Goal: Task Accomplishment & Management: Complete application form

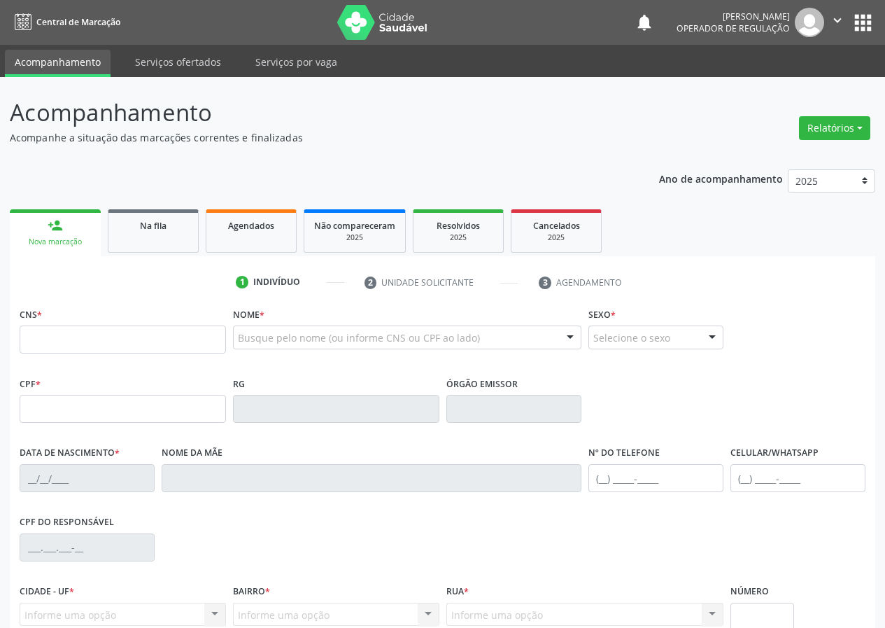
click at [44, 336] on input "text" at bounding box center [123, 339] width 206 height 28
drag, startPoint x: 36, startPoint y: 334, endPoint x: 28, endPoint y: 318, distance: 18.8
click at [30, 325] on div "CNS *" at bounding box center [123, 329] width 206 height 50
type input "704 2032 7914 4081"
type input "338.551.884-91"
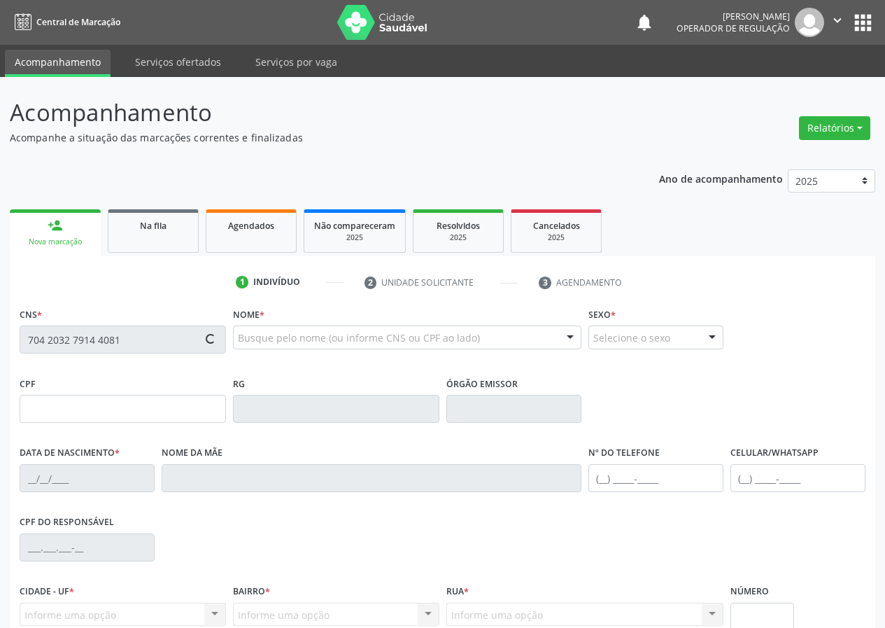
type input "27/09/1963"
type input "Izaura Goncalves de Lima"
type input "(83) 99178-1784"
type input "126.226.787-03"
type input "S/N"
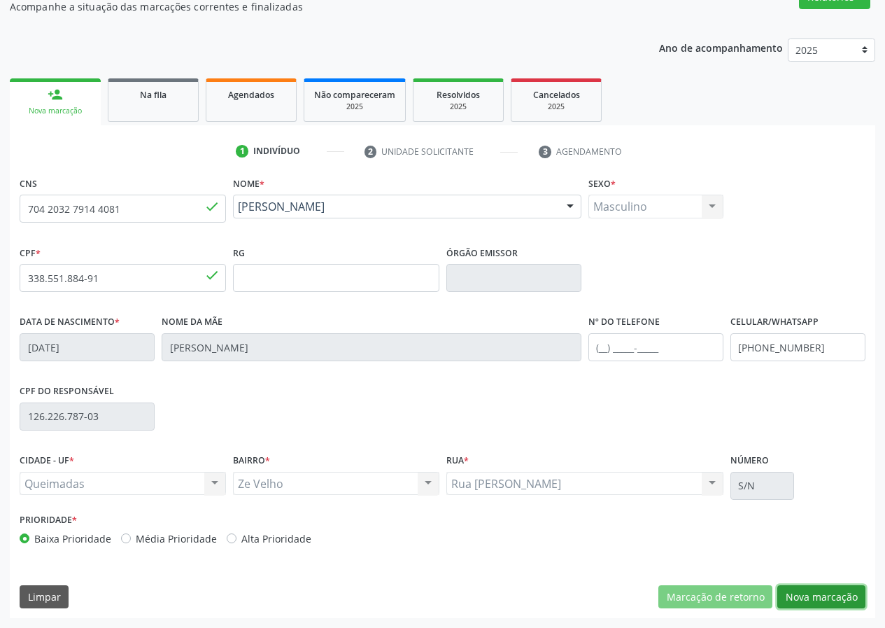
drag, startPoint x: 845, startPoint y: 593, endPoint x: 378, endPoint y: 604, distance: 467.5
click at [844, 593] on button "Nova marcação" at bounding box center [821, 597] width 88 height 24
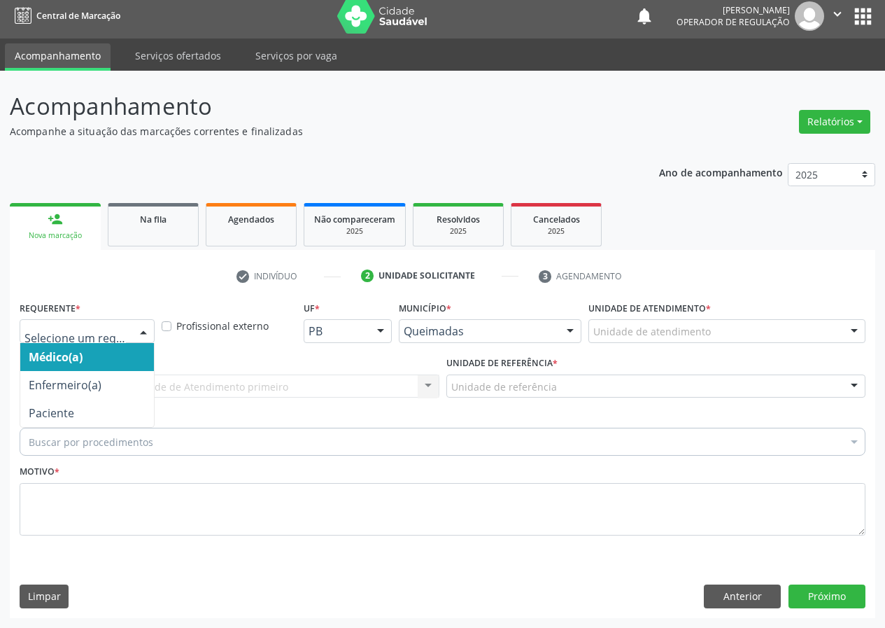
drag, startPoint x: 144, startPoint y: 332, endPoint x: 149, endPoint y: 430, distance: 97.4
click at [144, 336] on div at bounding box center [143, 332] width 21 height 24
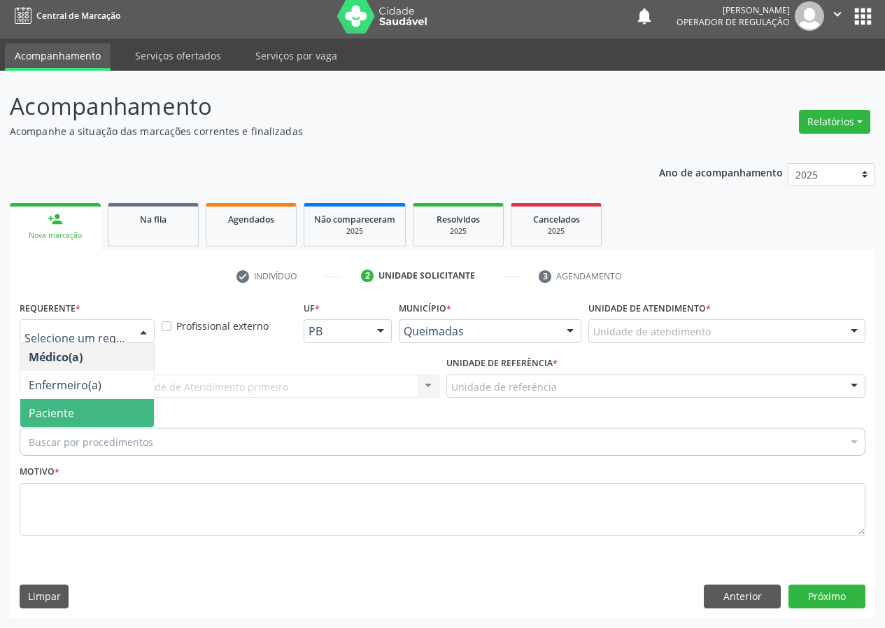
click at [145, 414] on span "Paciente" at bounding box center [87, 413] width 134 height 28
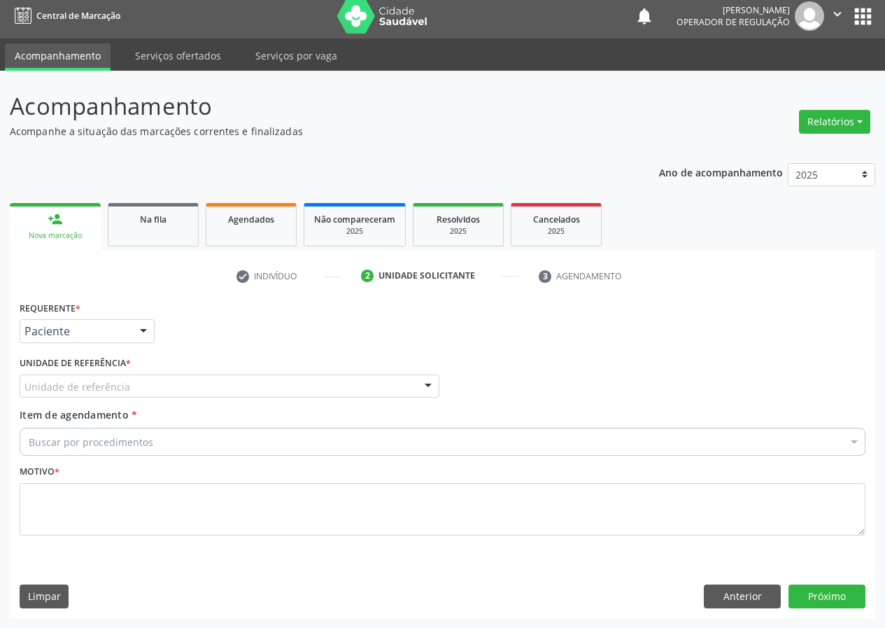
click at [376, 382] on div "Unidade de referência" at bounding box center [230, 386] width 420 height 24
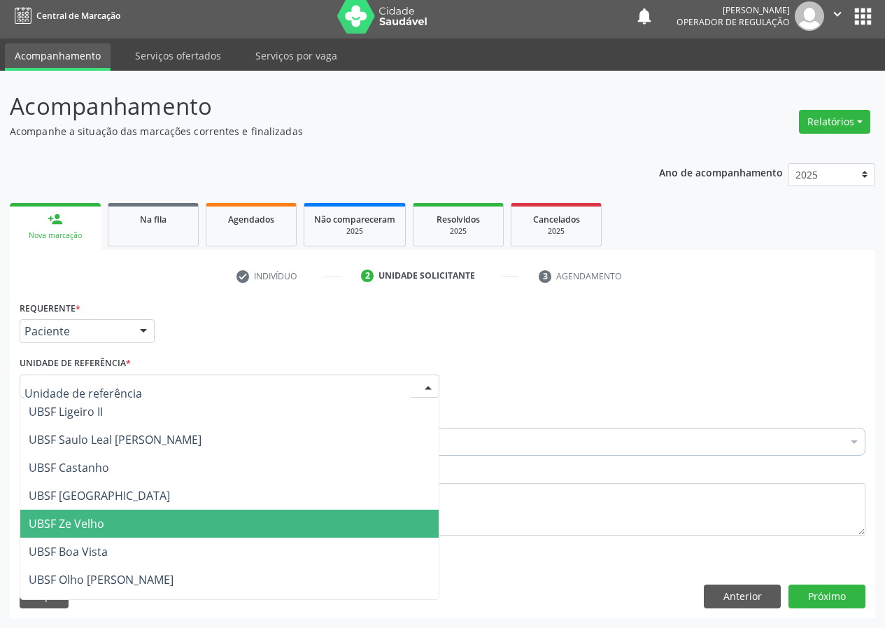
drag, startPoint x: 76, startPoint y: 519, endPoint x: 27, endPoint y: 515, distance: 49.8
click at [76, 519] on span "UBSF Ze Velho" at bounding box center [67, 523] width 76 height 15
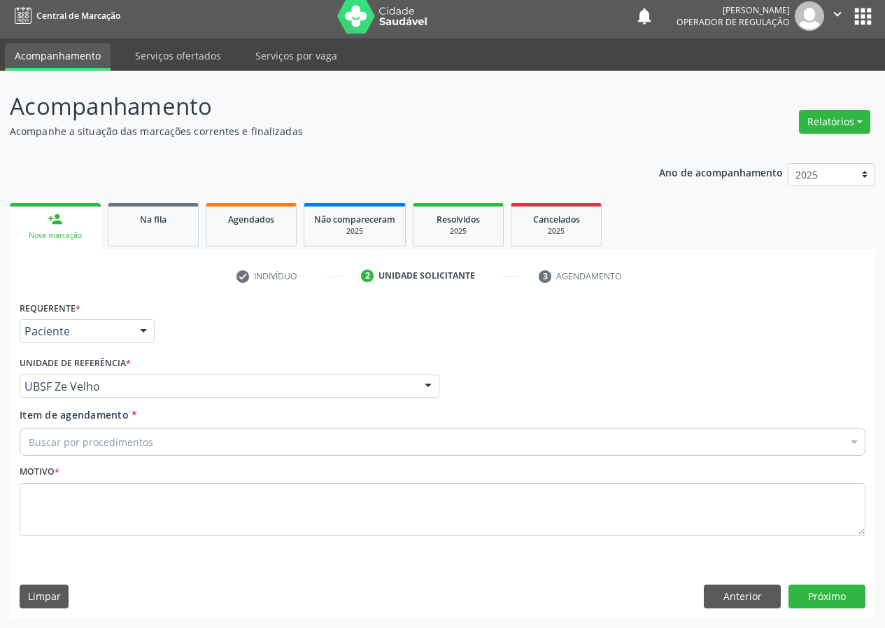
drag, startPoint x: 41, startPoint y: 441, endPoint x: 44, endPoint y: 432, distance: 9.7
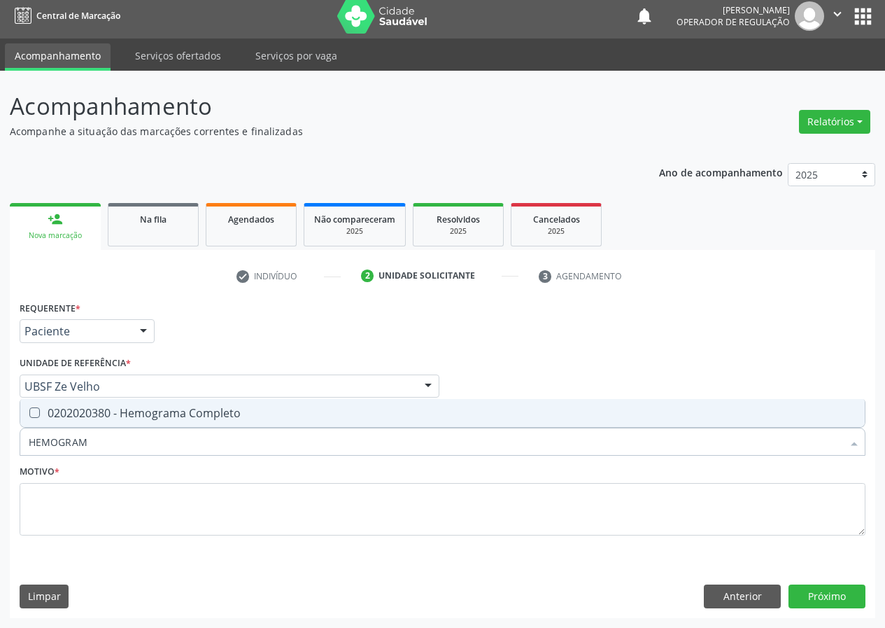
type input "HEMOGRAMA"
click at [35, 409] on Completo at bounding box center [34, 412] width 10 height 10
click at [29, 409] on Completo "checkbox" at bounding box center [24, 412] width 9 height 9
checkbox Completo "true"
drag, startPoint x: 62, startPoint y: 446, endPoint x: 19, endPoint y: 450, distance: 42.8
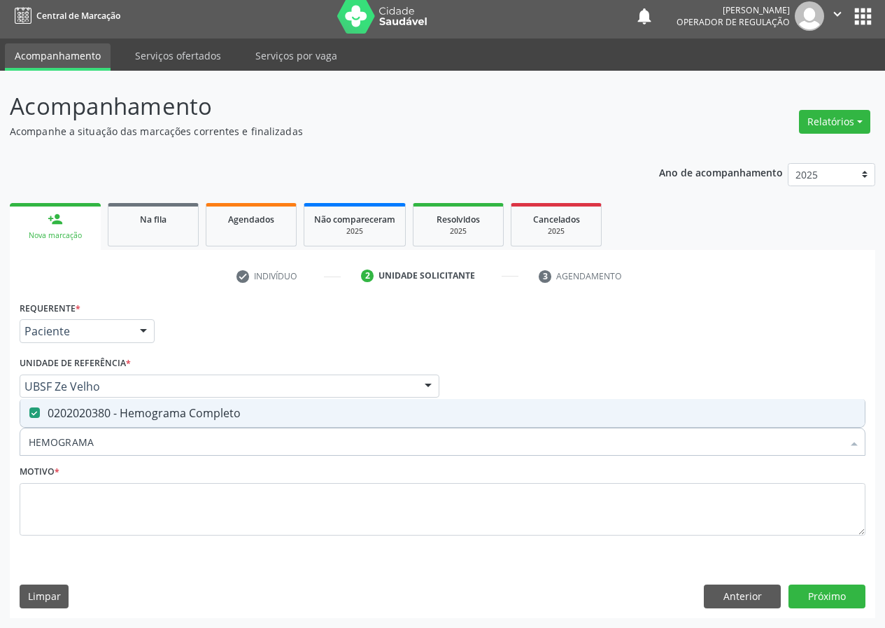
click at [20, 455] on div "HEMOGRAMA" at bounding box center [443, 441] width 846 height 28
type input "02"
checkbox Completo "false"
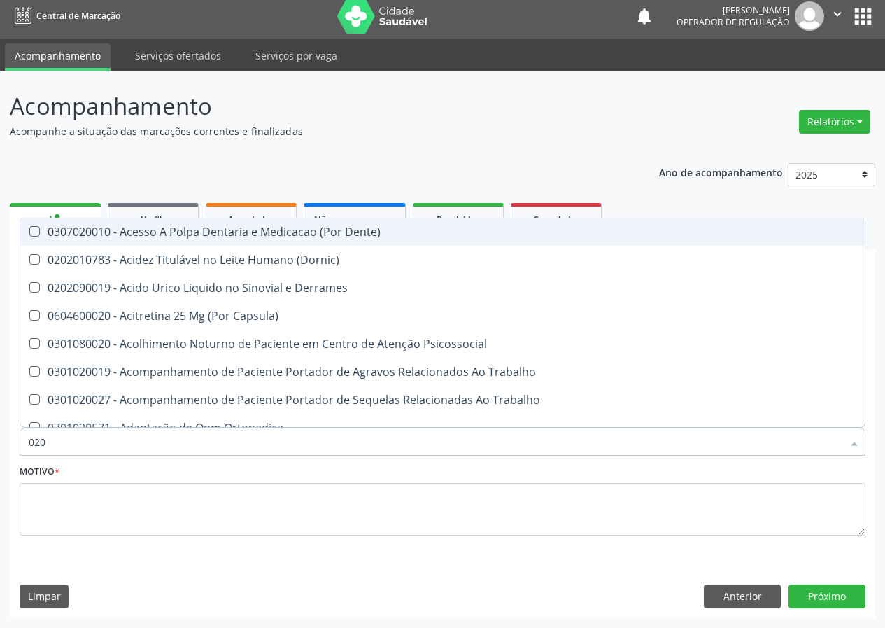
type input "0202"
checkbox Revisao "true"
type input "02020"
checkbox Liquorico\) "true"
checkbox Revisao "false"
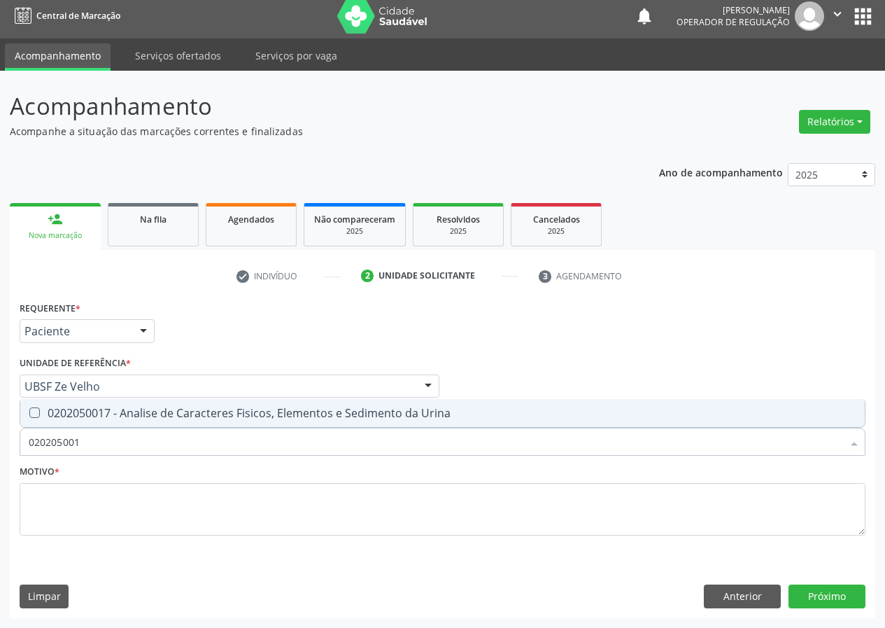
type input "0202050017"
drag, startPoint x: 32, startPoint y: 403, endPoint x: 92, endPoint y: 479, distance: 96.2
click at [35, 406] on span "0202050017 - Analise de Caracteres Fisicos, Elementos e Sedimento da Urina" at bounding box center [442, 413] width 844 height 28
checkbox Urina "true"
drag, startPoint x: 92, startPoint y: 444, endPoint x: 0, endPoint y: 474, distance: 97.3
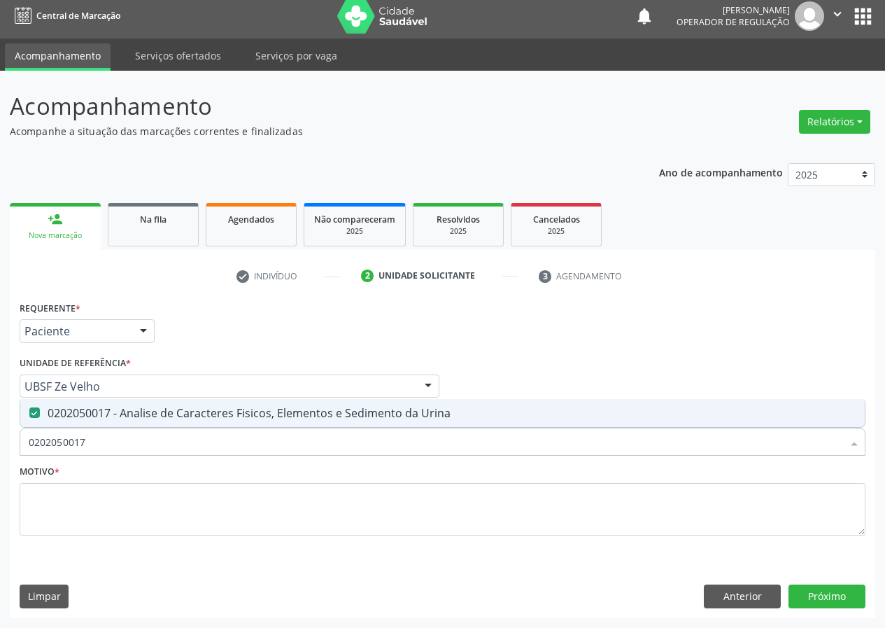
click at [0, 475] on div "Acompanhamento Acompanhe a situação das marcações correntes e finalizadas Relat…" at bounding box center [442, 349] width 885 height 557
type input "C"
checkbox Urina "false"
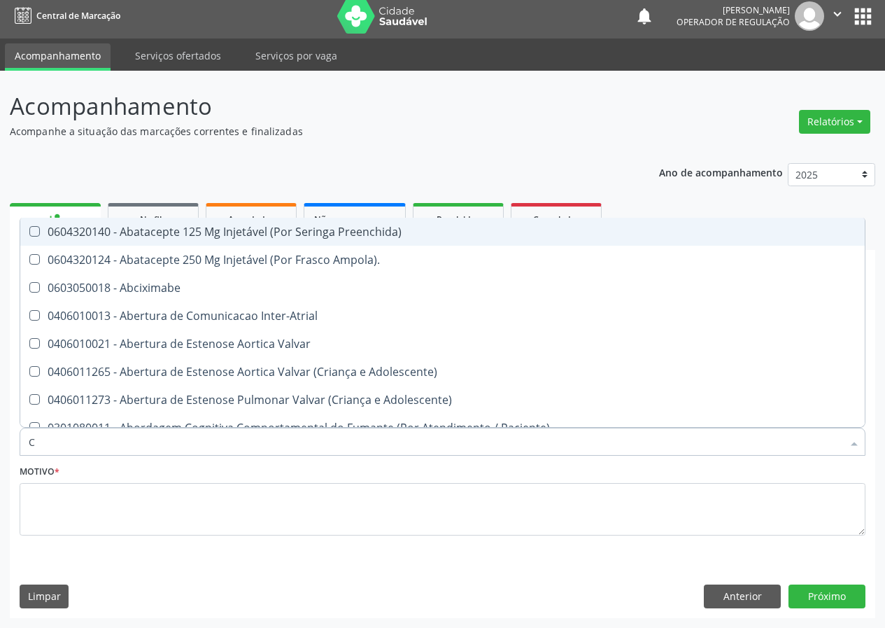
type input "CO"
checkbox Frasco-Ampola\) "true"
checkbox Urina "false"
checkbox Osseo "true"
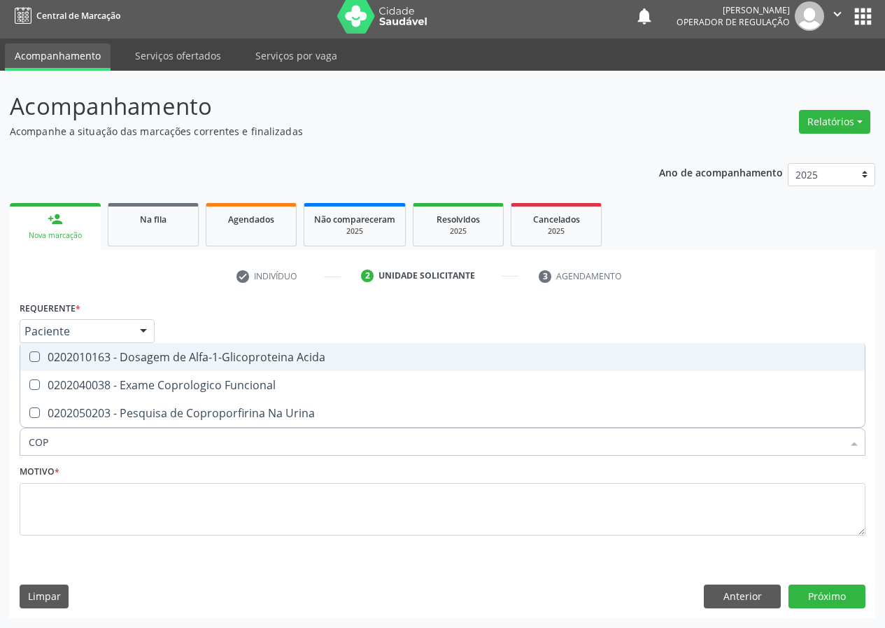
type input "COPR"
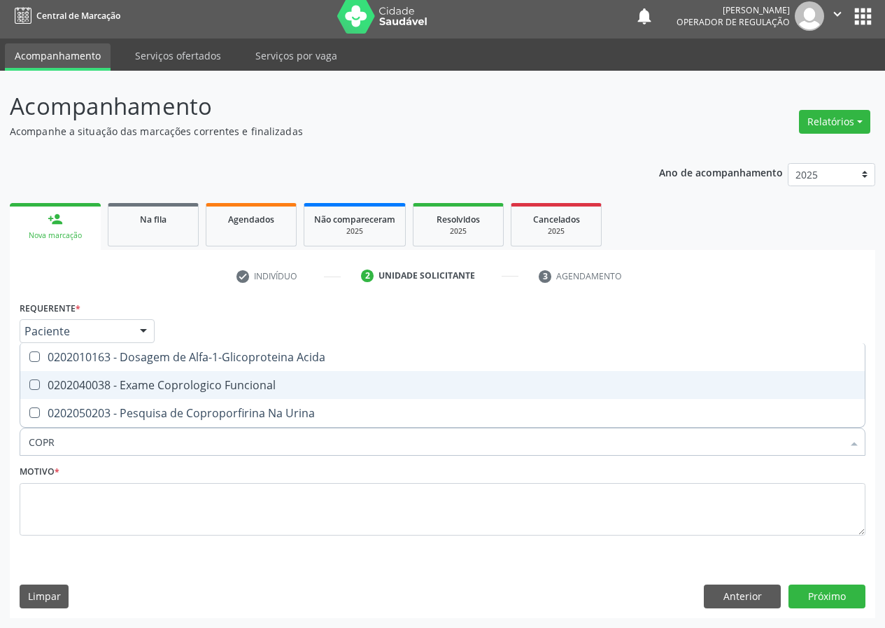
drag, startPoint x: 188, startPoint y: 387, endPoint x: 154, endPoint y: 397, distance: 35.7
click at [187, 386] on div "0202040038 - Exame Coprologico Funcional" at bounding box center [443, 384] width 828 height 11
checkbox Funcional "true"
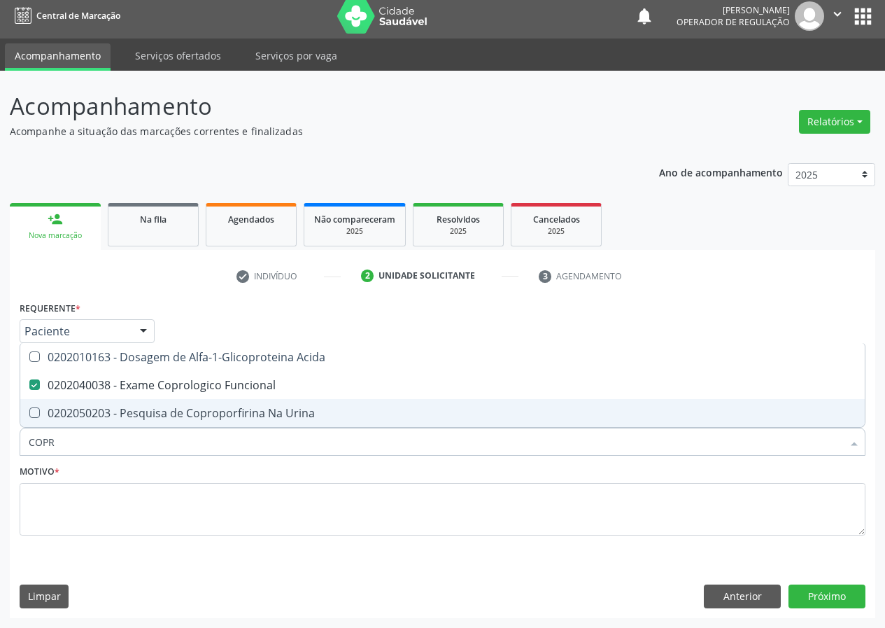
click at [0, 448] on div "Acompanhamento Acompanhe a situação das marcações correntes e finalizadas Relat…" at bounding box center [442, 349] width 885 height 557
type input "TR"
checkbox Funcional "false"
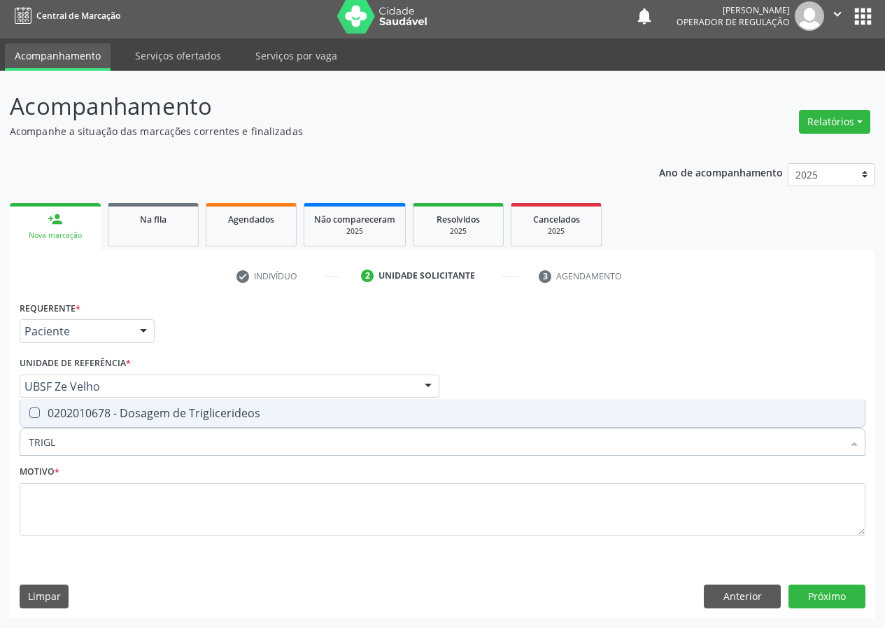
type input "TRIGLI"
click at [35, 412] on Triglicerideos at bounding box center [34, 412] width 10 height 10
click at [29, 412] on Triglicerideos "checkbox" at bounding box center [24, 412] width 9 height 9
checkbox Triglicerideos "true"
drag, startPoint x: 67, startPoint y: 442, endPoint x: 0, endPoint y: 465, distance: 71.0
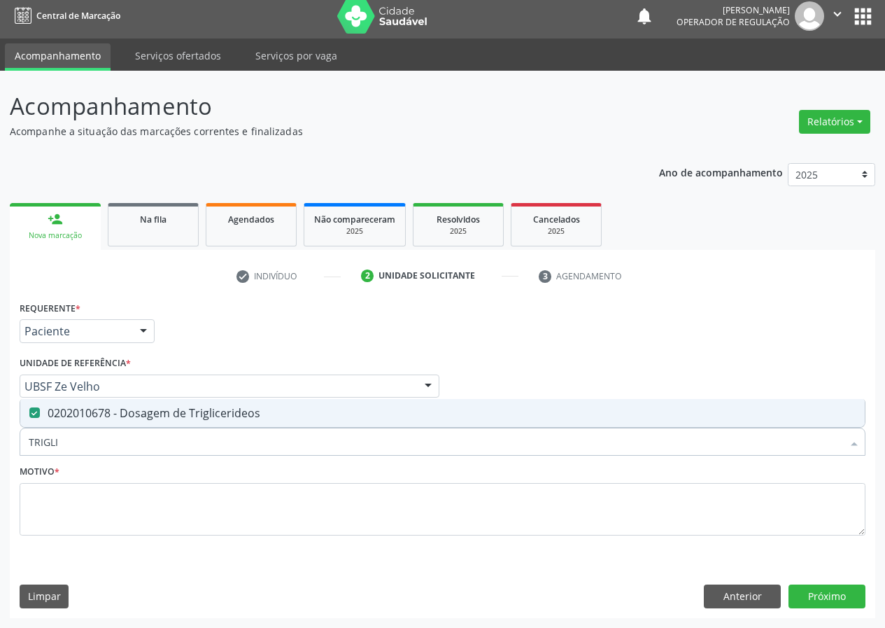
click at [0, 465] on div "Acompanhamento Acompanhe a situação das marcações correntes e finalizadas Relat…" at bounding box center [442, 349] width 885 height 557
type input "G"
checkbox Triglicerideos "false"
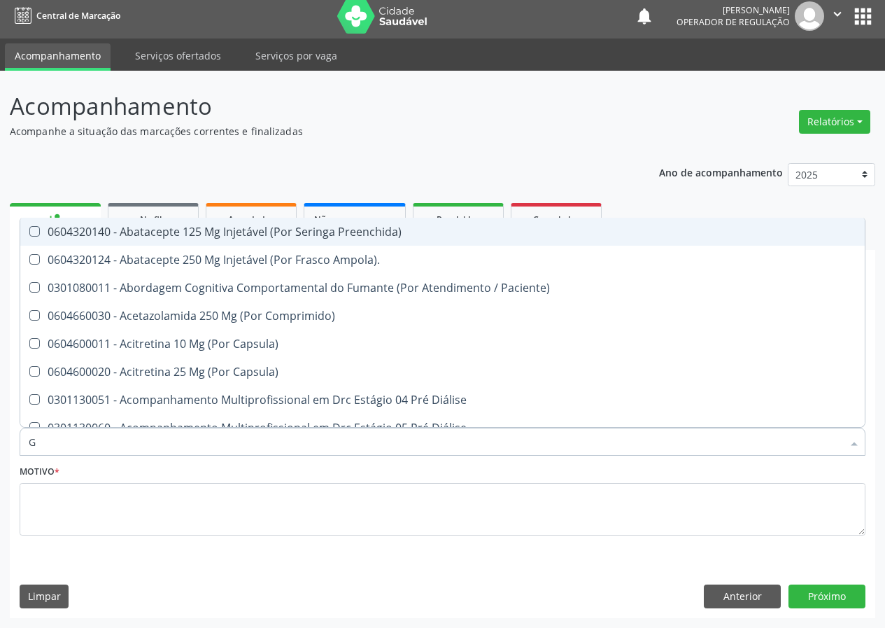
type input "GL"
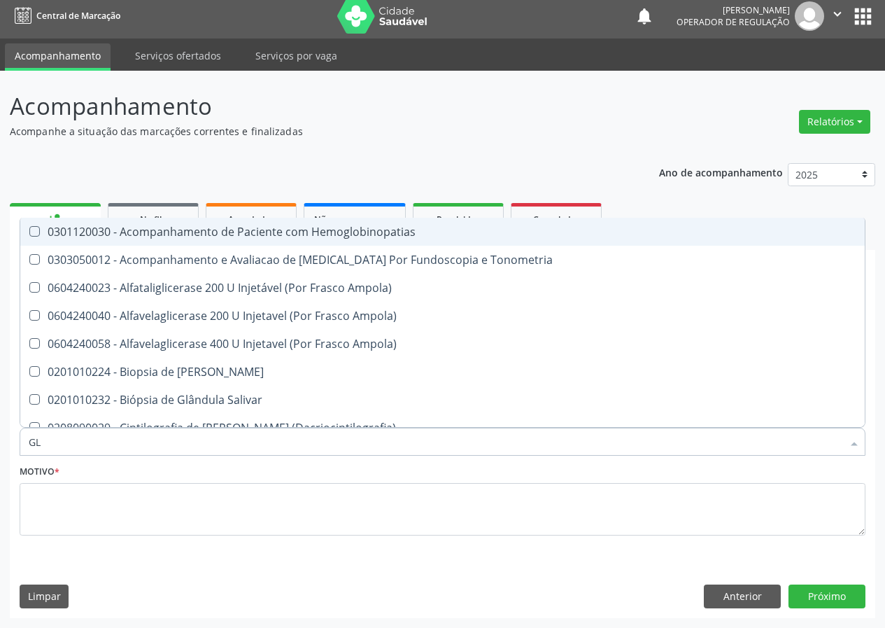
checkbox Triglicerideos "true"
type input "GLI"
checkbox Dosagens\) "true"
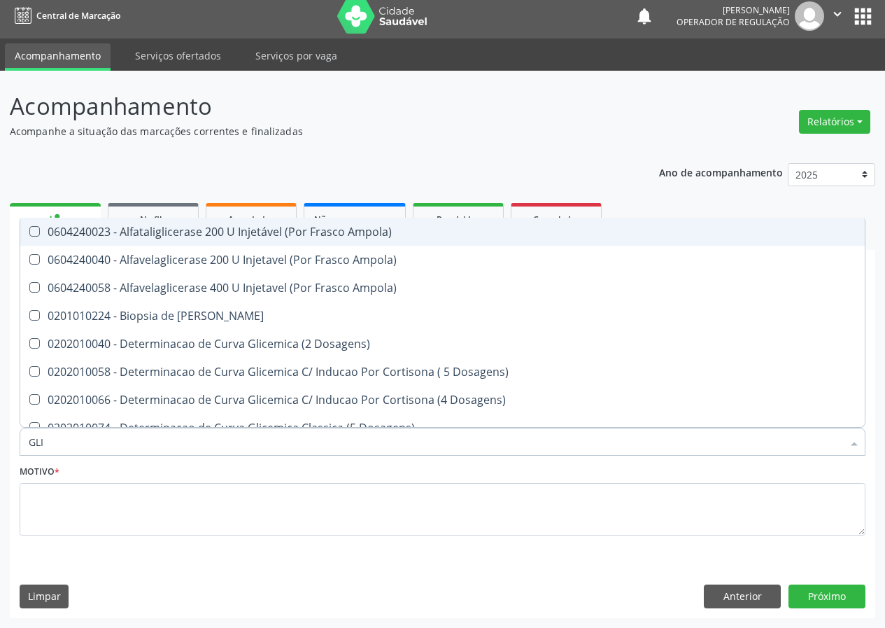
type input "GLIC"
checkbox Glicosilada "true"
checkbox Triglicerideos "false"
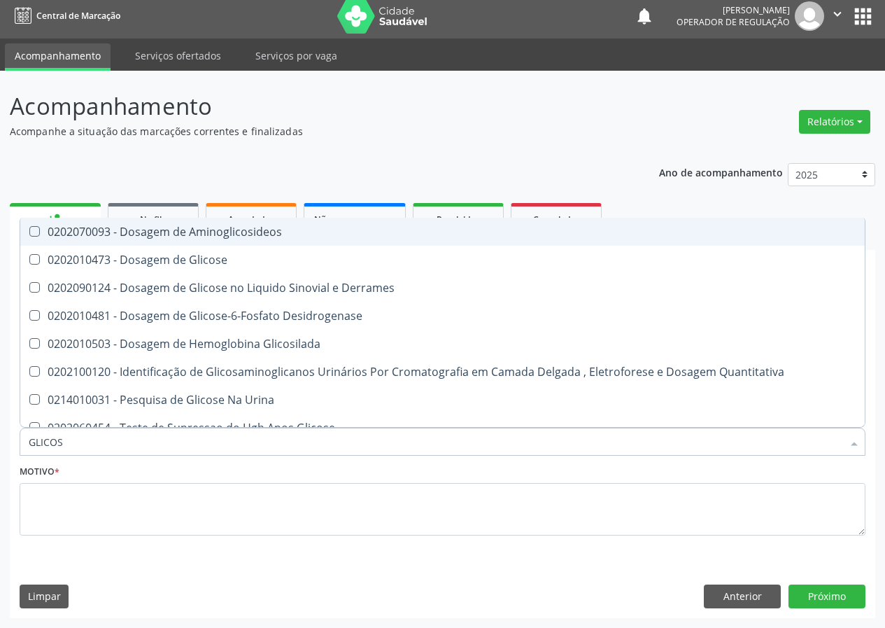
type input "GLICOSE"
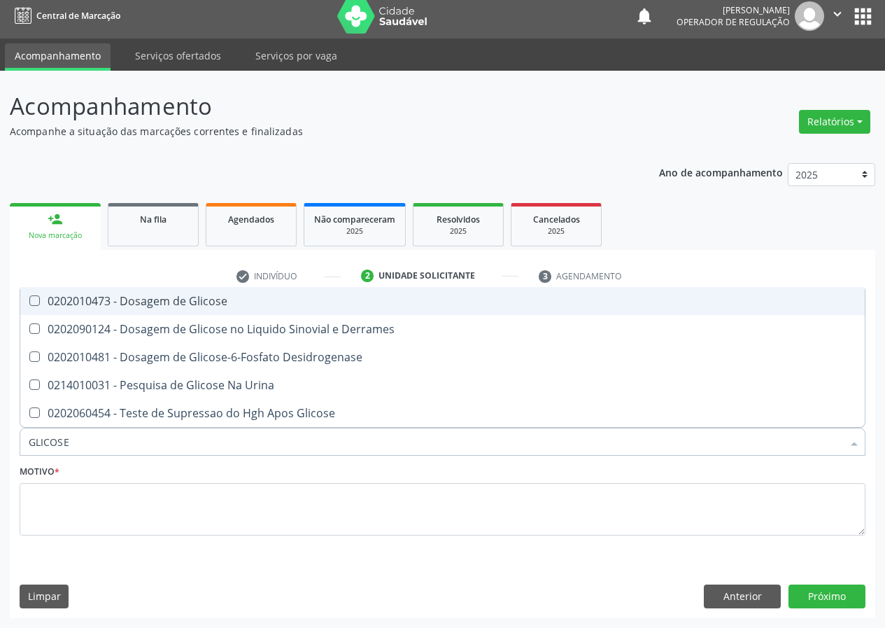
drag, startPoint x: 31, startPoint y: 298, endPoint x: 62, endPoint y: 373, distance: 80.7
click at [33, 307] on span "0202010473 - Dosagem de Glicose" at bounding box center [442, 301] width 844 height 28
checkbox Glicose "true"
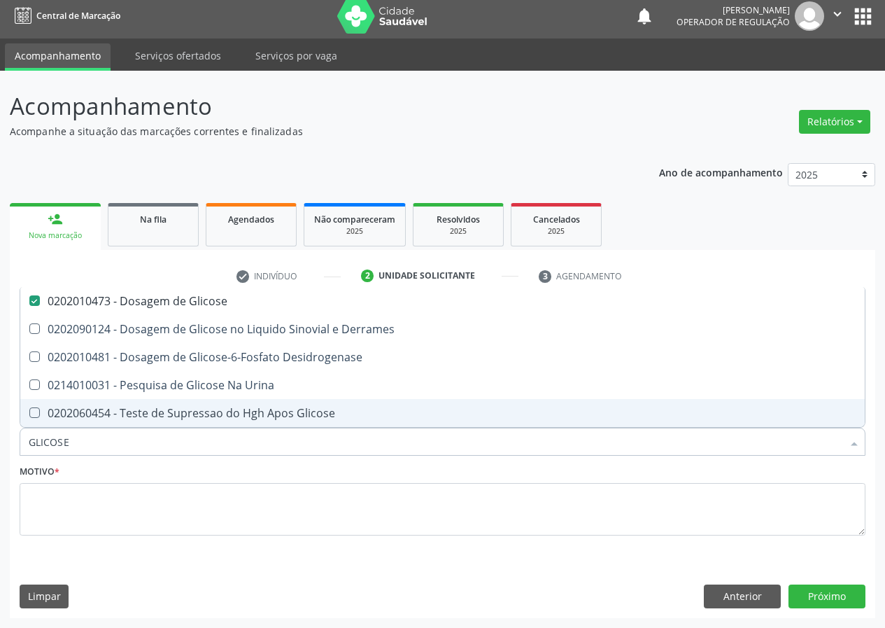
drag, startPoint x: 44, startPoint y: 448, endPoint x: 2, endPoint y: 415, distance: 53.3
click at [0, 449] on div "Acompanhamento Acompanhe a situação das marcações correntes e finalizadas Relat…" at bounding box center [442, 349] width 885 height 557
type input "V"
checkbox Glicose "false"
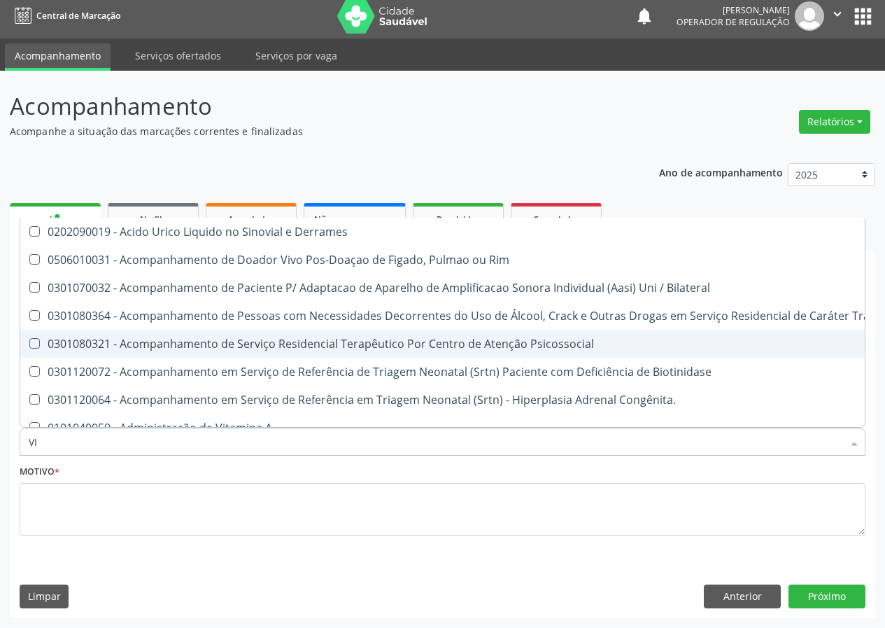
type input "VIT"
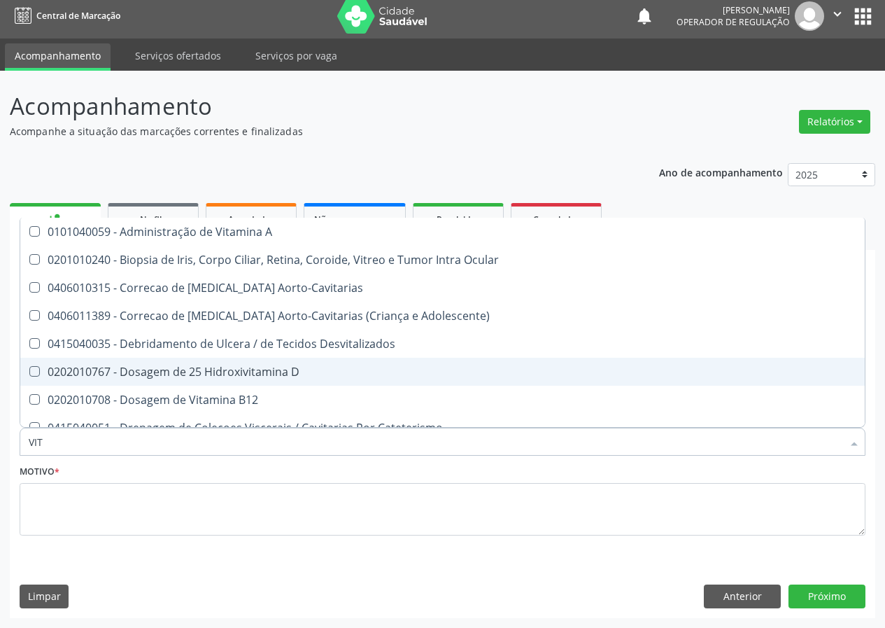
click at [217, 366] on div "0202010767 - Dosagem de 25 Hidroxivitamina D" at bounding box center [443, 371] width 828 height 11
checkbox D "true"
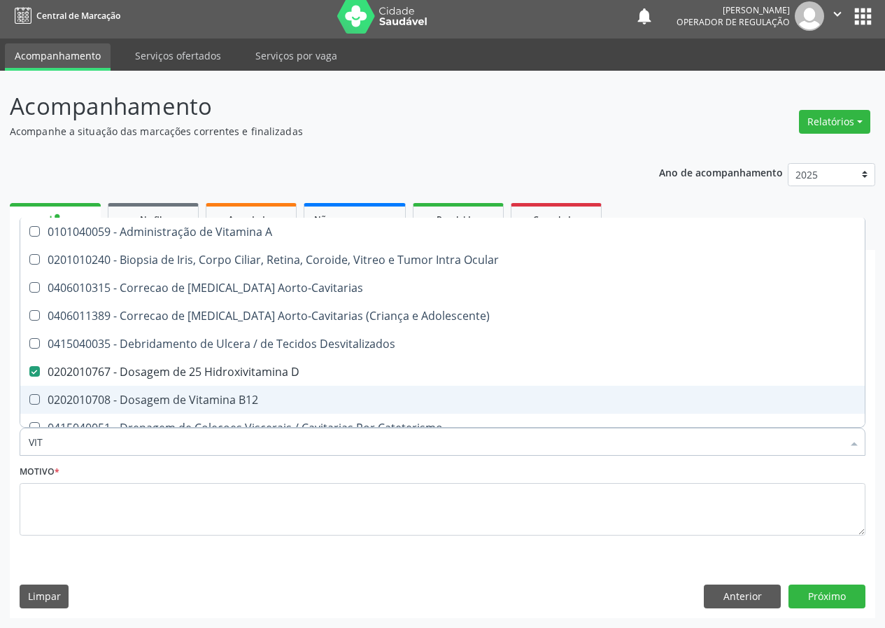
drag, startPoint x: 208, startPoint y: 401, endPoint x: 80, endPoint y: 451, distance: 137.6
click at [190, 409] on span "0202010708 - Dosagem de Vitamina B12" at bounding box center [442, 399] width 844 height 28
checkbox B12 "true"
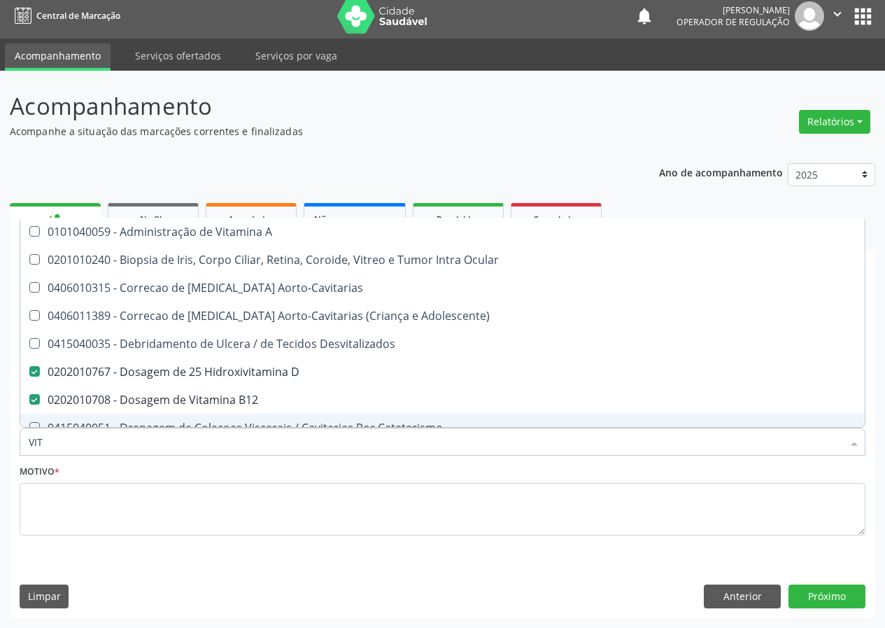
drag, startPoint x: 34, startPoint y: 442, endPoint x: 17, endPoint y: 444, distance: 16.8
click at [16, 445] on div "Item de agendamento * VIT Desfazer seleção 0101040059 - Administração de Vitami…" at bounding box center [442, 434] width 853 height 54
type input "P"
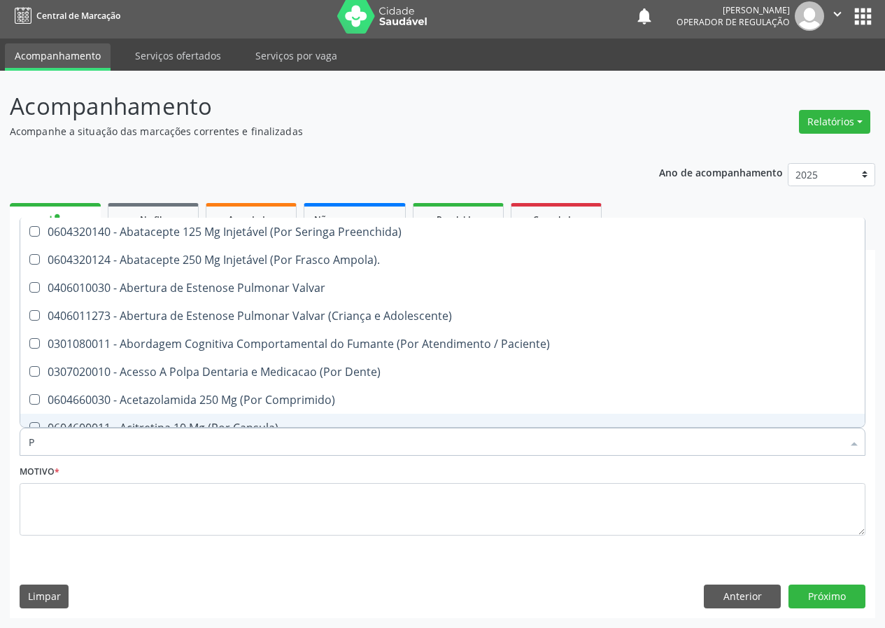
checkbox Dente\) "false"
checkbox Comprimido\) "false"
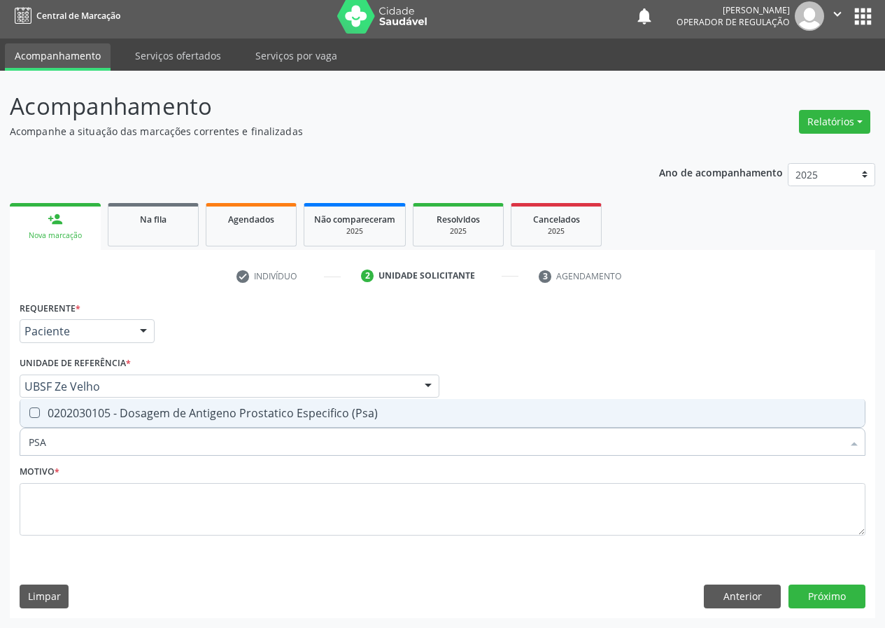
drag, startPoint x: 29, startPoint y: 409, endPoint x: 68, endPoint y: 467, distance: 69.1
click at [43, 439] on div "PSA Desfazer seleção 0202030105 - Dosagem de Antigeno Prostatico Especifico (Ps…" at bounding box center [443, 439] width 846 height 24
drag, startPoint x: 58, startPoint y: 445, endPoint x: 3, endPoint y: 434, distance: 56.4
click at [0, 441] on div "Acompanhamento Acompanhe a situação das marcações correntes e finalizadas Relat…" at bounding box center [442, 349] width 885 height 557
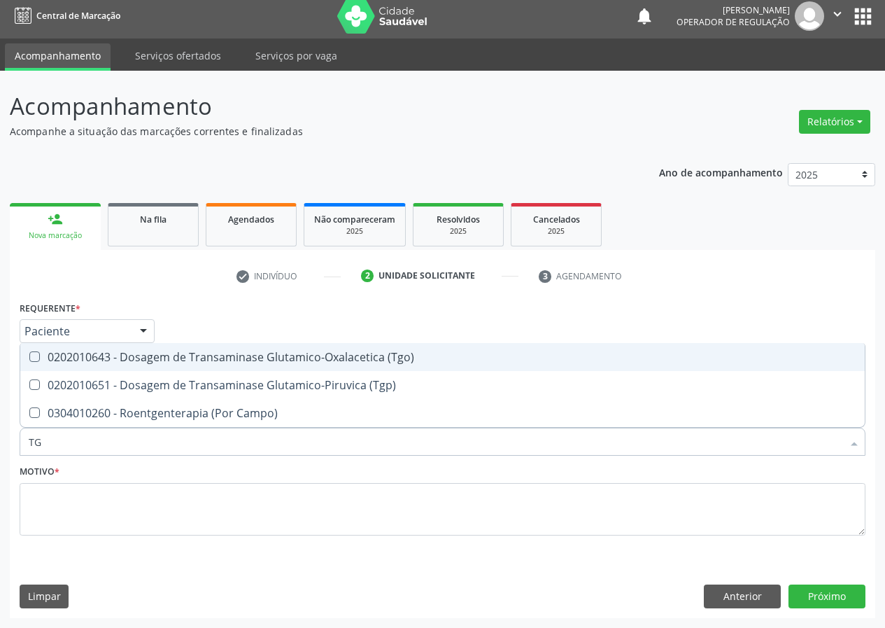
type input "TGO"
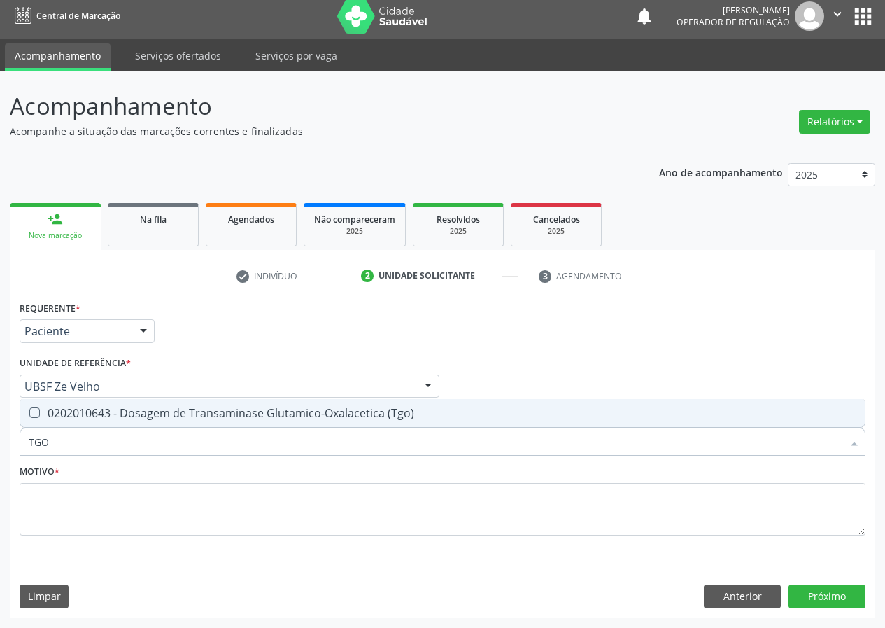
drag, startPoint x: 38, startPoint y: 409, endPoint x: 53, endPoint y: 458, distance: 51.8
click at [38, 416] on \(Tgo\) at bounding box center [34, 412] width 10 height 10
click at [29, 416] on \(Tgo\) "checkbox" at bounding box center [24, 412] width 9 height 9
checkbox \(Tgo\) "true"
drag, startPoint x: 58, startPoint y: 446, endPoint x: 0, endPoint y: 391, distance: 80.2
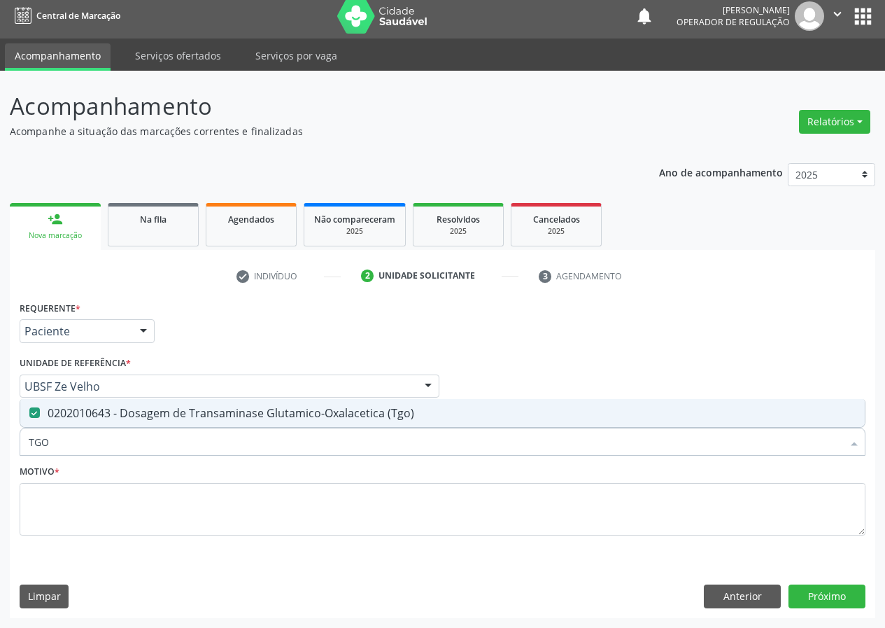
click at [0, 410] on div "Acompanhamento Acompanhe a situação das marcações correntes e finalizadas Relat…" at bounding box center [442, 349] width 885 height 557
type input "TG"
checkbox \(Tgo\) "true"
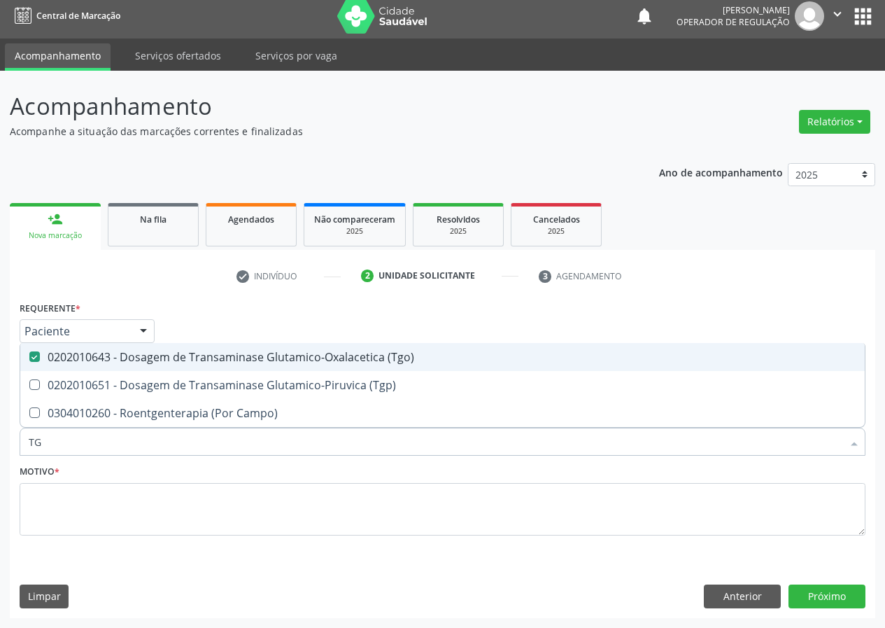
type input "TGP"
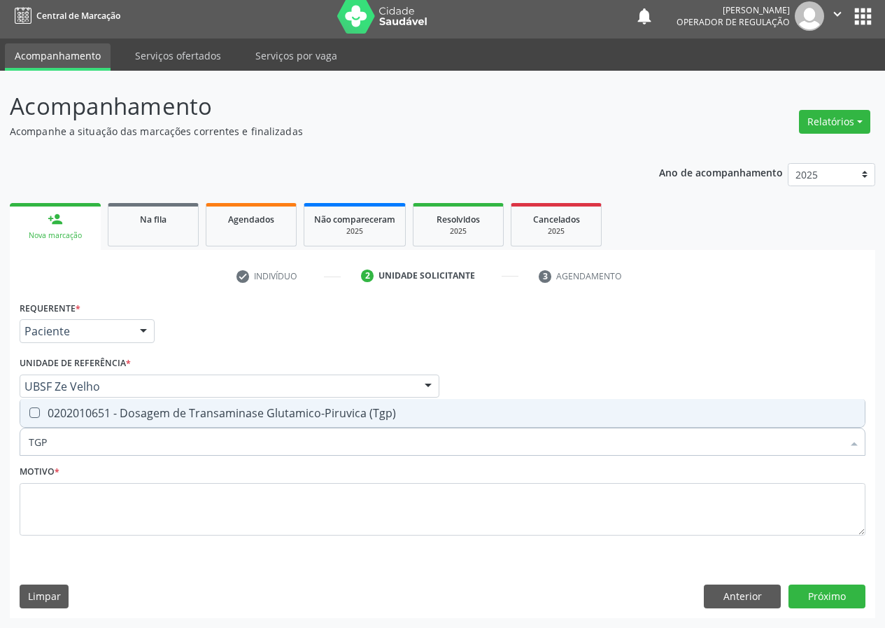
drag, startPoint x: 27, startPoint y: 409, endPoint x: 62, endPoint y: 423, distance: 38.1
click at [56, 420] on span "0202010651 - Dosagem de Transaminase Glutamico-Piruvica (Tgp)" at bounding box center [442, 413] width 844 height 28
checkbox \(Tgp\) "true"
drag, startPoint x: 52, startPoint y: 443, endPoint x: 9, endPoint y: 449, distance: 43.1
click at [9, 449] on div "Acompanhamento Acompanhe a situação das marcações correntes e finalizadas Relat…" at bounding box center [442, 349] width 885 height 557
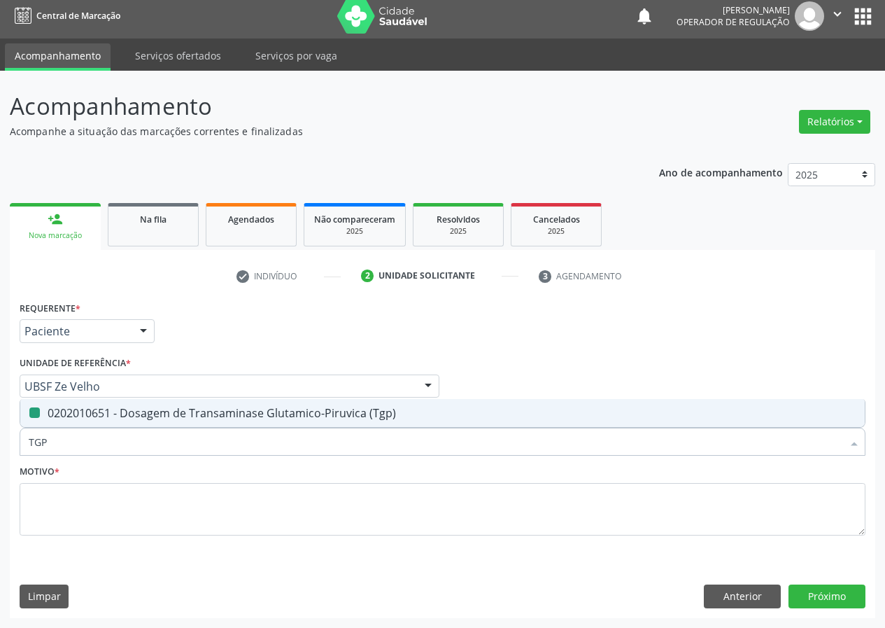
type input "U"
checkbox \(Tgp\) "false"
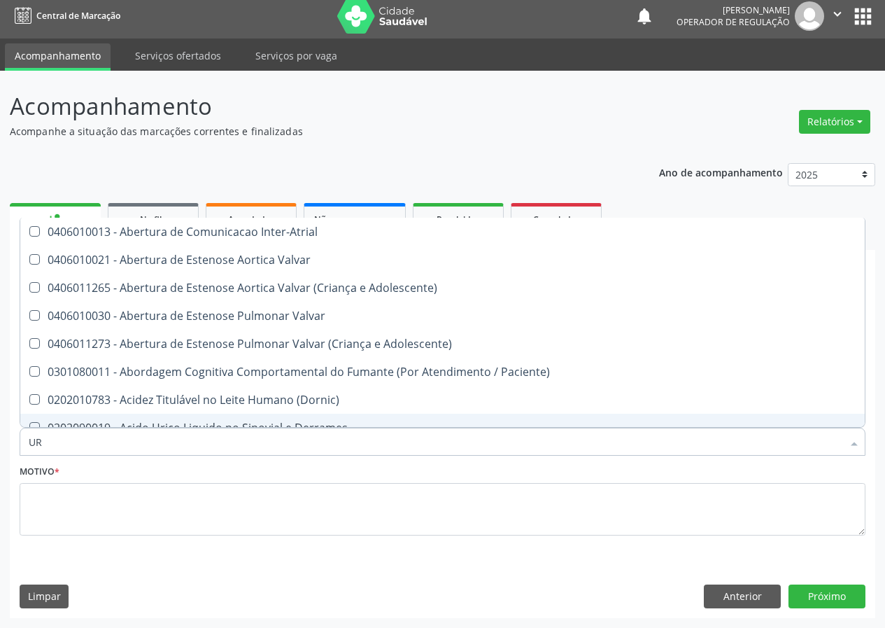
type input "URE"
checkbox Reabilitacao "false"
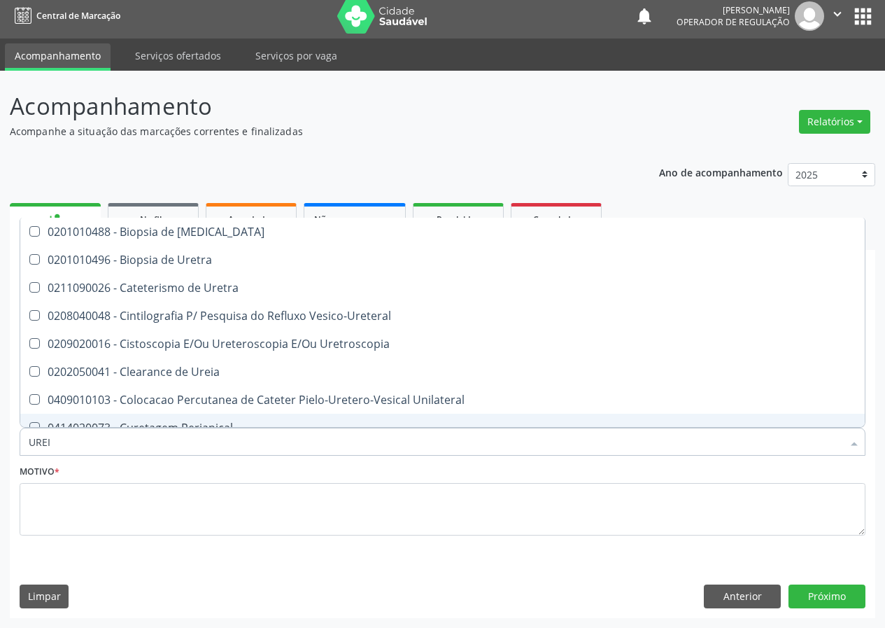
type input "UREIA"
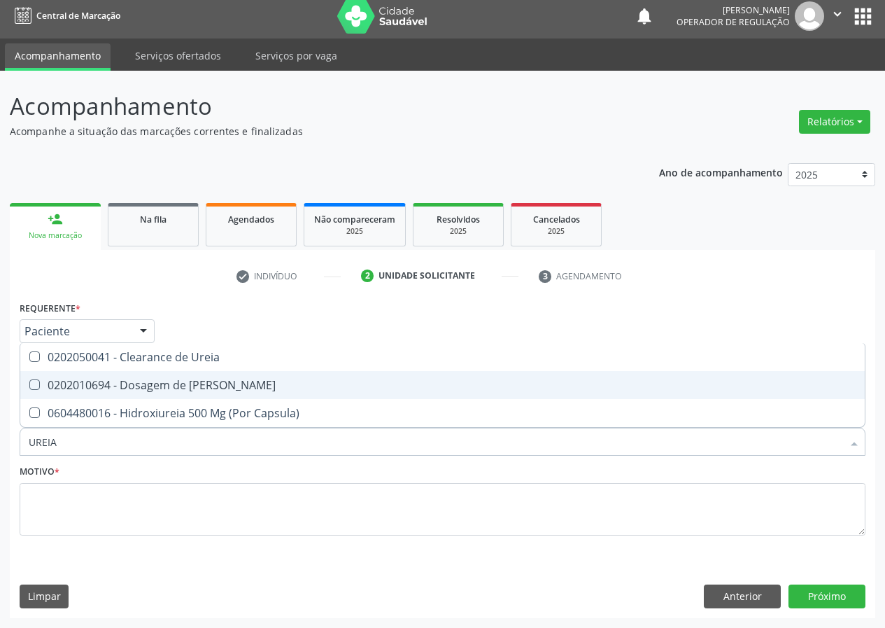
click at [35, 420] on ul "Desfazer seleção 0202050041 - Clearance de Ureia 0202010694 - Dosagem de Ureia …" at bounding box center [442, 385] width 844 height 84
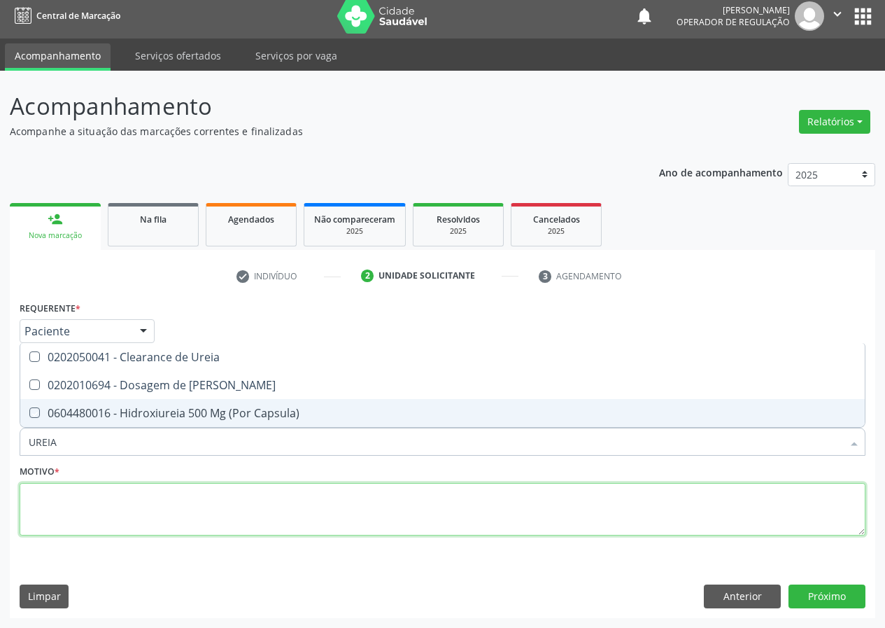
drag, startPoint x: 34, startPoint y: 525, endPoint x: 36, endPoint y: 504, distance: 20.4
click at [36, 507] on textarea at bounding box center [443, 509] width 846 height 53
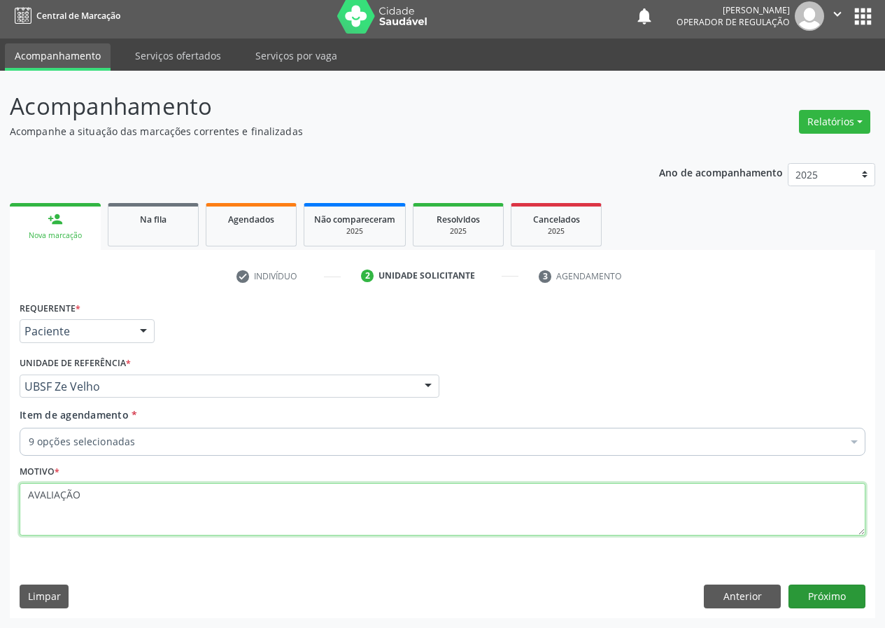
type textarea "AVALIAÇÃO"
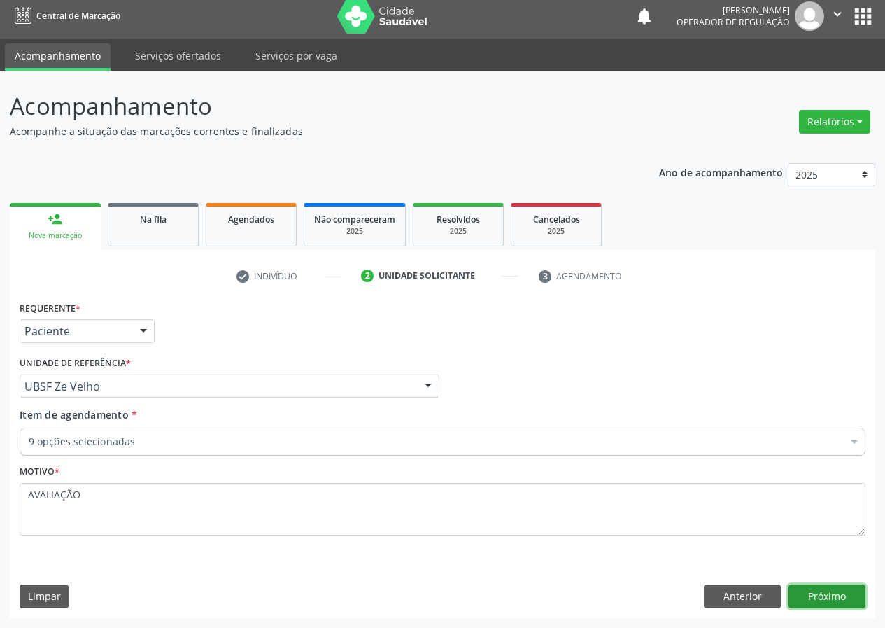
drag, startPoint x: 835, startPoint y: 595, endPoint x: 0, endPoint y: 396, distance: 858.8
click at [825, 590] on button "Próximo" at bounding box center [826, 596] width 77 height 24
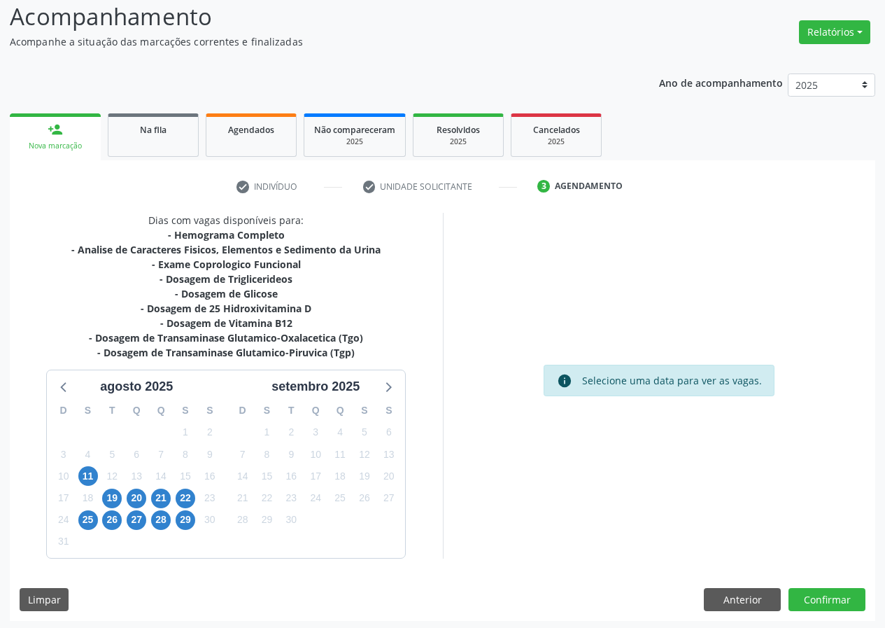
scroll to position [99, 0]
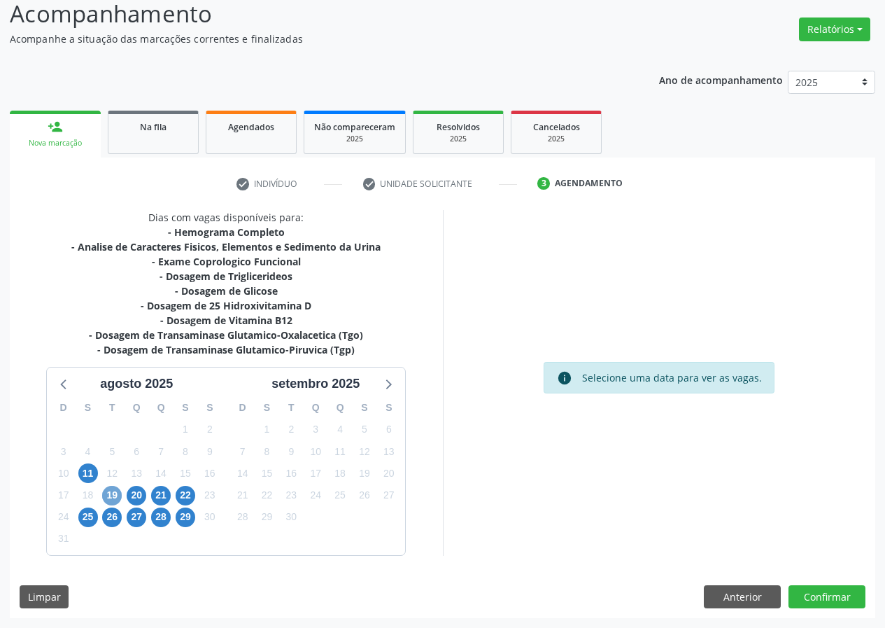
click at [108, 493] on span "19" at bounding box center [112, 496] width 20 height 20
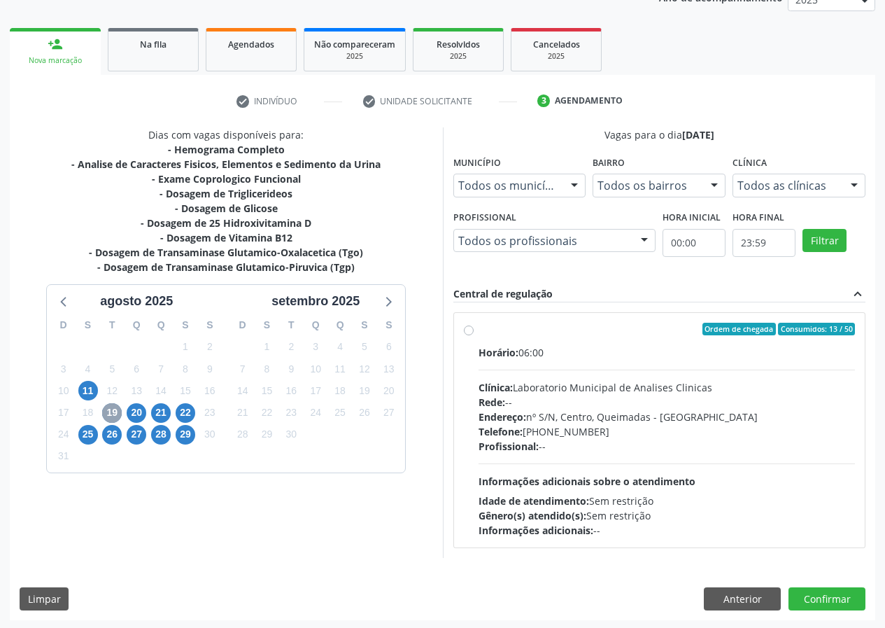
scroll to position [183, 0]
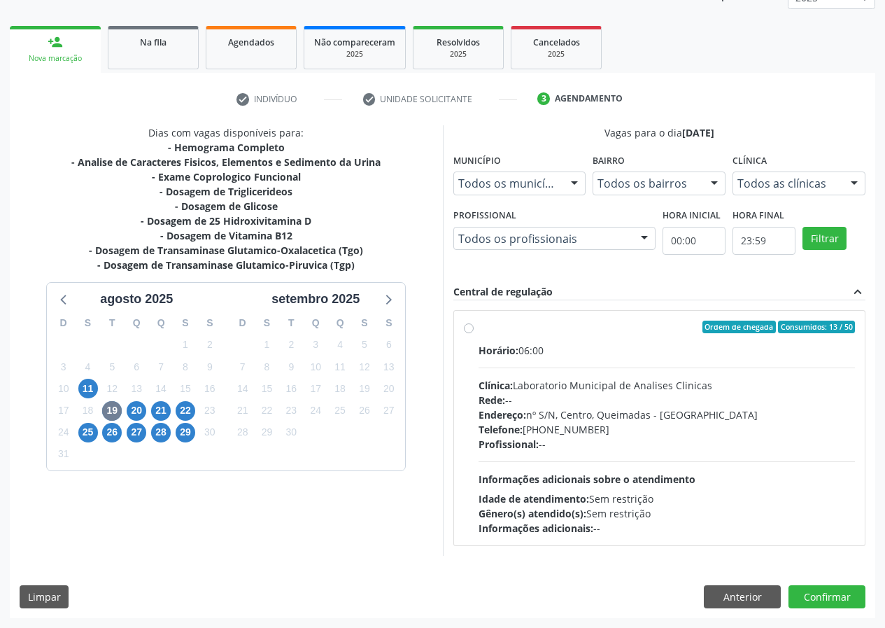
click at [479, 325] on label "Ordem de chegada Consumidos: 13 / 50 Horário: 06:00 Clínica: Laboratorio Munici…" at bounding box center [667, 427] width 377 height 215
click at [471, 325] on input "Ordem de chegada Consumidos: 13 / 50 Horário: 06:00 Clínica: Laboratorio Munici…" at bounding box center [469, 326] width 10 height 13
radio input "true"
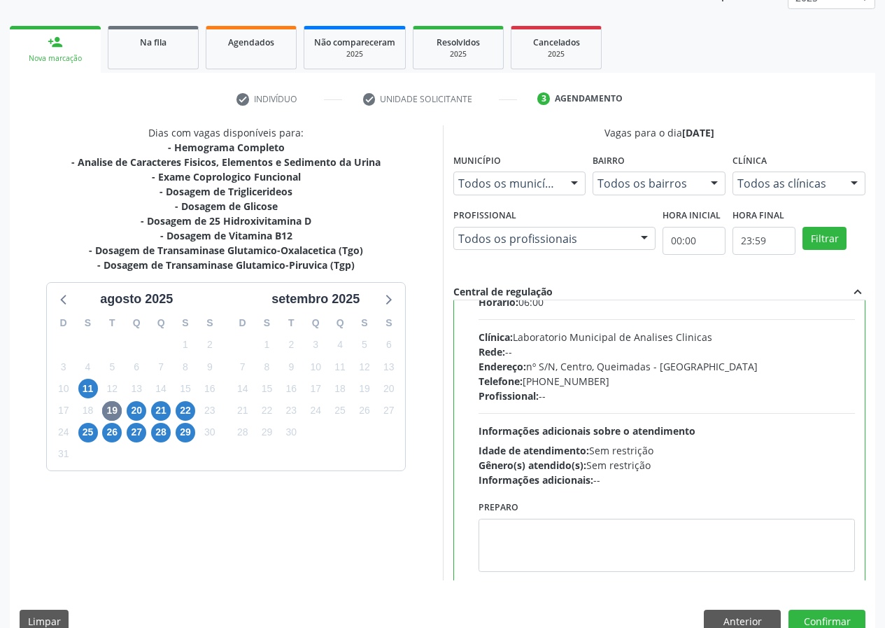
scroll to position [69, 0]
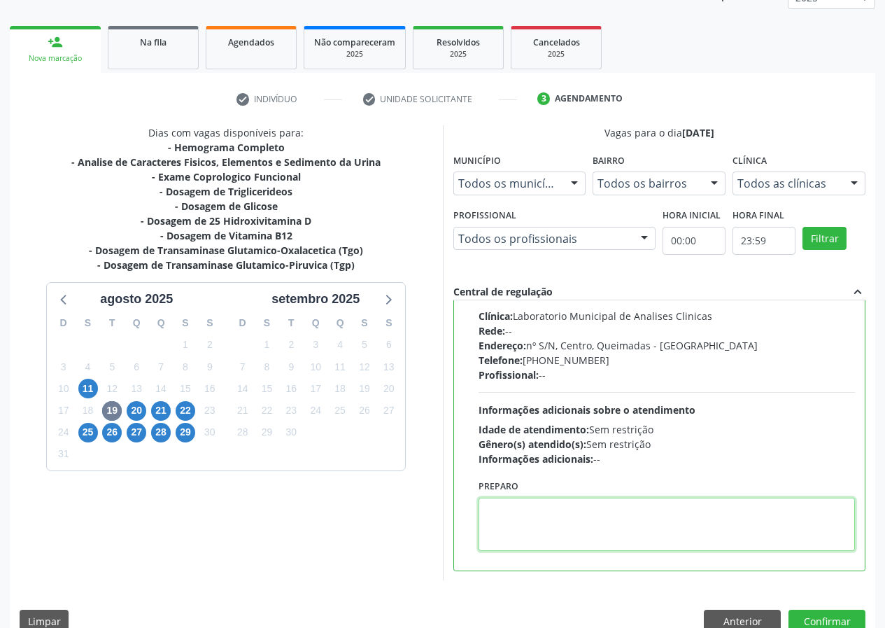
click at [518, 516] on textarea at bounding box center [667, 523] width 377 height 53
type textarea "IR EM [GEOGRAPHIC_DATA]"
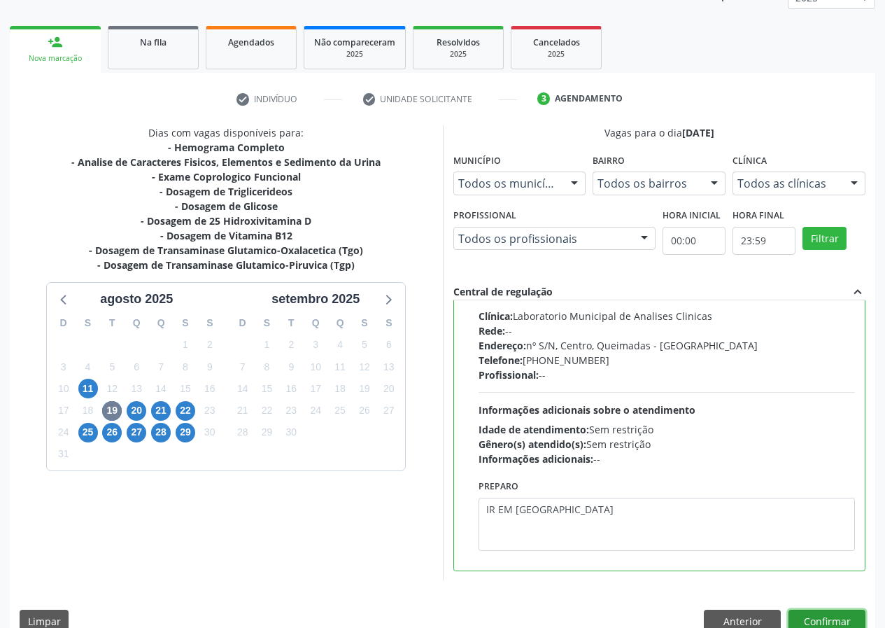
click at [833, 614] on button "Confirmar" at bounding box center [826, 621] width 77 height 24
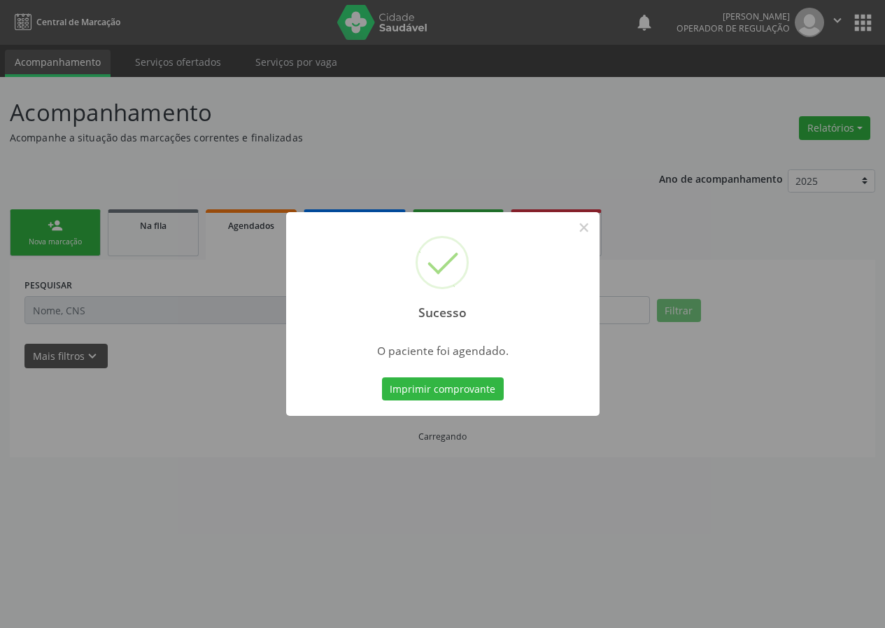
scroll to position [0, 0]
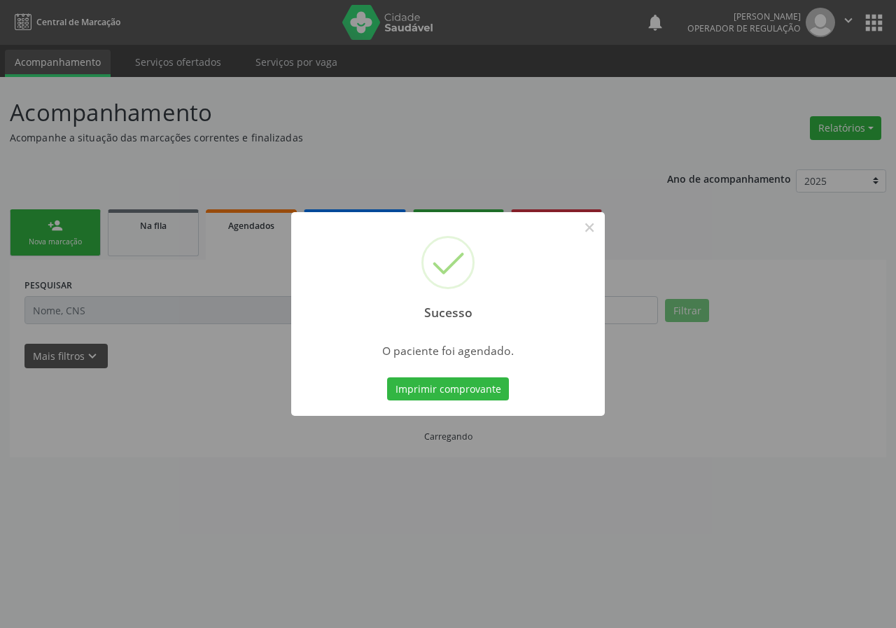
drag, startPoint x: 441, startPoint y: 382, endPoint x: 447, endPoint y: 356, distance: 26.6
click at [446, 364] on div "Sucesso × O paciente foi agendado. Imprimir comprovante Cancel" at bounding box center [447, 314] width 313 height 204
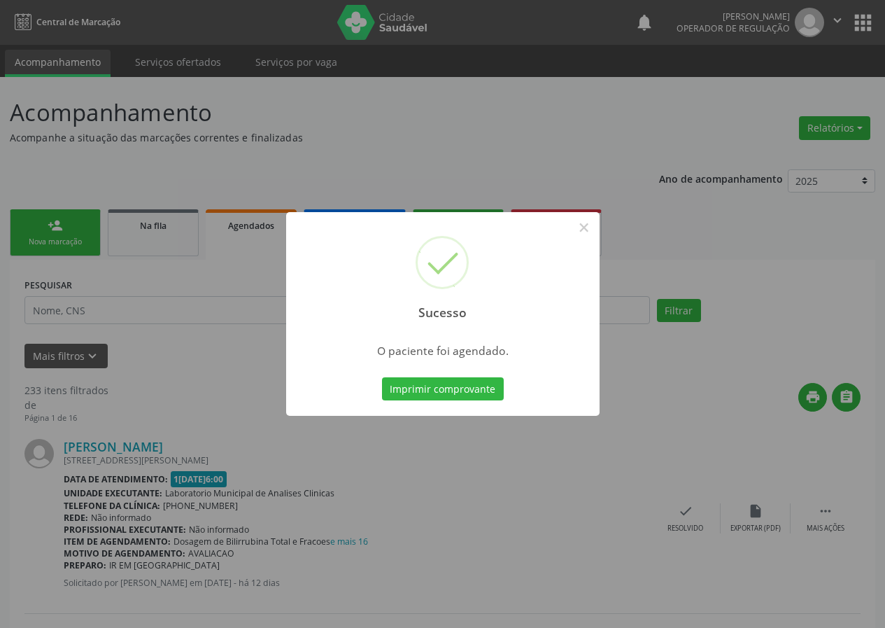
drag, startPoint x: 440, startPoint y: 392, endPoint x: 605, endPoint y: 274, distance: 203.5
click at [439, 391] on button "Imprimir comprovante" at bounding box center [443, 389] width 122 height 24
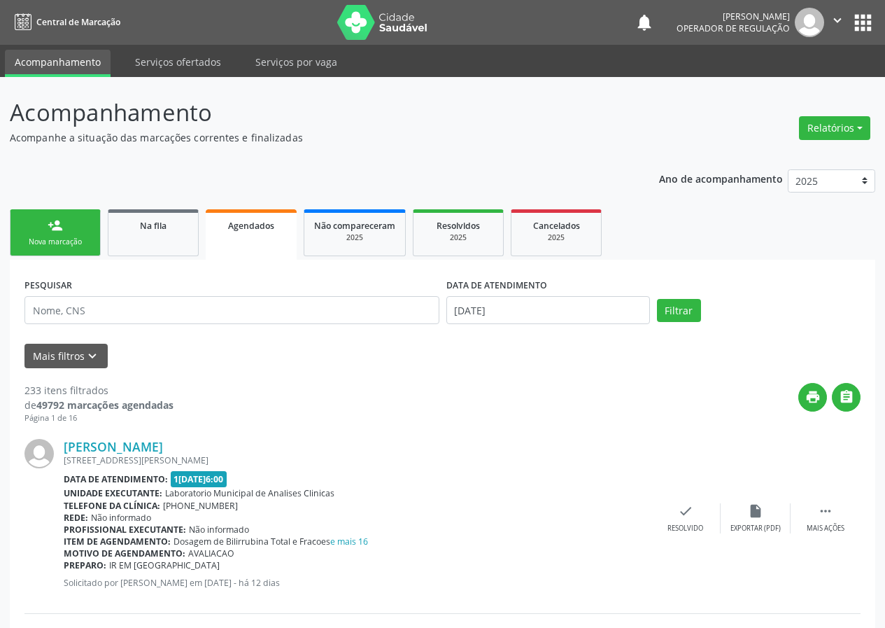
click at [62, 227] on div "person_add" at bounding box center [55, 225] width 15 height 15
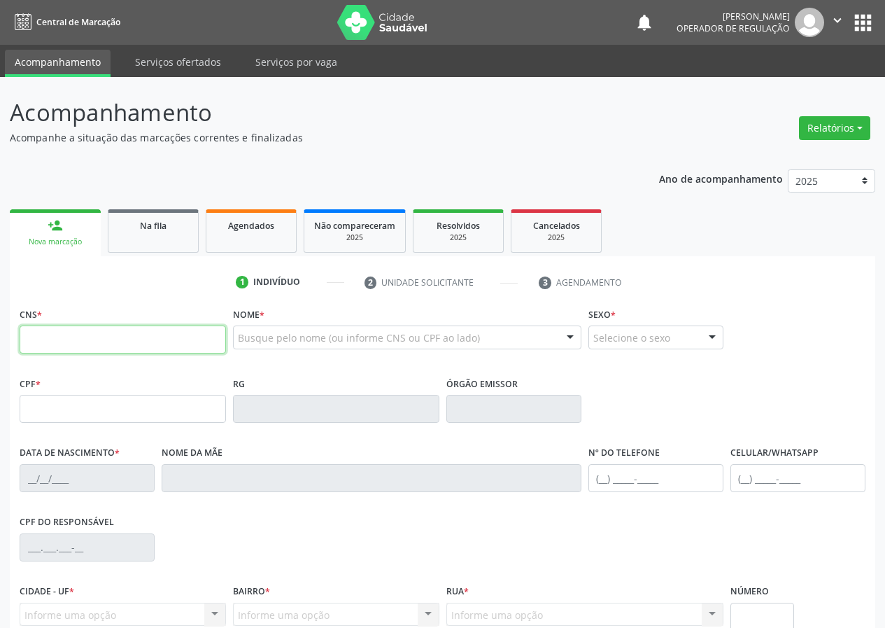
click at [42, 337] on input "text" at bounding box center [123, 339] width 206 height 28
drag, startPoint x: 45, startPoint y: 337, endPoint x: 63, endPoint y: 325, distance: 21.7
click at [63, 325] on input "text" at bounding box center [123, 339] width 206 height 28
type input "708 4032 1547 8168"
type input "126.226.787-03"
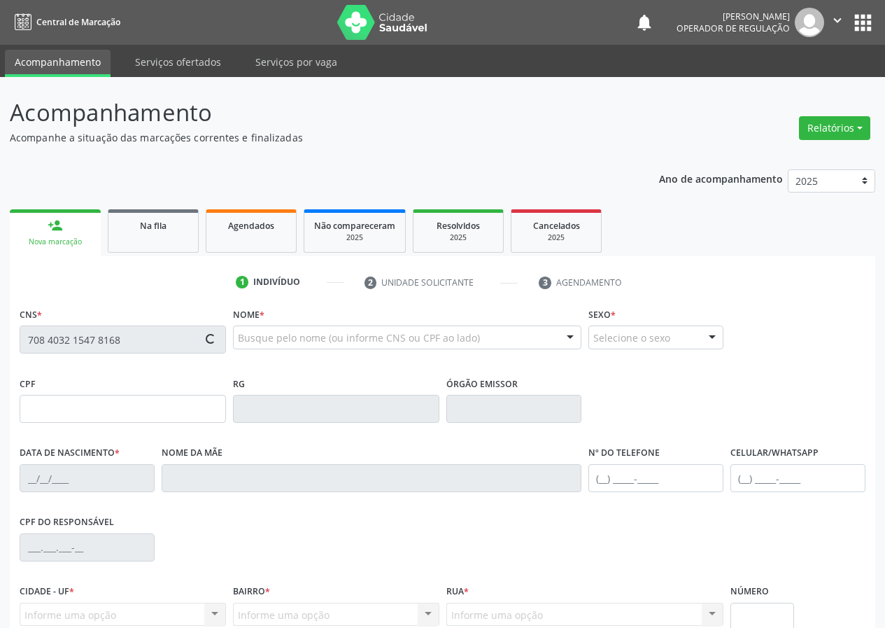
type input "0[DATE]"
type input "[PERSON_NAME]"
type input "[PHONE_NUMBER]"
type input "S/N"
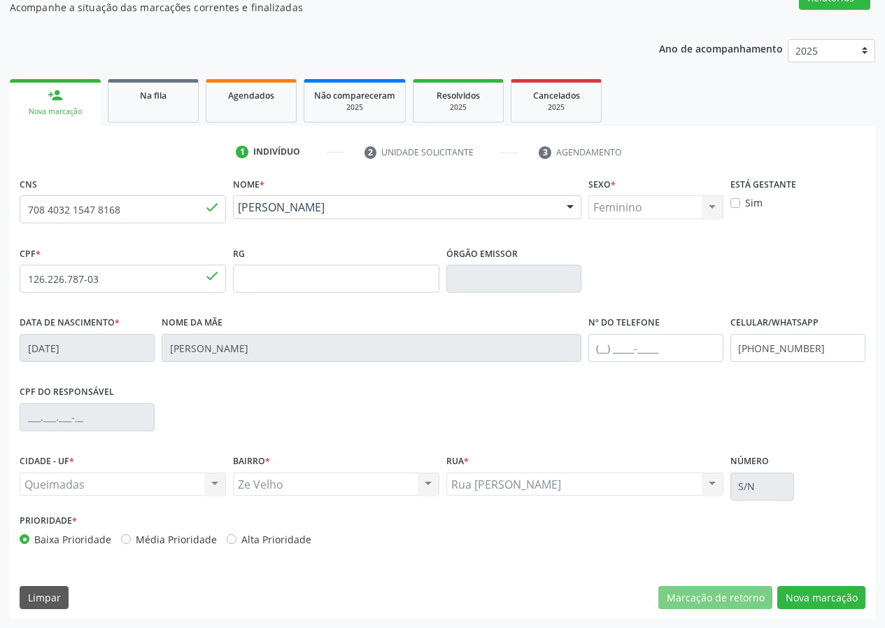
scroll to position [131, 0]
click at [828, 586] on button "Nova marcação" at bounding box center [821, 597] width 88 height 24
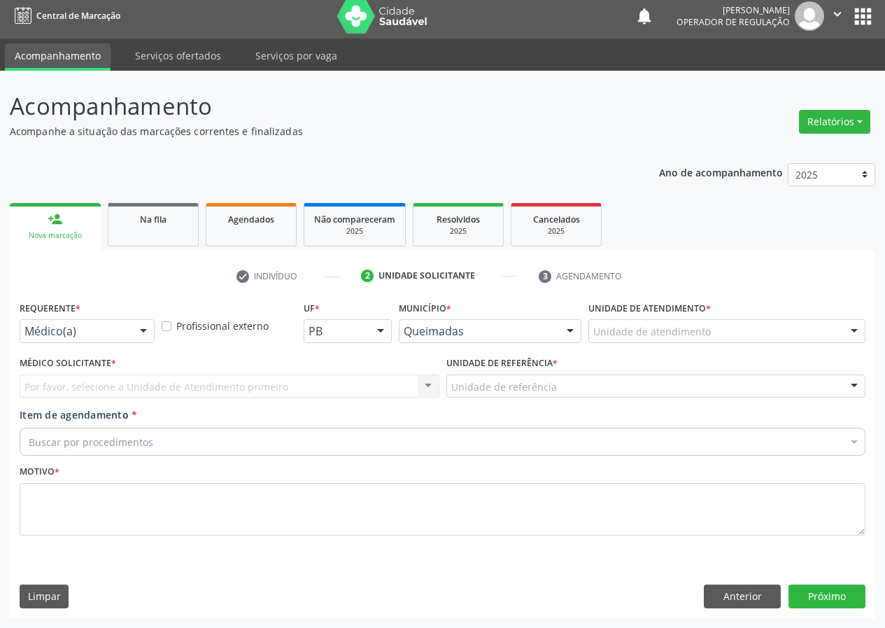
scroll to position [6, 0]
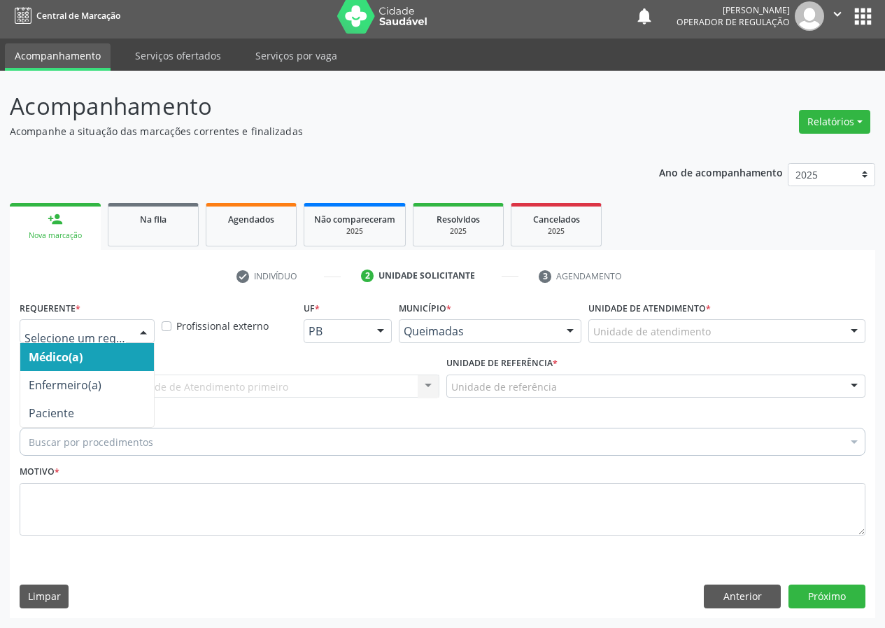
click at [148, 330] on div at bounding box center [143, 332] width 21 height 24
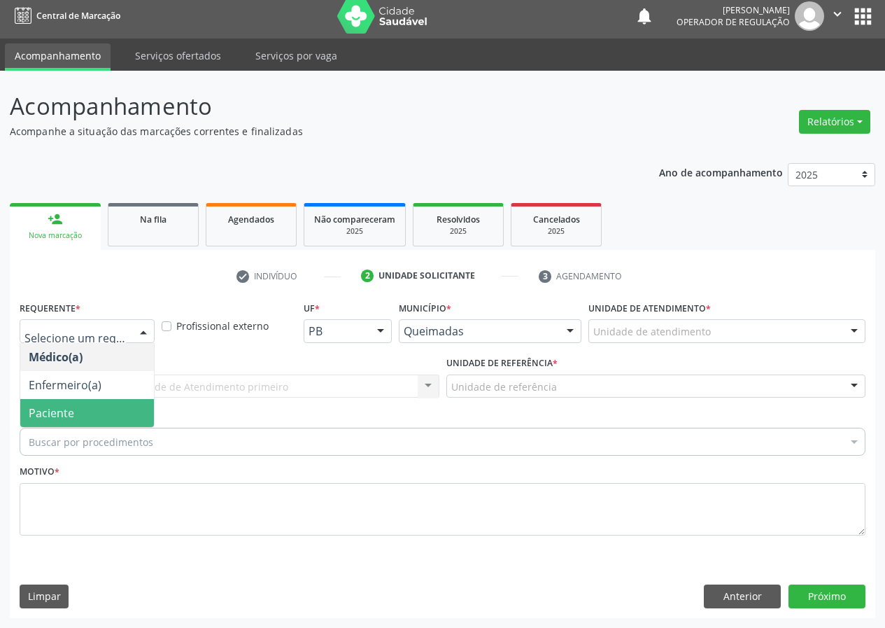
click at [144, 421] on span "Paciente" at bounding box center [87, 413] width 134 height 28
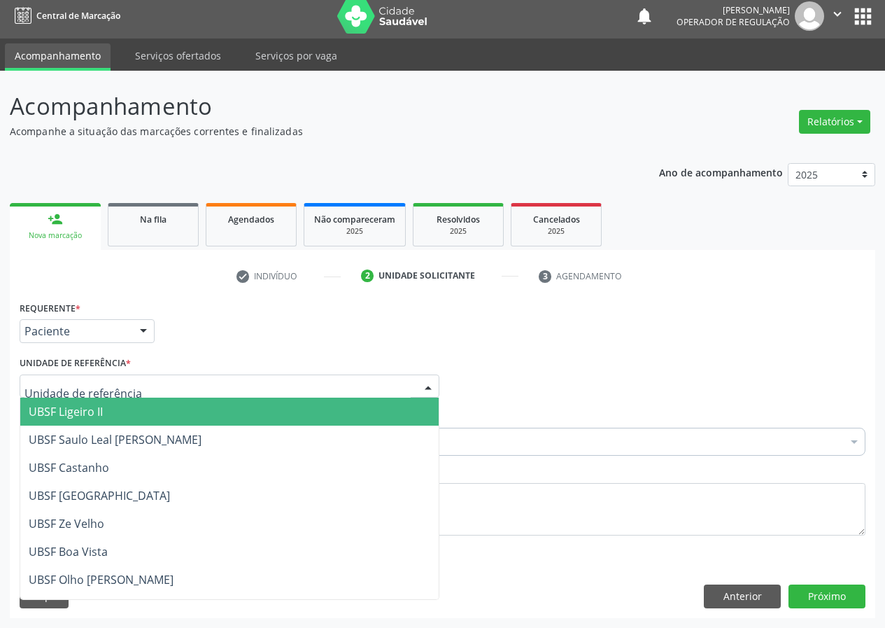
click at [413, 385] on div at bounding box center [230, 386] width 420 height 24
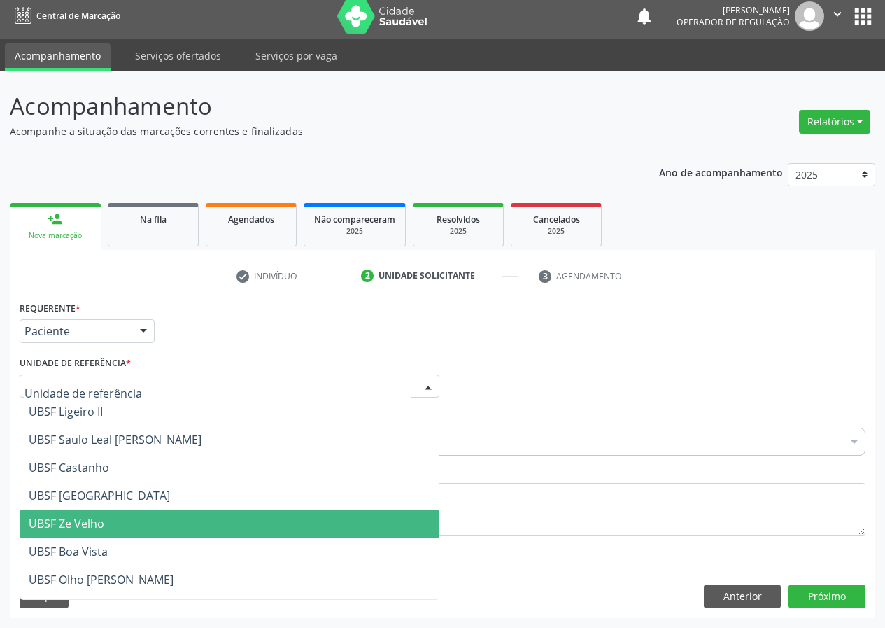
drag, startPoint x: 100, startPoint y: 531, endPoint x: 49, endPoint y: 524, distance: 51.5
click at [99, 532] on span "UBSF Ze Velho" at bounding box center [229, 523] width 418 height 28
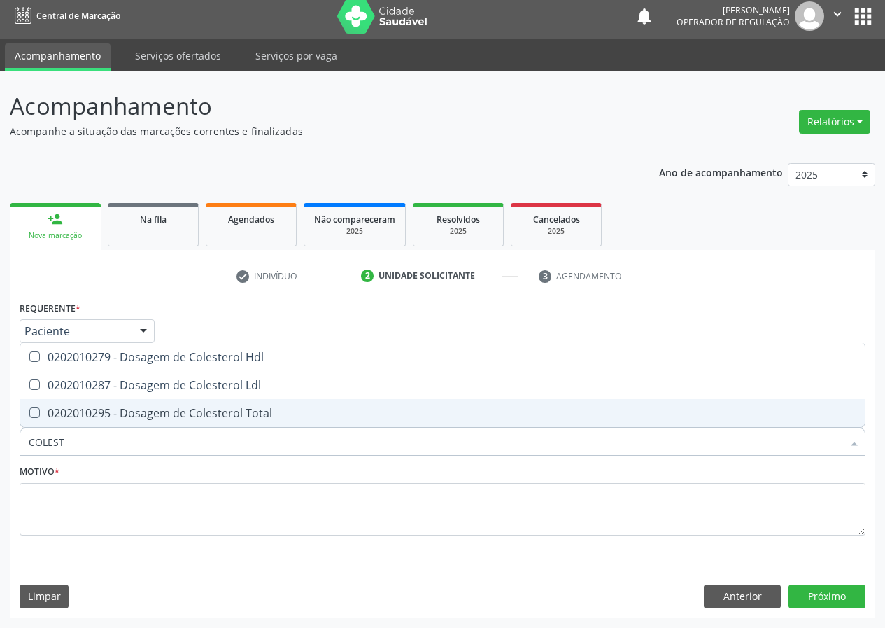
type input "COLESTE"
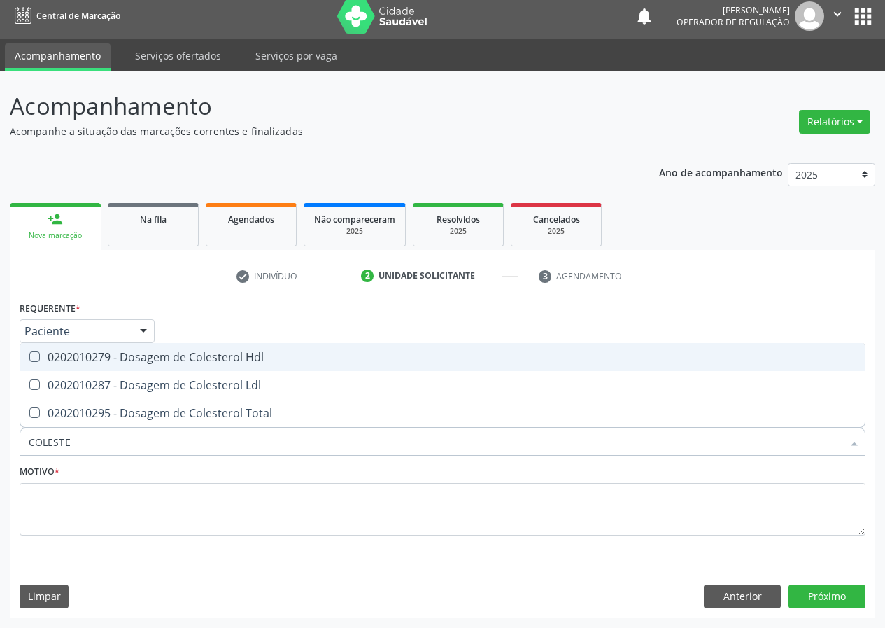
drag, startPoint x: 34, startPoint y: 351, endPoint x: 32, endPoint y: 375, distance: 24.5
click at [34, 355] on span "0202010279 - Dosagem de Colesterol Hdl" at bounding box center [442, 357] width 844 height 28
checkbox Hdl "true"
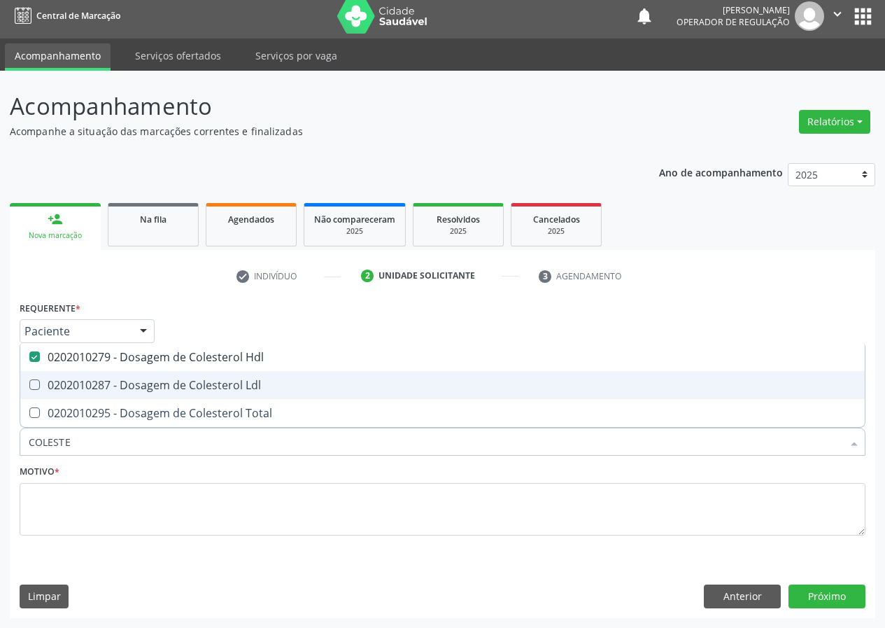
click at [35, 381] on Ldl at bounding box center [34, 384] width 10 height 10
click at [29, 381] on Ldl "checkbox" at bounding box center [24, 384] width 9 height 9
checkbox Ldl "true"
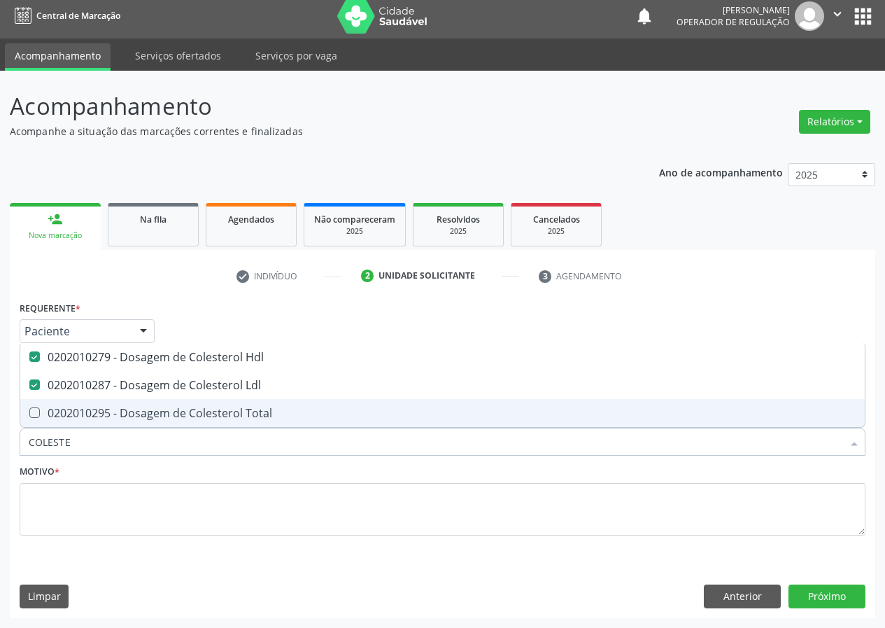
drag, startPoint x: 73, startPoint y: 439, endPoint x: 0, endPoint y: 437, distance: 72.8
click at [0, 440] on div "Acompanhamento Acompanhe a situação das marcações correntes e finalizadas Relat…" at bounding box center [442, 349] width 885 height 557
type input "C"
checkbox Hdl "false"
checkbox Ldl "false"
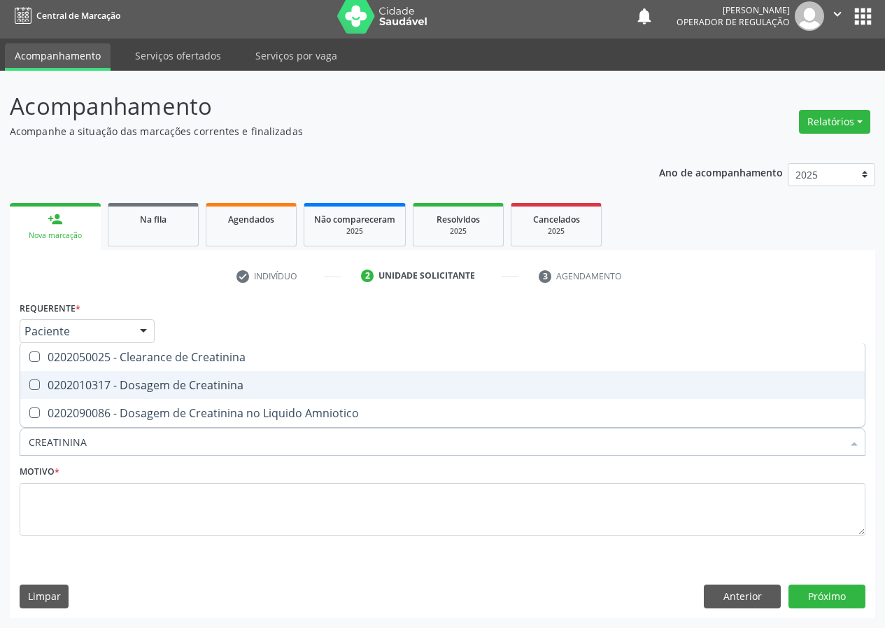
drag, startPoint x: 28, startPoint y: 385, endPoint x: 30, endPoint y: 369, distance: 16.9
click at [30, 370] on ul "Desfazer seleção 0202050025 - Clearance de Creatinina 0202010317 - Dosagem de C…" at bounding box center [442, 385] width 844 height 84
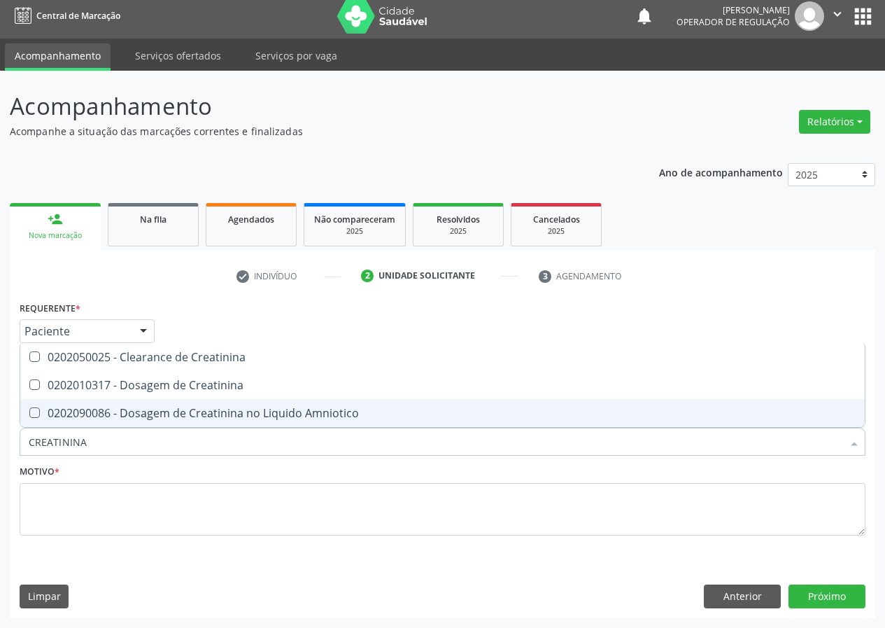
drag, startPoint x: 94, startPoint y: 441, endPoint x: 0, endPoint y: 445, distance: 93.8
click at [0, 448] on div "Acompanhamento Acompanhe a situação das marcações correntes e finalizadas Relat…" at bounding box center [442, 349] width 885 height 557
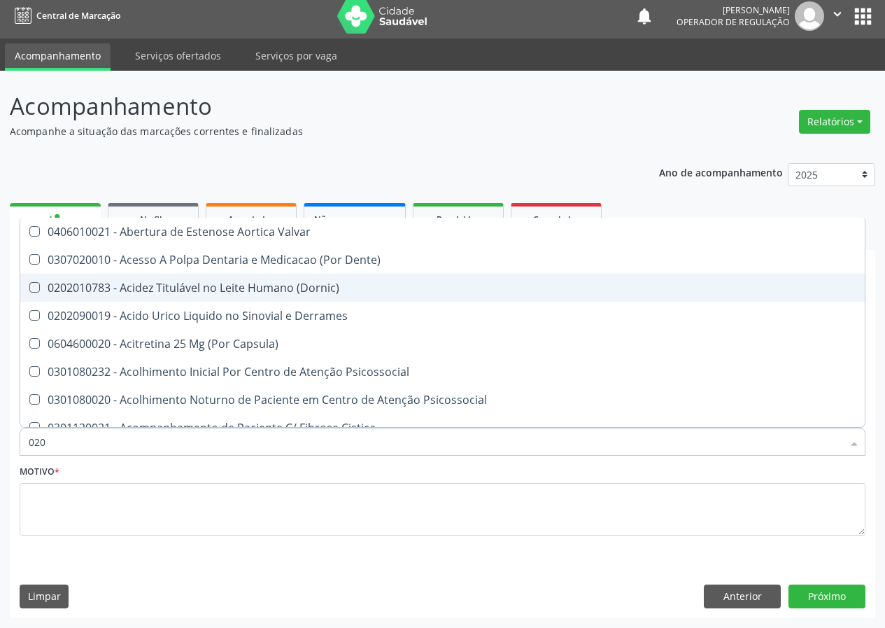
type input "0202"
checkbox Sistêmicas "true"
checkbox Oncológica "true"
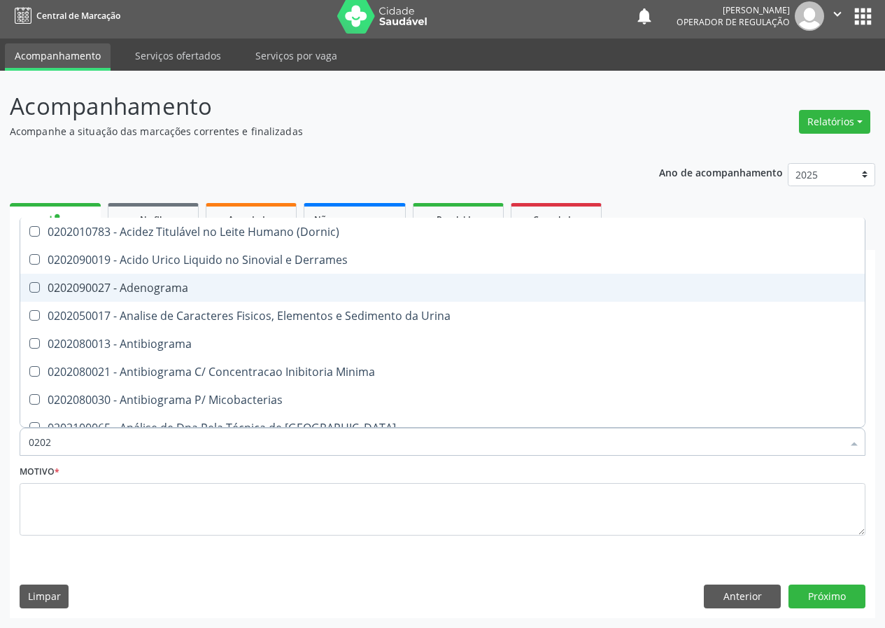
type input "02020"
checkbox Barbituratos "true"
checkbox Benzodiazepinicos "true"
checkbox Hdl "false"
checkbox Ldl "false"
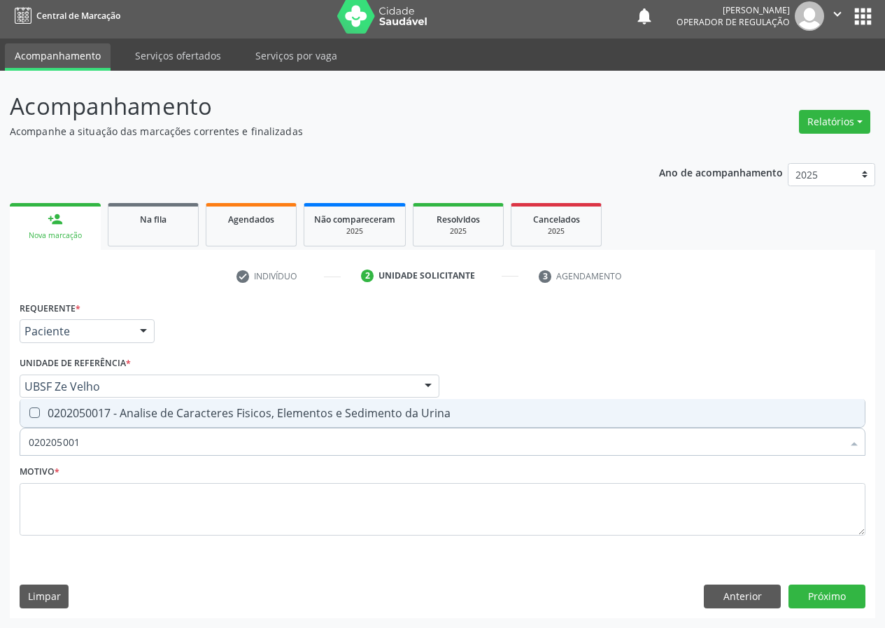
scroll to position [0, 0]
type input "0202050017"
drag, startPoint x: 33, startPoint y: 408, endPoint x: 41, endPoint y: 435, distance: 28.5
click at [37, 423] on span "0202050017 - Analise de Caracteres Fisicos, Elementos e Sedimento da Urina" at bounding box center [442, 413] width 844 height 28
checkbox Urina "true"
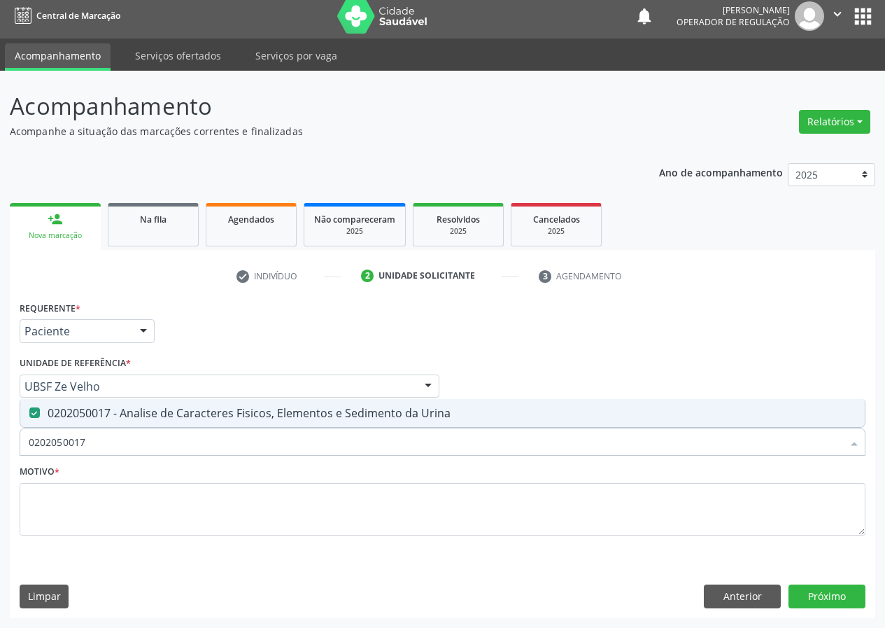
drag, startPoint x: 5, startPoint y: 454, endPoint x: 0, endPoint y: 466, distance: 12.9
click at [0, 466] on div "Acompanhamento Acompanhe a situação das marcações correntes e finalizadas Relat…" at bounding box center [442, 349] width 885 height 557
type input "GL"
checkbox Urina "false"
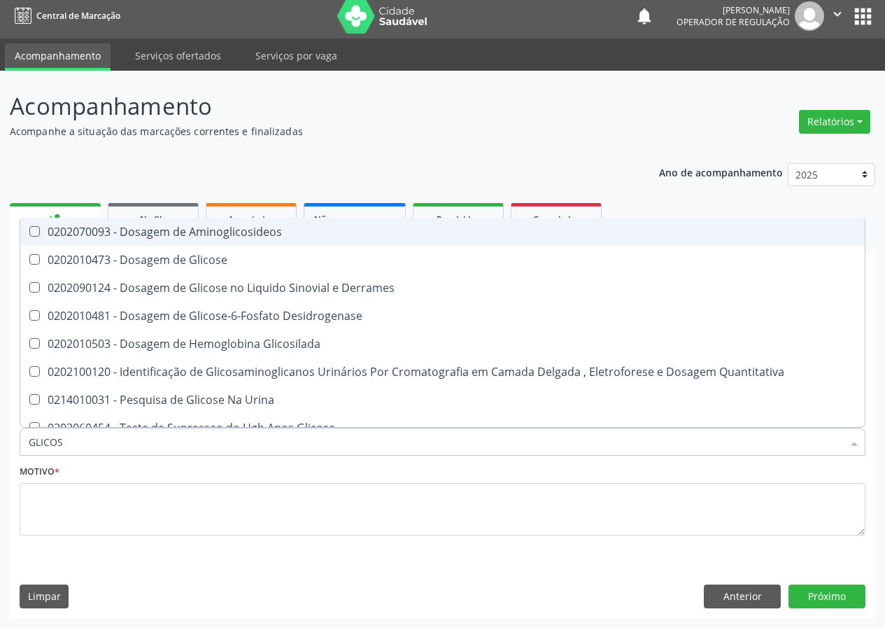
type input "GLICOSE"
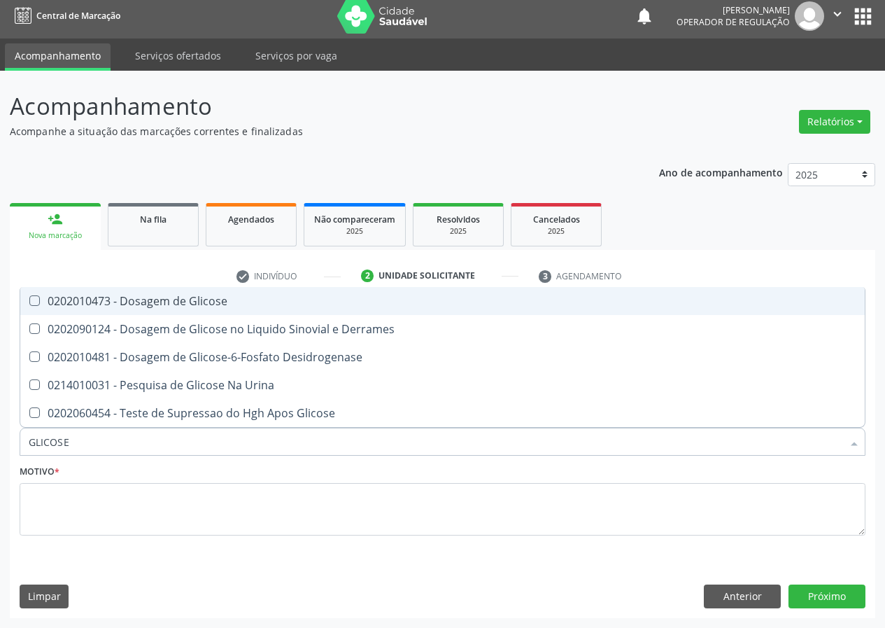
drag, startPoint x: 34, startPoint y: 299, endPoint x: 34, endPoint y: 329, distance: 30.1
click at [34, 303] on Glicose at bounding box center [34, 300] width 10 height 10
click at [29, 303] on Glicose "checkbox" at bounding box center [24, 300] width 9 height 9
checkbox Glicose "true"
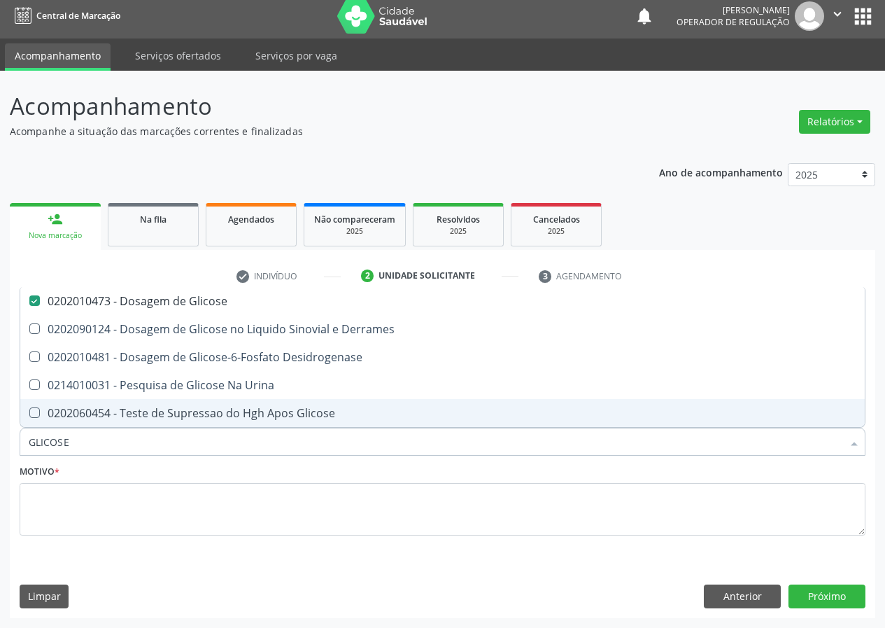
drag, startPoint x: 79, startPoint y: 436, endPoint x: 0, endPoint y: 434, distance: 79.1
click at [0, 441] on div "Acompanhamento Acompanhe a situação das marcações correntes e finalizadas Relat…" at bounding box center [442, 349] width 885 height 557
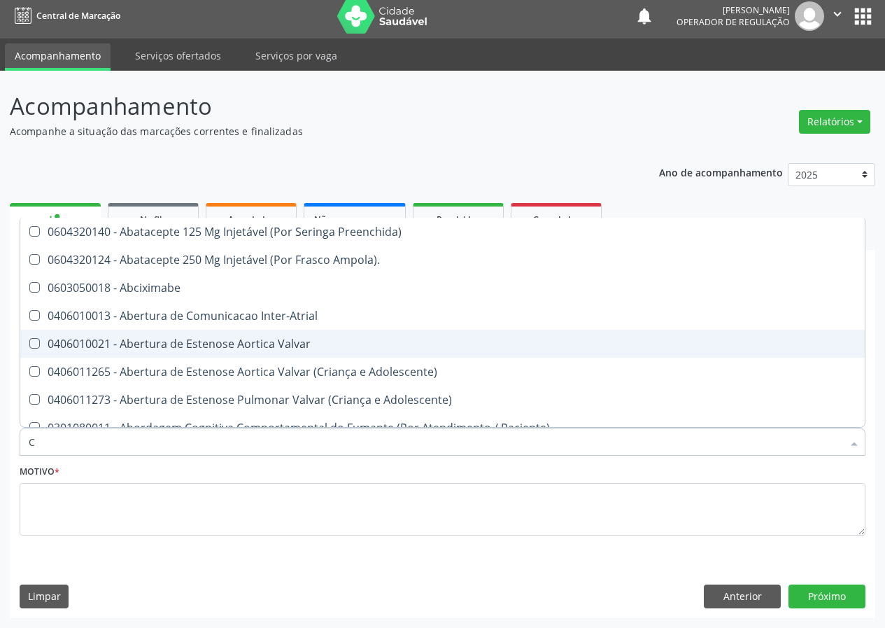
type input "CO"
checkbox Preenchida\) "false"
checkbox Frasco-Ampola\) "true"
checkbox Urina "false"
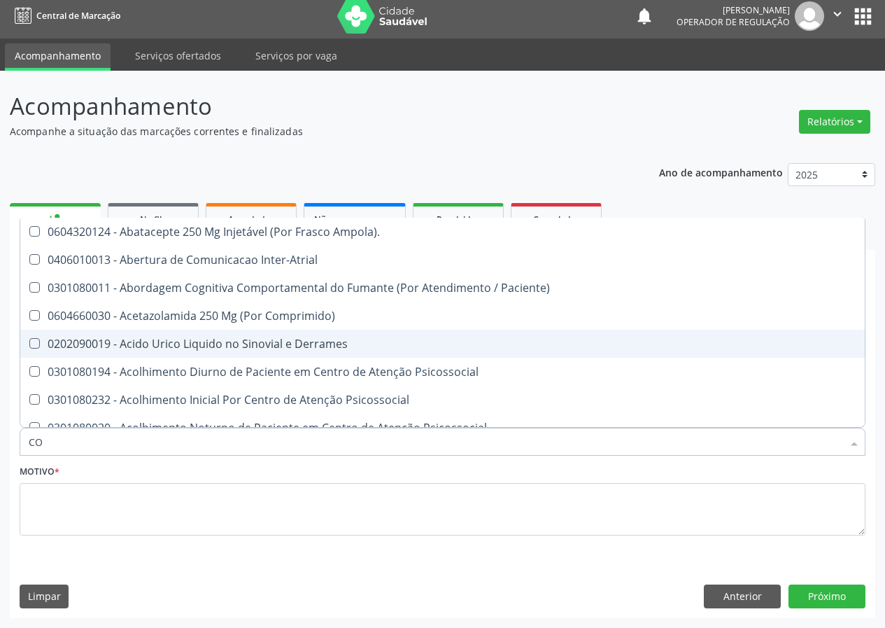
type input "COL"
checkbox Urina "false"
checkbox Vasos\) "true"
checkbox Aortico "true"
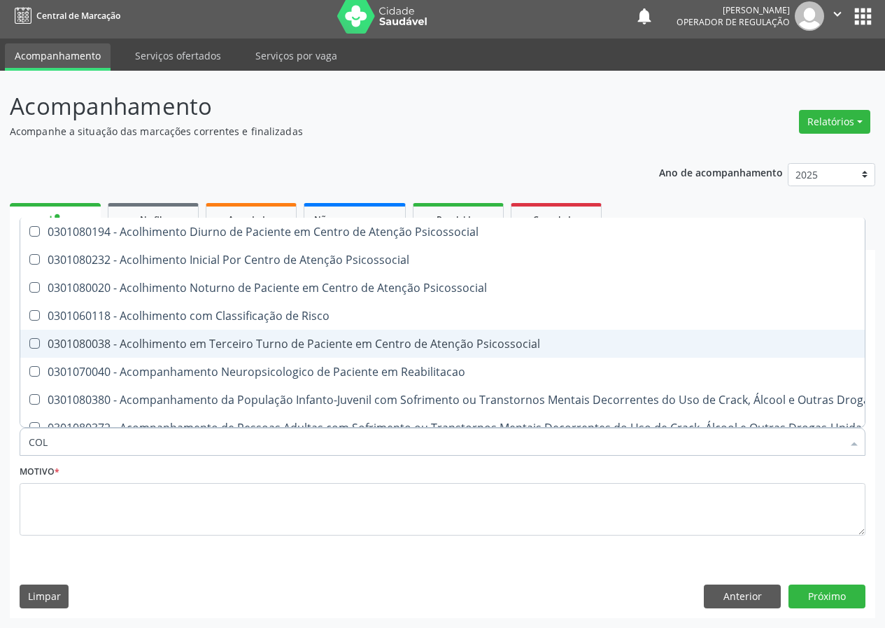
type input "COLE"
checkbox Mama "true"
checkbox Utero "true"
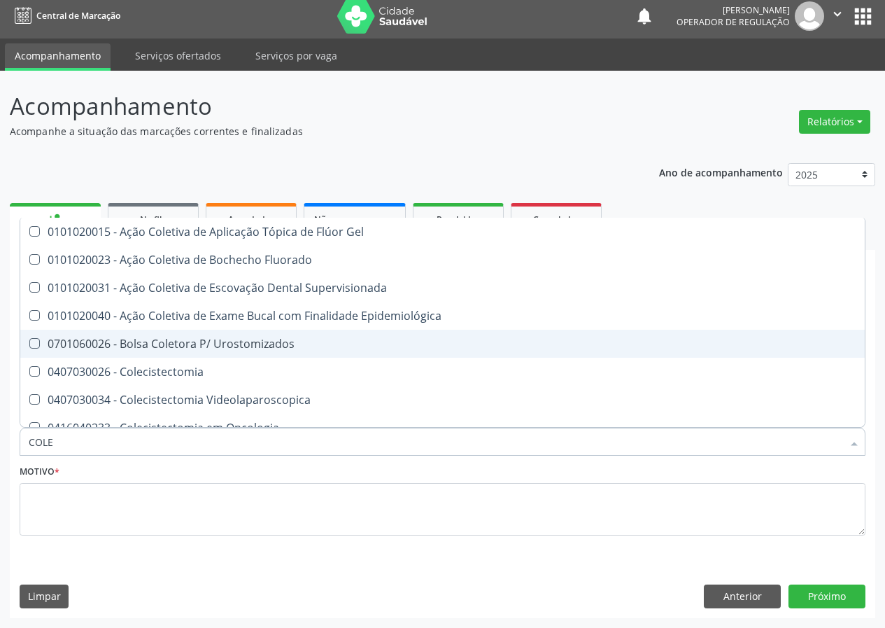
type input "COLES"
checkbox Gel "true"
checkbox Fluorado "true"
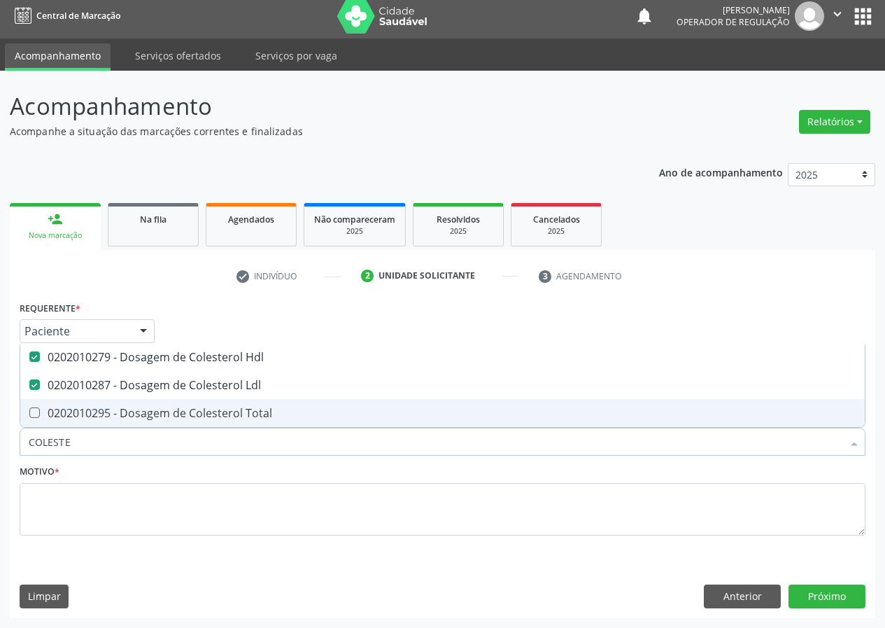
drag, startPoint x: 76, startPoint y: 435, endPoint x: 22, endPoint y: 445, distance: 54.8
click at [22, 448] on div "COLESTE" at bounding box center [443, 441] width 846 height 28
type input "U"
checkbox Hdl "false"
checkbox Ldl "false"
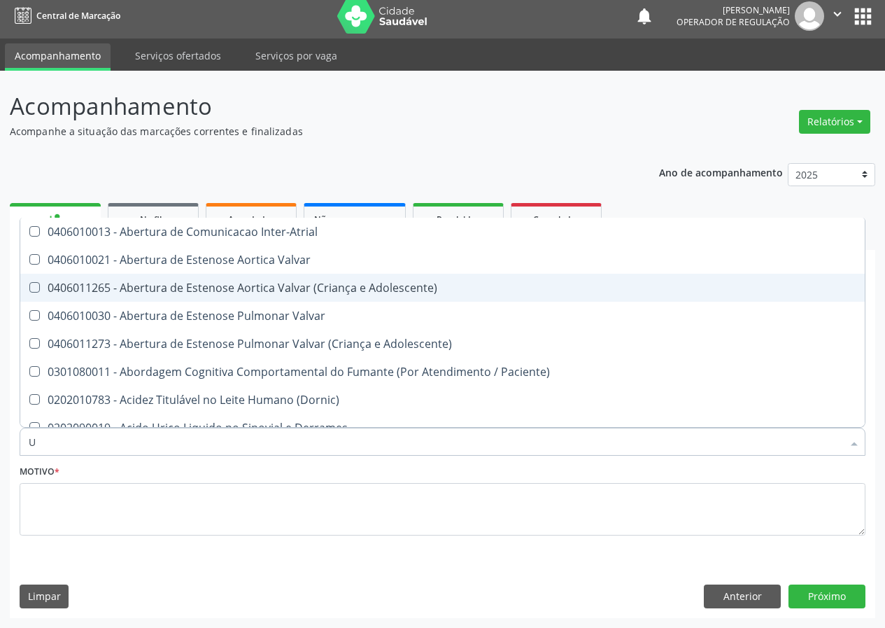
type input "UR"
checkbox Reabilitacao "true"
type input "URE"
checkbox Urina "false"
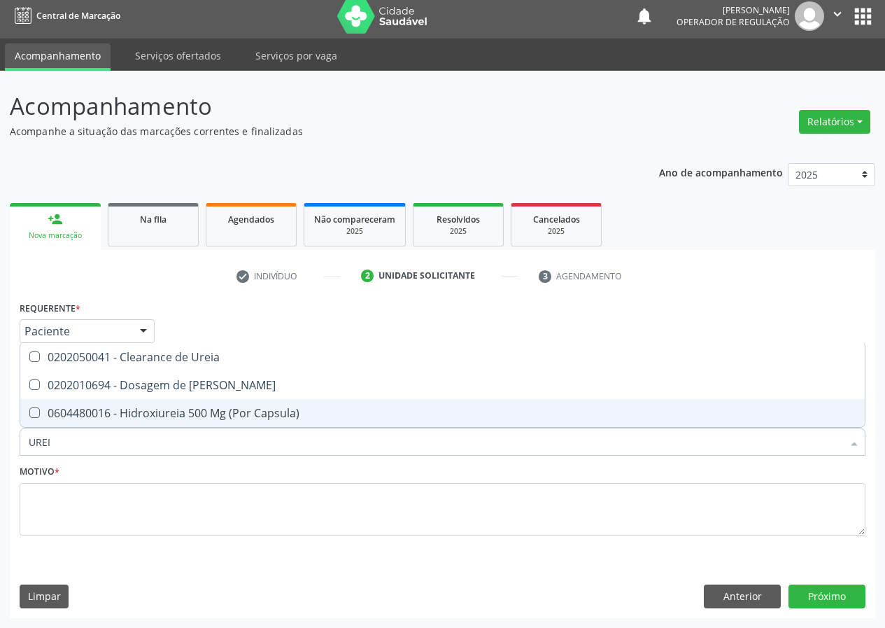
type input "UREIA"
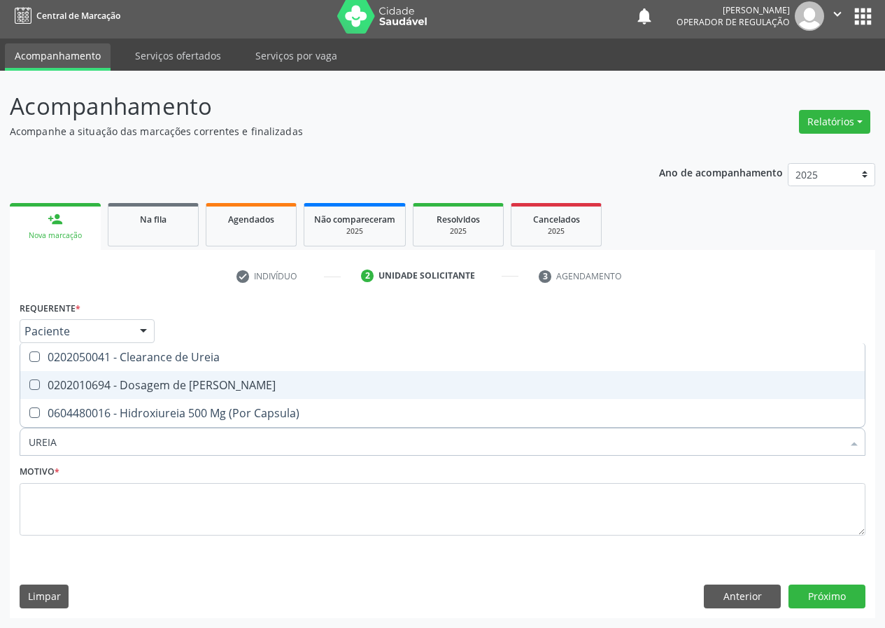
drag, startPoint x: 40, startPoint y: 384, endPoint x: 36, endPoint y: 391, distance: 8.2
click at [37, 388] on div "0202010694 - Dosagem de [PERSON_NAME]" at bounding box center [443, 384] width 828 height 11
checkbox Ureia "true"
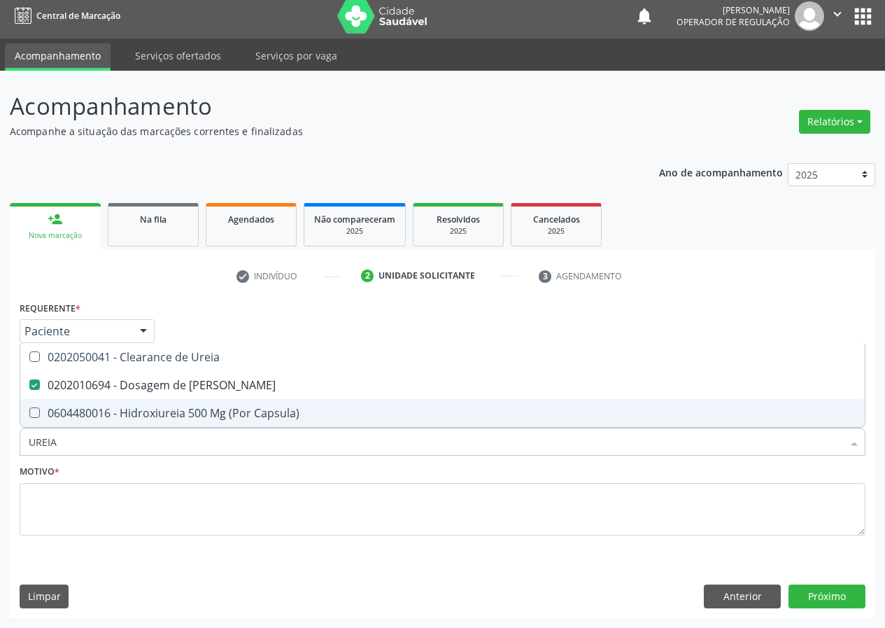
drag, startPoint x: 88, startPoint y: 446, endPoint x: 3, endPoint y: 445, distance: 84.7
click at [0, 453] on div "Acompanhamento Acompanhe a situação das marcações correntes e finalizadas Relat…" at bounding box center [442, 349] width 885 height 557
type input "TG"
checkbox Ureia "false"
type input "TGO"
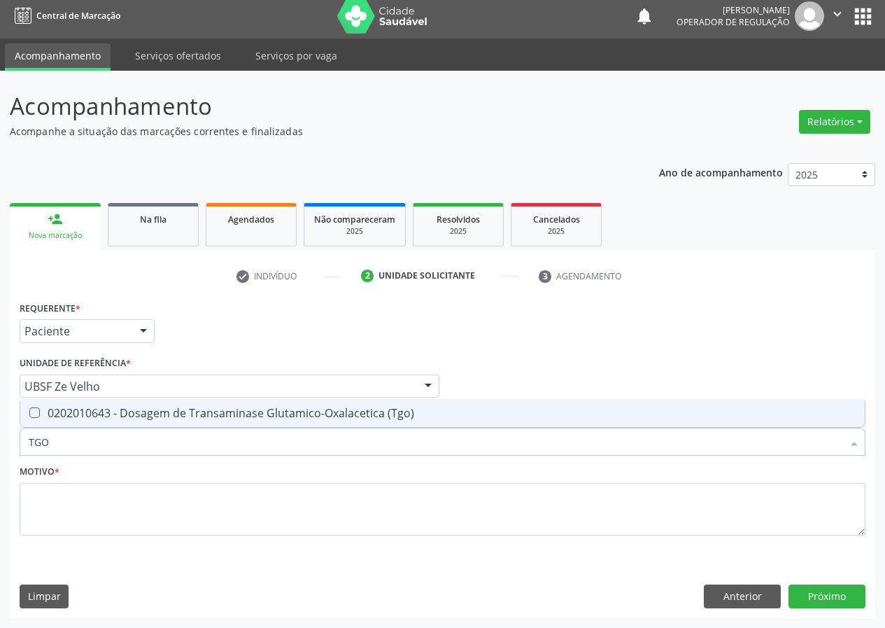
drag, startPoint x: 32, startPoint y: 414, endPoint x: 50, endPoint y: 432, distance: 25.7
click at [32, 416] on span "0202010643 - Dosagem de Transaminase Glutamico-Oxalacetica (Tgo)" at bounding box center [442, 413] width 844 height 28
checkbox \(Tgo\) "true"
drag, startPoint x: 57, startPoint y: 441, endPoint x: 39, endPoint y: 433, distance: 19.8
click at [41, 439] on input "TGO" at bounding box center [436, 441] width 814 height 28
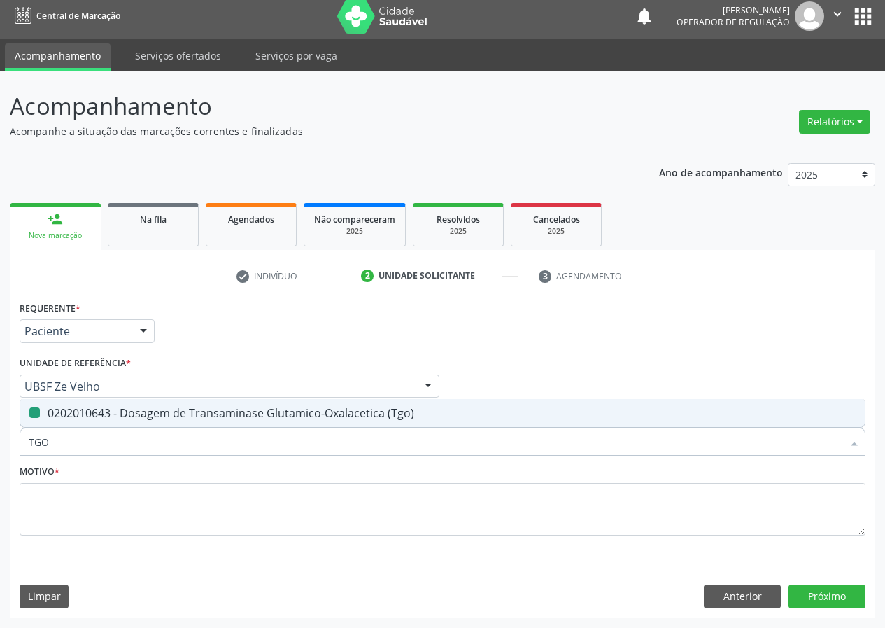
type input "TGP"
checkbox \(Tgo\) "false"
drag, startPoint x: 31, startPoint y: 415, endPoint x: 62, endPoint y: 458, distance: 52.2
click at [47, 448] on div "TGP Desfazer seleção 0202010651 - Dosagem de Transaminase Glutamico-Piruvica (T…" at bounding box center [443, 439] width 846 height 24
drag, startPoint x: 55, startPoint y: 434, endPoint x: 3, endPoint y: 437, distance: 51.2
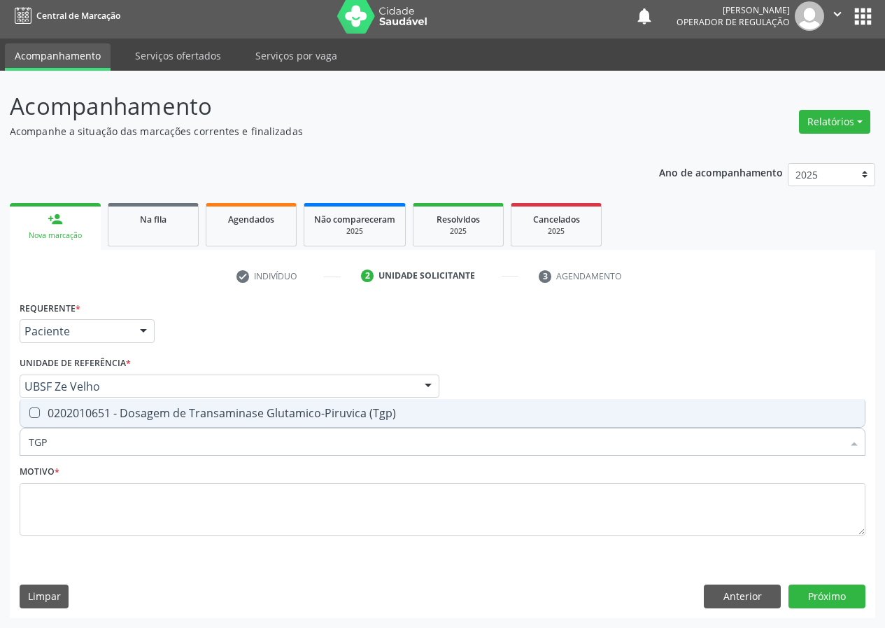
click at [8, 446] on div "Acompanhamento Acompanhe a situação das marcações correntes e finalizadas Relat…" at bounding box center [442, 349] width 885 height 557
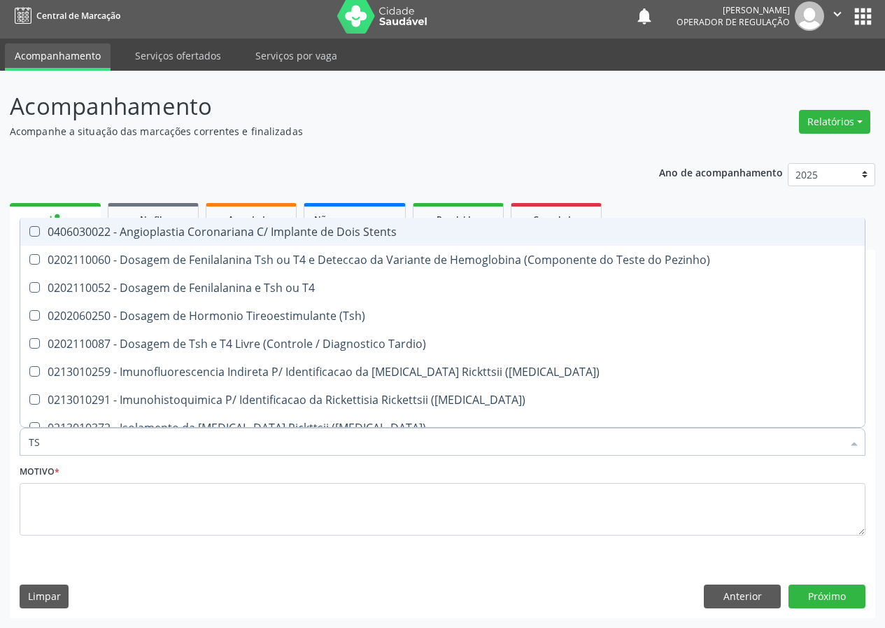
type input "TSH"
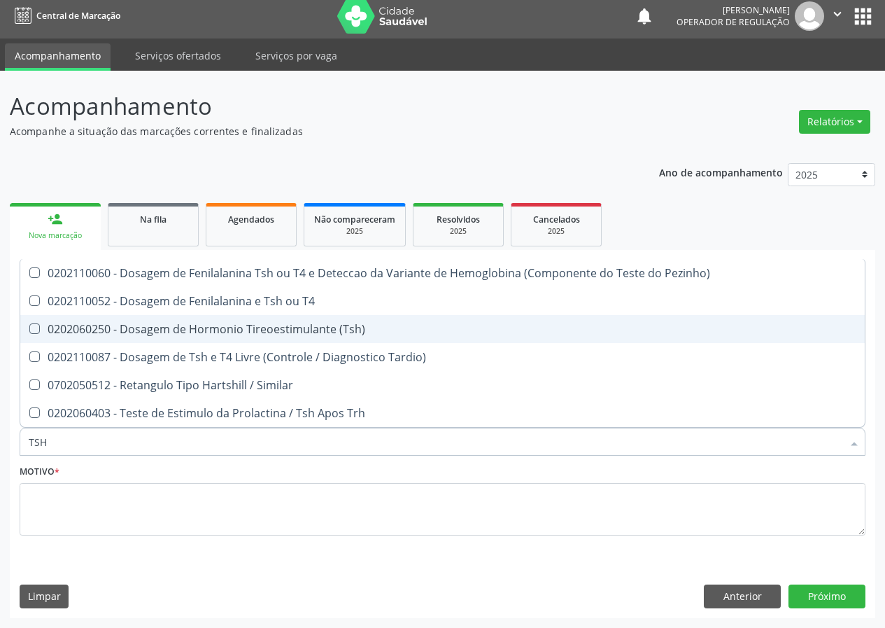
drag, startPoint x: 33, startPoint y: 325, endPoint x: 42, endPoint y: 367, distance: 43.6
click at [34, 330] on \(Tsh\) at bounding box center [34, 328] width 10 height 10
click at [29, 330] on \(Tsh\) "checkbox" at bounding box center [24, 328] width 9 height 9
checkbox \(Tsh\) "true"
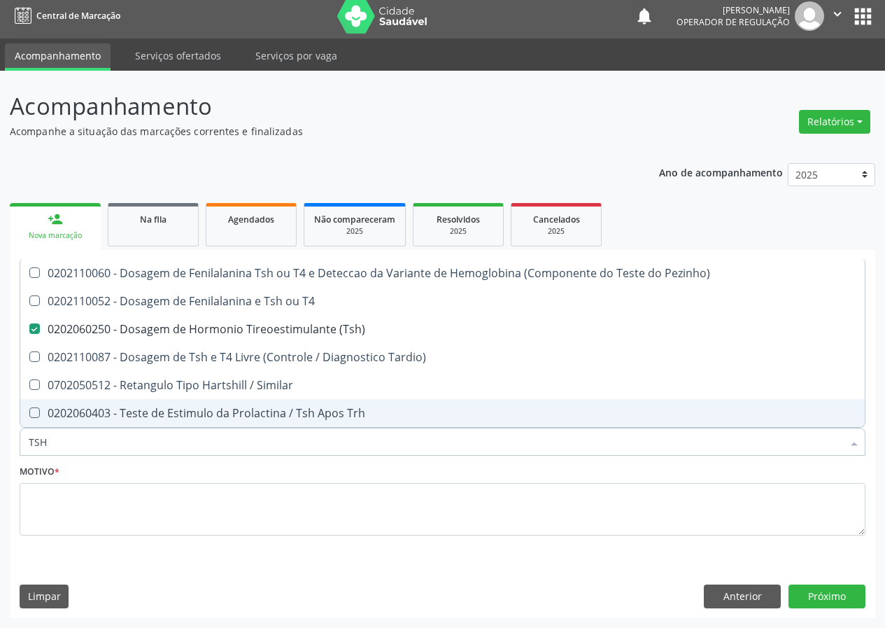
drag, startPoint x: 53, startPoint y: 441, endPoint x: 0, endPoint y: 440, distance: 53.2
click at [0, 446] on div "Acompanhamento Acompanhe a situação das marcações correntes e finalizadas Relat…" at bounding box center [442, 349] width 885 height 557
type input "T"
checkbox \(Tsh\) "false"
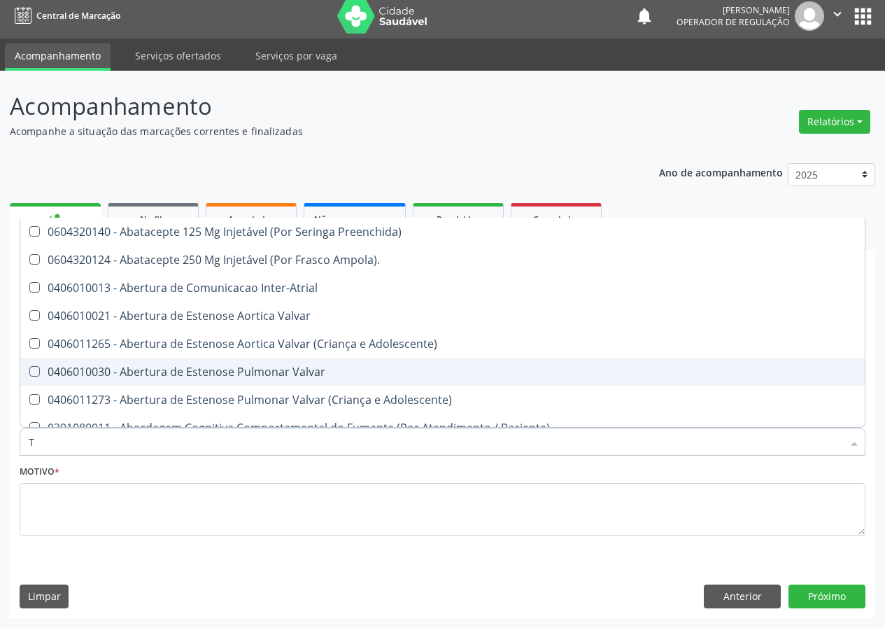
type input "T4"
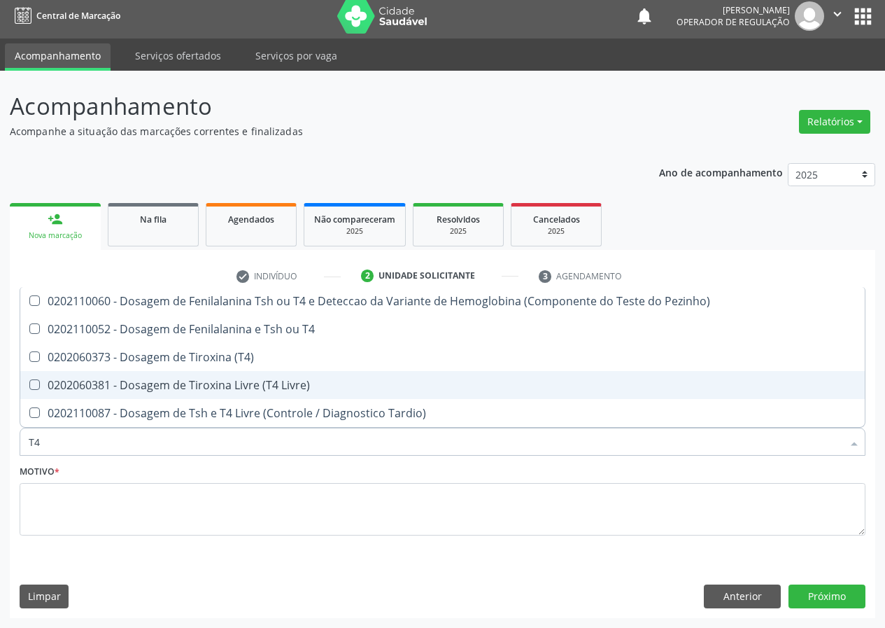
drag, startPoint x: 31, startPoint y: 385, endPoint x: 47, endPoint y: 422, distance: 39.5
click at [32, 388] on Livre\) at bounding box center [34, 384] width 10 height 10
click at [29, 388] on Livre\) "checkbox" at bounding box center [24, 384] width 9 height 9
checkbox Livre\) "true"
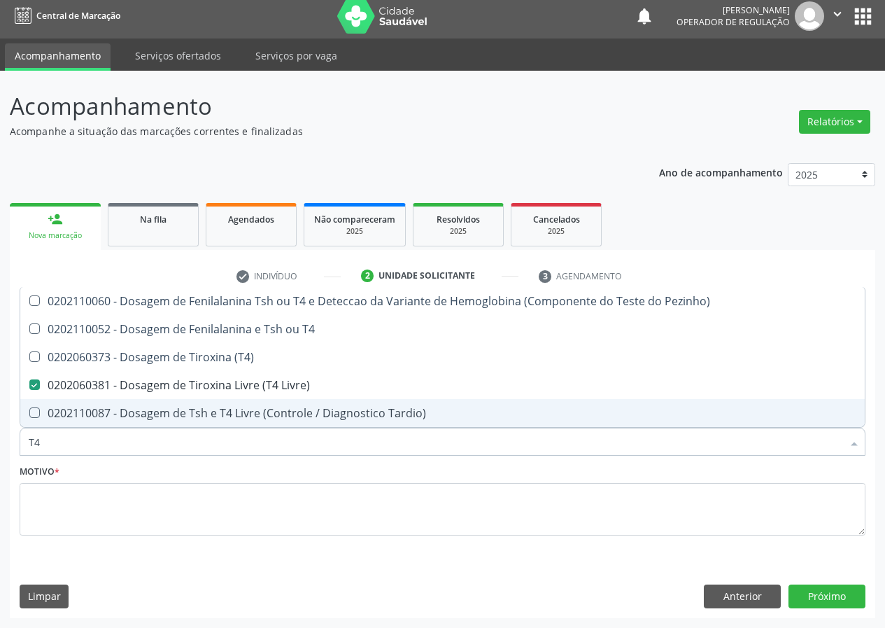
drag, startPoint x: 17, startPoint y: 448, endPoint x: 1, endPoint y: 427, distance: 26.9
click at [1, 439] on div "Acompanhamento Acompanhe a situação das marcações correntes e finalizadas Relat…" at bounding box center [442, 349] width 885 height 557
type input "VI"
checkbox Livre\) "false"
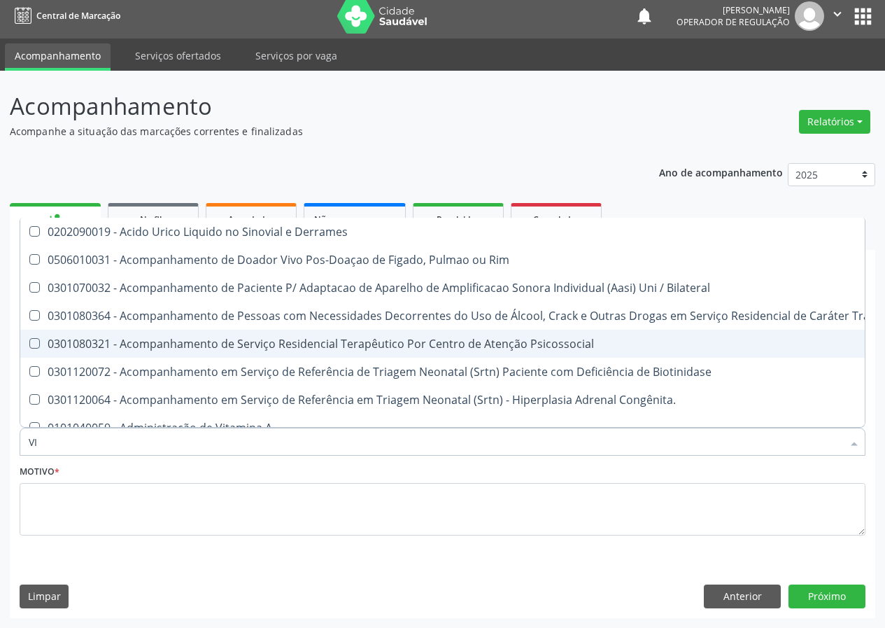
type input "VIT"
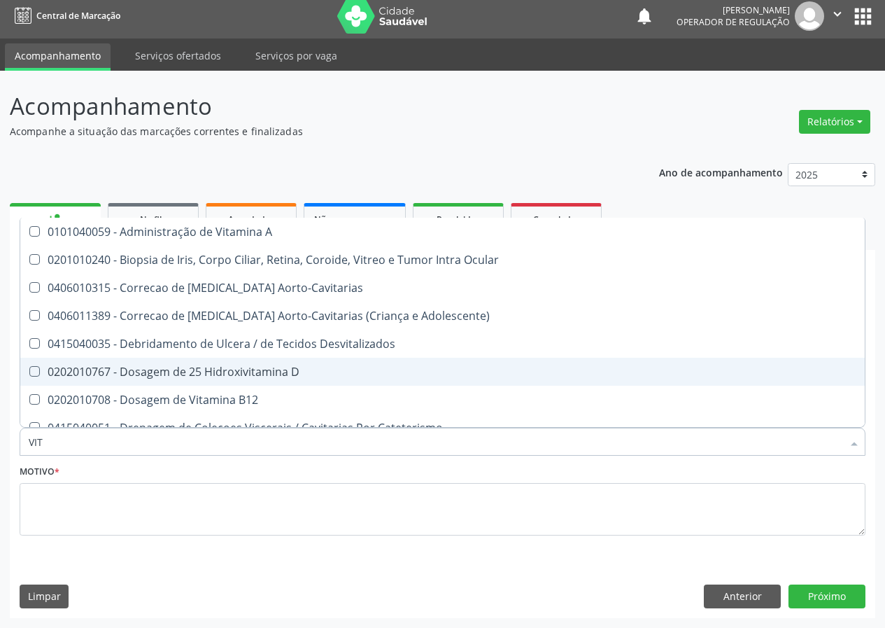
drag, startPoint x: 289, startPoint y: 367, endPoint x: 108, endPoint y: 437, distance: 194.5
click at [288, 367] on div "0202010767 - Dosagem de 25 Hidroxivitamina D" at bounding box center [443, 371] width 828 height 11
checkbox D "true"
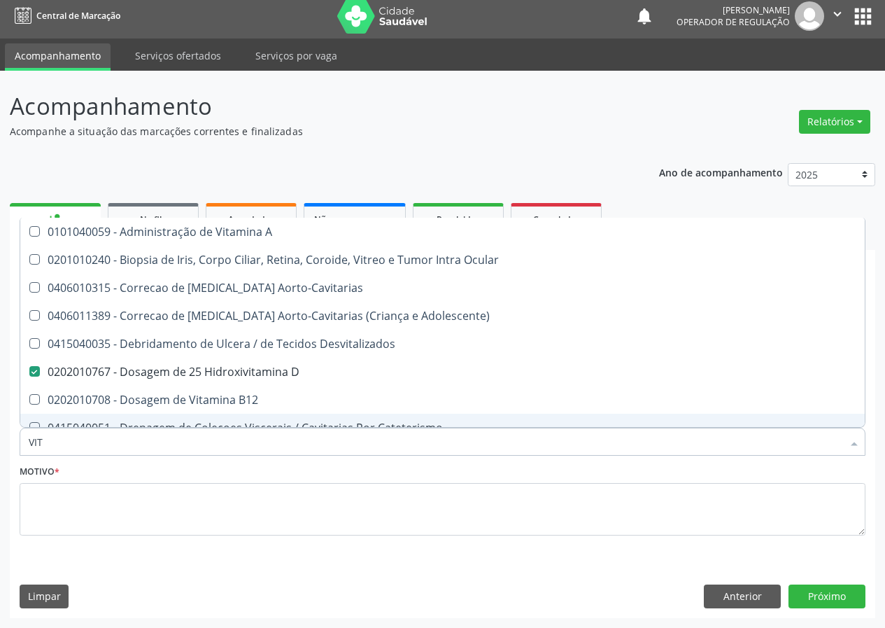
drag, startPoint x: 45, startPoint y: 445, endPoint x: 0, endPoint y: 447, distance: 44.8
click at [0, 449] on div "Acompanhamento Acompanhe a situação das marcações correntes e finalizadas Relat…" at bounding box center [442, 349] width 885 height 557
type input "C"
checkbox D "false"
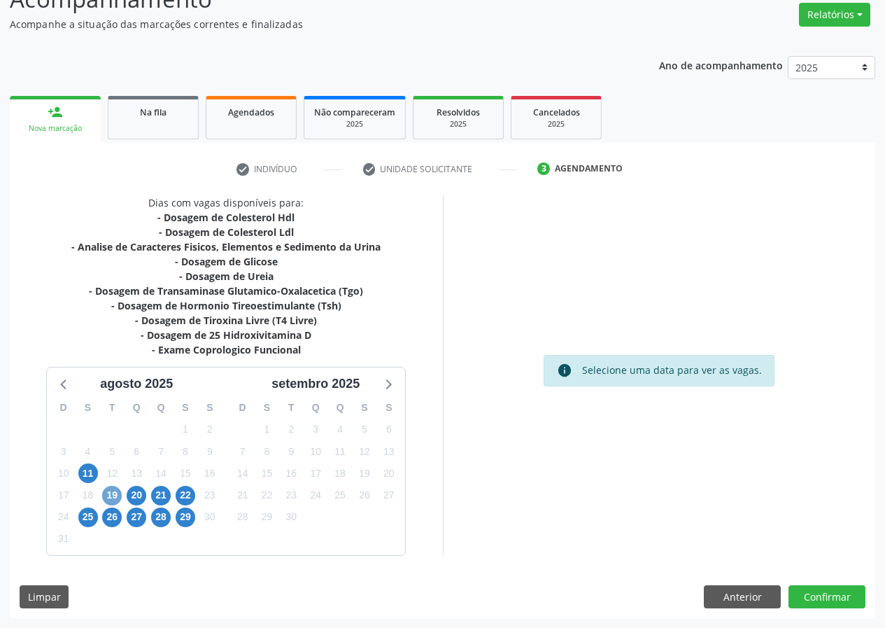
drag, startPoint x: 113, startPoint y: 493, endPoint x: 348, endPoint y: 409, distance: 249.8
click at [114, 493] on span "19" at bounding box center [112, 496] width 20 height 20
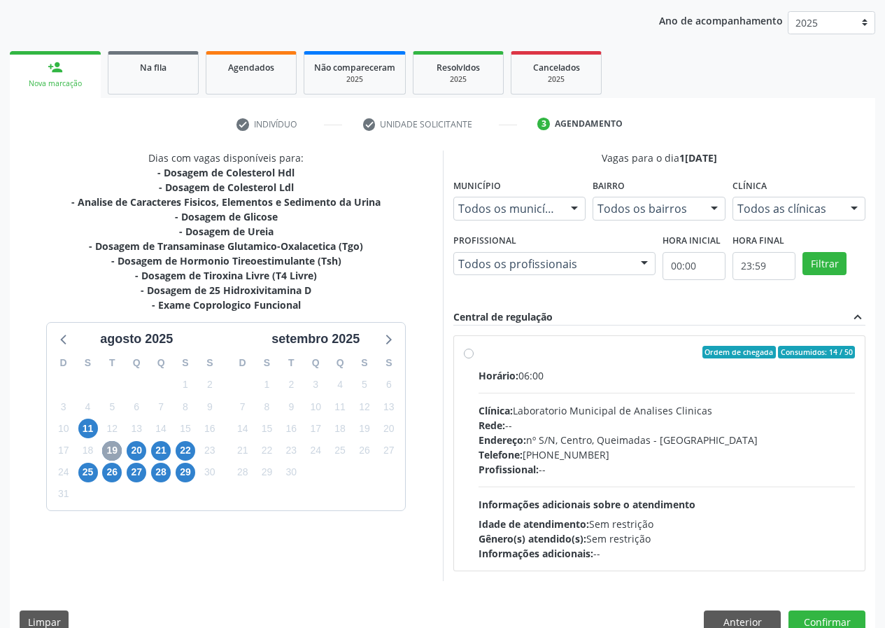
scroll to position [183, 0]
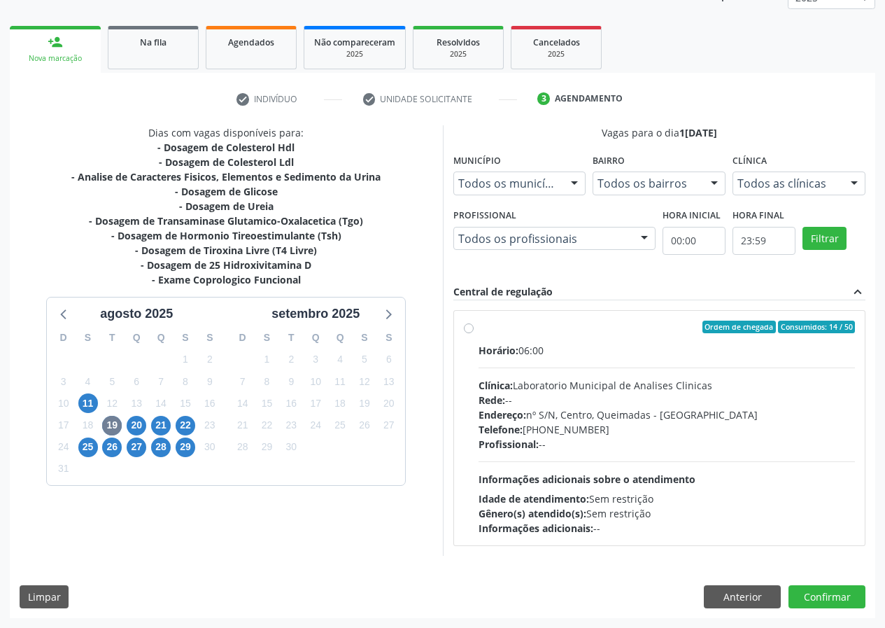
drag, startPoint x: 472, startPoint y: 327, endPoint x: 468, endPoint y: 342, distance: 15.8
click at [479, 328] on label "Ordem de chegada Consumidos: 14 / 50 Horário: 06:00 Clínica: Laboratorio Munici…" at bounding box center [667, 427] width 377 height 215
click at [471, 328] on input "Ordem de chegada Consumidos: 14 / 50 Horário: 06:00 Clínica: Laboratorio Munici…" at bounding box center [469, 326] width 10 height 13
radio input "true"
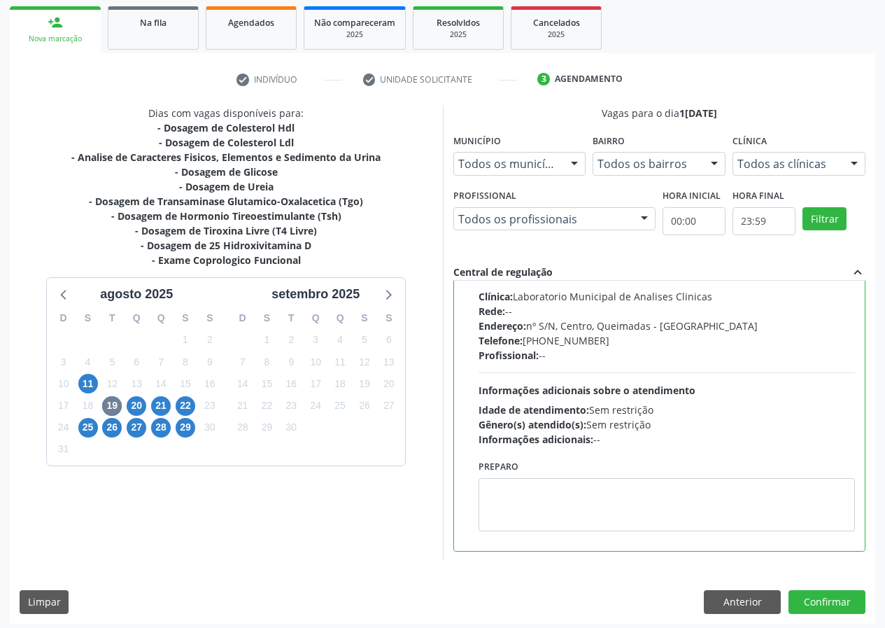
scroll to position [208, 0]
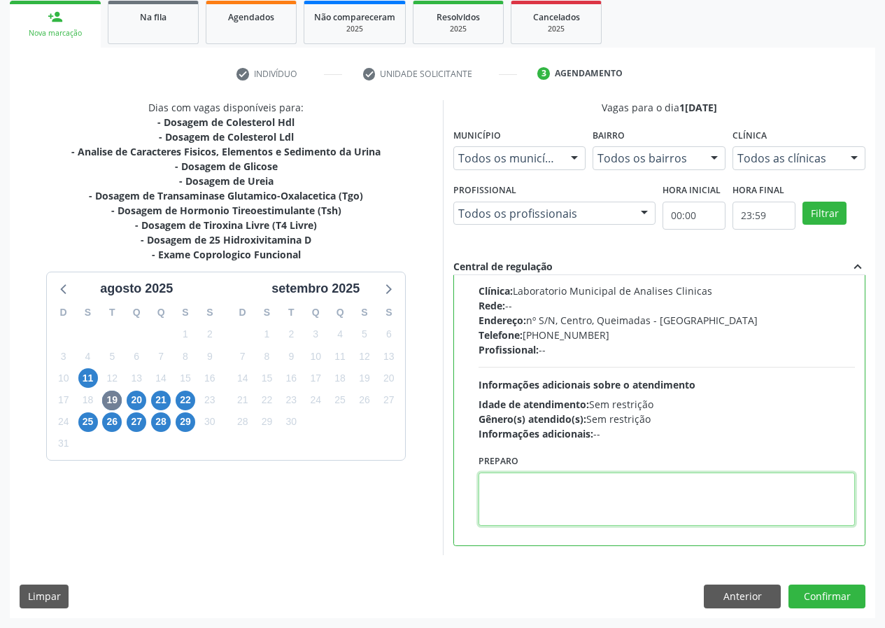
click at [528, 489] on textarea at bounding box center [667, 498] width 377 height 53
type textarea "IR EM [GEOGRAPHIC_DATA]"
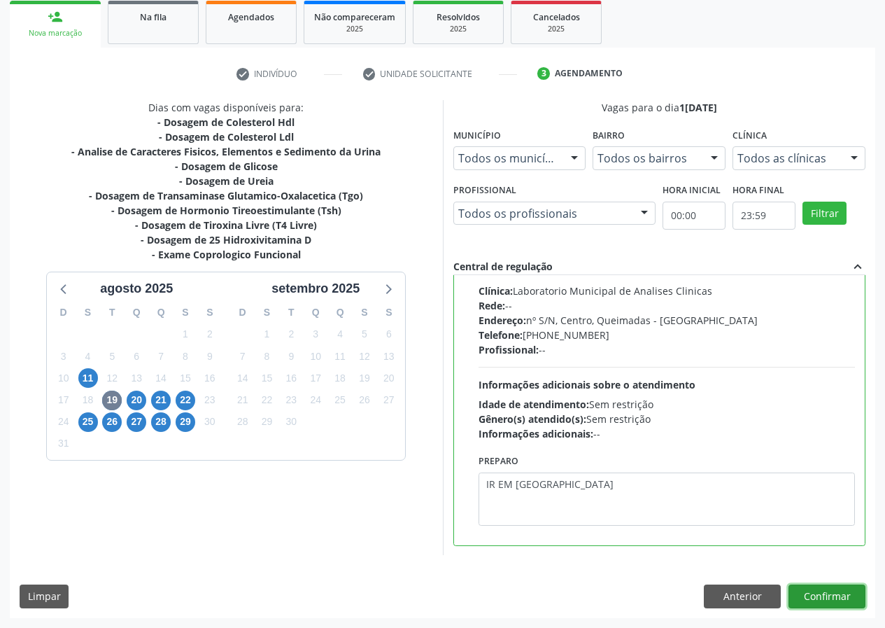
drag, startPoint x: 805, startPoint y: 588, endPoint x: 726, endPoint y: 611, distance: 81.7
click at [799, 589] on button "Confirmar" at bounding box center [826, 596] width 77 height 24
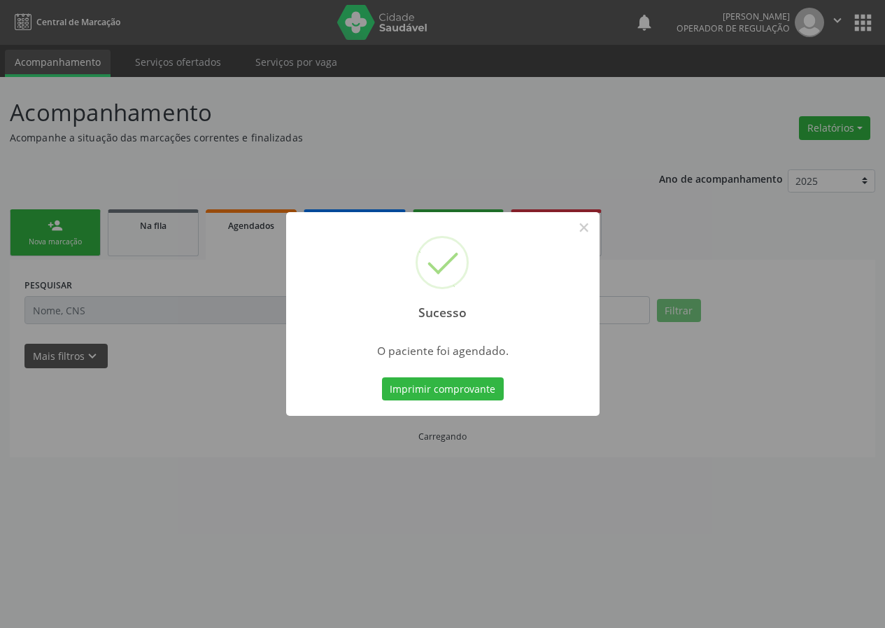
scroll to position [0, 0]
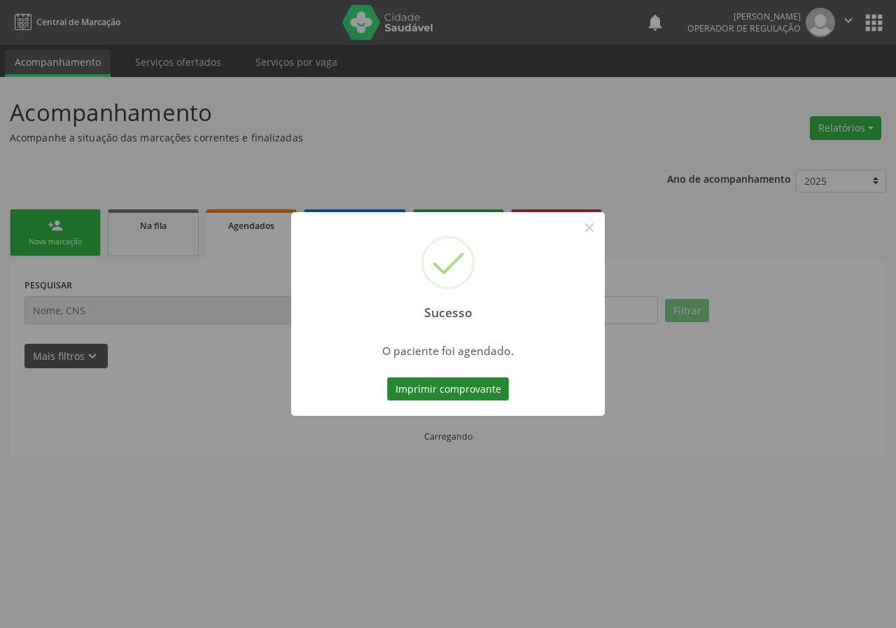
click at [447, 383] on button "Imprimir comprovante" at bounding box center [448, 389] width 122 height 24
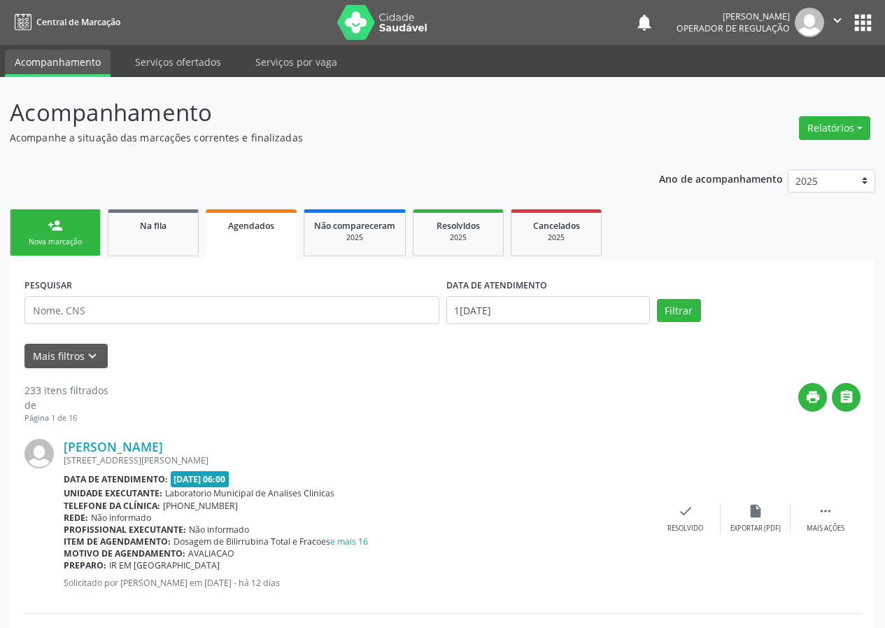
click at [52, 239] on div "Nova marcação" at bounding box center [55, 241] width 70 height 10
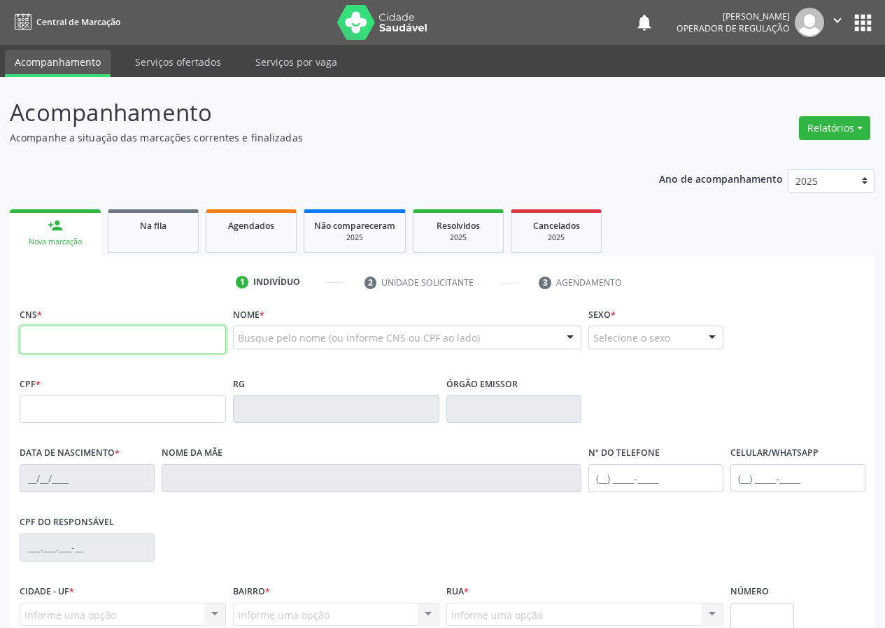
click at [42, 337] on input "text" at bounding box center [123, 339] width 206 height 28
click at [39, 337] on input "text" at bounding box center [123, 339] width 206 height 28
type input "700 0063 2293 1207"
type input "023.366.914-00"
type input "[DATE]"
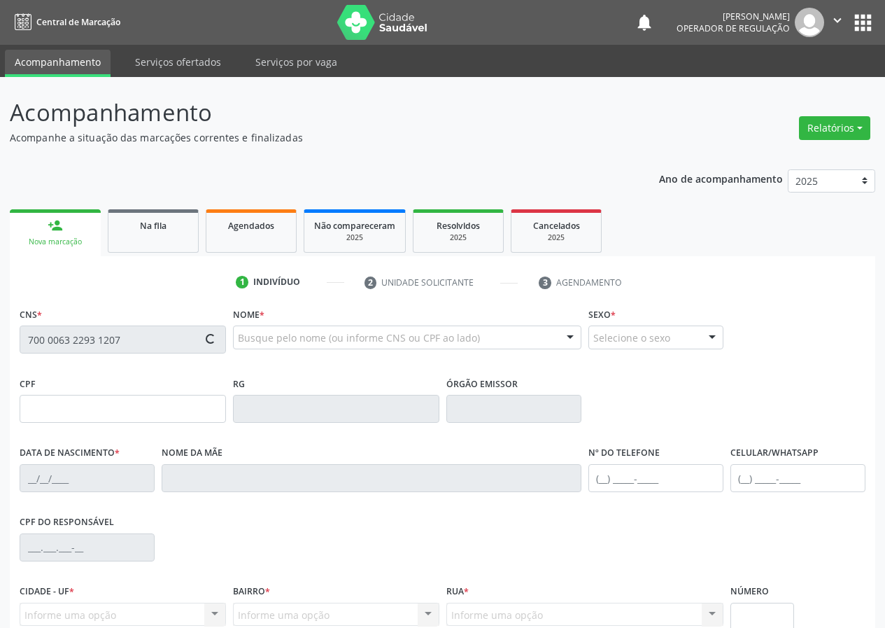
type input "[PERSON_NAME]"
type input "[PHONE_NUMBER]"
type input "087.914.034-80"
type input "303"
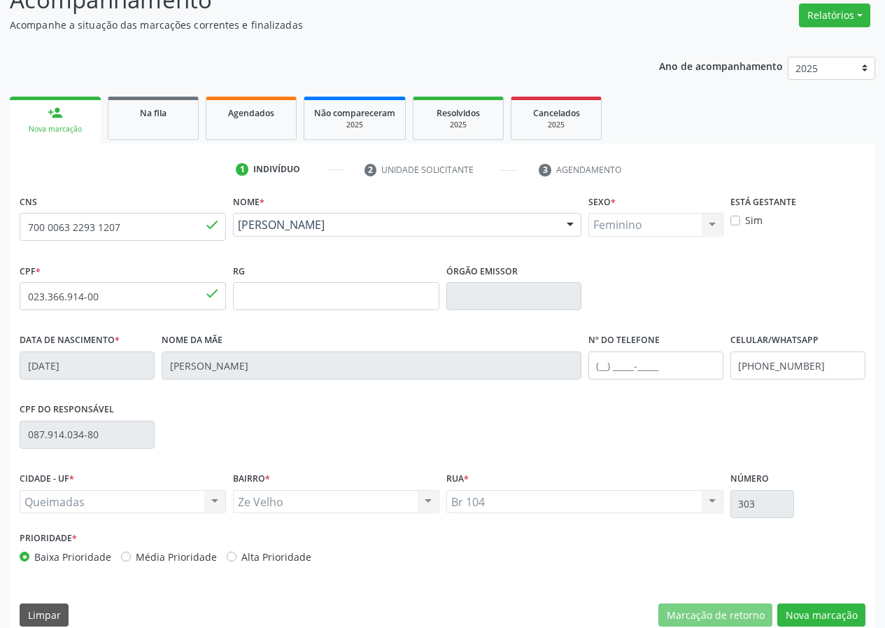
scroll to position [131, 0]
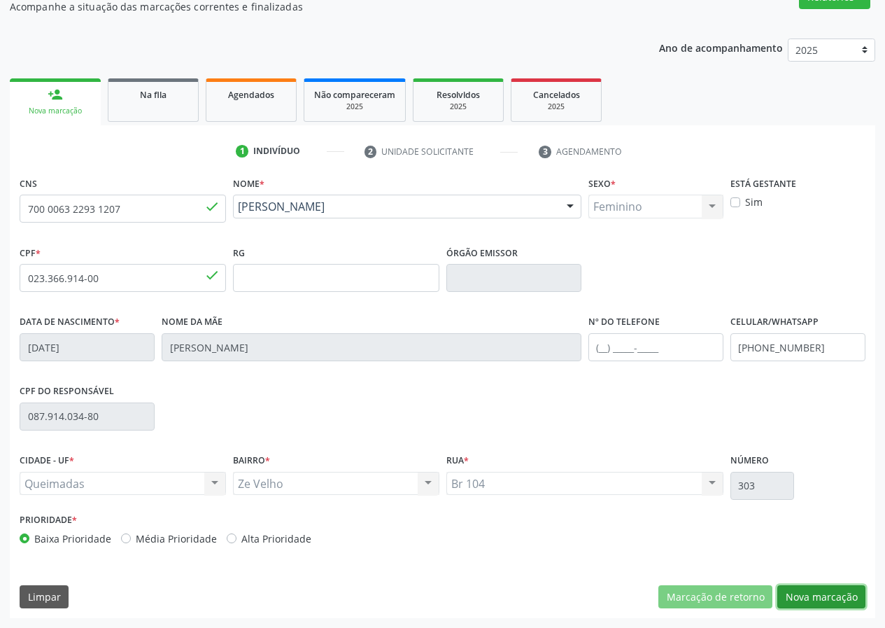
drag, startPoint x: 810, startPoint y: 594, endPoint x: 201, endPoint y: 538, distance: 611.9
click at [798, 591] on button "Nova marcação" at bounding box center [821, 597] width 88 height 24
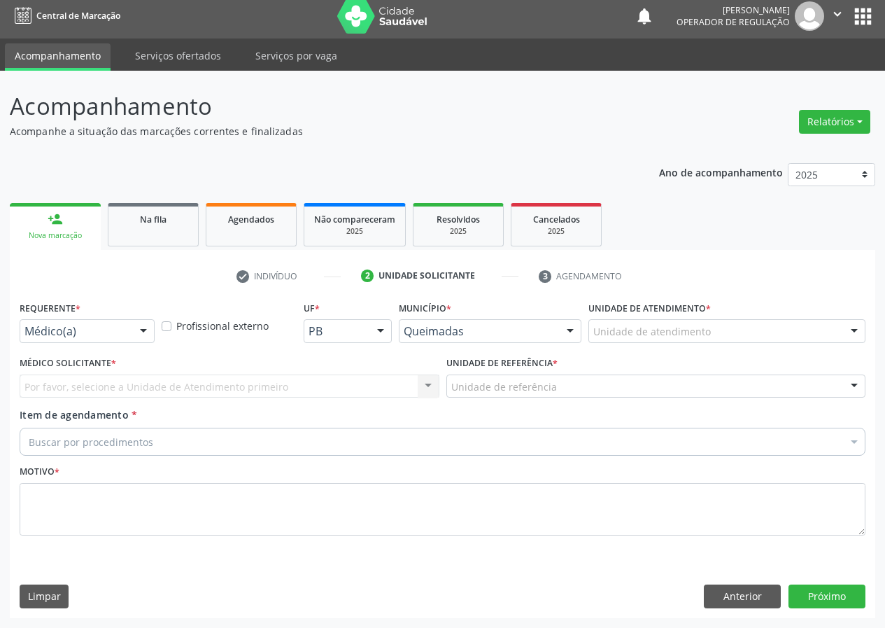
drag, startPoint x: 144, startPoint y: 332, endPoint x: 126, endPoint y: 421, distance: 91.4
click at [141, 342] on div "Médico(a) Médico(a) Enfermeiro(a) Paciente Nenhum resultado encontrado para: " …" at bounding box center [87, 331] width 135 height 24
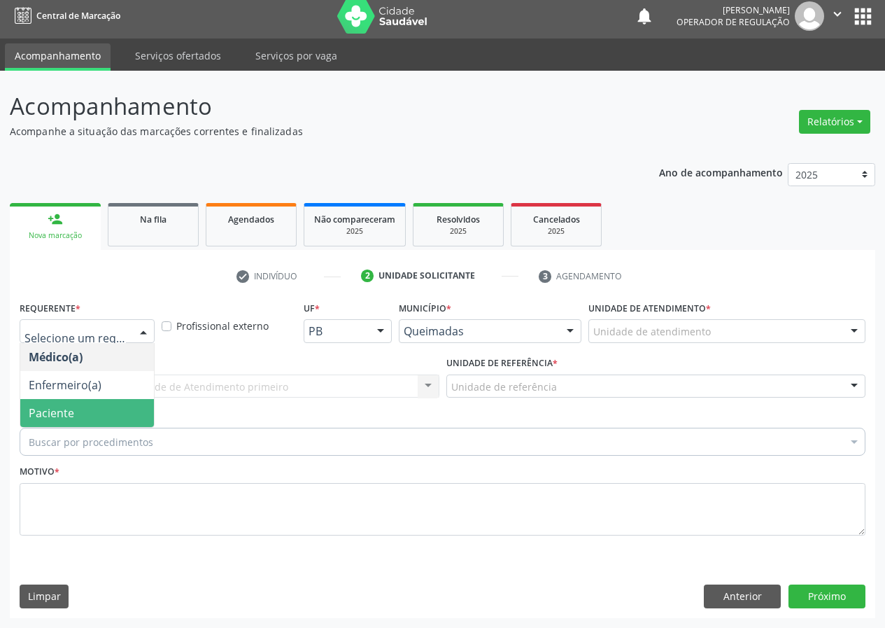
click at [139, 413] on span "Paciente" at bounding box center [87, 413] width 134 height 28
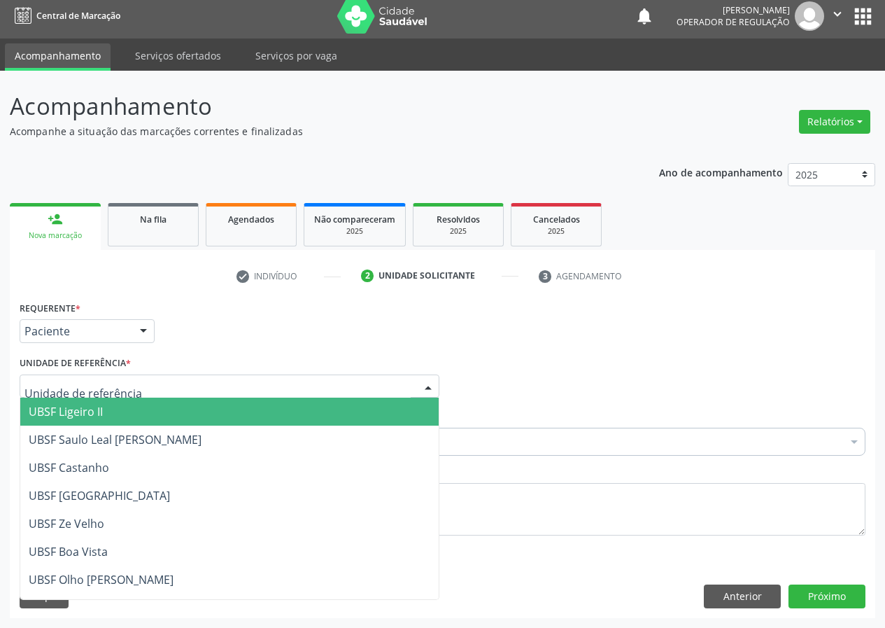
drag, startPoint x: 416, startPoint y: 384, endPoint x: 180, endPoint y: 463, distance: 248.7
click at [403, 390] on div at bounding box center [230, 386] width 420 height 24
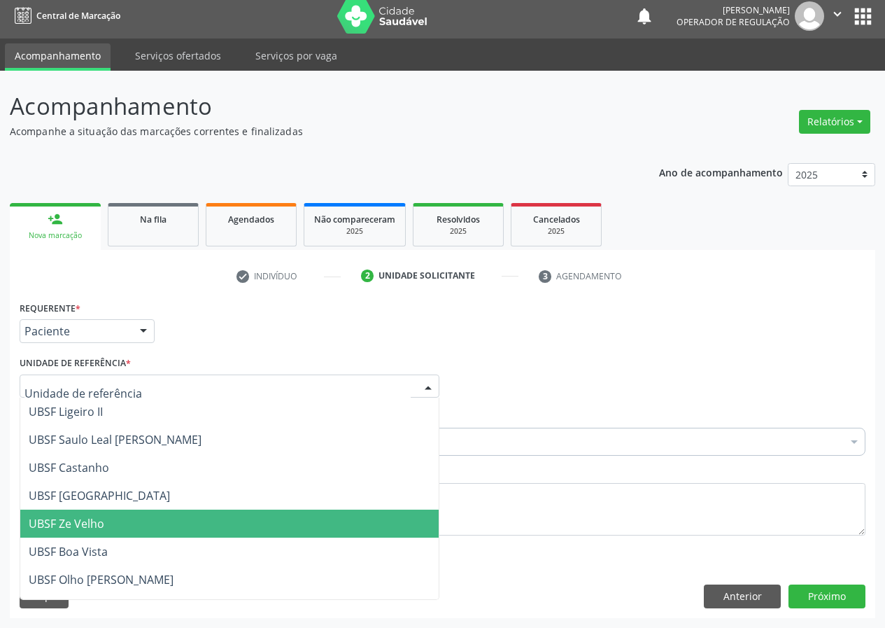
drag, startPoint x: 90, startPoint y: 523, endPoint x: 0, endPoint y: 494, distance: 94.2
click at [83, 523] on span "UBSF Ze Velho" at bounding box center [67, 523] width 76 height 15
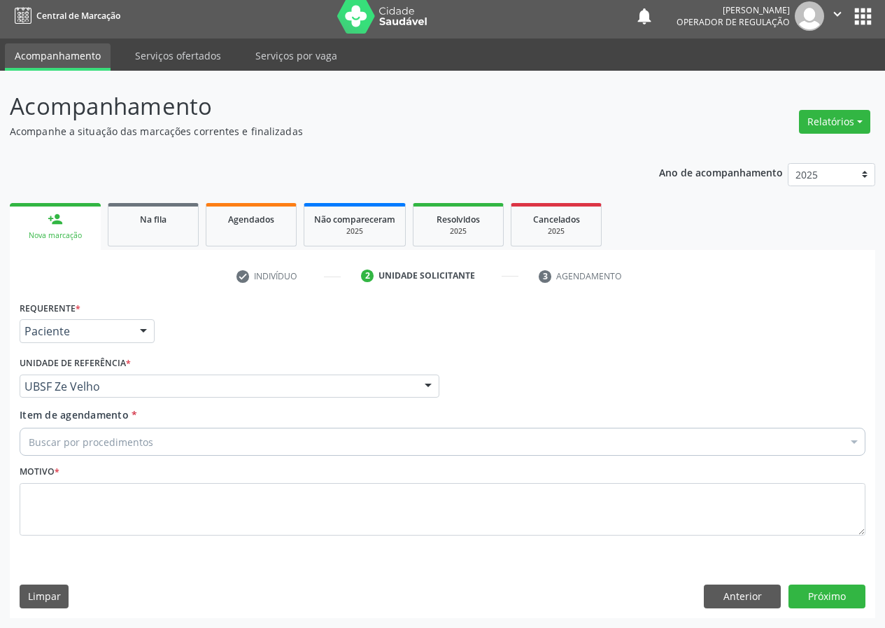
drag, startPoint x: 46, startPoint y: 445, endPoint x: 47, endPoint y: 415, distance: 30.1
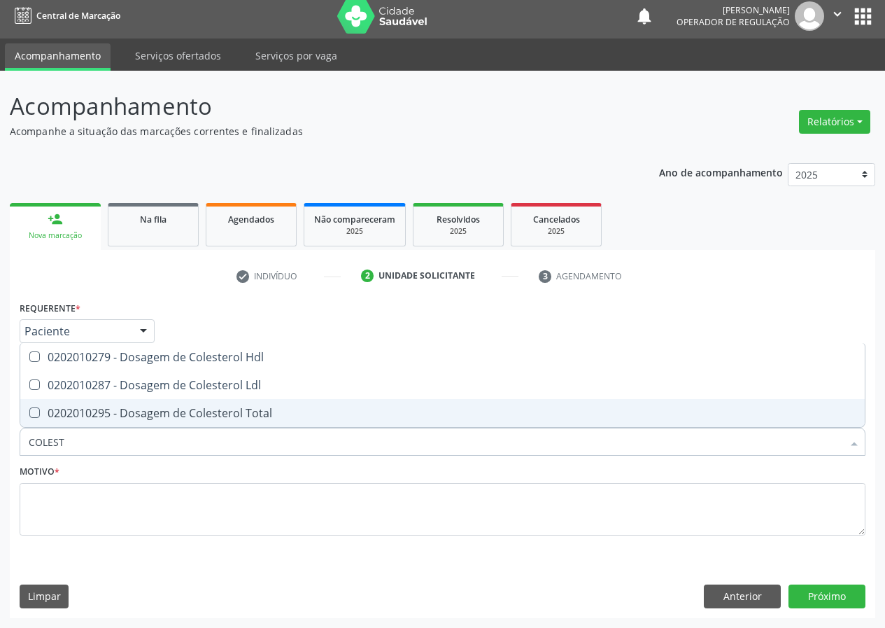
type input "COLESTE"
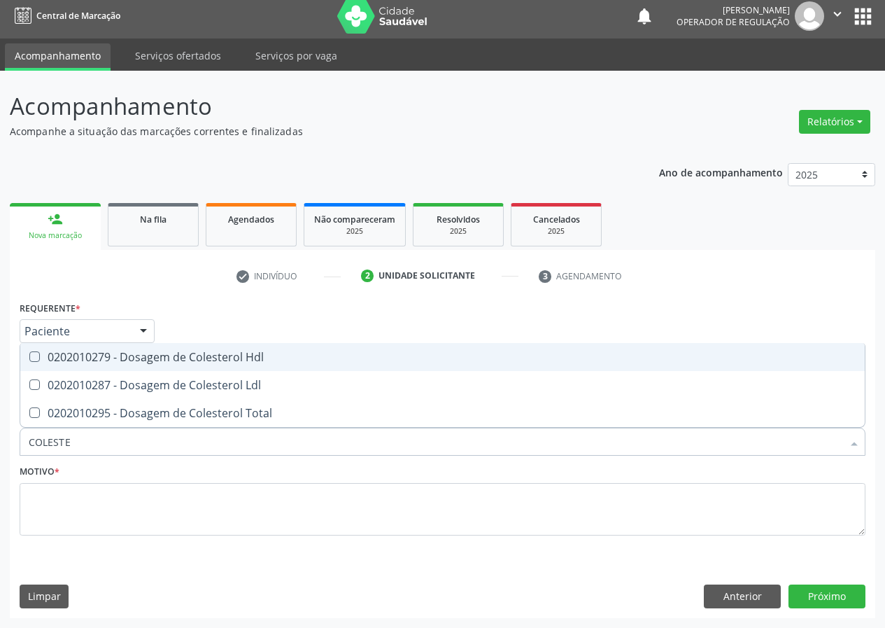
drag, startPoint x: 32, startPoint y: 357, endPoint x: 33, endPoint y: 378, distance: 21.7
click at [33, 370] on span "0202010279 - Dosagem de Colesterol Hdl" at bounding box center [442, 357] width 844 height 28
checkbox Hdl "true"
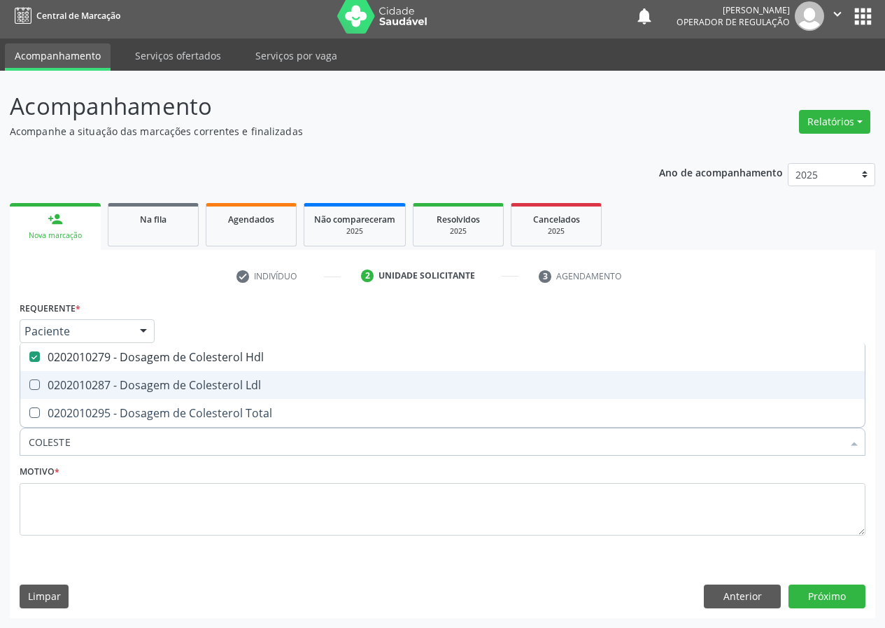
click at [37, 386] on Ldl at bounding box center [34, 384] width 10 height 10
click at [29, 386] on Ldl "checkbox" at bounding box center [24, 384] width 9 height 9
checkbox Ldl "true"
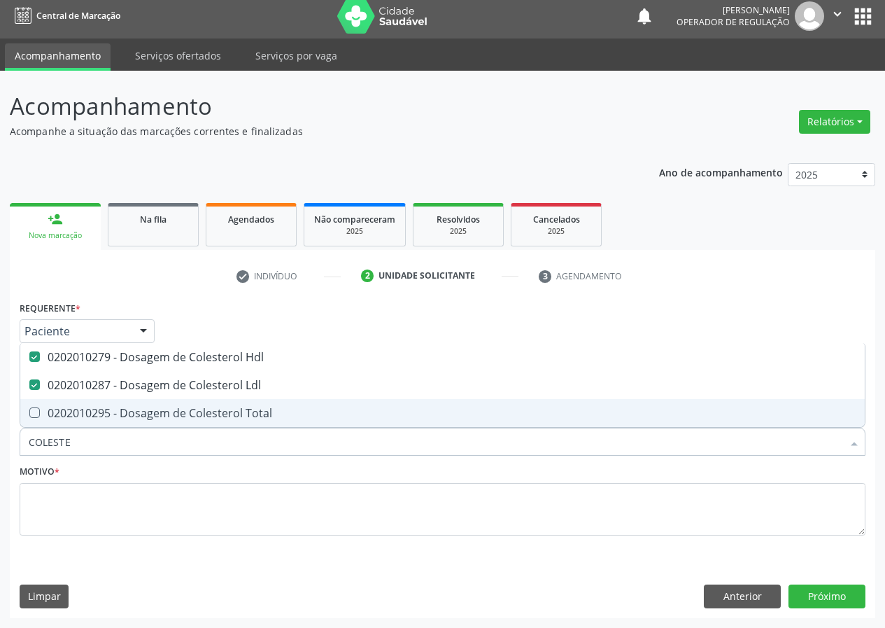
drag, startPoint x: 76, startPoint y: 441, endPoint x: 0, endPoint y: 462, distance: 78.2
click at [0, 464] on div "Acompanhamento Acompanhe a situação das marcações correntes e finalizadas Relat…" at bounding box center [442, 349] width 885 height 557
type input "T"
checkbox Hdl "false"
checkbox Ldl "false"
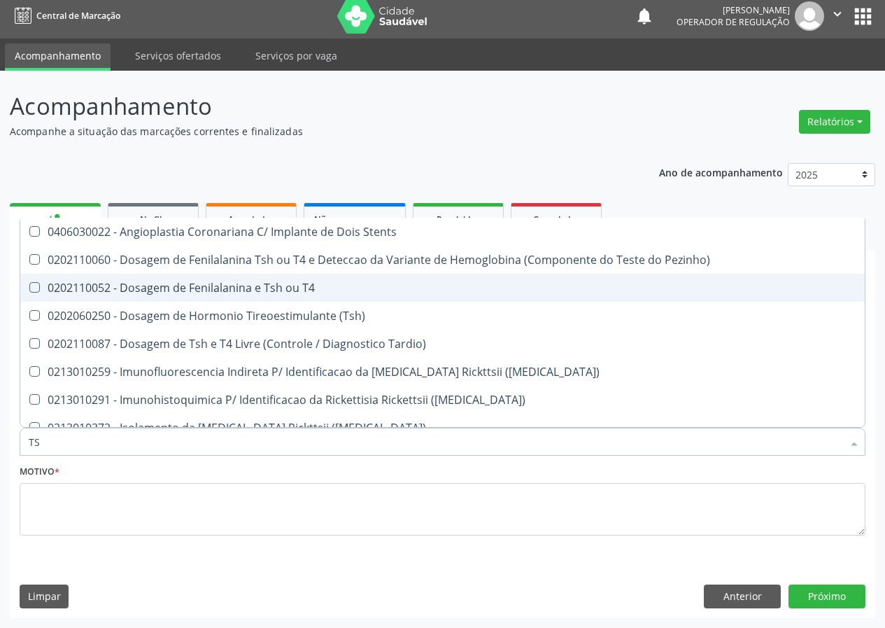
type input "TSH"
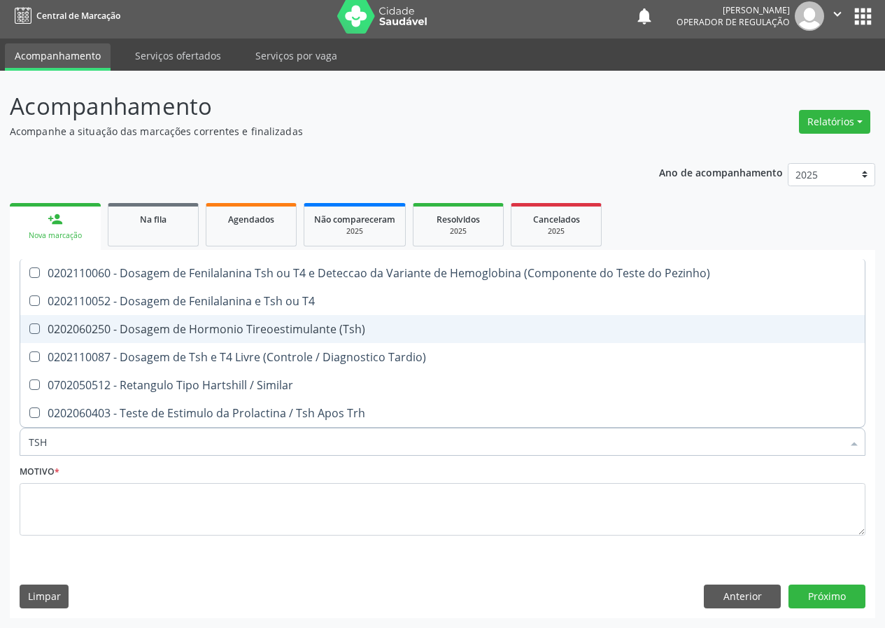
click at [32, 333] on \(Tsh\) at bounding box center [34, 328] width 10 height 10
click at [29, 333] on \(Tsh\) "checkbox" at bounding box center [24, 328] width 9 height 9
checkbox \(Tsh\) "true"
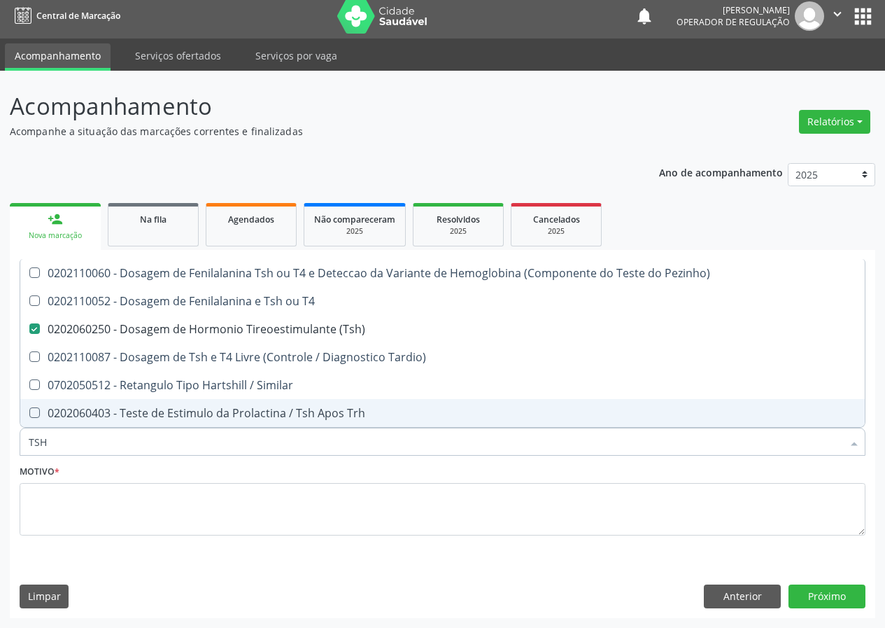
drag, startPoint x: 59, startPoint y: 427, endPoint x: 0, endPoint y: 427, distance: 58.8
click at [0, 439] on div "Acompanhamento Acompanhe a situação das marcações correntes e finalizadas Relat…" at bounding box center [442, 349] width 885 height 557
drag, startPoint x: 66, startPoint y: 441, endPoint x: 0, endPoint y: 440, distance: 65.8
click at [0, 441] on div "Acompanhamento Acompanhe a situação das marcações correntes e finalizadas Relat…" at bounding box center [442, 349] width 885 height 557
type input "T"
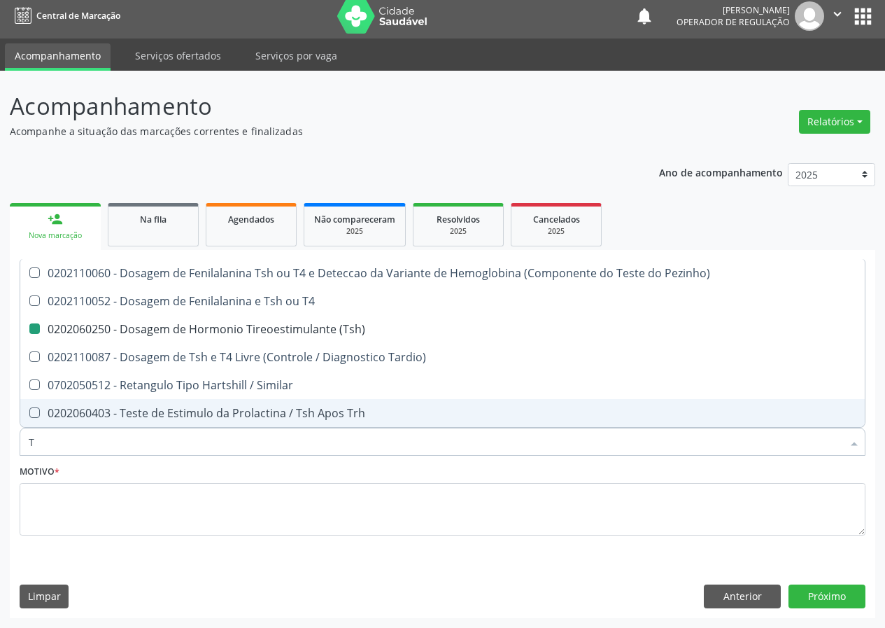
checkbox \(Tsh\) "false"
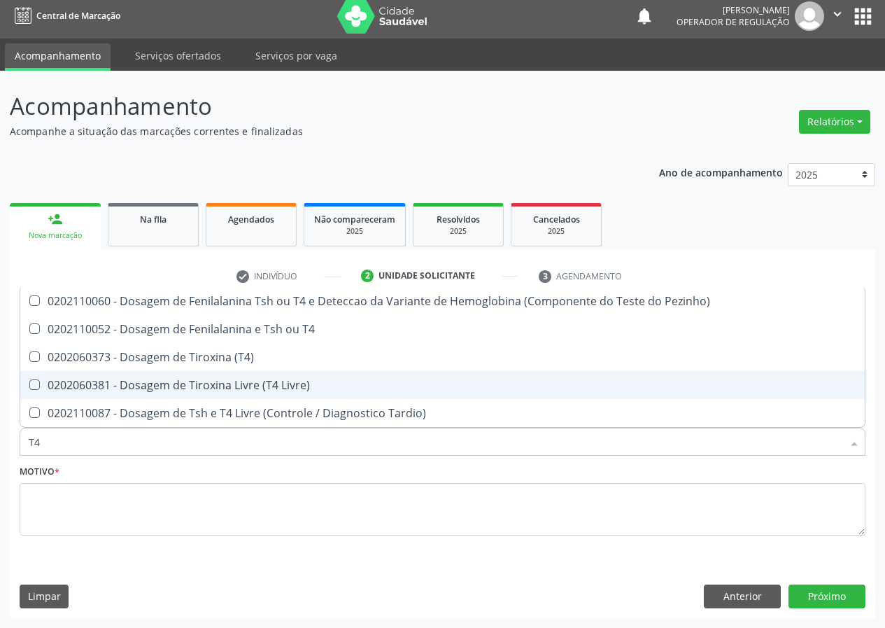
drag, startPoint x: 38, startPoint y: 380, endPoint x: 44, endPoint y: 449, distance: 69.5
click at [38, 411] on ul "Desfazer seleção 0202110060 - Dosagem de Fenilalanina Tsh ou T4 e Deteccao da V…" at bounding box center [442, 357] width 844 height 140
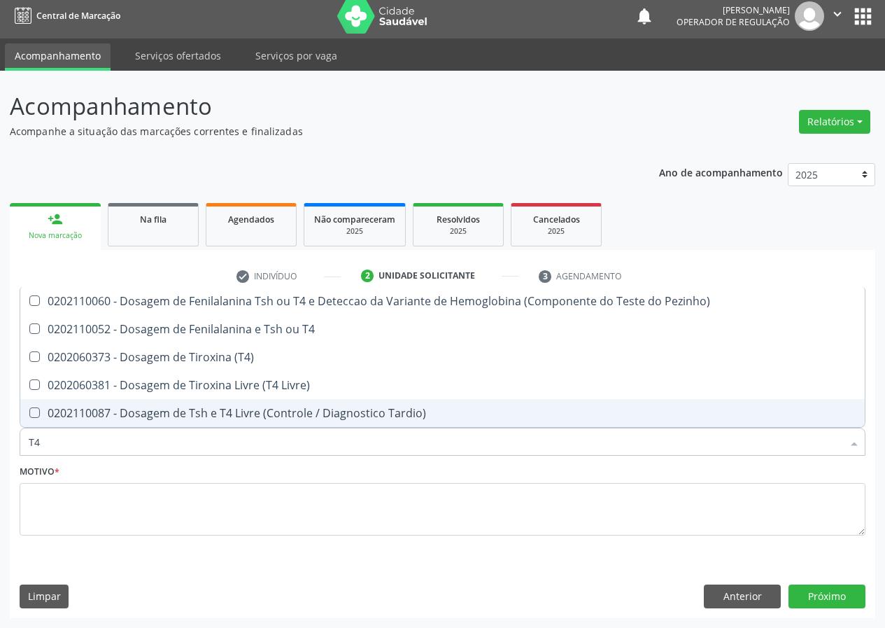
drag, startPoint x: 46, startPoint y: 445, endPoint x: 0, endPoint y: 446, distance: 46.2
click at [0, 446] on div "Acompanhamento Acompanhe a situação das marcações correntes e finalizadas Relat…" at bounding box center [442, 349] width 885 height 557
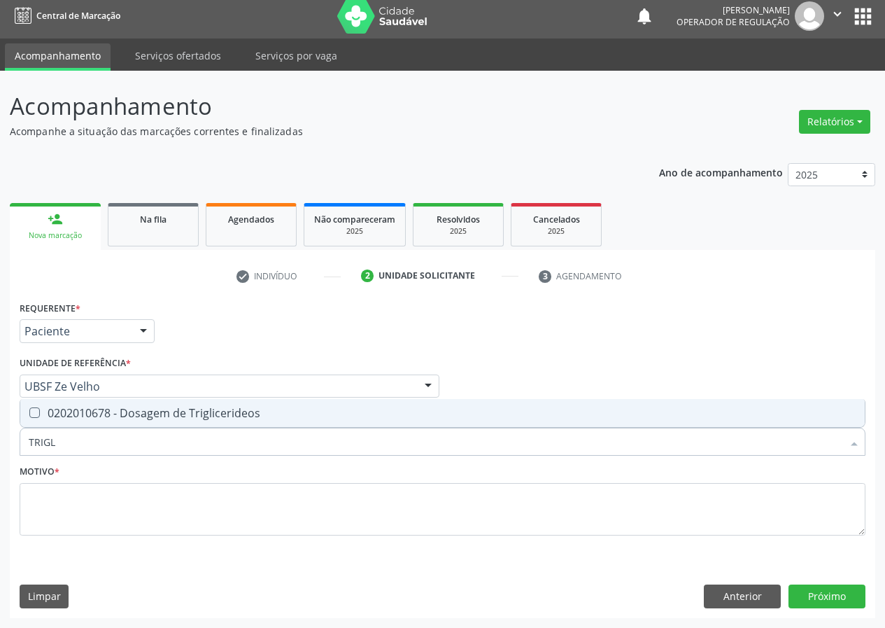
type input "TRIGLI"
drag, startPoint x: 39, startPoint y: 412, endPoint x: 50, endPoint y: 437, distance: 26.9
click at [39, 413] on Triglicerideos at bounding box center [34, 412] width 10 height 10
click at [29, 413] on Triglicerideos "checkbox" at bounding box center [24, 412] width 9 height 9
checkbox Triglicerideos "true"
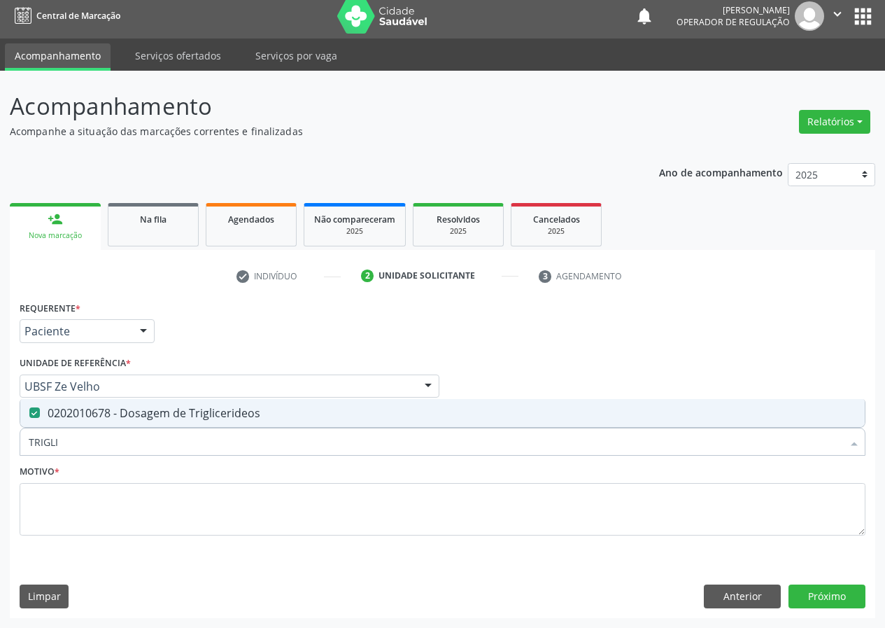
drag, startPoint x: 64, startPoint y: 448, endPoint x: 0, endPoint y: 451, distance: 63.7
click at [0, 453] on div "Acompanhamento Acompanhe a situação das marcações correntes e finalizadas Relat…" at bounding box center [442, 349] width 885 height 557
type input "G"
checkbox Triglicerideos "false"
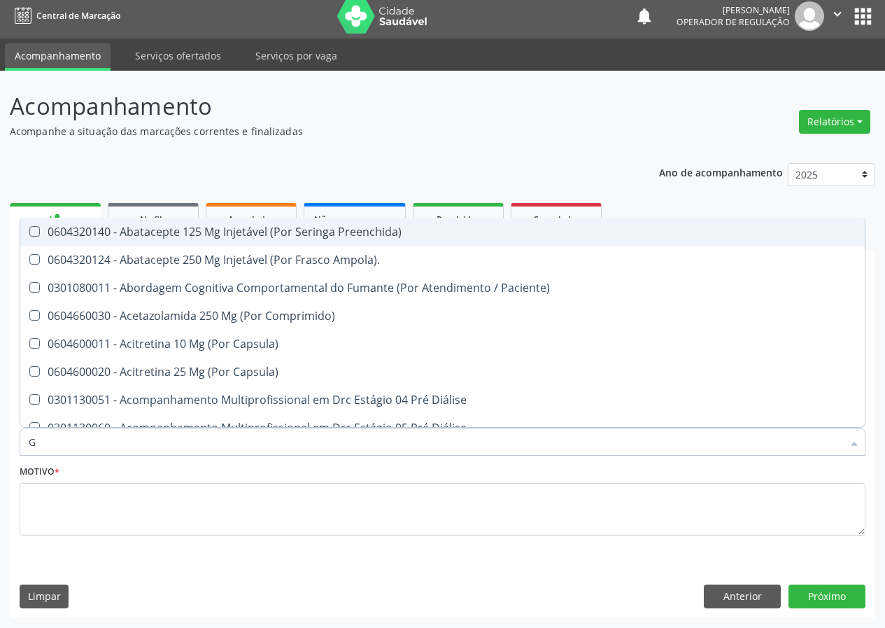
type input "GL"
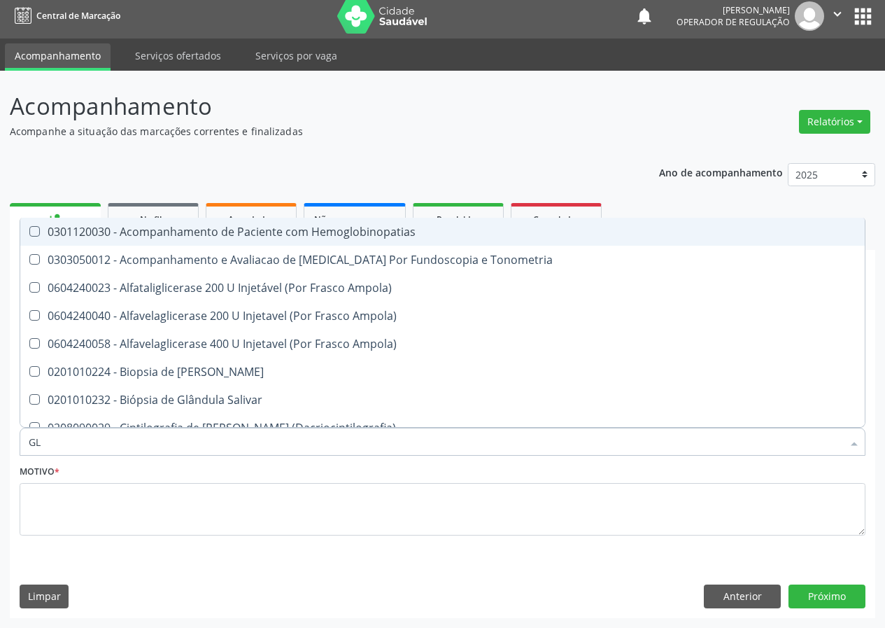
checkbox Triglicerideos "true"
type input "GLI"
checkbox Dosagens\) "true"
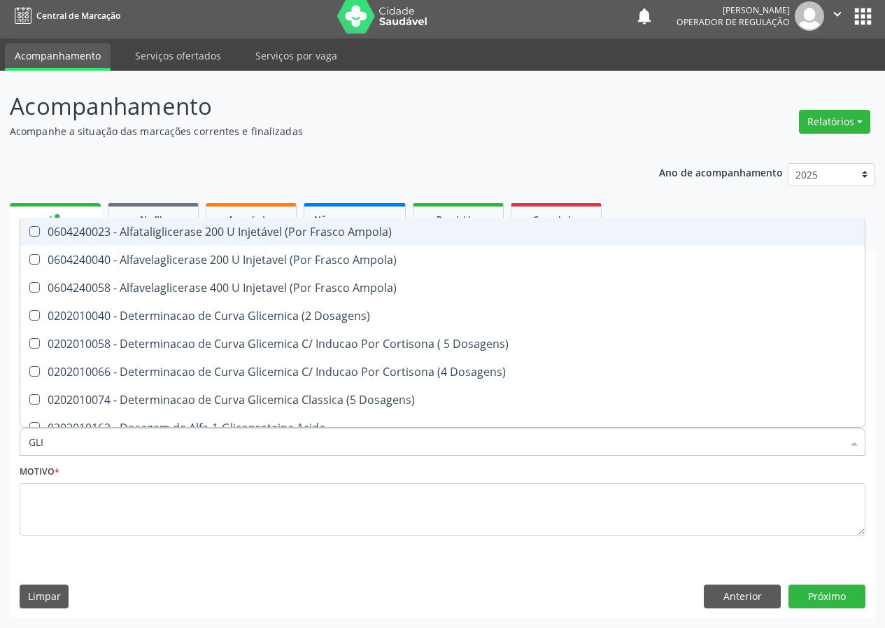
type input "GLIC"
checkbox Triglicerideos "true"
checkbox Capilar "false"
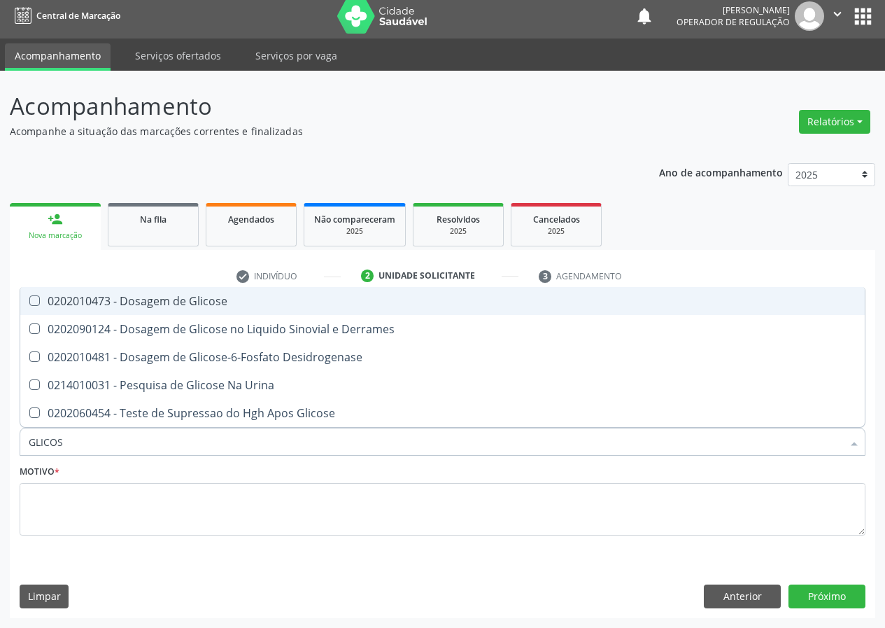
type input "GLICOSE"
drag, startPoint x: 34, startPoint y: 299, endPoint x: 41, endPoint y: 459, distance: 160.3
click at [34, 314] on span "0202010473 - Dosagem de Glicose" at bounding box center [442, 301] width 844 height 28
checkbox Glicose "true"
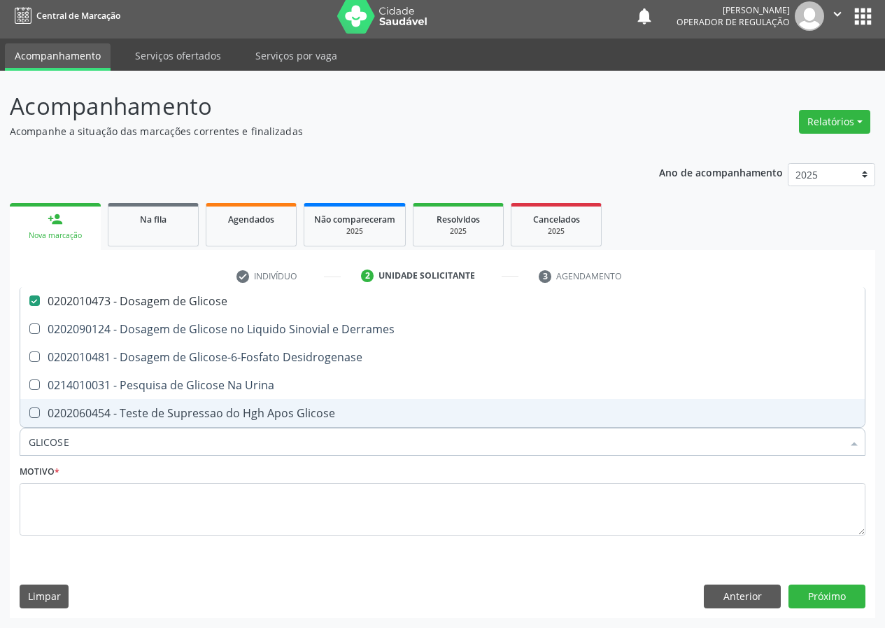
drag, startPoint x: 80, startPoint y: 442, endPoint x: 0, endPoint y: 423, distance: 82.8
click at [0, 432] on div "Acompanhamento Acompanhe a situação das marcações correntes e finalizadas Relat…" at bounding box center [442, 349] width 885 height 557
type input "H"
checkbox Glicose "false"
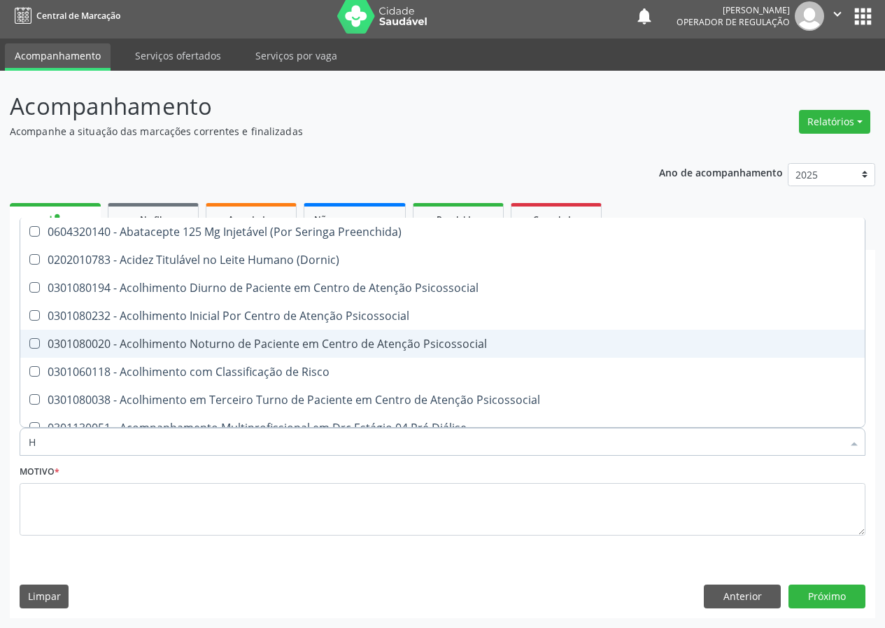
type input "HE"
checkbox Hdl "false"
checkbox \(Tsh\) "false"
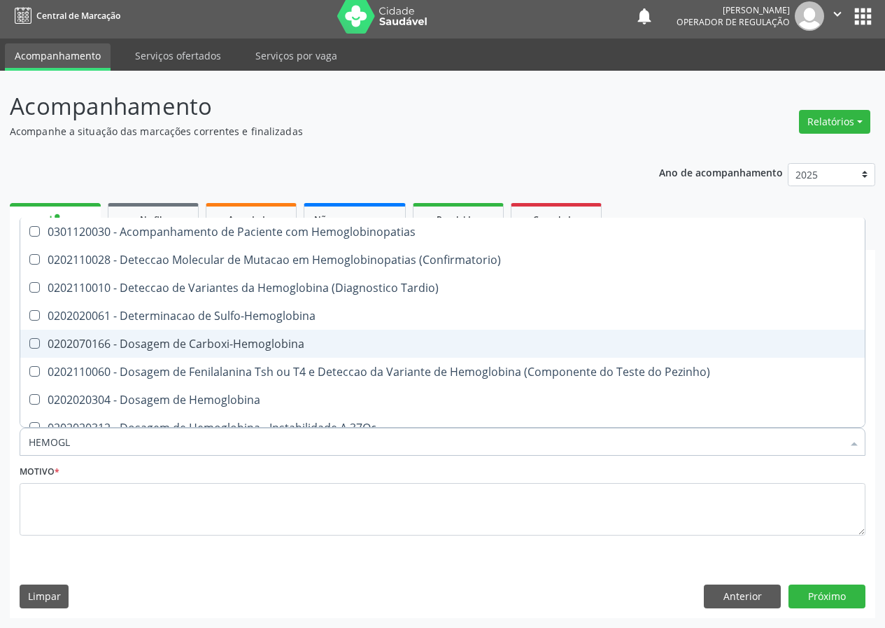
type input "HEMOGLO"
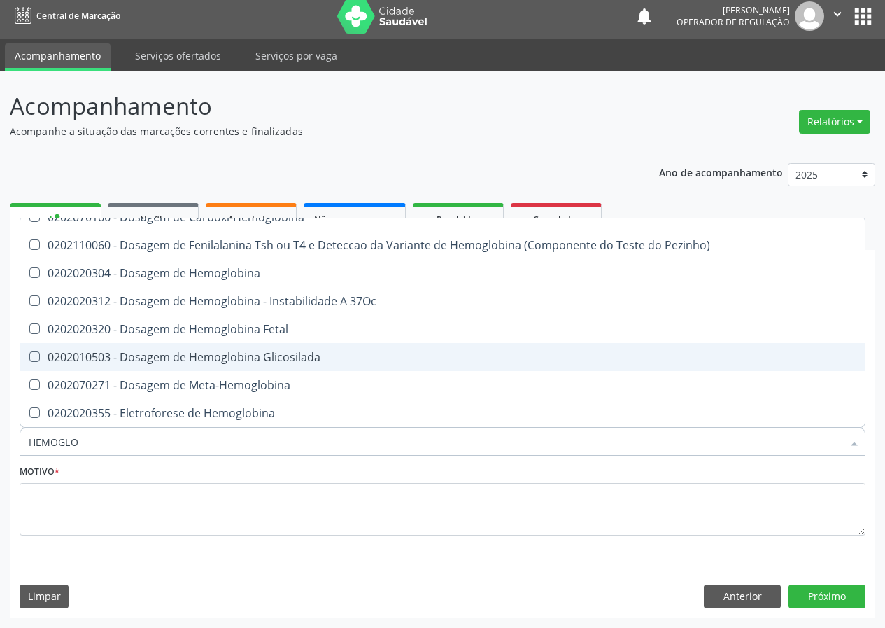
scroll to position [140, 0]
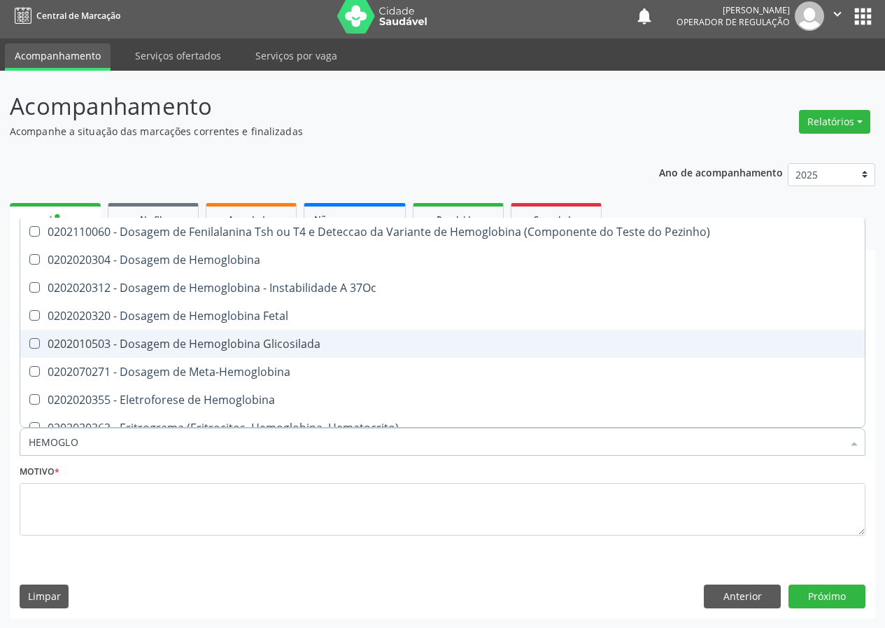
drag, startPoint x: 249, startPoint y: 337, endPoint x: 137, endPoint y: 451, distance: 159.8
click at [247, 338] on div "0202010503 - Dosagem de Hemoglobina Glicosilada" at bounding box center [443, 343] width 828 height 11
checkbox Glicosilada "true"
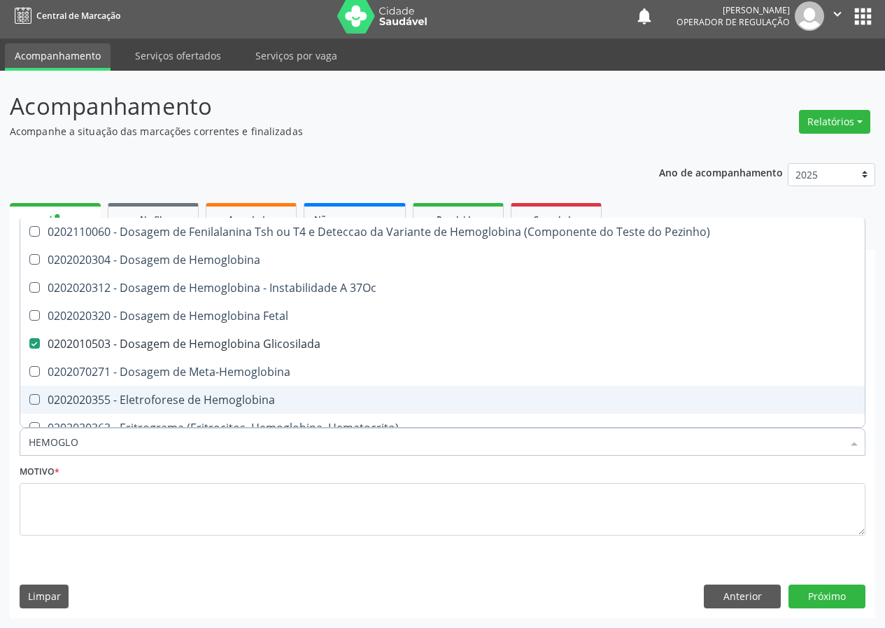
drag, startPoint x: 88, startPoint y: 446, endPoint x: 0, endPoint y: 458, distance: 88.9
click at [0, 465] on div "Acompanhamento Acompanhe a situação das marcações correntes e finalizadas Relat…" at bounding box center [442, 349] width 885 height 557
type input "V"
checkbox Glicosilada "false"
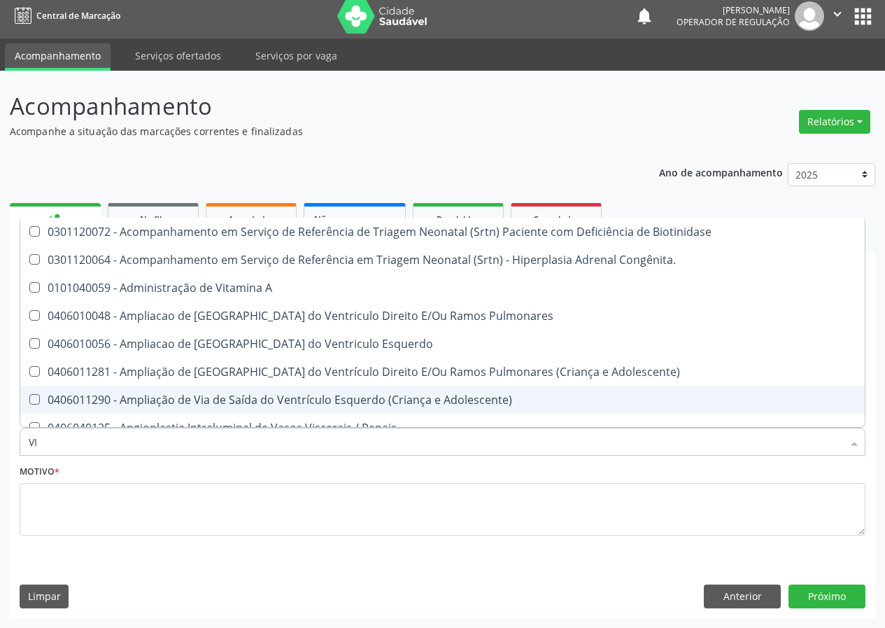
type input "VIT"
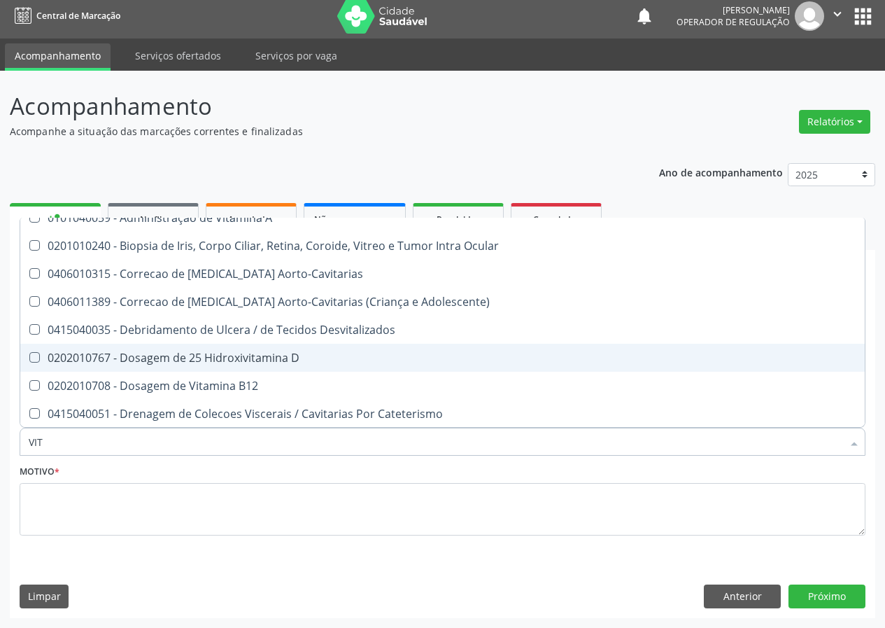
scroll to position [0, 0]
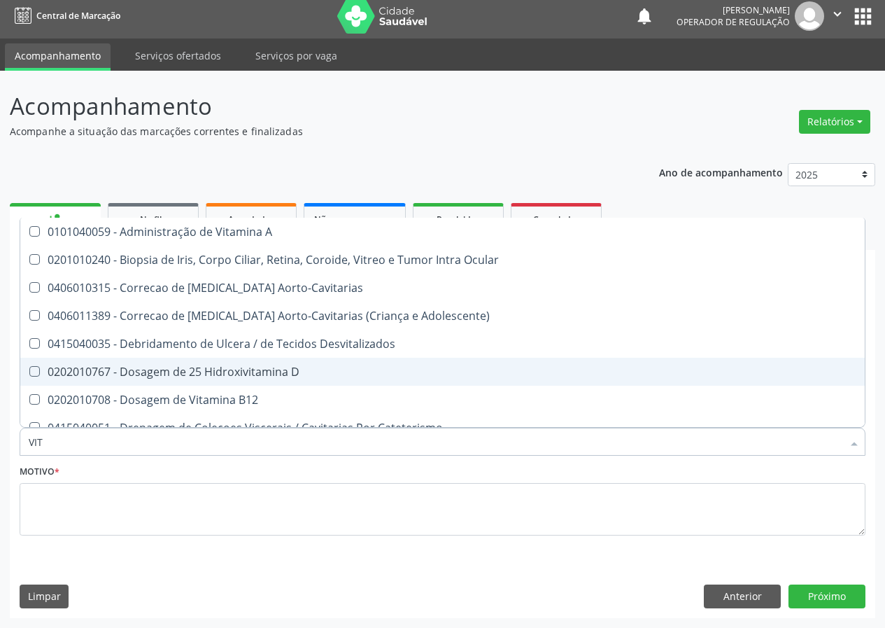
drag, startPoint x: 268, startPoint y: 371, endPoint x: 244, endPoint y: 387, distance: 28.7
click at [264, 373] on div "0202010767 - Dosagem de 25 Hidroxivitamina D" at bounding box center [443, 371] width 828 height 11
checkbox D "true"
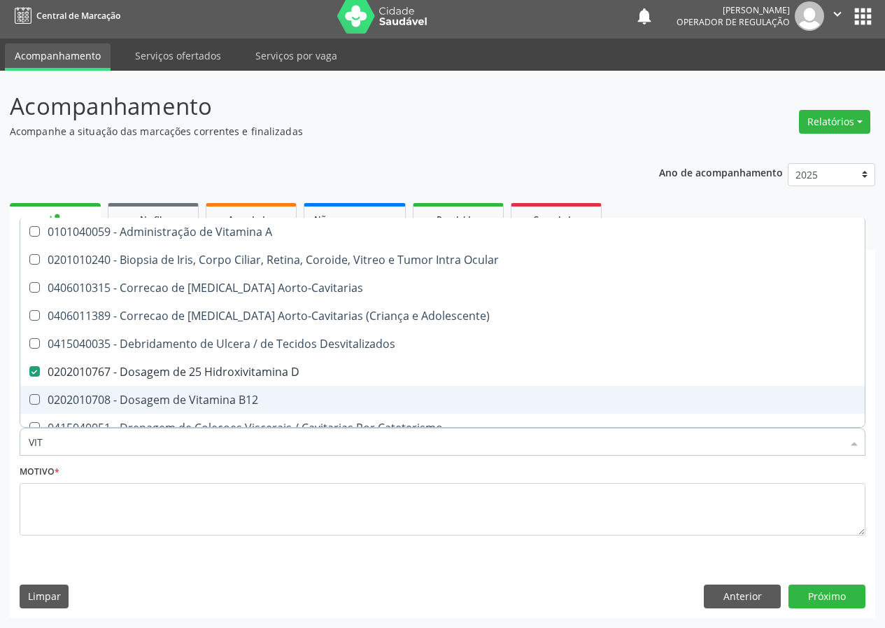
drag, startPoint x: 244, startPoint y: 392, endPoint x: 124, endPoint y: 445, distance: 131.6
click at [243, 394] on div "0202010708 - Dosagem de Vitamina B12" at bounding box center [443, 399] width 828 height 11
checkbox B12 "true"
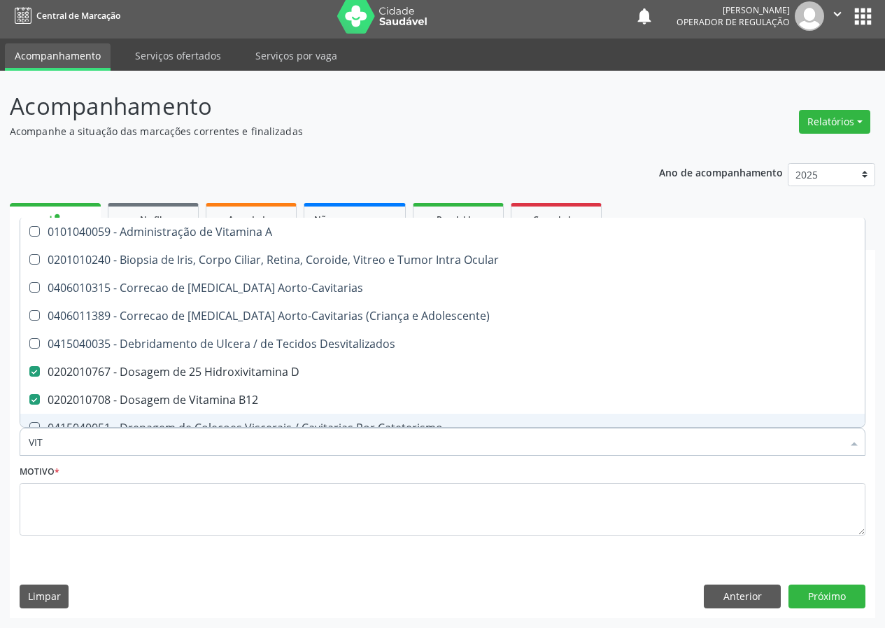
drag, startPoint x: 46, startPoint y: 444, endPoint x: 29, endPoint y: 444, distance: 16.8
click at [29, 444] on input "VIT" at bounding box center [436, 441] width 814 height 28
type input "U"
checkbox D "false"
checkbox B12 "false"
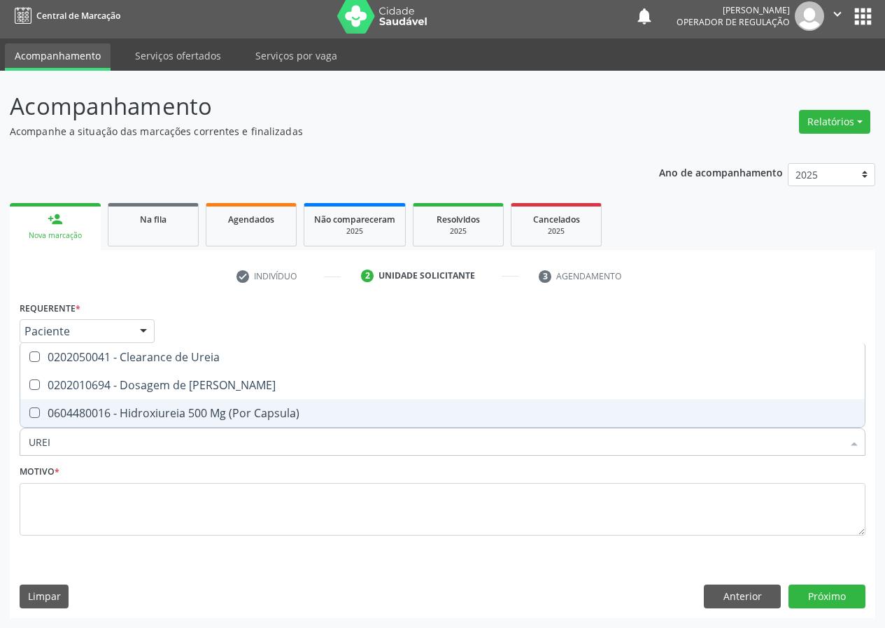
type input "UREIA"
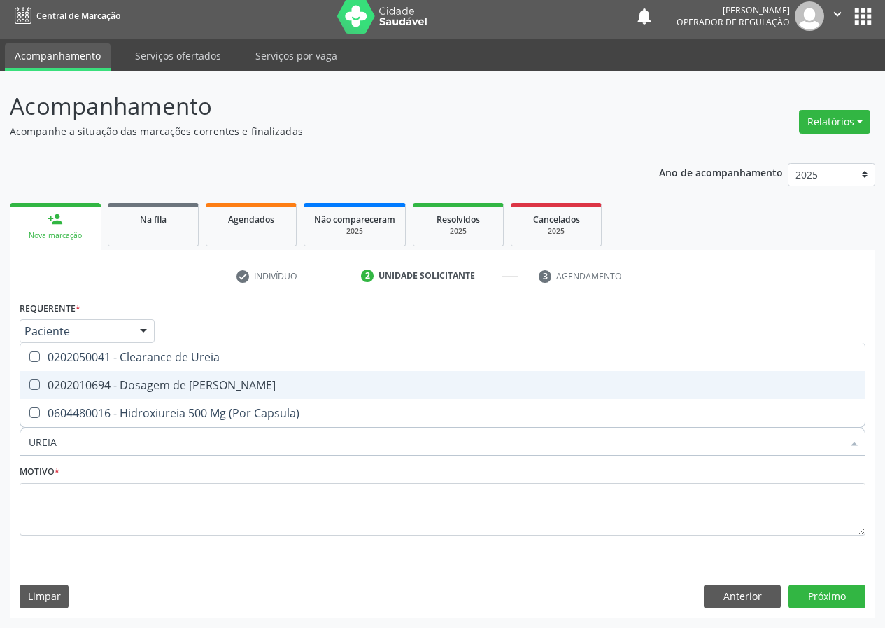
drag, startPoint x: 37, startPoint y: 381, endPoint x: 42, endPoint y: 468, distance: 86.9
click at [28, 392] on span "0202010694 - Dosagem de [PERSON_NAME]" at bounding box center [442, 385] width 844 height 28
checkbox Ureia "true"
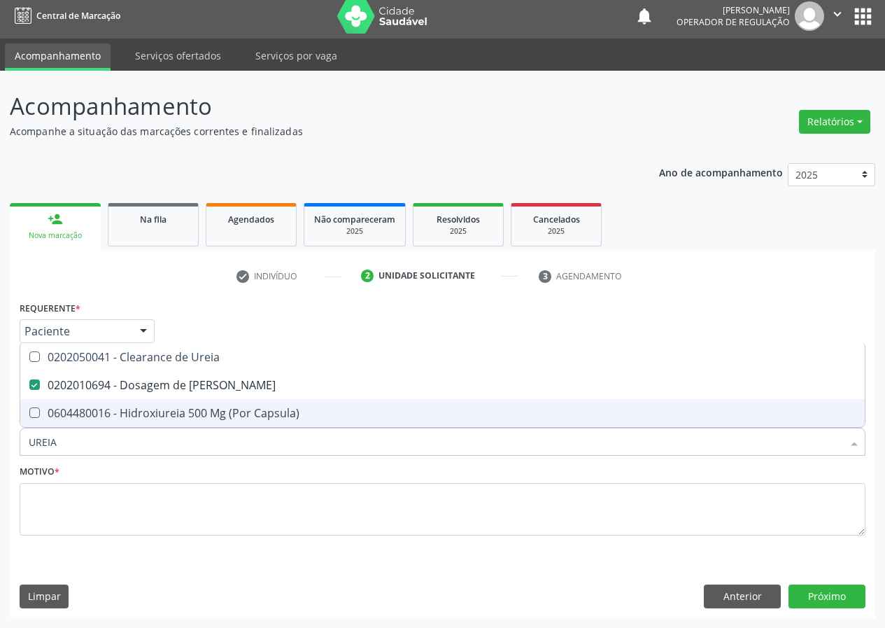
click at [0, 456] on div "Acompanhamento Acompanhe a situação das marcações correntes e finalizadas Relat…" at bounding box center [442, 349] width 885 height 557
type input "CR"
checkbox Ureia "false"
type input "CREATININA"
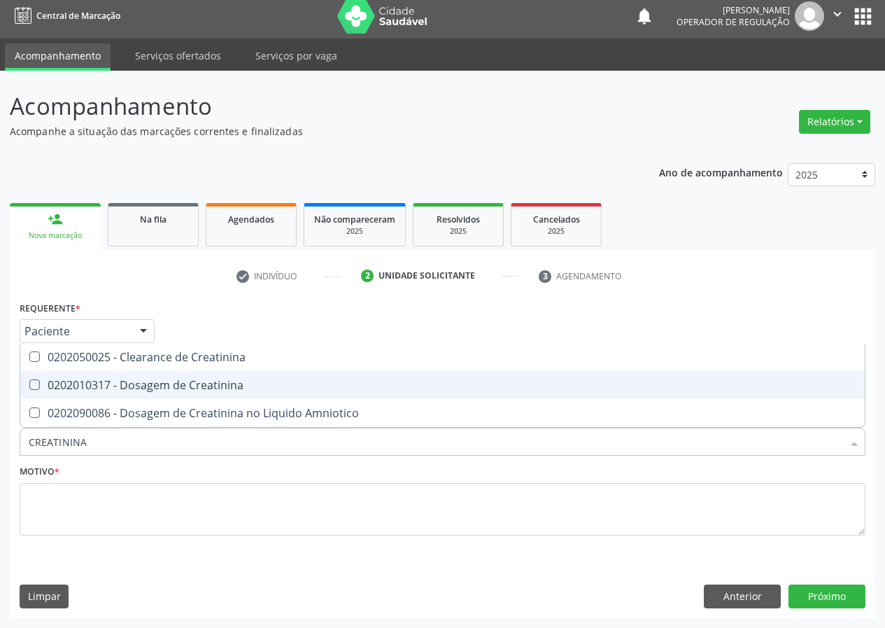
drag, startPoint x: 36, startPoint y: 384, endPoint x: 59, endPoint y: 505, distance: 123.2
click at [36, 385] on Creatinina at bounding box center [34, 384] width 10 height 10
click at [29, 385] on Creatinina "checkbox" at bounding box center [24, 384] width 9 height 9
checkbox Creatinina "true"
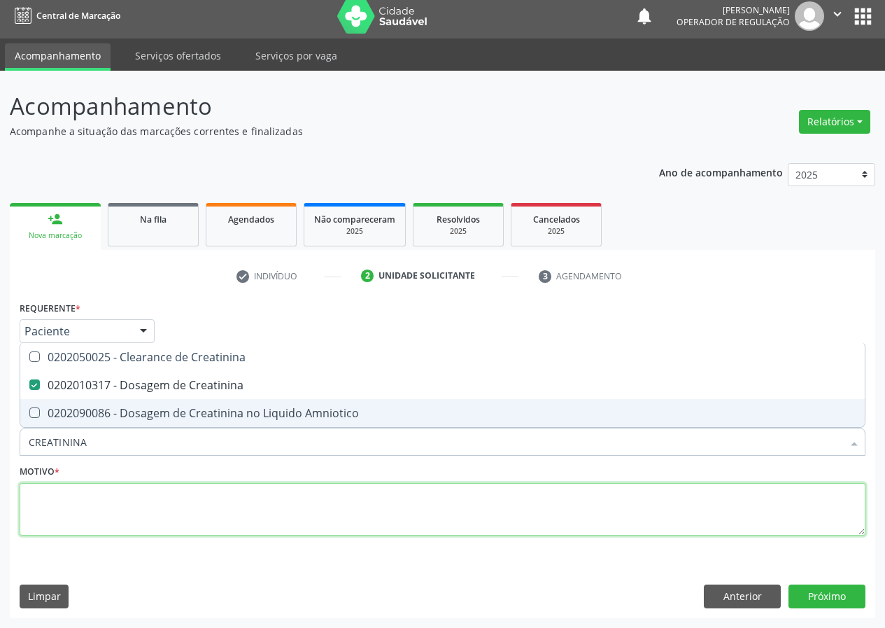
click at [63, 507] on textarea at bounding box center [443, 509] width 846 height 53
checkbox Amniotico "true"
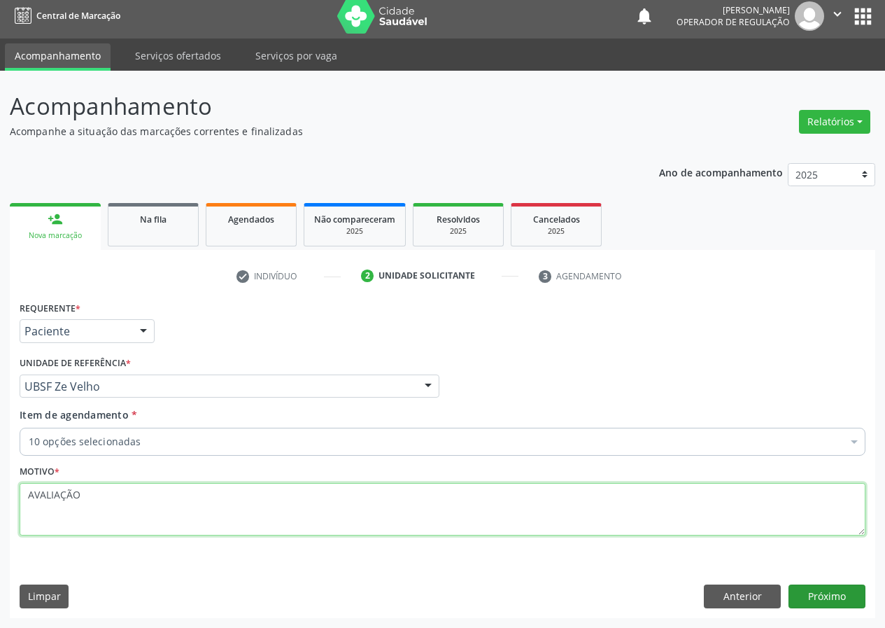
type textarea "AVALIAÇÃO"
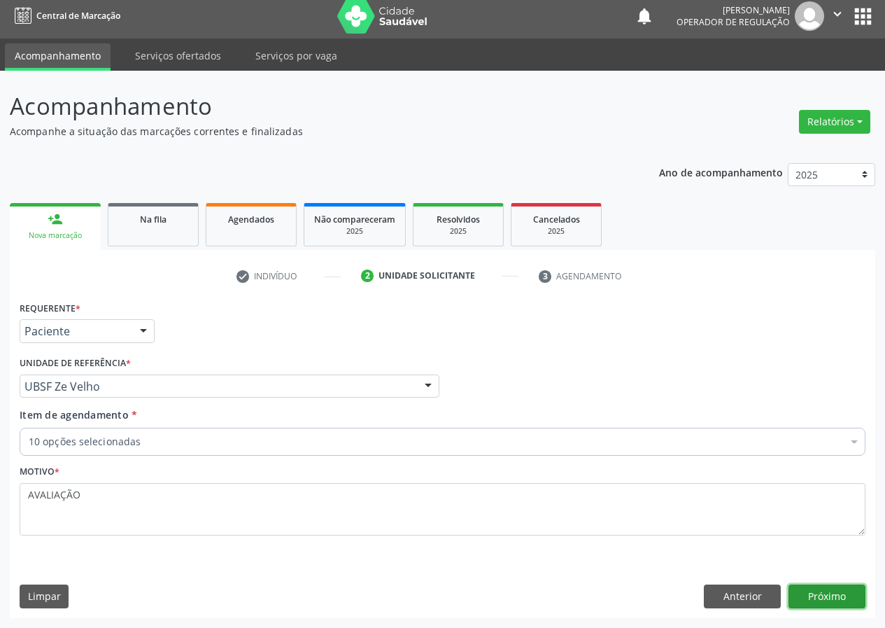
click at [836, 598] on button "Próximo" at bounding box center [826, 596] width 77 height 24
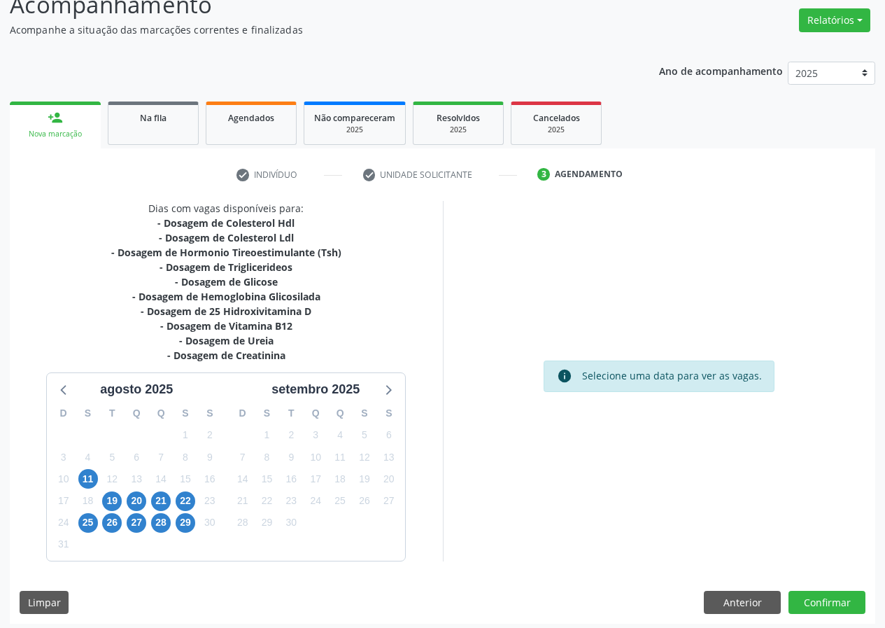
scroll to position [113, 0]
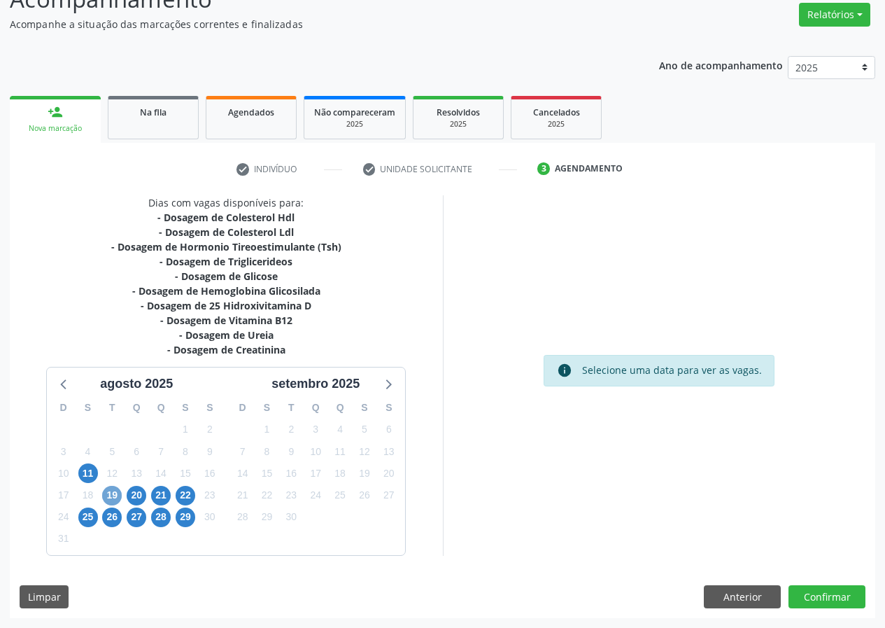
click at [108, 497] on span "19" at bounding box center [112, 496] width 20 height 20
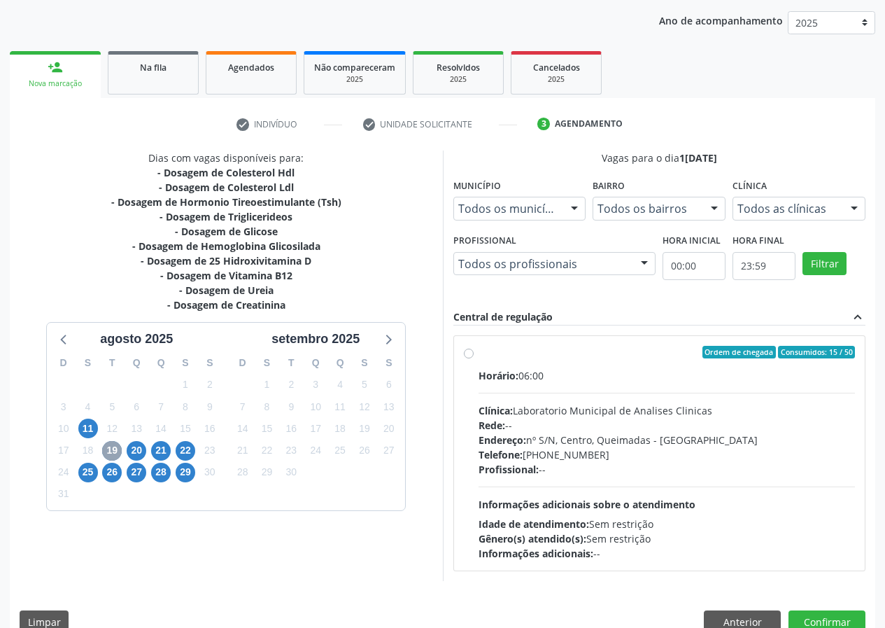
scroll to position [183, 0]
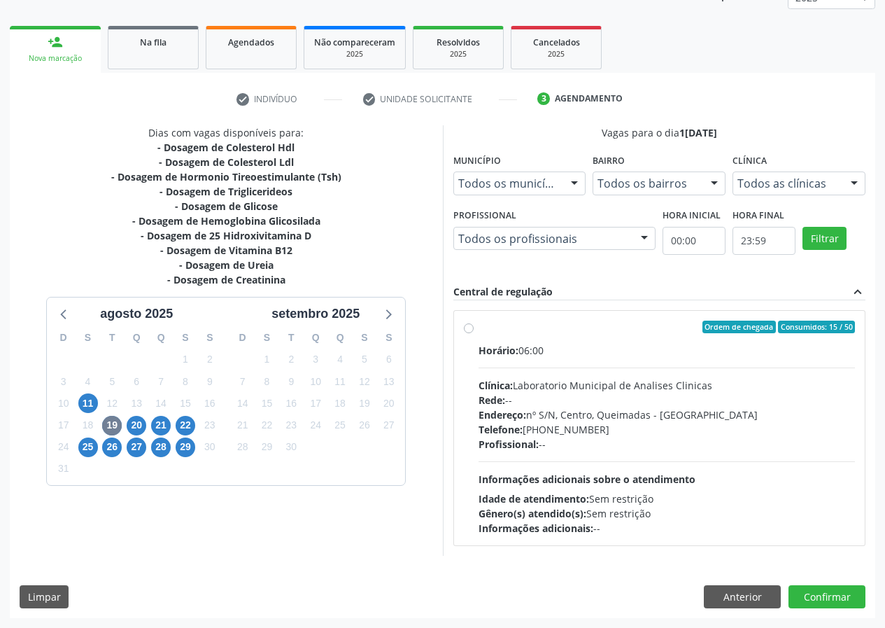
click at [479, 330] on label "Ordem de chegada Consumidos: 15 / 50 Horário: 06:00 Clínica: Laboratorio Munici…" at bounding box center [667, 427] width 377 height 215
click at [465, 330] on input "Ordem de chegada Consumidos: 15 / 50 Horário: 06:00 Clínica: Laboratorio Munici…" at bounding box center [469, 326] width 10 height 13
radio input "true"
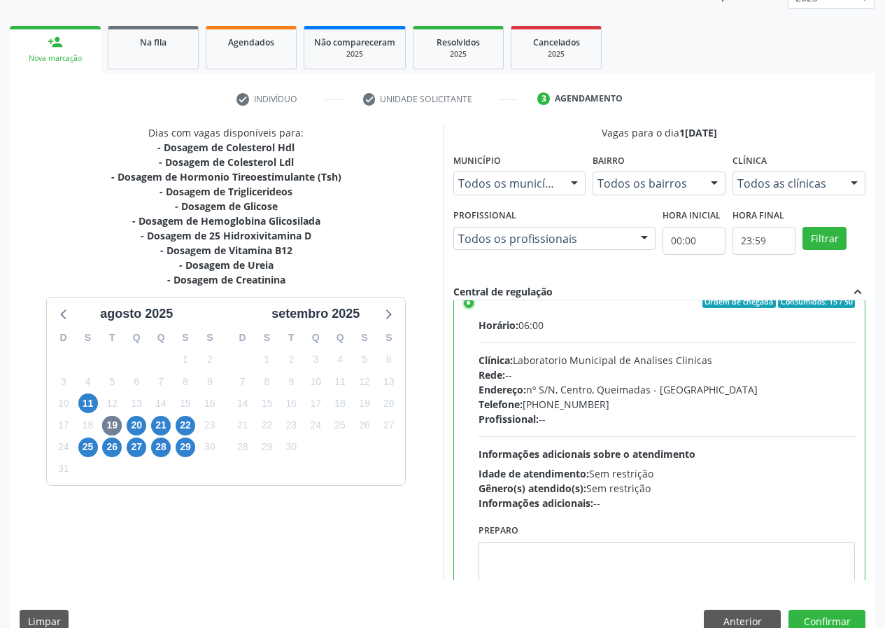
scroll to position [69, 0]
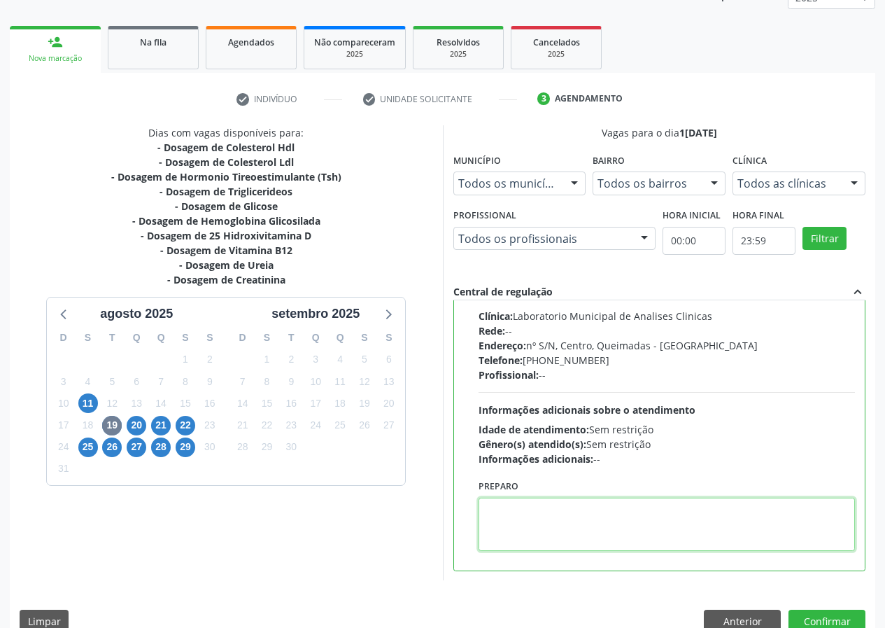
click at [561, 531] on textarea at bounding box center [667, 523] width 377 height 53
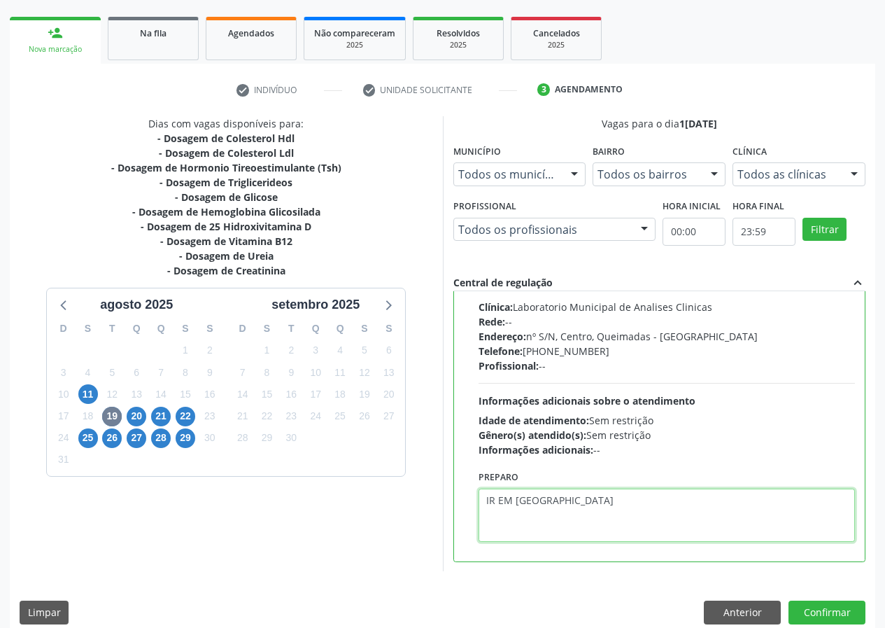
scroll to position [208, 0]
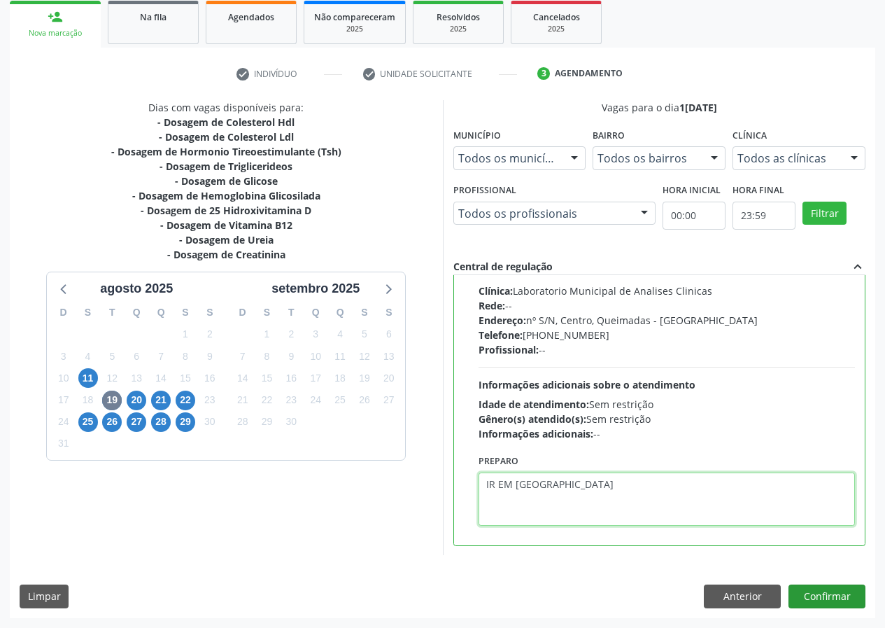
type textarea "IR EM [GEOGRAPHIC_DATA]"
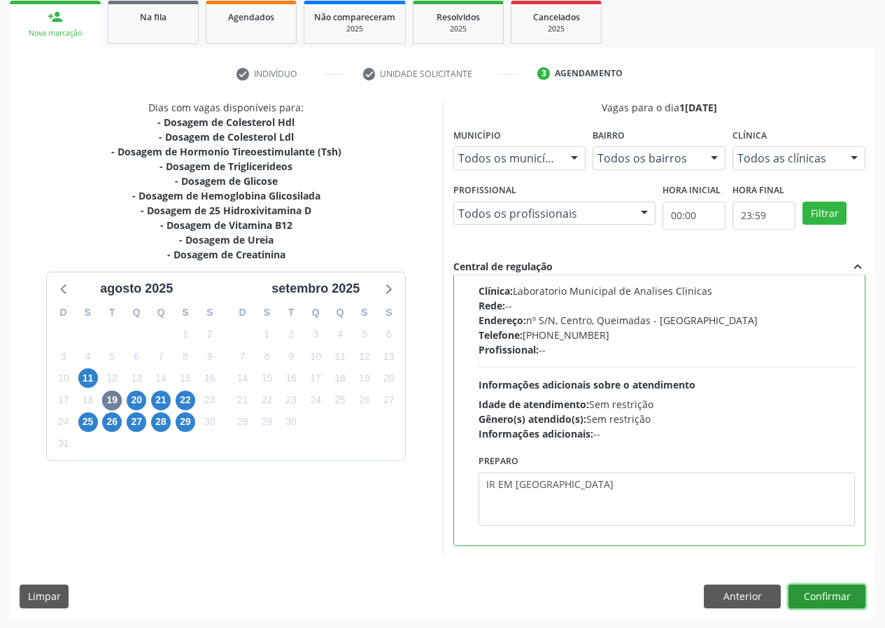
click at [822, 593] on button "Confirmar" at bounding box center [826, 596] width 77 height 24
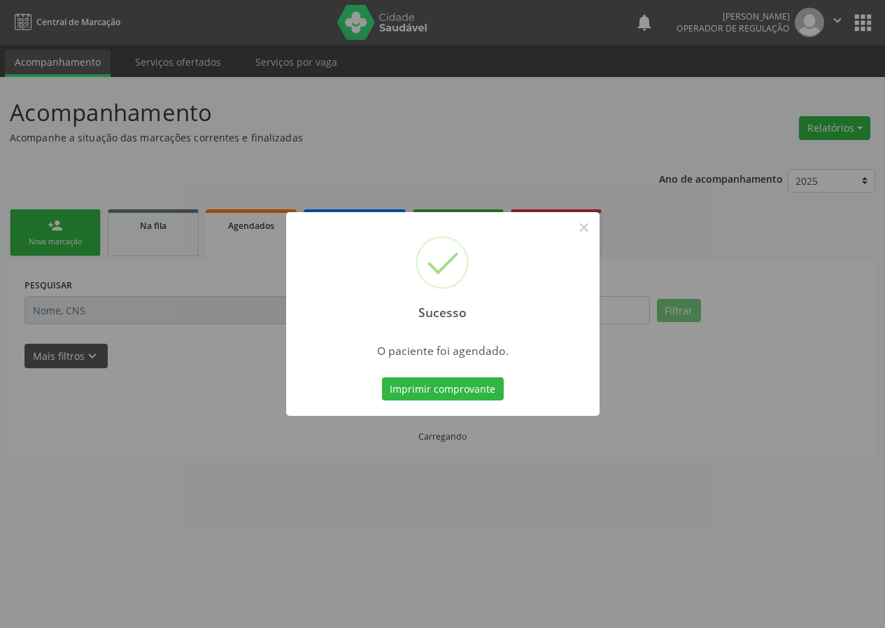
scroll to position [0, 0]
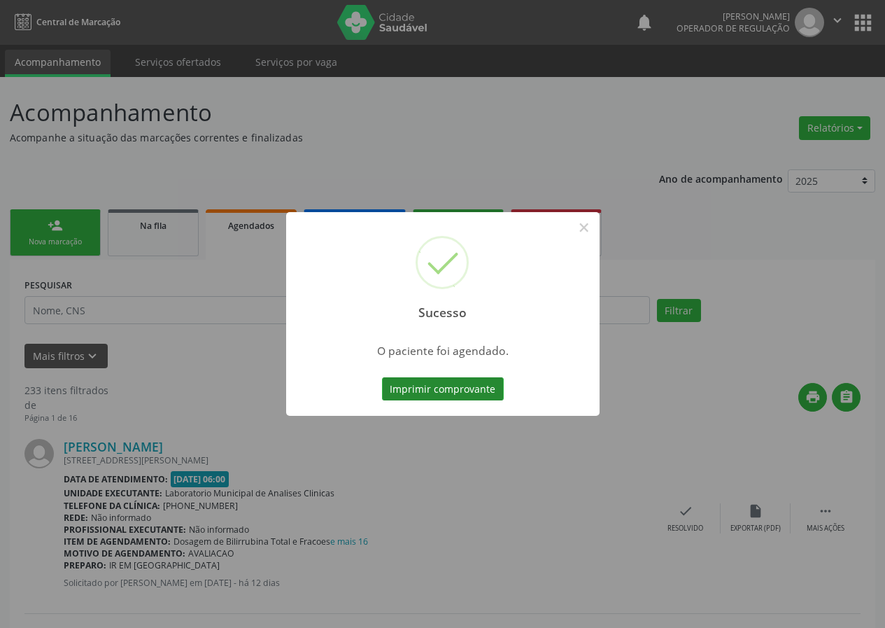
click at [431, 394] on button "Imprimir comprovante" at bounding box center [443, 389] width 122 height 24
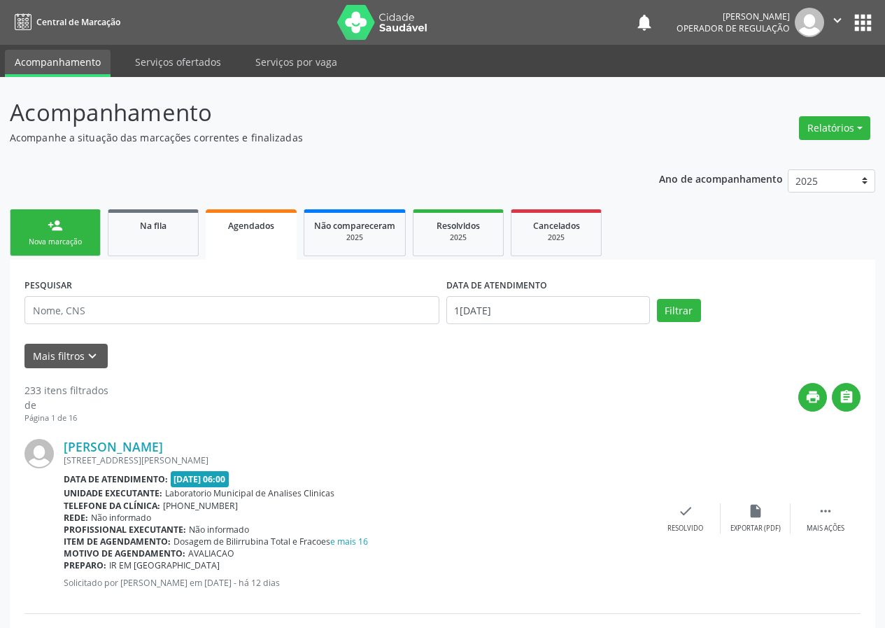
click at [52, 233] on link "person_add Nova marcação" at bounding box center [55, 232] width 91 height 47
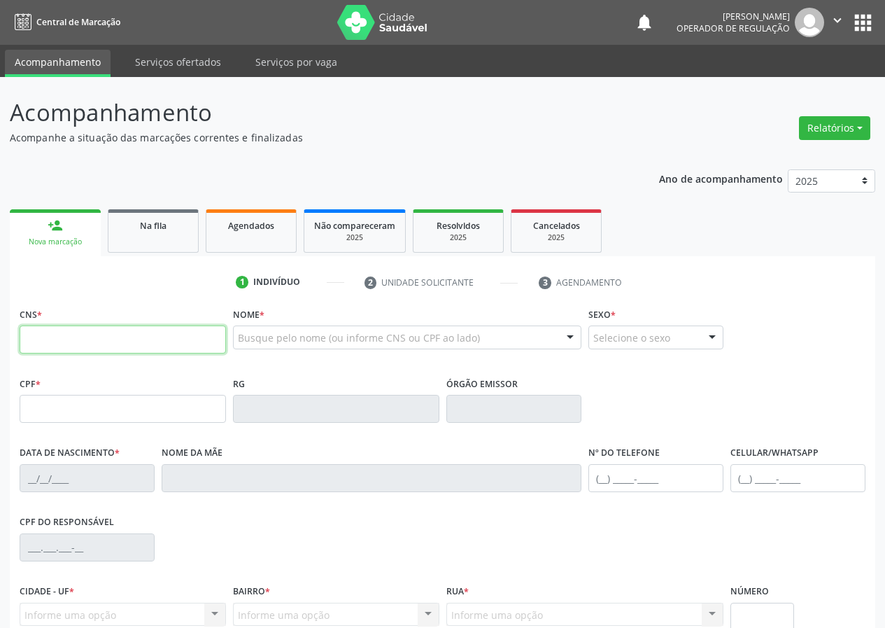
drag, startPoint x: 41, startPoint y: 339, endPoint x: 41, endPoint y: 329, distance: 10.5
click at [41, 333] on input "text" at bounding box center [123, 339] width 206 height 28
click at [64, 330] on input "text" at bounding box center [123, 339] width 206 height 28
type input "702 1087 7228 3491"
type input "204.317.477-09"
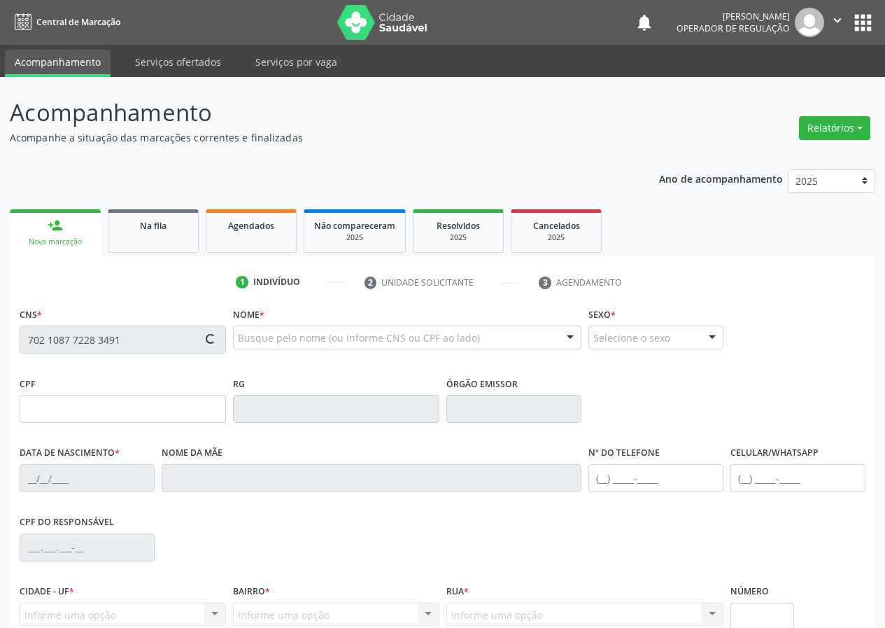
type input "18/01/2015"
type input "Edileuza Tavares Braz"
type input "(83) 99178-1784"
type input "126.226.787-03"
type input "S/N"
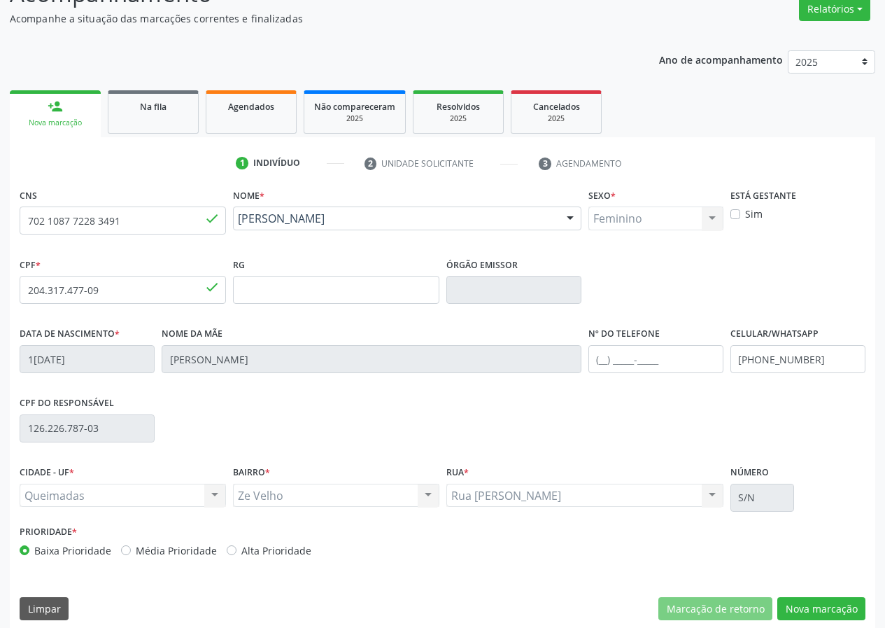
scroll to position [131, 0]
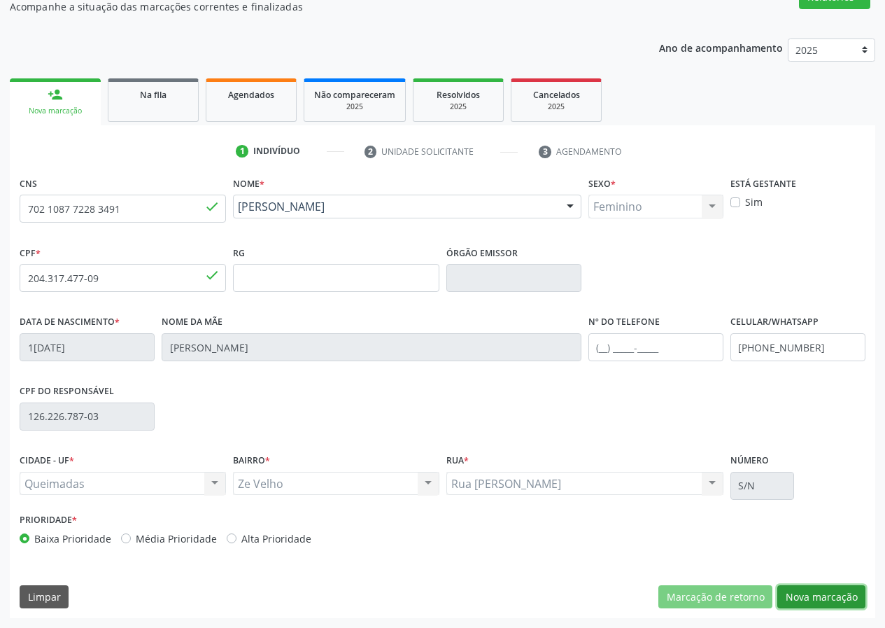
drag, startPoint x: 836, startPoint y: 602, endPoint x: 474, endPoint y: 548, distance: 366.5
click at [833, 601] on button "Nova marcação" at bounding box center [821, 597] width 88 height 24
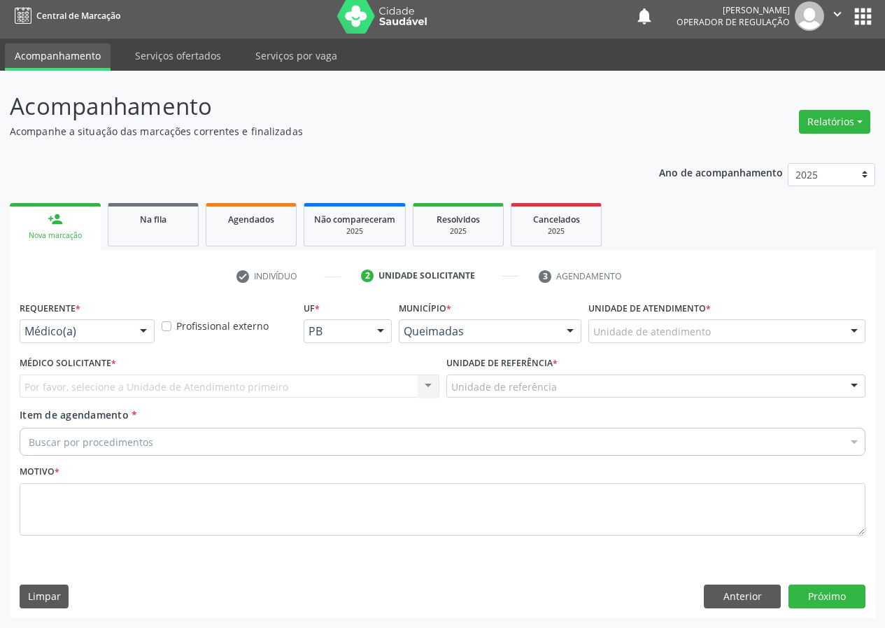
scroll to position [6, 0]
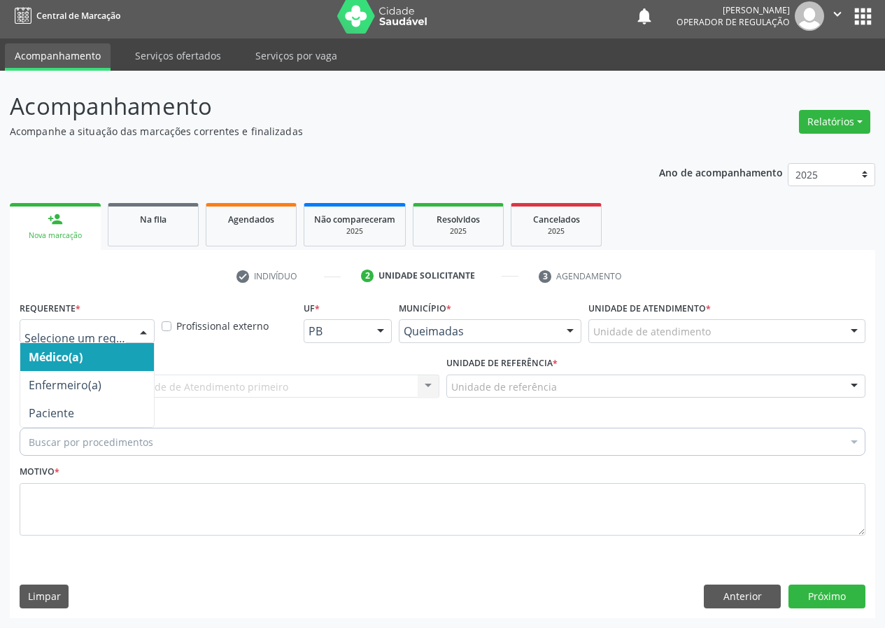
drag, startPoint x: 145, startPoint y: 330, endPoint x: 129, endPoint y: 436, distance: 107.4
click at [141, 333] on div at bounding box center [143, 332] width 21 height 24
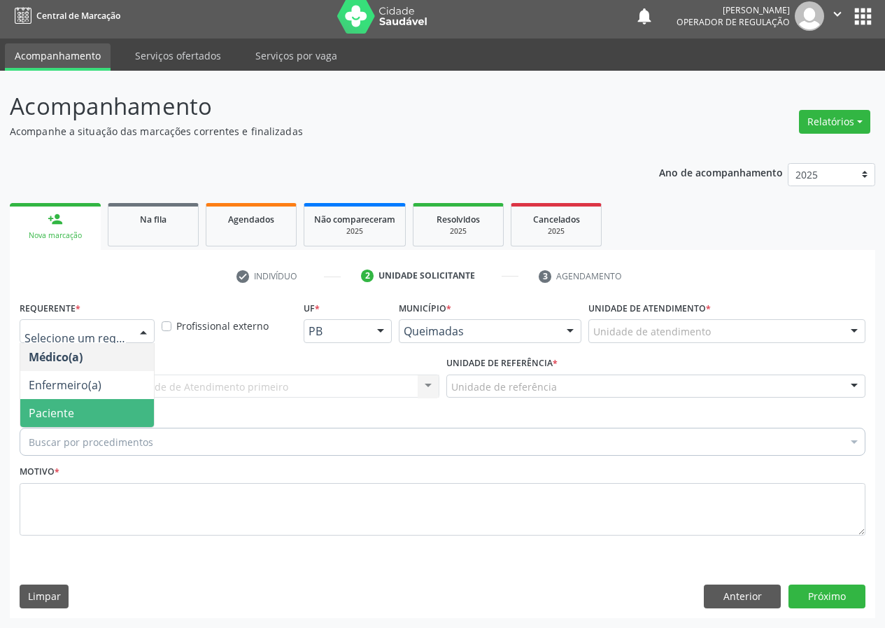
click at [137, 420] on span "Paciente" at bounding box center [87, 413] width 134 height 28
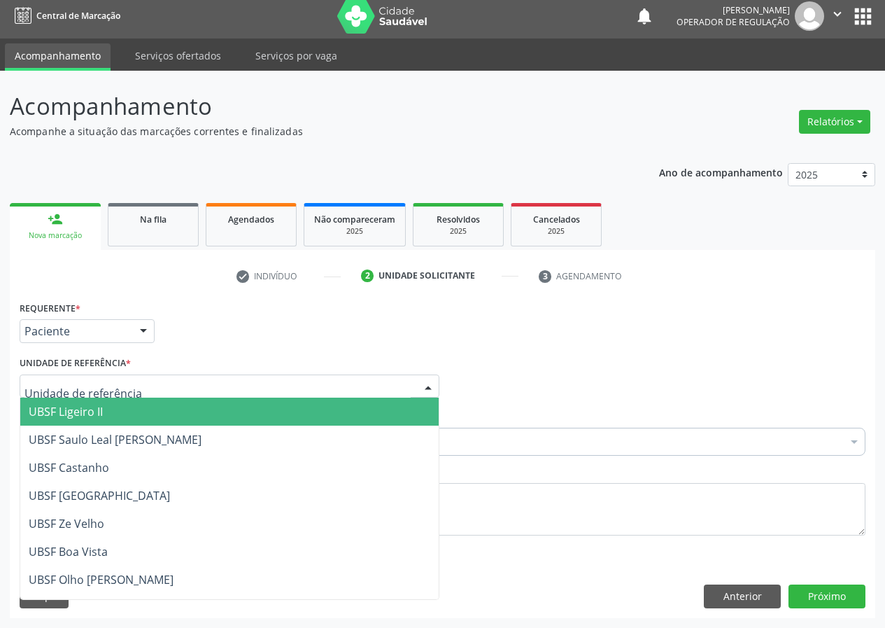
click at [426, 381] on div at bounding box center [428, 387] width 21 height 24
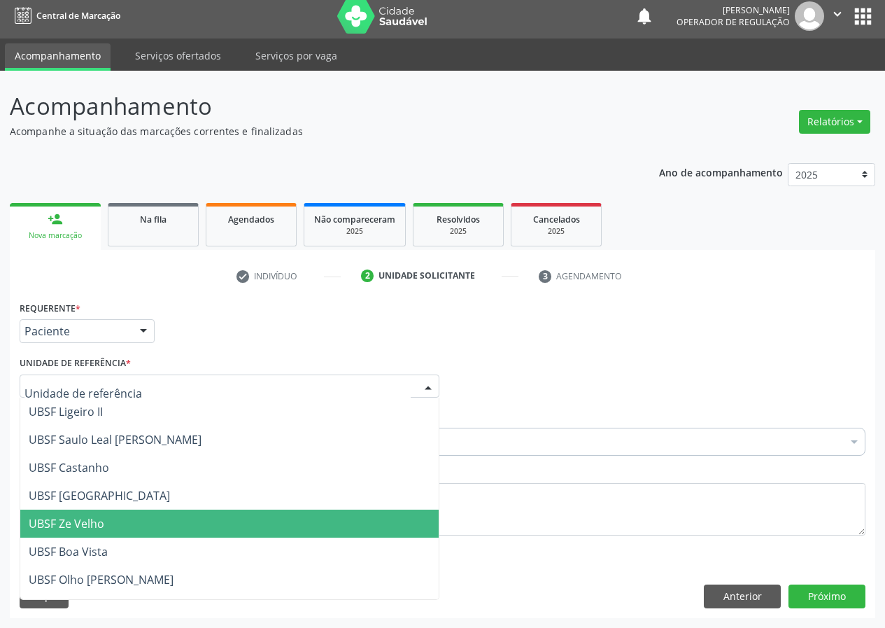
click at [111, 524] on span "UBSF Ze Velho" at bounding box center [229, 523] width 418 height 28
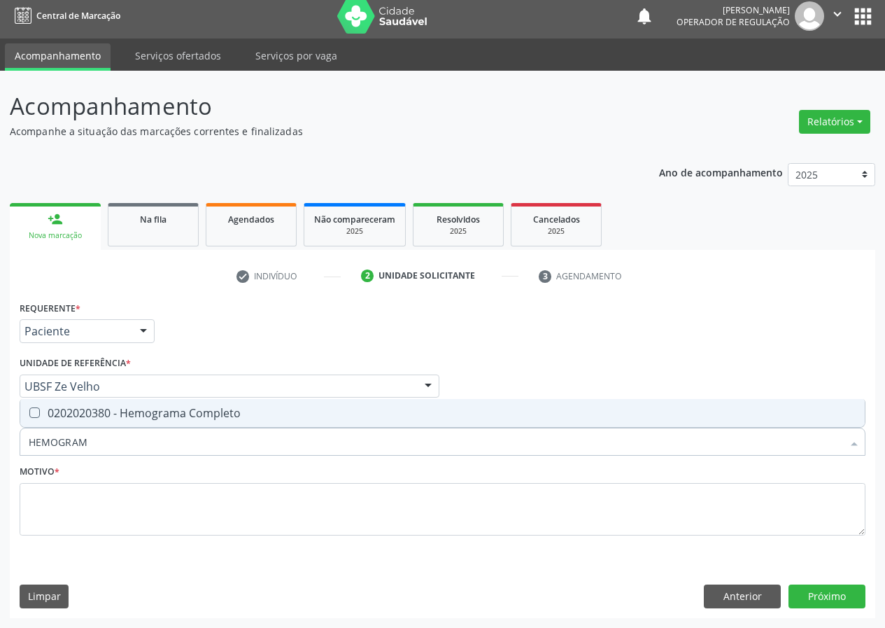
type input "HEMOGRAMA"
drag, startPoint x: 39, startPoint y: 408, endPoint x: 101, endPoint y: 476, distance: 92.6
click at [47, 420] on span "0202020380 - Hemograma Completo" at bounding box center [442, 413] width 844 height 28
checkbox Completo "true"
drag, startPoint x: 94, startPoint y: 442, endPoint x: 0, endPoint y: 465, distance: 97.1
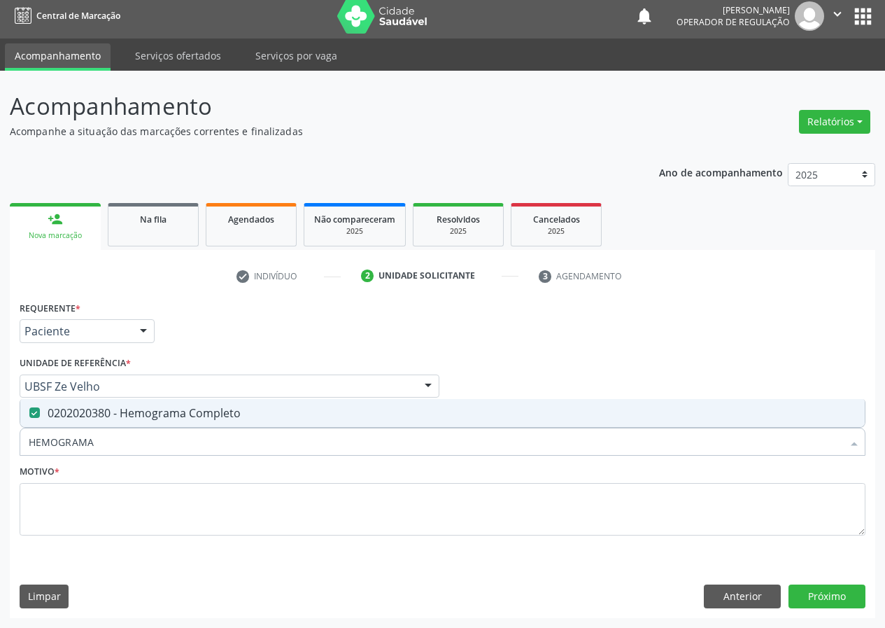
click at [0, 465] on div "Acompanhamento Acompanhe a situação das marcações correntes e finalizadas Relat…" at bounding box center [442, 349] width 885 height 557
type input "G"
checkbox Completo "false"
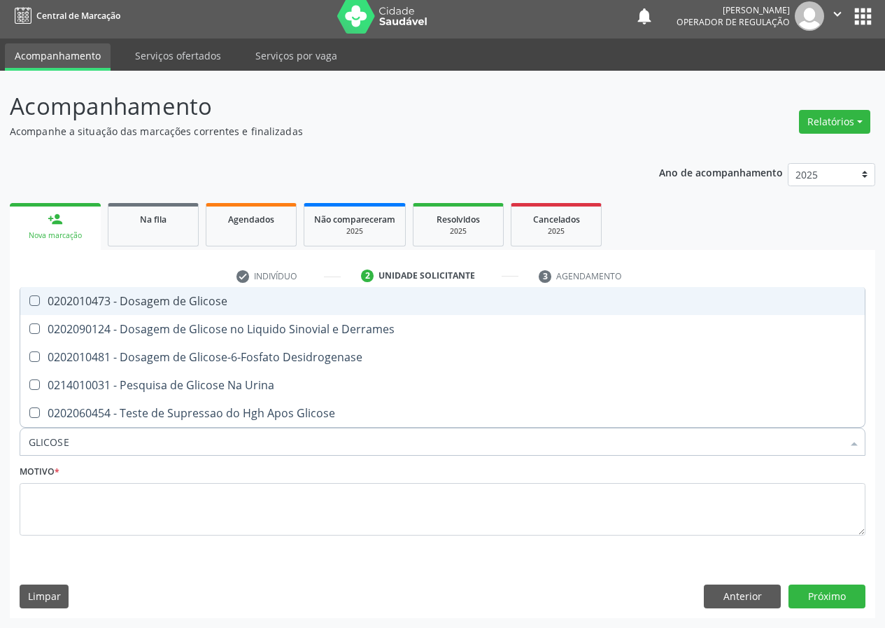
drag, startPoint x: 29, startPoint y: 300, endPoint x: 57, endPoint y: 416, distance: 118.6
click at [31, 318] on ul "Desfazer seleção 0202010473 - Dosagem de Glicose 0202090124 - Dosagem de Glicos…" at bounding box center [442, 357] width 844 height 140
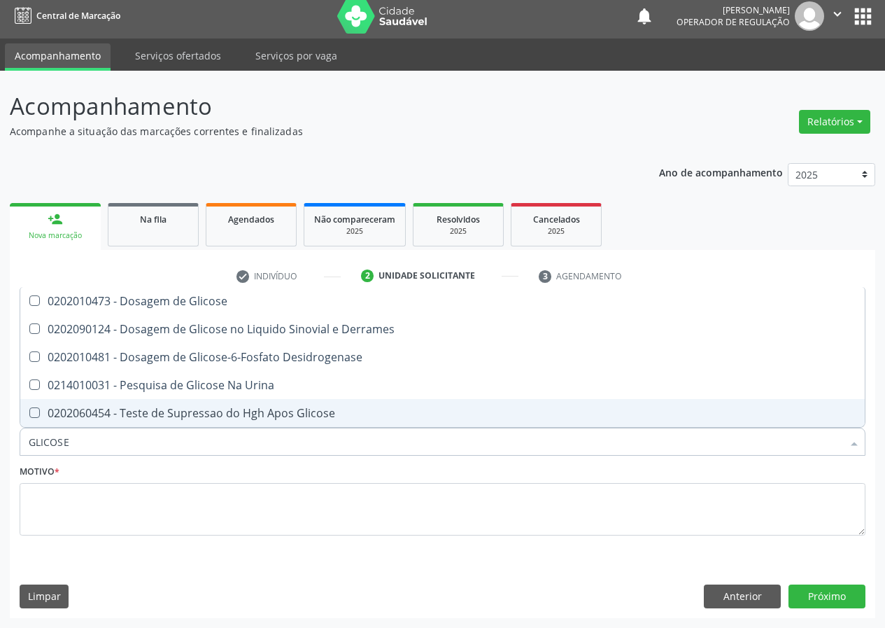
drag, startPoint x: 80, startPoint y: 436, endPoint x: 0, endPoint y: 458, distance: 82.8
click at [0, 459] on div "Acompanhamento Acompanhe a situação das marcações correntes e finalizadas Relat…" at bounding box center [442, 349] width 885 height 557
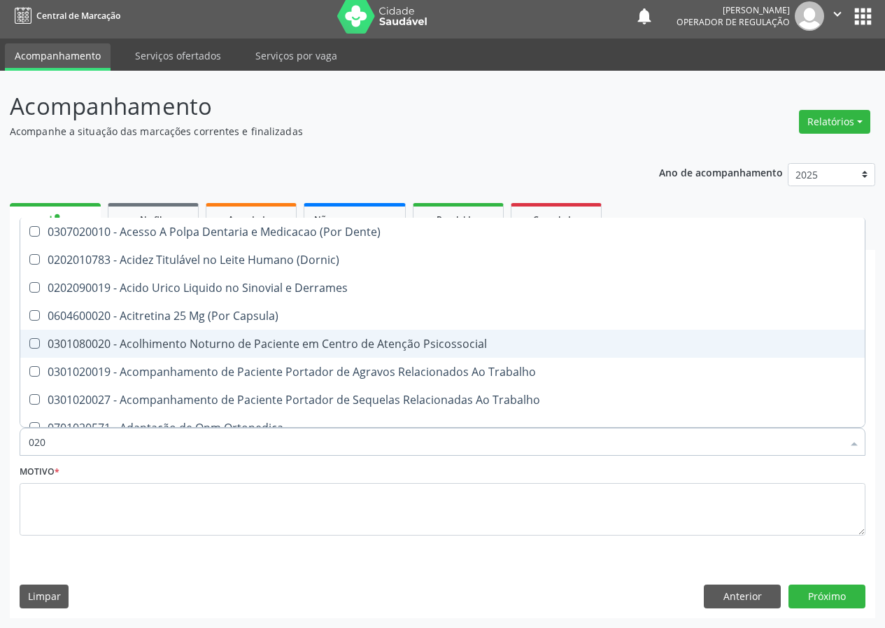
type input "0202"
checkbox Revisao "true"
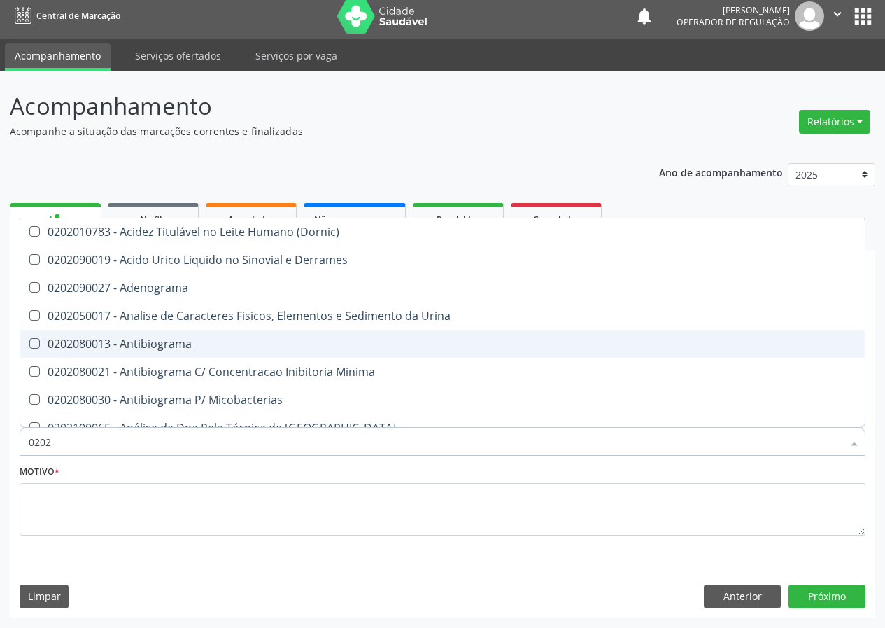
type input "02020"
checkbox Zinco "true"
checkbox Completo "false"
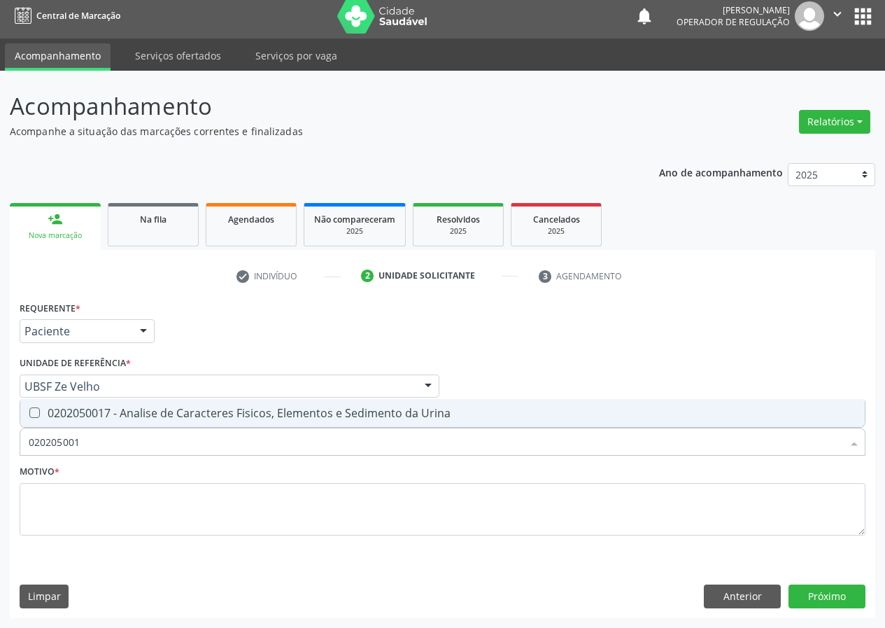
type input "0202050017"
drag, startPoint x: 34, startPoint y: 414, endPoint x: 62, endPoint y: 418, distance: 28.2
click at [36, 415] on Urina at bounding box center [34, 412] width 10 height 10
click at [29, 415] on Urina "checkbox" at bounding box center [24, 412] width 9 height 9
checkbox Urina "true"
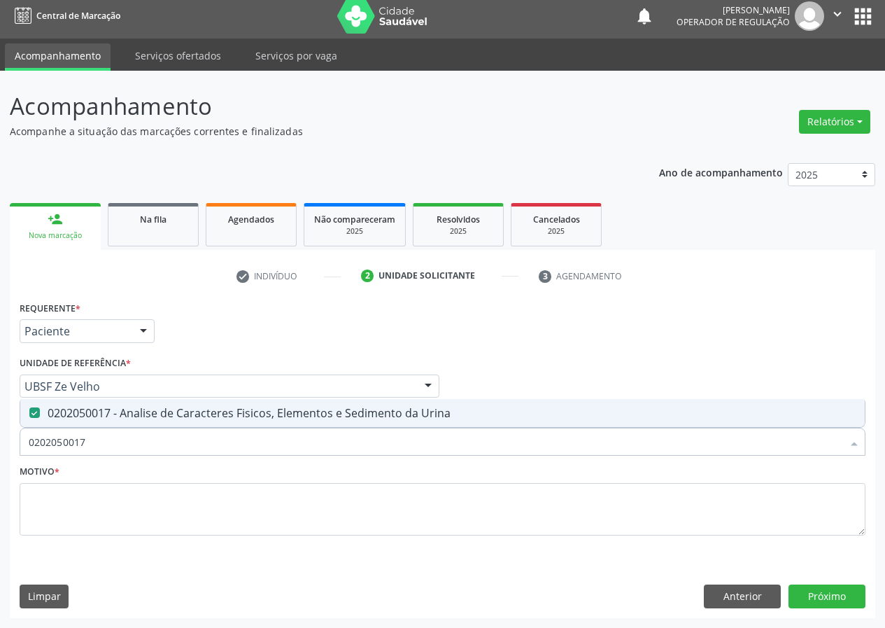
drag, startPoint x: 89, startPoint y: 439, endPoint x: 29, endPoint y: 473, distance: 68.6
click at [30, 474] on div "Requerente * Paciente Médico(a) Enfermeiro(a) Paciente Nenhum resultado encontr…" at bounding box center [443, 425] width 846 height 257
type input "02"
checkbox Urina "false"
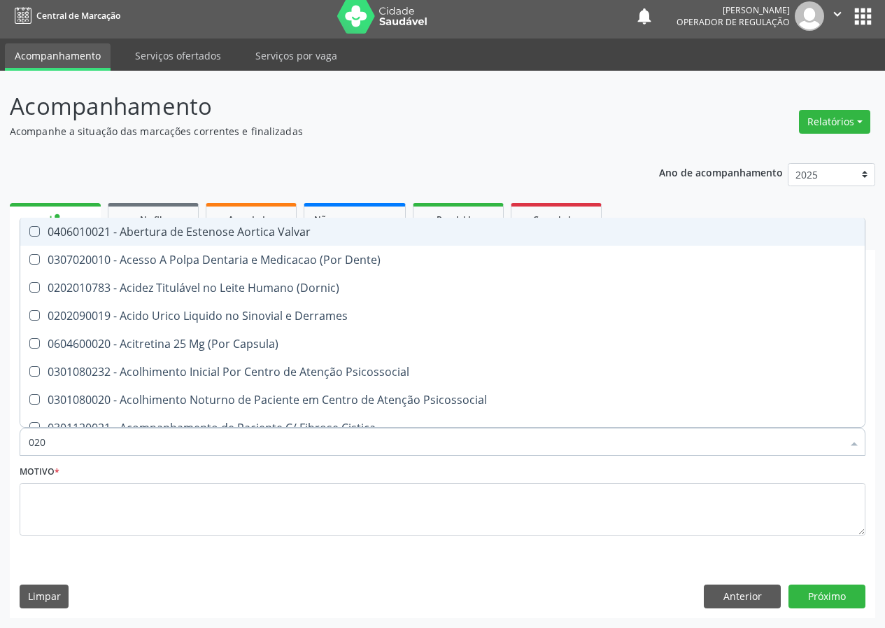
type input "0202"
checkbox Derrames "true"
checkbox Frasco-Ampola\) "false"
checkbox Urina "false"
checkbox Septostomia "true"
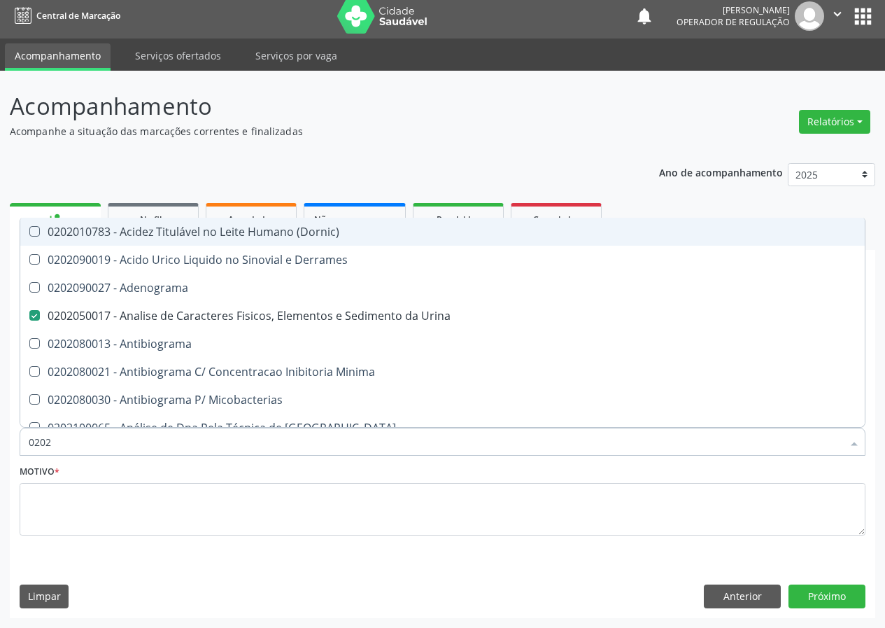
type input "02020"
checkbox Zinco "true"
checkbox Completo "false"
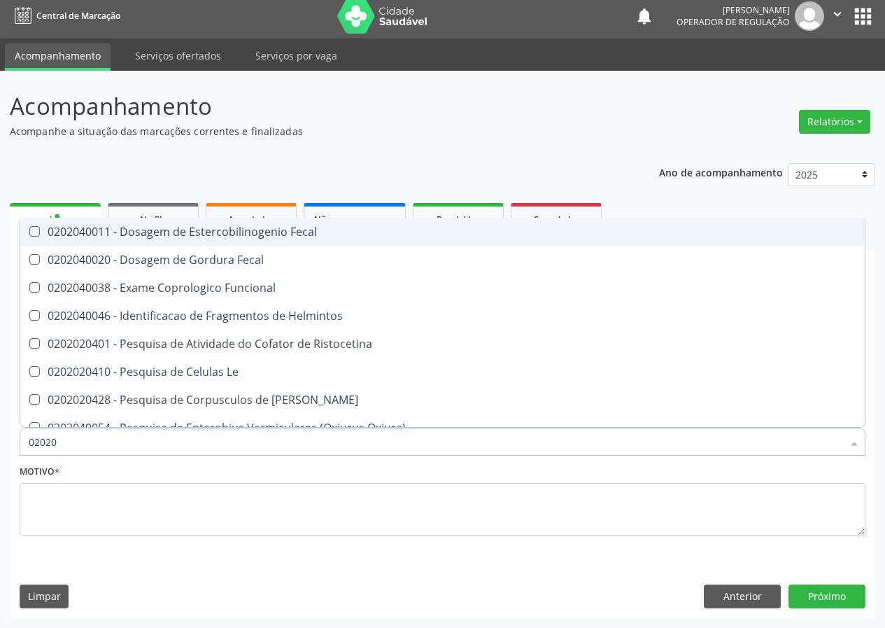
type input "020204"
checkbox Helmintos "false"
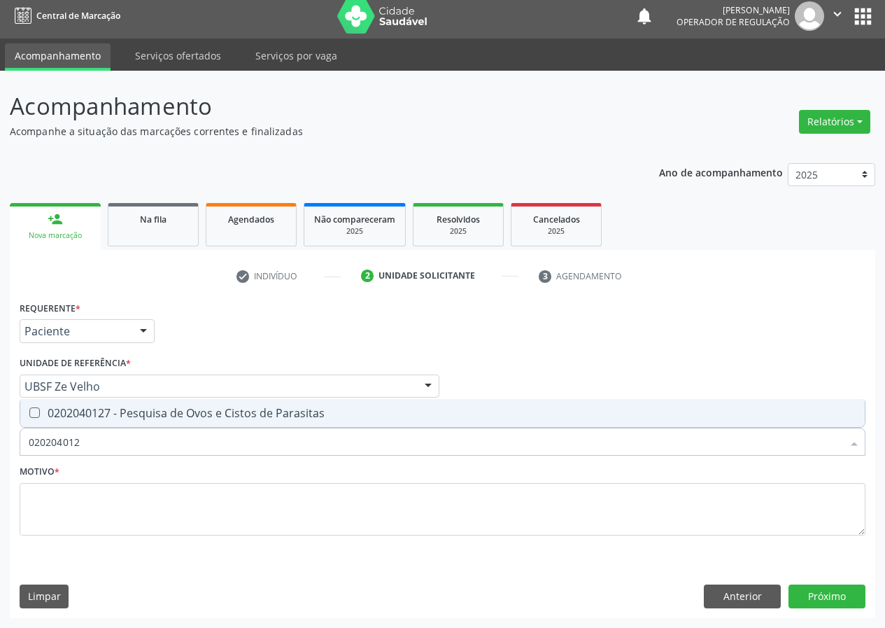
type input "0202040127"
drag, startPoint x: 28, startPoint y: 410, endPoint x: 51, endPoint y: 421, distance: 25.7
click at [31, 411] on div at bounding box center [25, 412] width 10 height 11
checkbox Parasitas "true"
drag, startPoint x: 100, startPoint y: 439, endPoint x: 0, endPoint y: 431, distance: 100.4
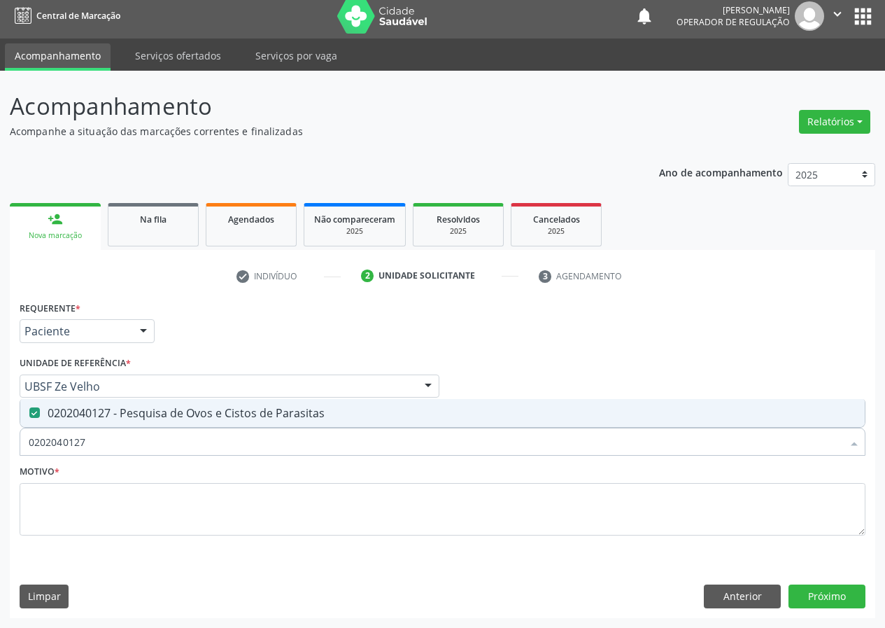
click at [0, 451] on div "Acompanhamento Acompanhe a situação das marcações correntes e finalizadas Relat…" at bounding box center [442, 349] width 885 height 557
type input "V"
checkbox Parasitas "false"
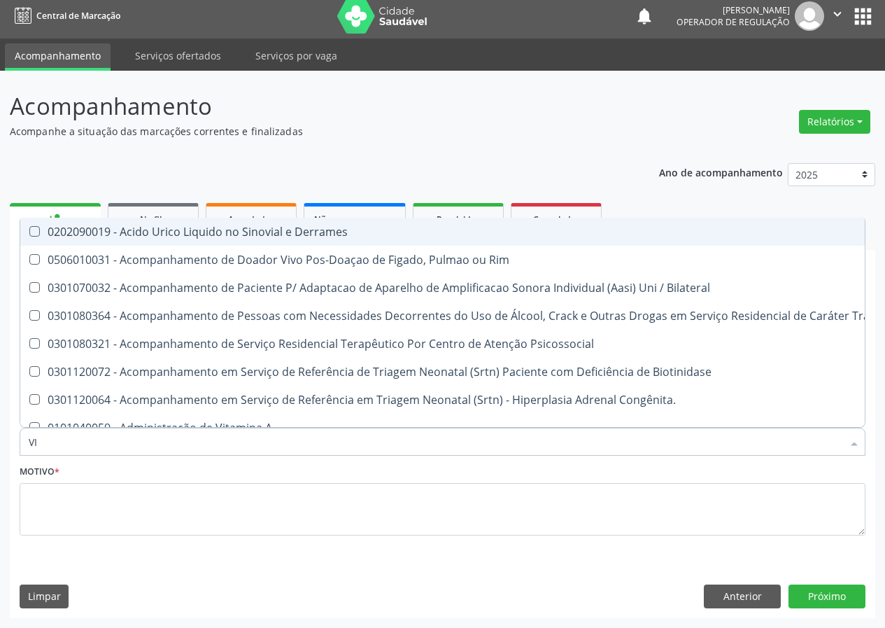
type input "VIT"
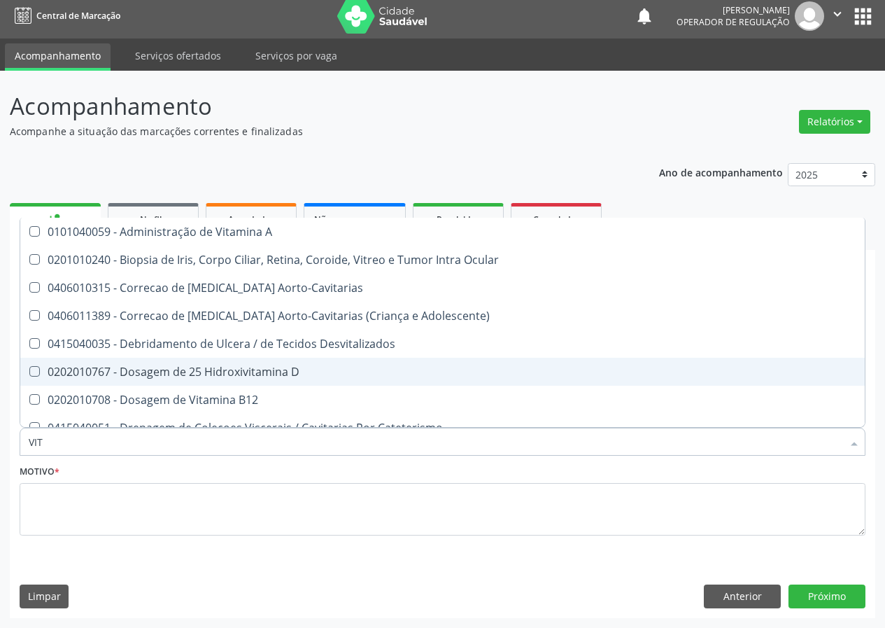
drag, startPoint x: 218, startPoint y: 369, endPoint x: 15, endPoint y: 514, distance: 249.4
click at [218, 369] on div "0202010767 - Dosagem de 25 Hidroxivitamina D" at bounding box center [443, 371] width 828 height 11
checkbox D "true"
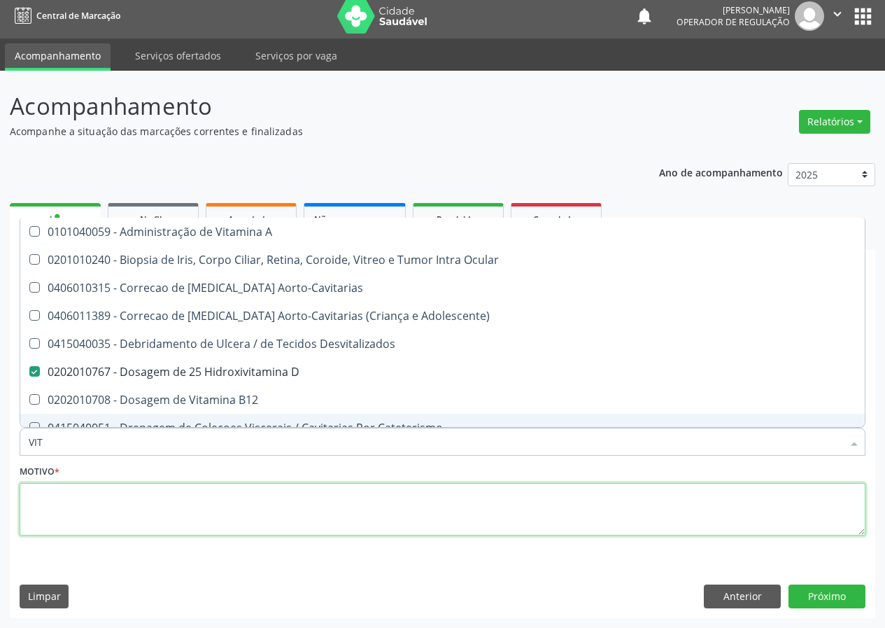
click at [48, 513] on textarea at bounding box center [443, 509] width 846 height 53
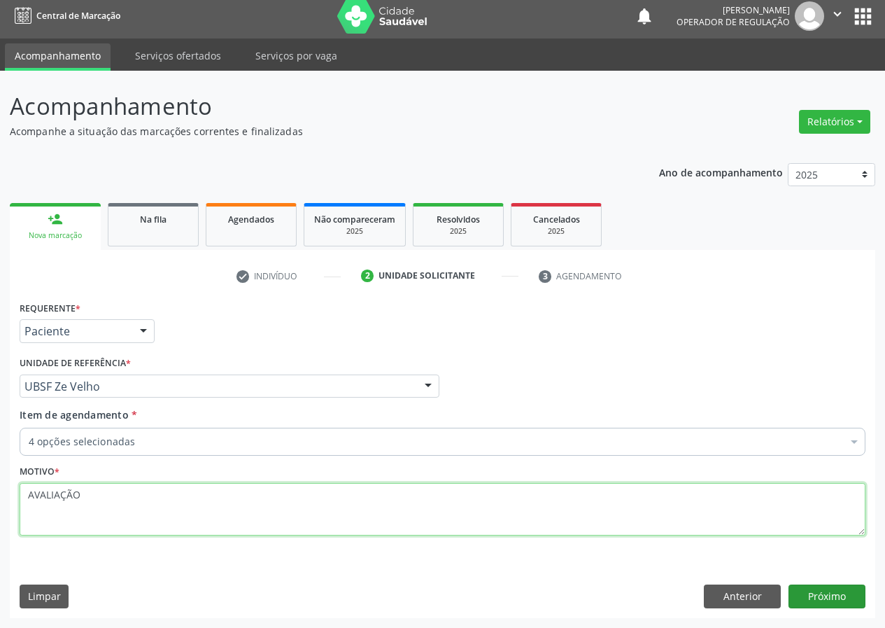
type textarea "AVALIAÇÃO"
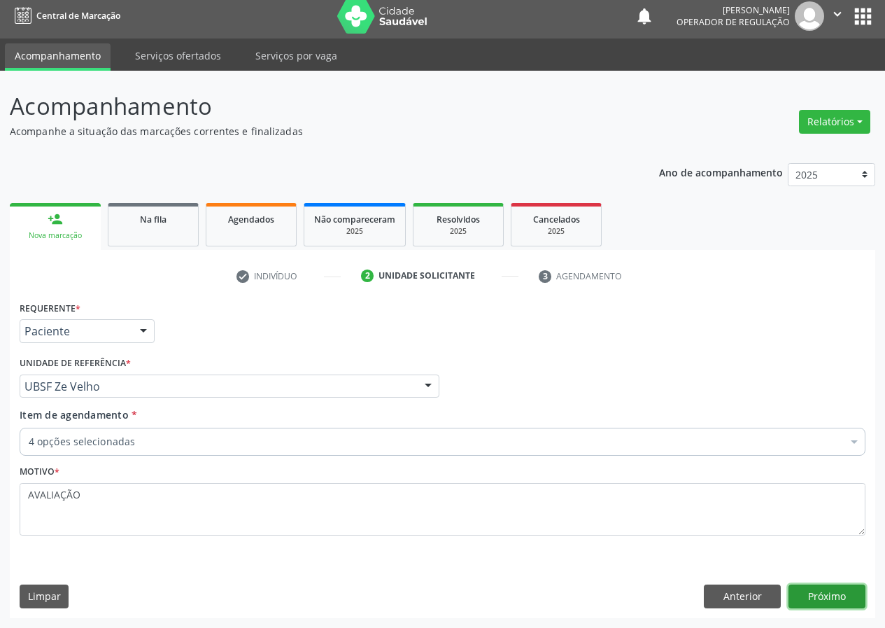
click at [820, 597] on button "Próximo" at bounding box center [826, 596] width 77 height 24
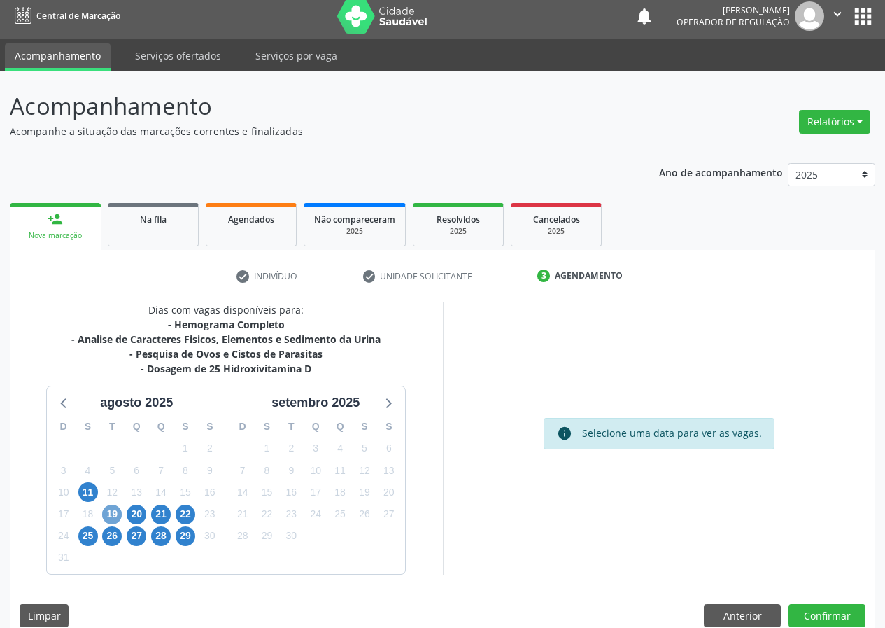
click at [109, 514] on span "19" at bounding box center [112, 514] width 20 height 20
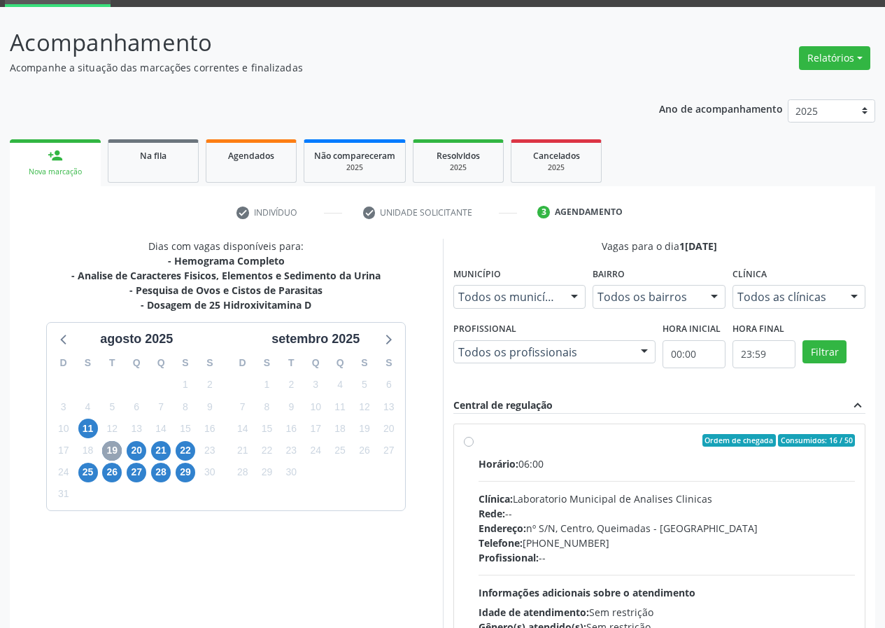
scroll to position [183, 0]
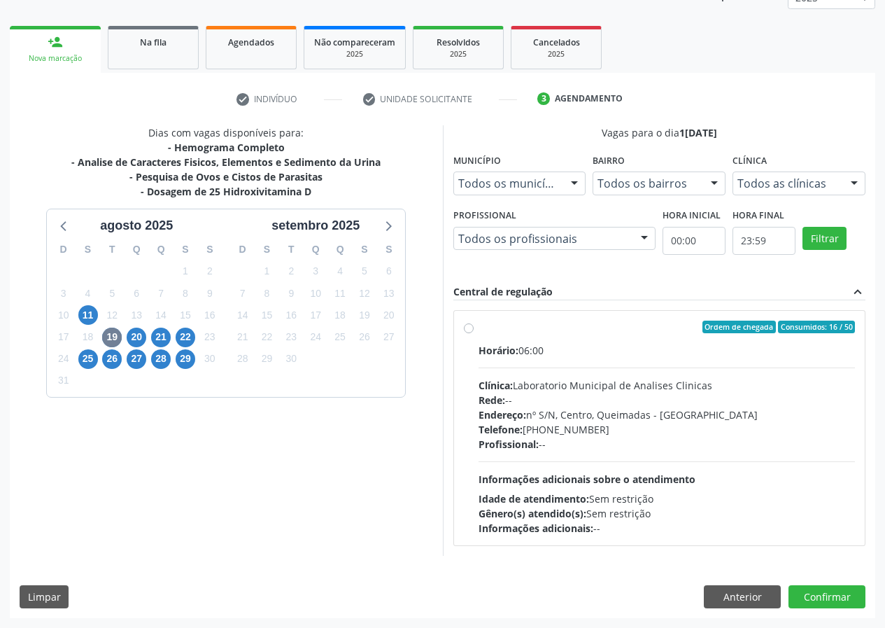
click at [479, 331] on label "Ordem de chegada Consumidos: 16 / 50 Horário: 06:00 Clínica: Laboratorio Munici…" at bounding box center [667, 427] width 377 height 215
click at [467, 331] on input "Ordem de chegada Consumidos: 16 / 50 Horário: 06:00 Clínica: Laboratorio Munici…" at bounding box center [469, 326] width 10 height 13
radio input "true"
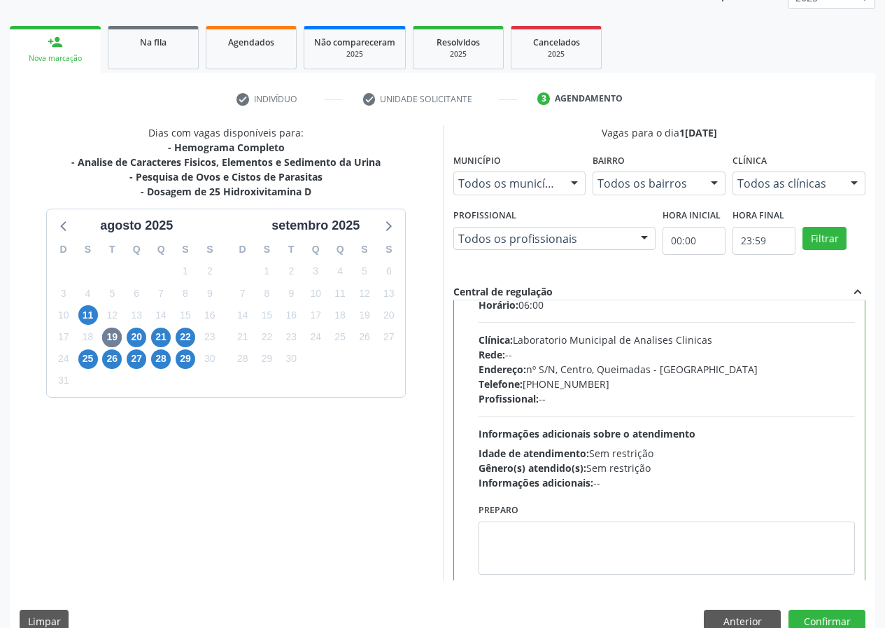
scroll to position [69, 0]
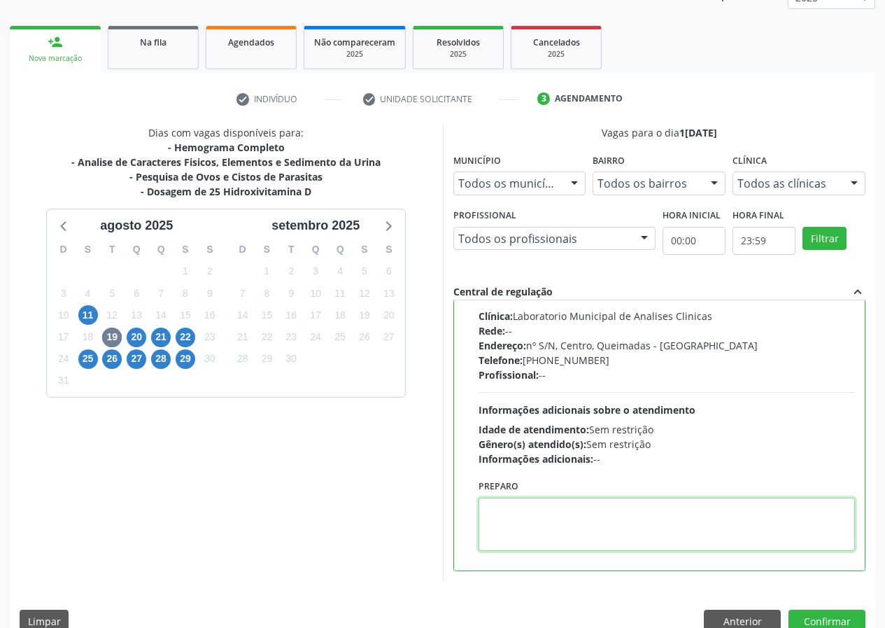
click at [530, 535] on textarea at bounding box center [667, 523] width 377 height 53
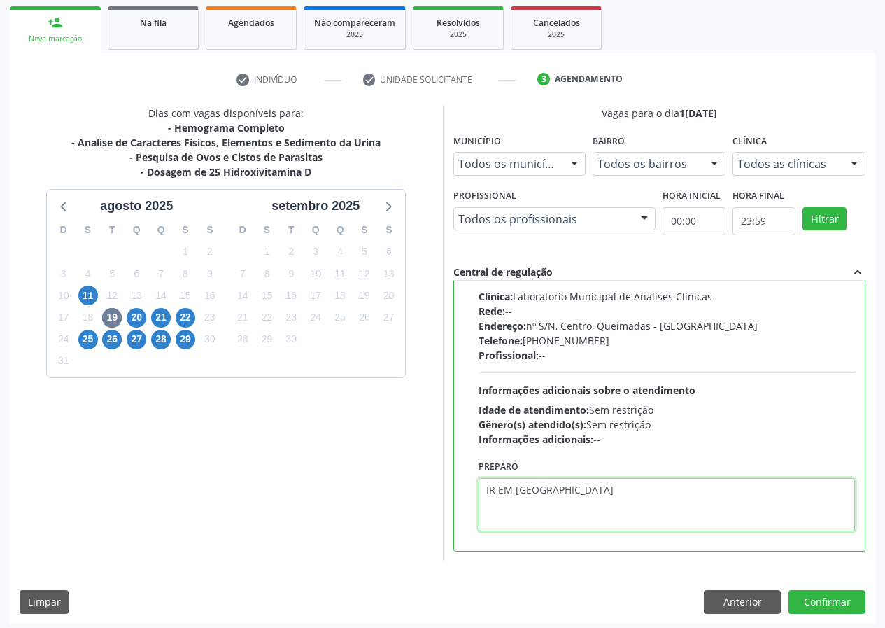
scroll to position [208, 0]
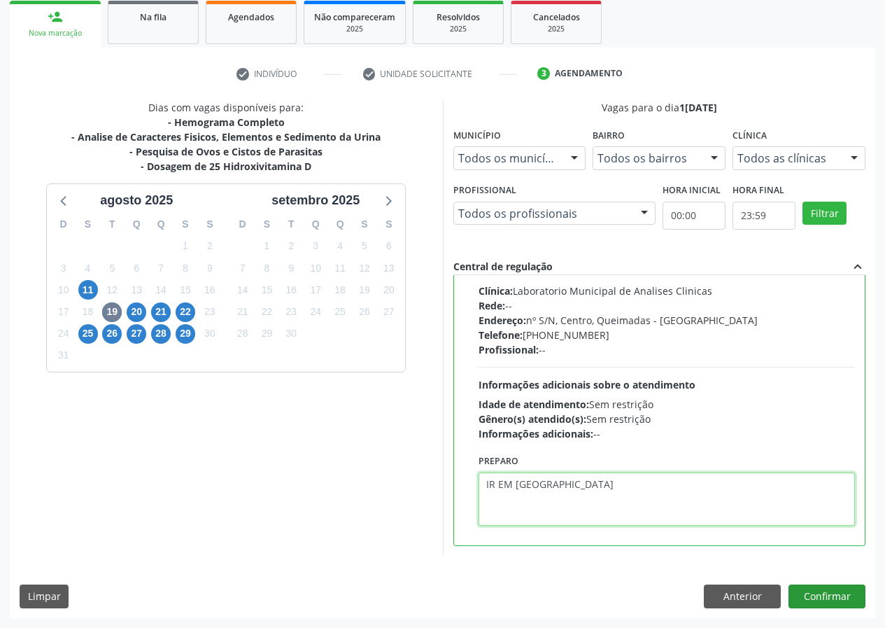
type textarea "IR EM JEJUM"
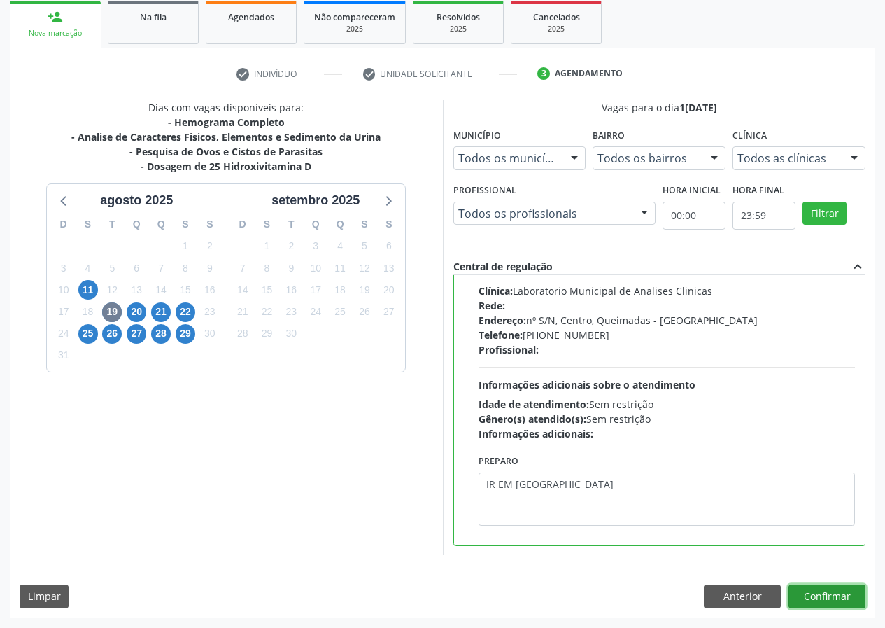
click at [837, 594] on button "Confirmar" at bounding box center [826, 596] width 77 height 24
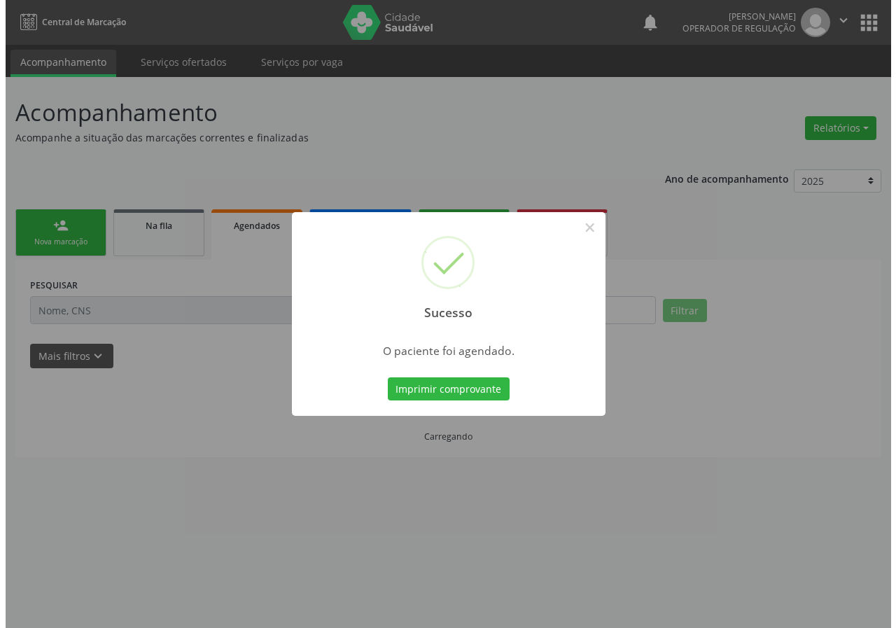
scroll to position [0, 0]
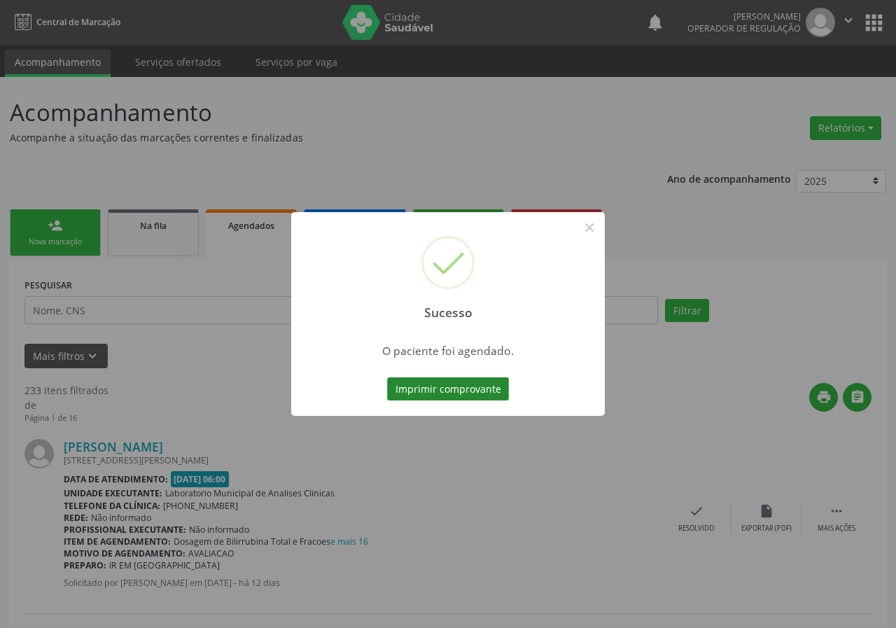
click at [422, 395] on button "Imprimir comprovante" at bounding box center [448, 389] width 122 height 24
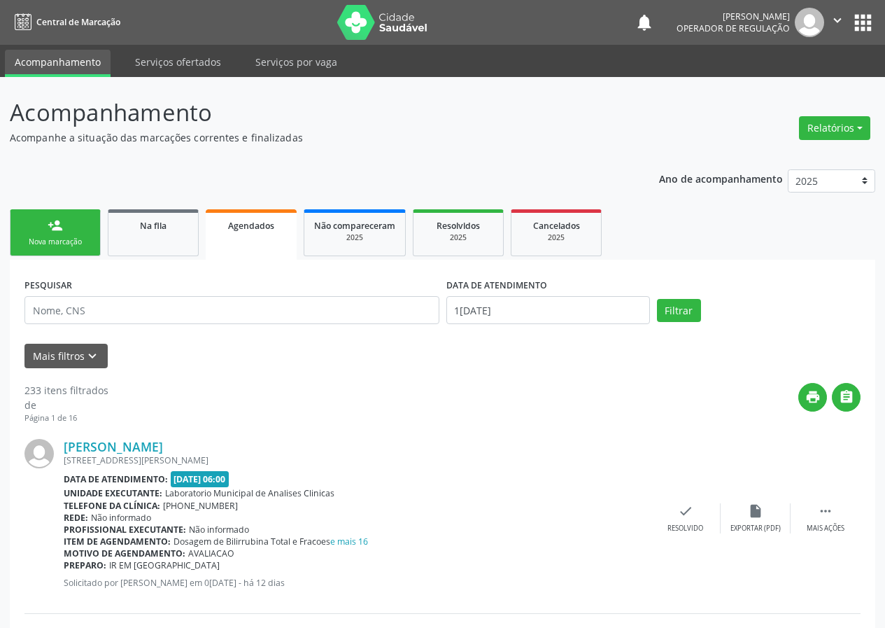
click at [68, 239] on div "Nova marcação" at bounding box center [55, 241] width 70 height 10
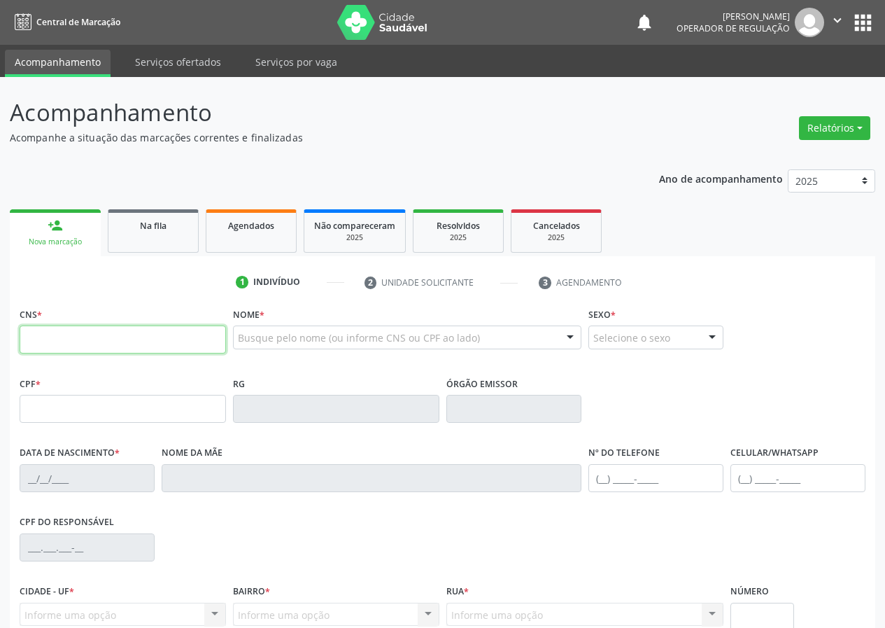
click at [42, 339] on input "text" at bounding box center [123, 339] width 206 height 28
click at [36, 346] on input "text" at bounding box center [123, 339] width 206 height 28
type input "702 3071 5363 3314"
type input "181.929.557-53"
type input "22/02/1950"
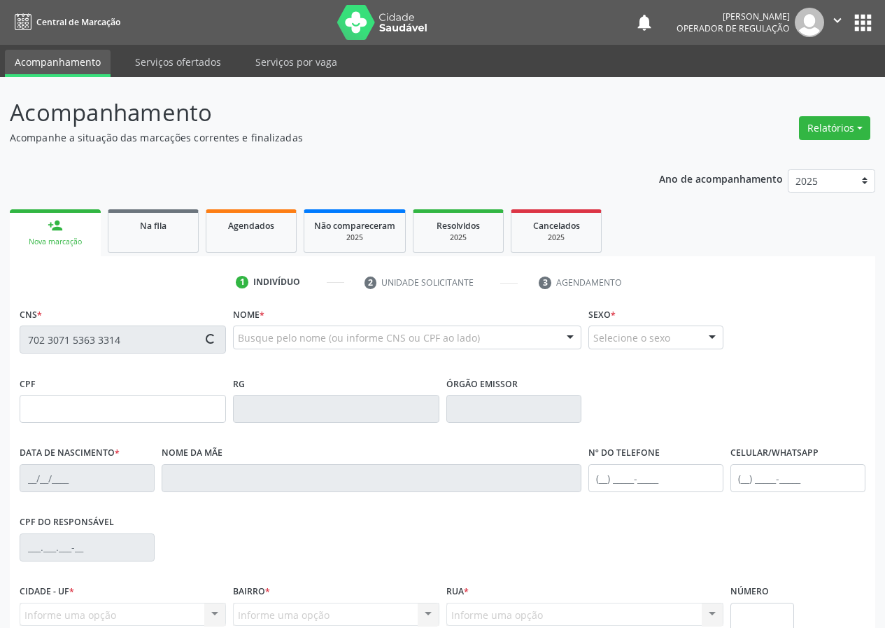
type input "Maria Jose Monteiro da Silva"
type input "(83) 99133-0474"
type input "977.071.474-72"
type input "256"
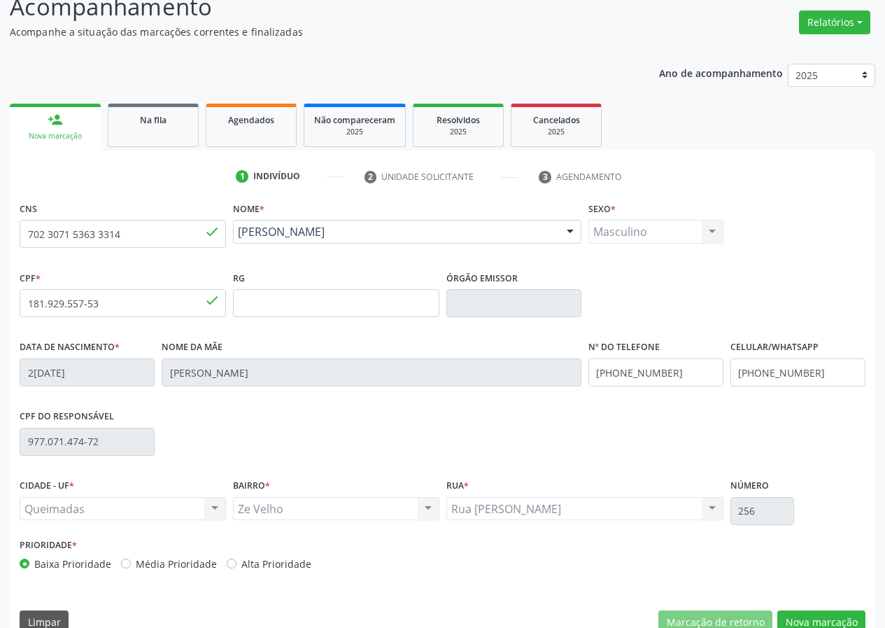
scroll to position [131, 0]
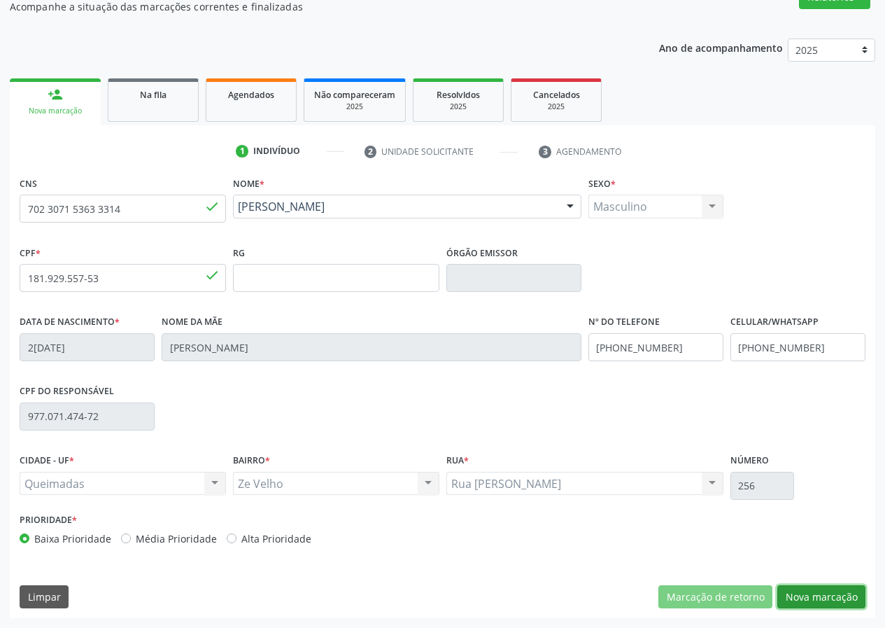
drag, startPoint x: 829, startPoint y: 590, endPoint x: 0, endPoint y: 500, distance: 834.0
click at [816, 589] on button "Nova marcação" at bounding box center [821, 597] width 88 height 24
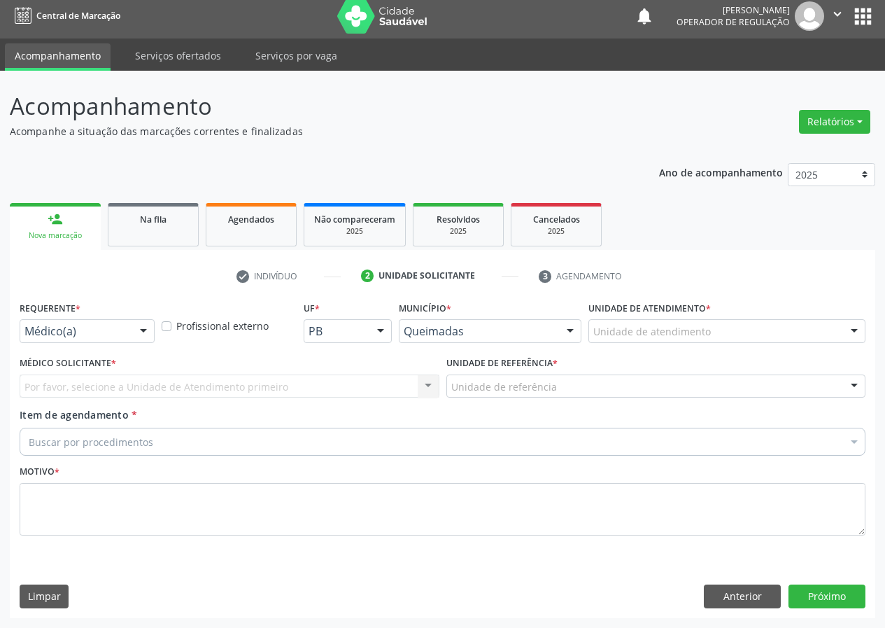
scroll to position [6, 0]
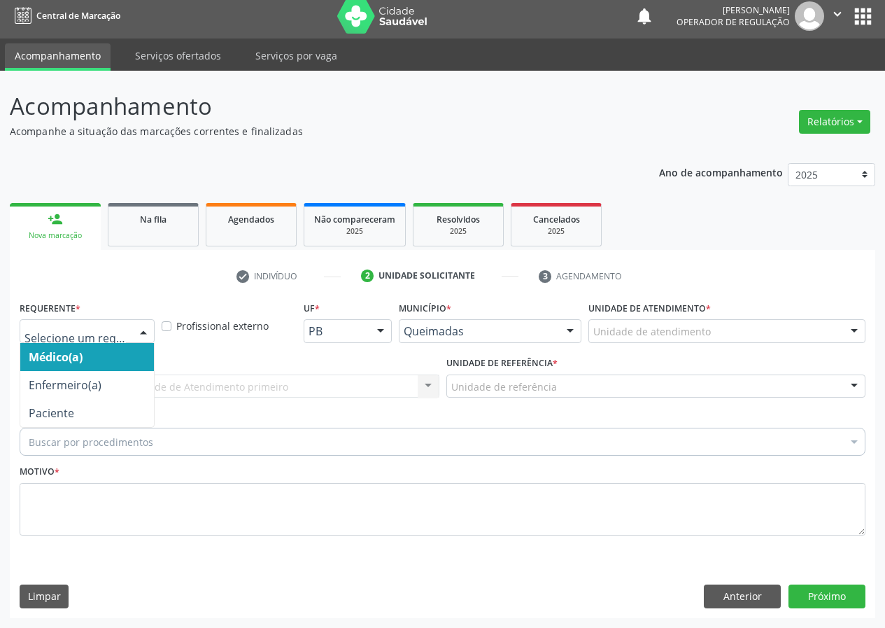
click at [149, 325] on div at bounding box center [143, 332] width 21 height 24
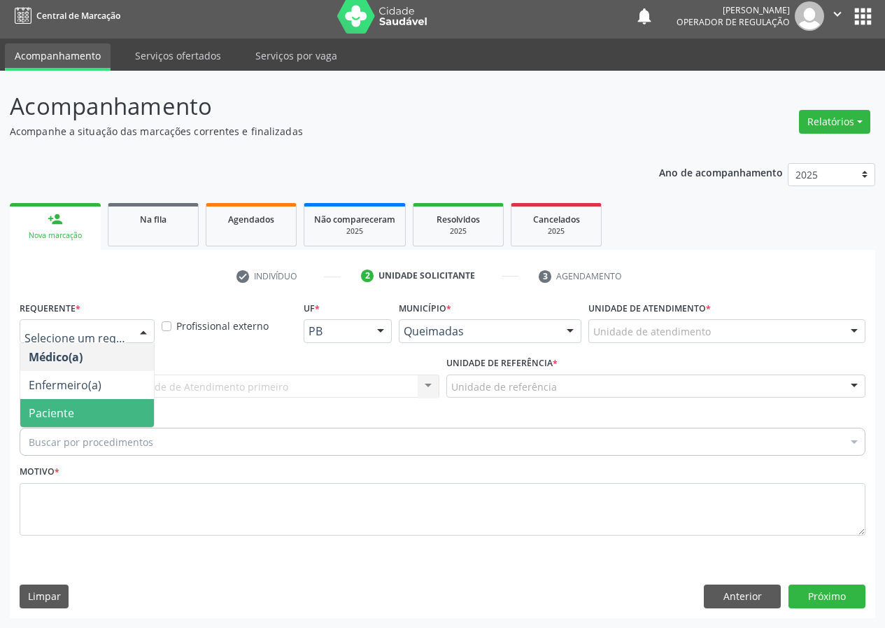
drag, startPoint x: 138, startPoint y: 415, endPoint x: 288, endPoint y: 386, distance: 153.1
click at [145, 413] on span "Paciente" at bounding box center [87, 413] width 134 height 28
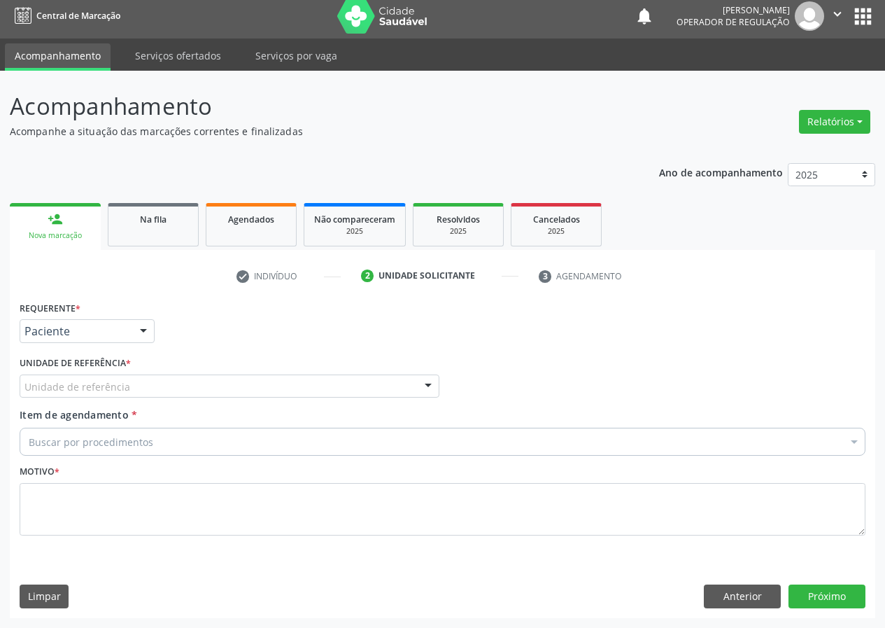
drag, startPoint x: 423, startPoint y: 393, endPoint x: 330, endPoint y: 432, distance: 101.6
click at [419, 393] on div at bounding box center [428, 387] width 21 height 24
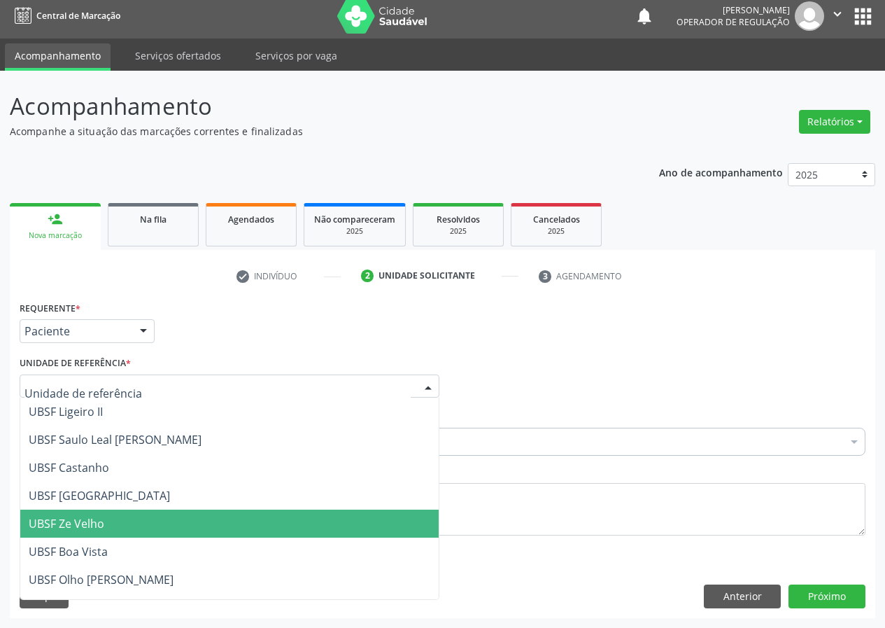
click at [118, 520] on span "UBSF Ze Velho" at bounding box center [229, 523] width 418 height 28
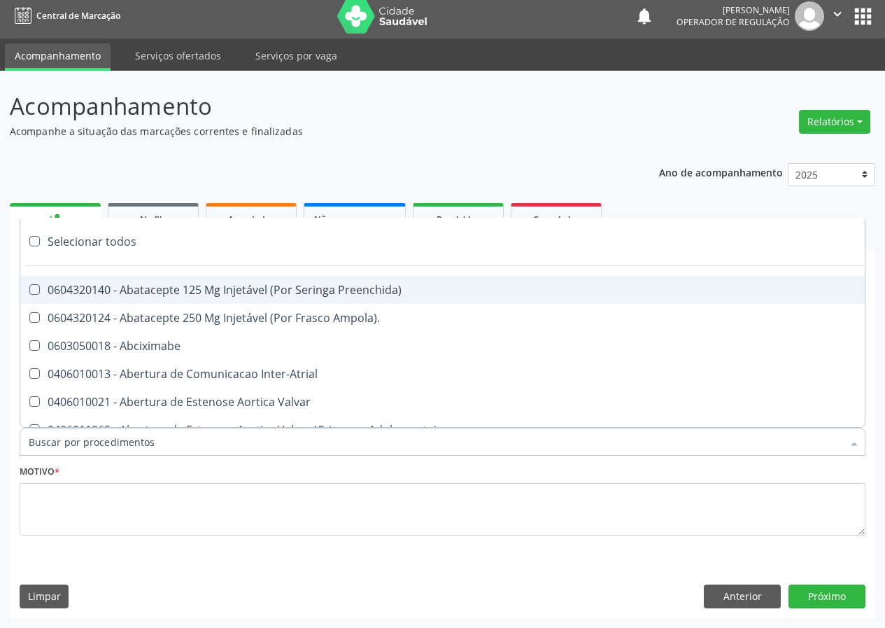
type input "G"
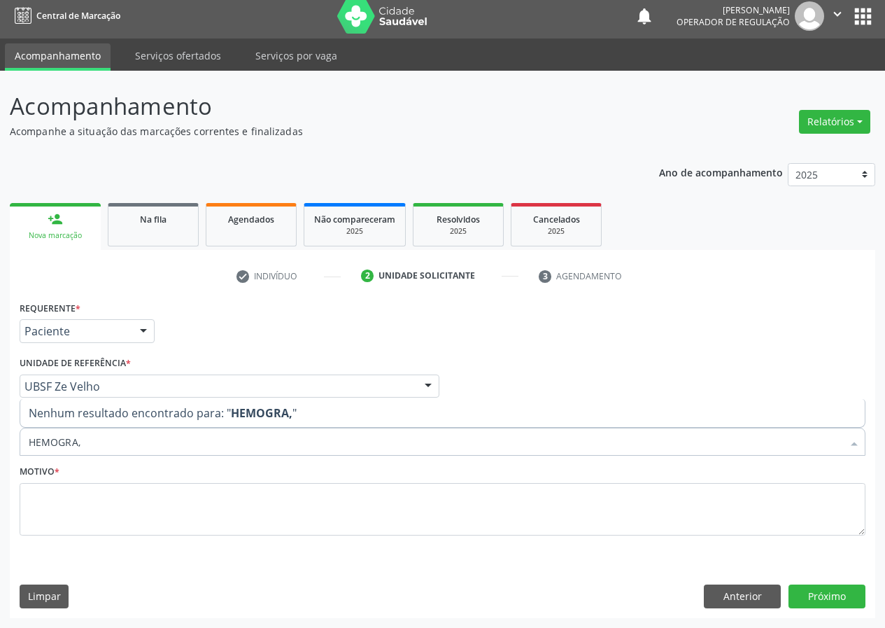
type input "HEMOGRA"
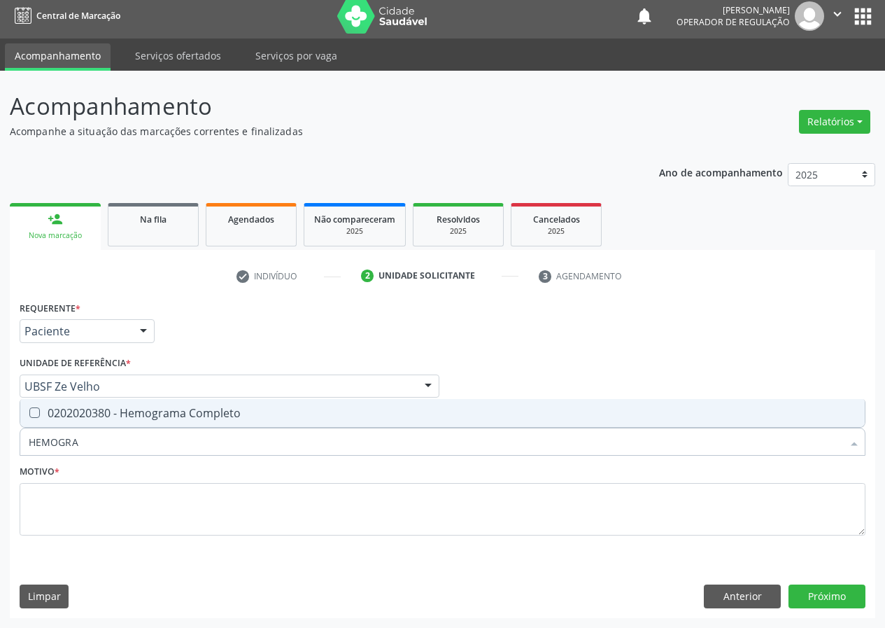
drag, startPoint x: 36, startPoint y: 413, endPoint x: 43, endPoint y: 434, distance: 21.2
click at [36, 414] on Completo at bounding box center [34, 412] width 10 height 10
click at [29, 414] on Completo "checkbox" at bounding box center [24, 412] width 9 height 9
checkbox Completo "true"
drag, startPoint x: 89, startPoint y: 444, endPoint x: 0, endPoint y: 464, distance: 91.1
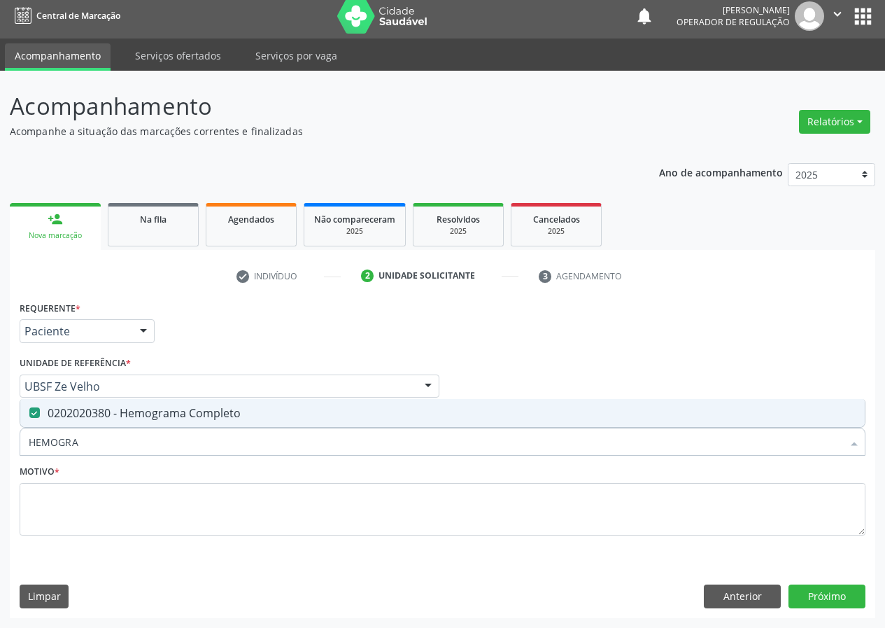
click at [0, 464] on div "Acompanhamento Acompanhe a situação das marcações correntes e finalizadas Relat…" at bounding box center [442, 349] width 885 height 557
type input "CO"
checkbox Completo "false"
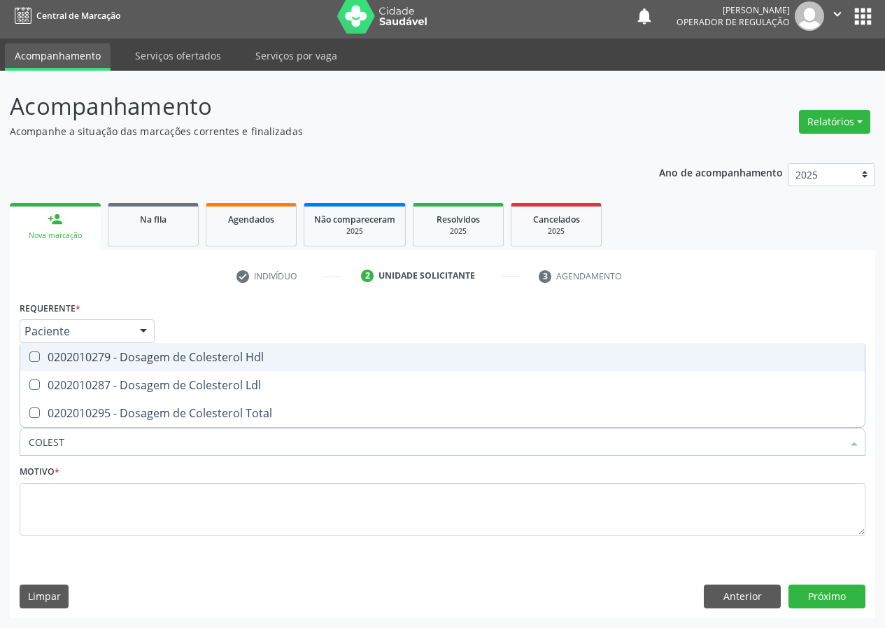
type input "COLESTE"
drag, startPoint x: 33, startPoint y: 354, endPoint x: 36, endPoint y: 370, distance: 16.3
click at [34, 358] on Hdl at bounding box center [34, 356] width 10 height 10
click at [29, 358] on Hdl "checkbox" at bounding box center [24, 356] width 9 height 9
checkbox Hdl "true"
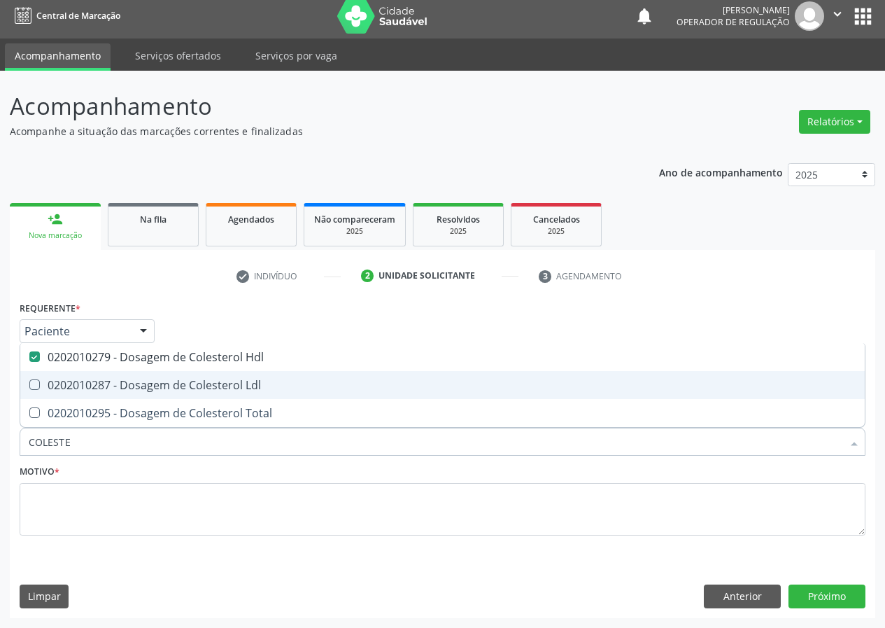
drag, startPoint x: 34, startPoint y: 387, endPoint x: 41, endPoint y: 398, distance: 13.2
click at [34, 388] on Ldl at bounding box center [34, 384] width 10 height 10
click at [29, 388] on Ldl "checkbox" at bounding box center [24, 384] width 9 height 9
checkbox Ldl "true"
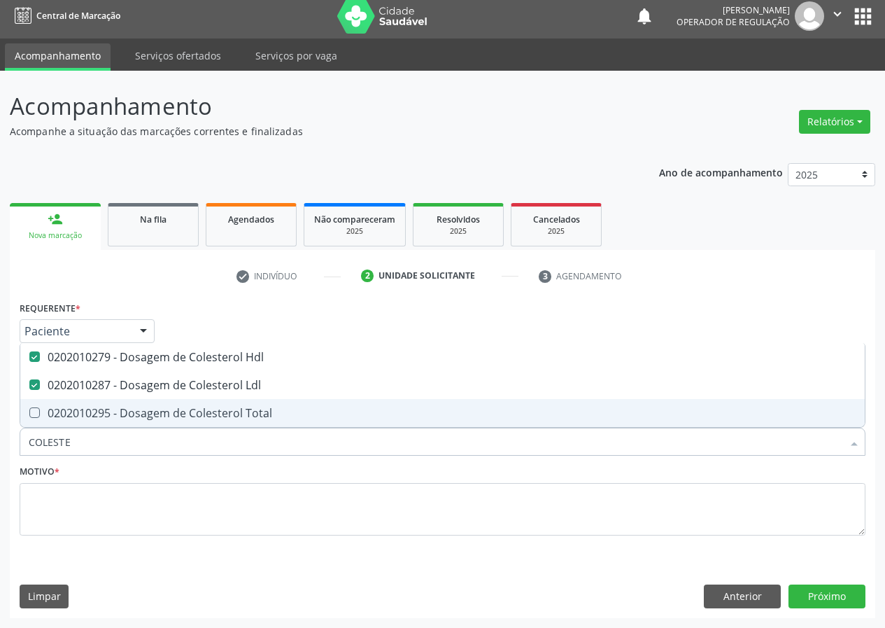
drag, startPoint x: 81, startPoint y: 437, endPoint x: 0, endPoint y: 461, distance: 84.6
click at [0, 463] on div "Acompanhamento Acompanhe a situação das marcações correntes e finalizadas Relat…" at bounding box center [442, 349] width 885 height 557
type input "TR"
checkbox Hdl "false"
checkbox Ldl "false"
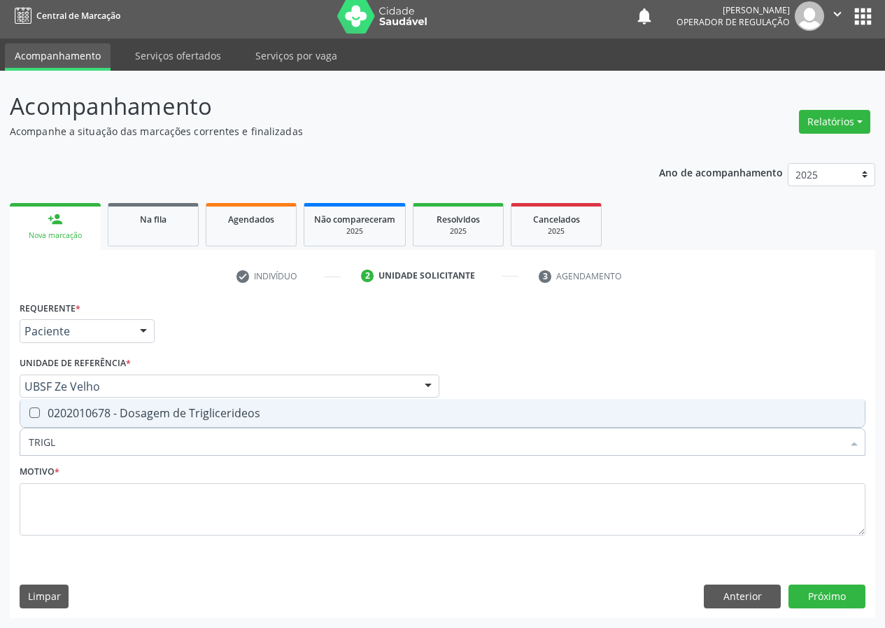
type input "TRIGLI"
drag, startPoint x: 31, startPoint y: 411, endPoint x: 56, endPoint y: 438, distance: 36.7
click at [32, 410] on Triglicerideos at bounding box center [34, 412] width 10 height 10
click at [29, 410] on Triglicerideos "checkbox" at bounding box center [24, 412] width 9 height 9
checkbox Triglicerideos "true"
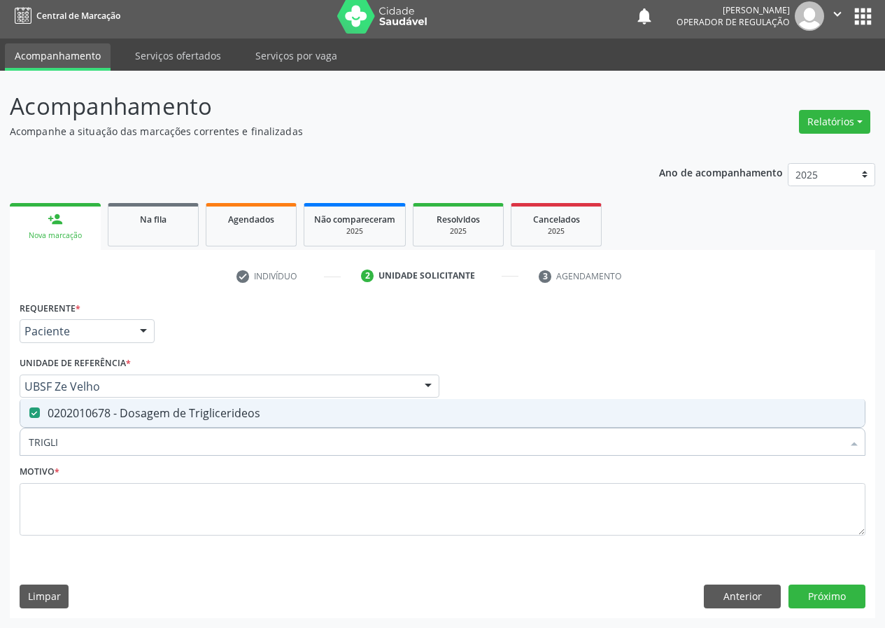
drag, startPoint x: 69, startPoint y: 442, endPoint x: 0, endPoint y: 457, distance: 70.8
click at [0, 459] on div "Acompanhamento Acompanhe a situação das marcações correntes e finalizadas Relat…" at bounding box center [442, 349] width 885 height 557
type input "HE"
checkbox Triglicerideos "false"
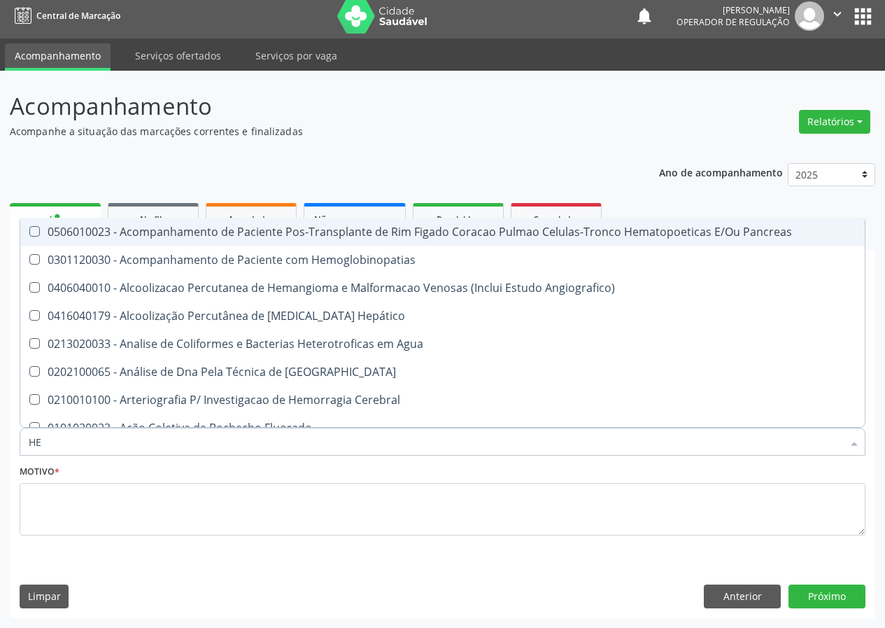
type input "HEM"
checkbox Transplante "true"
checkbox Completo "false"
type input "HEMO"
checkbox Retro-Retal "true"
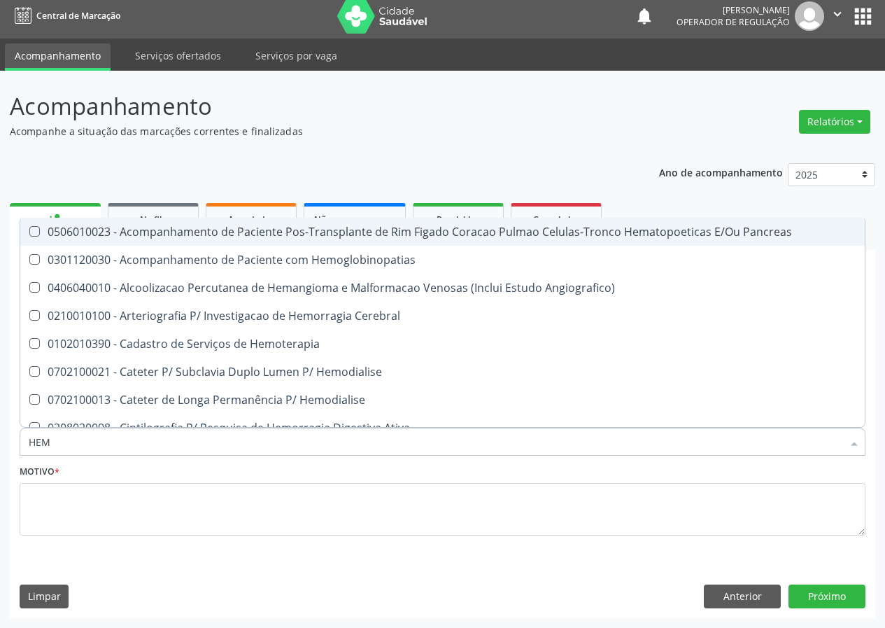
checkbox Completo "false"
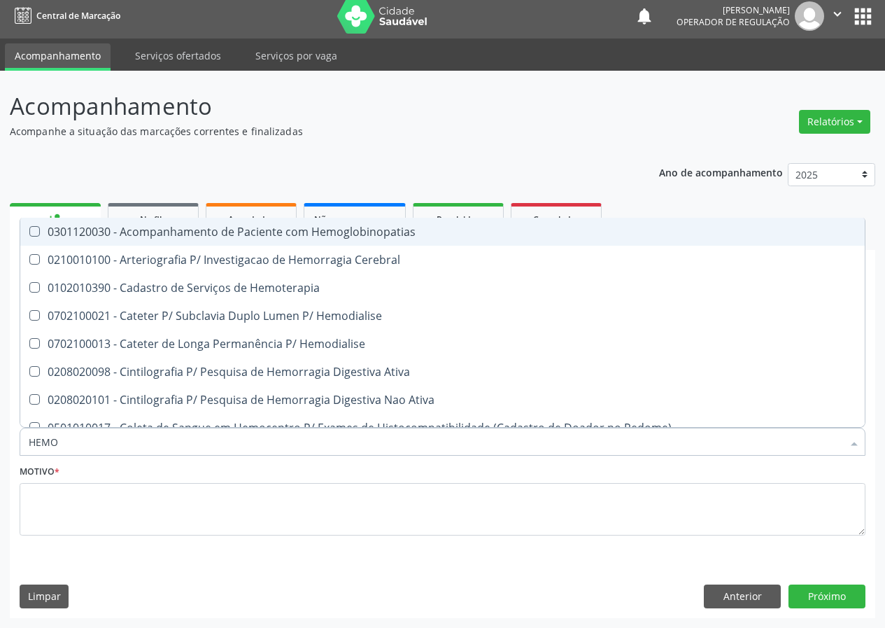
type input "HEMOG"
checkbox Carboxi-Hemoglobina "true"
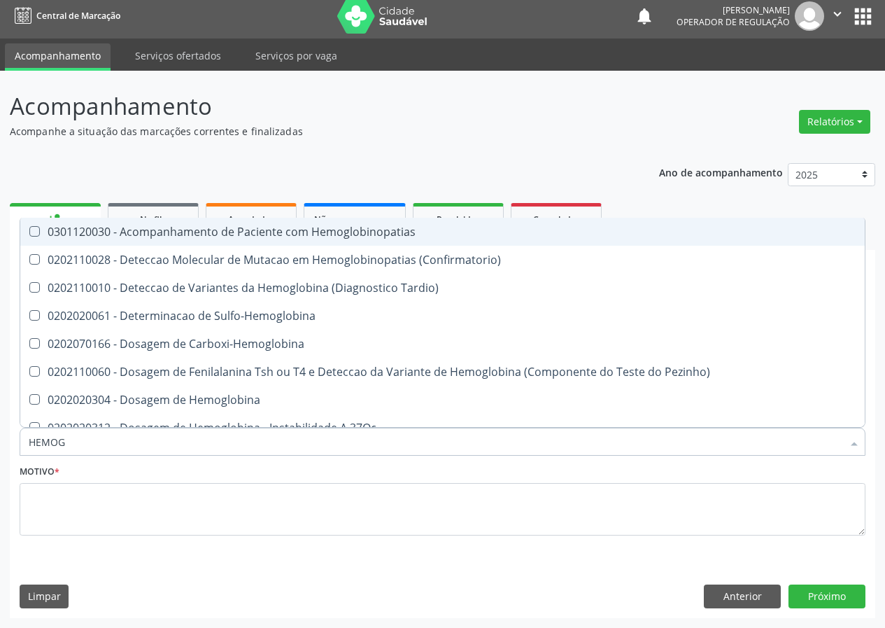
type input "HEMOGL"
checkbox Completo "false"
type input "HEMOGLOBINA"
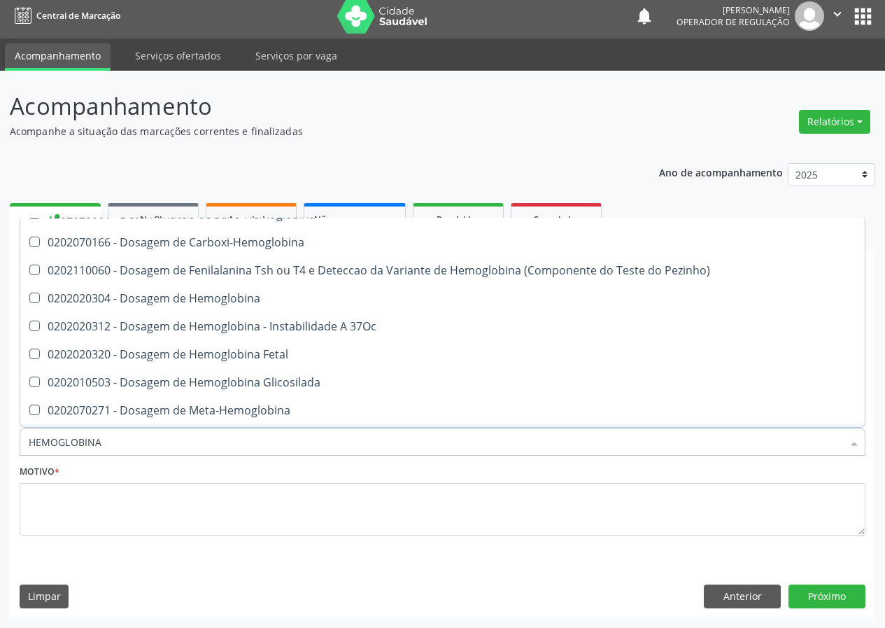
scroll to position [70, 0]
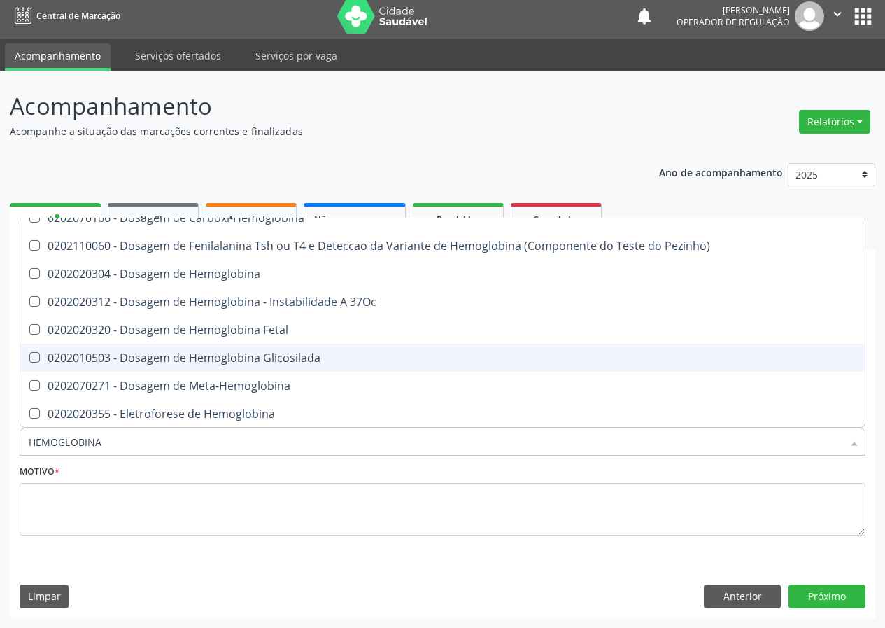
drag, startPoint x: 215, startPoint y: 357, endPoint x: 35, endPoint y: 459, distance: 206.8
click at [209, 358] on div "0202010503 - Dosagem de Hemoglobina Glicosilada" at bounding box center [443, 357] width 828 height 11
checkbox Glicosilada "true"
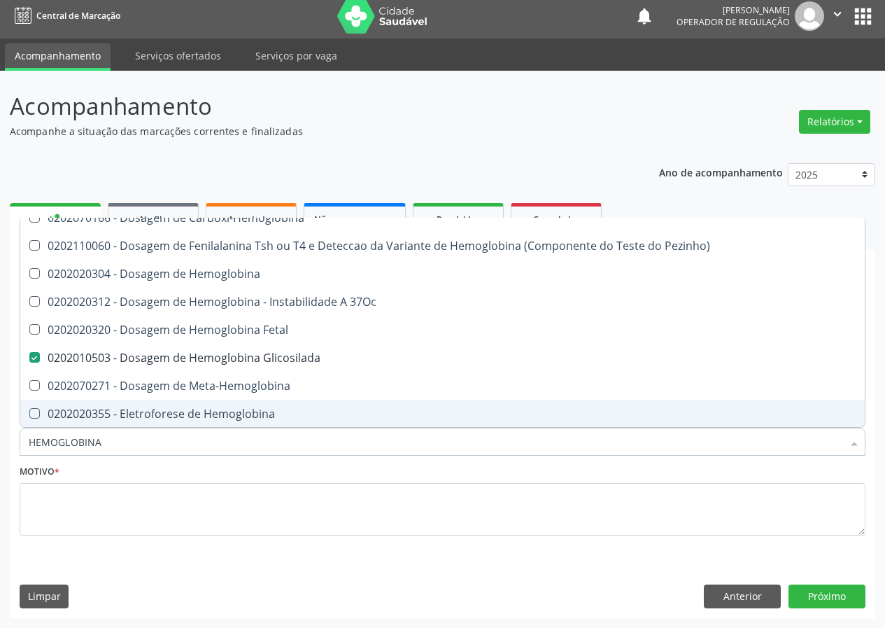
drag, startPoint x: 130, startPoint y: 444, endPoint x: 0, endPoint y: 468, distance: 132.3
click at [0, 468] on div "Acompanhamento Acompanhe a situação das marcações correntes e finalizadas Relat…" at bounding box center [442, 349] width 885 height 557
type input "U"
checkbox Glicosilada "false"
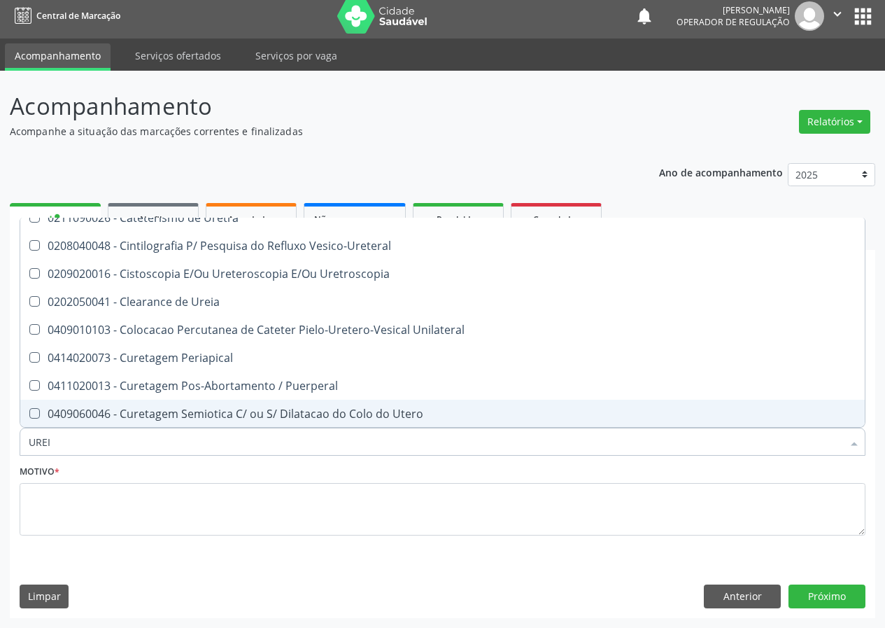
scroll to position [0, 0]
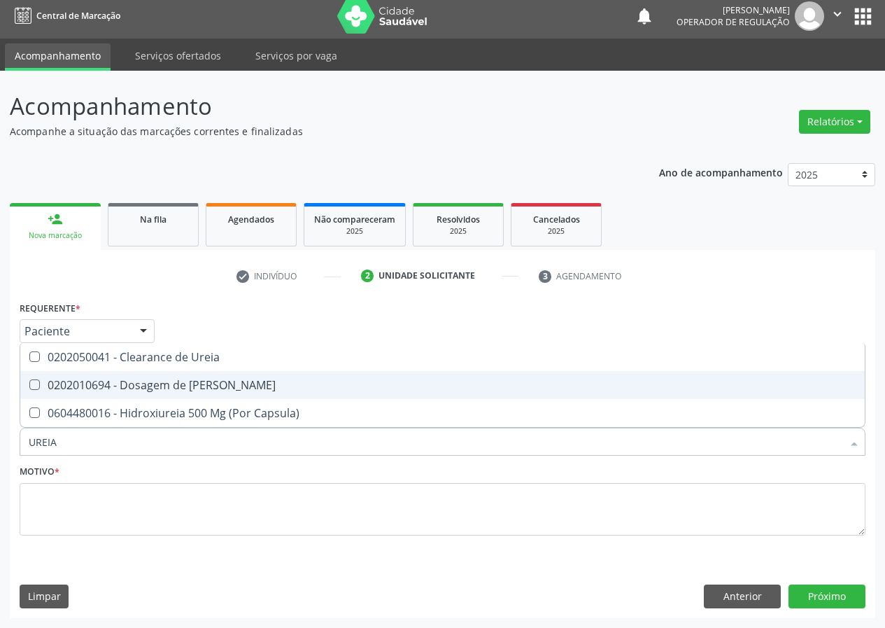
drag, startPoint x: 38, startPoint y: 383, endPoint x: 39, endPoint y: 430, distance: 46.2
click at [34, 399] on ul "Desfazer seleção 0202050041 - Clearance de Ureia 0202010694 - Dosagem de Ureia …" at bounding box center [442, 385] width 844 height 84
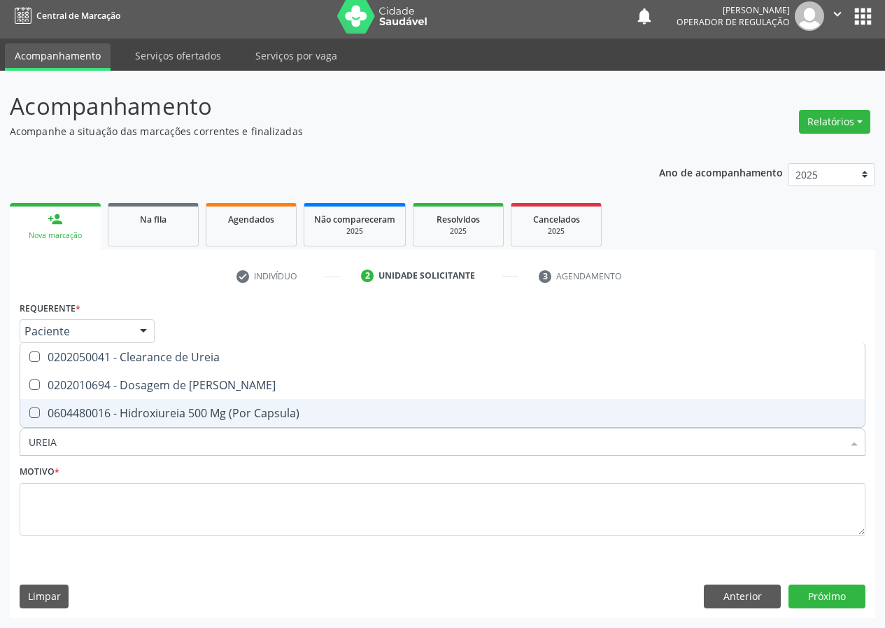
drag, startPoint x: 64, startPoint y: 443, endPoint x: 0, endPoint y: 440, distance: 63.7
click at [0, 457] on div "Acompanhamento Acompanhe a situação das marcações correntes e finalizadas Relat…" at bounding box center [442, 349] width 885 height 557
type input "CREATININA"
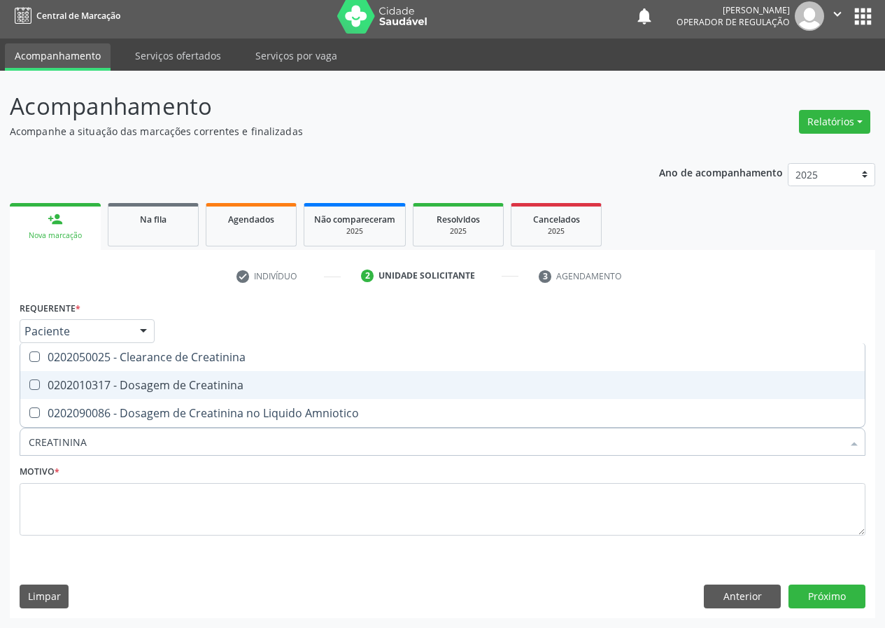
click at [33, 383] on Creatinina at bounding box center [34, 384] width 10 height 10
click at [29, 383] on Creatinina "checkbox" at bounding box center [24, 384] width 9 height 9
checkbox Creatinina "true"
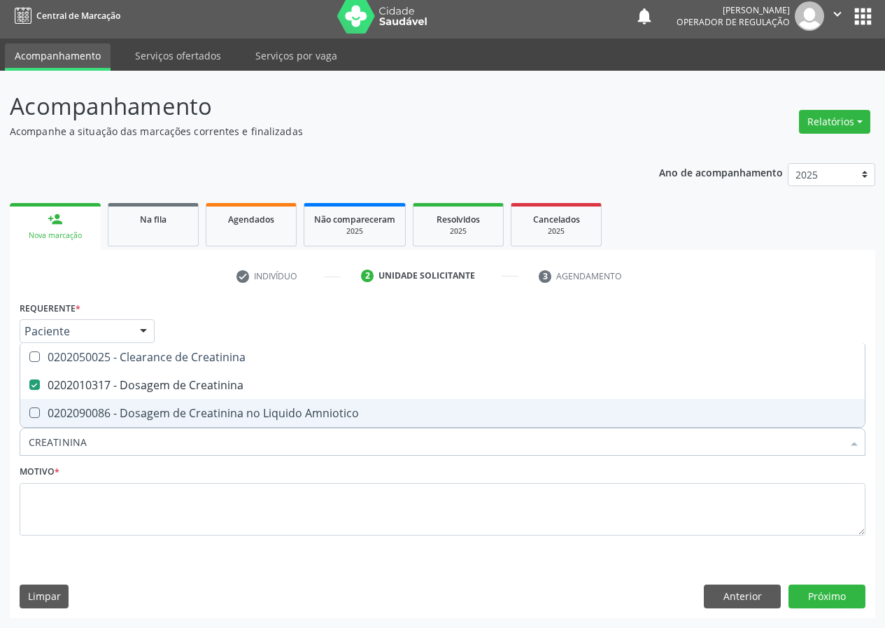
drag, startPoint x: 93, startPoint y: 437, endPoint x: 0, endPoint y: 476, distance: 100.7
click at [0, 476] on div "Acompanhamento Acompanhe a situação das marcações correntes e finalizadas Relat…" at bounding box center [442, 349] width 885 height 557
type input "A"
checkbox Creatinina "false"
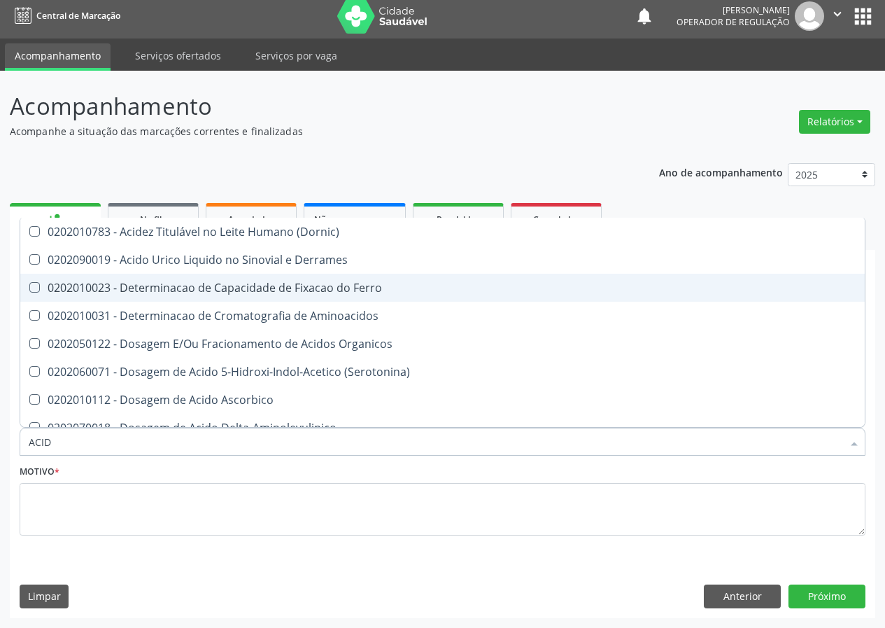
type input "ACIDO"
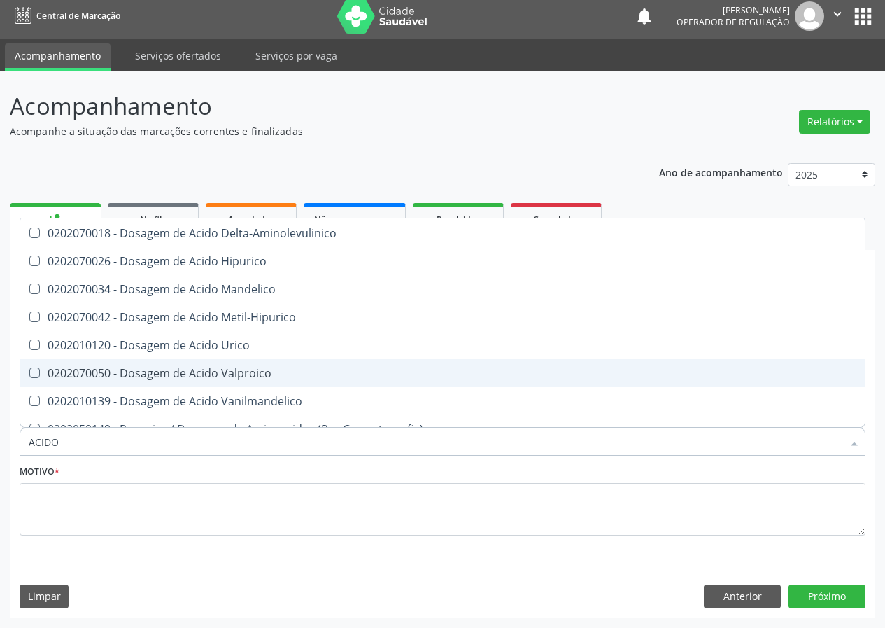
scroll to position [140, 0]
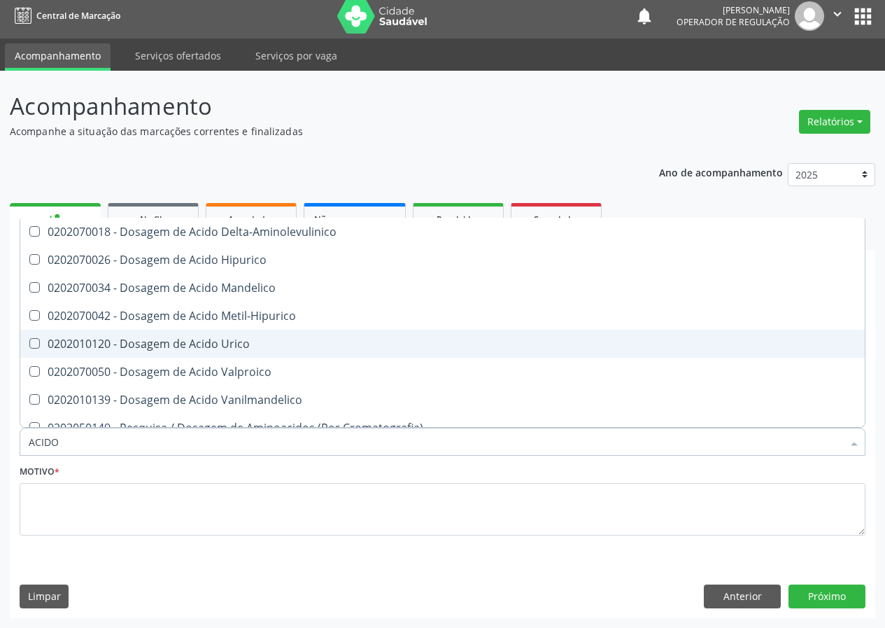
drag, startPoint x: 197, startPoint y: 339, endPoint x: 127, endPoint y: 390, distance: 86.8
click at [187, 344] on div "0202010120 - Dosagem de Acido Urico" at bounding box center [443, 343] width 828 height 11
checkbox Urico "true"
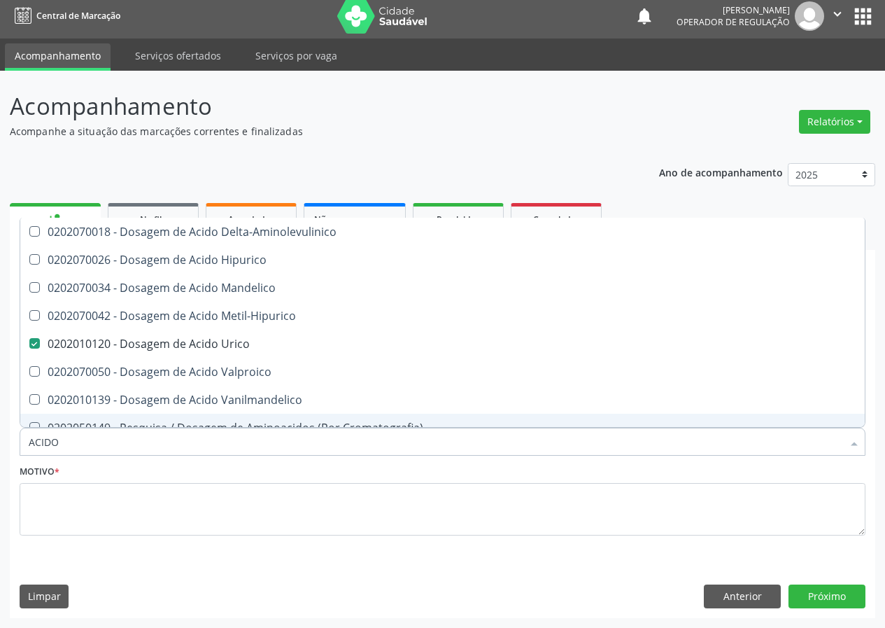
drag, startPoint x: 78, startPoint y: 428, endPoint x: 0, endPoint y: 453, distance: 82.3
click at [0, 453] on div "Acompanhamento Acompanhe a situação das marcações correntes e finalizadas Relat…" at bounding box center [442, 349] width 885 height 557
type input "PO"
checkbox Urico "false"
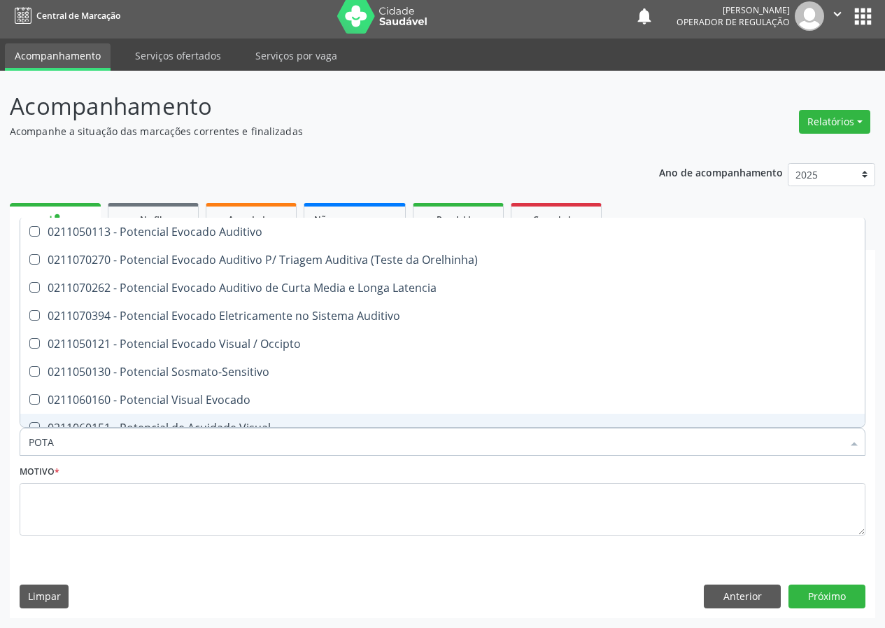
scroll to position [0, 0]
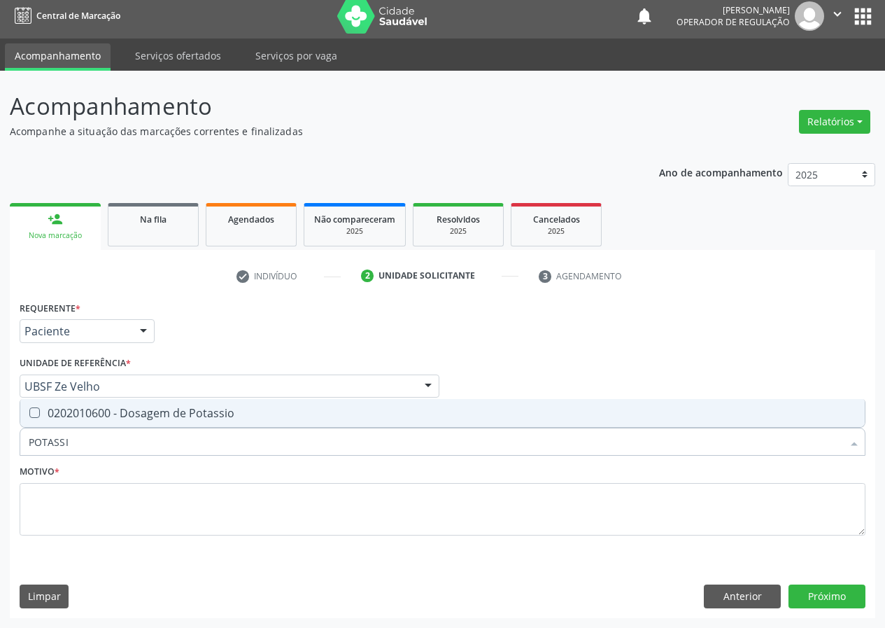
type input "POTASSIO"
drag, startPoint x: 33, startPoint y: 411, endPoint x: 31, endPoint y: 523, distance: 112.0
click at [31, 425] on span "0202010600 - Dosagem de Potassio" at bounding box center [442, 413] width 844 height 28
checkbox Potassio "true"
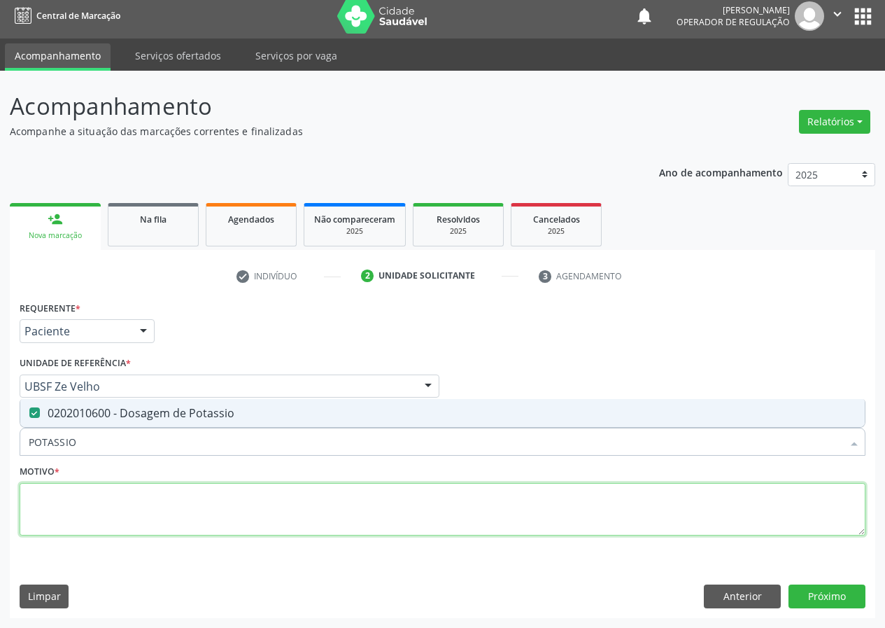
click at [31, 527] on textarea at bounding box center [443, 509] width 846 height 53
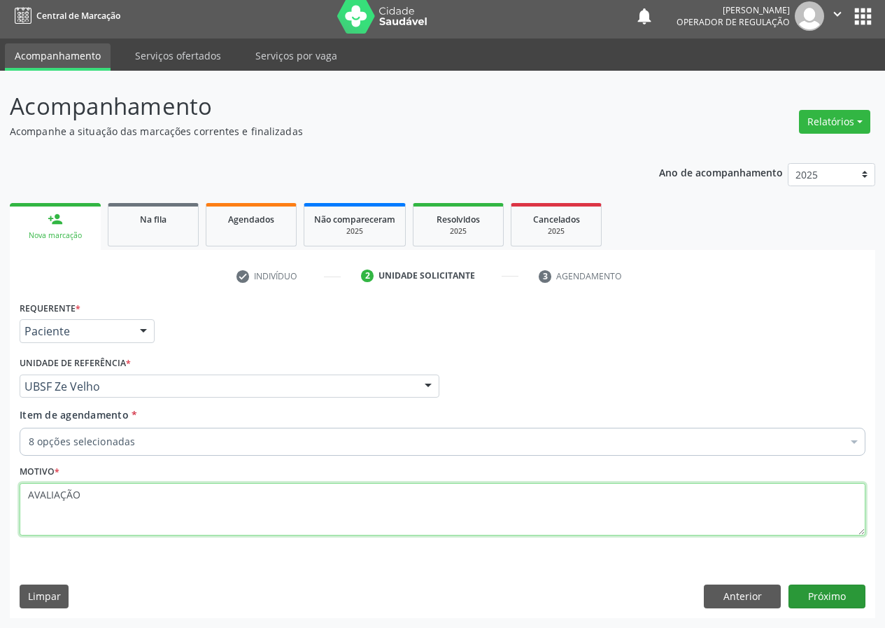
type textarea "AVALIAÇÃO"
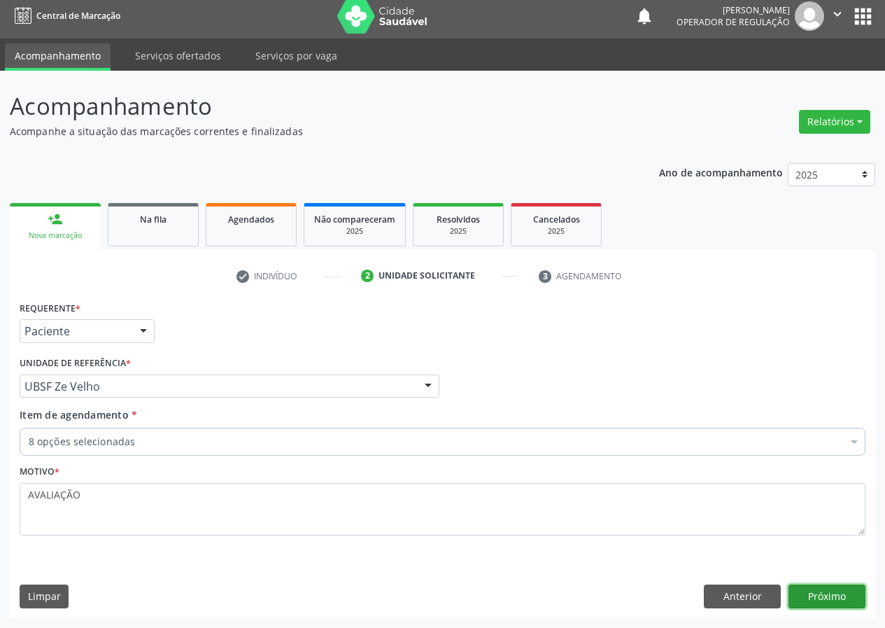
click at [823, 594] on button "Próximo" at bounding box center [826, 596] width 77 height 24
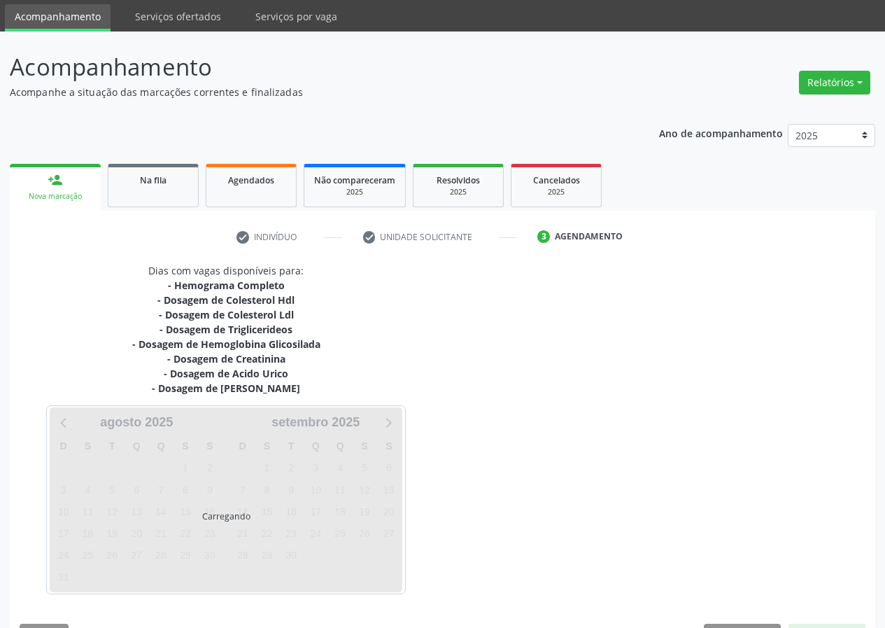
scroll to position [84, 0]
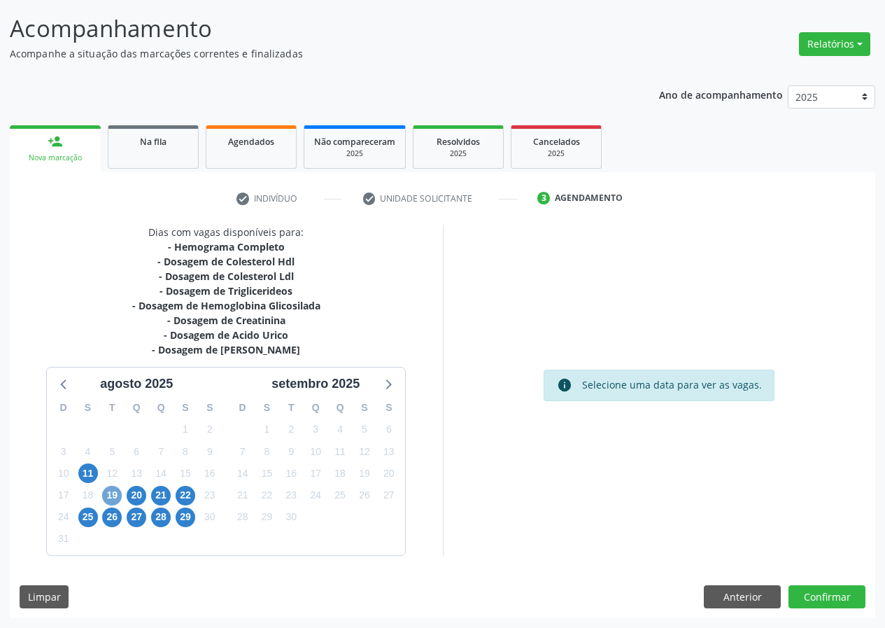
click at [108, 495] on span "19" at bounding box center [112, 496] width 20 height 20
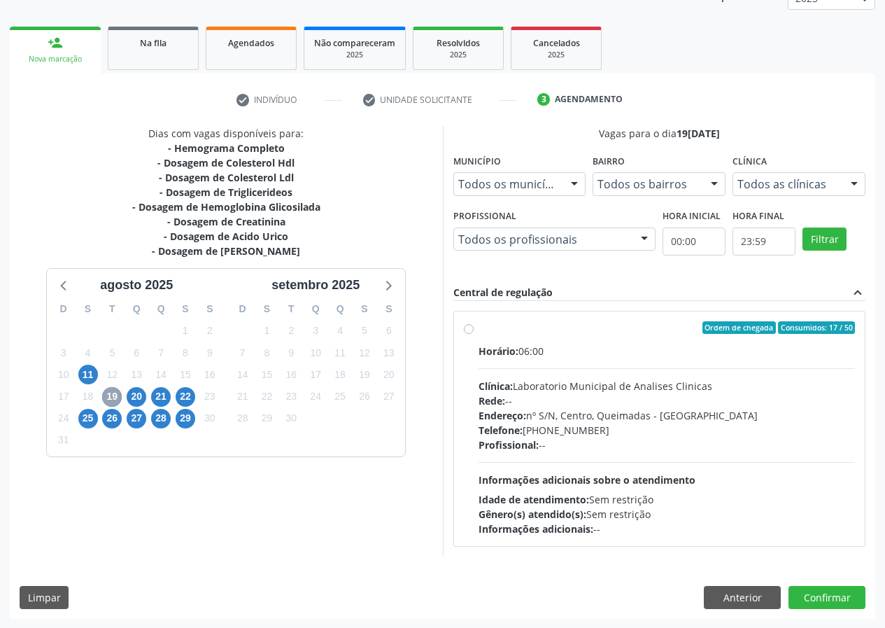
scroll to position [183, 0]
drag, startPoint x: 470, startPoint y: 330, endPoint x: 479, endPoint y: 337, distance: 10.5
click at [479, 331] on label "Ordem de chegada Consumidos: 17 / 50 Horário: 06:00 Clínica: Laboratorio Munici…" at bounding box center [667, 427] width 377 height 215
click at [470, 331] on input "Ordem de chegada Consumidos: 17 / 50 Horário: 06:00 Clínica: Laboratorio Munici…" at bounding box center [469, 326] width 10 height 13
radio input "true"
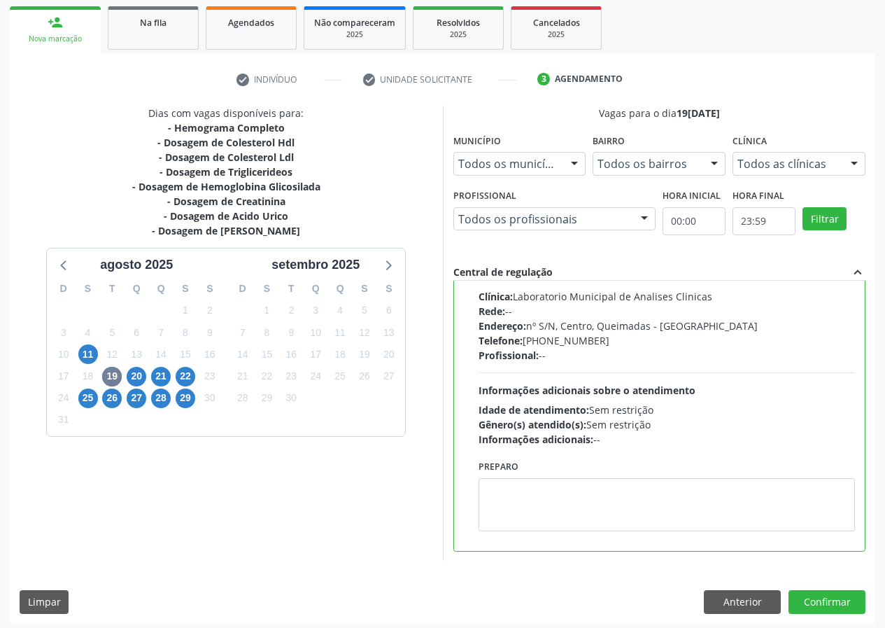
scroll to position [208, 0]
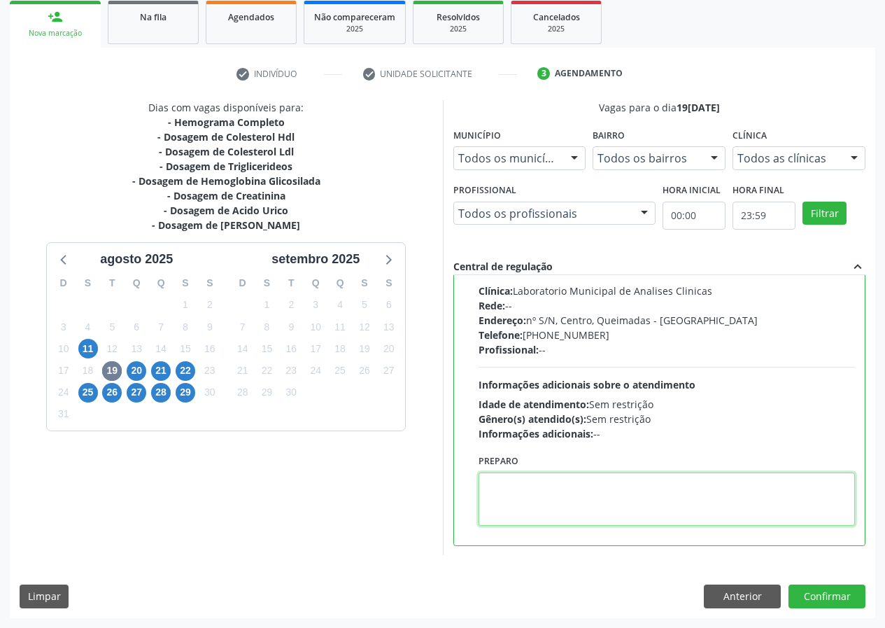
drag, startPoint x: 526, startPoint y: 502, endPoint x: 520, endPoint y: 485, distance: 18.6
click at [521, 488] on textarea at bounding box center [667, 498] width 377 height 53
type textarea "IR EM [GEOGRAPHIC_DATA]"
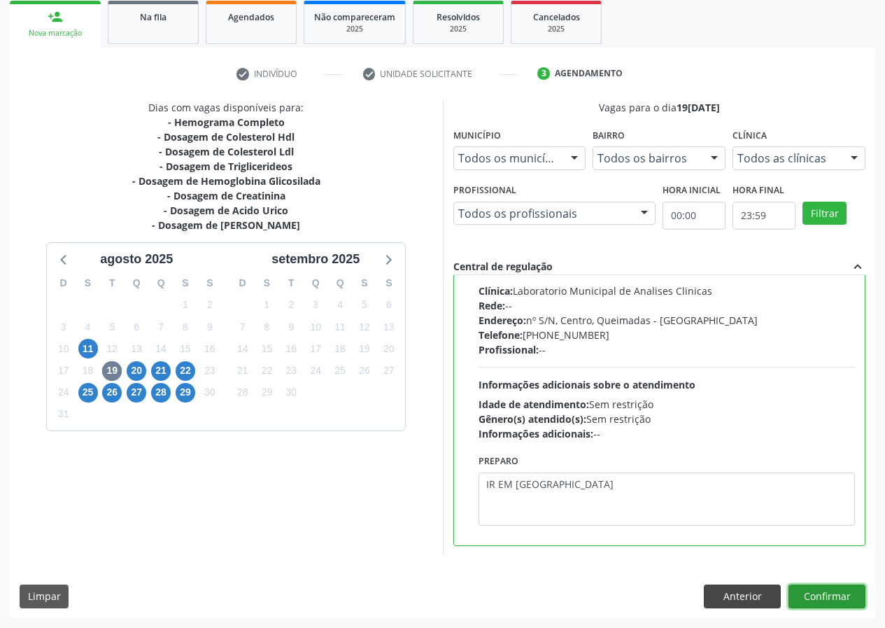
drag, startPoint x: 816, startPoint y: 590, endPoint x: 772, endPoint y: 585, distance: 44.4
click at [814, 588] on button "Confirmar" at bounding box center [826, 596] width 77 height 24
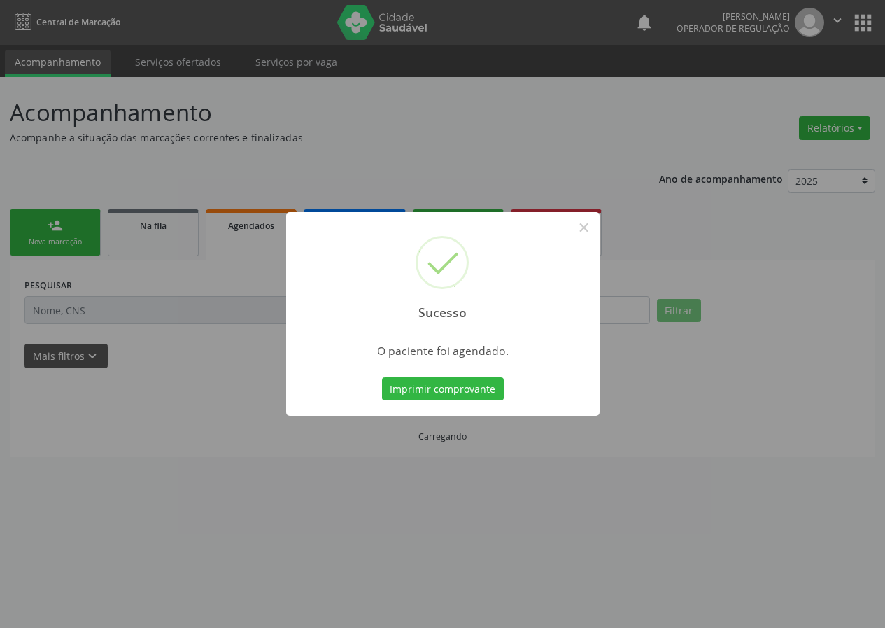
scroll to position [0, 0]
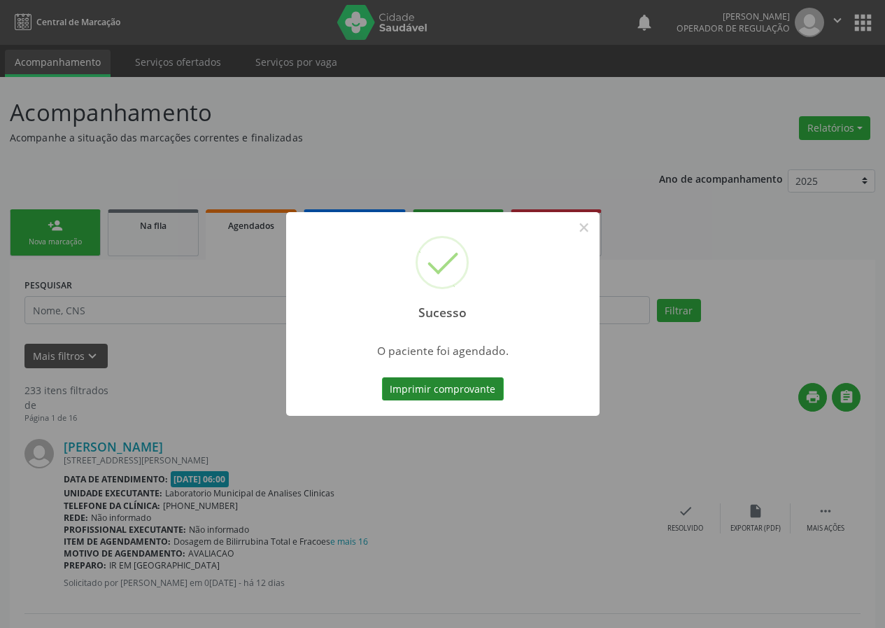
click at [440, 390] on button "Imprimir comprovante" at bounding box center [443, 389] width 122 height 24
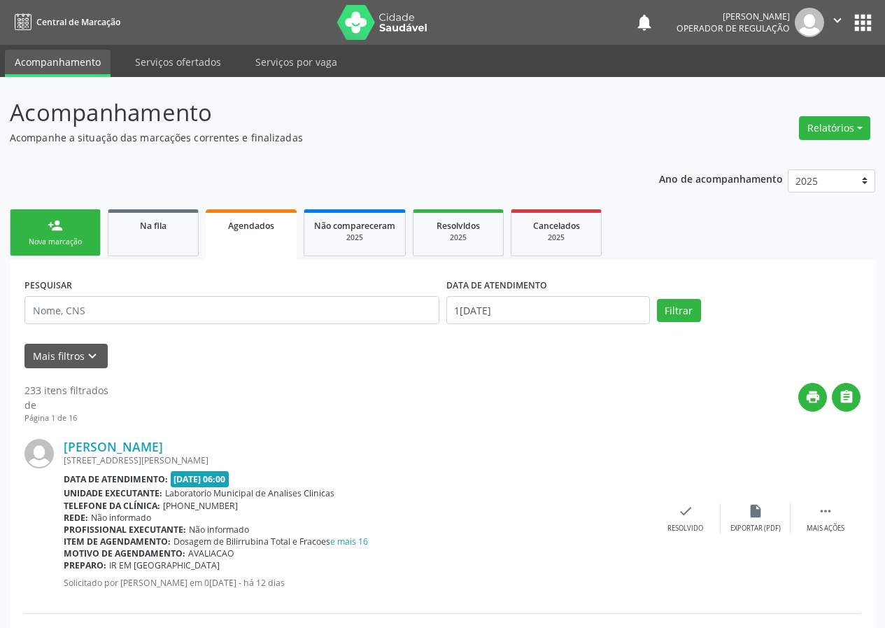
click at [66, 234] on link "person_add Nova marcação" at bounding box center [55, 232] width 91 height 47
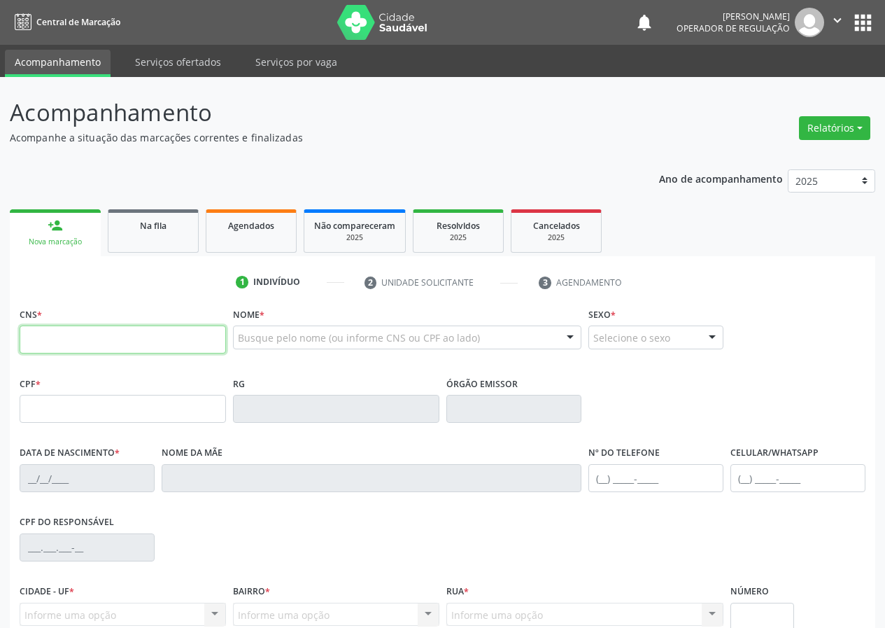
click at [44, 334] on input "text" at bounding box center [123, 339] width 206 height 28
click at [36, 337] on input "text" at bounding box center [123, 339] width 206 height 28
type input "700 8029 8981 1688"
type input "205.182.264-68"
type input "05/05/1941"
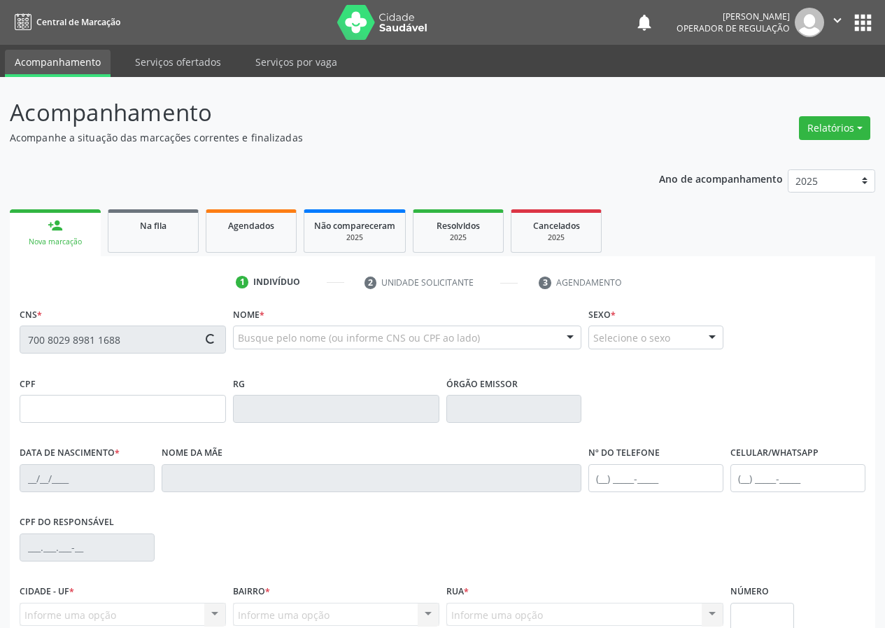
type input "Maria Joaquina da Silva"
type input "(83) 99644-4685"
type input "468.557.264-53"
type input "S/N"
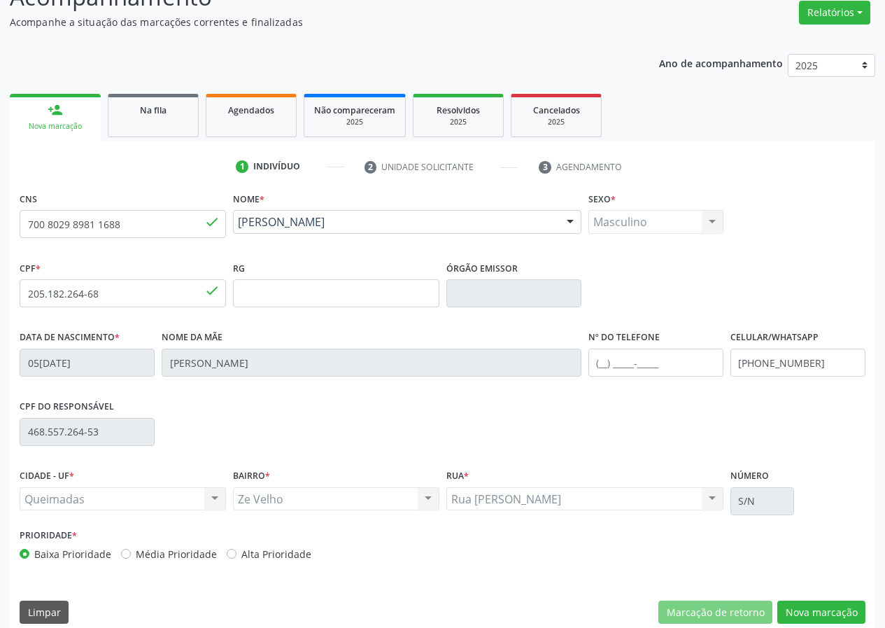
scroll to position [131, 0]
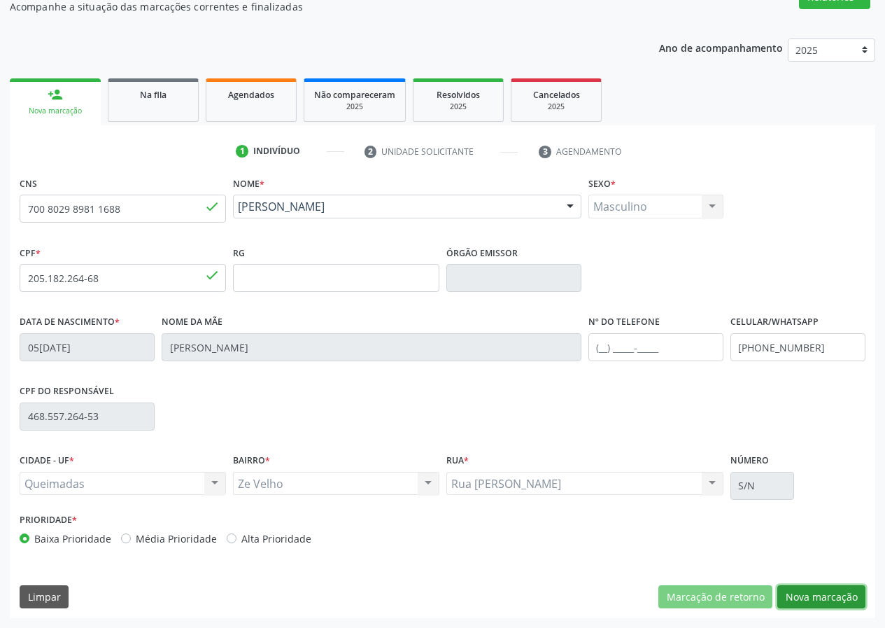
drag, startPoint x: 828, startPoint y: 595, endPoint x: 438, endPoint y: 522, distance: 397.1
click at [824, 595] on button "Nova marcação" at bounding box center [821, 597] width 88 height 24
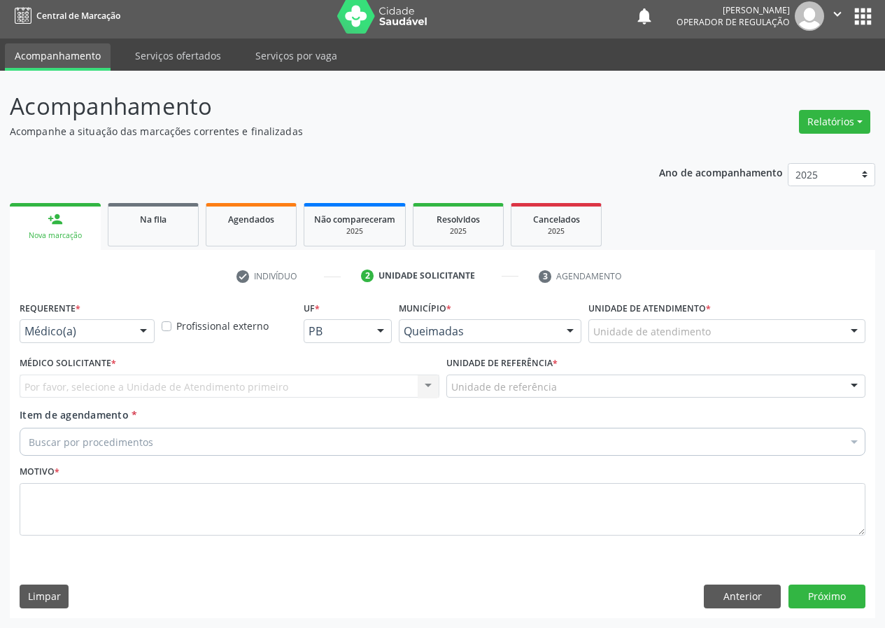
drag, startPoint x: 145, startPoint y: 330, endPoint x: 134, endPoint y: 395, distance: 65.9
click at [144, 331] on div at bounding box center [143, 332] width 21 height 24
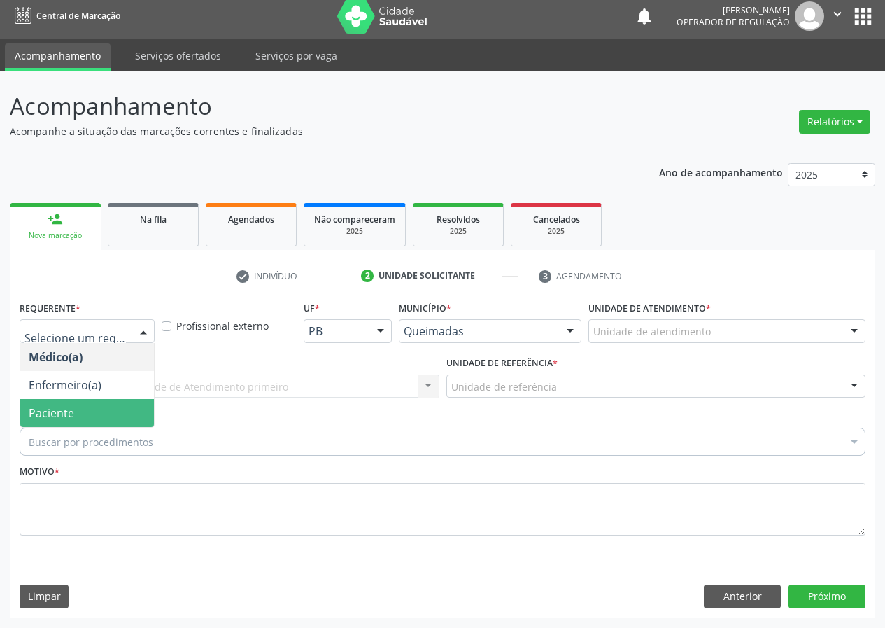
drag, startPoint x: 129, startPoint y: 406, endPoint x: 288, endPoint y: 413, distance: 159.7
click at [132, 406] on span "Paciente" at bounding box center [87, 413] width 134 height 28
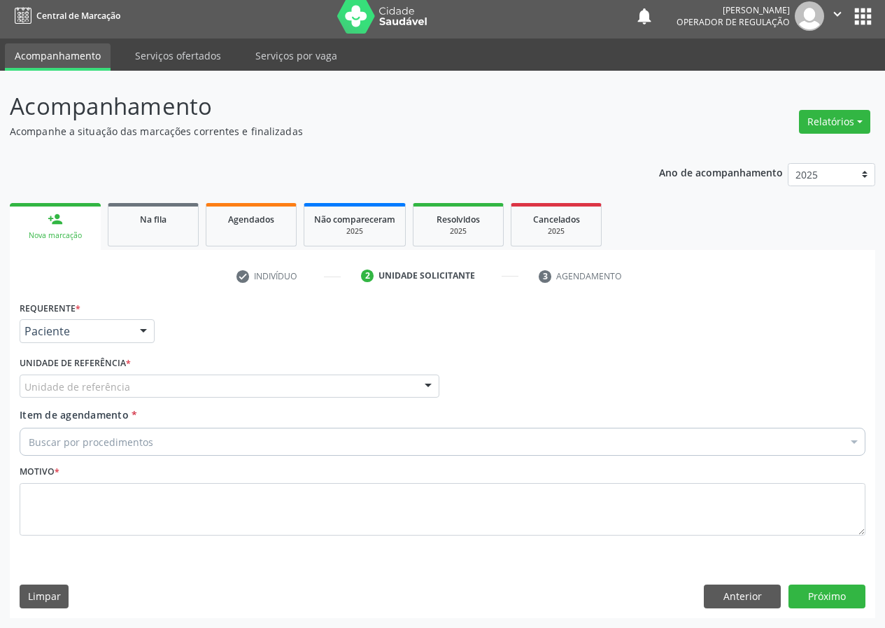
click at [390, 385] on div "Unidade de referência" at bounding box center [230, 386] width 420 height 24
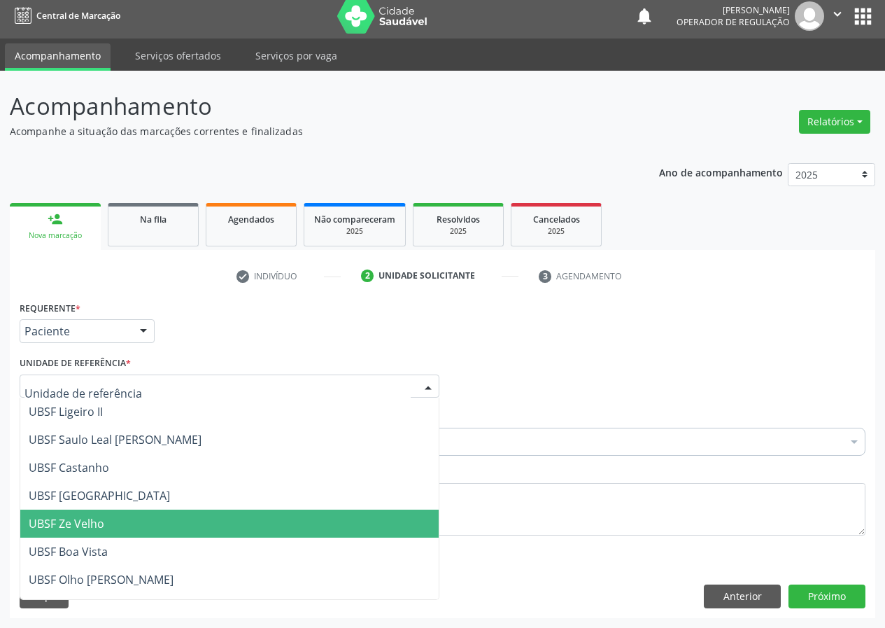
drag, startPoint x: 106, startPoint y: 529, endPoint x: 15, endPoint y: 509, distance: 93.2
click at [106, 528] on span "UBSF Ze Velho" at bounding box center [229, 523] width 418 height 28
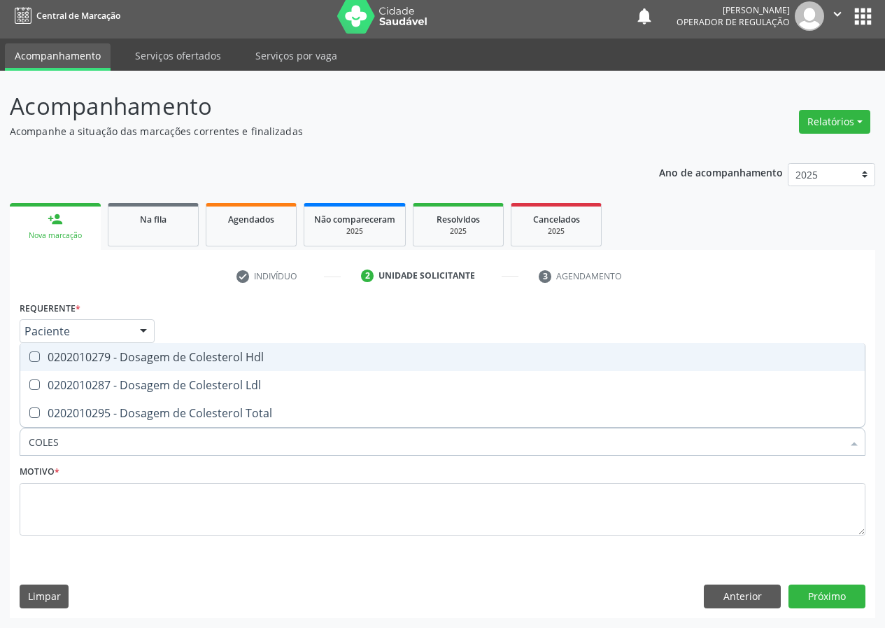
type input "COLEST"
drag, startPoint x: 33, startPoint y: 355, endPoint x: 34, endPoint y: 369, distance: 14.8
click at [33, 358] on Hdl at bounding box center [34, 356] width 10 height 10
click at [29, 358] on Hdl "checkbox" at bounding box center [24, 356] width 9 height 9
checkbox Hdl "true"
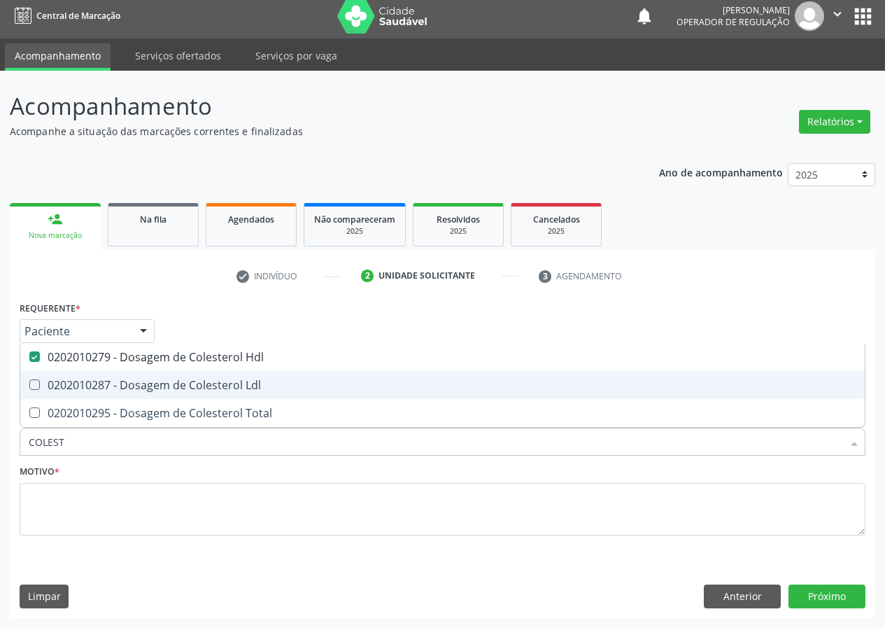
drag, startPoint x: 31, startPoint y: 380, endPoint x: 36, endPoint y: 392, distance: 13.3
click at [31, 383] on Ldl at bounding box center [34, 384] width 10 height 10
click at [29, 383] on Ldl "checkbox" at bounding box center [24, 384] width 9 height 9
checkbox Ldl "true"
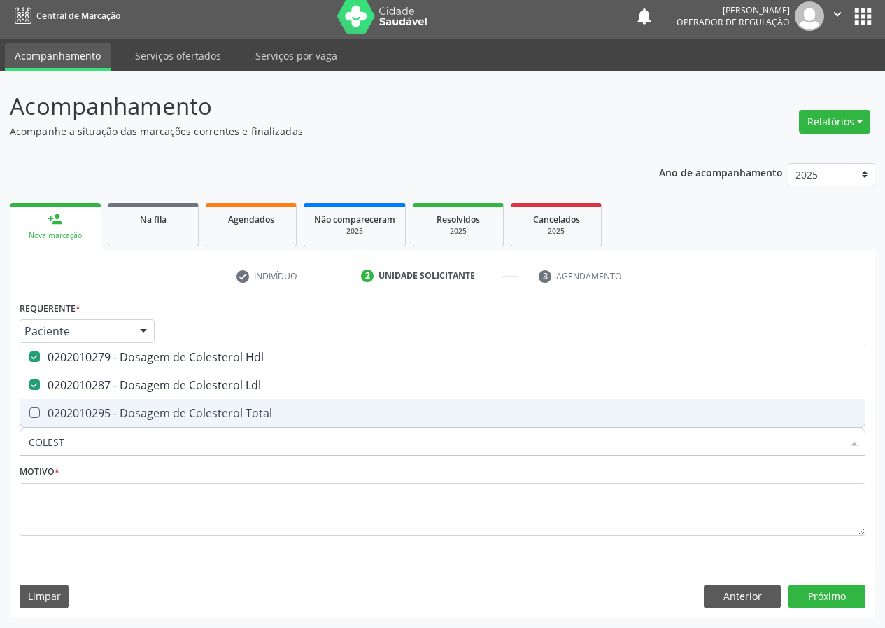
drag, startPoint x: 77, startPoint y: 439, endPoint x: 0, endPoint y: 451, distance: 77.8
click at [0, 451] on div "Acompanhamento Acompanhe a situação das marcações correntes e finalizadas Relat…" at bounding box center [442, 349] width 885 height 557
type input "CR"
checkbox Hdl "false"
checkbox Ldl "false"
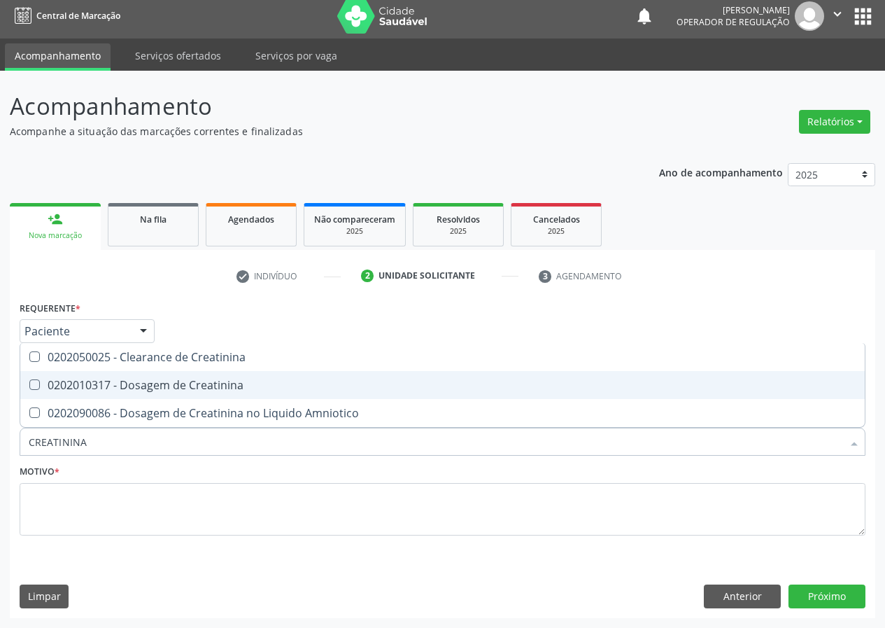
drag, startPoint x: 31, startPoint y: 381, endPoint x: 99, endPoint y: 446, distance: 93.5
click at [52, 400] on ul "Desfazer seleção 0202050025 - Clearance de Creatinina 0202010317 - Dosagem de C…" at bounding box center [442, 385] width 844 height 84
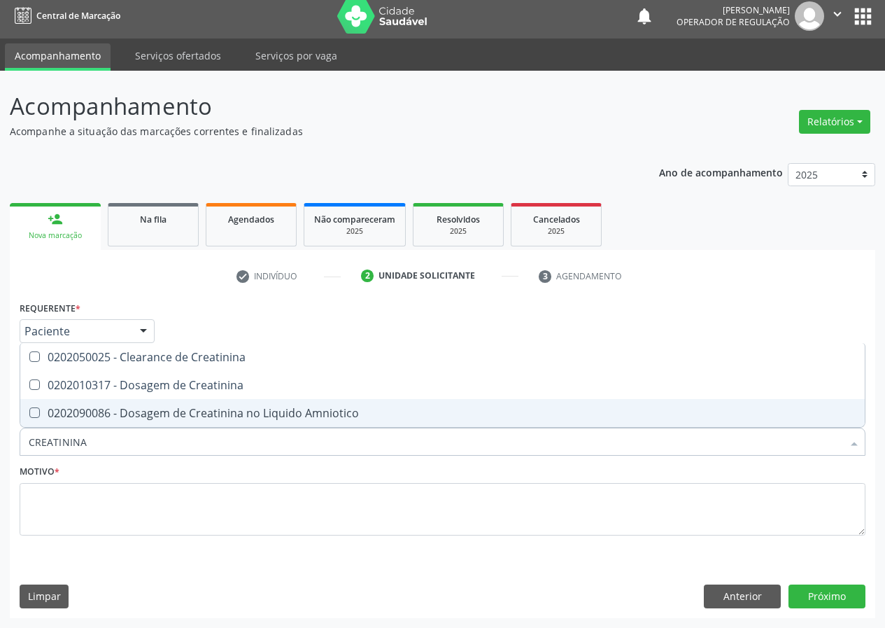
drag, startPoint x: 99, startPoint y: 446, endPoint x: 0, endPoint y: 478, distance: 103.5
click at [0, 478] on div "Acompanhamento Acompanhe a situação das marcações correntes e finalizadas Relat…" at bounding box center [442, 349] width 885 height 557
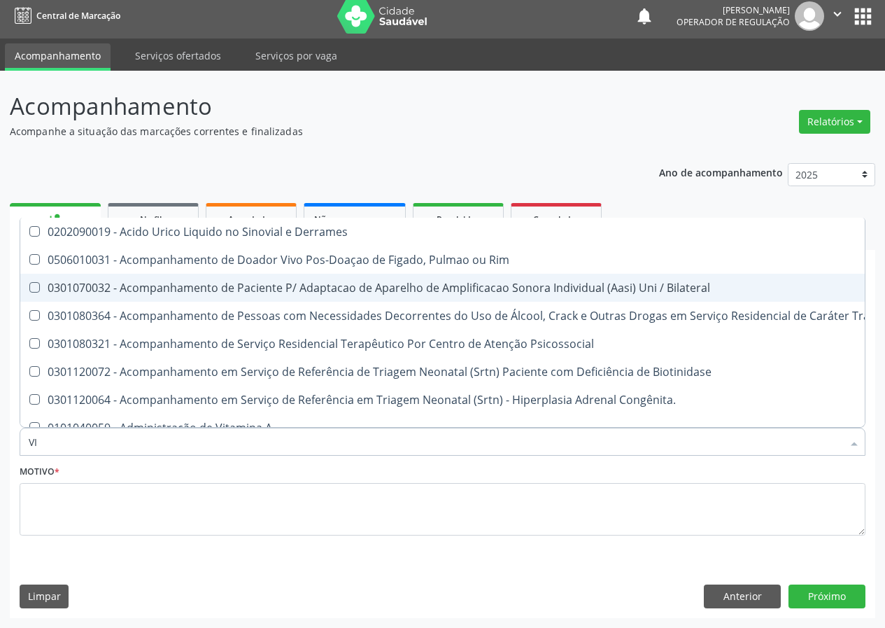
type input "VIT"
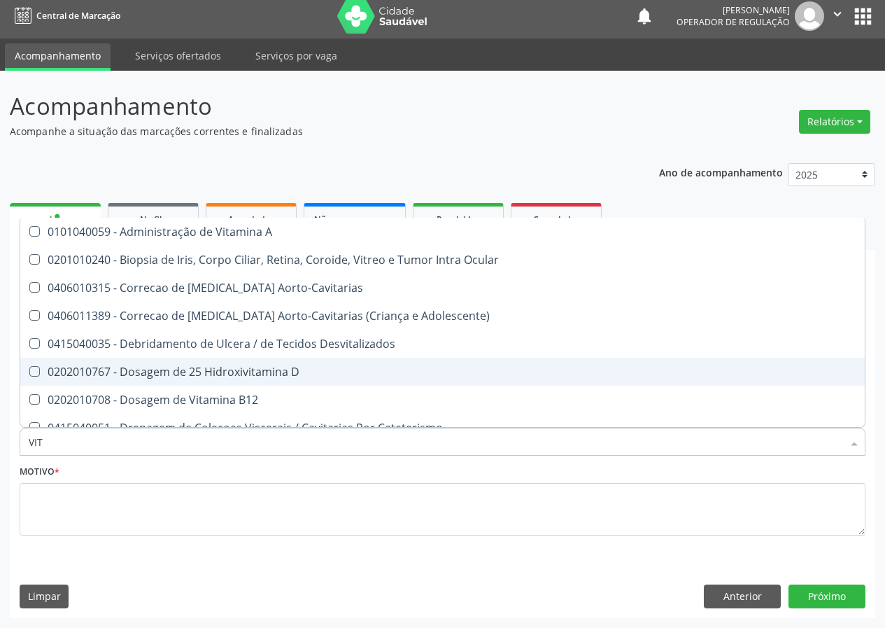
click at [285, 374] on div "0202010767 - Dosagem de 25 Hidroxivitamina D" at bounding box center [443, 371] width 828 height 11
checkbox D "true"
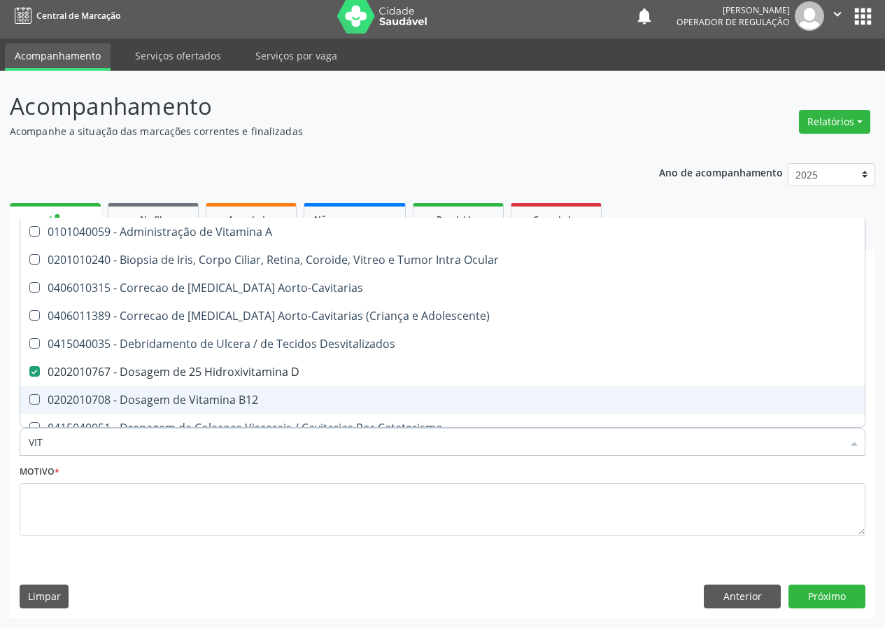
click at [213, 400] on div "0202010708 - Dosagem de Vitamina B12" at bounding box center [443, 399] width 828 height 11
checkbox B12 "true"
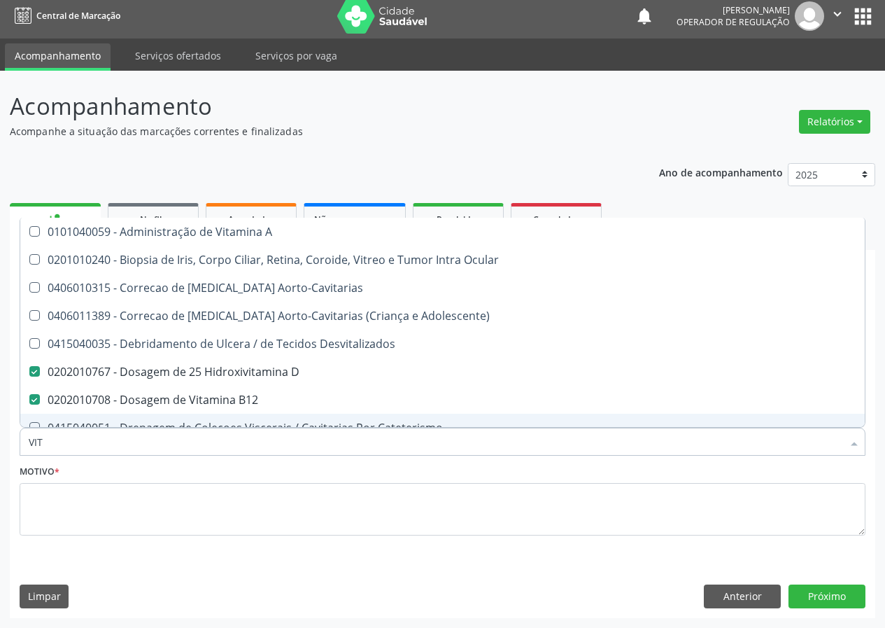
drag, startPoint x: 52, startPoint y: 443, endPoint x: 0, endPoint y: 429, distance: 54.3
click at [1, 443] on div "Acompanhamento Acompanhe a situação das marcações correntes e finalizadas Relat…" at bounding box center [442, 349] width 885 height 557
type input "02"
checkbox D "false"
checkbox B12 "false"
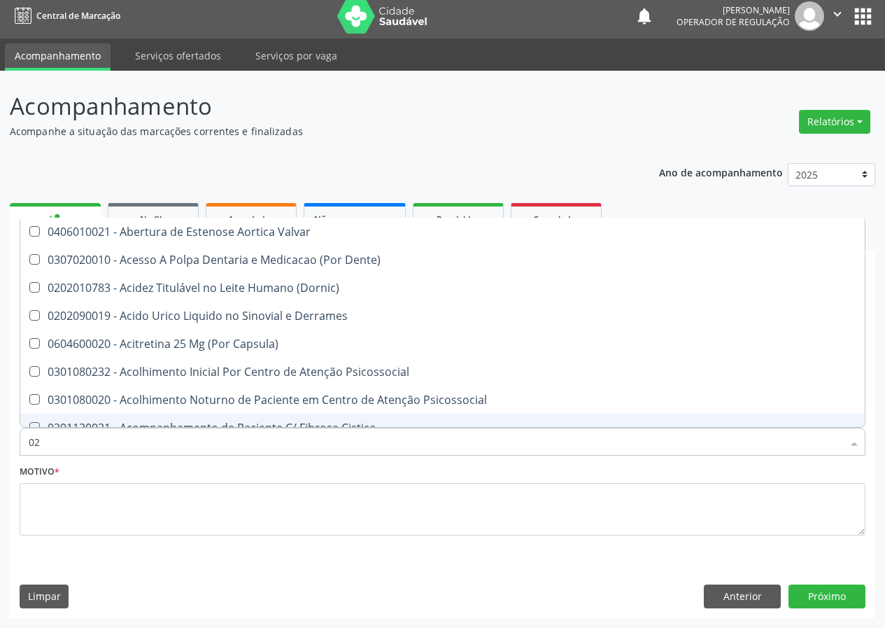
type input "020"
checkbox Cerebral "true"
checkbox \(Pos-Pasteurização\) "true"
checkbox Debridamento "true"
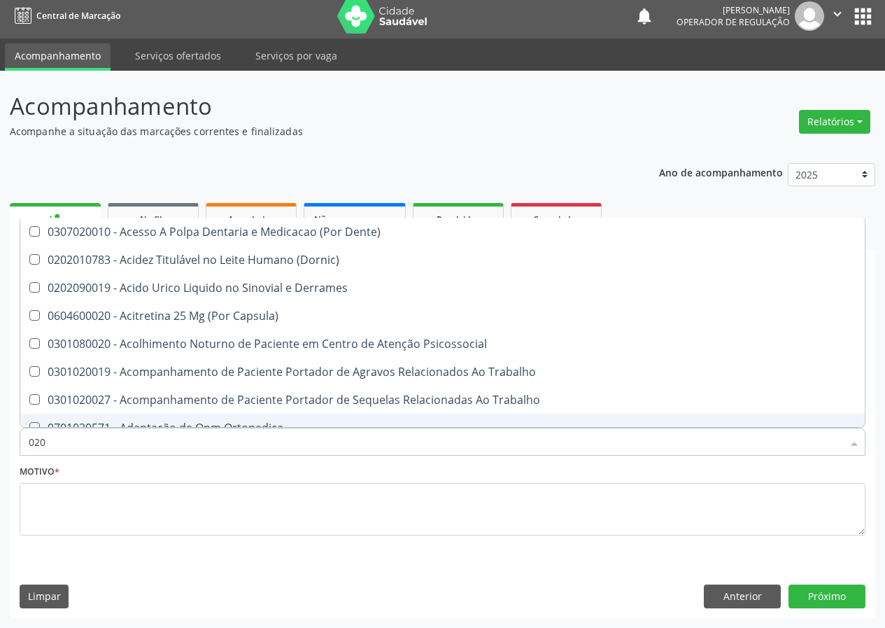
type input "0202"
checkbox Esqueléticas "true"
checkbox Ocular "true"
checkbox Aberto\) "true"
checkbox \(Cantoplastia\) "true"
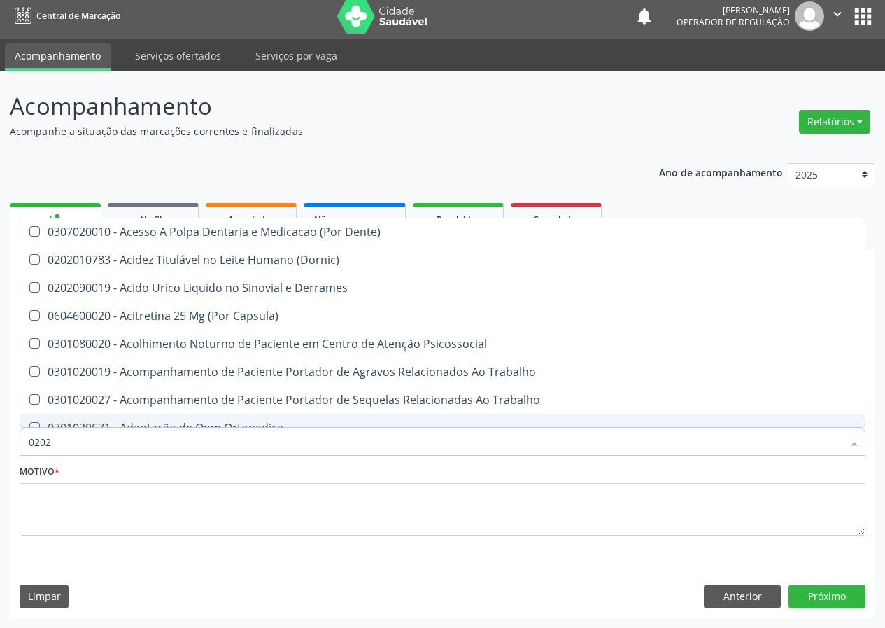
checkbox D "false"
checkbox Hdl "false"
checkbox Ldl "false"
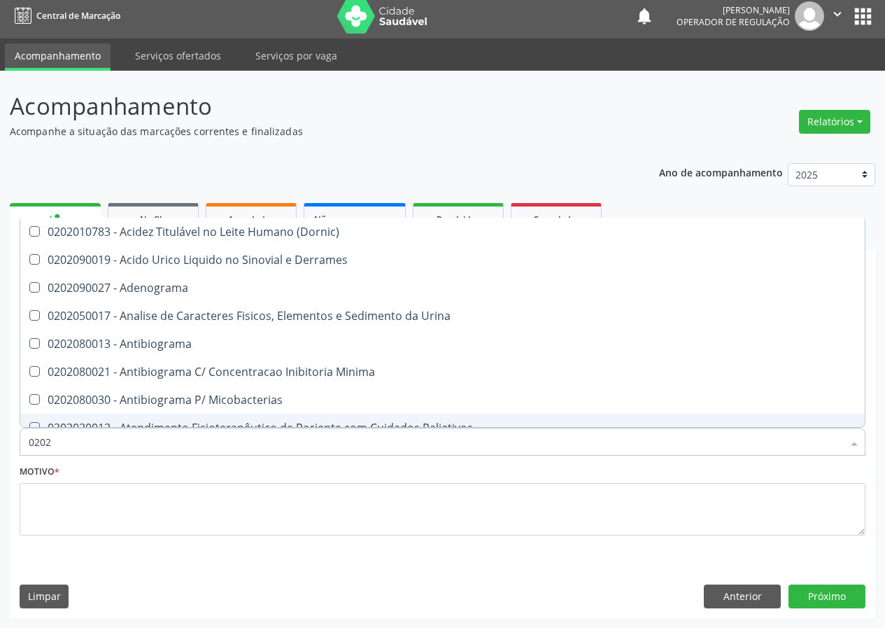
type input "02020"
checkbox D "true"
checkbox Acida "false"
checkbox Hdl "true"
checkbox Ldl "true"
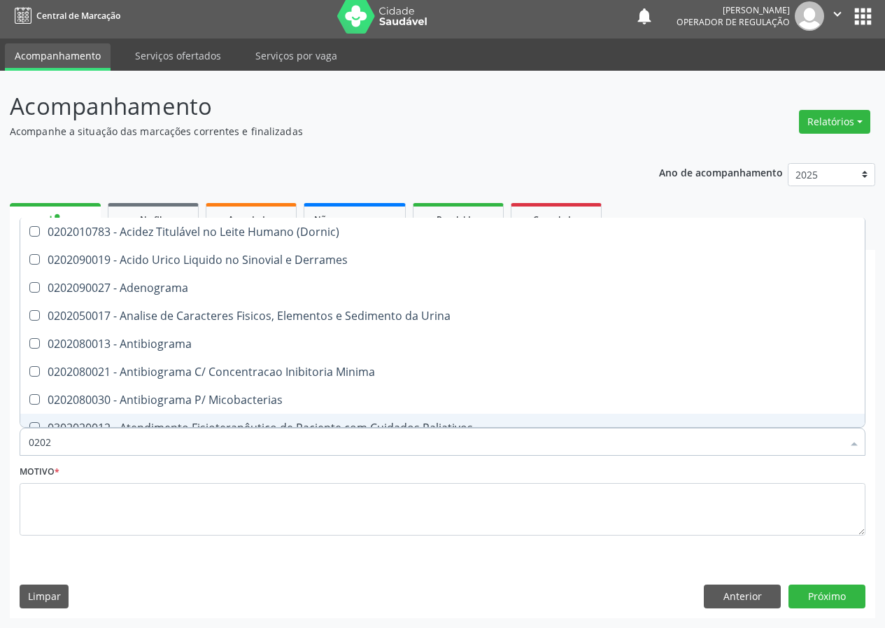
checkbox Fecal "false"
checkbox Estradiol "false"
checkbox B12 "true"
checkbox Hemocultura "false"
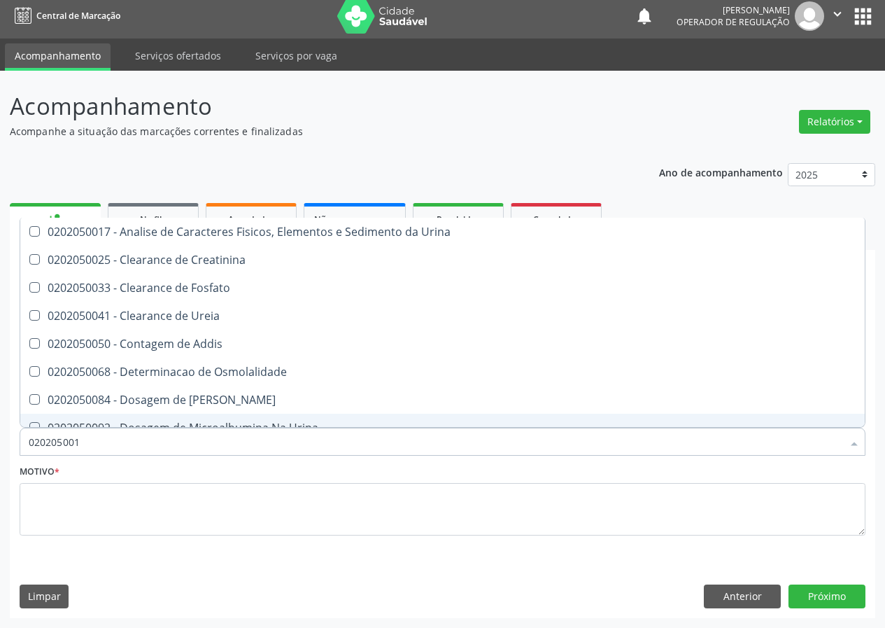
type input "0202050017"
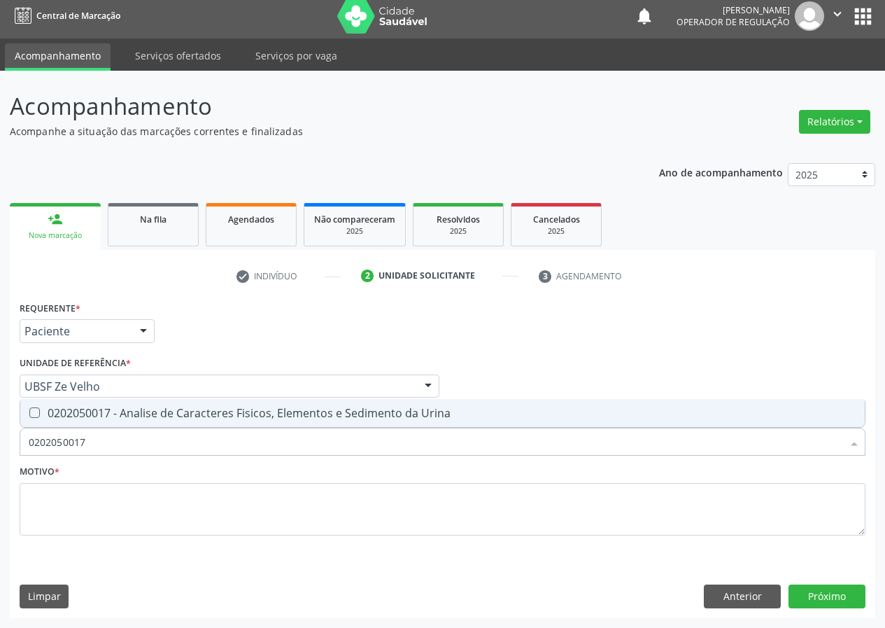
drag, startPoint x: 32, startPoint y: 409, endPoint x: 55, endPoint y: 441, distance: 40.2
click at [35, 413] on Urina at bounding box center [34, 412] width 10 height 10
click at [29, 413] on Urina "checkbox" at bounding box center [24, 412] width 9 height 9
checkbox Urina "true"
drag, startPoint x: 90, startPoint y: 444, endPoint x: 0, endPoint y: 464, distance: 91.8
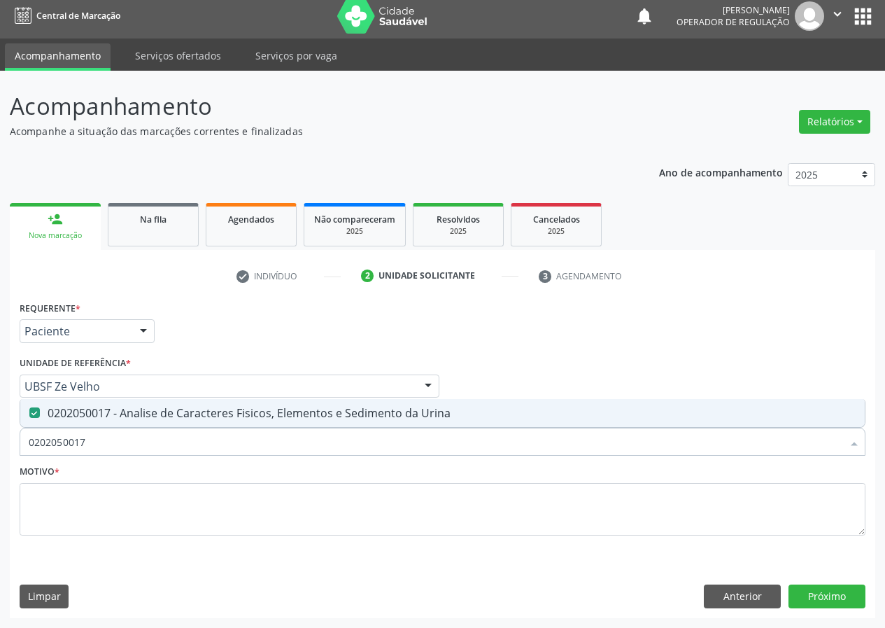
click at [0, 465] on div "Acompanhamento Acompanhe a situação das marcações correntes e finalizadas Relat…" at bounding box center [442, 349] width 885 height 557
type input "H"
checkbox Urina "false"
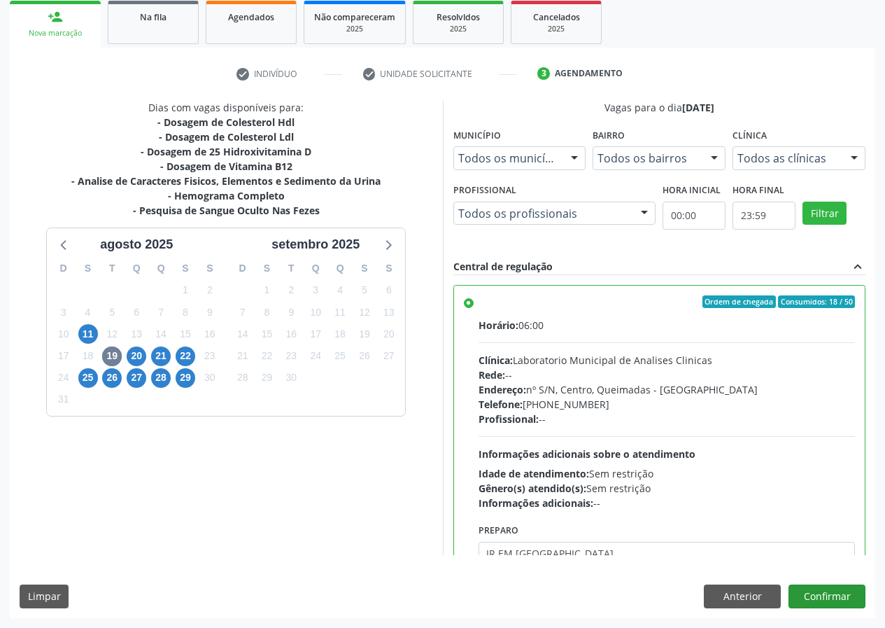
type textarea "IR EM [GEOGRAPHIC_DATA]"
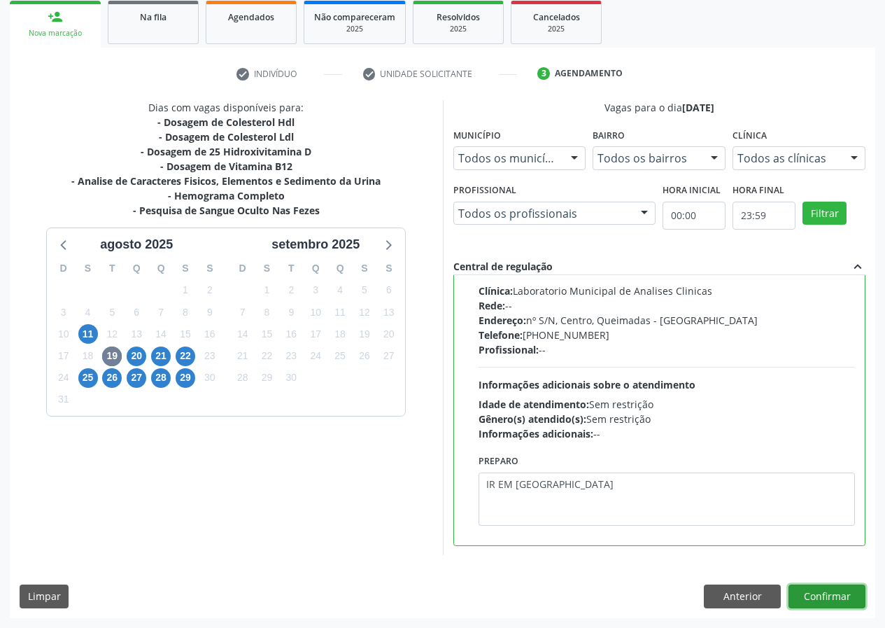
click at [831, 594] on button "Confirmar" at bounding box center [826, 596] width 77 height 24
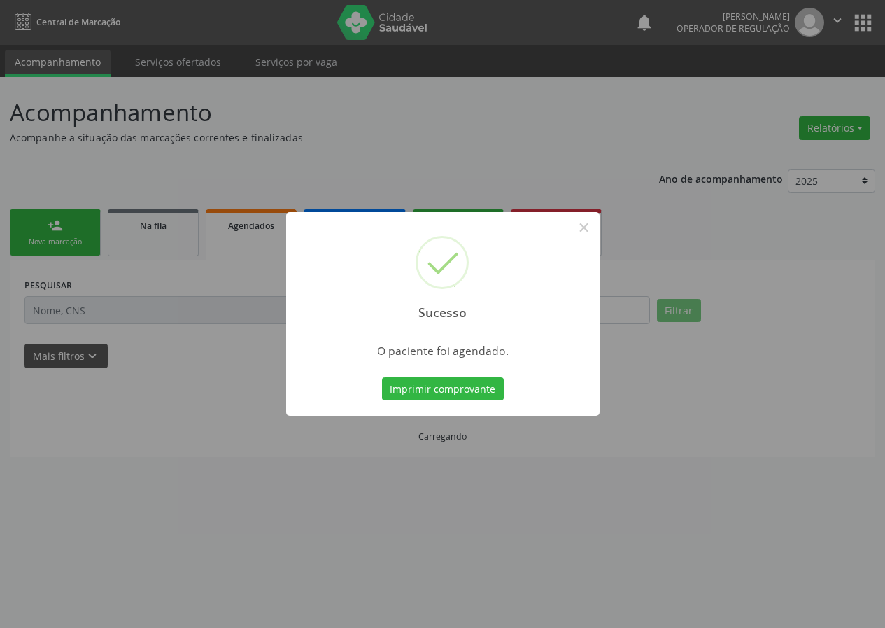
scroll to position [0, 0]
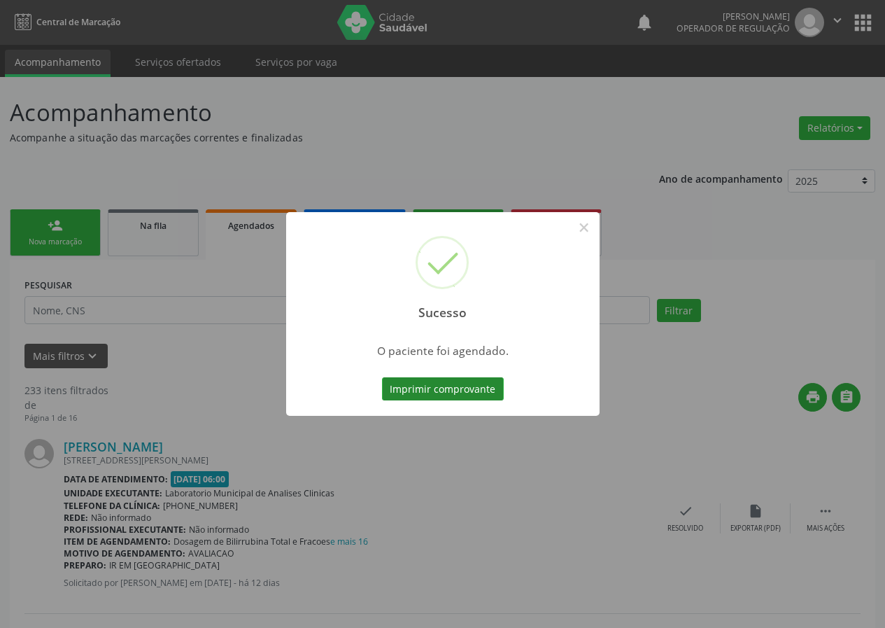
click at [449, 387] on button "Imprimir comprovante" at bounding box center [443, 389] width 122 height 24
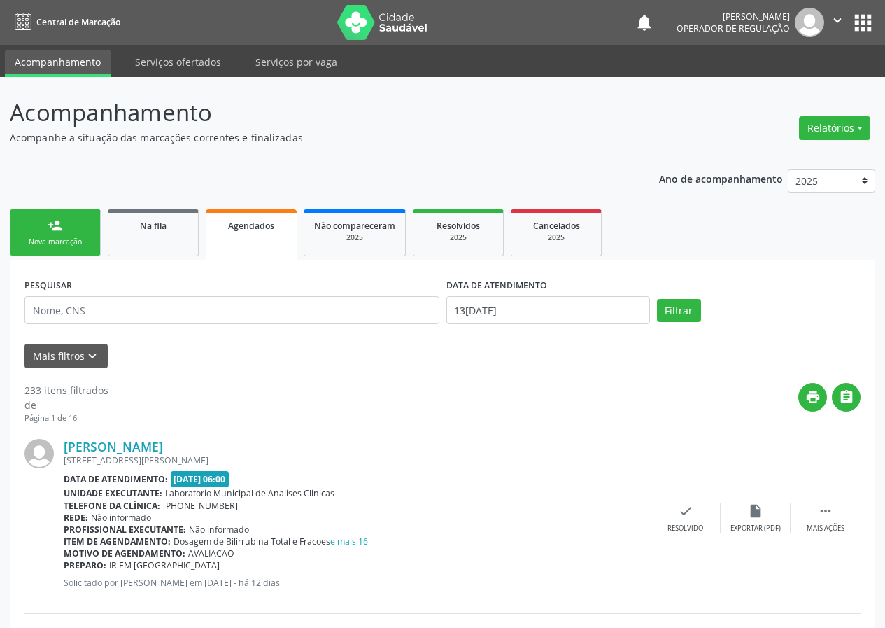
click at [69, 251] on link "person_add Nova marcação" at bounding box center [55, 232] width 91 height 47
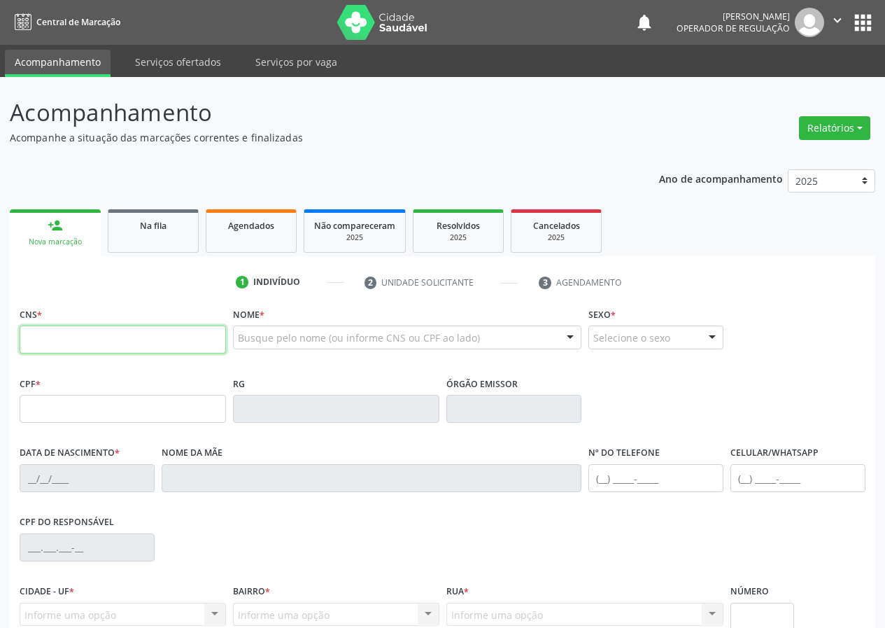
click at [45, 337] on input "text" at bounding box center [123, 339] width 206 height 28
click at [53, 341] on input "text" at bounding box center [123, 339] width 206 height 28
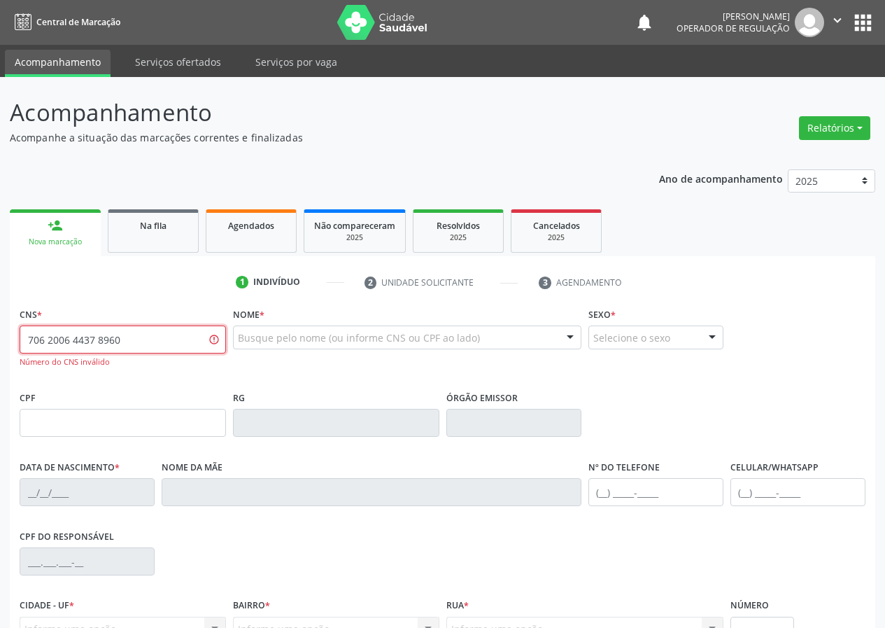
drag, startPoint x: 145, startPoint y: 330, endPoint x: 6, endPoint y: 362, distance: 142.2
click at [6, 362] on div "Acompanhamento Acompanhe a situação das marcações correntes e finalizadas Relat…" at bounding box center [442, 424] width 885 height 695
type input "706 2060 4437 8960"
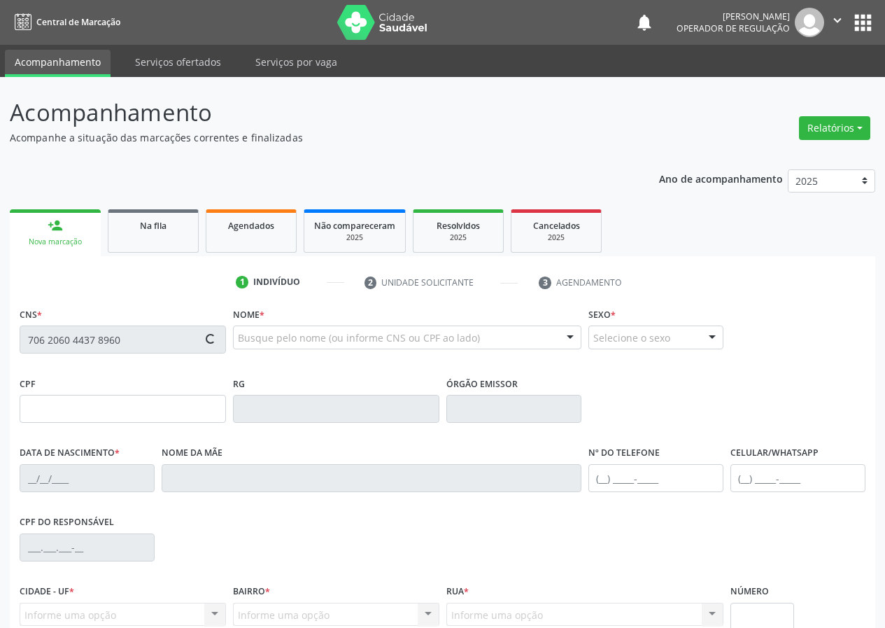
type input "719.837.524-36"
type input "21/11/2004"
type input "Maria das Graças Alves da Silva"
type input "(83) 99168-0272"
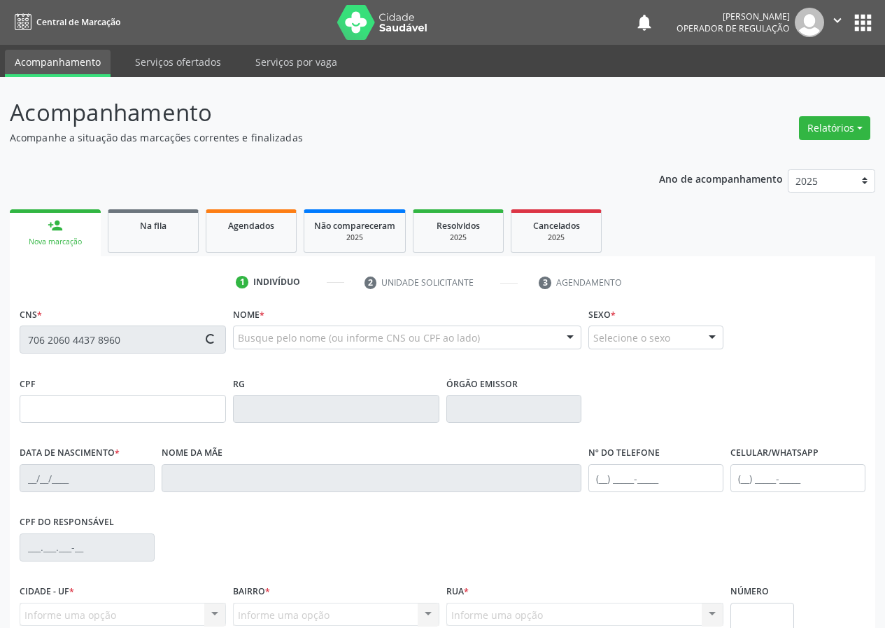
type input "043.370.634-12"
type input "149"
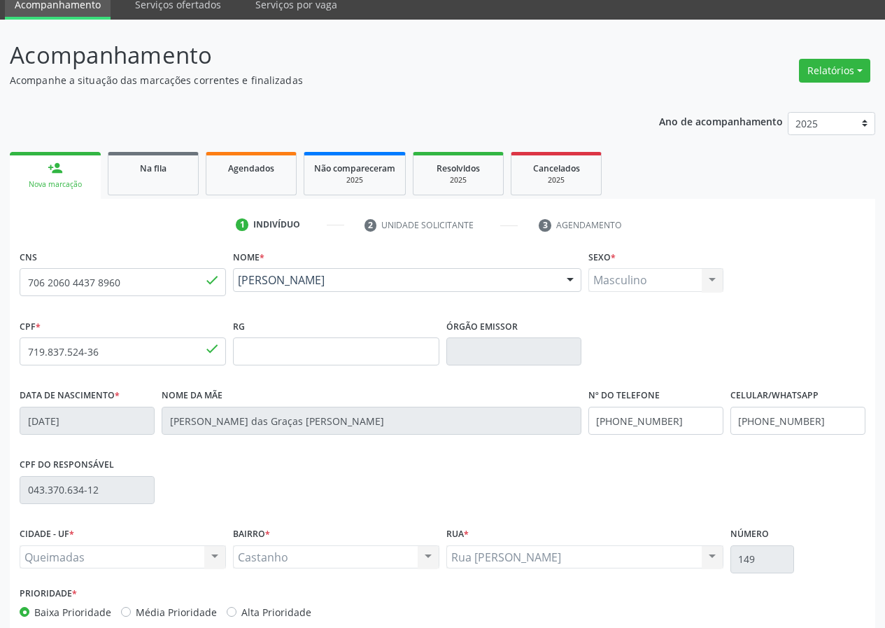
scroll to position [131, 0]
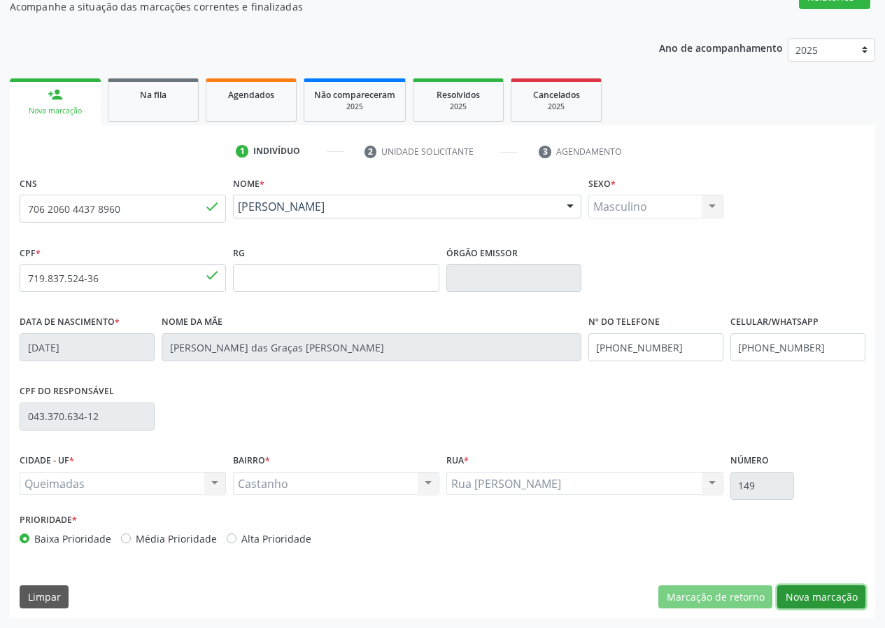
drag, startPoint x: 830, startPoint y: 597, endPoint x: 351, endPoint y: 536, distance: 483.1
click at [812, 592] on button "Nova marcação" at bounding box center [821, 597] width 88 height 24
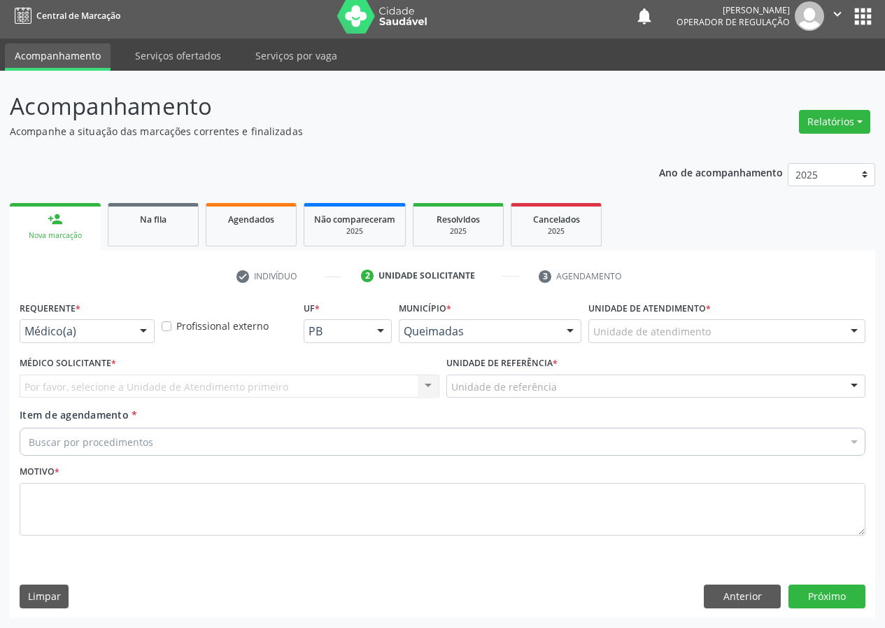
scroll to position [6, 0]
click at [143, 327] on div at bounding box center [143, 332] width 21 height 24
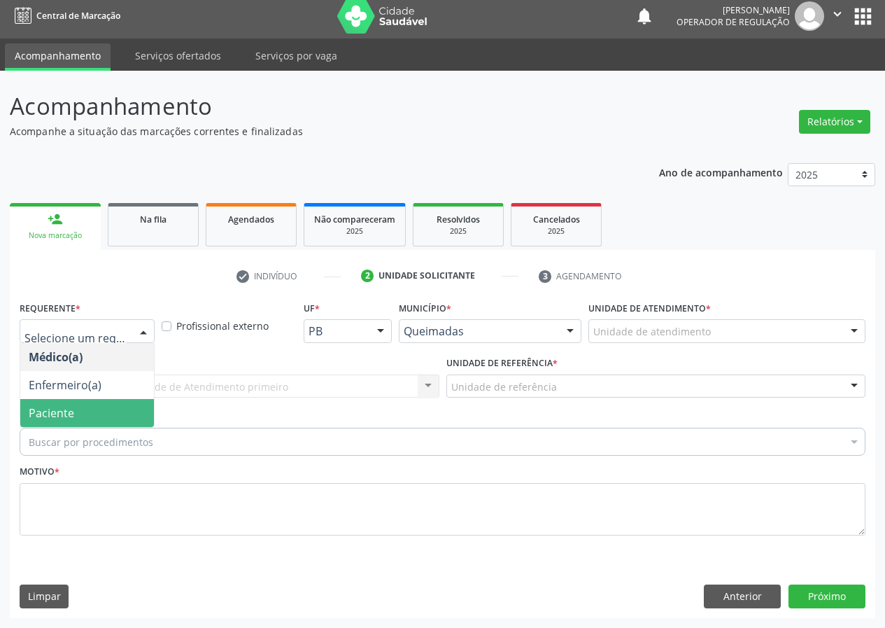
click at [115, 406] on span "Paciente" at bounding box center [87, 413] width 134 height 28
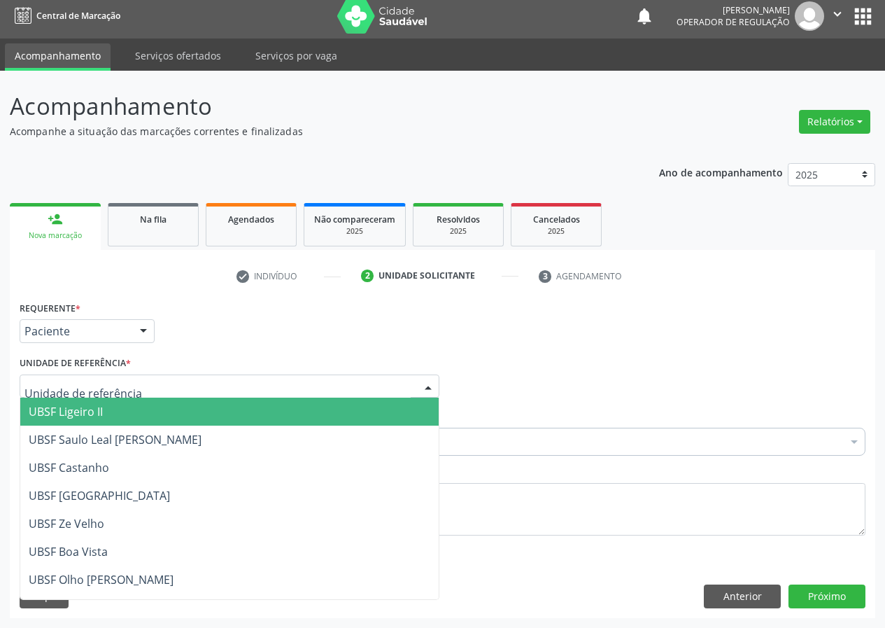
click at [421, 384] on div at bounding box center [428, 387] width 21 height 24
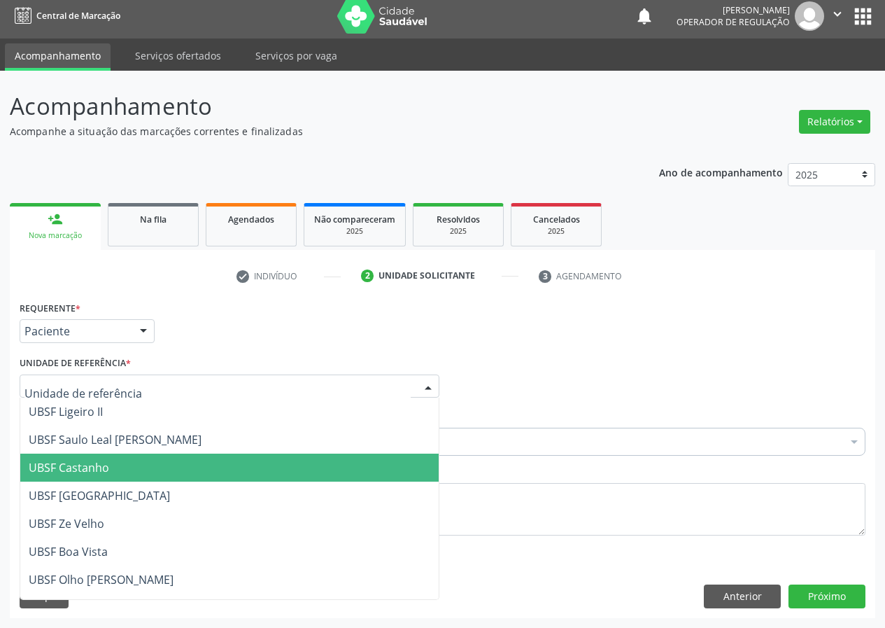
drag, startPoint x: 94, startPoint y: 467, endPoint x: 0, endPoint y: 519, distance: 107.1
click at [80, 469] on span "UBSF Castanho" at bounding box center [69, 467] width 80 height 15
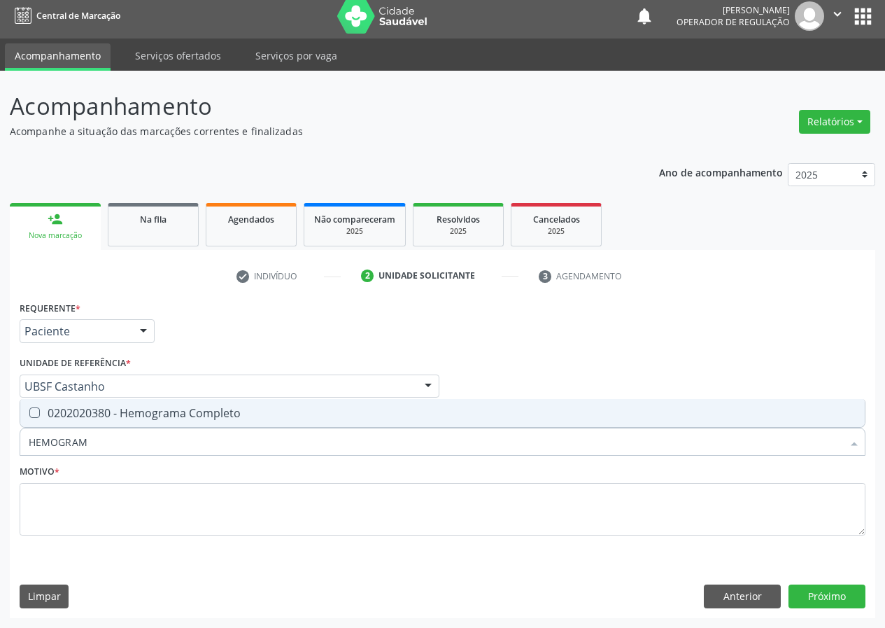
type input "HEMOGRAMA"
drag, startPoint x: 36, startPoint y: 411, endPoint x: 81, endPoint y: 469, distance: 72.8
click at [39, 417] on div "0202020380 - Hemograma Completo" at bounding box center [443, 412] width 828 height 11
checkbox Completo "true"
drag, startPoint x: 97, startPoint y: 439, endPoint x: 0, endPoint y: 471, distance: 101.5
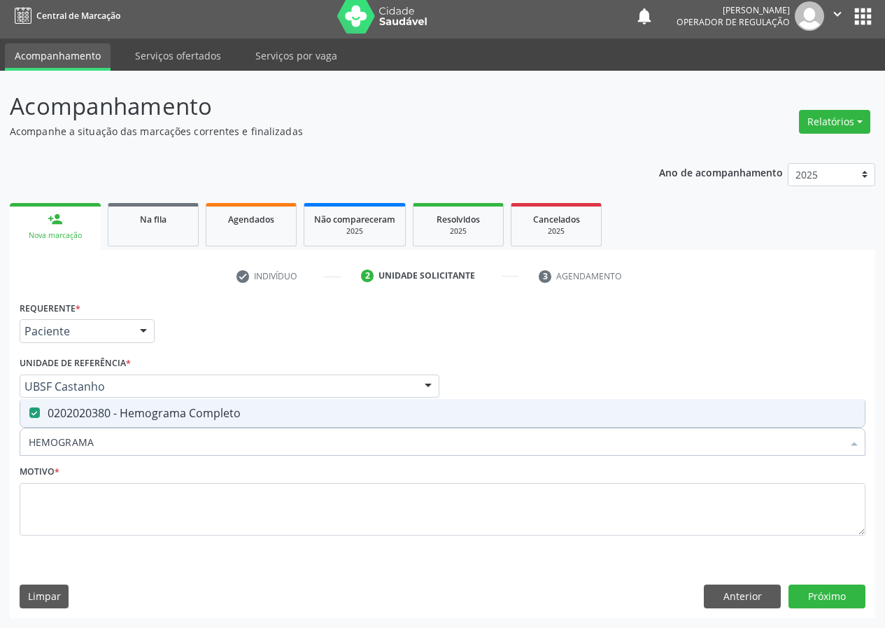
click at [0, 471] on div "Acompanhamento Acompanhe a situação das marcações correntes e finalizadas Relat…" at bounding box center [442, 349] width 885 height 557
type input "G"
checkbox Completo "false"
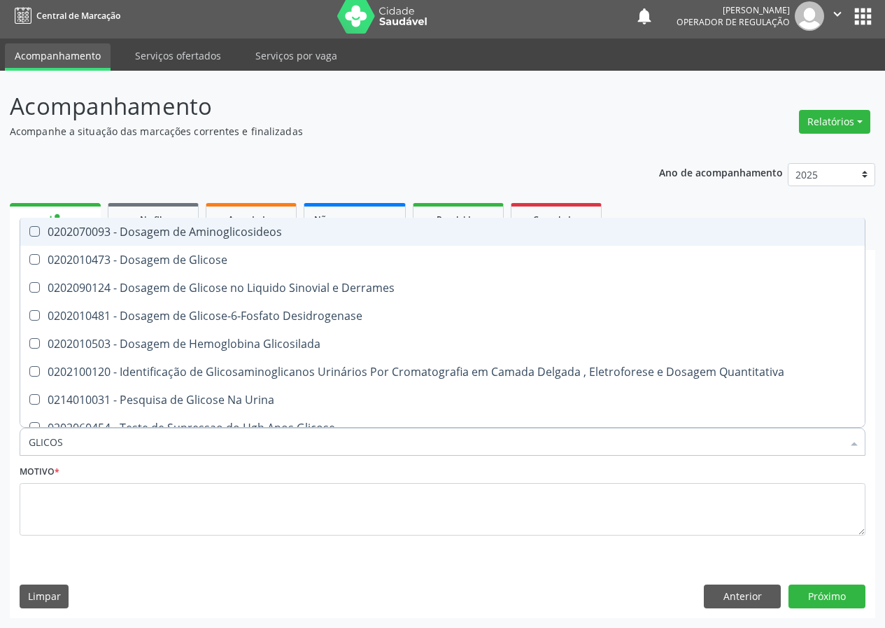
type input "GLICOSE"
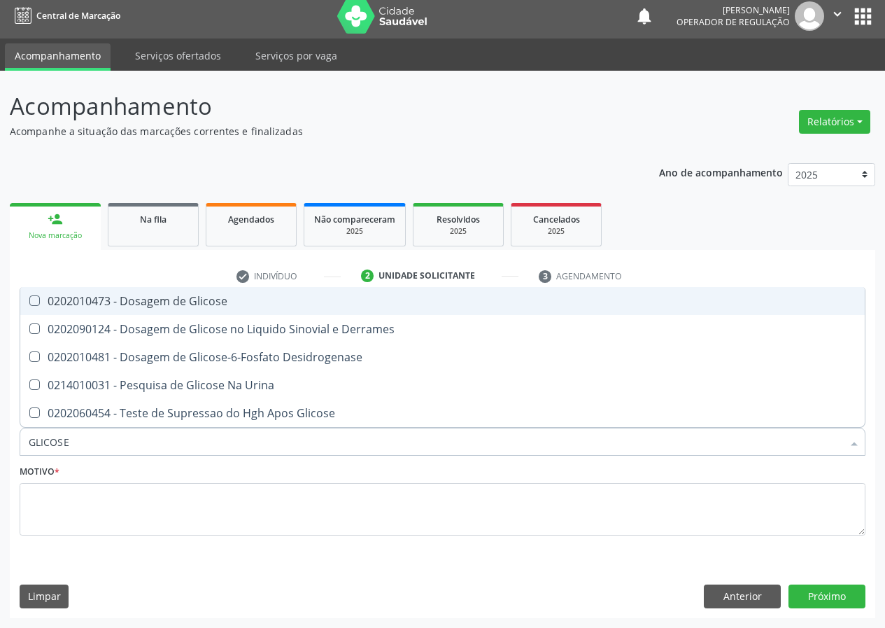
click at [38, 302] on Glicose at bounding box center [34, 300] width 10 height 10
click at [29, 302] on Glicose "checkbox" at bounding box center [24, 300] width 9 height 9
checkbox Glicose "true"
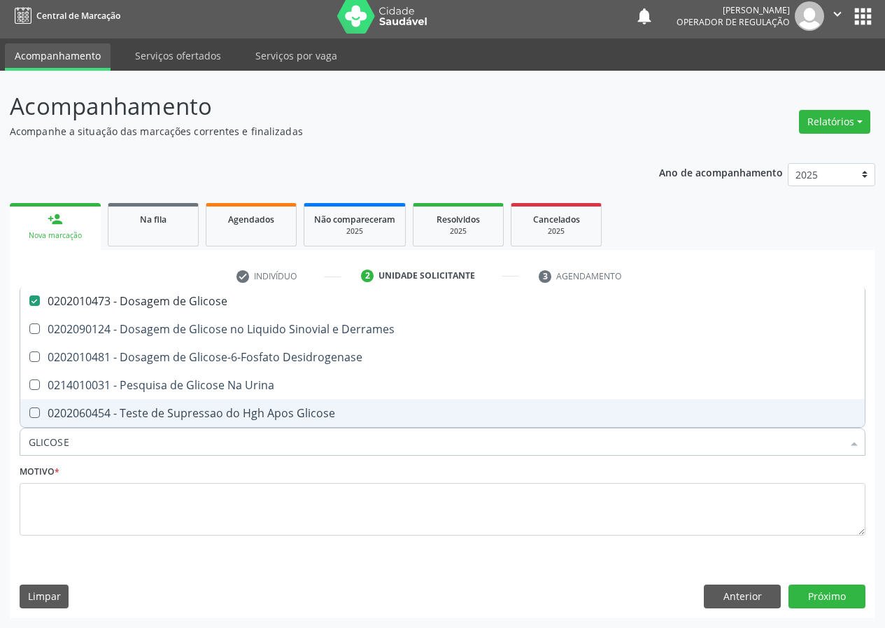
drag, startPoint x: 69, startPoint y: 444, endPoint x: 0, endPoint y: 469, distance: 73.3
click at [0, 469] on div "Acompanhamento Acompanhe a situação das marcações correntes e finalizadas Relat…" at bounding box center [442, 349] width 885 height 557
type input "H"
checkbox Glicose "false"
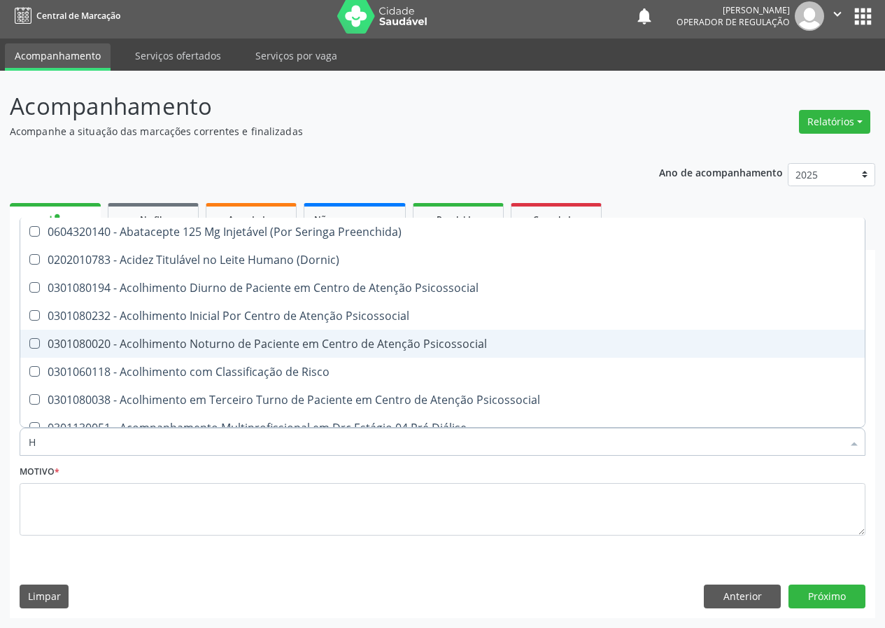
type input "HE"
checkbox C "true"
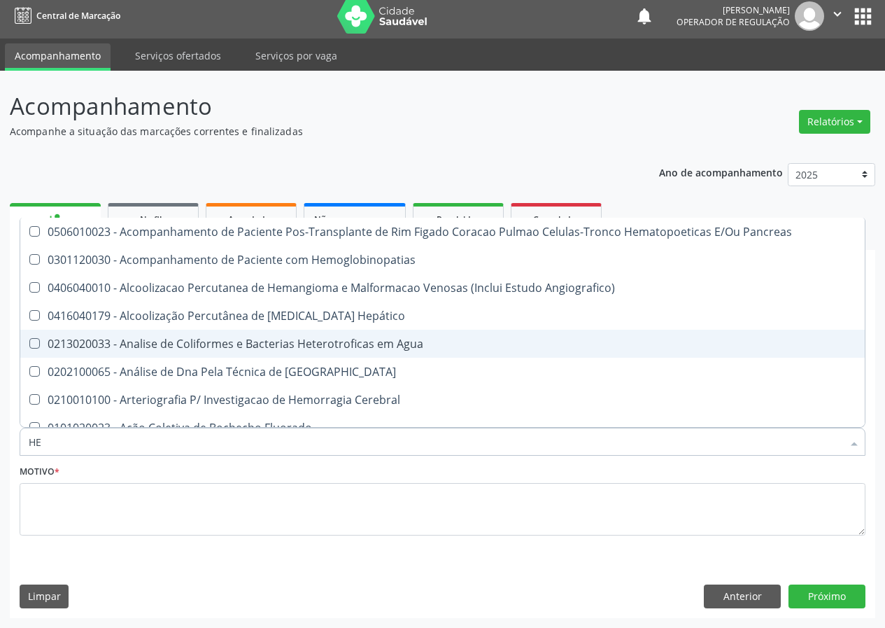
type input "HEM"
checkbox Transplante "true"
checkbox Completo "false"
type input "HEMO"
checkbox Retro-Retal "true"
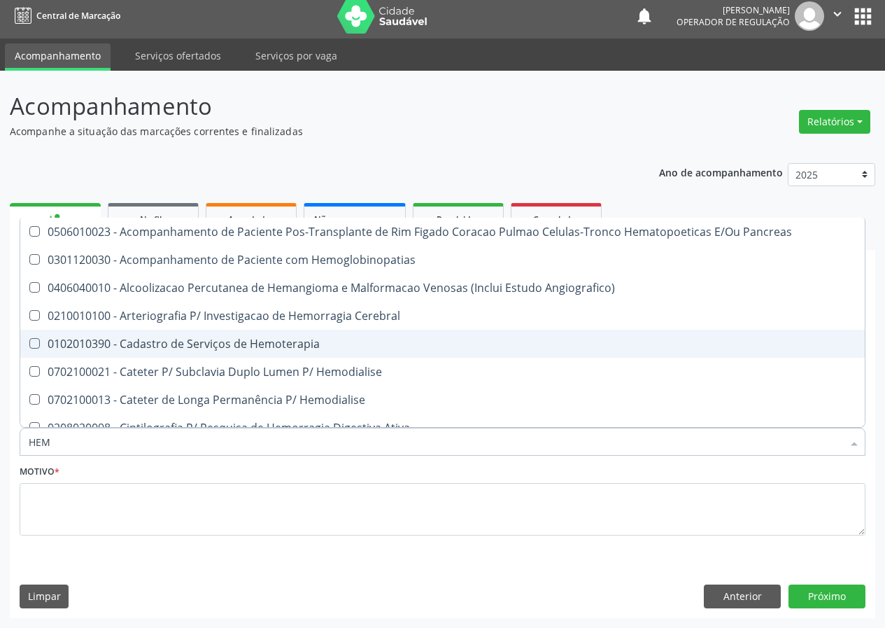
checkbox Completo "false"
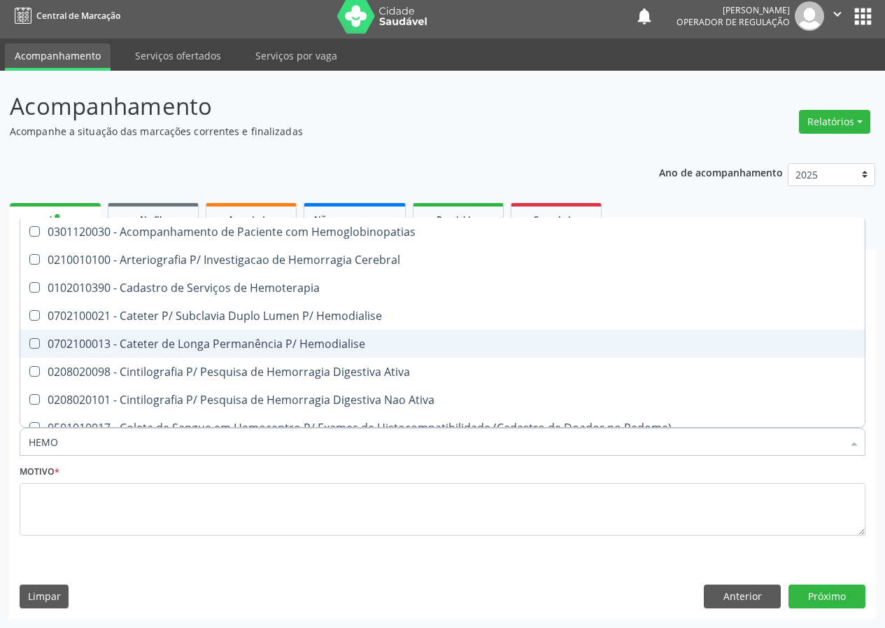
type input "HEMOG"
checkbox Carboxi-Hemoglobina "true"
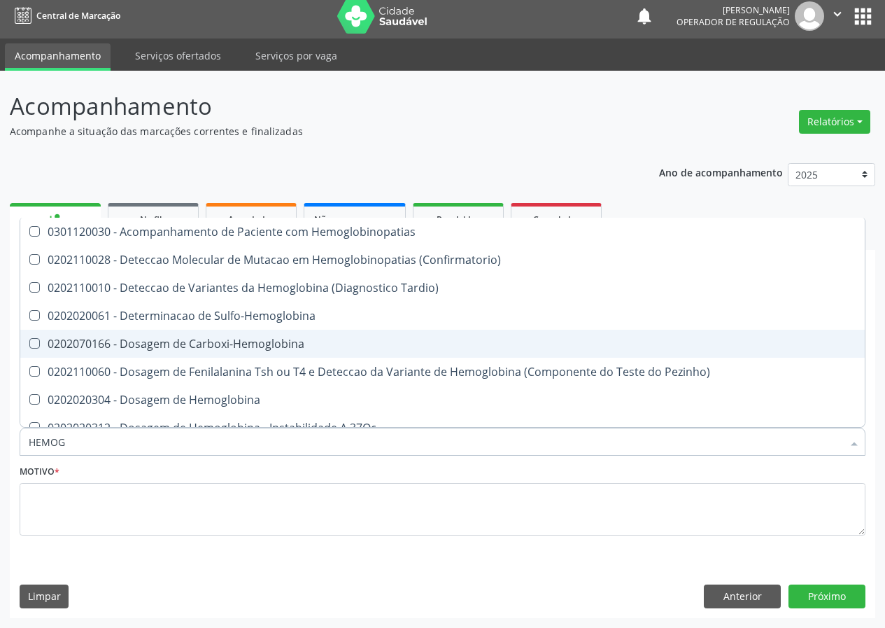
type input "HEMOGL"
checkbox Completo "false"
type input "HEMOGLOBINA"
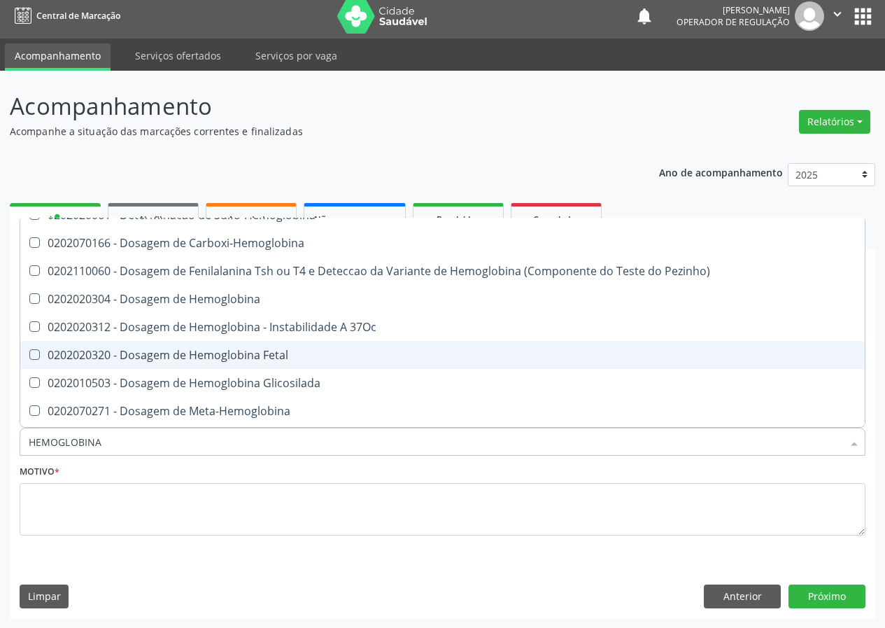
scroll to position [70, 0]
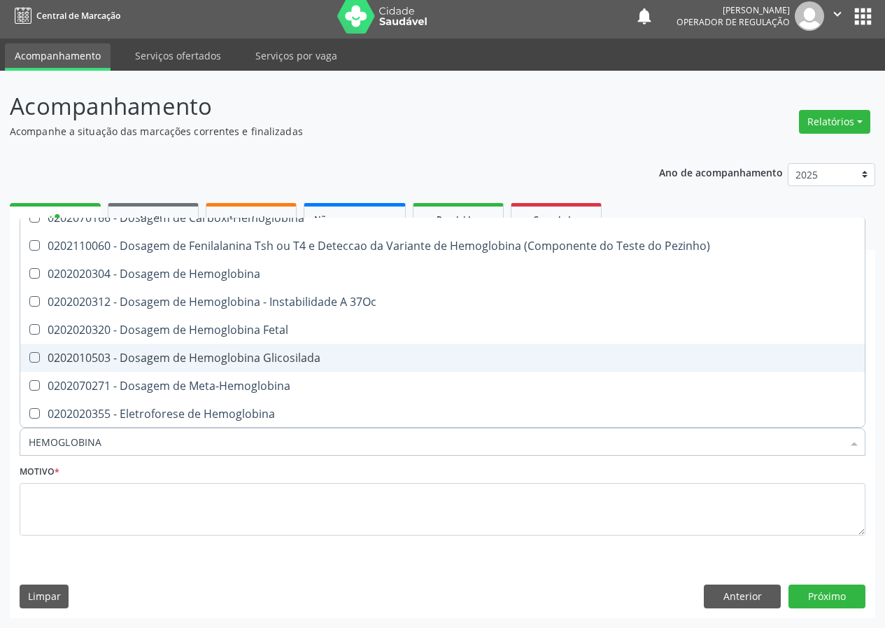
drag, startPoint x: 216, startPoint y: 362, endPoint x: 192, endPoint y: 379, distance: 29.1
click at [214, 362] on div "0202010503 - Dosagem de Hemoglobina Glicosilada" at bounding box center [443, 357] width 828 height 11
checkbox Glicosilada "true"
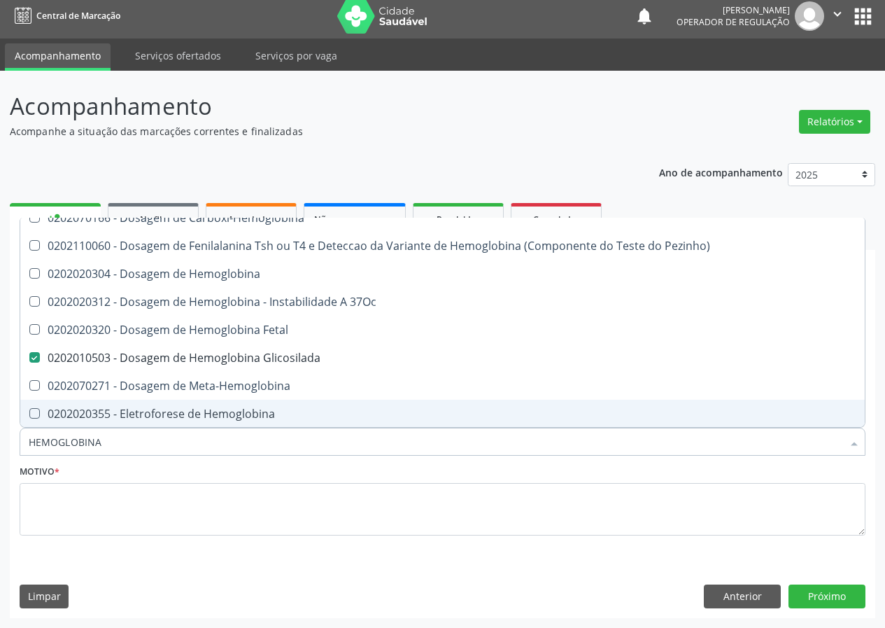
drag, startPoint x: 128, startPoint y: 444, endPoint x: 1, endPoint y: 448, distance: 126.7
click at [0, 453] on div "Acompanhamento Acompanhe a situação das marcações correntes e finalizadas Relat…" at bounding box center [442, 349] width 885 height 557
type input "C"
checkbox Glicosilada "false"
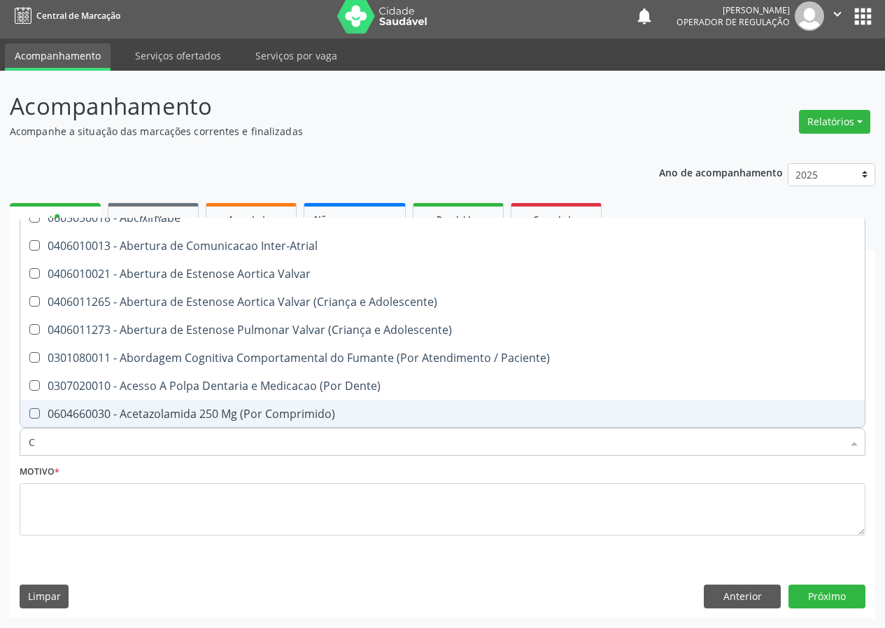
type input "CO"
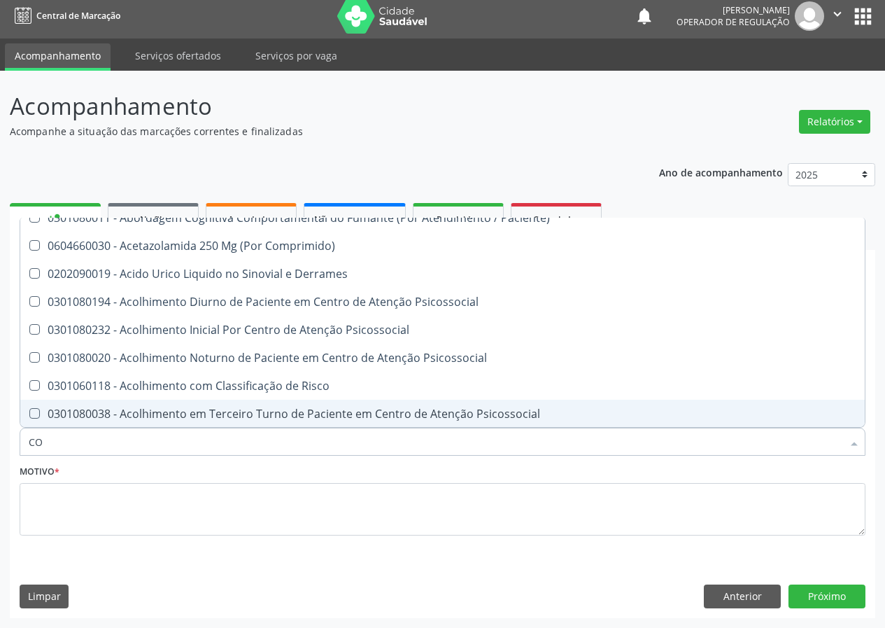
checkbox Glicose "true"
checkbox Glicosilada "true"
checkbox Completo "true"
type input "COLEST"
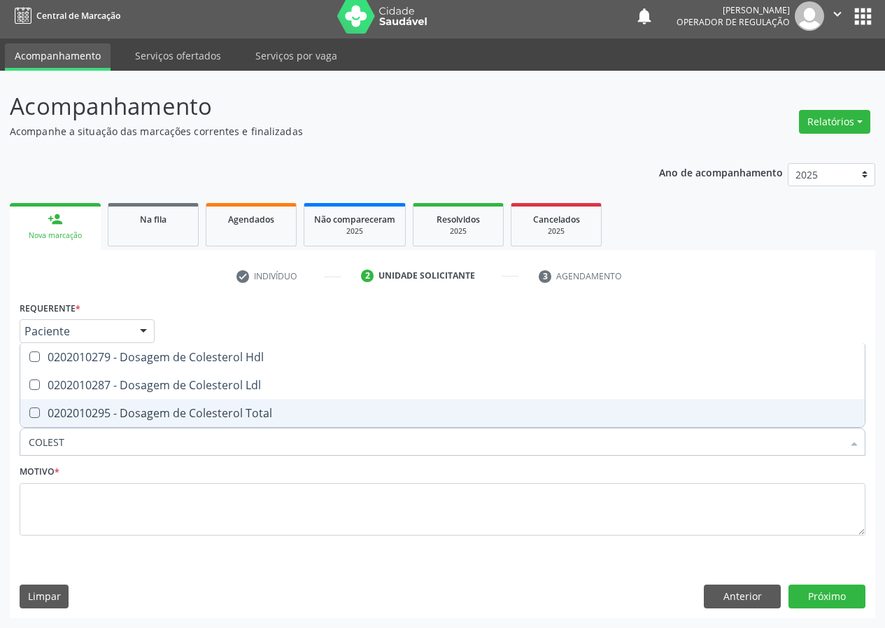
scroll to position [0, 0]
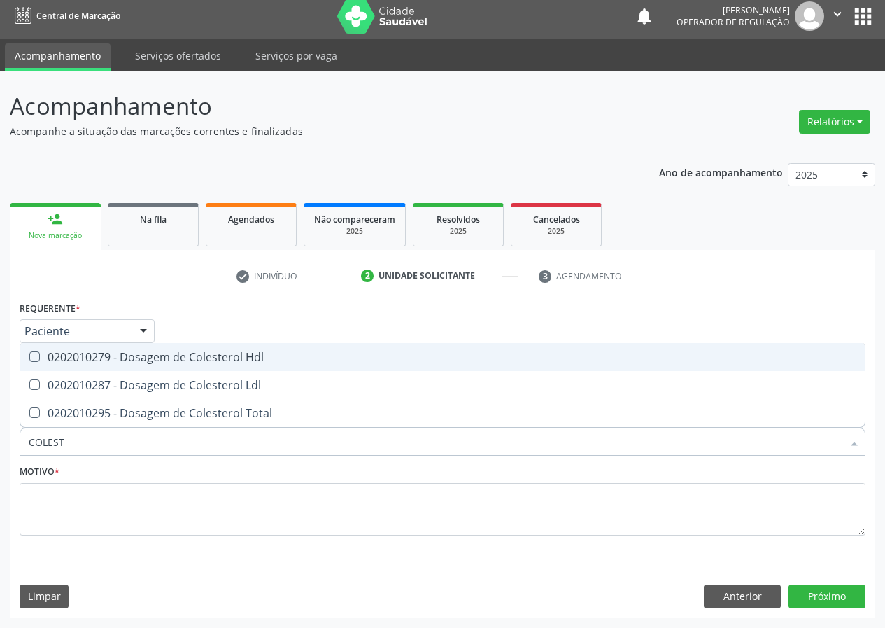
drag, startPoint x: 38, startPoint y: 355, endPoint x: 33, endPoint y: 398, distance: 43.7
click at [37, 367] on span "0202010279 - Dosagem de Colesterol Hdl" at bounding box center [442, 357] width 844 height 28
checkbox Hdl "true"
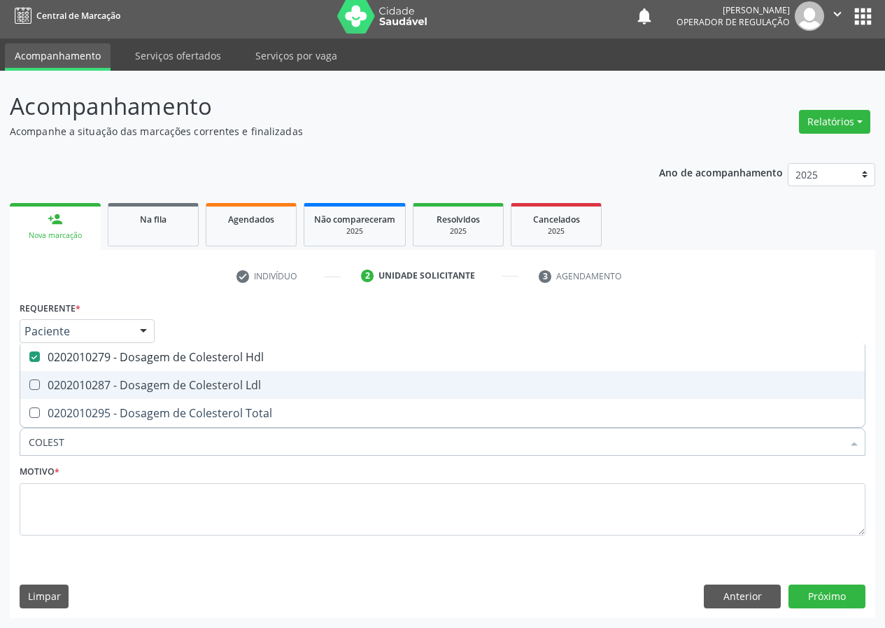
drag, startPoint x: 34, startPoint y: 388, endPoint x: 44, endPoint y: 406, distance: 20.7
click at [39, 397] on span "0202010287 - Dosagem de Colesterol Ldl" at bounding box center [442, 385] width 844 height 28
checkbox Ldl "true"
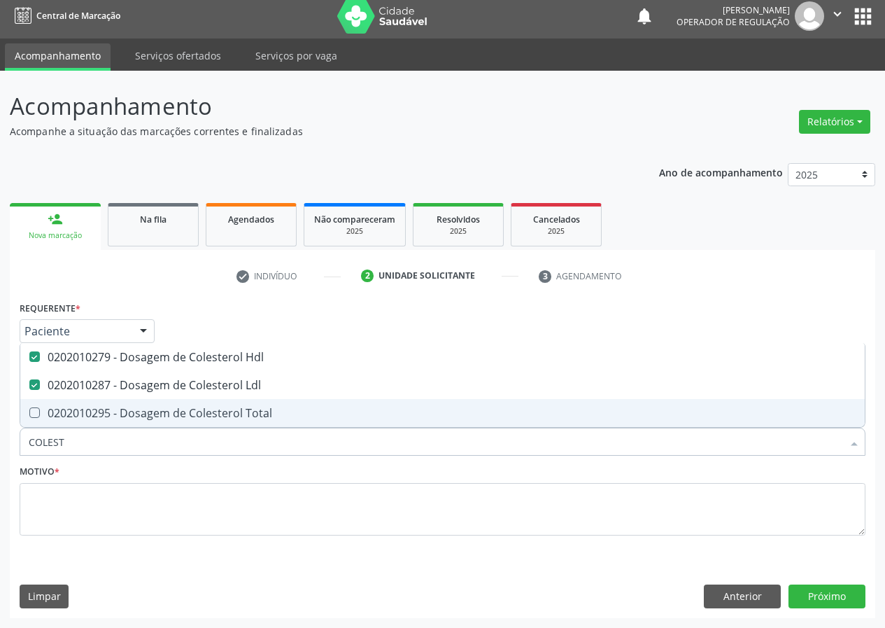
drag, startPoint x: 67, startPoint y: 443, endPoint x: 0, endPoint y: 453, distance: 68.0
click at [0, 453] on div "Acompanhamento Acompanhe a situação das marcações correntes e finalizadas Relat…" at bounding box center [442, 349] width 885 height 557
type input "R"
checkbox Hdl "false"
checkbox Ldl "false"
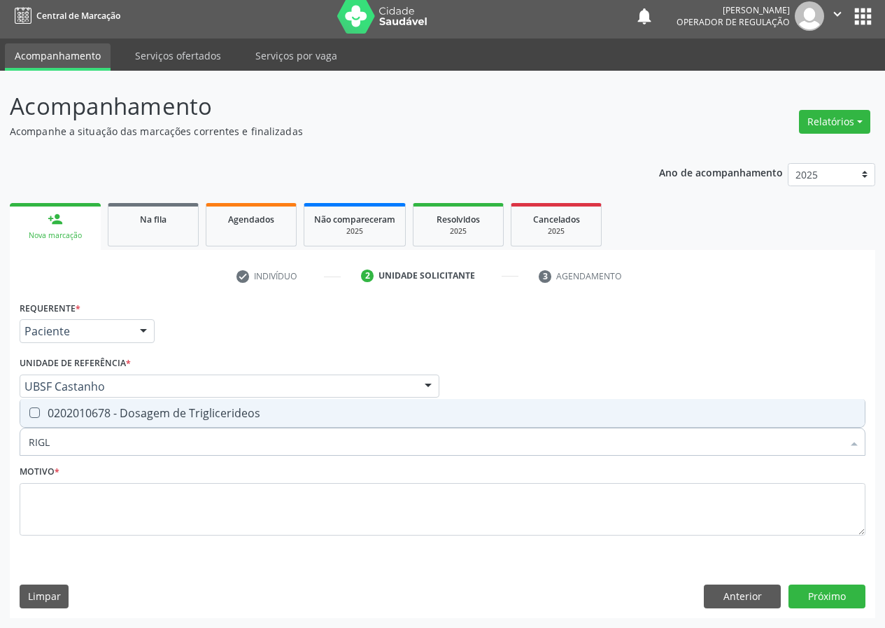
type input "RIGLI"
drag, startPoint x: 27, startPoint y: 413, endPoint x: 87, endPoint y: 434, distance: 62.8
click at [55, 429] on div "RIGLI Desfazer seleção 0202010678 - Dosagem de Triglicerideos Nenhum resultado …" at bounding box center [443, 439] width 846 height 24
drag, startPoint x: 66, startPoint y: 436, endPoint x: 0, endPoint y: 455, distance: 68.4
click at [0, 455] on div "Acompanhamento Acompanhe a situação das marcações correntes e finalizadas Relat…" at bounding box center [442, 349] width 885 height 557
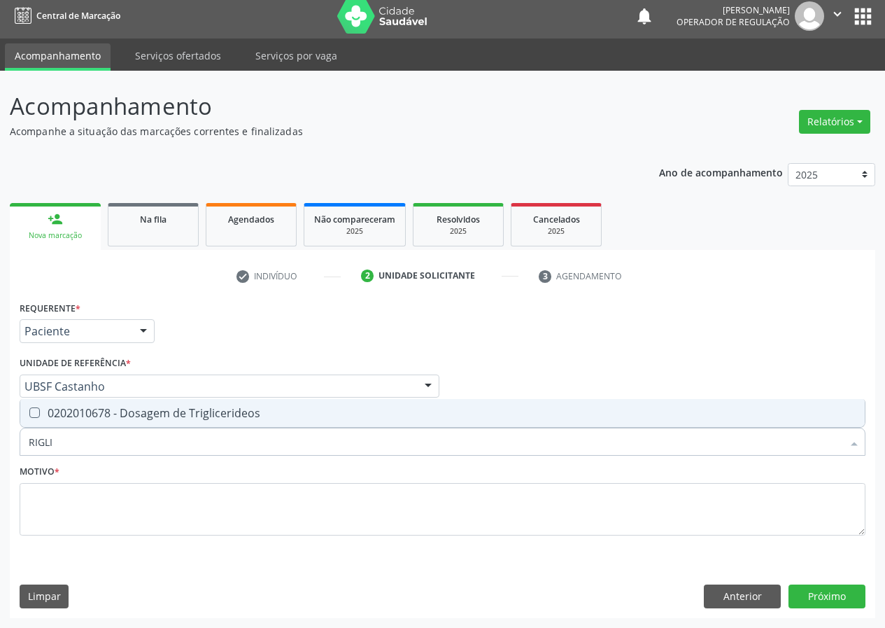
drag, startPoint x: 31, startPoint y: 409, endPoint x: 64, endPoint y: 439, distance: 44.1
click at [32, 409] on Triglicerideos at bounding box center [34, 412] width 10 height 10
checkbox Triglicerideos "false"
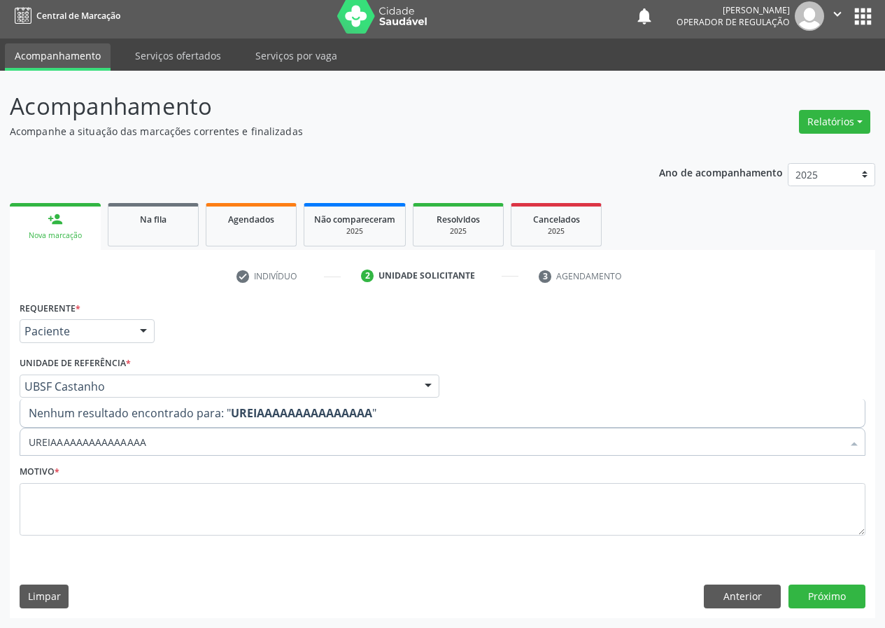
drag, startPoint x: 150, startPoint y: 441, endPoint x: 70, endPoint y: 446, distance: 80.6
click at [70, 448] on input "UREIAAAAAAAAAAAAAAA" at bounding box center [436, 441] width 814 height 28
type input "UREIA"
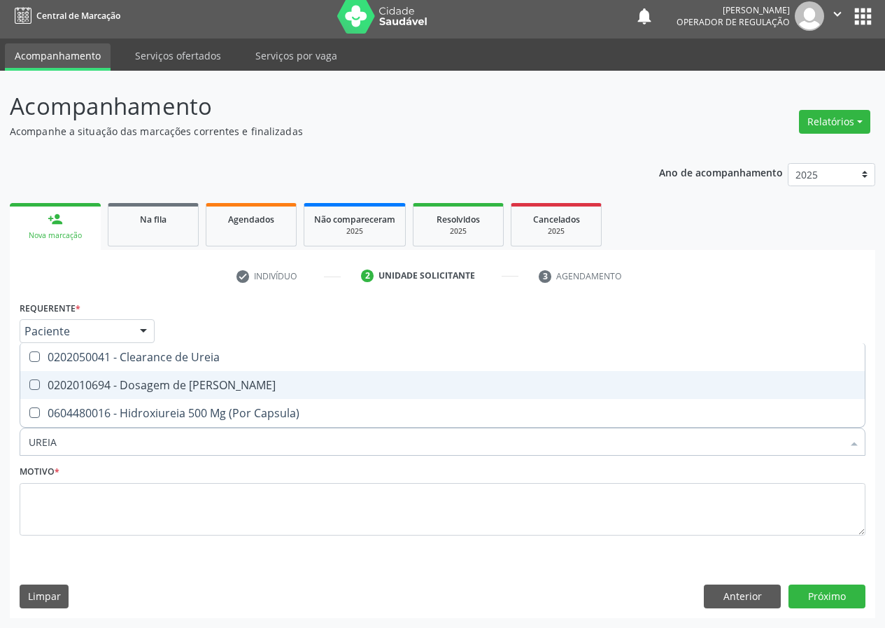
drag, startPoint x: 34, startPoint y: 381, endPoint x: 43, endPoint y: 411, distance: 31.4
click at [34, 386] on Ureia at bounding box center [34, 384] width 10 height 10
click at [29, 386] on Ureia "checkbox" at bounding box center [24, 384] width 9 height 9
checkbox Ureia "true"
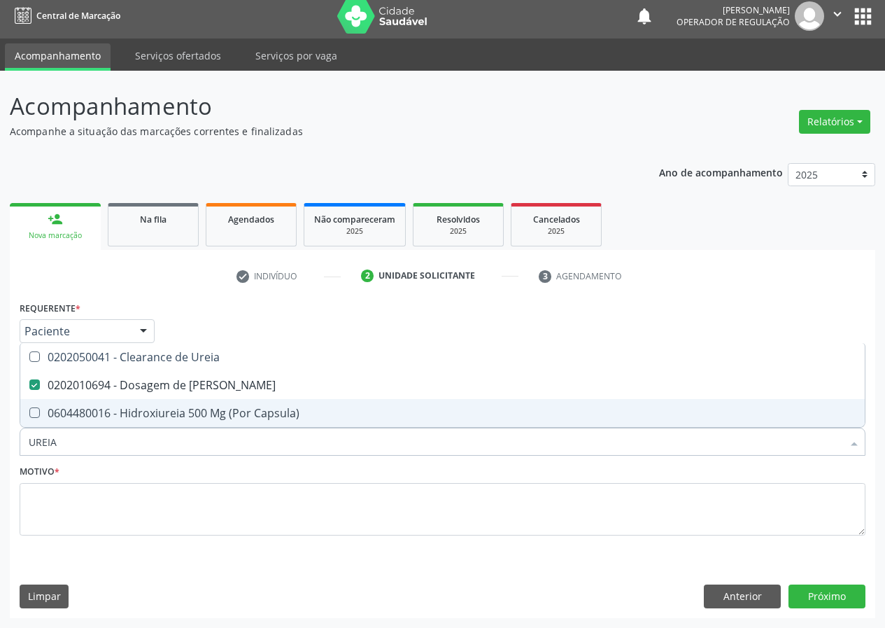
drag, startPoint x: 69, startPoint y: 434, endPoint x: 25, endPoint y: 456, distance: 48.5
click at [25, 456] on div "Item de agendamento * UREIA Desfazer seleção 0202050041 - Clearance de Ureia 02…" at bounding box center [442, 434] width 853 height 54
type input "CR"
checkbox Ureia "false"
type input "CREATININA"
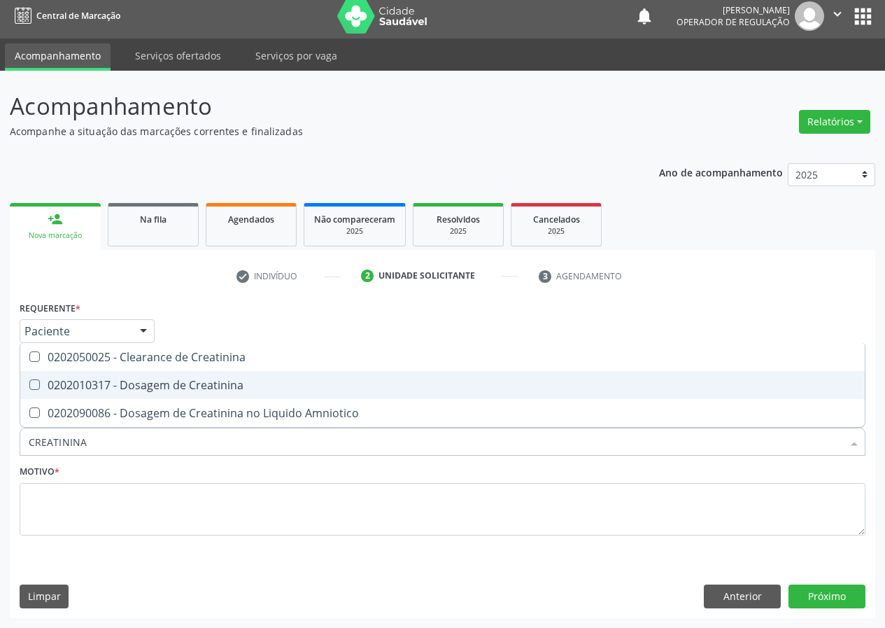
drag, startPoint x: 33, startPoint y: 378, endPoint x: 45, endPoint y: 409, distance: 32.6
click at [37, 395] on span "0202010317 - Dosagem de Creatinina" at bounding box center [442, 385] width 844 height 28
checkbox Creatinina "true"
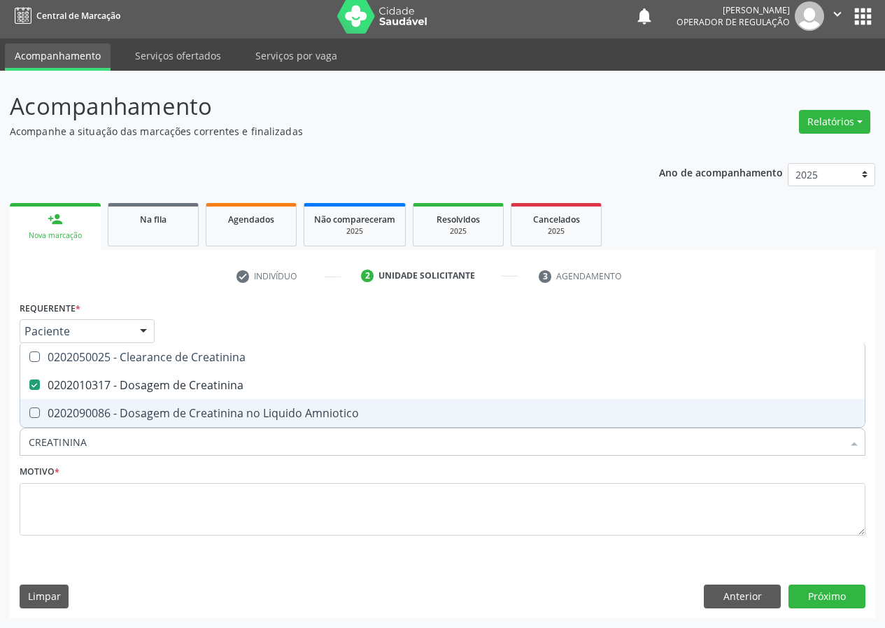
drag, startPoint x: 55, startPoint y: 450, endPoint x: 0, endPoint y: 430, distance: 58.6
click at [8, 457] on div "Acompanhamento Acompanhe a situação das marcações correntes e finalizadas Relat…" at bounding box center [442, 349] width 885 height 557
type input "SODI"
checkbox Creatinina "false"
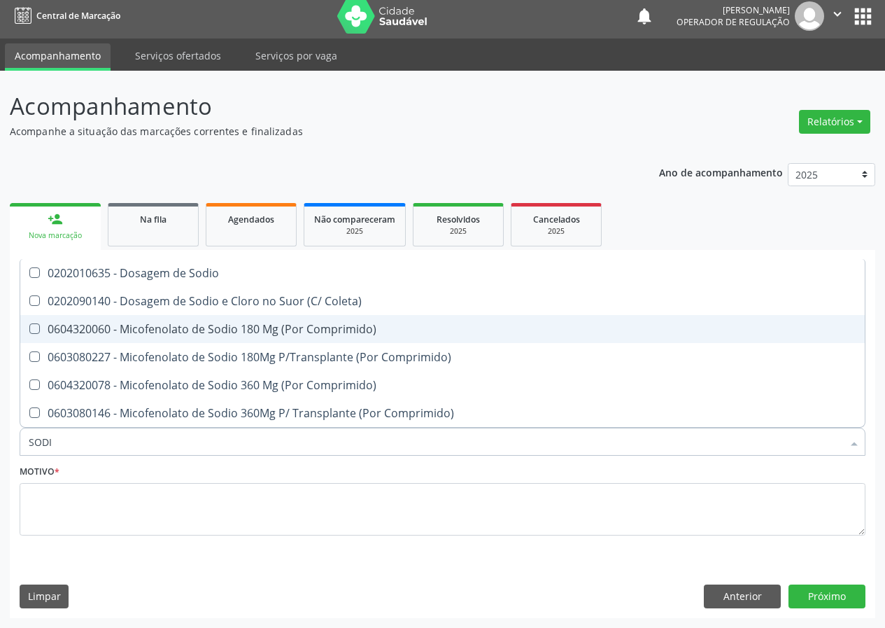
type input "SODIO"
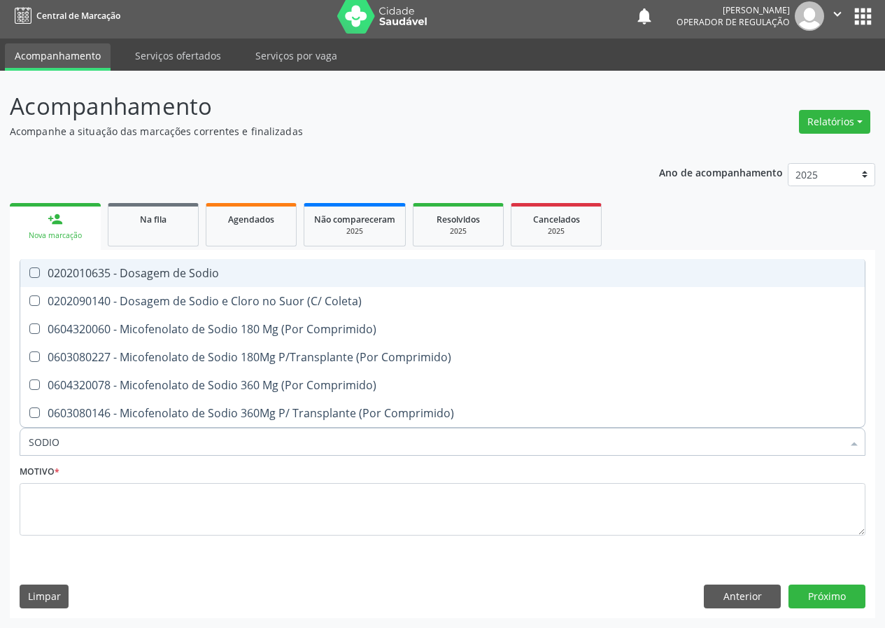
drag, startPoint x: 28, startPoint y: 271, endPoint x: 55, endPoint y: 367, distance: 98.8
click at [31, 283] on span "0202010635 - Dosagem de Sodio" at bounding box center [442, 273] width 844 height 28
checkbox Sodio "true"
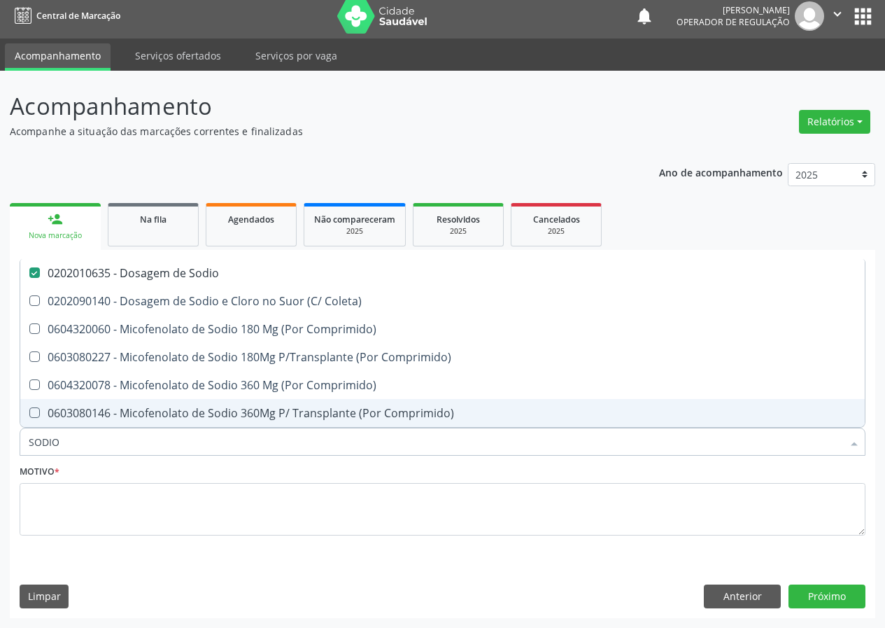
drag, startPoint x: 37, startPoint y: 441, endPoint x: 0, endPoint y: 418, distance: 43.3
click at [0, 423] on div "Acompanhamento Acompanhe a situação das marcações correntes e finalizadas Relat…" at bounding box center [442, 349] width 885 height 557
type input "PO"
checkbox Sodio "false"
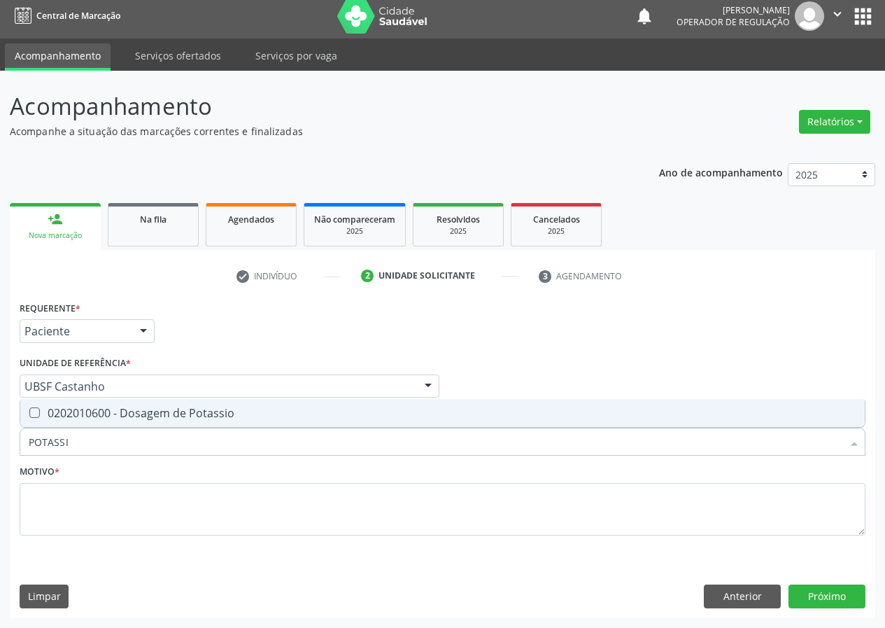
type input "POTASSIO"
click at [36, 411] on Potassio at bounding box center [34, 412] width 10 height 10
click at [29, 411] on Potassio "checkbox" at bounding box center [24, 412] width 9 height 9
checkbox Potassio "true"
drag, startPoint x: 77, startPoint y: 446, endPoint x: 0, endPoint y: 443, distance: 77.0
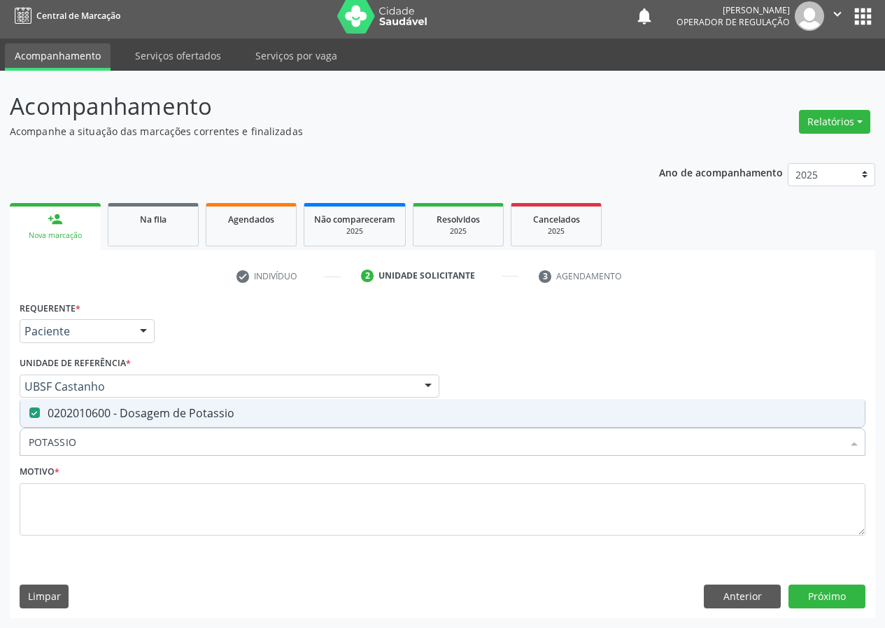
click at [0, 448] on div "Acompanhamento Acompanhe a situação das marcações correntes e finalizadas Relat…" at bounding box center [442, 349] width 885 height 557
type input "TG"
checkbox Potassio "false"
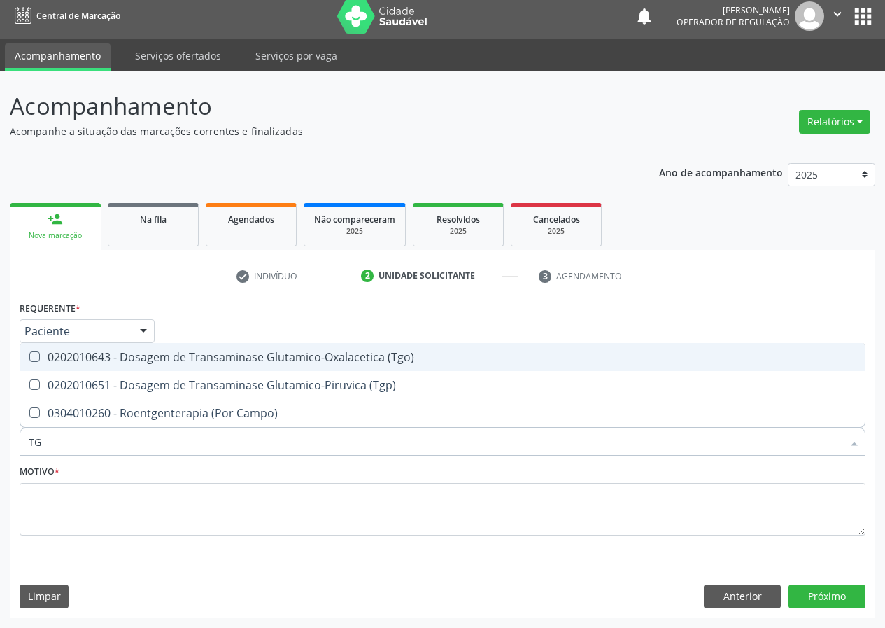
type input "TGO"
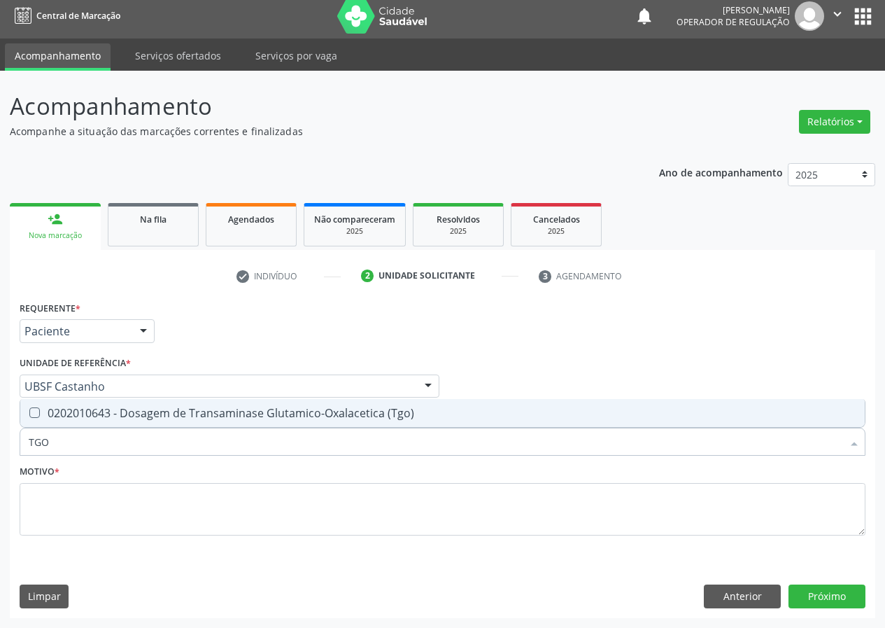
click at [37, 413] on \(Tgo\) at bounding box center [34, 412] width 10 height 10
click at [29, 413] on \(Tgo\) "checkbox" at bounding box center [24, 412] width 9 height 9
checkbox \(Tgo\) "true"
drag, startPoint x: 52, startPoint y: 440, endPoint x: 0, endPoint y: 437, distance: 52.5
click at [0, 442] on div "Acompanhamento Acompanhe a situação das marcações correntes e finalizadas Relat…" at bounding box center [442, 349] width 885 height 557
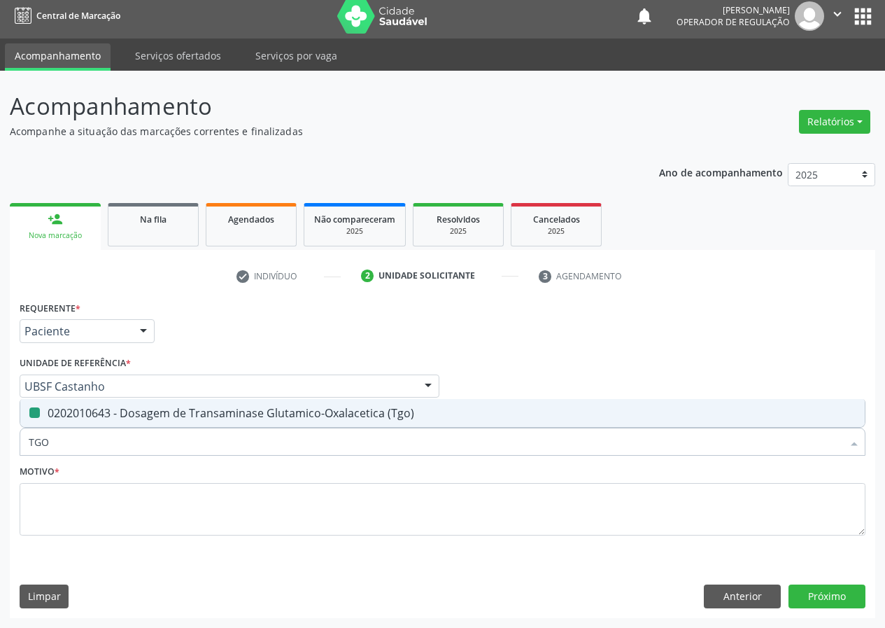
type input "T"
checkbox \(Tgo\) "false"
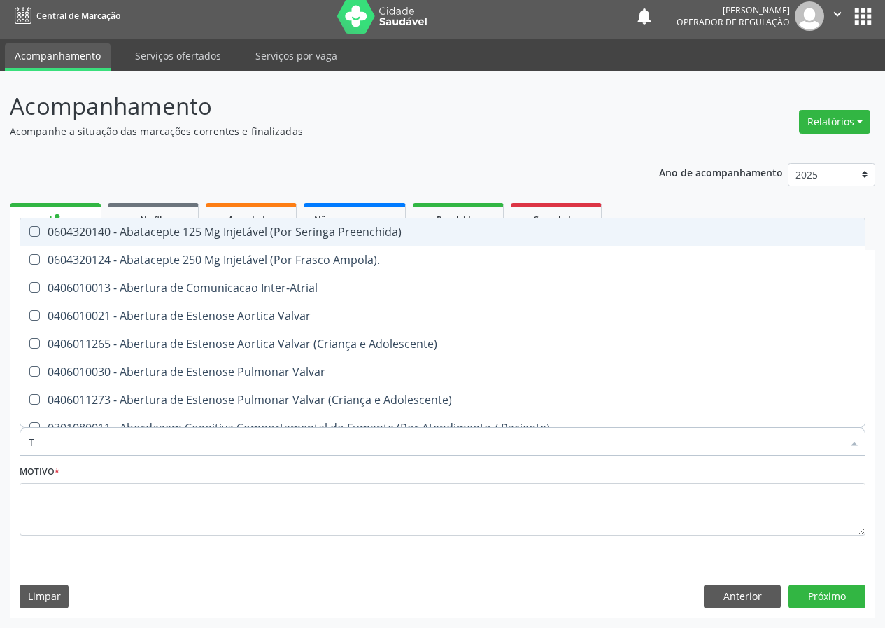
type input "TG"
checkbox Preenchida\) "true"
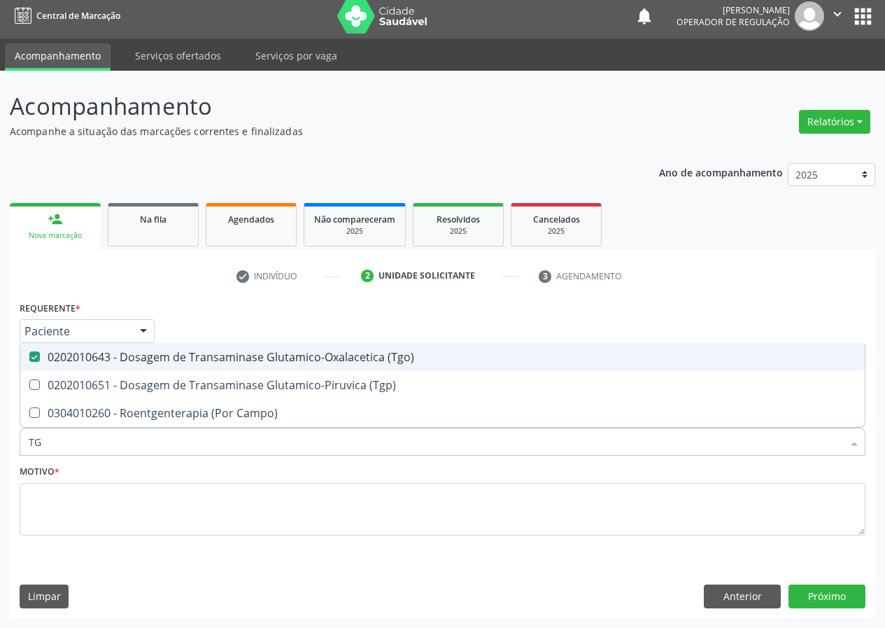
type input "TGP"
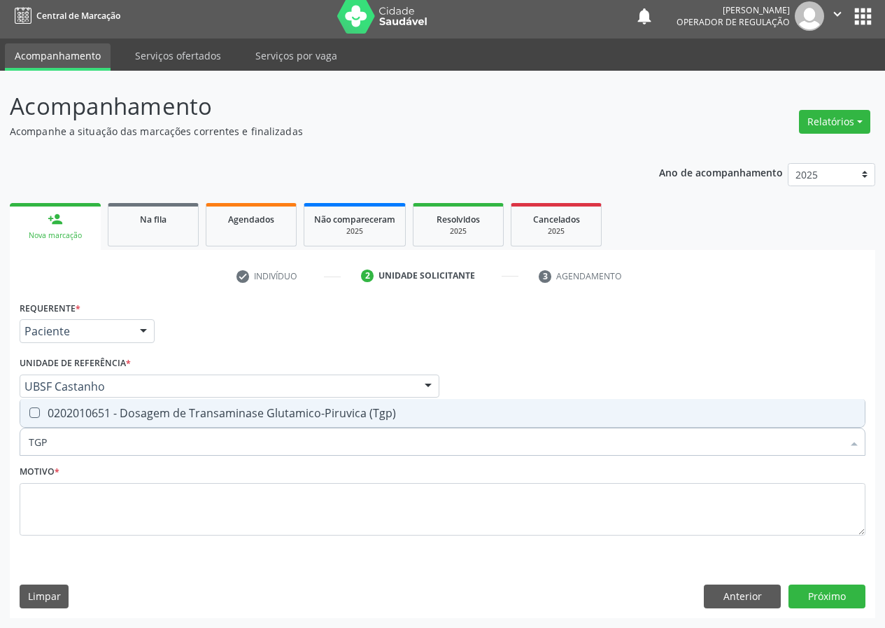
drag, startPoint x: 32, startPoint y: 412, endPoint x: 36, endPoint y: 441, distance: 28.9
click at [32, 416] on \(Tgp\) at bounding box center [34, 412] width 10 height 10
click at [29, 416] on \(Tgp\) "checkbox" at bounding box center [24, 412] width 9 height 9
checkbox \(Tgp\) "true"
drag, startPoint x: 17, startPoint y: 441, endPoint x: 0, endPoint y: 446, distance: 18.4
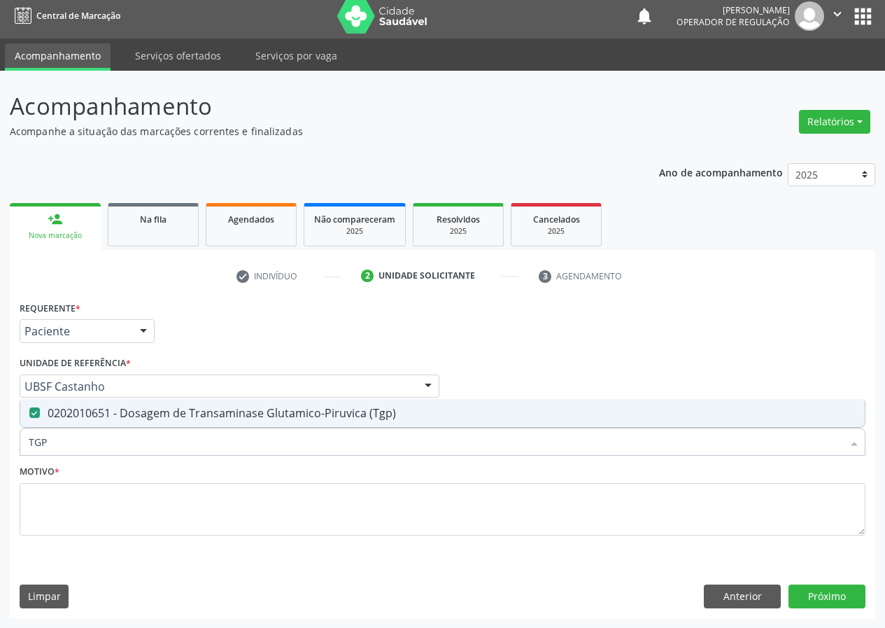
click at [0, 446] on div "Acompanhamento Acompanhe a situação das marcações correntes e finalizadas Relat…" at bounding box center [442, 349] width 885 height 557
type input "V"
checkbox \(Tgp\) "false"
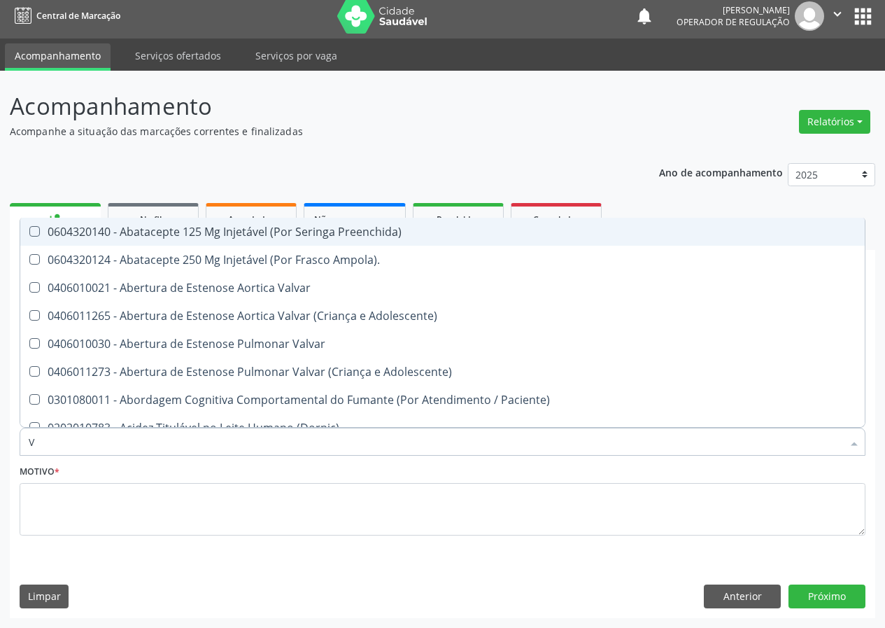
type input "VI"
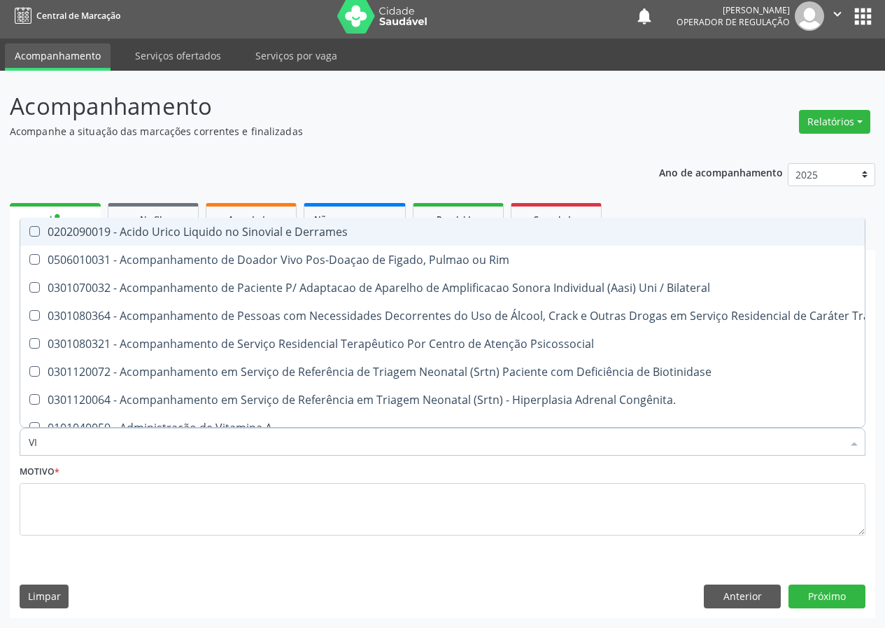
checkbox \(Tgp\) "true"
checkbox B64\) "false"
type input "VIT"
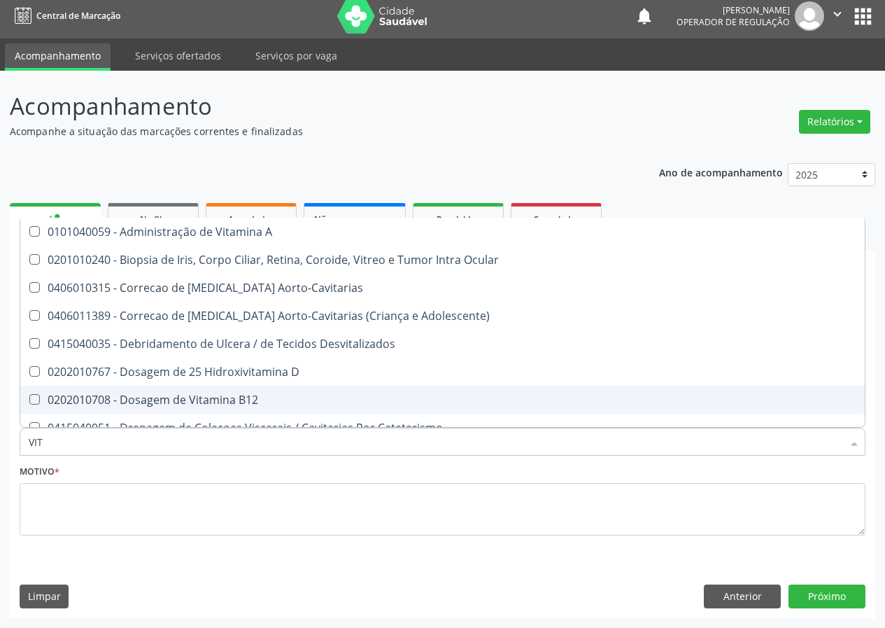
drag, startPoint x: 205, startPoint y: 396, endPoint x: 208, endPoint y: 385, distance: 10.9
click at [204, 395] on div "0202010708 - Dosagem de Vitamina B12" at bounding box center [443, 399] width 828 height 11
checkbox B12 "true"
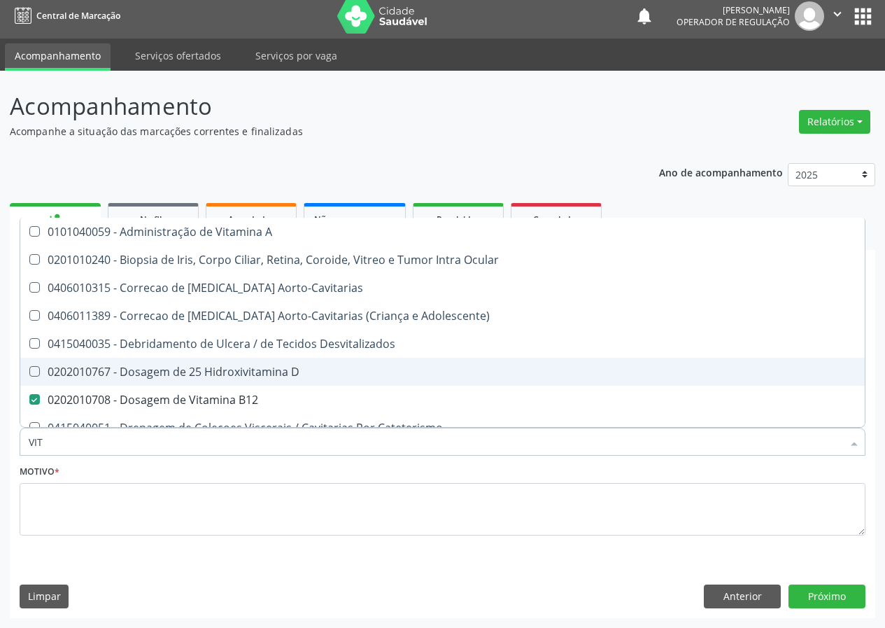
drag, startPoint x: 211, startPoint y: 374, endPoint x: 113, endPoint y: 437, distance: 116.2
click at [209, 374] on div "0202010767 - Dosagem de 25 Hidroxivitamina D" at bounding box center [443, 371] width 828 height 11
checkbox D "true"
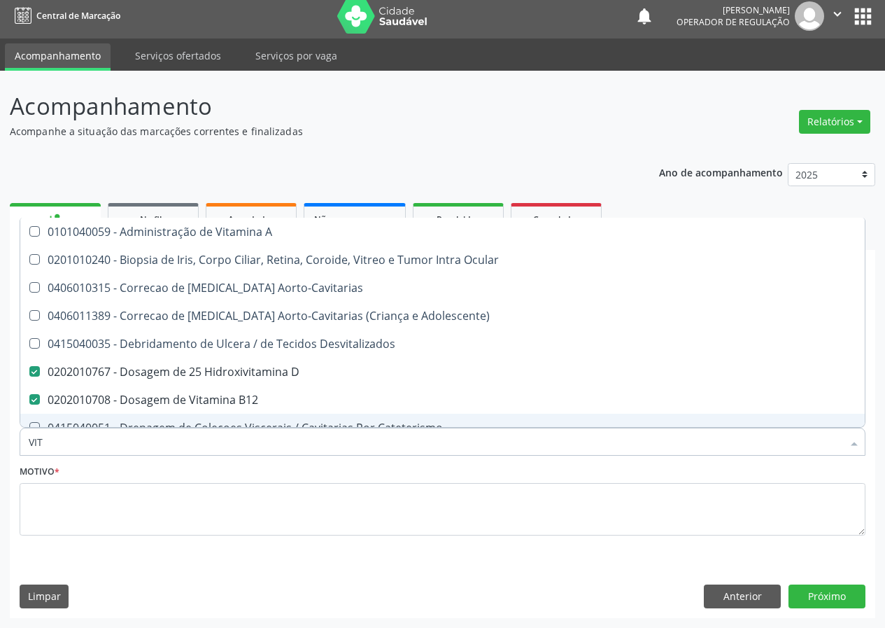
drag, startPoint x: 67, startPoint y: 437, endPoint x: 0, endPoint y: 447, distance: 68.0
click at [0, 451] on div "Acompanhamento Acompanhe a situação das marcações correntes e finalizadas Relat…" at bounding box center [442, 349] width 885 height 557
type input "02"
checkbox D "false"
checkbox B12 "false"
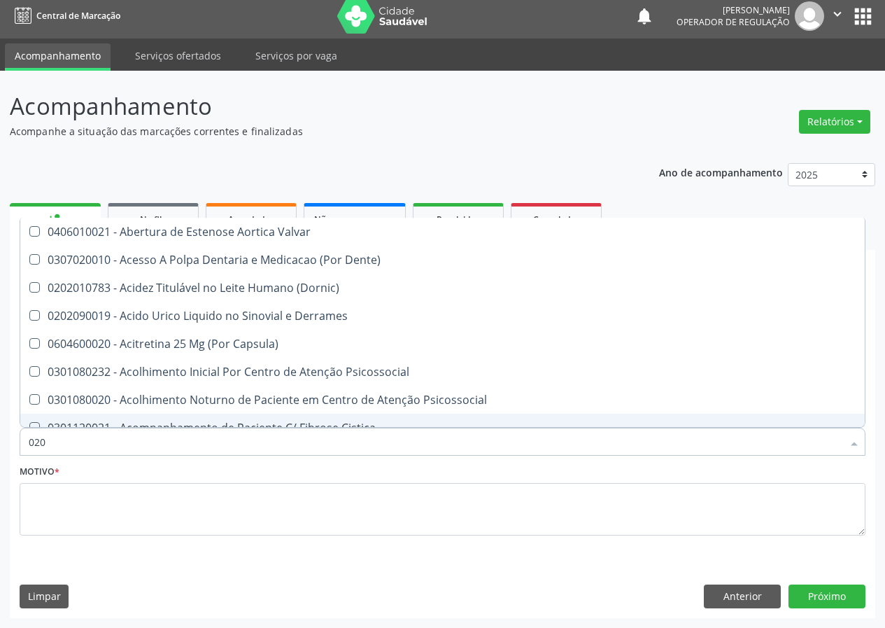
type input "0202"
checkbox Cervico-Toracica "true"
checkbox Sistêmicas "true"
checkbox Oncológica "true"
checkbox Sistêmicas "true"
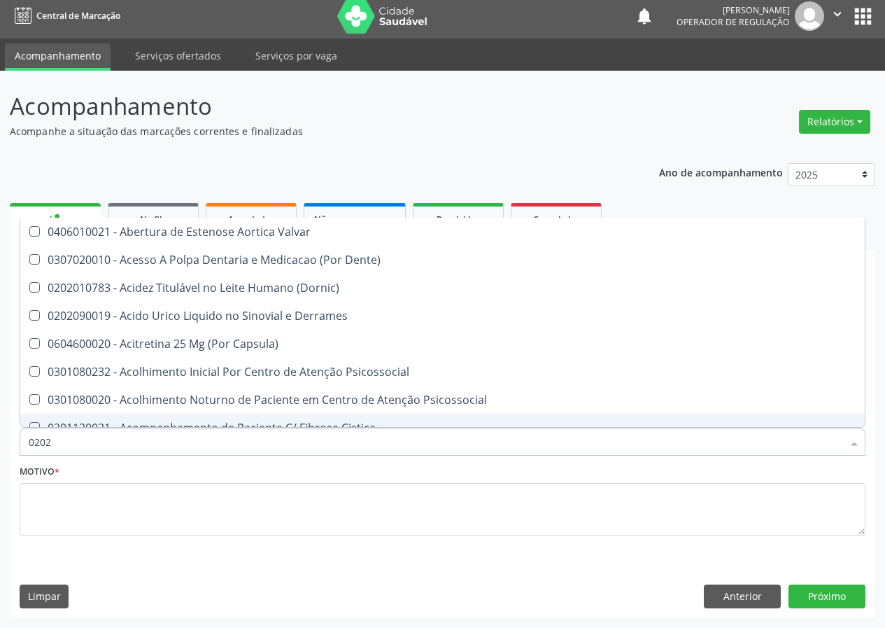
checkbox Epidemiológica "true"
checkbox Pontas "true"
checkbox Aberto\) "true"
checkbox Penis "true"
checkbox Uretra "true"
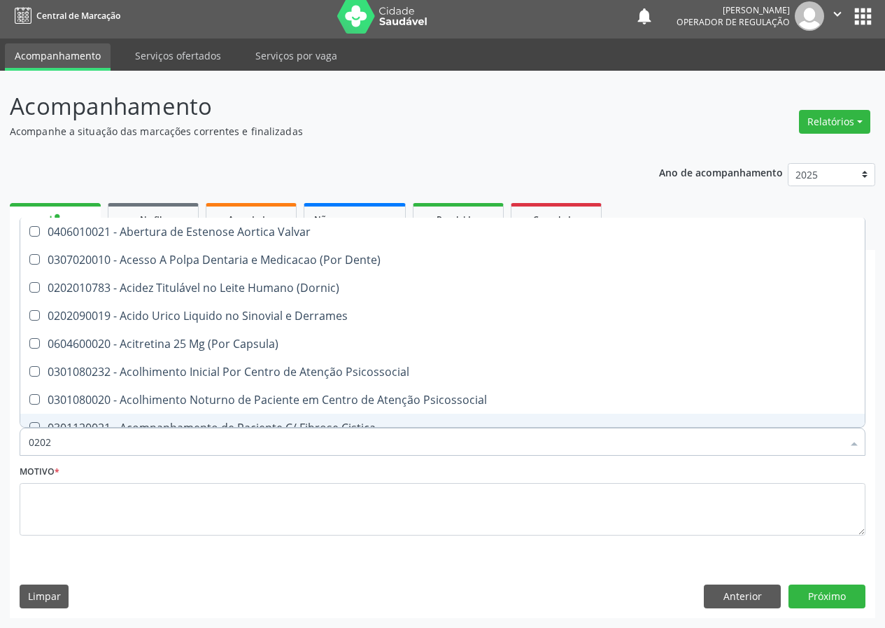
checkbox Uterino "true"
checkbox Urostomizados "true"
checkbox Drenavel "true"
checkbox Septostomia "true"
checkbox Cerebral "false"
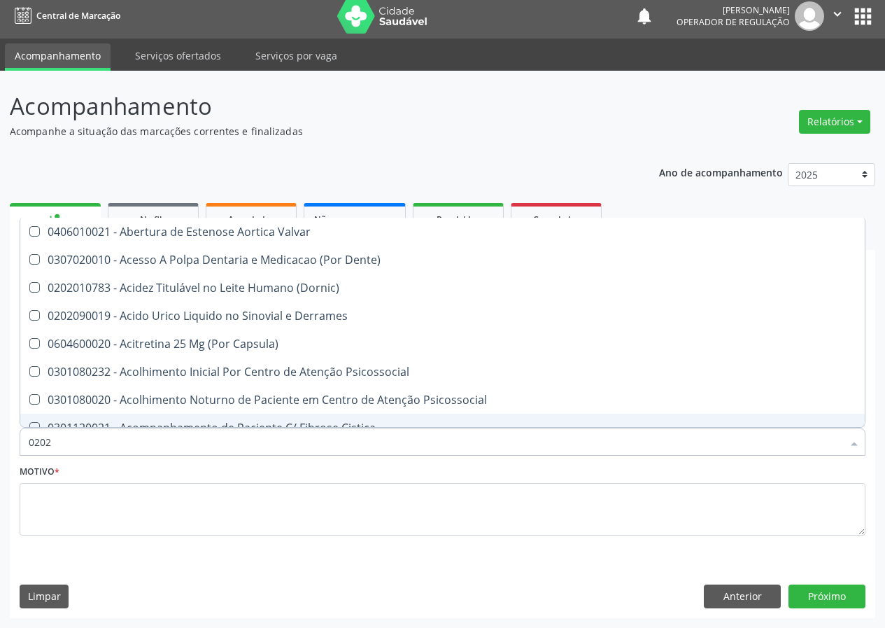
checkbox \(Pos-Pasteurização\) "false"
checkbox Debridamento "false"
checkbox Dacriocistografia "false"
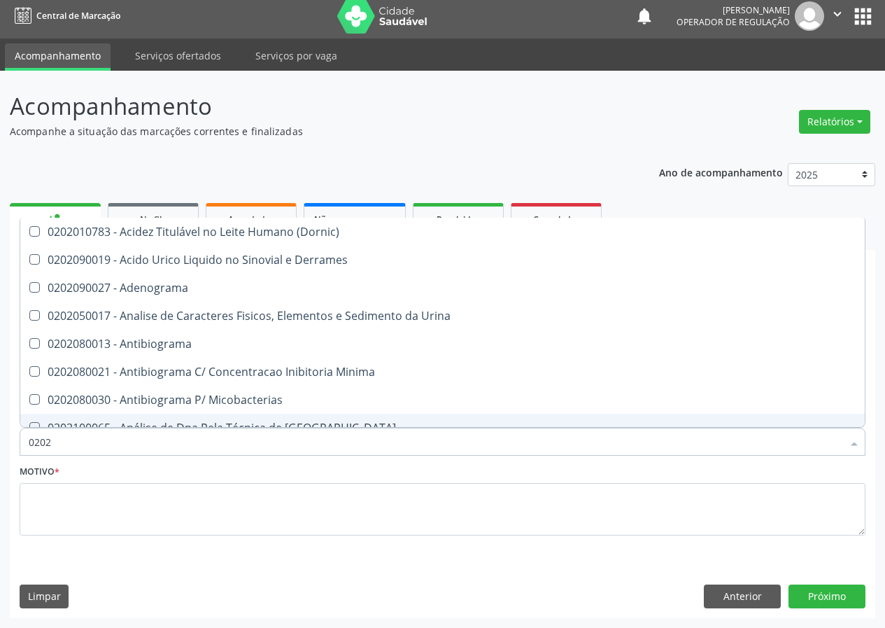
type input "02020"
checkbox D "true"
checkbox Acida "false"
checkbox Hdl "true"
checkbox Ldl "true"
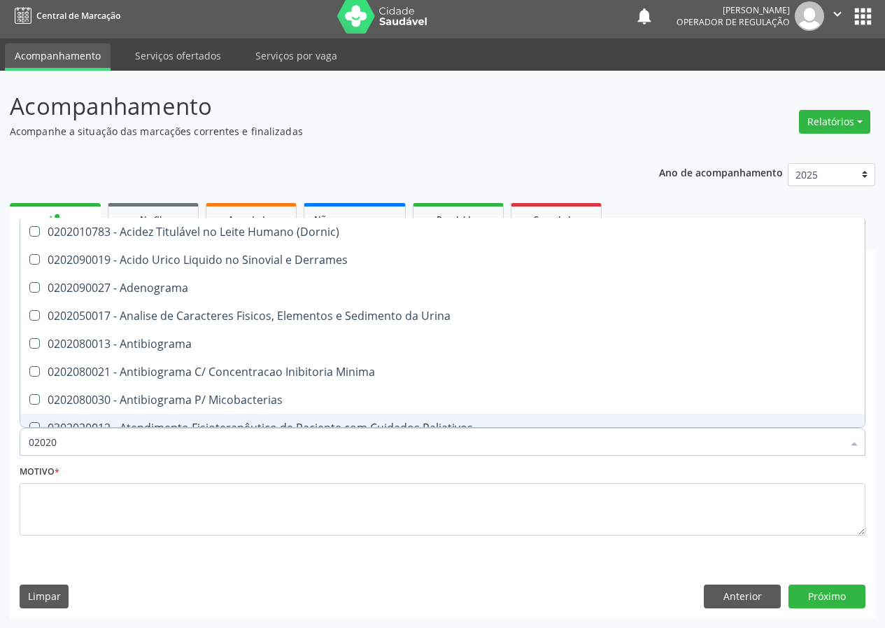
checkbox Creatinina "true"
checkbox Fecal "false"
checkbox Estradiol "false"
checkbox V "false"
checkbox Glicose "true"
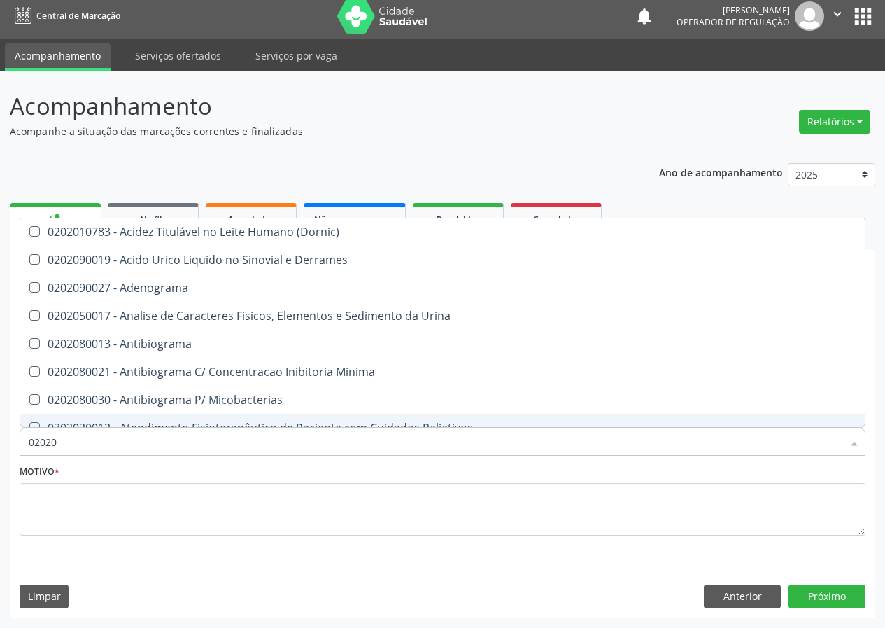
checkbox Glicosilada "true"
checkbox Insulina "false"
checkbox Metotrexato "false"
checkbox Potassio "true"
checkbox Sodio "true"
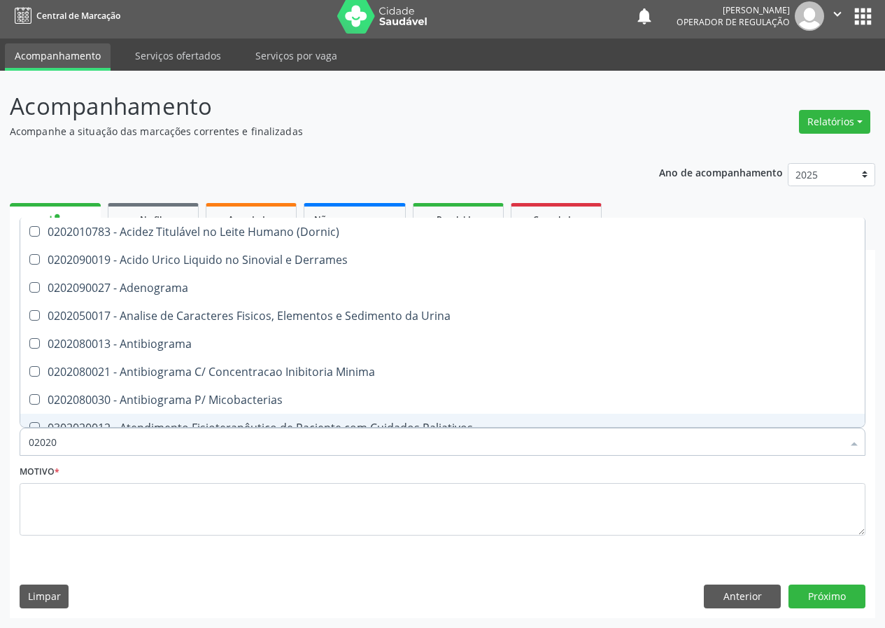
checkbox Livre\) "false"
checkbox \(Tgo\) "true"
checkbox \(Tgp\) "true"
checkbox Ureia "true"
checkbox B12 "true"
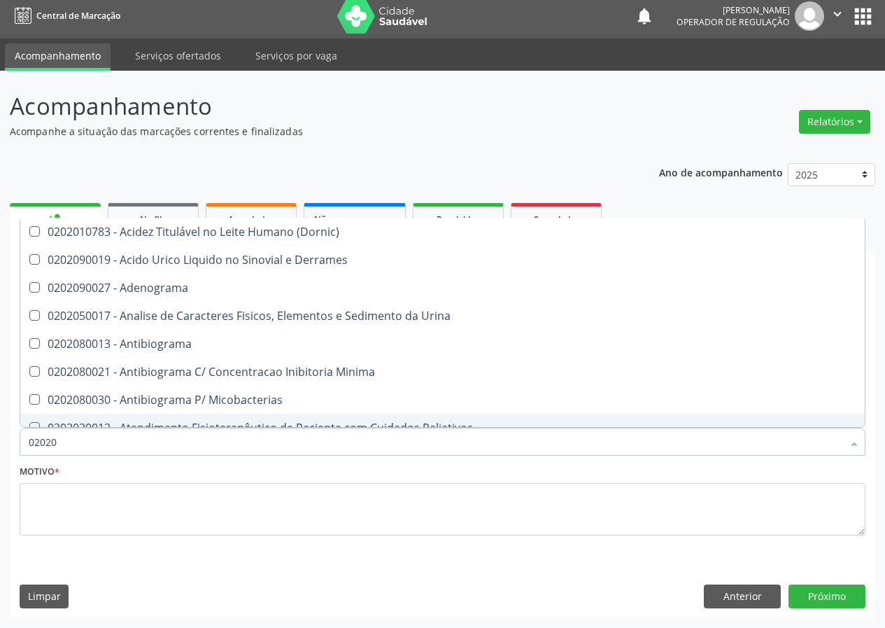
checkbox 125 "false"
checkbox \(Direto\) "false"
checkbox Urinarios "false"
checkbox Hematocrito "false"
checkbox Hemocultura "false"
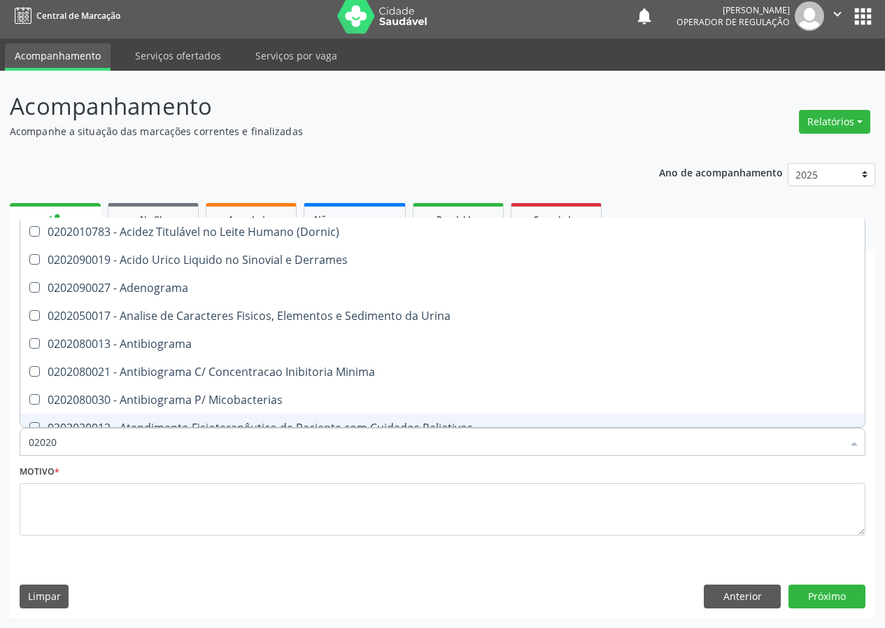
checkbox Completo "true"
checkbox \(Western-Blot\) "false"
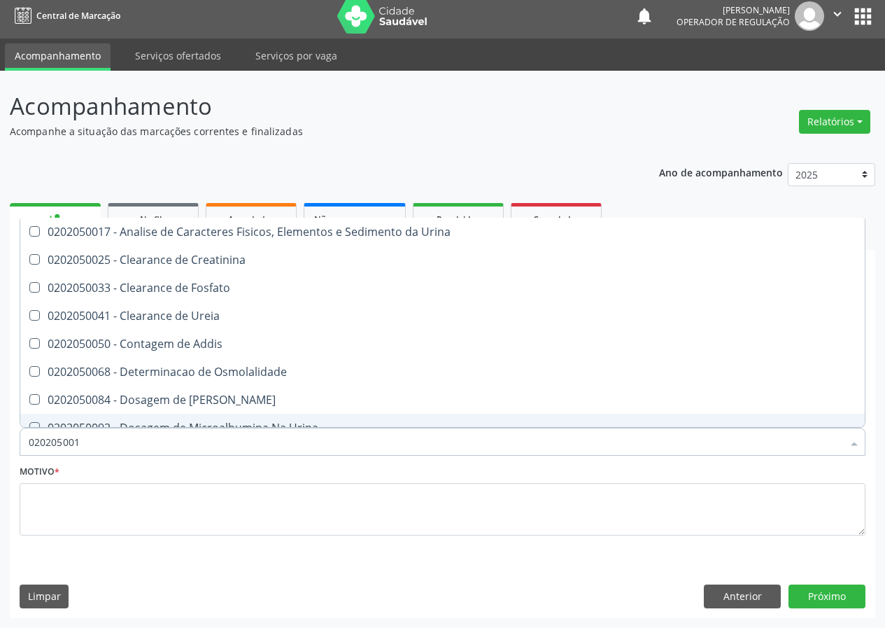
type input "0202050017"
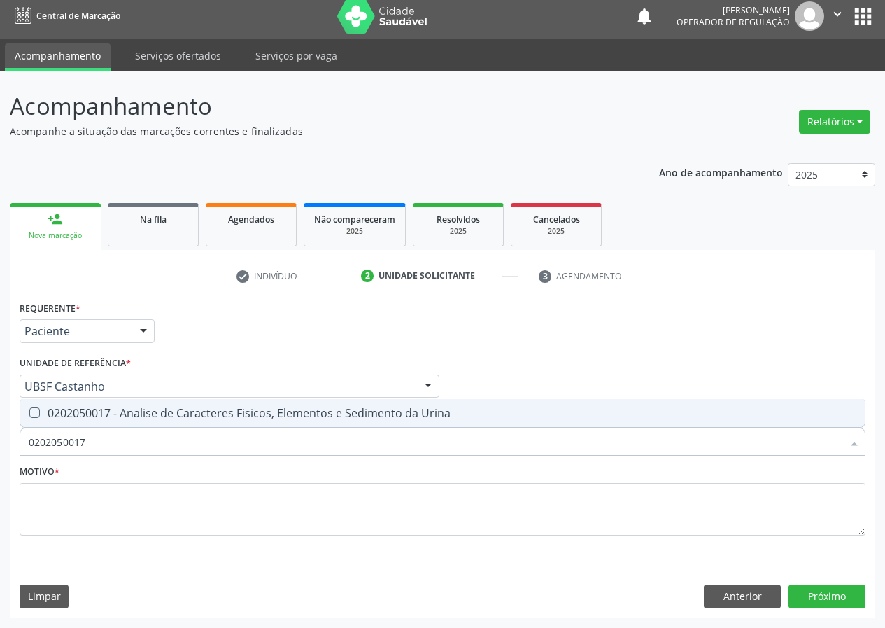
drag, startPoint x: 38, startPoint y: 413, endPoint x: 56, endPoint y: 429, distance: 23.3
click at [41, 415] on div "0202050017 - Analise de Caracteres Fisicos, Elementos e Sedimento da Urina" at bounding box center [443, 412] width 828 height 11
checkbox Urina "true"
drag, startPoint x: 20, startPoint y: 452, endPoint x: 0, endPoint y: 455, distance: 19.9
click at [0, 455] on div "Acompanhamento Acompanhe a situação das marcações correntes e finalizadas Relat…" at bounding box center [442, 349] width 885 height 557
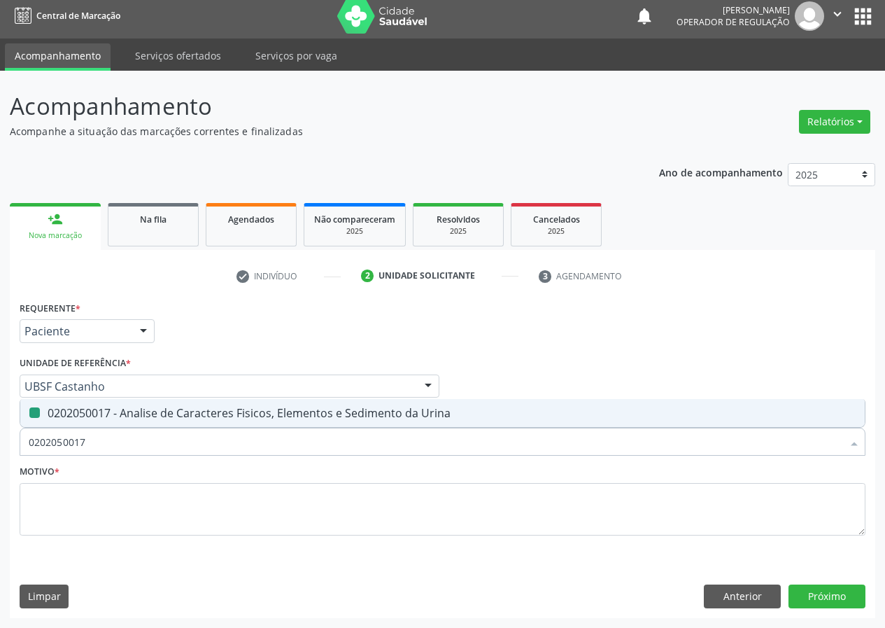
type input "C"
checkbox Urina "false"
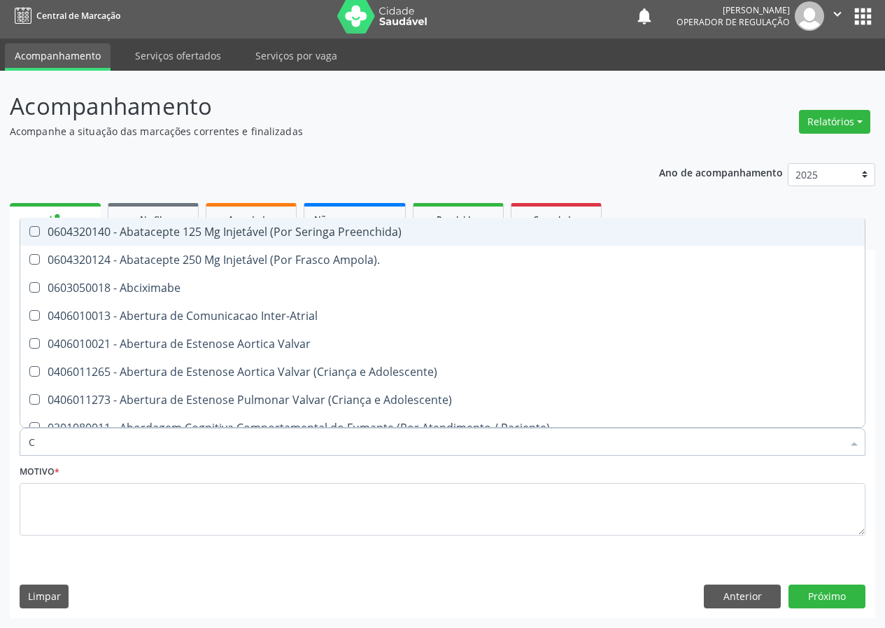
type input "CU"
checkbox Urina "false"
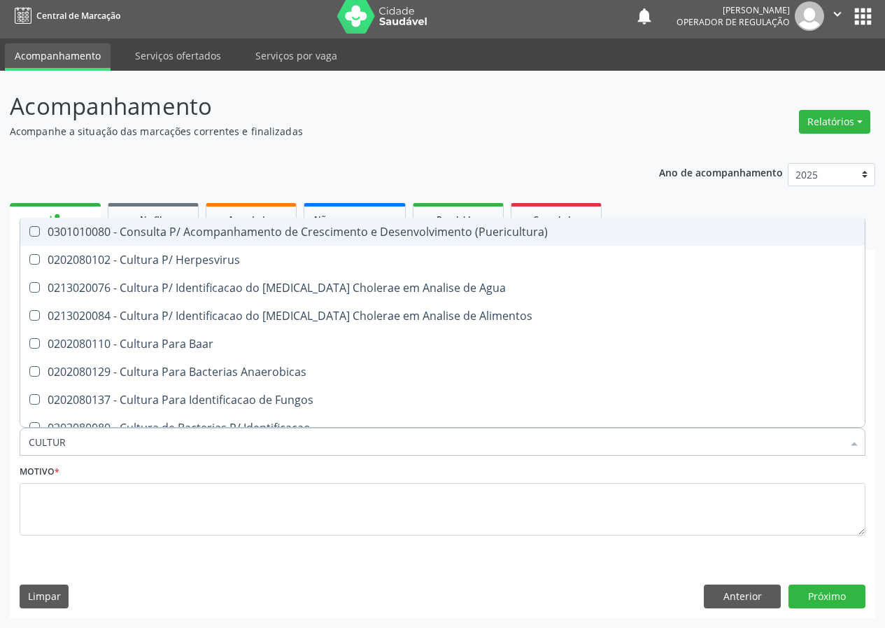
type input "CULTURA"
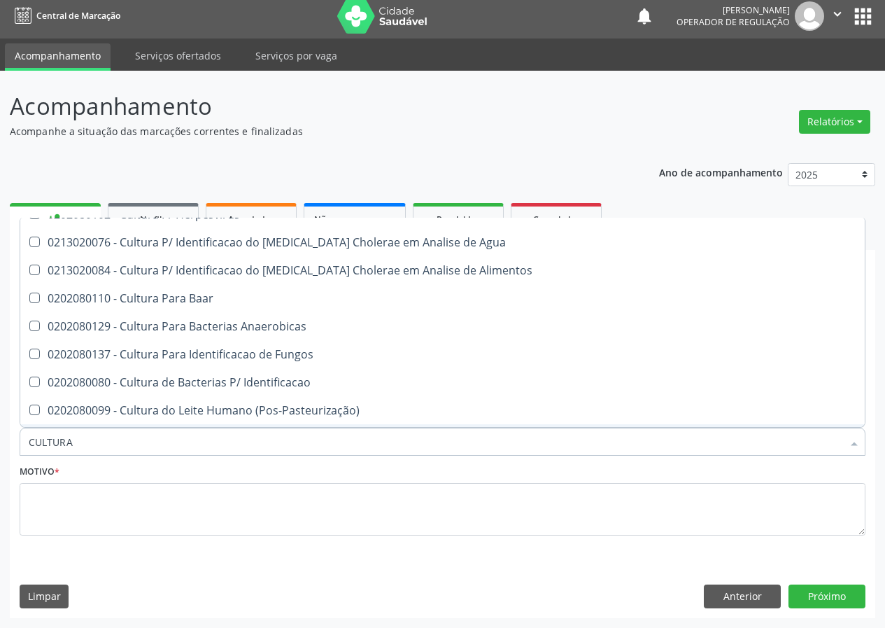
scroll to position [70, 0]
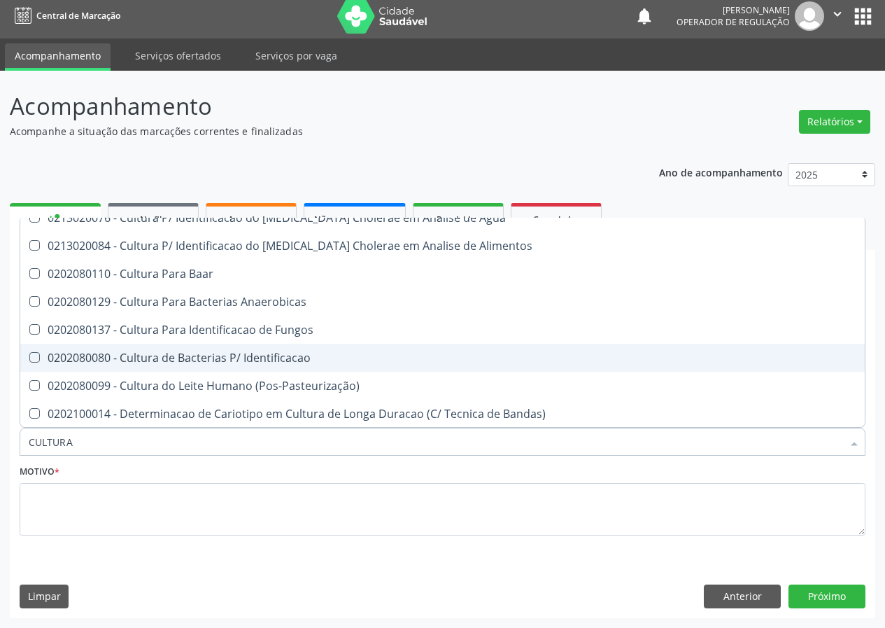
drag, startPoint x: 205, startPoint y: 356, endPoint x: 71, endPoint y: 471, distance: 176.1
click at [204, 356] on div "0202080080 - Cultura de Bacterias P/ Identificacao" at bounding box center [443, 357] width 828 height 11
checkbox Identificacao "true"
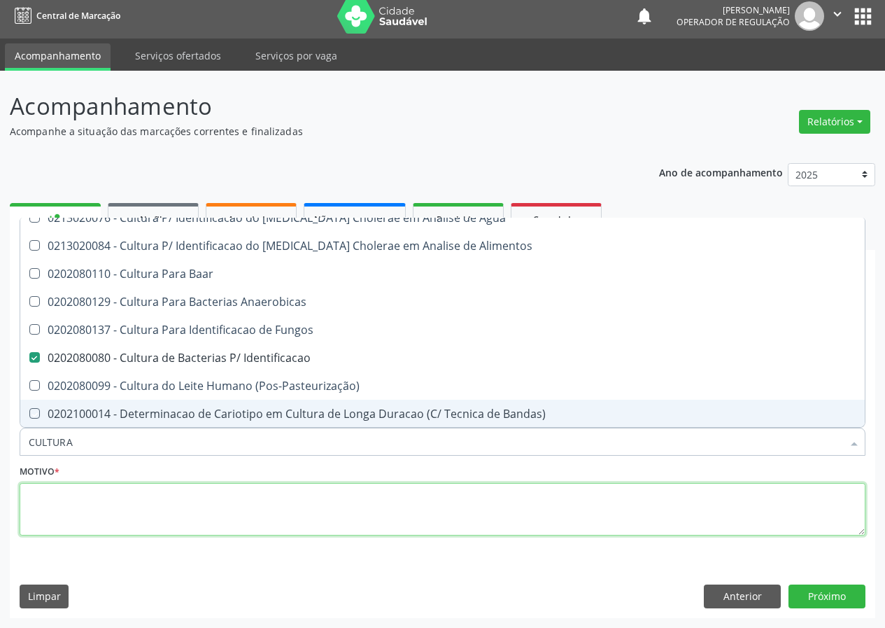
drag, startPoint x: 73, startPoint y: 511, endPoint x: 94, endPoint y: 451, distance: 62.8
click at [94, 451] on div "Requerente * Paciente Médico(a) Enfermeiro(a) Paciente Nenhum resultado encontr…" at bounding box center [443, 425] width 846 height 257
checkbox Herpesvirus "true"
checkbox Agua "true"
checkbox Alimentos "true"
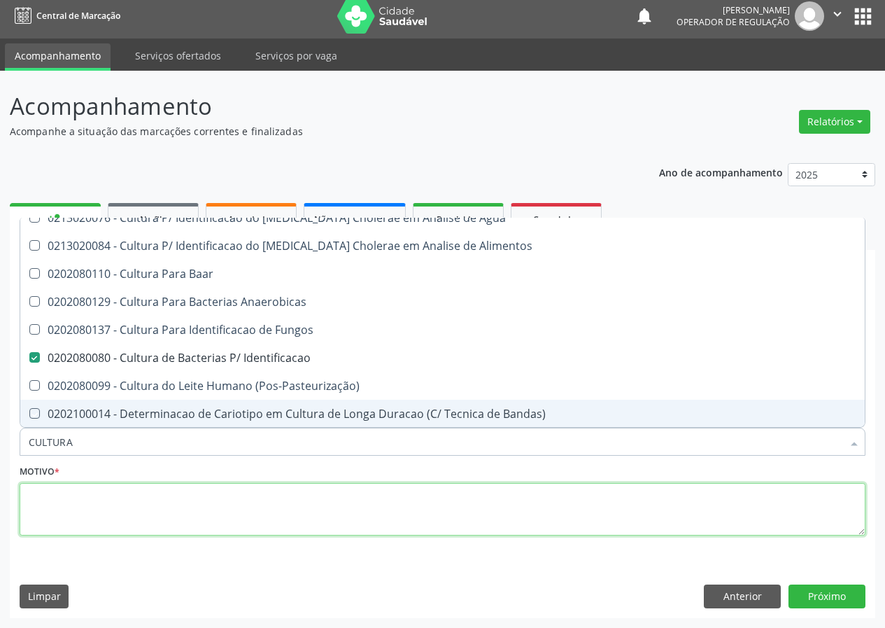
checkbox Baar "true"
checkbox Anaerobicas "true"
checkbox Fungos "true"
checkbox \(Pos-Pasteurização\) "true"
checkbox Bandas\) "true"
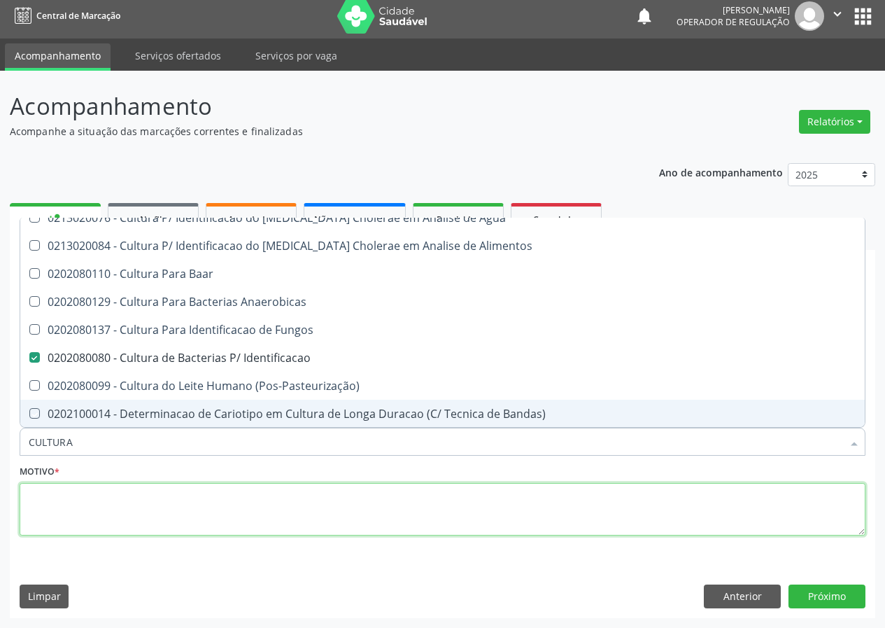
checkbox Hemocultura "true"
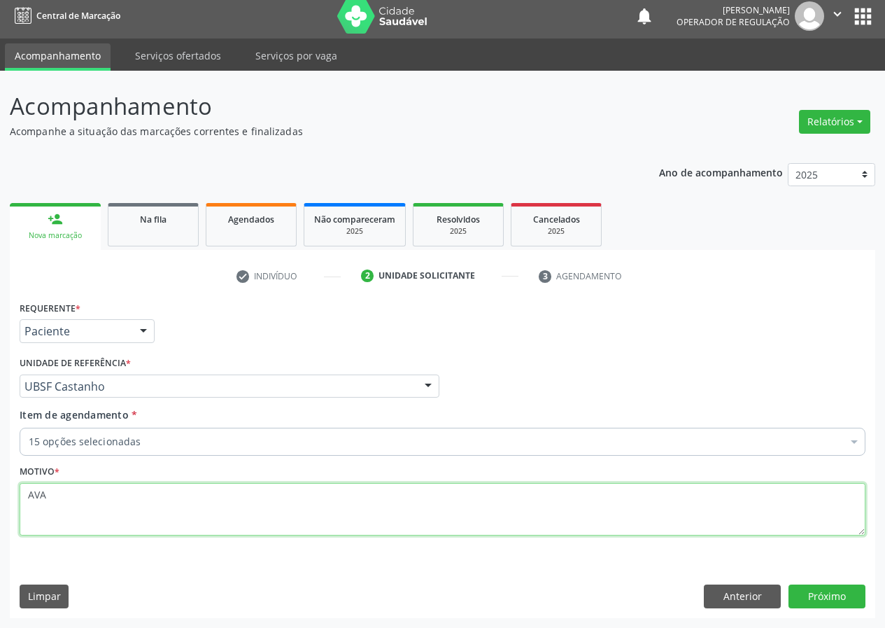
scroll to position [0, 0]
type textarea "AVALIAÇÃO"
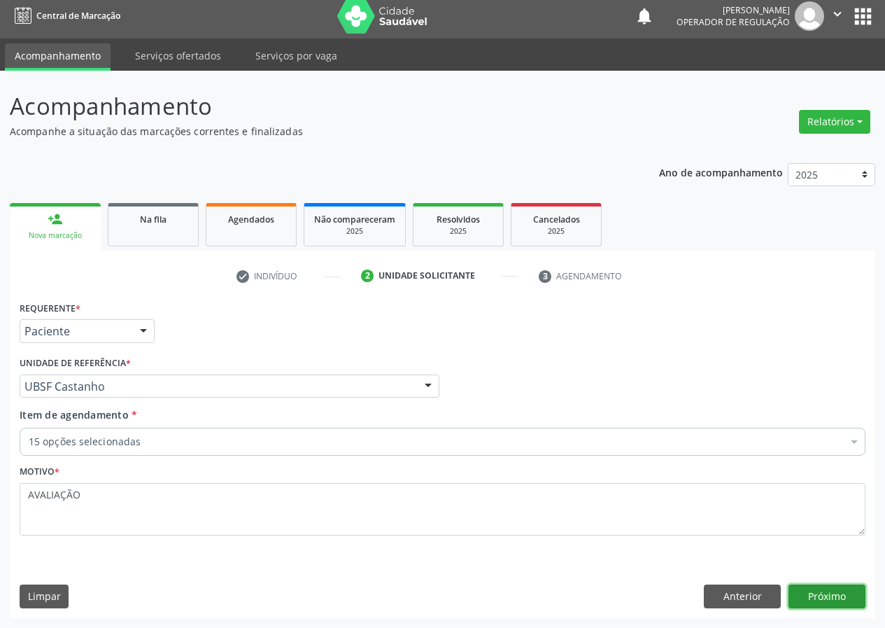
drag, startPoint x: 809, startPoint y: 602, endPoint x: 659, endPoint y: 580, distance: 151.4
click at [745, 586] on div "Anterior Próximo" at bounding box center [785, 596] width 162 height 24
click at [825, 587] on button "Próximo" at bounding box center [826, 596] width 77 height 24
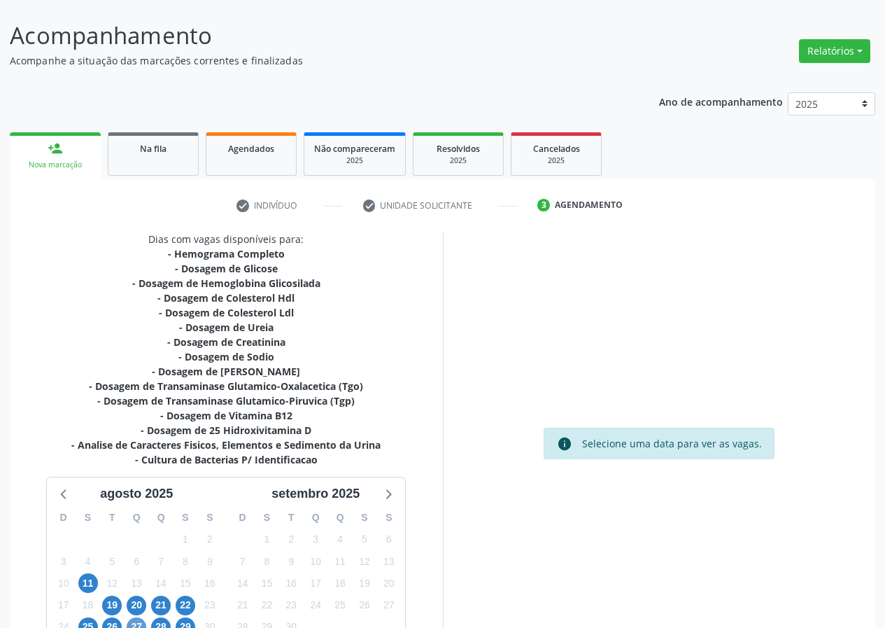
scroll to position [187, 0]
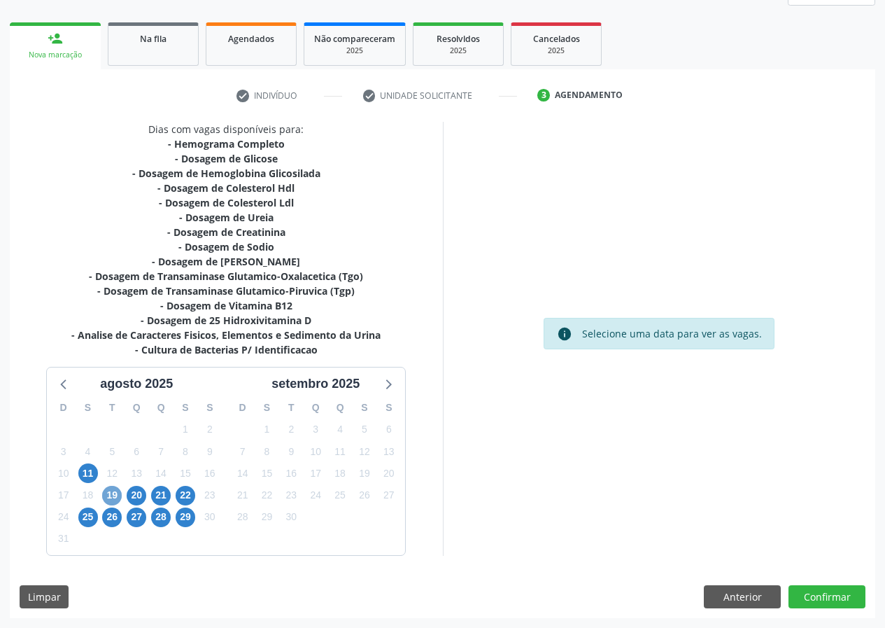
click at [115, 493] on span "19" at bounding box center [112, 496] width 20 height 20
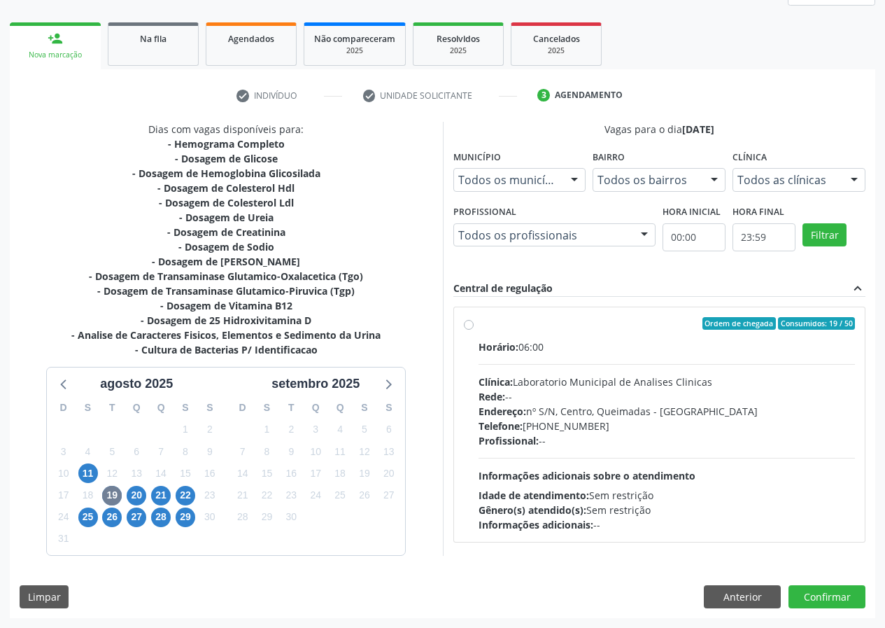
drag, startPoint x: 468, startPoint y: 323, endPoint x: 489, endPoint y: 417, distance: 96.8
click at [471, 331] on div "Ordem de chegada Consumidos: 19 / 50 Horário: 06:00 Clínica: Laboratorio Munici…" at bounding box center [660, 424] width 392 height 215
radio input "true"
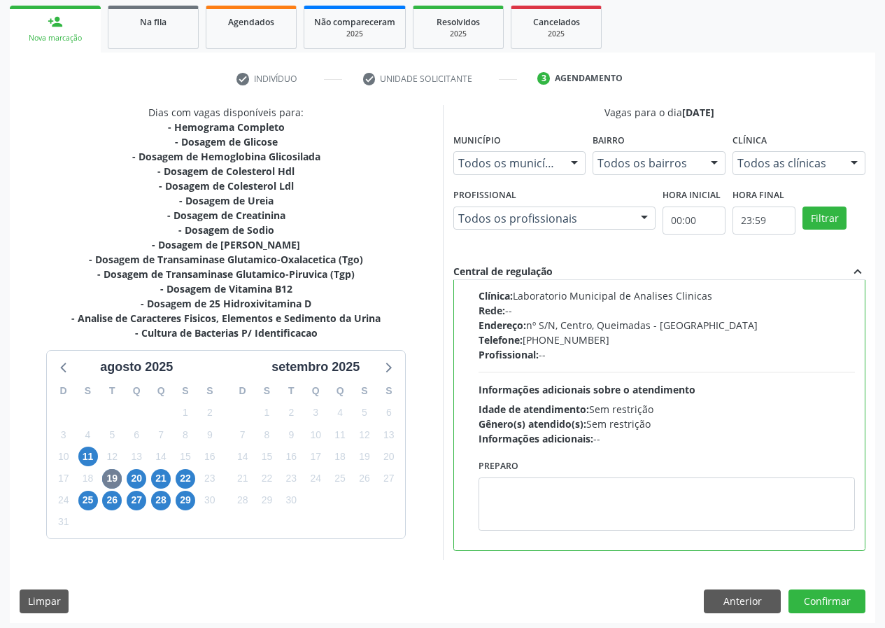
scroll to position [208, 0]
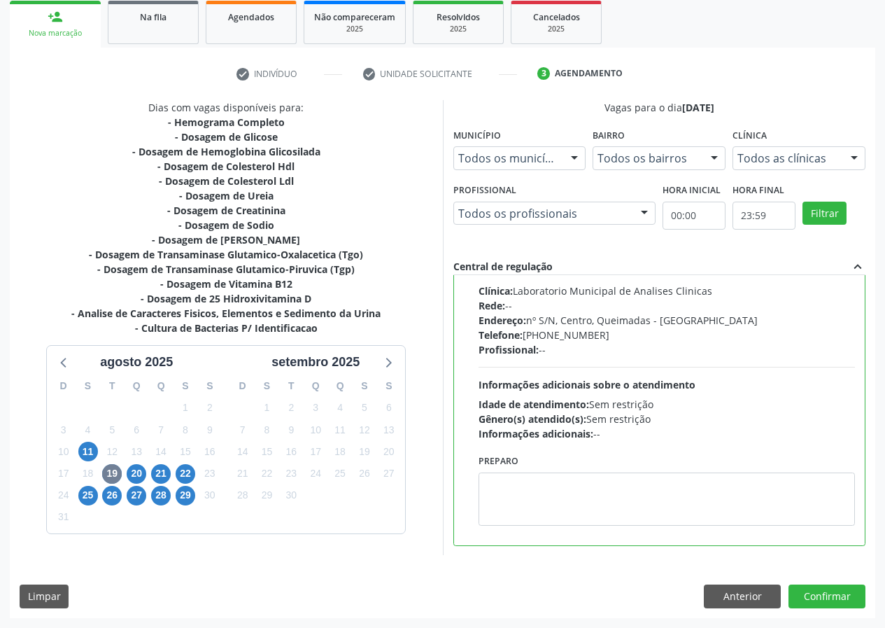
drag, startPoint x: 420, startPoint y: 539, endPoint x: 453, endPoint y: 528, distance: 35.2
click at [420, 539] on div "Dias com vagas disponíveis para: - Hemograma Completo - Dosagem de Glicose - Do…" at bounding box center [226, 327] width 433 height 455
drag, startPoint x: 510, startPoint y: 495, endPoint x: 507, endPoint y: 483, distance: 12.4
click at [509, 491] on textarea at bounding box center [667, 498] width 377 height 53
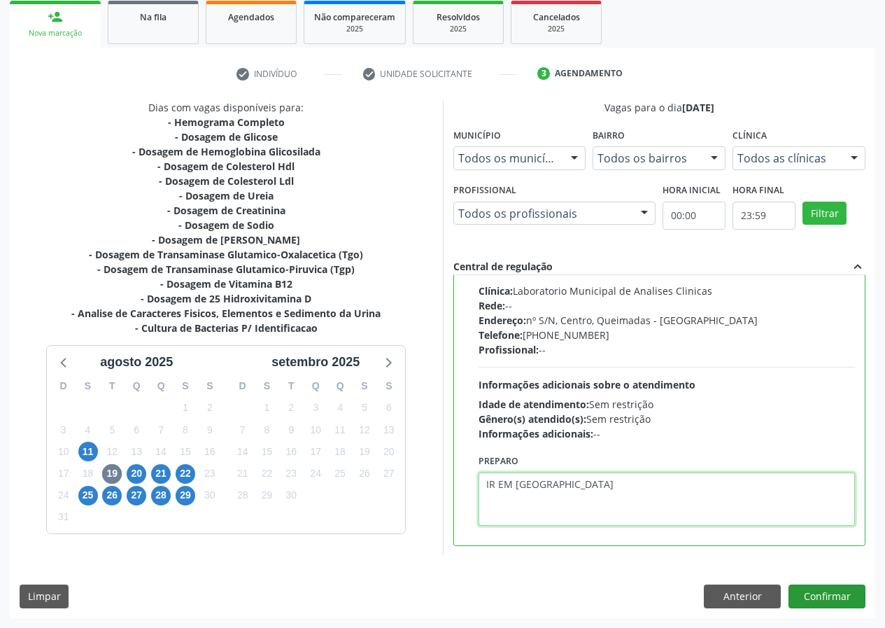
type textarea "IR EM [GEOGRAPHIC_DATA]"
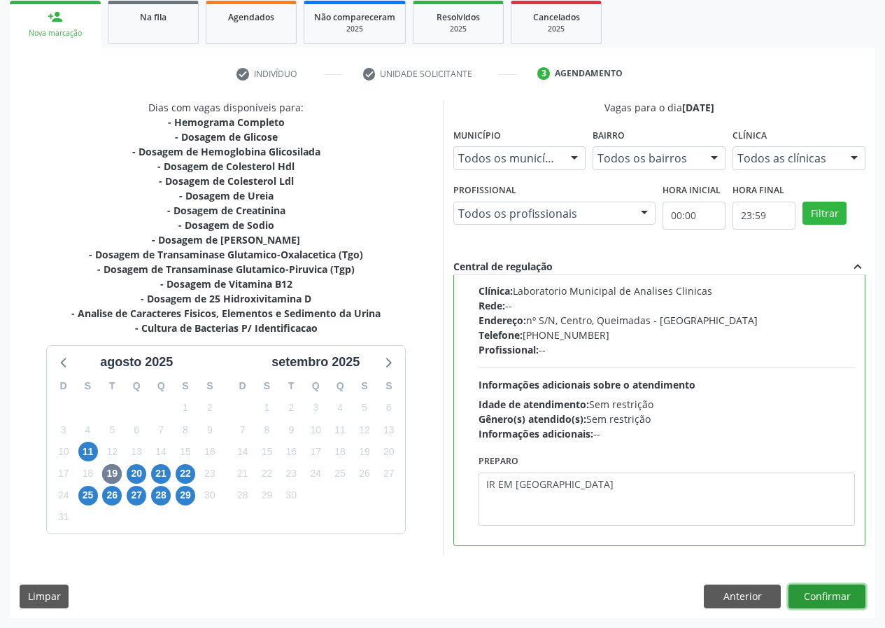
click at [826, 591] on button "Confirmar" at bounding box center [826, 596] width 77 height 24
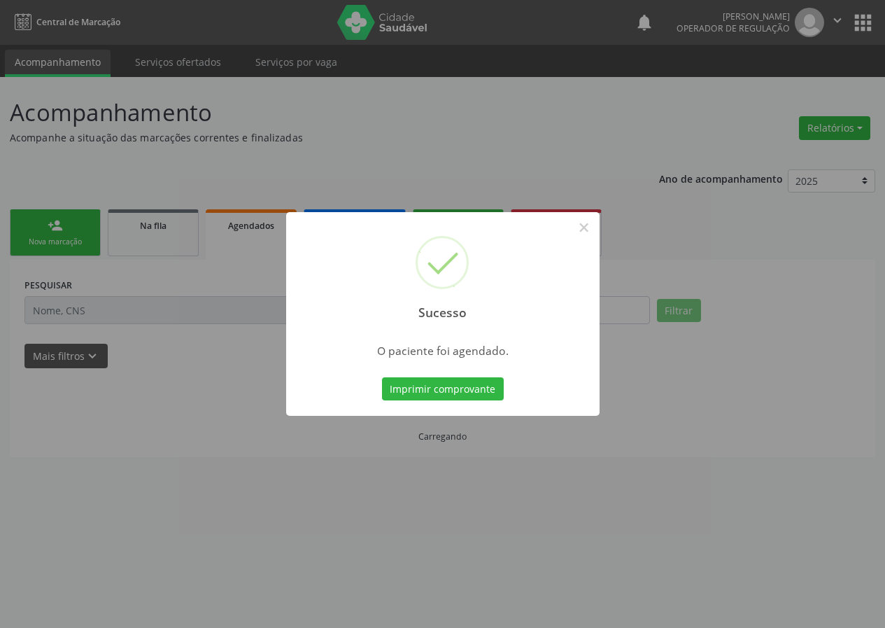
scroll to position [0, 0]
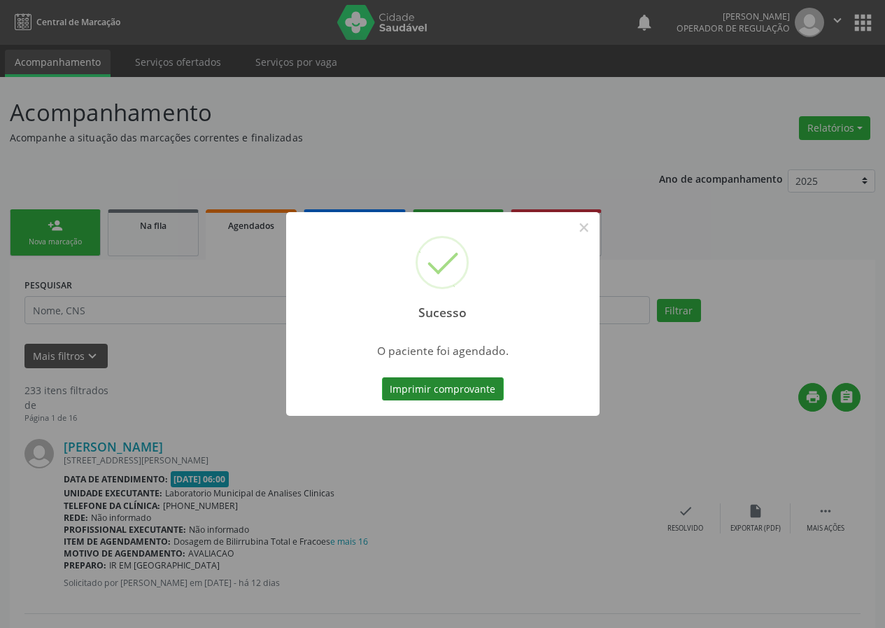
click at [448, 392] on button "Imprimir comprovante" at bounding box center [443, 389] width 122 height 24
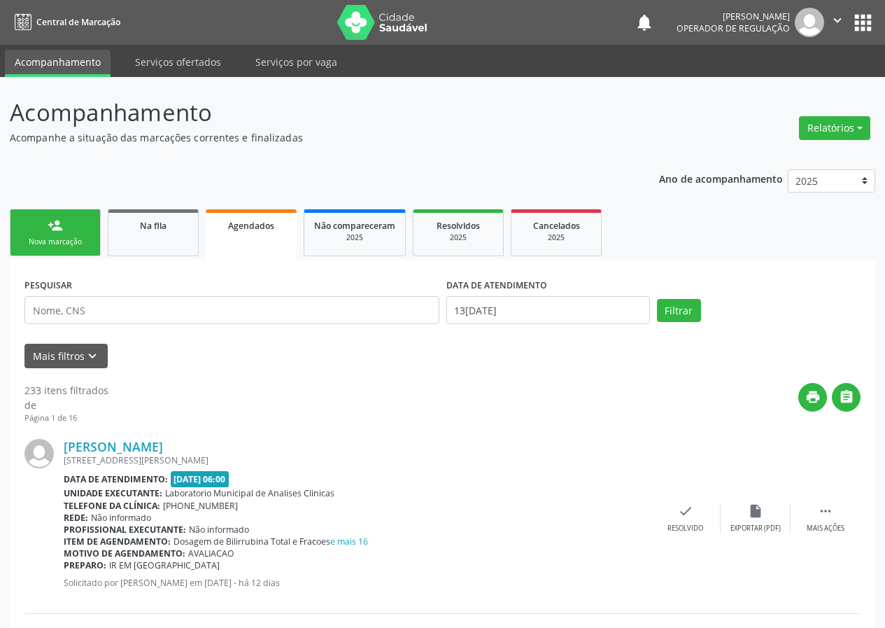
click at [76, 225] on link "person_add Nova marcação" at bounding box center [55, 232] width 91 height 47
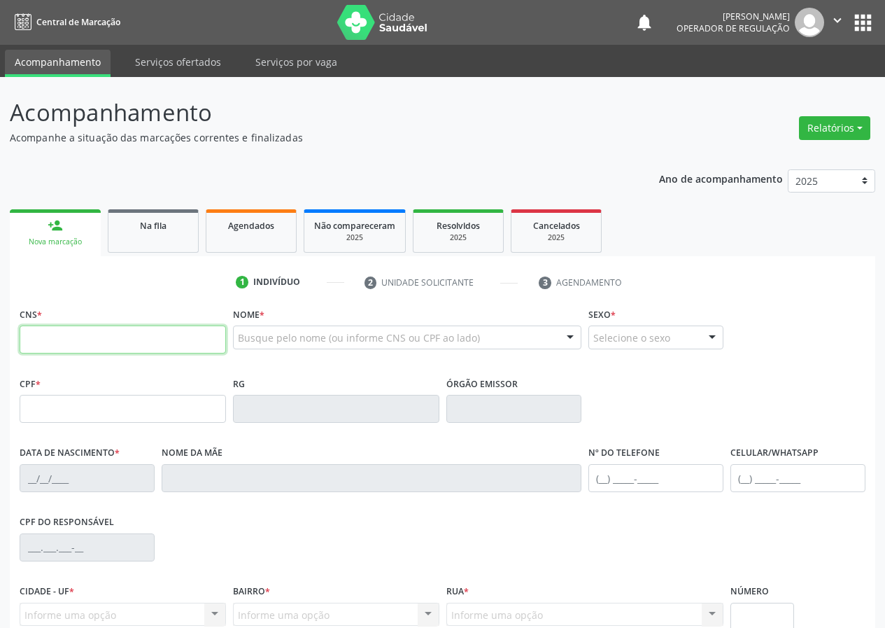
click at [41, 342] on input "text" at bounding box center [123, 339] width 206 height 28
click at [25, 337] on input "text" at bounding box center [123, 339] width 206 height 28
type input "700 0005 2240 5902"
type input "142.331.724-60"
type input "[DATE]"
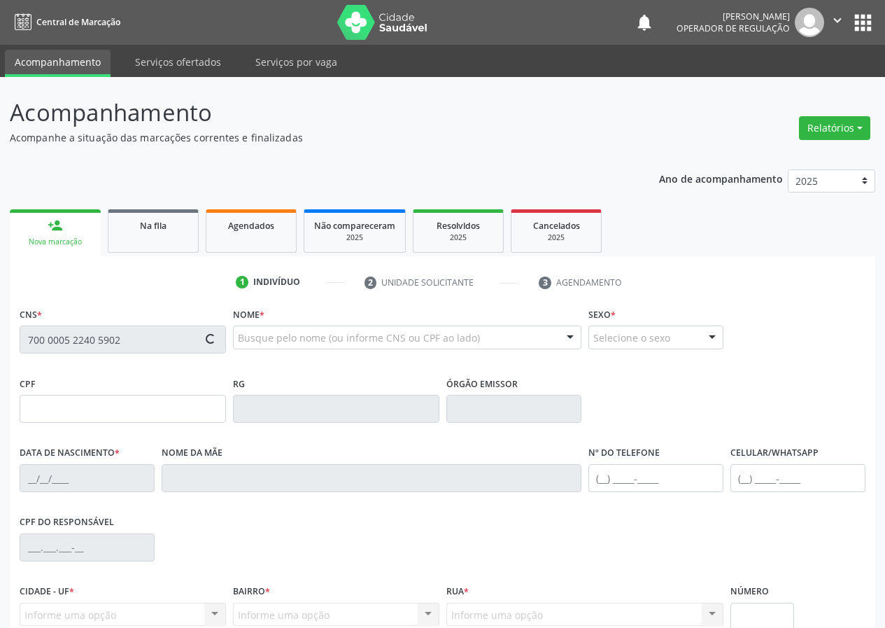
type input "[PERSON_NAME]"
type input "[PHONE_NUMBER]"
type input "041.274.754-55"
type input "95"
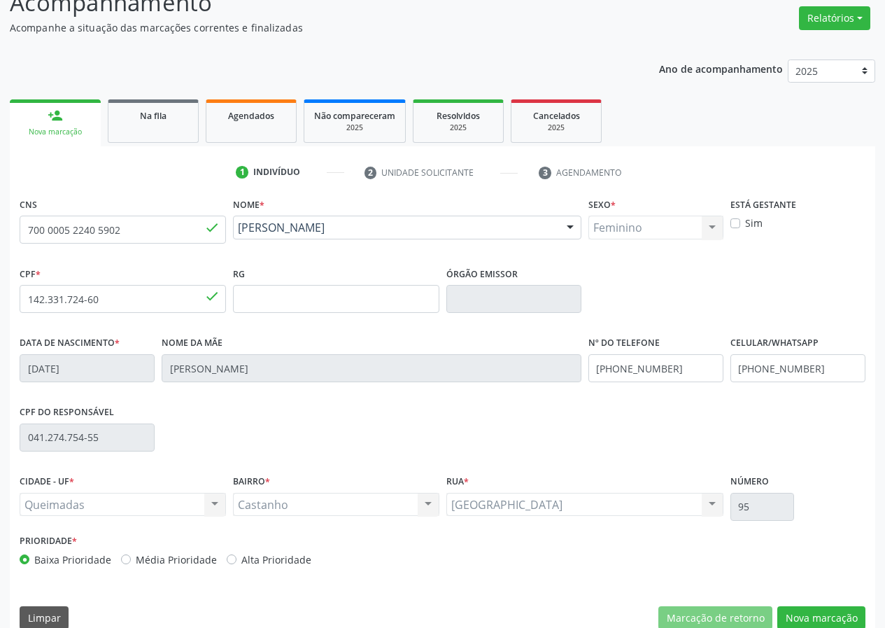
scroll to position [131, 0]
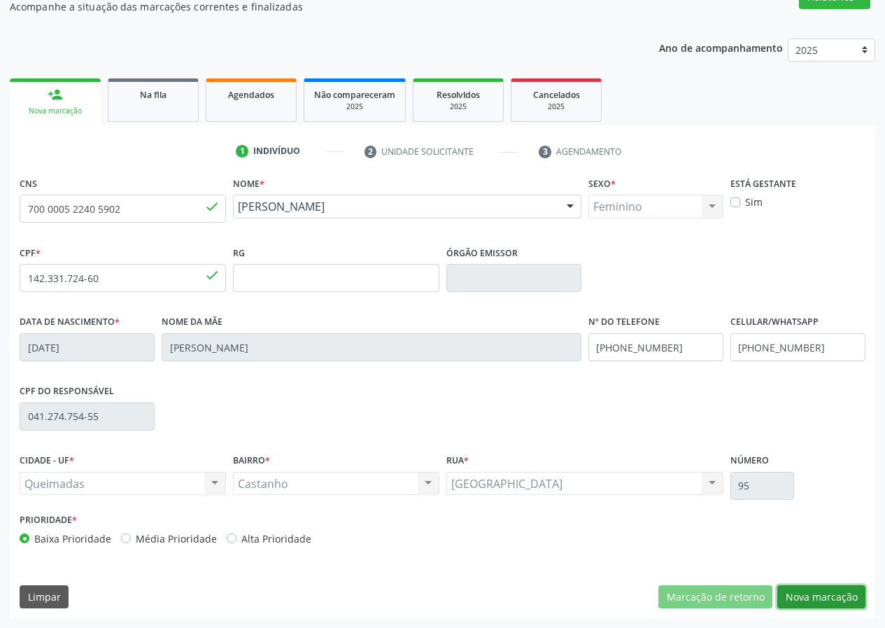
drag, startPoint x: 833, startPoint y: 599, endPoint x: 308, endPoint y: 546, distance: 528.0
click at [830, 597] on button "Nova marcação" at bounding box center [821, 597] width 88 height 24
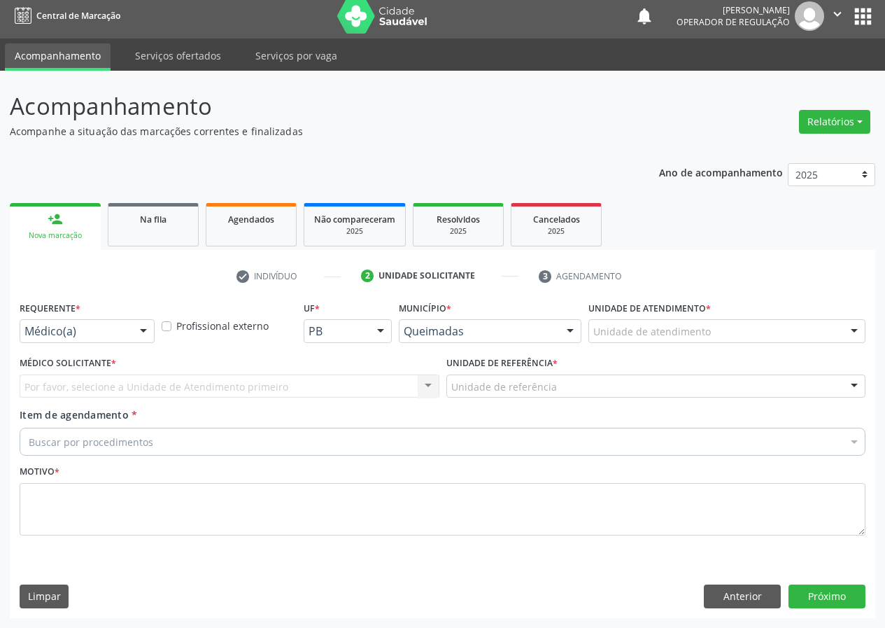
scroll to position [6, 0]
click at [144, 326] on div at bounding box center [143, 332] width 21 height 24
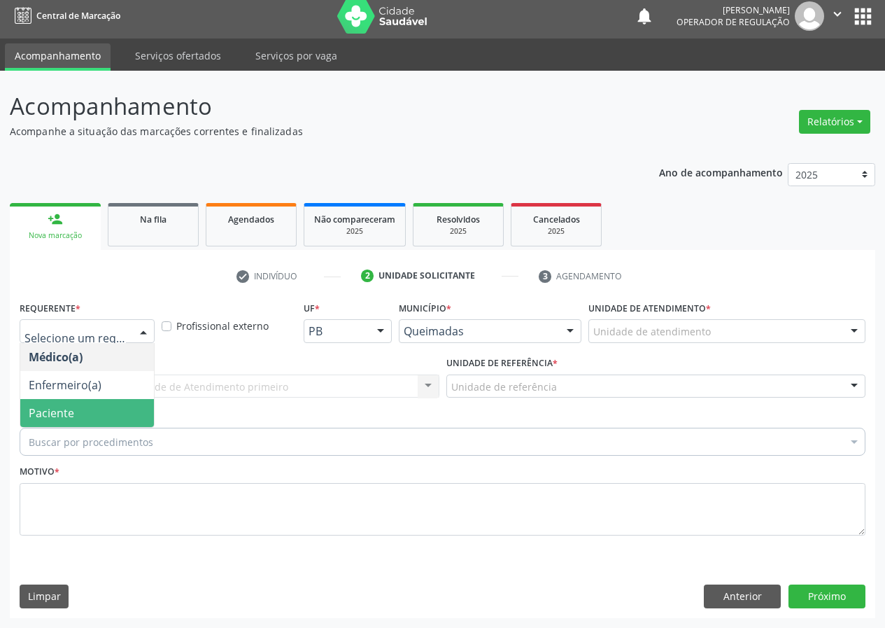
drag, startPoint x: 132, startPoint y: 417, endPoint x: 293, endPoint y: 383, distance: 164.5
click at [136, 414] on span "Paciente" at bounding box center [87, 413] width 134 height 28
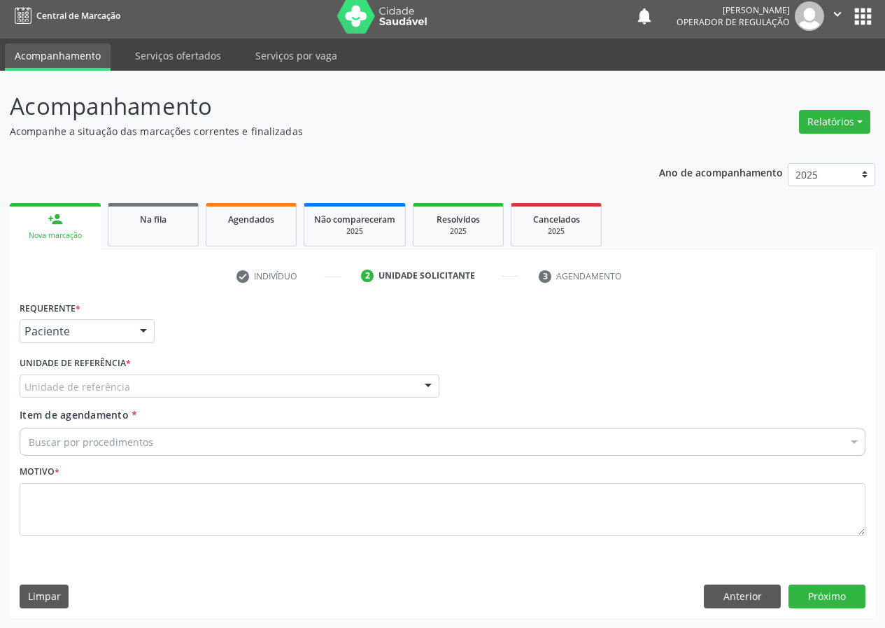
click at [411, 389] on div "Unidade de referência" at bounding box center [230, 386] width 420 height 24
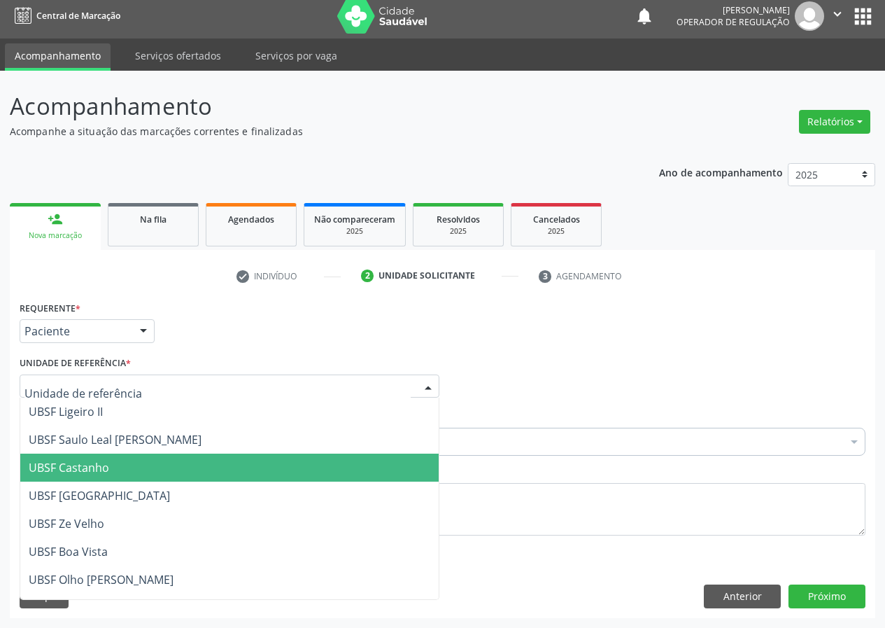
drag, startPoint x: 93, startPoint y: 468, endPoint x: 0, endPoint y: 477, distance: 93.5
click at [90, 467] on span "UBSF Castanho" at bounding box center [69, 467] width 80 height 15
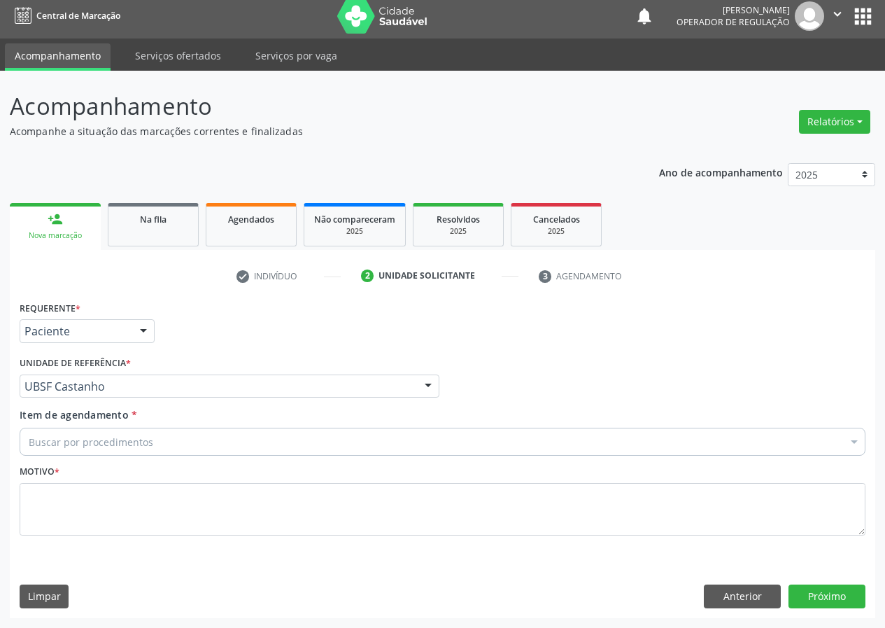
drag, startPoint x: 41, startPoint y: 445, endPoint x: 34, endPoint y: 427, distance: 18.8
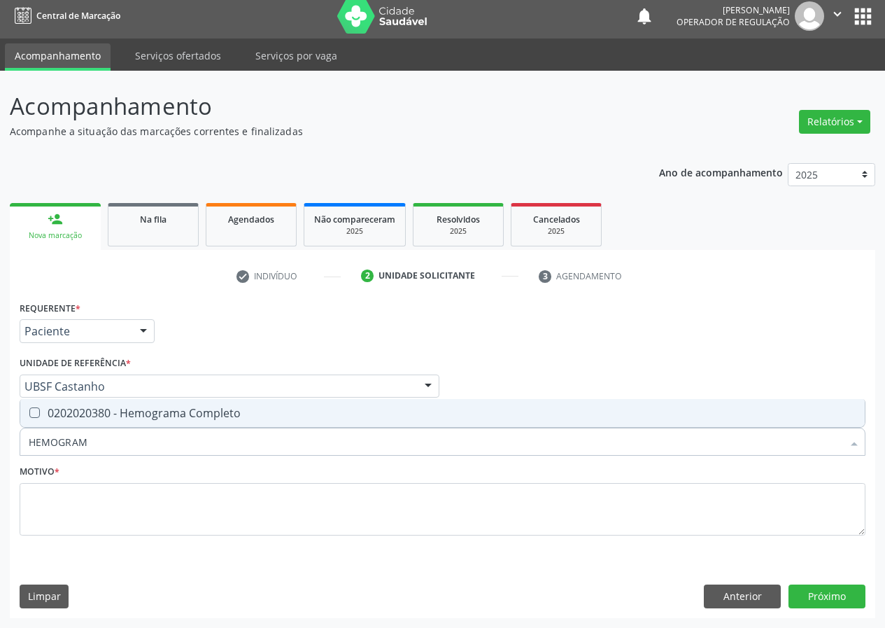
type input "HEMOGRAMA"
drag, startPoint x: 34, startPoint y: 411, endPoint x: 78, endPoint y: 439, distance: 52.8
click at [43, 420] on span "0202020380 - Hemograma Completo" at bounding box center [442, 413] width 844 height 28
checkbox Completo "true"
drag, startPoint x: 97, startPoint y: 438, endPoint x: 2, endPoint y: 455, distance: 95.9
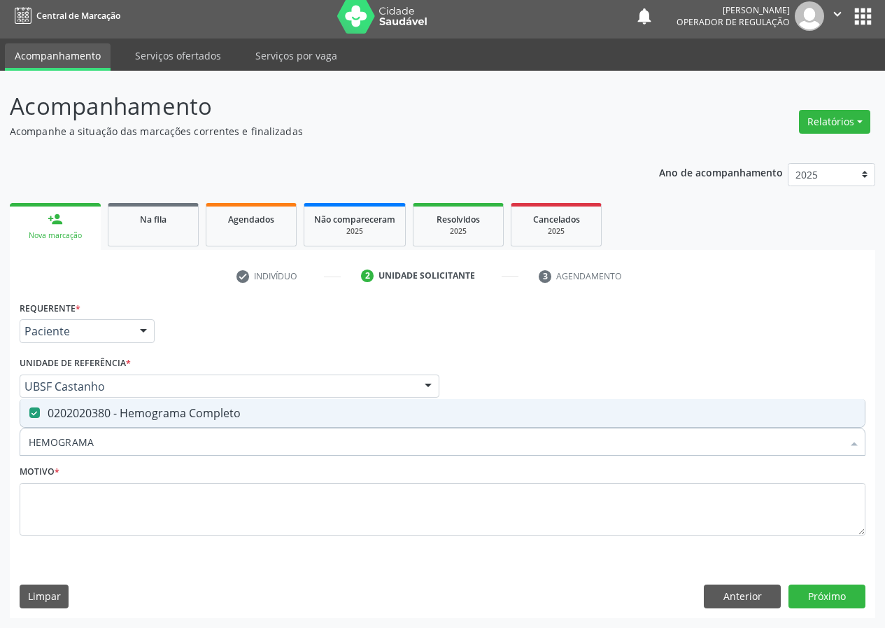
click at [2, 455] on div "Acompanhamento Acompanhe a situação das marcações correntes e finalizadas Relat…" at bounding box center [442, 349] width 885 height 557
type input "G"
checkbox Completo "false"
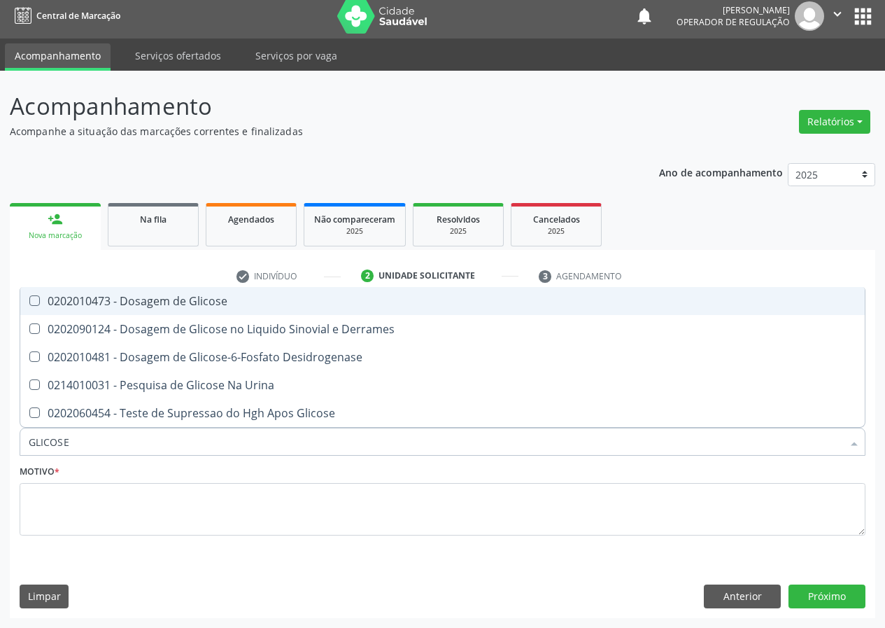
drag, startPoint x: 33, startPoint y: 304, endPoint x: 89, endPoint y: 423, distance: 130.8
click at [43, 330] on ul "Desfazer seleção 0202010473 - Dosagem de Glicose 0202090124 - Dosagem de Glicos…" at bounding box center [442, 357] width 844 height 140
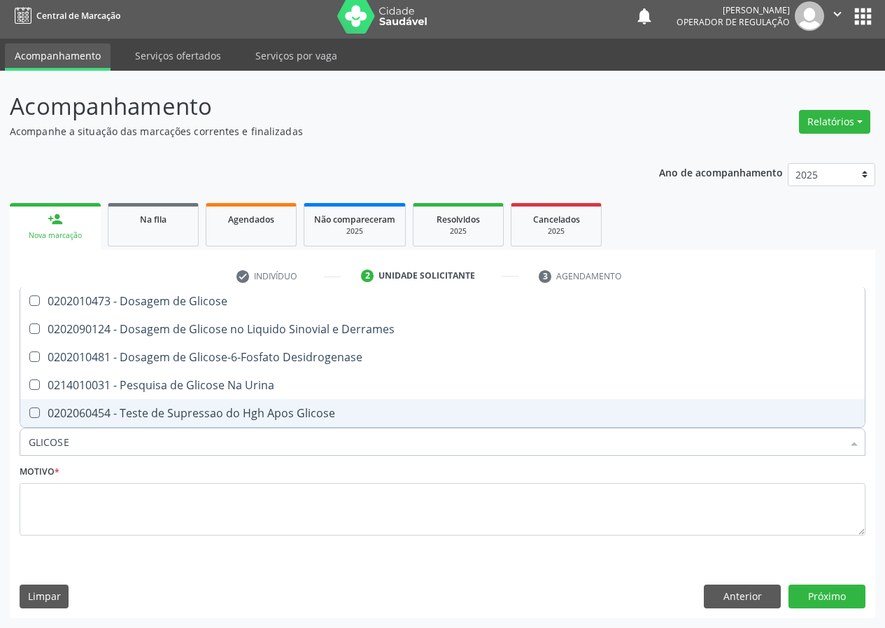
click at [0, 453] on div "Acompanhamento Acompanhe a situação das marcações correntes e finalizadas Relat…" at bounding box center [442, 349] width 885 height 557
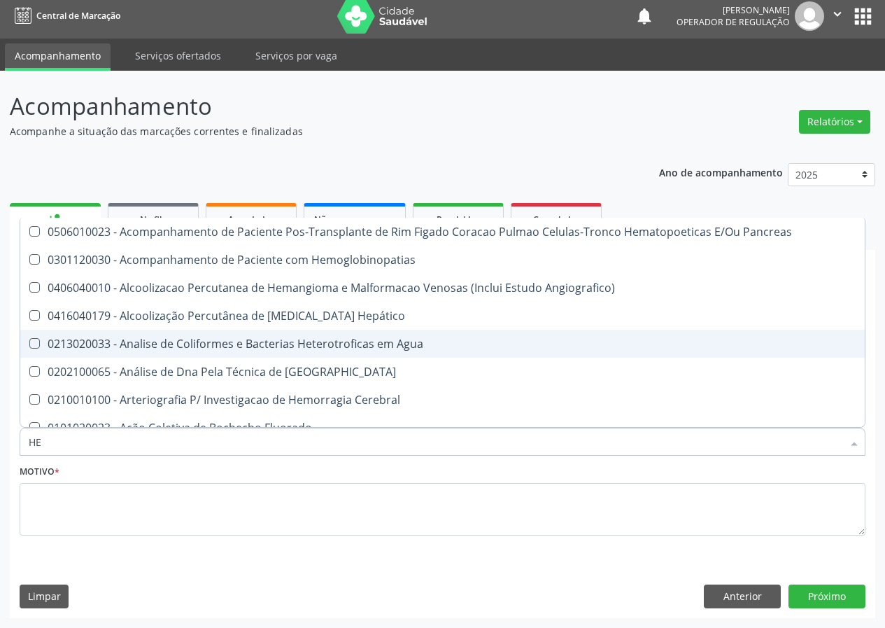
type input "HEM"
checkbox Transplante "true"
checkbox Completo "false"
type input "HEMO"
checkbox Retro-Retal "true"
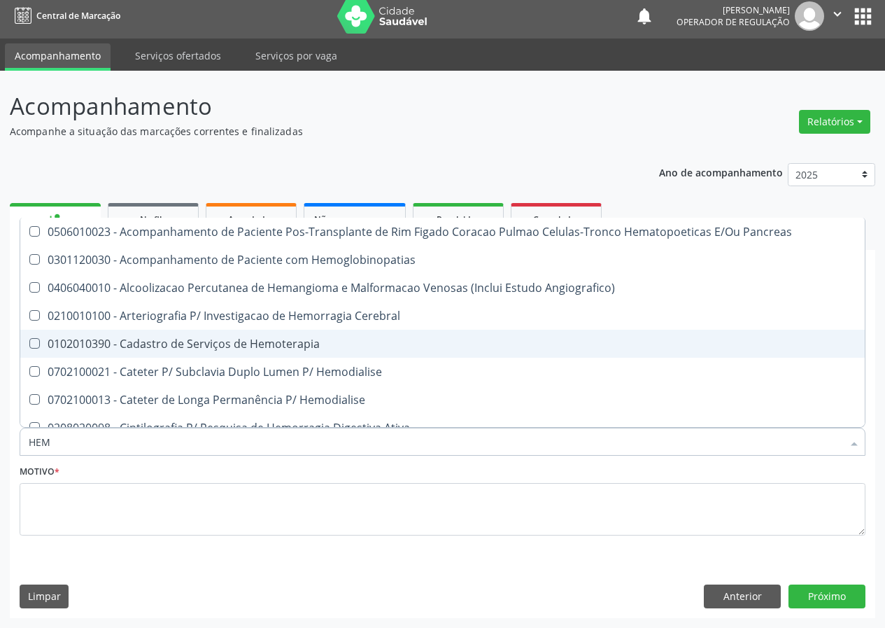
checkbox Completo "false"
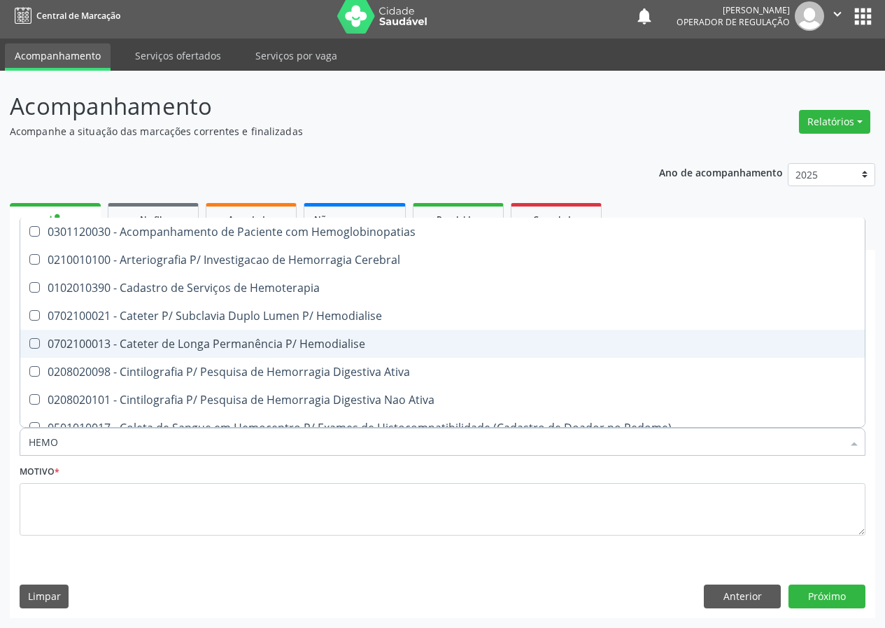
type input "HEMOG"
checkbox Carboxi-Hemoglobina "true"
type input "HEMOGL"
checkbox Carboxi-Hemoglobina "false"
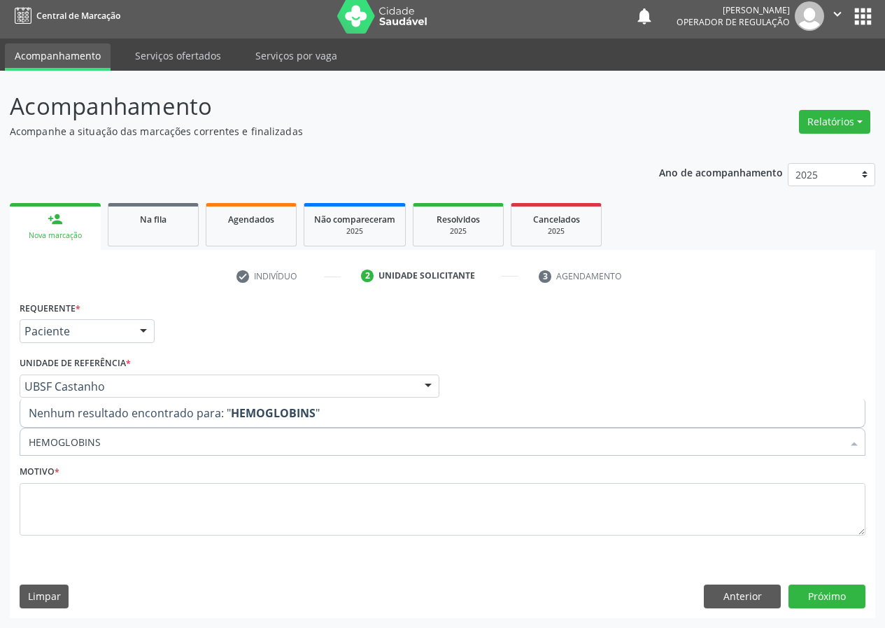
type input "HEMOGLOBIN"
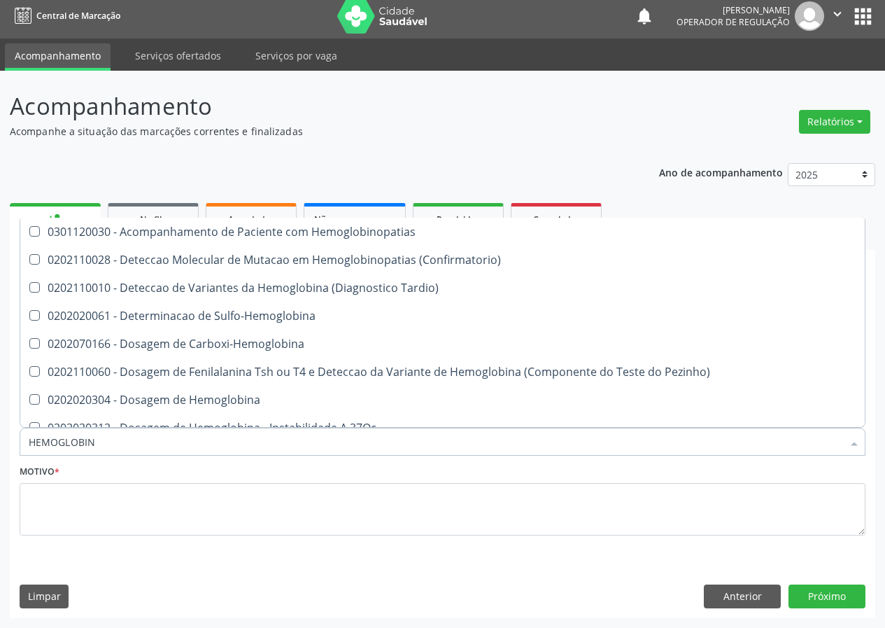
scroll to position [140, 0]
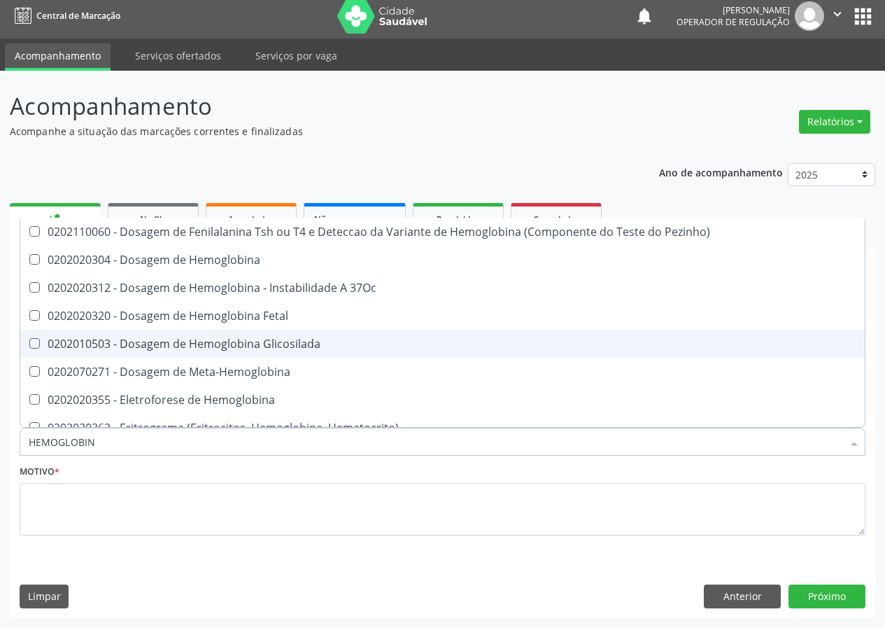
drag, startPoint x: 262, startPoint y: 342, endPoint x: 169, endPoint y: 398, distance: 108.6
click at [250, 346] on div "0202010503 - Dosagem de Hemoglobina Glicosilada" at bounding box center [443, 343] width 828 height 11
checkbox Glicosilada "true"
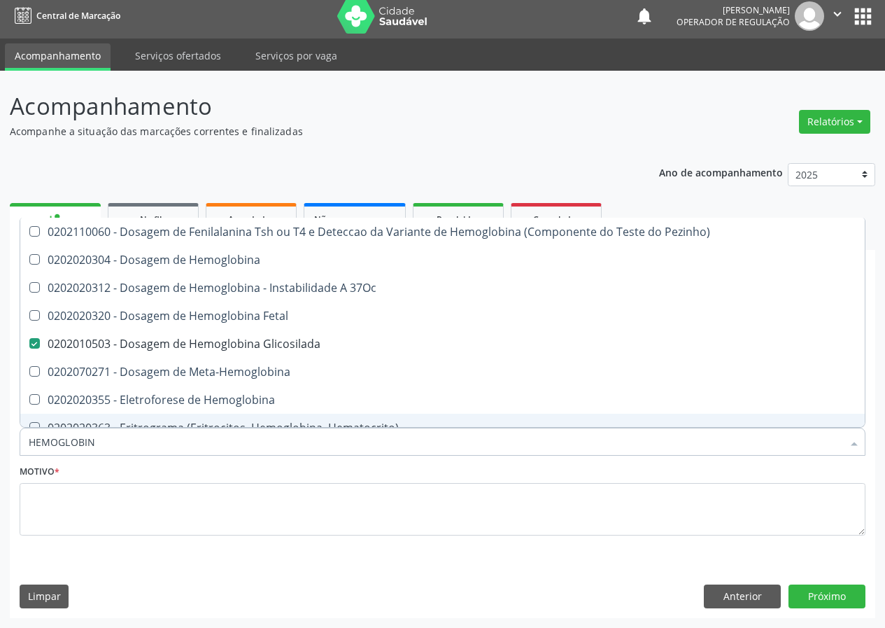
drag, startPoint x: 116, startPoint y: 439, endPoint x: 6, endPoint y: 402, distance: 116.6
click at [4, 447] on div "Acompanhamento Acompanhe a situação das marcações correntes e finalizadas Relat…" at bounding box center [442, 349] width 885 height 557
type input "C"
checkbox Glicosilada "false"
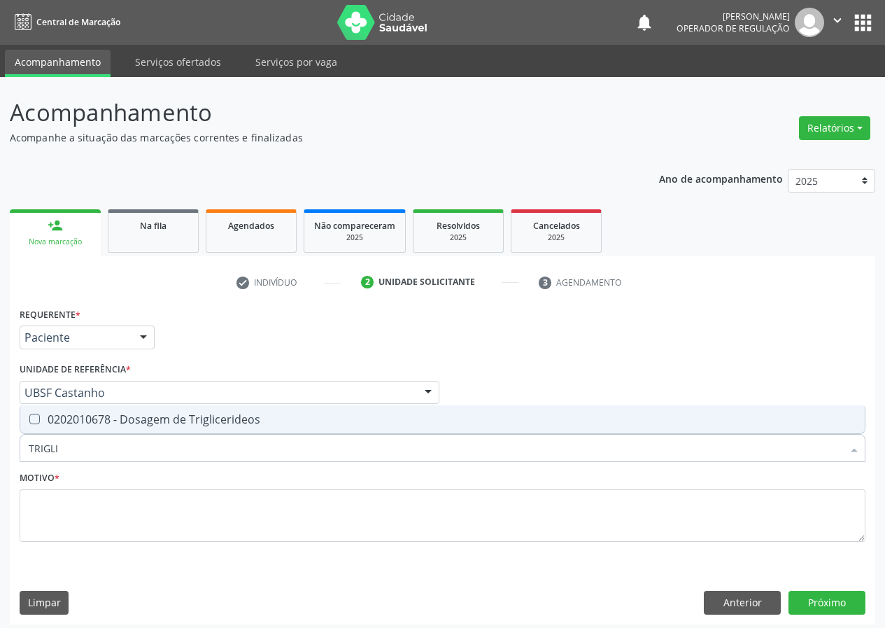
scroll to position [6, 0]
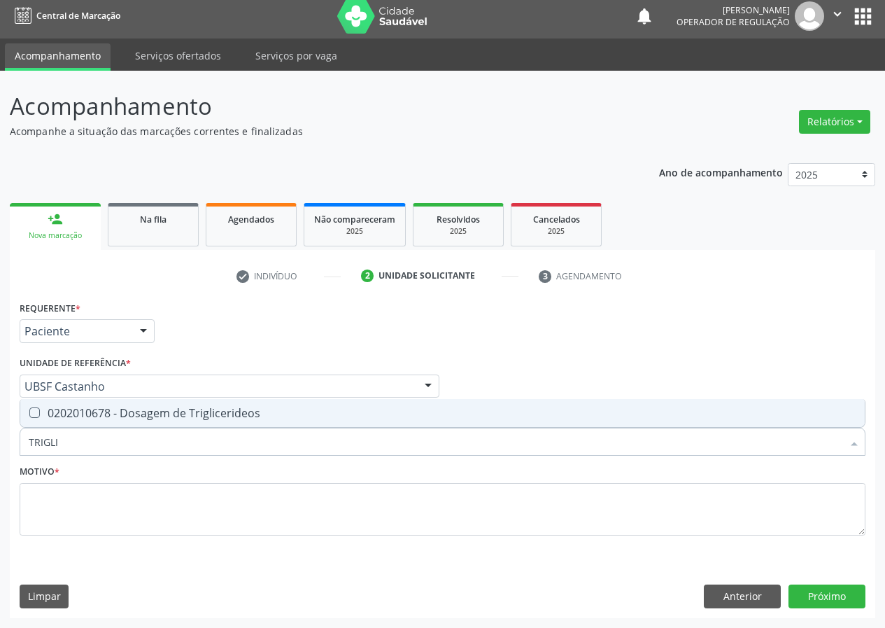
drag, startPoint x: 31, startPoint y: 409, endPoint x: 48, endPoint y: 428, distance: 25.8
click at [33, 412] on Triglicerideos at bounding box center [34, 412] width 10 height 10
click at [29, 412] on Triglicerideos "checkbox" at bounding box center [24, 412] width 9 height 9
checkbox Triglicerideos "true"
drag, startPoint x: 10, startPoint y: 448, endPoint x: 0, endPoint y: 419, distance: 30.5
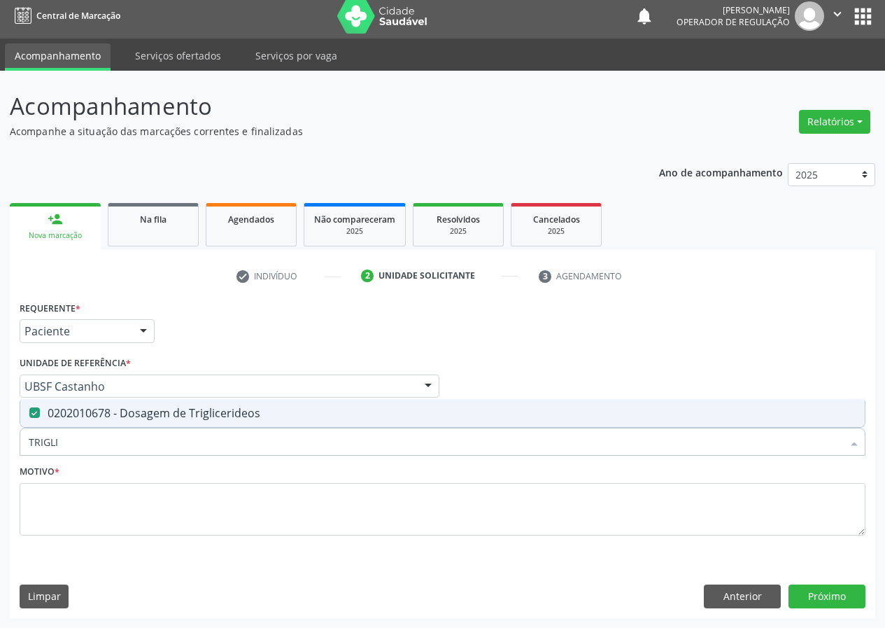
click at [0, 430] on div "Acompanhamento Acompanhe a situação das marcações correntes e finalizadas Relat…" at bounding box center [442, 349] width 885 height 557
type input "TG"
checkbox Triglicerideos "false"
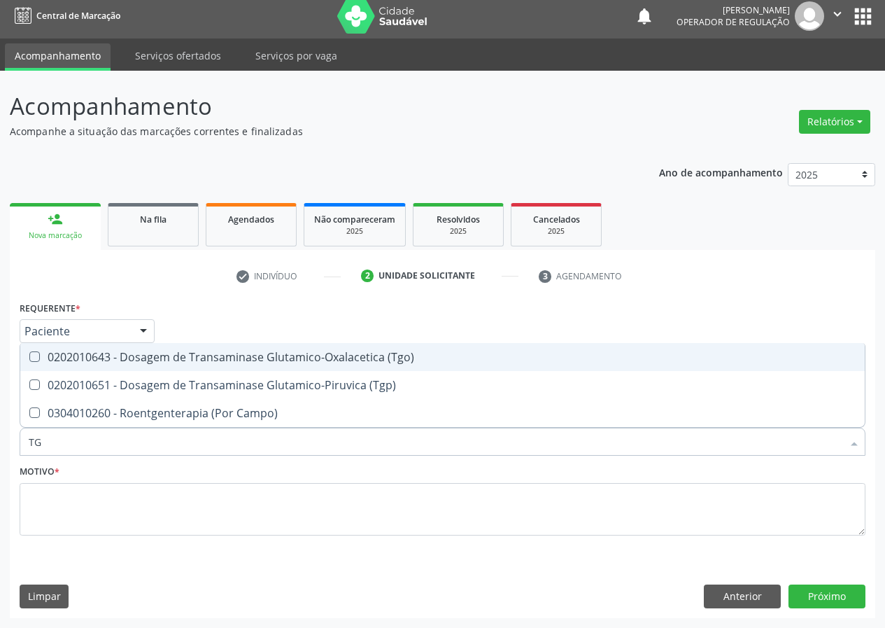
type input "TGO"
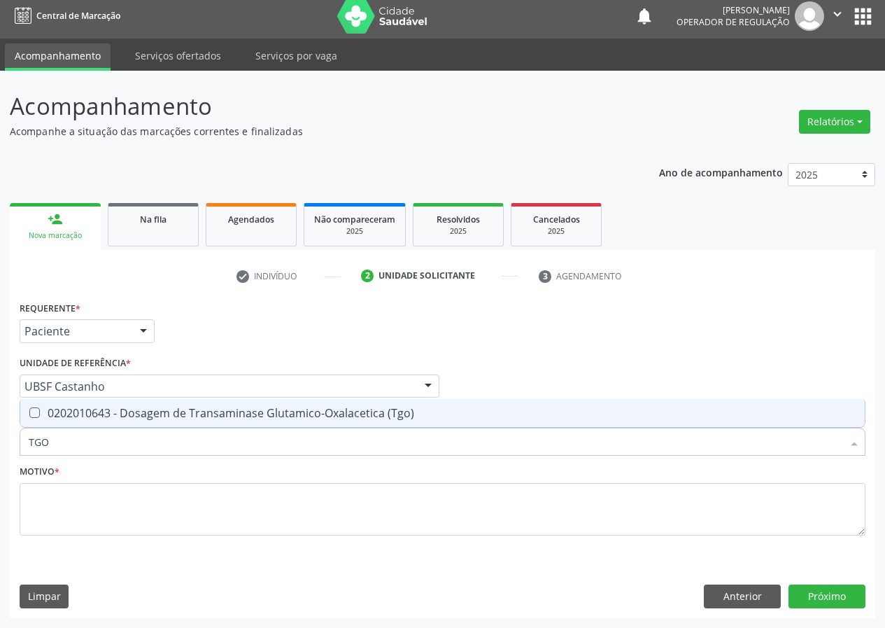
drag, startPoint x: 33, startPoint y: 412, endPoint x: 81, endPoint y: 454, distance: 64.0
click at [44, 418] on div "0202010643 - Dosagem de Transaminase Glutamico-Oxalacetica (Tgo)" at bounding box center [443, 412] width 828 height 11
checkbox \(Tgo\) "true"
drag, startPoint x: 47, startPoint y: 439, endPoint x: 14, endPoint y: 438, distance: 32.9
click at [13, 444] on div "Requerente * Paciente Médico(a) Enfermeiro(a) Paciente Nenhum resultado encontr…" at bounding box center [442, 457] width 865 height 320
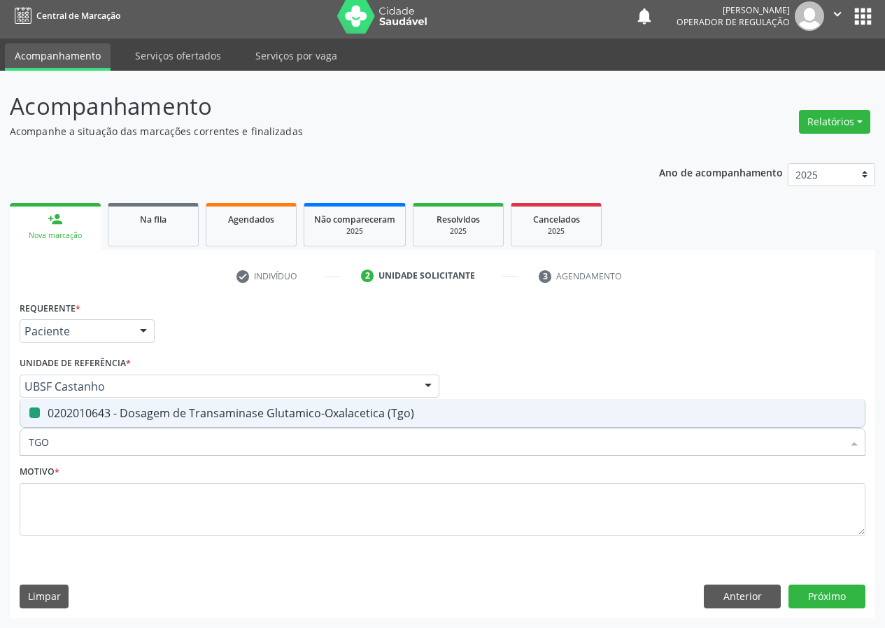
type input "T"
checkbox \(Tgo\) "false"
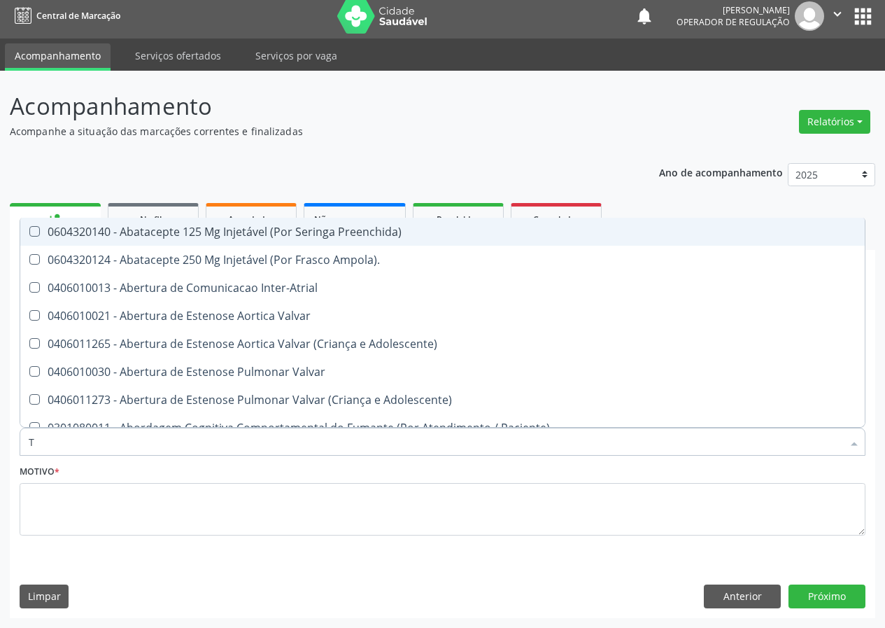
type input "TG"
checkbox Preenchida\) "true"
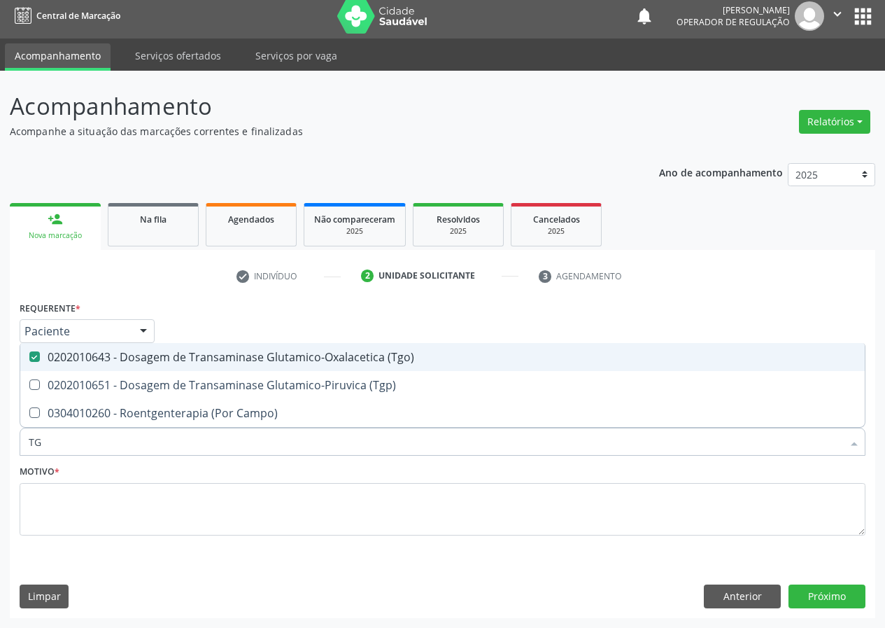
type input "TGP"
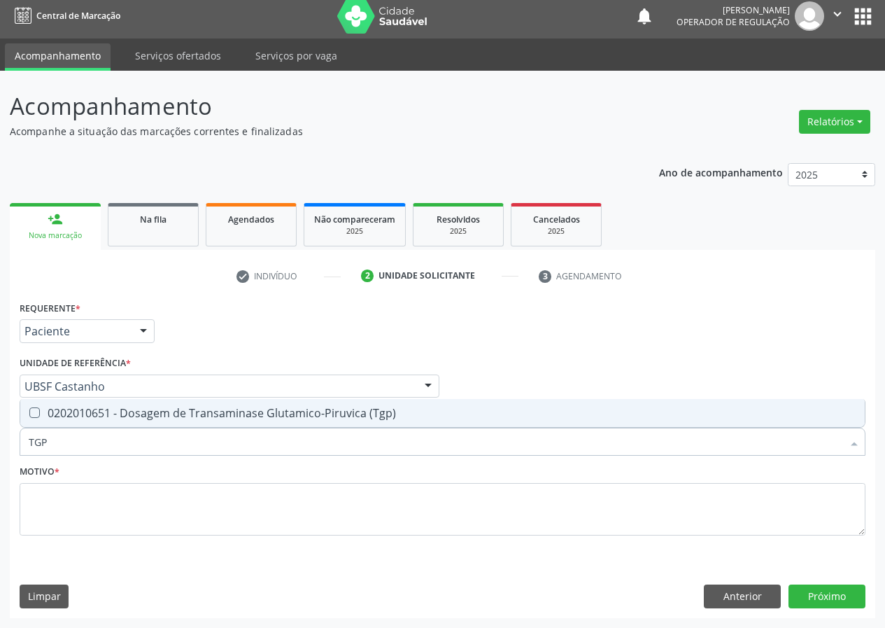
drag, startPoint x: 36, startPoint y: 411, endPoint x: 50, endPoint y: 438, distance: 30.4
click at [38, 420] on span "0202010651 - Dosagem de Transaminase Glutamico-Piruvica (Tgp)" at bounding box center [442, 413] width 844 height 28
checkbox \(Tgp\) "true"
drag, startPoint x: 37, startPoint y: 443, endPoint x: 0, endPoint y: 450, distance: 37.7
click at [0, 450] on div "Acompanhamento Acompanhe a situação das marcações correntes e finalizadas Relat…" at bounding box center [442, 349] width 885 height 557
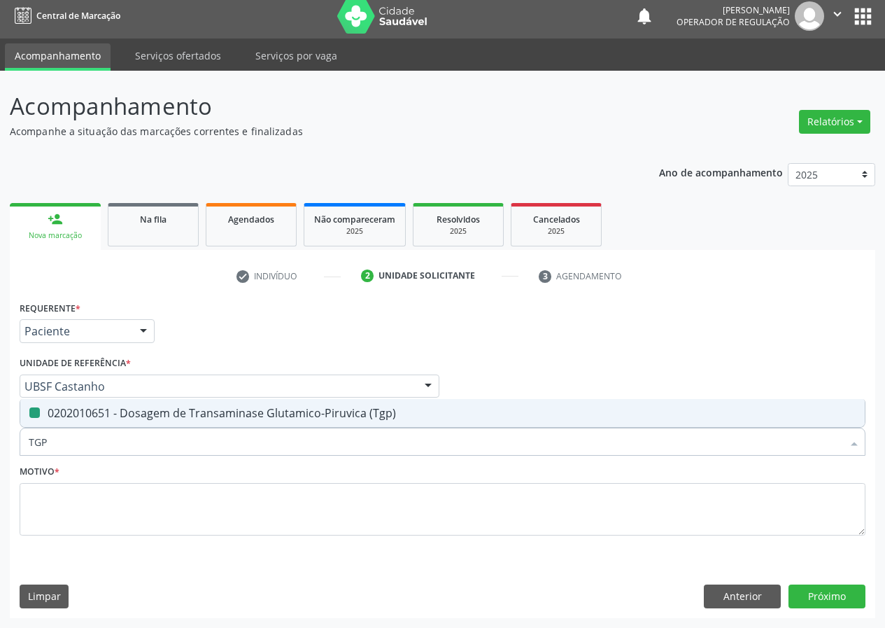
type input "0"
checkbox \(Tgp\) "false"
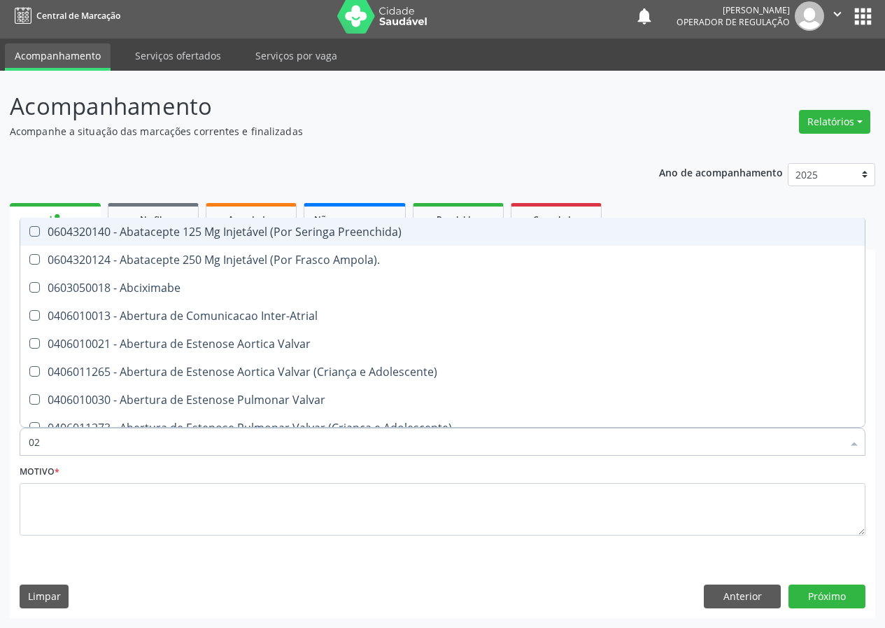
type input "020"
checkbox Transplantado "true"
checkbox Mama "true"
checkbox Gráfico "true"
checkbox Preenchida\) "true"
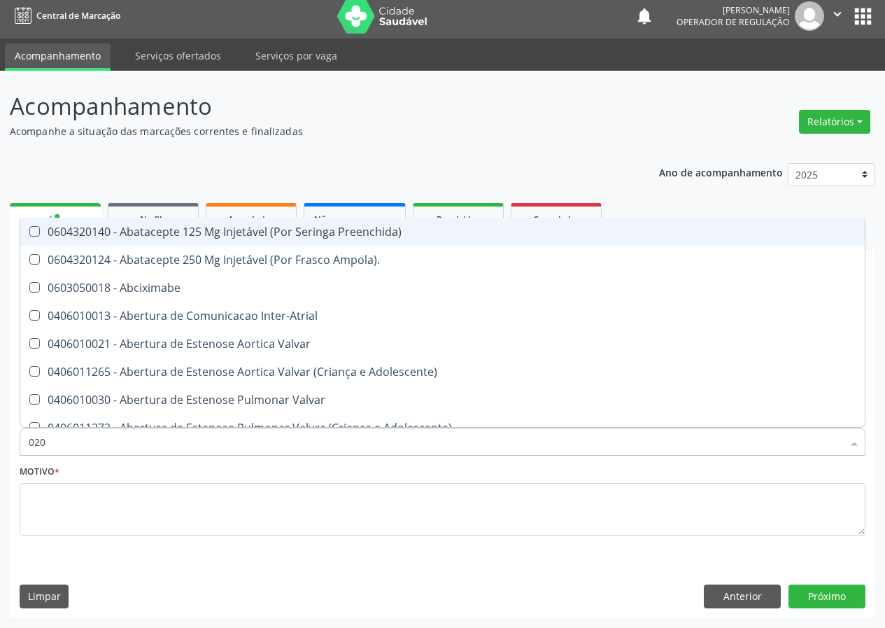
checkbox \(Frasco\) "true"
checkbox Ciclodialise "true"
checkbox Pancreas "false"
checkbox Paratireoides "false"
checkbox Ml\) "false"
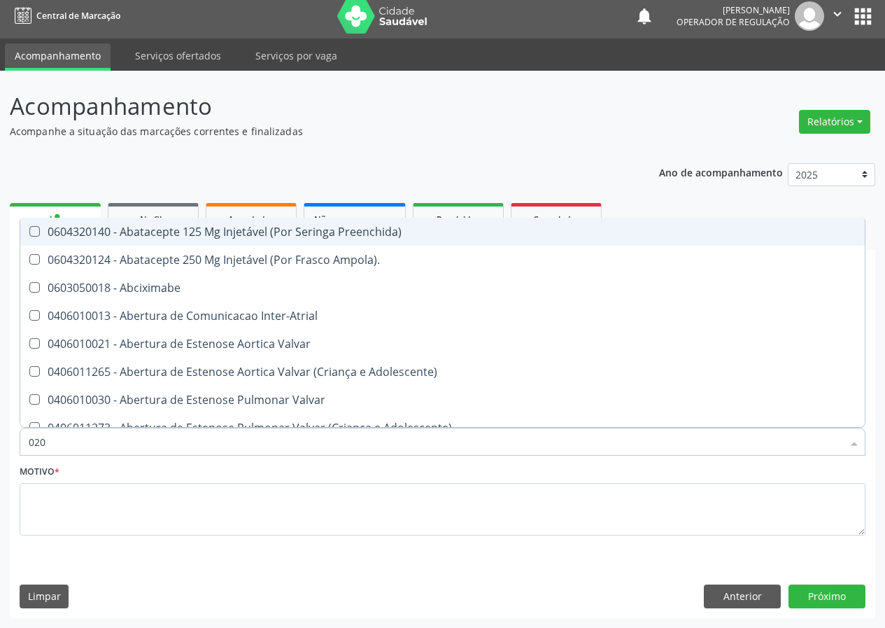
checkbox Colo "false"
checkbox Posterior "false"
checkbox Anterior "false"
checkbox Revisao "true"
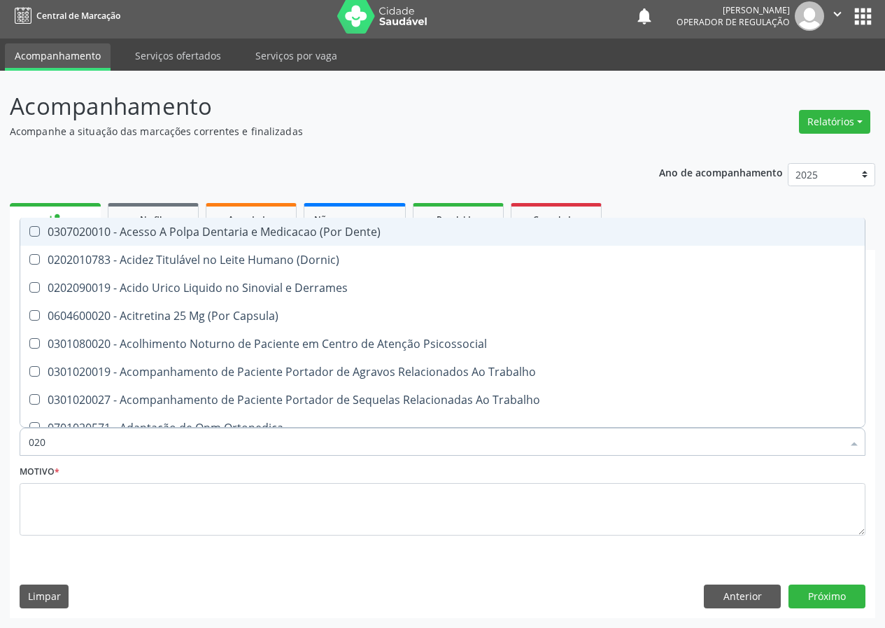
type input "0202"
checkbox Ocular "true"
checkbox Aberto\) "true"
checkbox Drogas "true"
checkbox 67 "true"
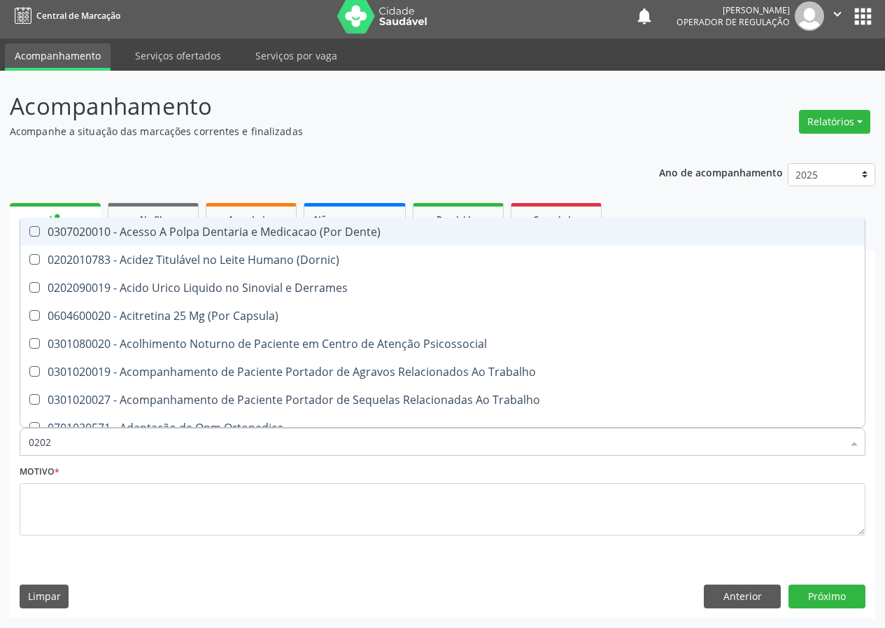
checkbox Aspiracao "true"
checkbox Projecoes\) "true"
checkbox Revisao "true"
checkbox Hdl "false"
checkbox Ldl "false"
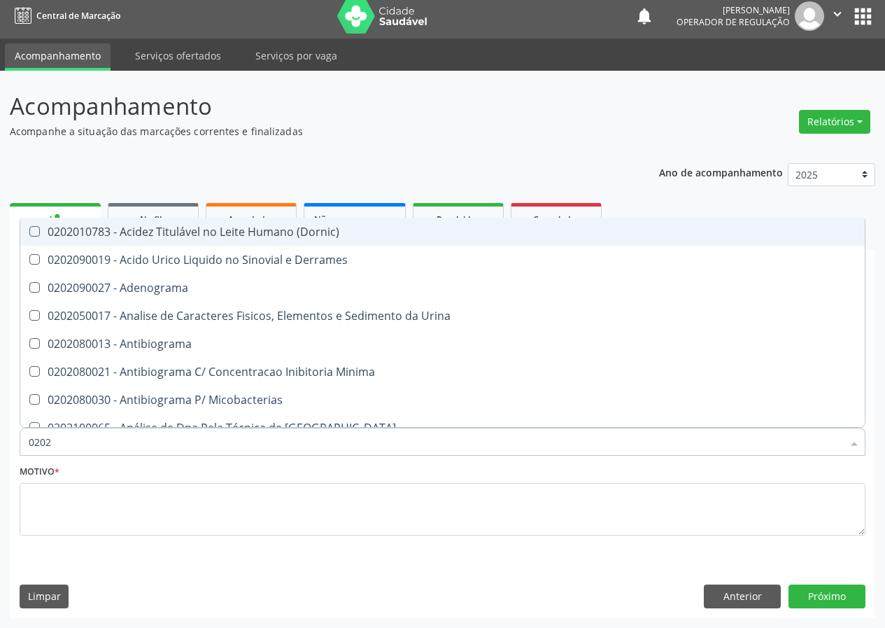
type input "02020"
checkbox Barbituratos "true"
checkbox Benzodiazepinicos "true"
checkbox Hdl "false"
checkbox Ldl "false"
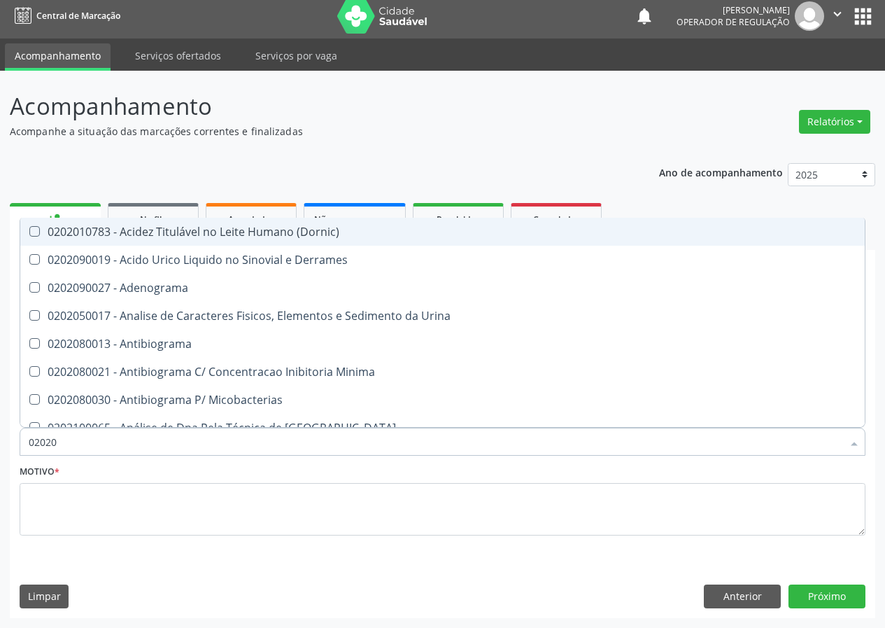
checkbox Formaldeido "true"
checkbox Glicosilada "false"
checkbox Progesterona "true"
checkbox Prolactina "true"
checkbox Horas\) "true"
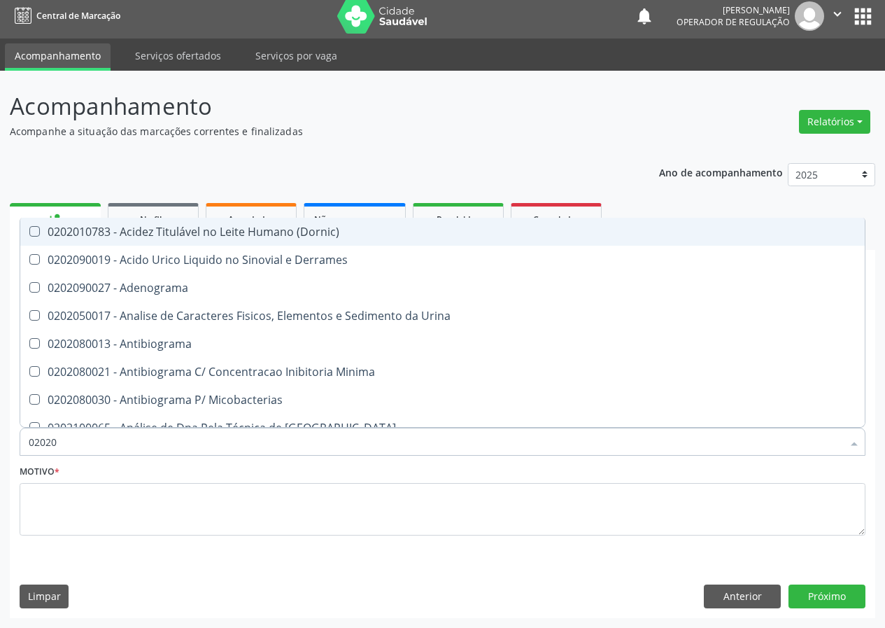
checkbox \(Tgo\) "false"
checkbox \(Tgp\) "false"
checkbox Triglicerideos "false"
checkbox Zinco "true"
checkbox Completo "false"
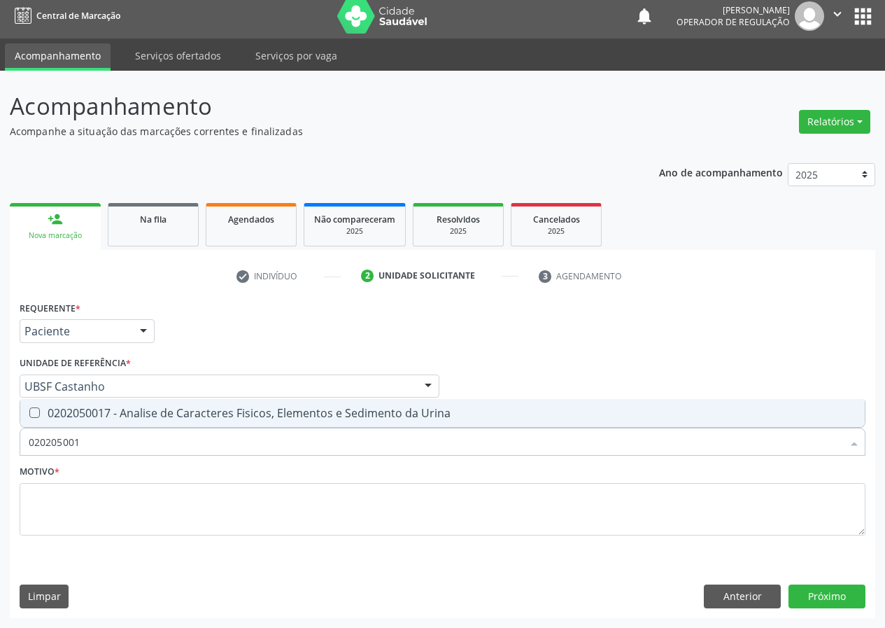
type input "0202050017"
drag, startPoint x: 33, startPoint y: 413, endPoint x: 53, endPoint y: 422, distance: 22.0
click at [35, 415] on Urina at bounding box center [34, 412] width 10 height 10
click at [29, 415] on Urina "checkbox" at bounding box center [24, 412] width 9 height 9
checkbox Urina "true"
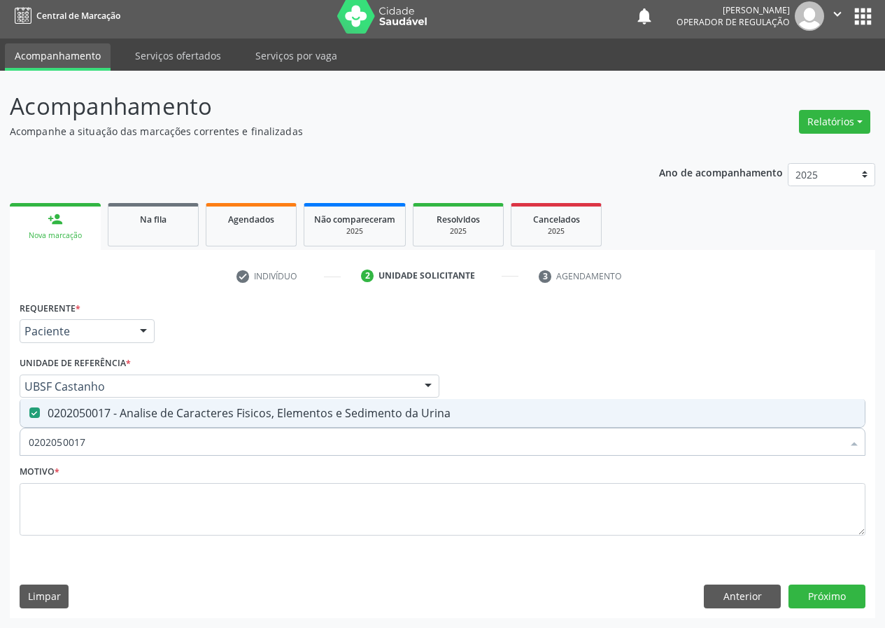
drag, startPoint x: 55, startPoint y: 449, endPoint x: 0, endPoint y: 441, distance: 55.8
click at [0, 457] on div "Acompanhamento Acompanhe a situação das marcações correntes e finalizadas Relat…" at bounding box center [442, 349] width 885 height 557
type input "V"
checkbox Urina "false"
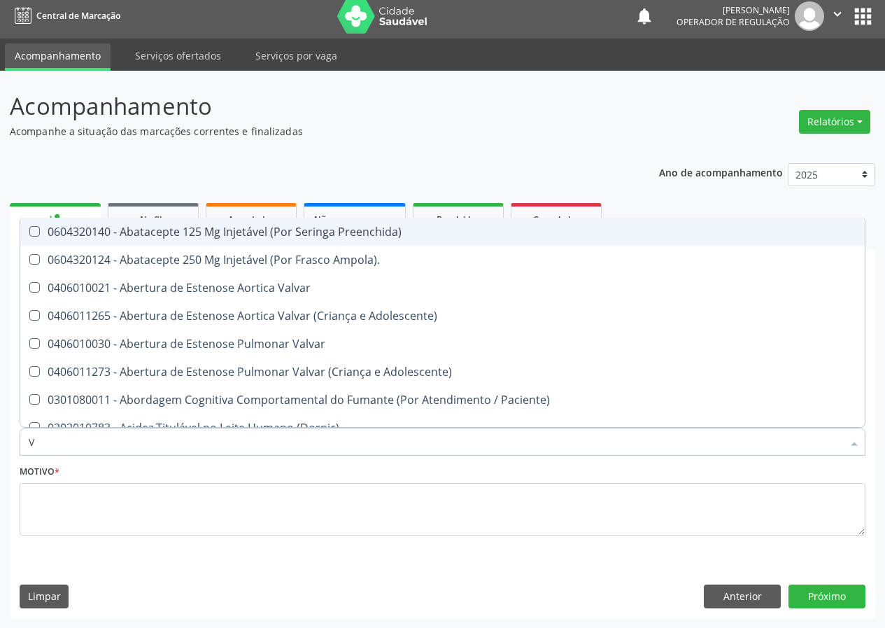
type input "VI"
checkbox Psicoterapia "true"
checkbox \(Tgp\) "false"
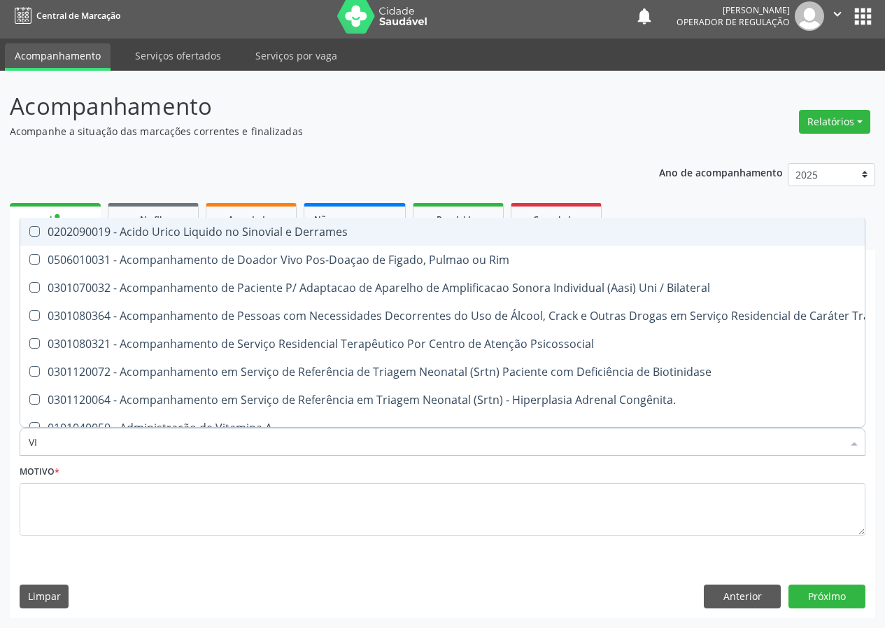
type input "VIT"
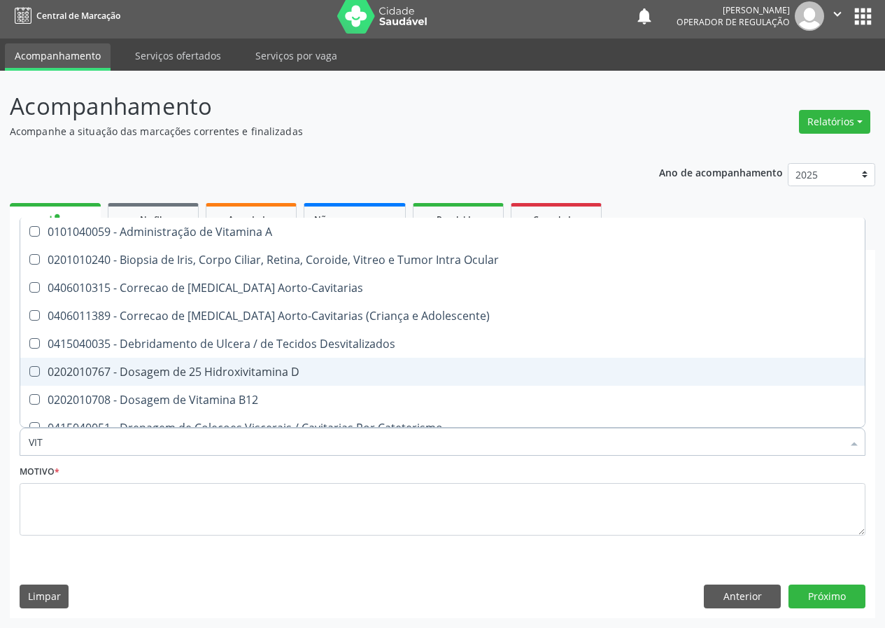
drag, startPoint x: 213, startPoint y: 369, endPoint x: 202, endPoint y: 383, distance: 17.5
click at [212, 371] on div "0202010767 - Dosagem de 25 Hidroxivitamina D" at bounding box center [443, 371] width 828 height 11
checkbox D "true"
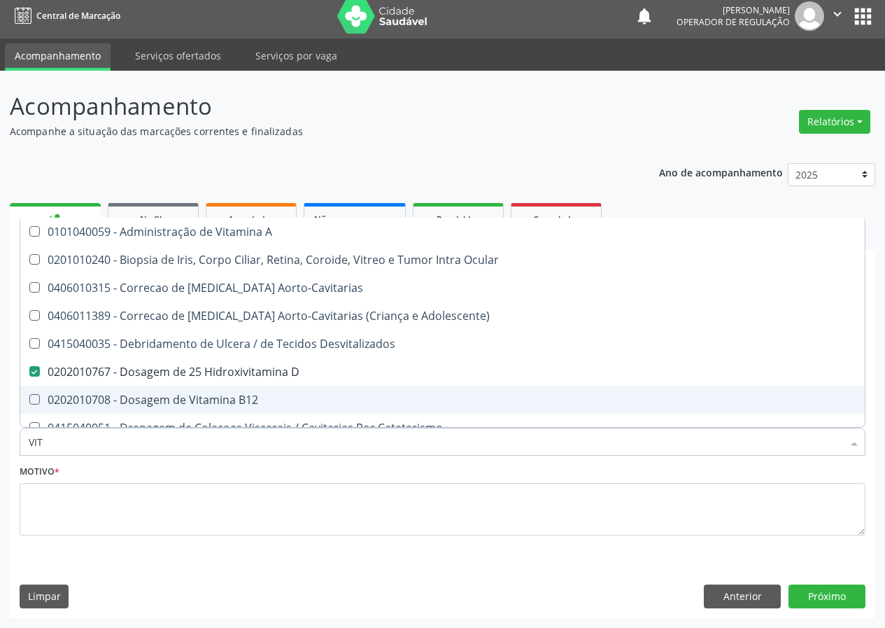
click at [202, 395] on div "0202010708 - Dosagem de Vitamina B12" at bounding box center [443, 399] width 828 height 11
checkbox B12 "true"
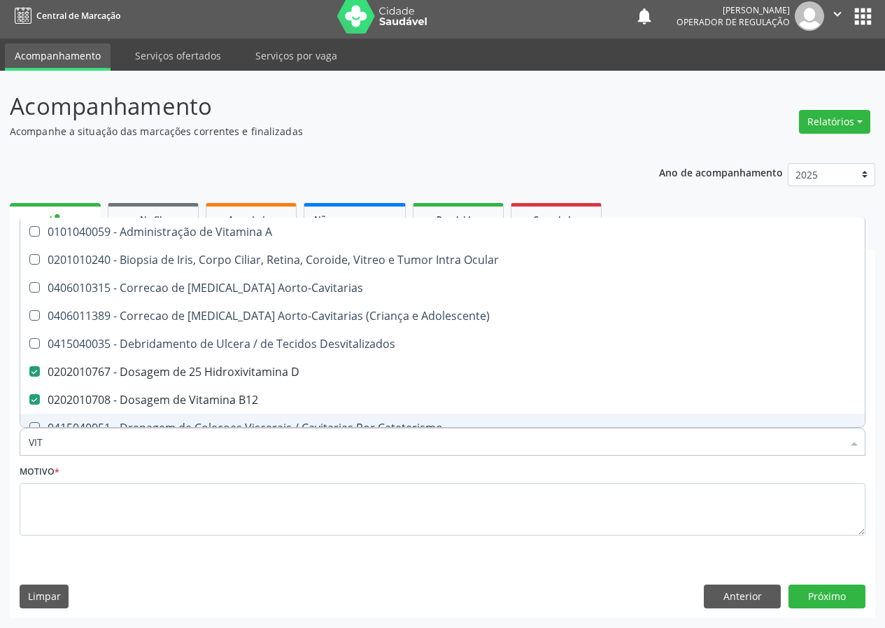
drag, startPoint x: 57, startPoint y: 434, endPoint x: 6, endPoint y: 404, distance: 59.3
click at [0, 423] on div "Acompanhamento Acompanhe a situação das marcações correntes e finalizadas Relat…" at bounding box center [442, 349] width 885 height 557
type input "C"
checkbox D "false"
checkbox B12 "false"
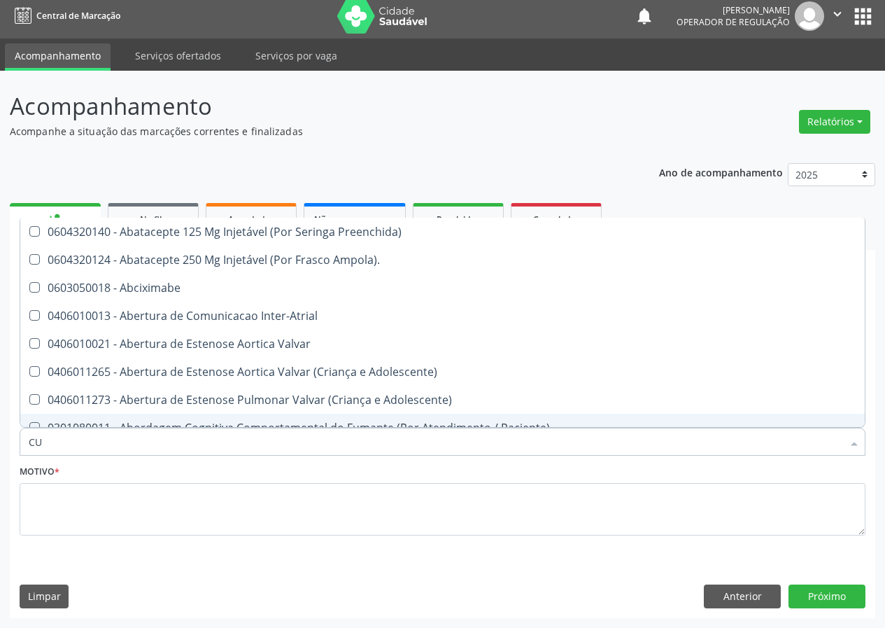
type input "CUL"
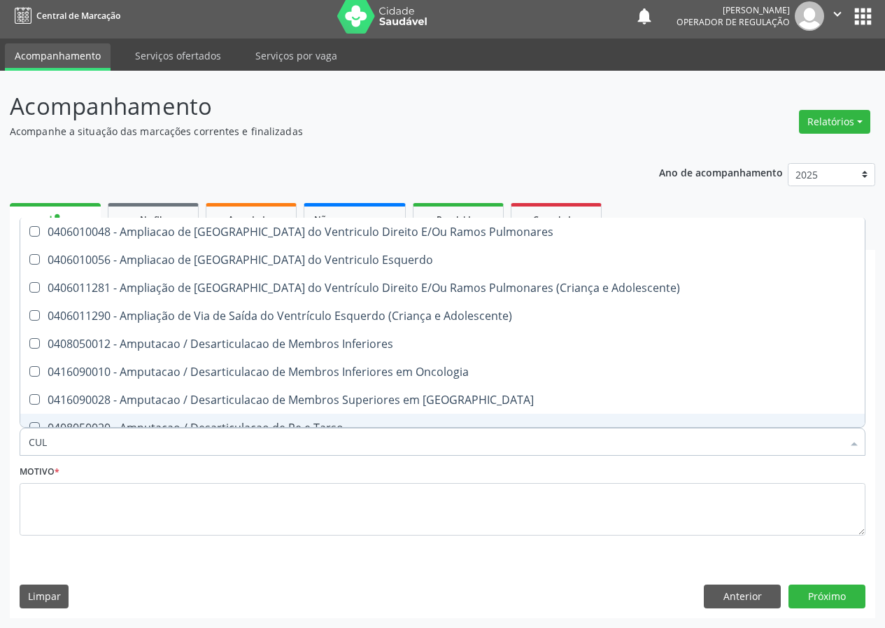
checkbox Interventricular "false"
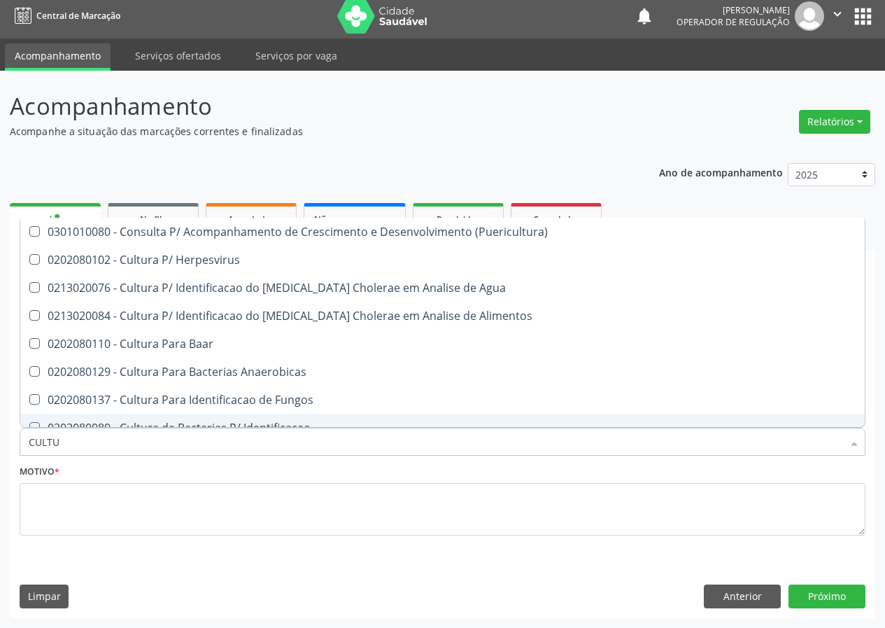
type input "CULTUR"
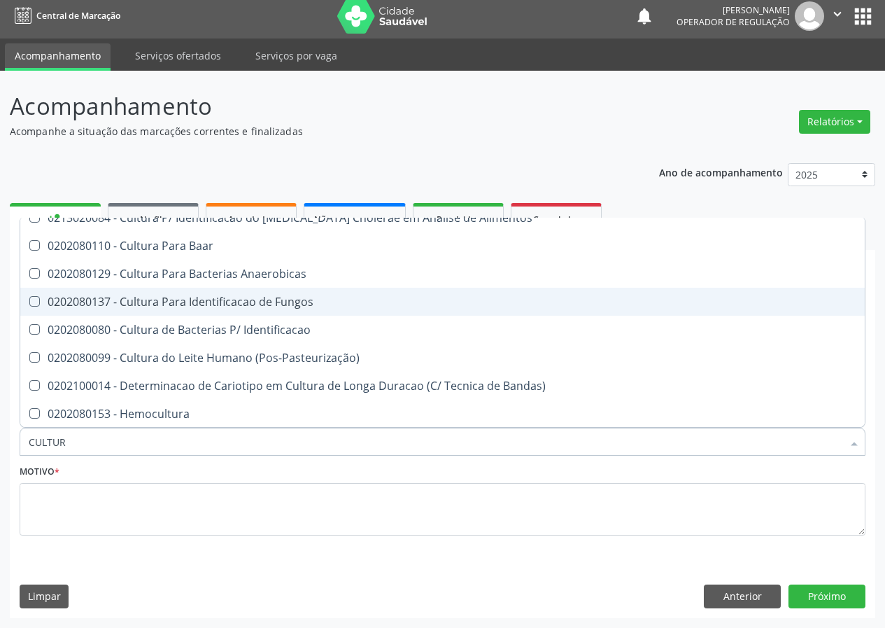
scroll to position [99, 0]
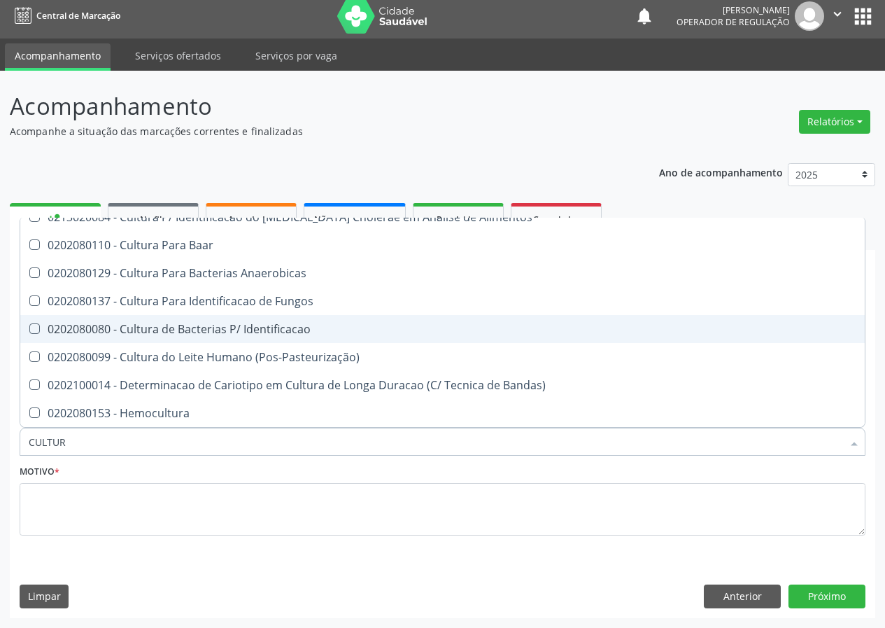
drag, startPoint x: 194, startPoint y: 328, endPoint x: 136, endPoint y: 432, distance: 119.3
click at [194, 329] on div "0202080080 - Cultura de Bacterias P/ Identificacao" at bounding box center [443, 328] width 828 height 11
checkbox Identificacao "true"
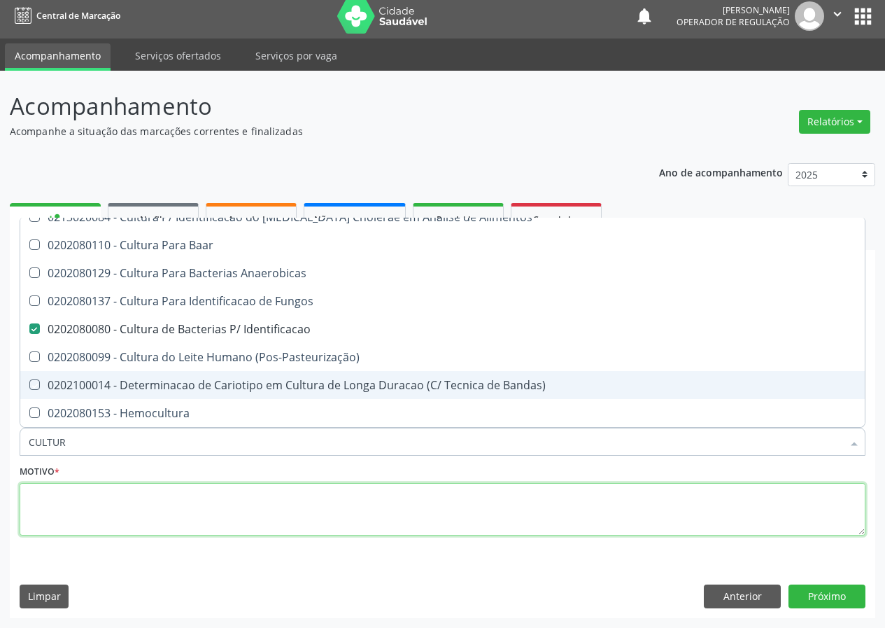
drag, startPoint x: 85, startPoint y: 521, endPoint x: 85, endPoint y: 510, distance: 10.5
click at [85, 511] on textarea at bounding box center [443, 509] width 846 height 53
checkbox Herpesvirus "true"
checkbox Agua "true"
checkbox Alimentos "true"
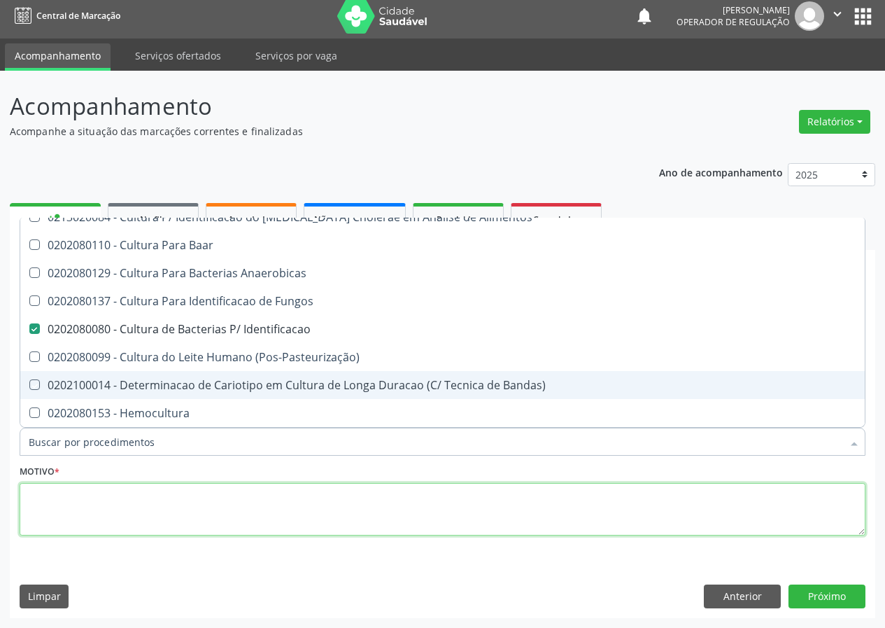
checkbox Baar "true"
checkbox Anaerobicas "true"
checkbox Fungos "true"
checkbox \(Pos-Pasteurização\) "true"
checkbox Bandas\) "true"
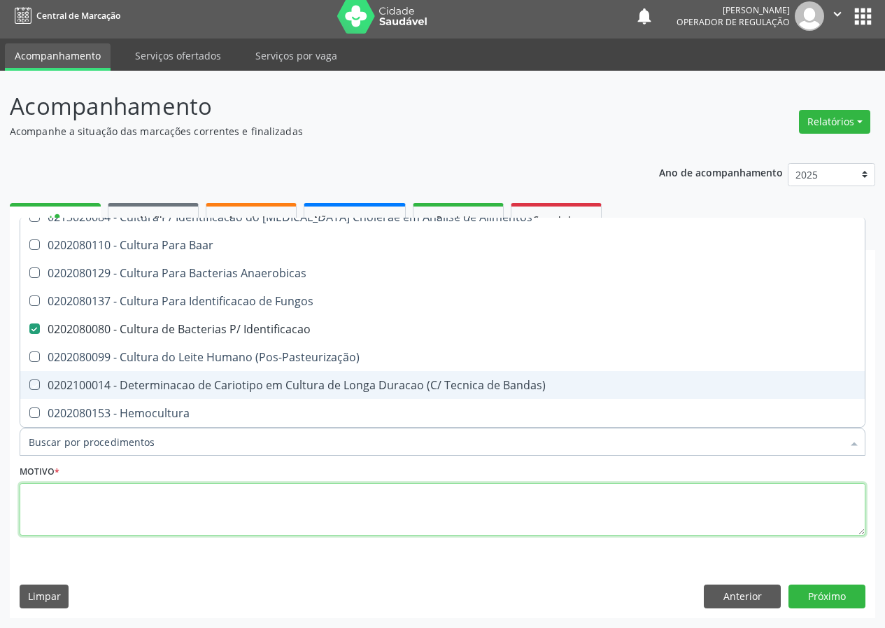
checkbox Hemocultura "true"
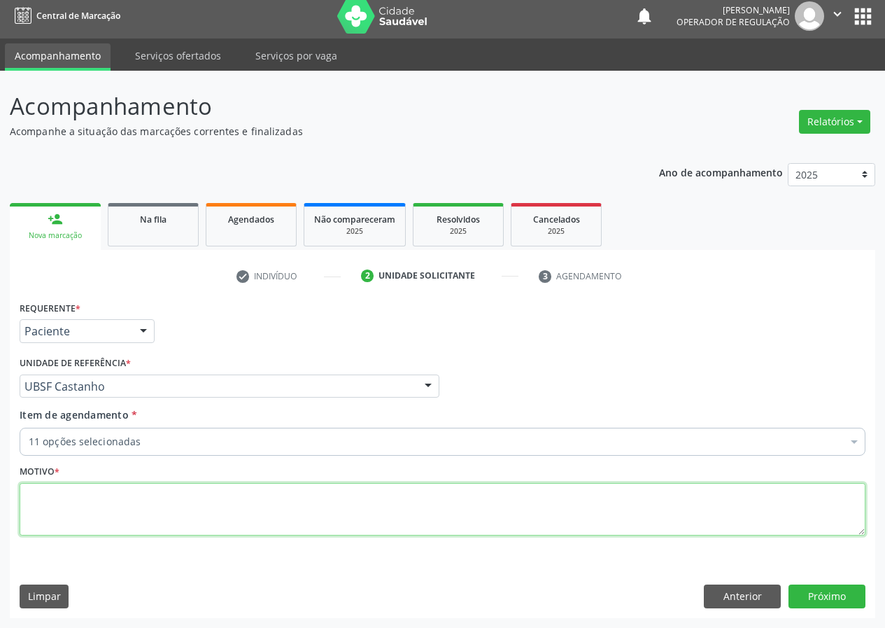
scroll to position [0, 0]
type textarea "AVALIAÇÃO"
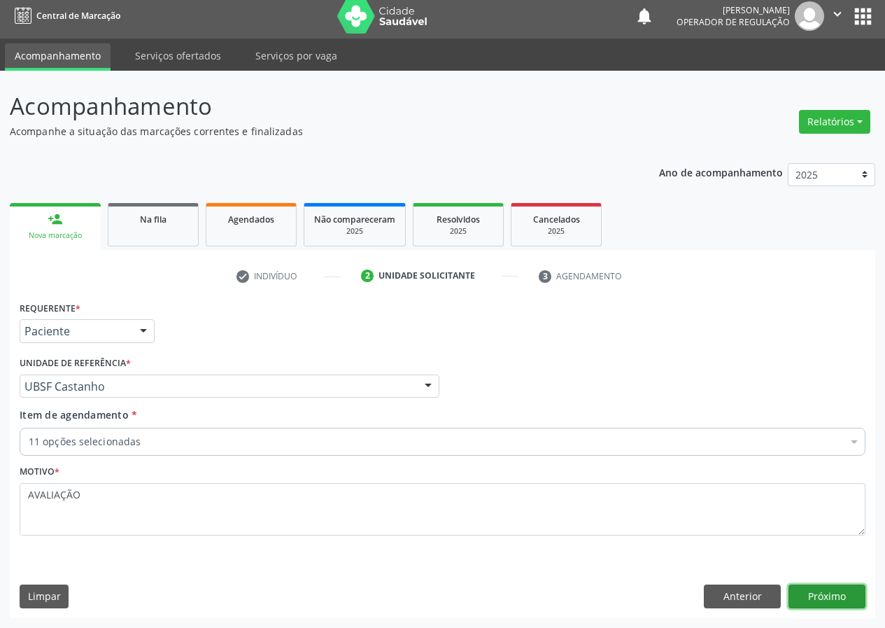
drag, startPoint x: 821, startPoint y: 593, endPoint x: 800, endPoint y: 584, distance: 22.6
click at [800, 584] on button "Próximo" at bounding box center [826, 596] width 77 height 24
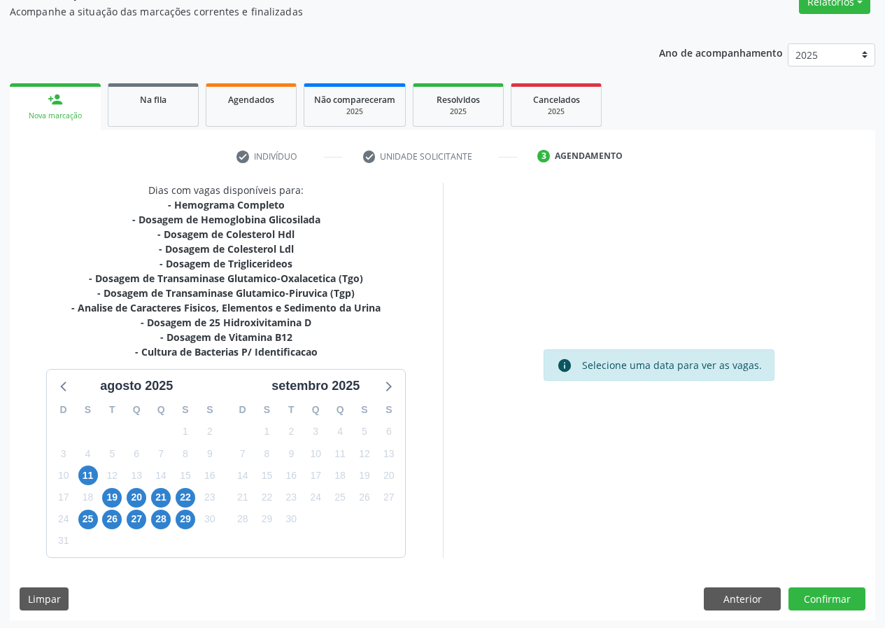
scroll to position [128, 0]
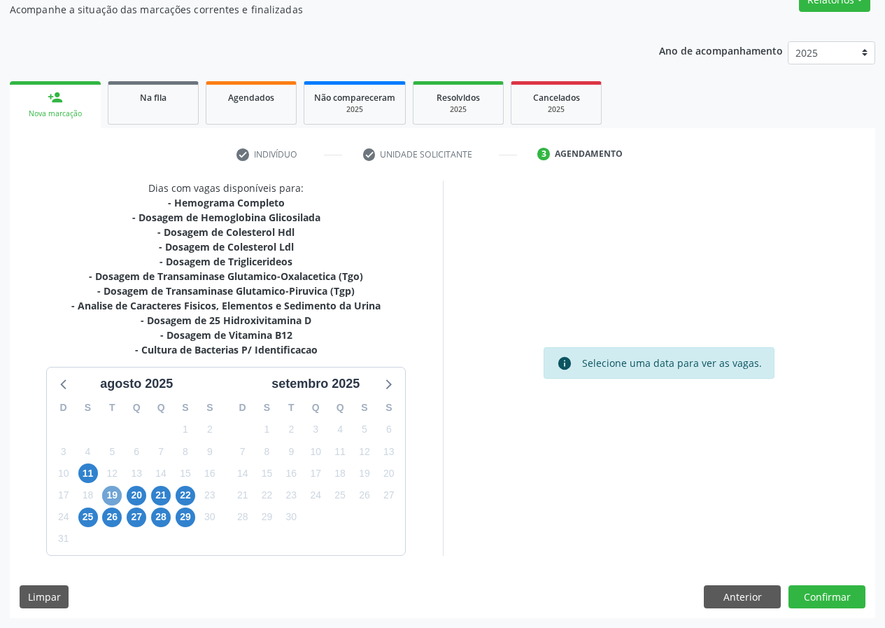
click at [108, 496] on span "19" at bounding box center [112, 496] width 20 height 20
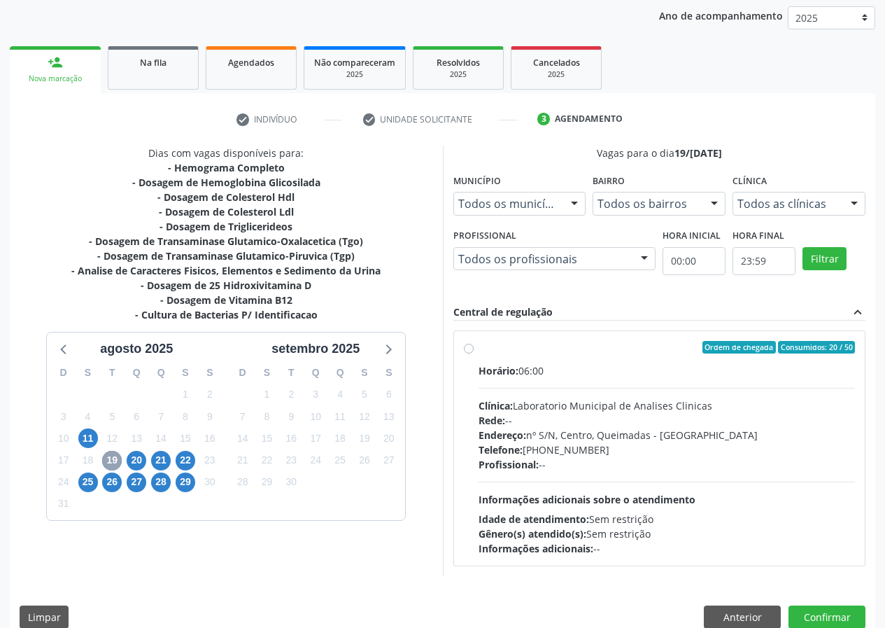
scroll to position [183, 0]
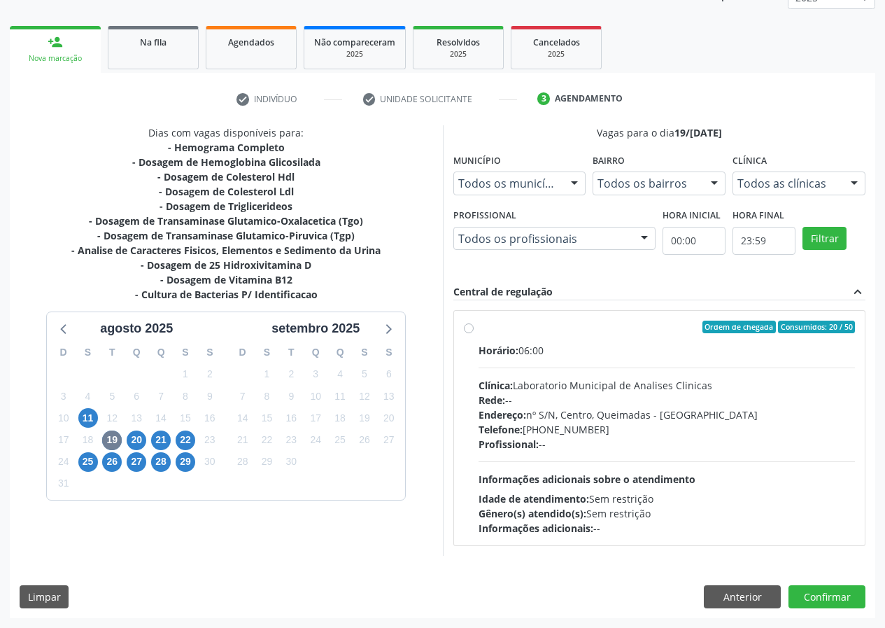
click at [479, 327] on label "Ordem de chegada Consumidos: 20 / 50 Horário: 06:00 Clínica: Laboratorio Munici…" at bounding box center [667, 427] width 377 height 215
click at [472, 327] on input "Ordem de chegada Consumidos: 20 / 50 Horário: 06:00 Clínica: Laboratorio Munici…" at bounding box center [469, 326] width 10 height 13
radio input "true"
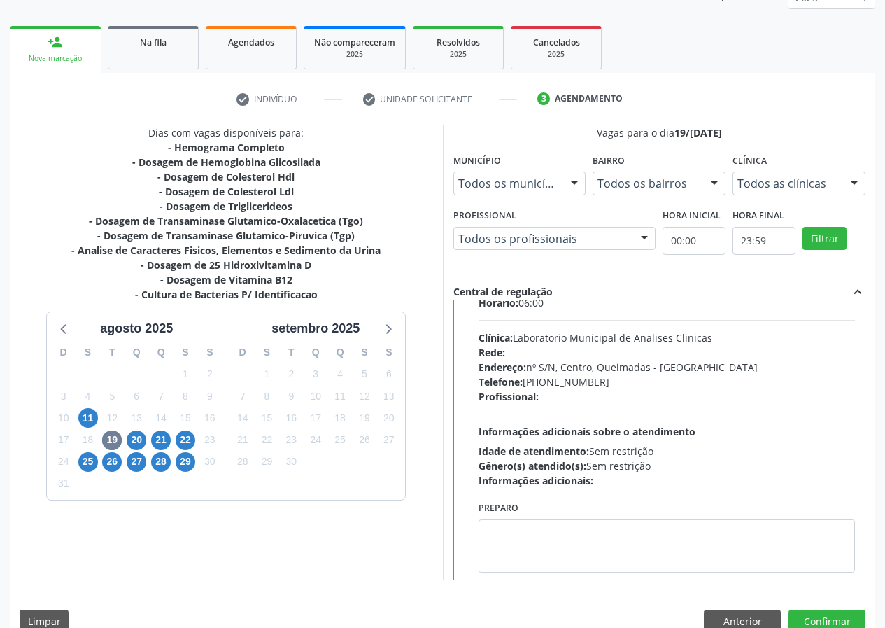
scroll to position [69, 0]
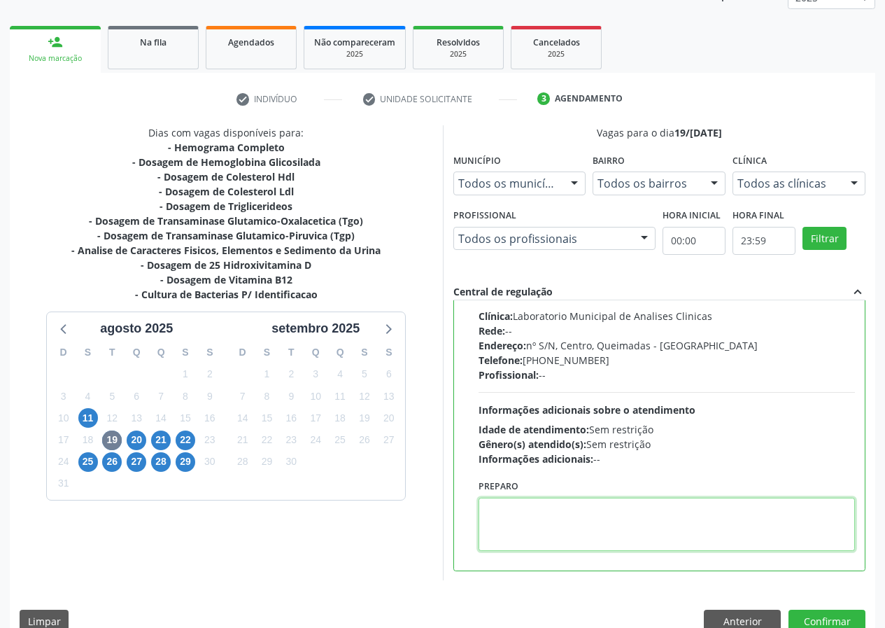
click at [484, 511] on textarea at bounding box center [667, 523] width 377 height 53
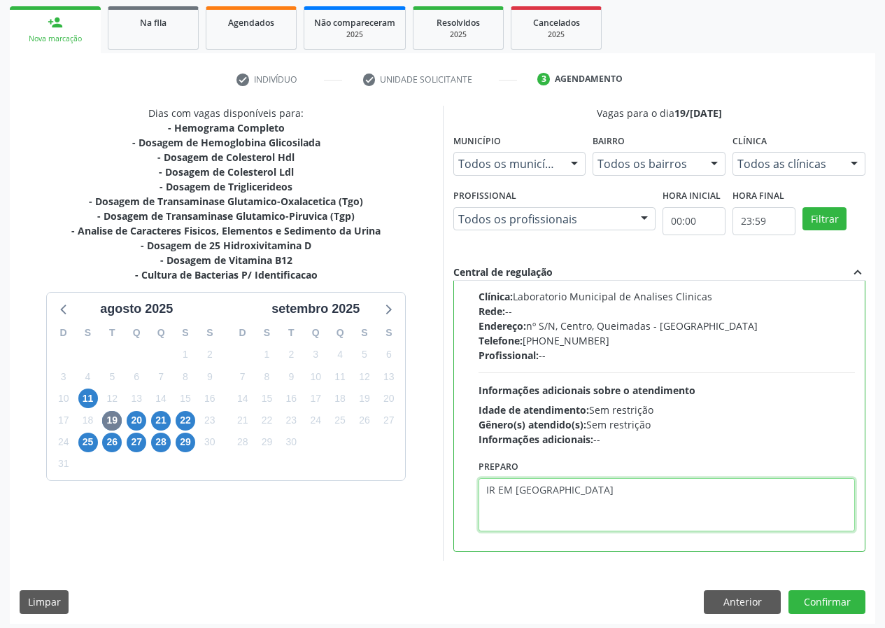
scroll to position [208, 0]
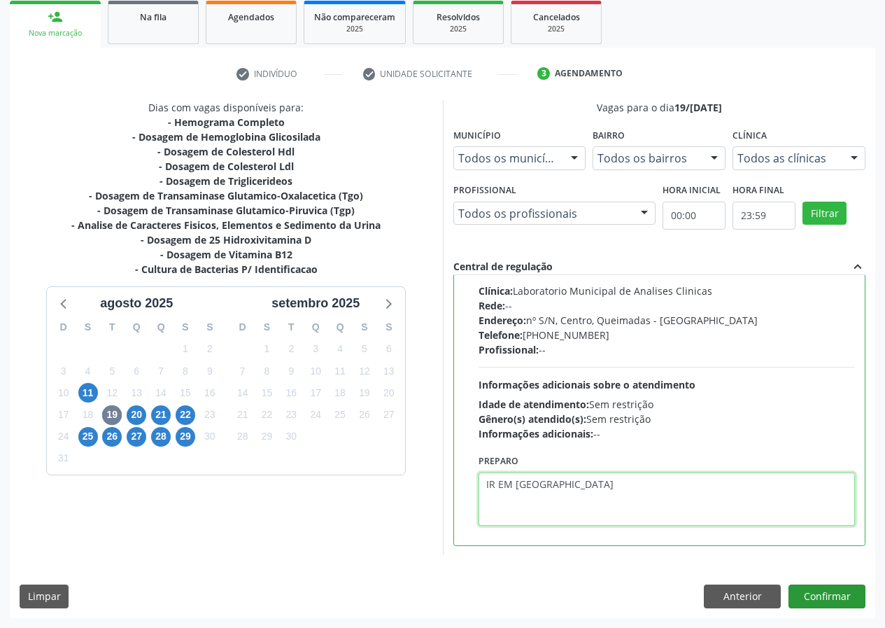
type textarea "IR EM [GEOGRAPHIC_DATA]"
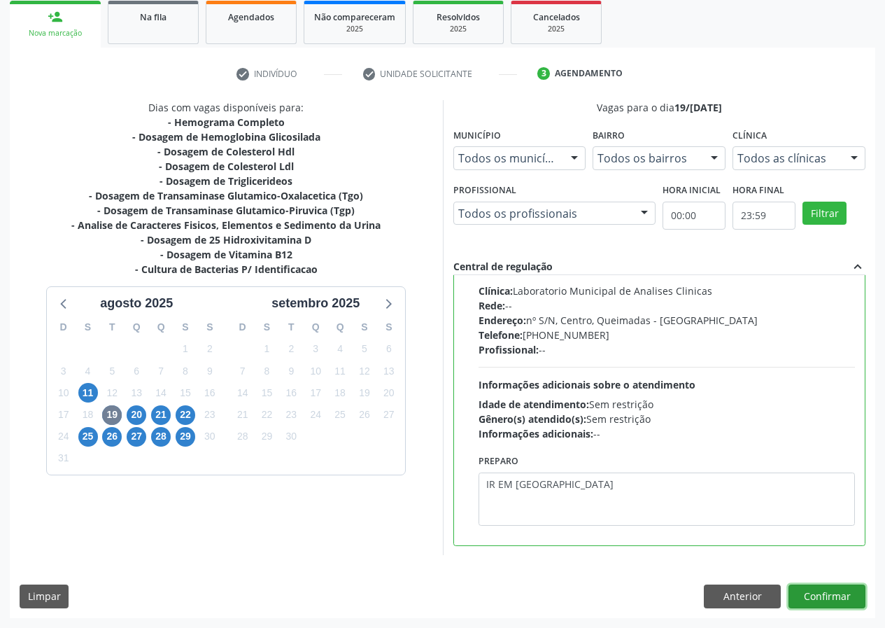
click at [820, 598] on button "Confirmar" at bounding box center [826, 596] width 77 height 24
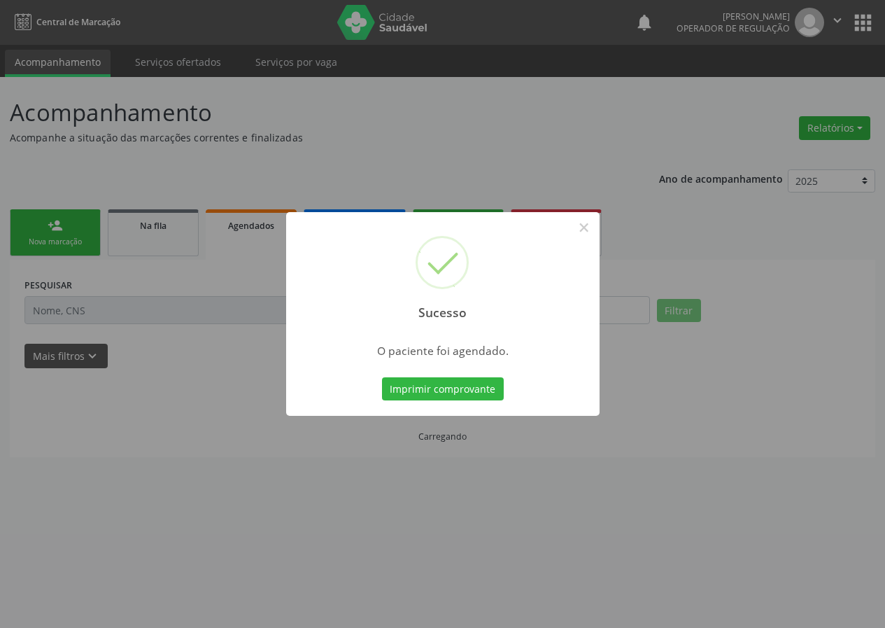
scroll to position [0, 0]
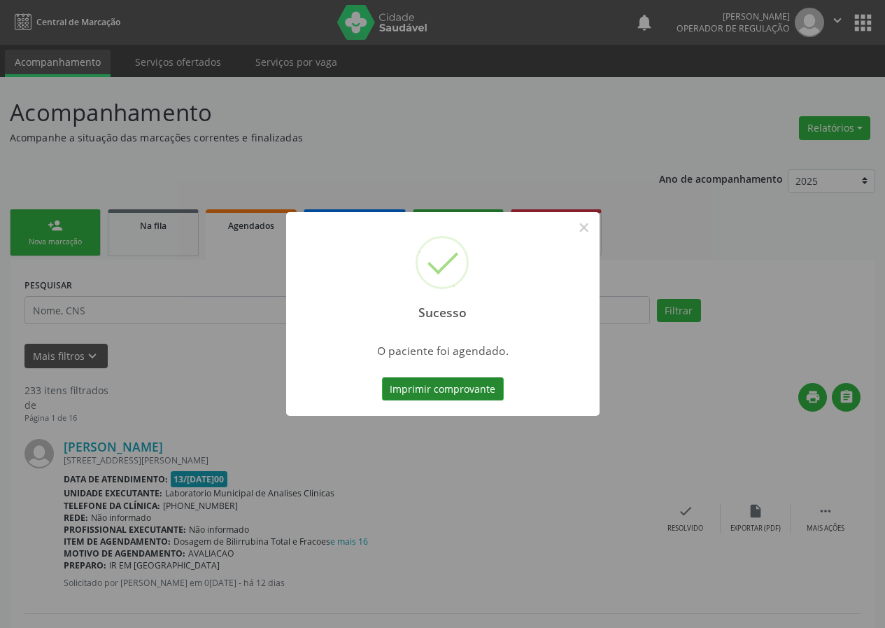
click at [433, 386] on button "Imprimir comprovante" at bounding box center [443, 389] width 122 height 24
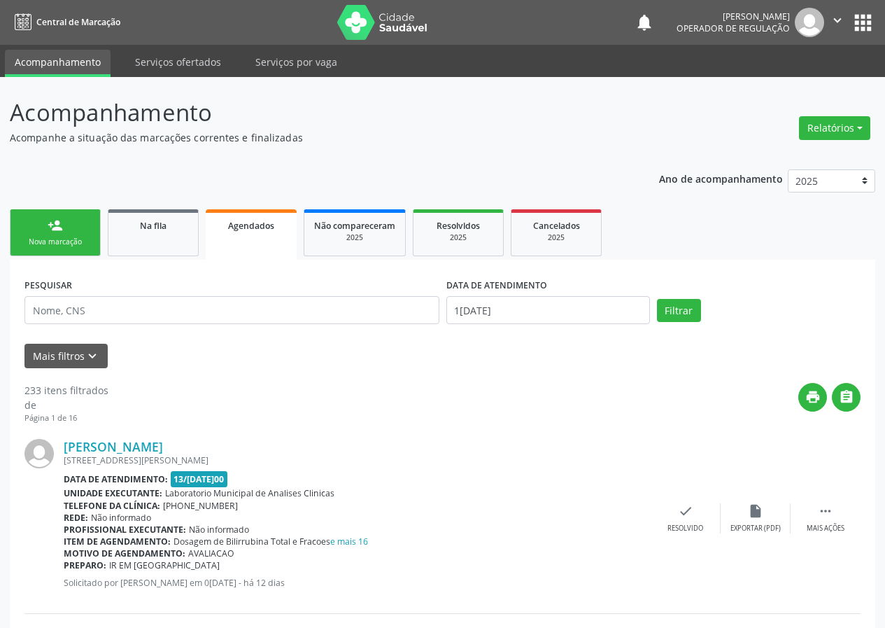
click at [73, 218] on link "person_add Nova marcação" at bounding box center [55, 232] width 91 height 47
click at [59, 239] on div "Nova marcação" at bounding box center [55, 241] width 70 height 10
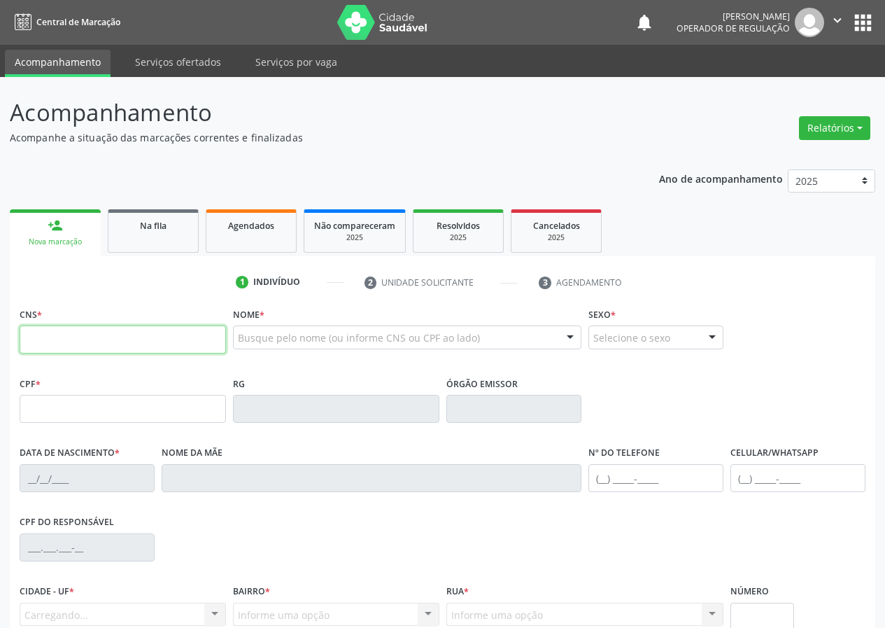
click at [50, 344] on input "text" at bounding box center [123, 339] width 206 height 28
click at [47, 333] on input "text" at bounding box center [123, 339] width 206 height 28
type input "703 0068 1108 0573"
type input "088.748.904-43"
type input "10/10/1999"
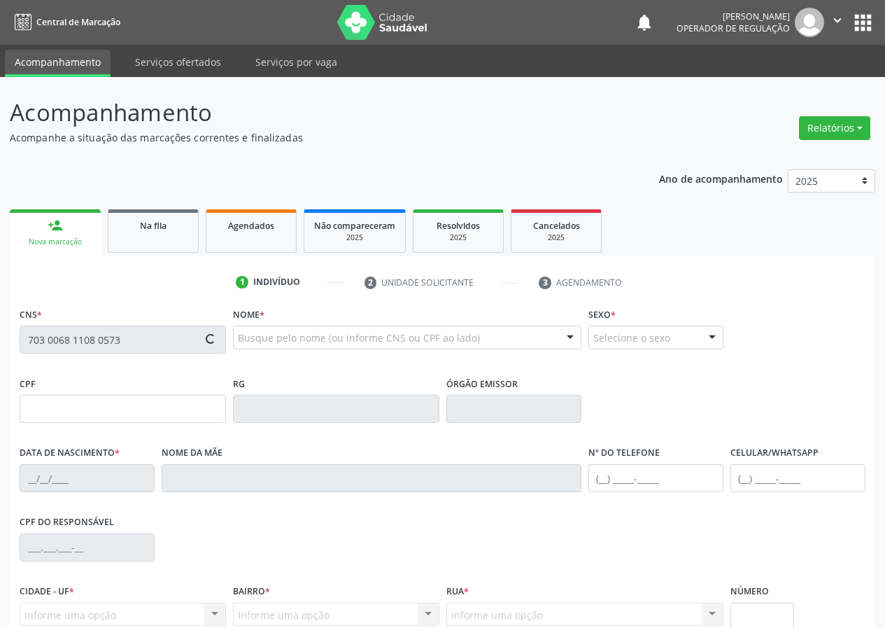
type input "Maria das Dores Celestino da Silva"
type input "(83) 99179-4163"
type input "128.837.684-71"
type input "4"
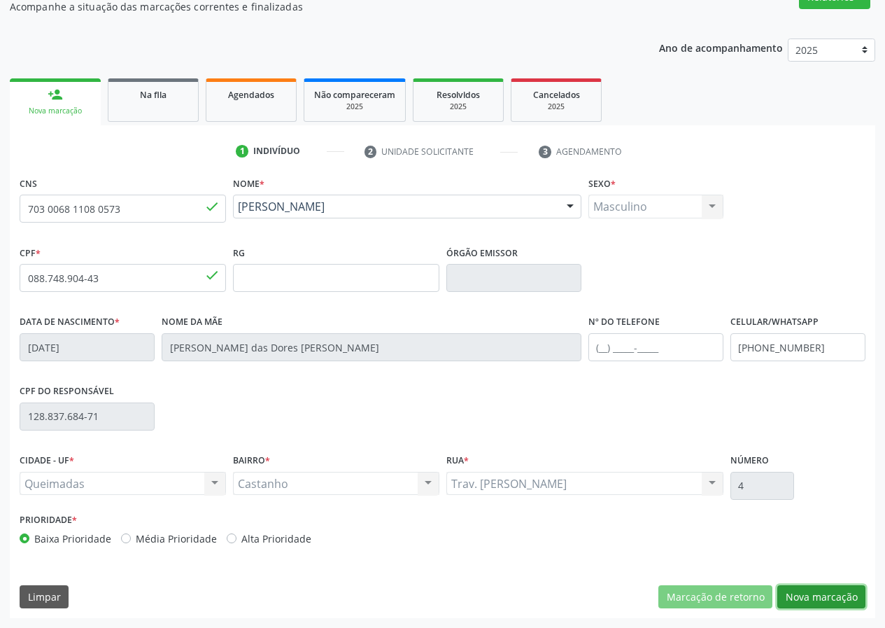
drag, startPoint x: 821, startPoint y: 597, endPoint x: 343, endPoint y: 528, distance: 482.8
click at [820, 597] on button "Nova marcação" at bounding box center [821, 597] width 88 height 24
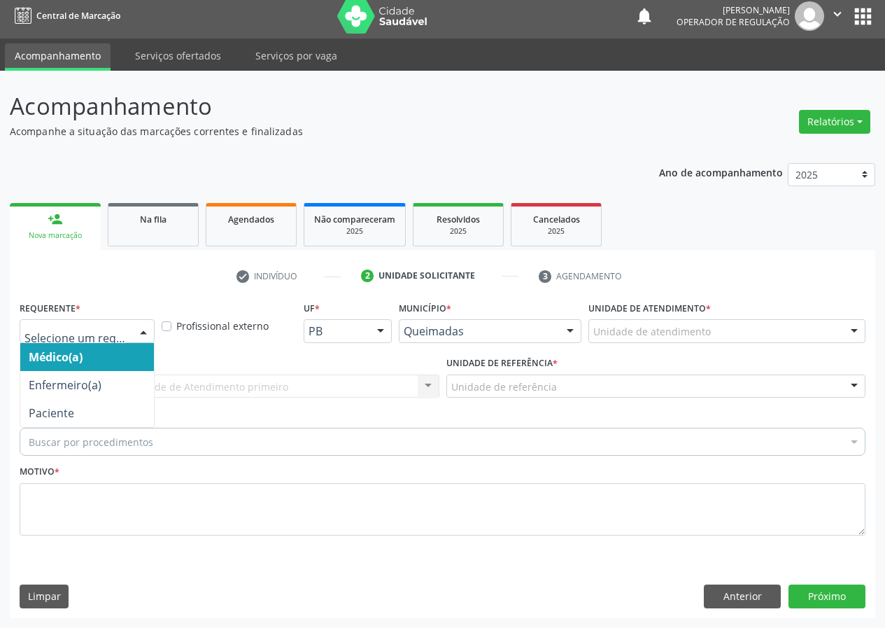
click at [147, 330] on div at bounding box center [143, 332] width 21 height 24
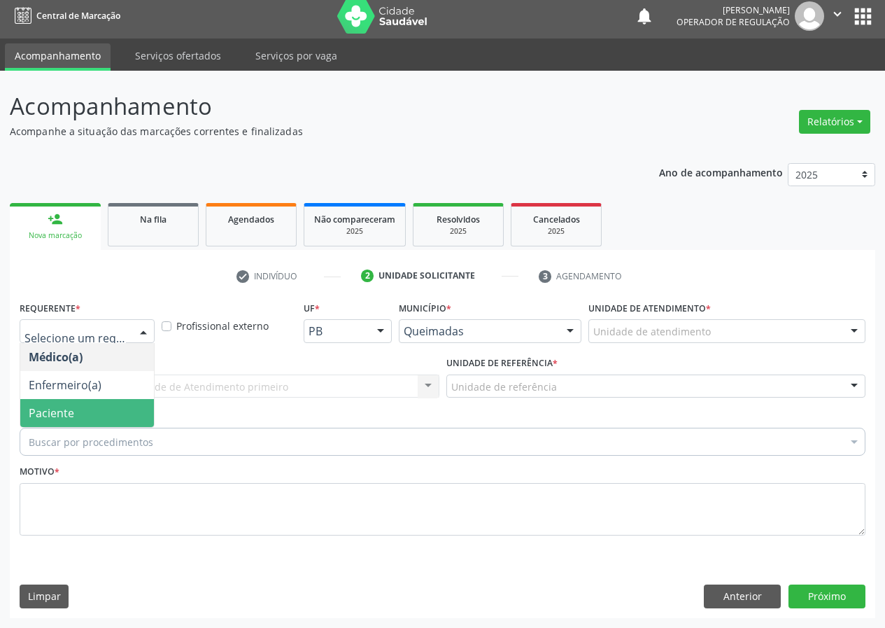
click at [116, 409] on span "Paciente" at bounding box center [87, 413] width 134 height 28
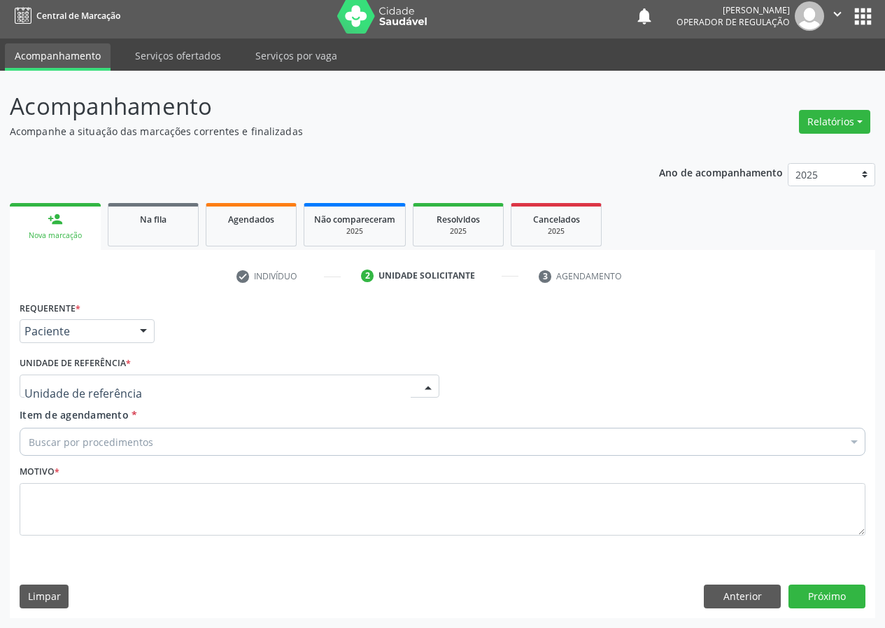
click at [421, 378] on div at bounding box center [428, 387] width 21 height 24
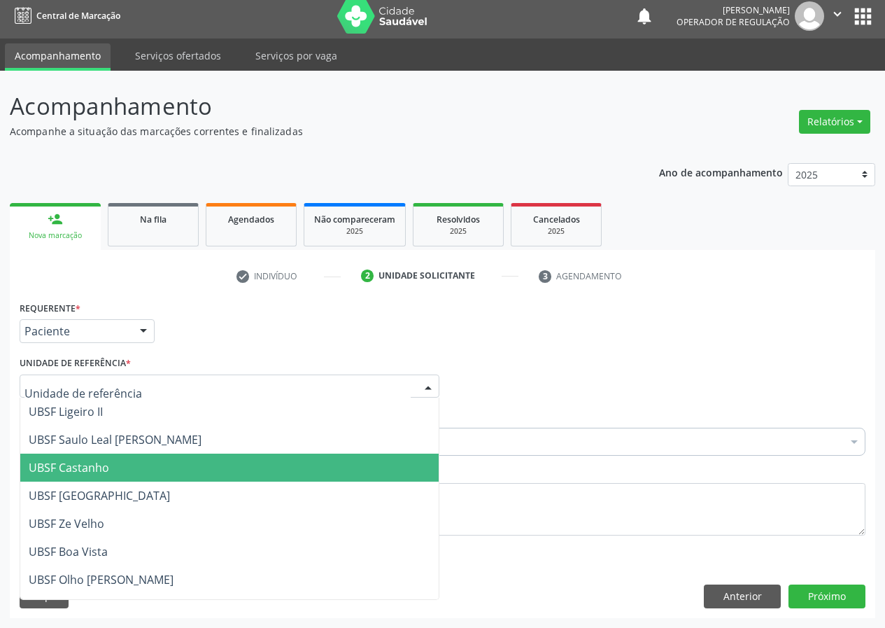
drag, startPoint x: 115, startPoint y: 472, endPoint x: 0, endPoint y: 489, distance: 116.8
click at [113, 472] on span "UBSF Castanho" at bounding box center [229, 467] width 418 height 28
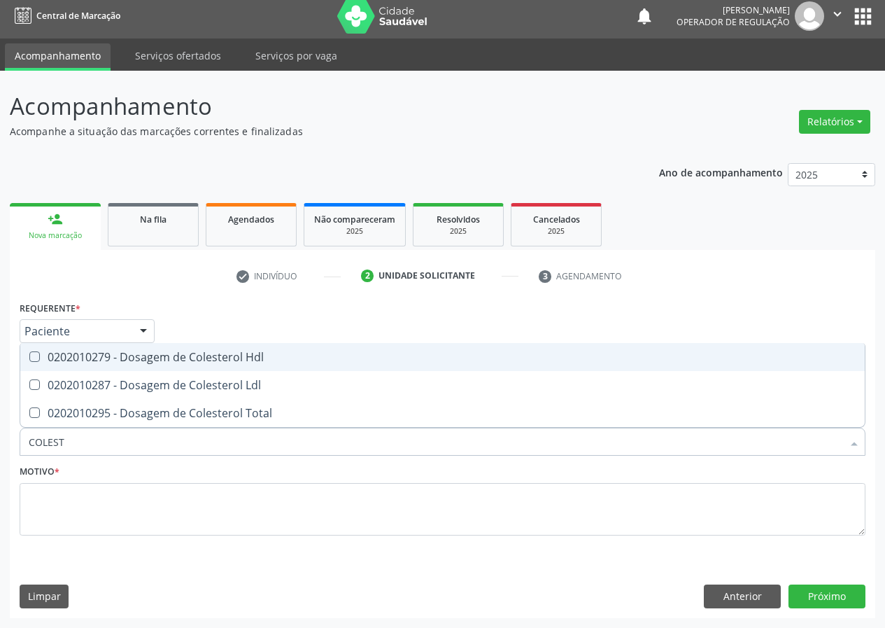
type input "COLESTE"
drag, startPoint x: 38, startPoint y: 354, endPoint x: 35, endPoint y: 382, distance: 28.1
click at [38, 357] on Hdl at bounding box center [34, 356] width 10 height 10
click at [29, 357] on Hdl "checkbox" at bounding box center [24, 356] width 9 height 9
checkbox Hdl "true"
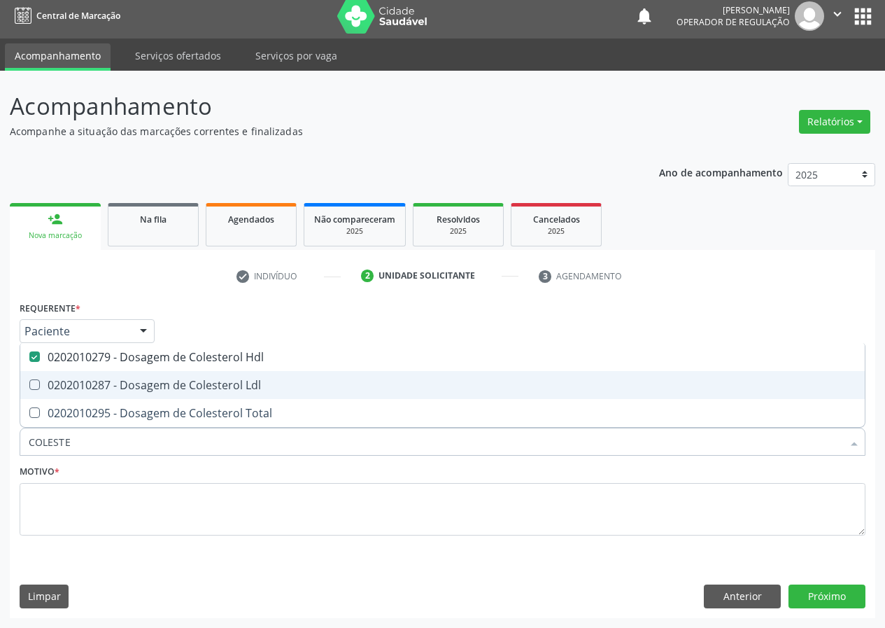
click at [35, 388] on Ldl at bounding box center [34, 384] width 10 height 10
click at [29, 388] on Ldl "checkbox" at bounding box center [24, 384] width 9 height 9
checkbox Ldl "true"
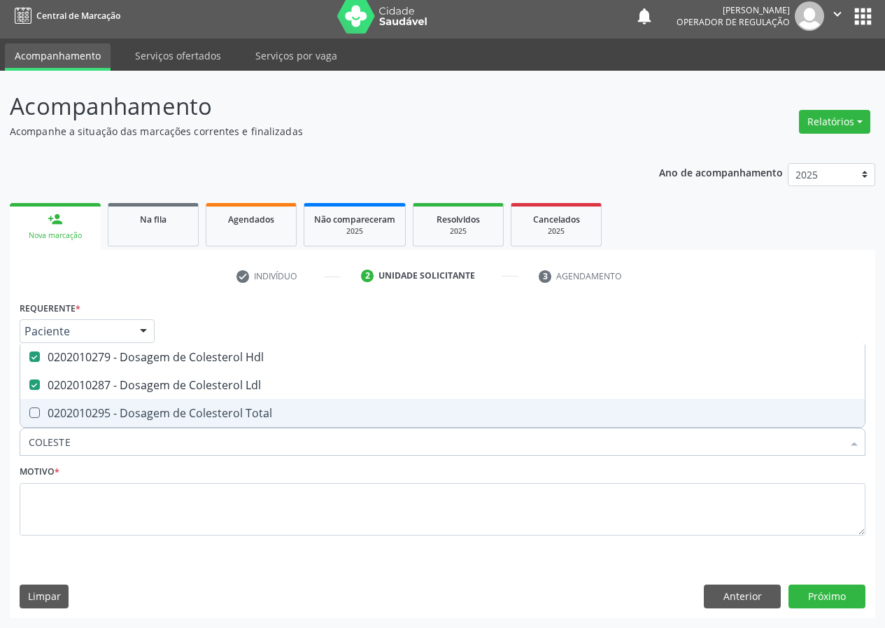
drag, startPoint x: 59, startPoint y: 443, endPoint x: 1, endPoint y: 469, distance: 63.6
click at [0, 473] on div "Acompanhamento Acompanhe a situação das marcações correntes e finalizadas Relat…" at bounding box center [442, 349] width 885 height 557
type input "C"
checkbox Hdl "false"
checkbox Ldl "false"
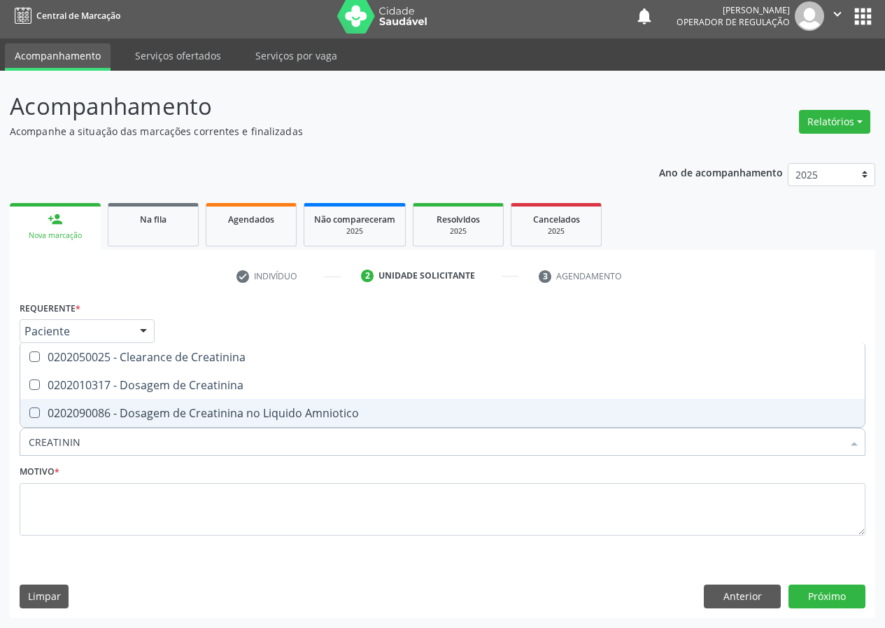
type input "CREATININA"
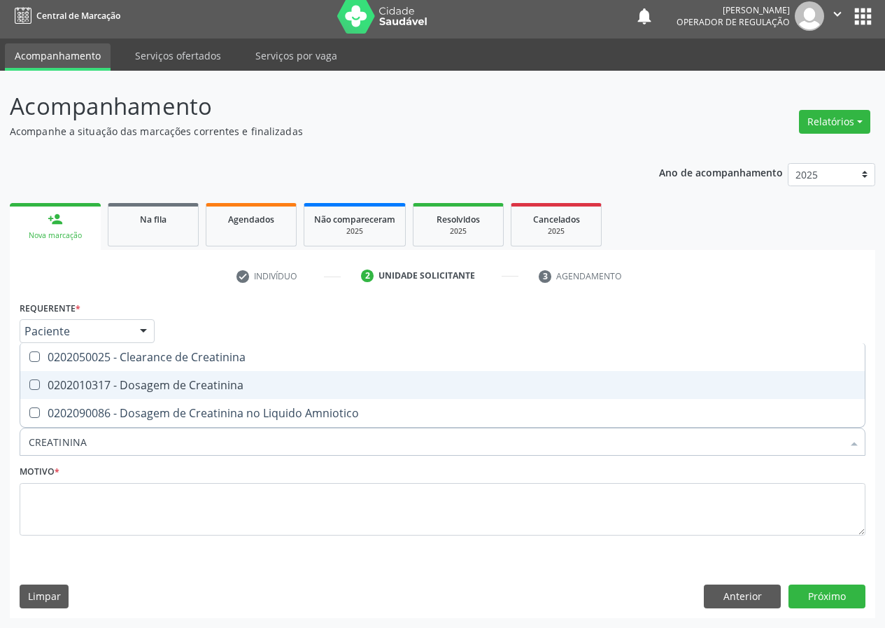
click at [32, 383] on Creatinina at bounding box center [34, 384] width 10 height 10
click at [29, 383] on Creatinina "checkbox" at bounding box center [24, 384] width 9 height 9
checkbox Creatinina "true"
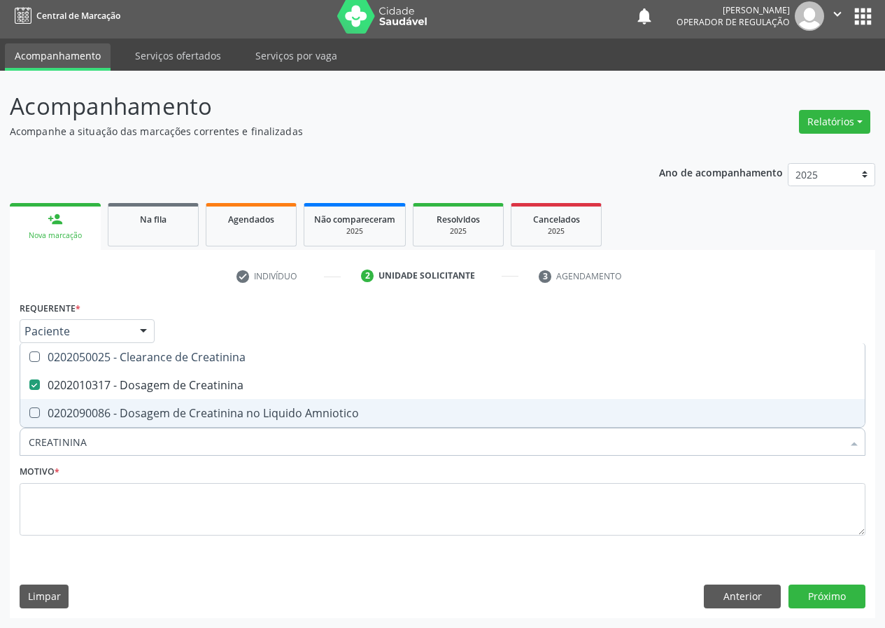
drag, startPoint x: 0, startPoint y: 460, endPoint x: 3, endPoint y: 442, distance: 17.8
click at [0, 462] on div "Acompanhamento Acompanhe a situação das marcações correntes e finalizadas Relat…" at bounding box center [442, 349] width 885 height 557
type input "0"
checkbox Creatinina "false"
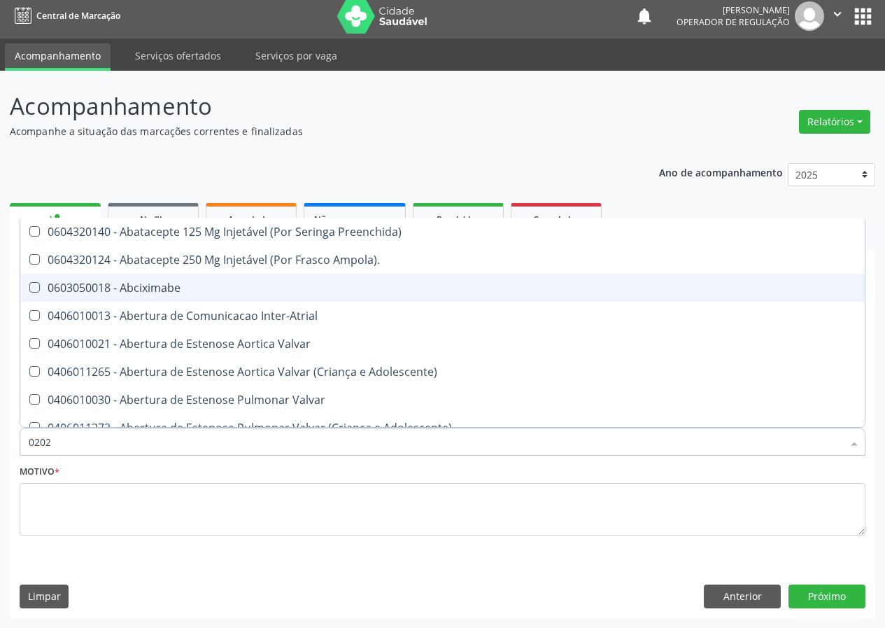
type input "02020"
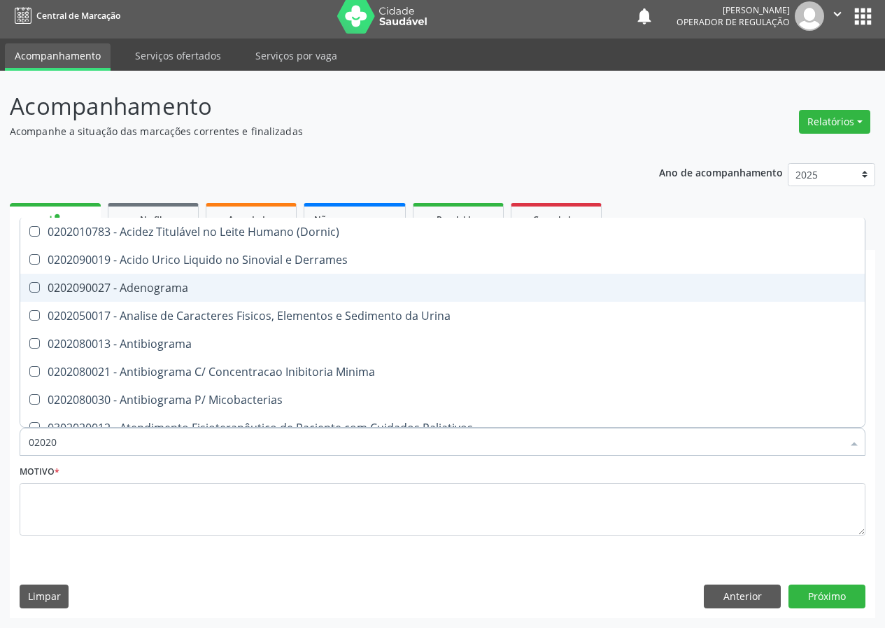
checkbox Hdl "true"
checkbox Ldl "true"
checkbox Creatinina "true"
checkbox Fecal "false"
checkbox Estradiol "false"
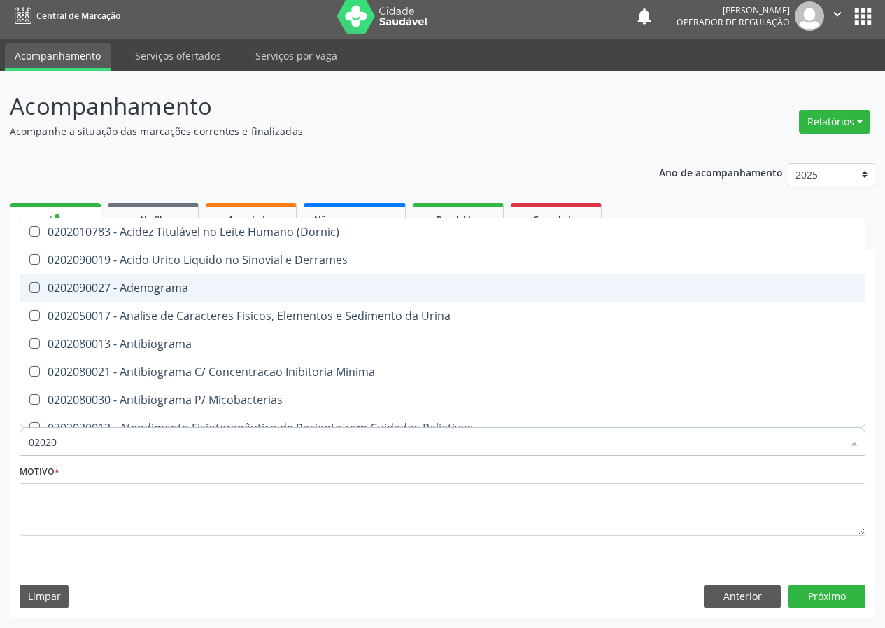
checkbox V "false"
type input "020201"
checkbox \(Qualitativo\) "true"
checkbox Molecular "true"
checkbox Ferro "true"
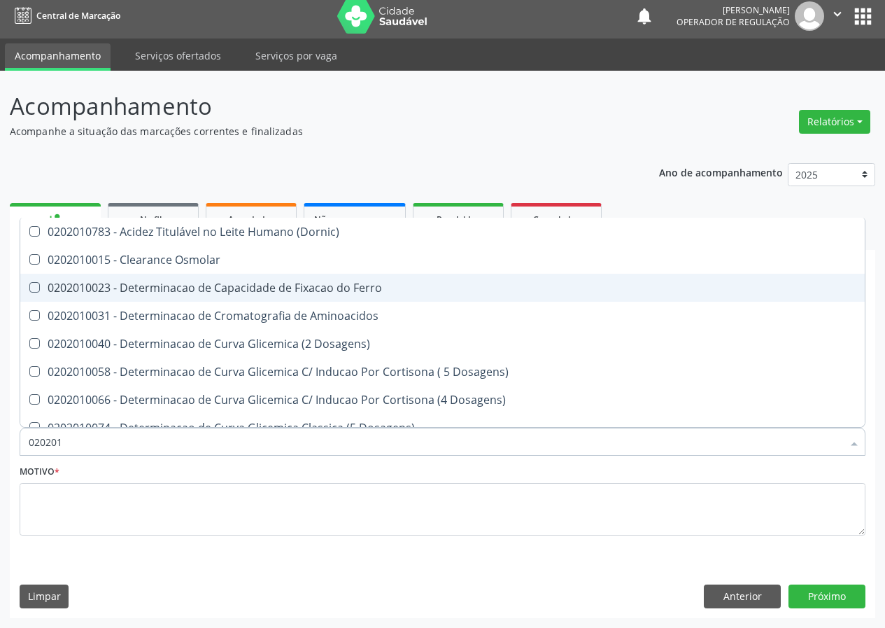
type input "0202010"
checkbox Fracoes "true"
checkbox Calcio "true"
checkbox Catecolaminas "true"
checkbox Hdl "false"
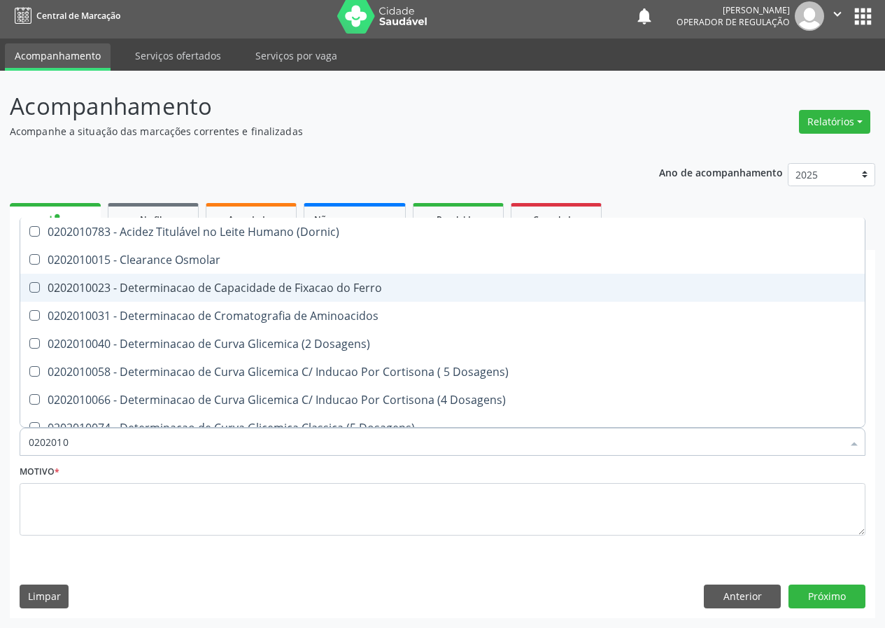
checkbox Ldl "false"
checkbox Creatinina "false"
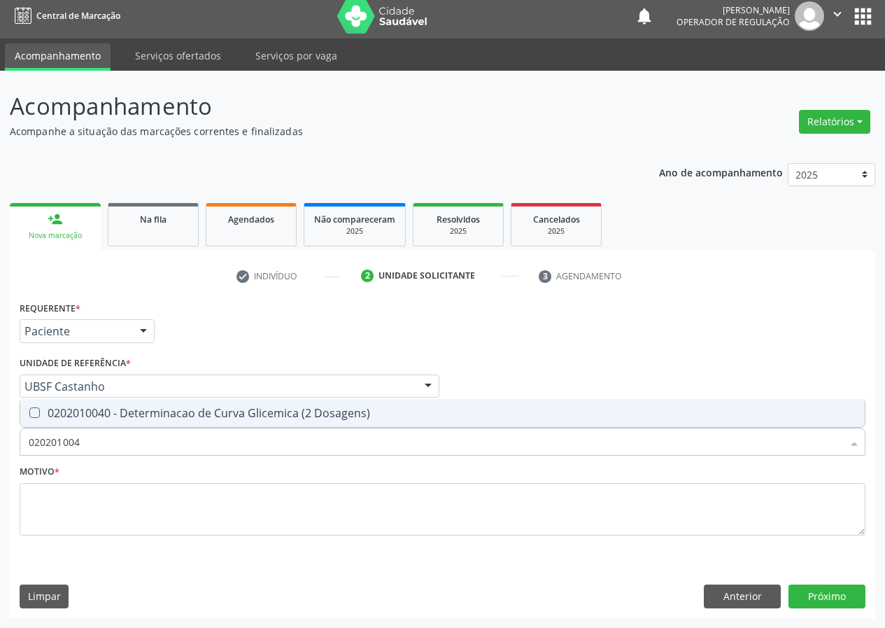
type input "0202010040"
drag, startPoint x: 34, startPoint y: 412, endPoint x: 87, endPoint y: 434, distance: 57.4
click at [36, 413] on Dosagens\) at bounding box center [34, 412] width 10 height 10
click at [29, 413] on Dosagens\) "checkbox" at bounding box center [24, 412] width 9 height 9
checkbox Dosagens\) "true"
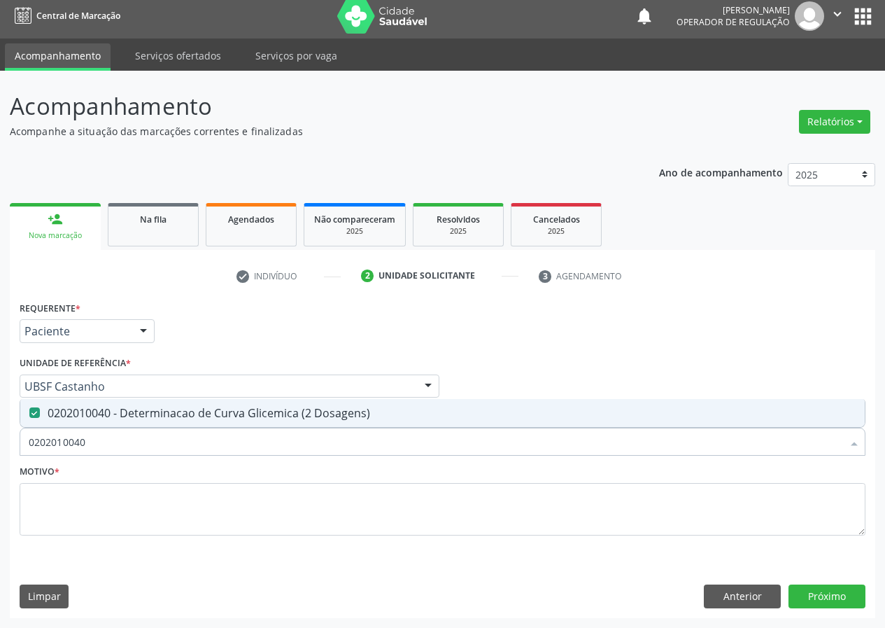
drag, startPoint x: 100, startPoint y: 444, endPoint x: 0, endPoint y: 453, distance: 100.5
click at [0, 453] on div "Acompanhamento Acompanhe a situação das marcações correntes e finalizadas Relat…" at bounding box center [442, 349] width 885 height 557
type input "PO"
checkbox Dosagens\) "false"
type input "POTASSIO"
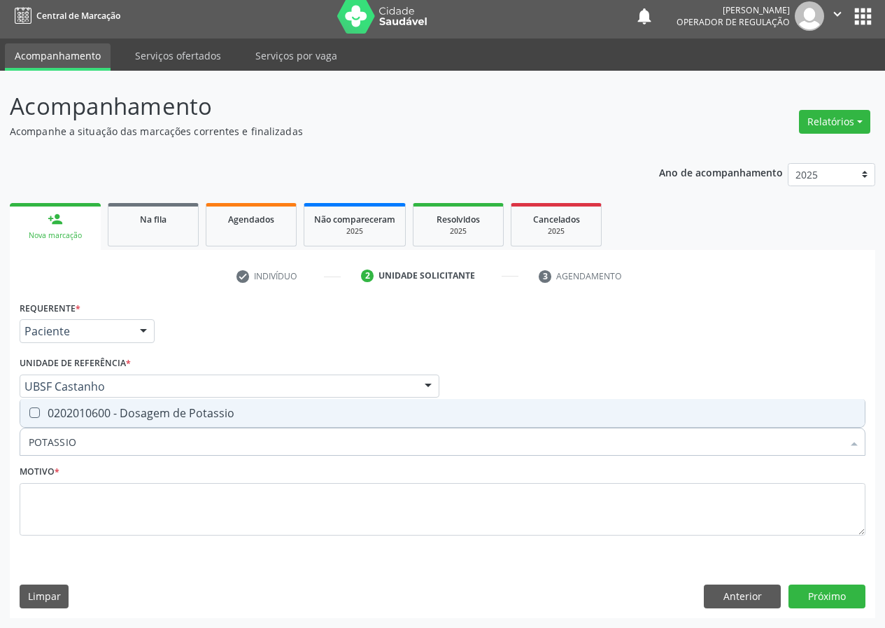
drag, startPoint x: 36, startPoint y: 413, endPoint x: 69, endPoint y: 437, distance: 41.0
click at [37, 418] on div "0202010600 - Dosagem de Potassio" at bounding box center [443, 412] width 828 height 11
checkbox Potassio "true"
drag, startPoint x: 80, startPoint y: 439, endPoint x: 0, endPoint y: 469, distance: 86.1
click at [0, 469] on div "Acompanhamento Acompanhe a situação das marcações correntes e finalizadas Relat…" at bounding box center [442, 349] width 885 height 557
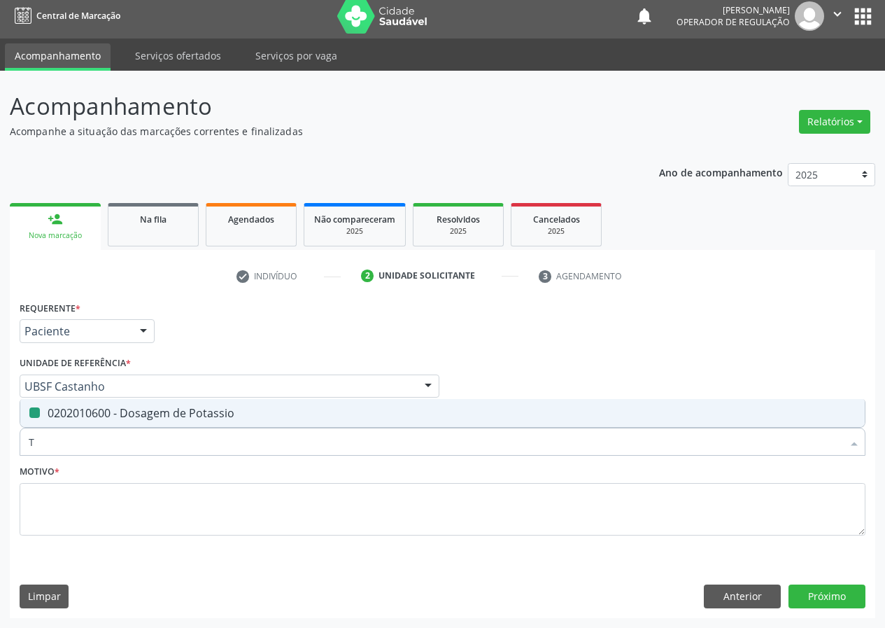
type input "TR"
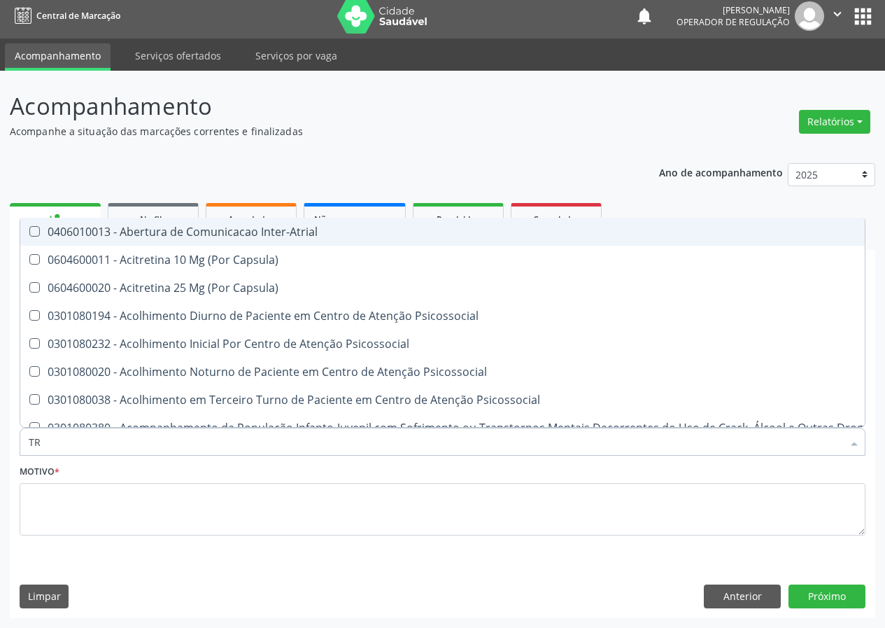
checkbox Inter-Atrial "false"
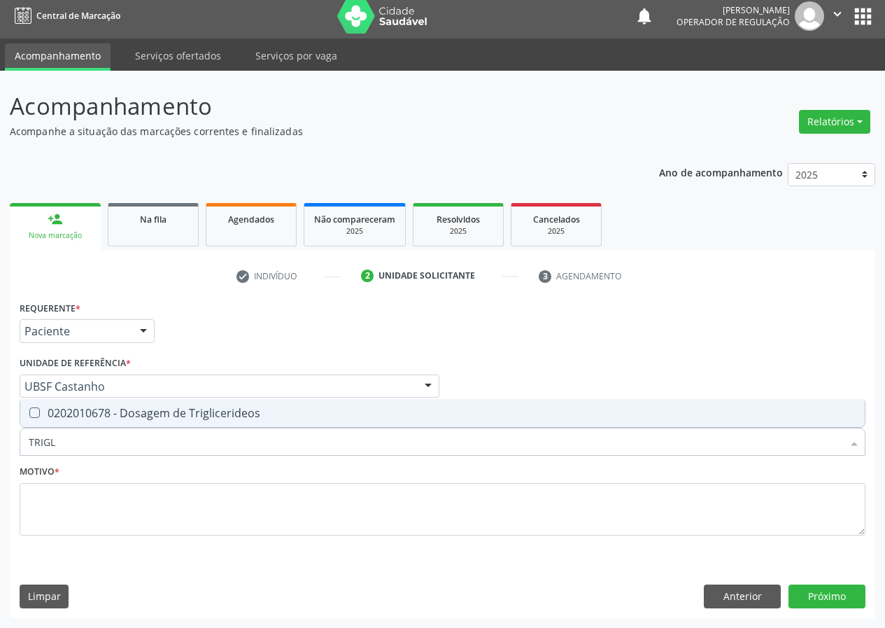
type input "TRIGLI"
drag, startPoint x: 36, startPoint y: 411, endPoint x: 54, endPoint y: 440, distance: 33.6
click at [38, 416] on Triglicerideos at bounding box center [34, 412] width 10 height 10
click at [29, 416] on Triglicerideos "checkbox" at bounding box center [24, 412] width 9 height 9
checkbox Triglicerideos "true"
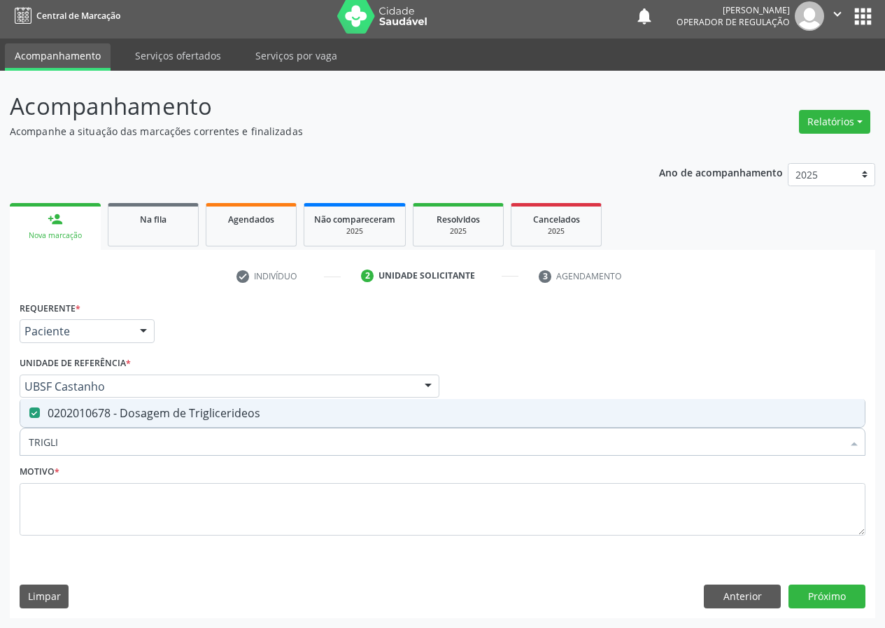
drag, startPoint x: 66, startPoint y: 441, endPoint x: 0, endPoint y: 456, distance: 67.4
click at [0, 456] on div "Acompanhamento Acompanhe a situação das marcações correntes e finalizadas Relat…" at bounding box center [442, 349] width 885 height 557
type input "0"
checkbox Triglicerideos "false"
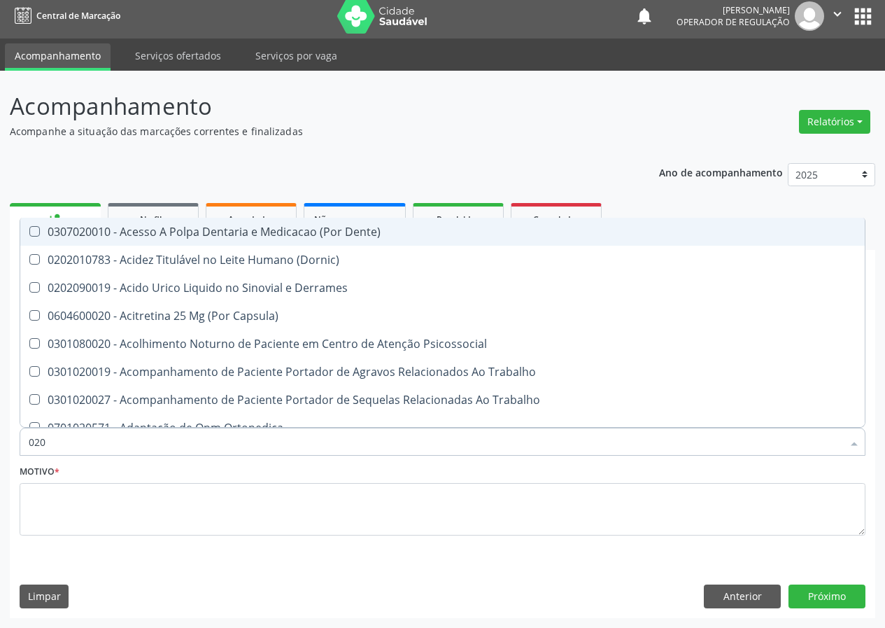
type input "0202"
checkbox Coluna "true"
checkbox Ocular "true"
checkbox Aberto\) "true"
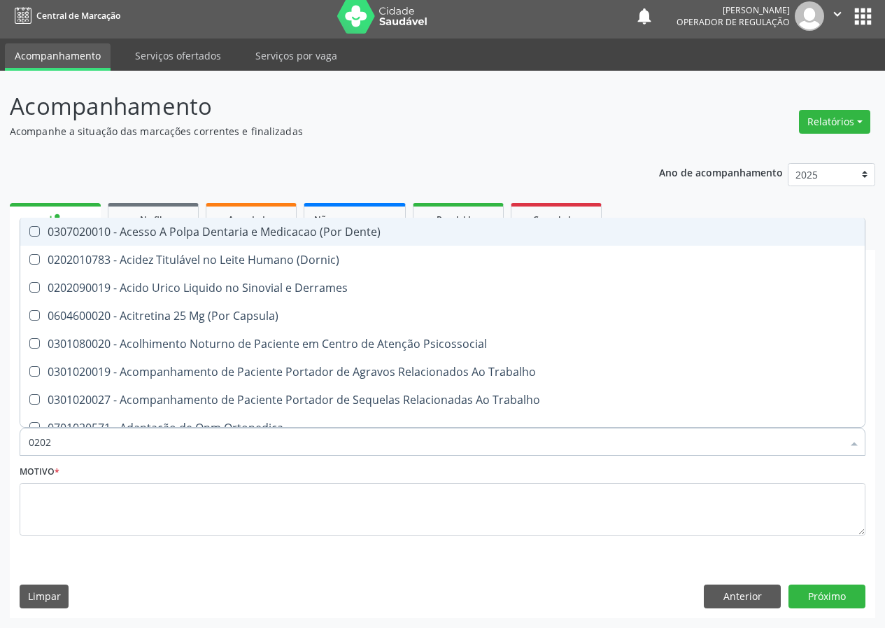
checkbox Gastro-Esofagico "true"
checkbox Projecoes\) "true"
checkbox Dosagens\) "false"
checkbox Hdl "false"
checkbox Ldl "false"
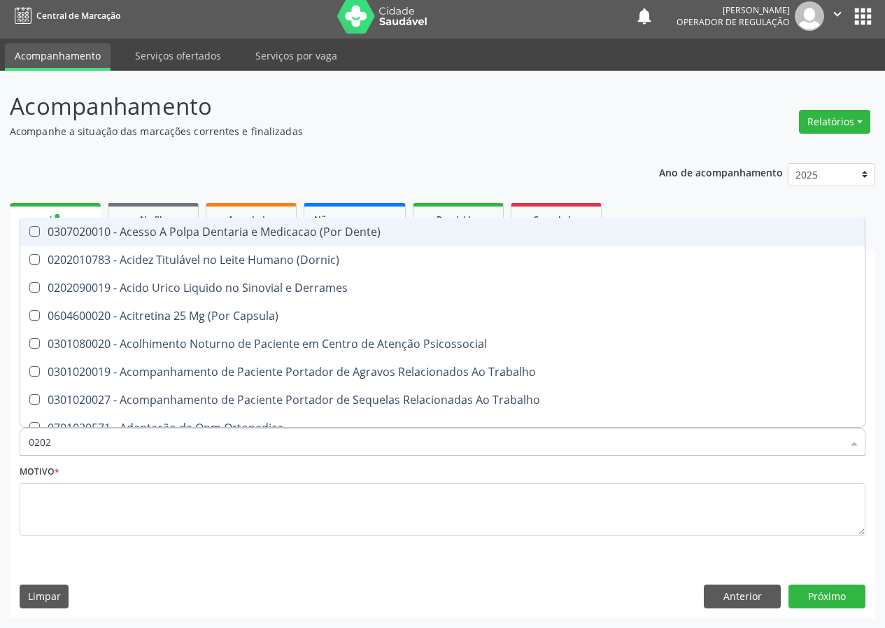
checkbox Creatinina "false"
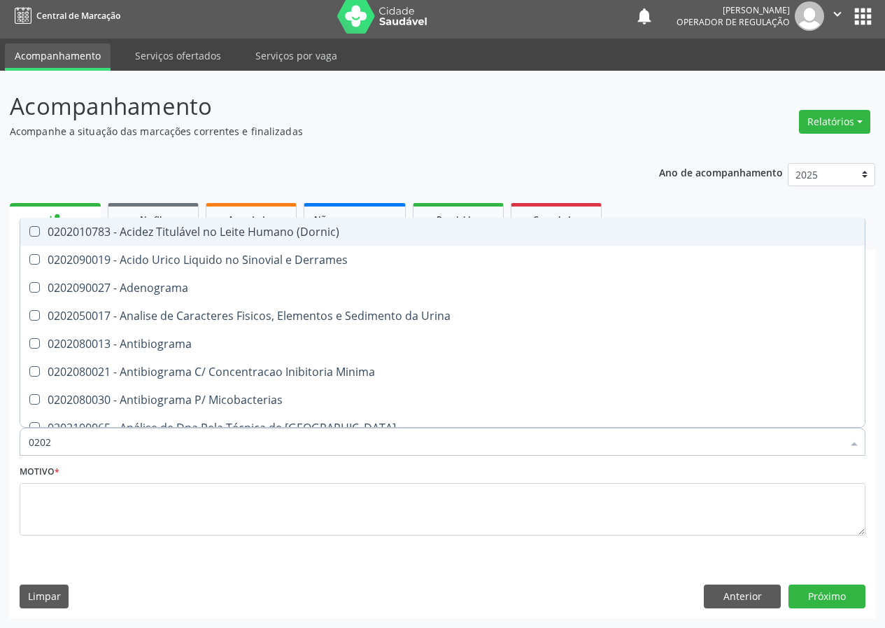
type input "02020"
checkbox Congênita "true"
checkbox Dosagens\) "false"
checkbox Barbituratos "true"
checkbox Benzodiazepinicos "true"
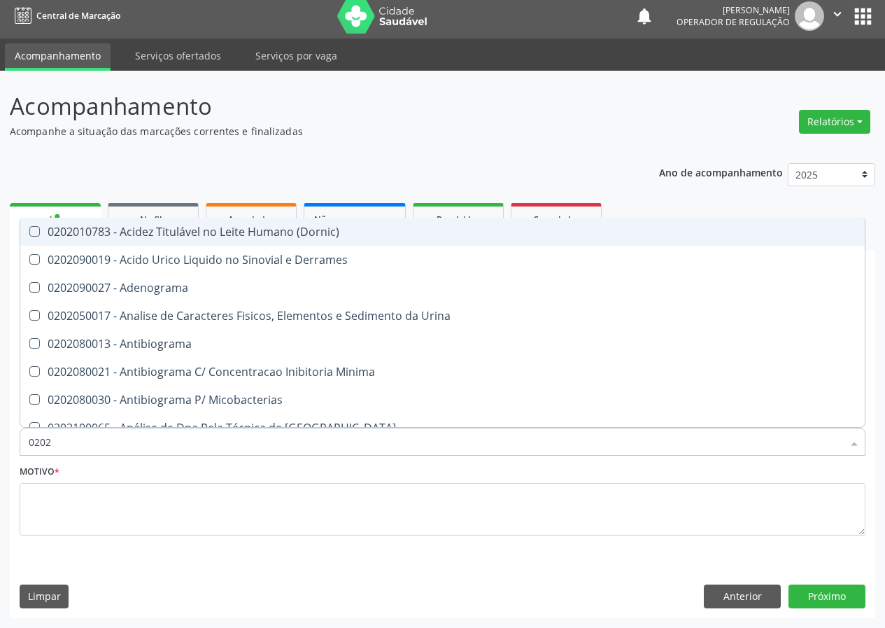
checkbox Calcitonina "true"
checkbox Hdl "false"
checkbox Ldl "false"
checkbox Creatinina "false"
checkbox \(Igm\) "true"
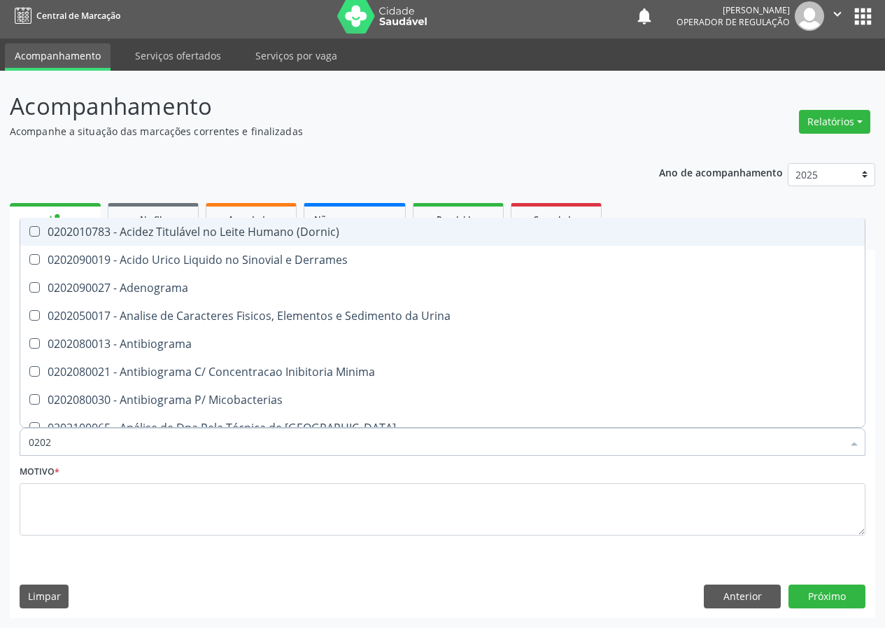
checkbox Potassio "false"
checkbox Horas\) "true"
checkbox Triglicerideos "false"
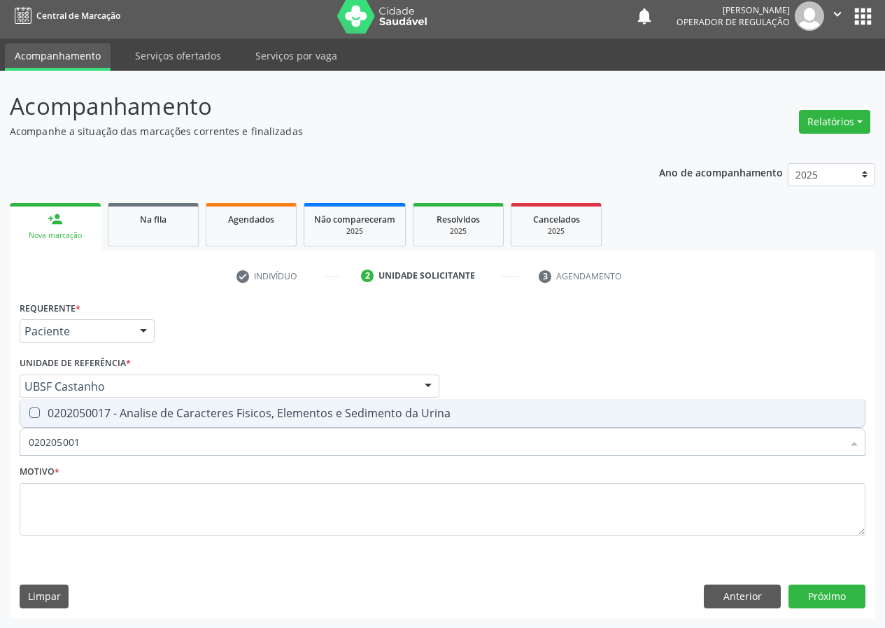
type input "0202050017"
drag, startPoint x: 34, startPoint y: 413, endPoint x: 60, endPoint y: 428, distance: 30.7
click at [36, 416] on Urina at bounding box center [34, 412] width 10 height 10
click at [29, 416] on Urina "checkbox" at bounding box center [24, 412] width 9 height 9
checkbox Urina "true"
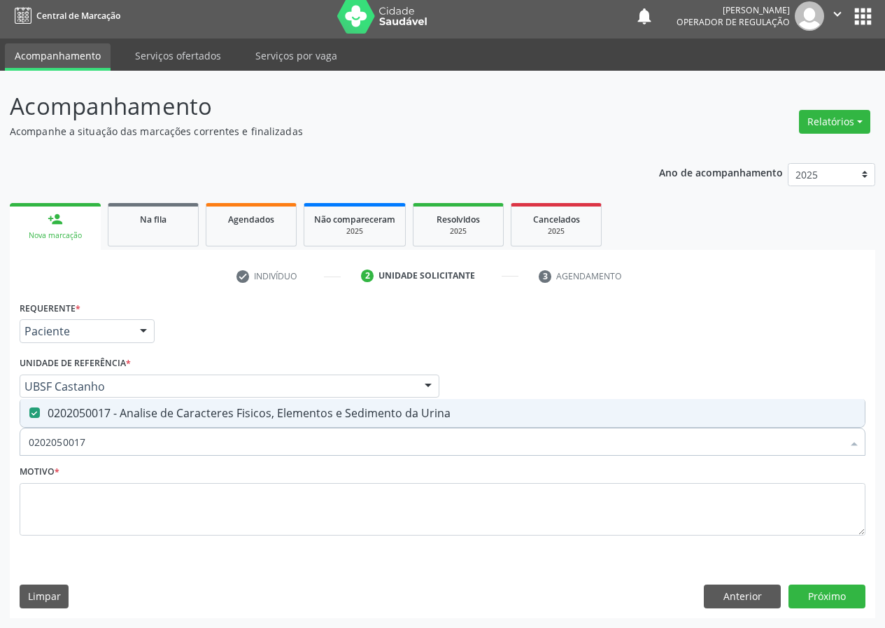
drag, startPoint x: 92, startPoint y: 437, endPoint x: 0, endPoint y: 467, distance: 96.7
click at [0, 467] on div "Acompanhamento Acompanhe a situação das marcações correntes e finalizadas Relat…" at bounding box center [442, 349] width 885 height 557
type input "G"
checkbox Urina "false"
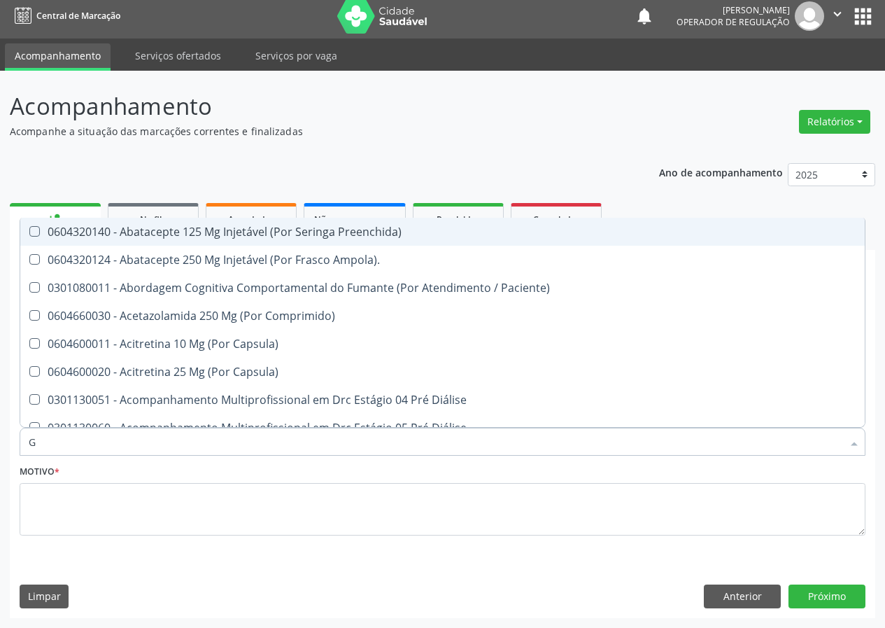
type input "GL"
checkbox Trabalho "true"
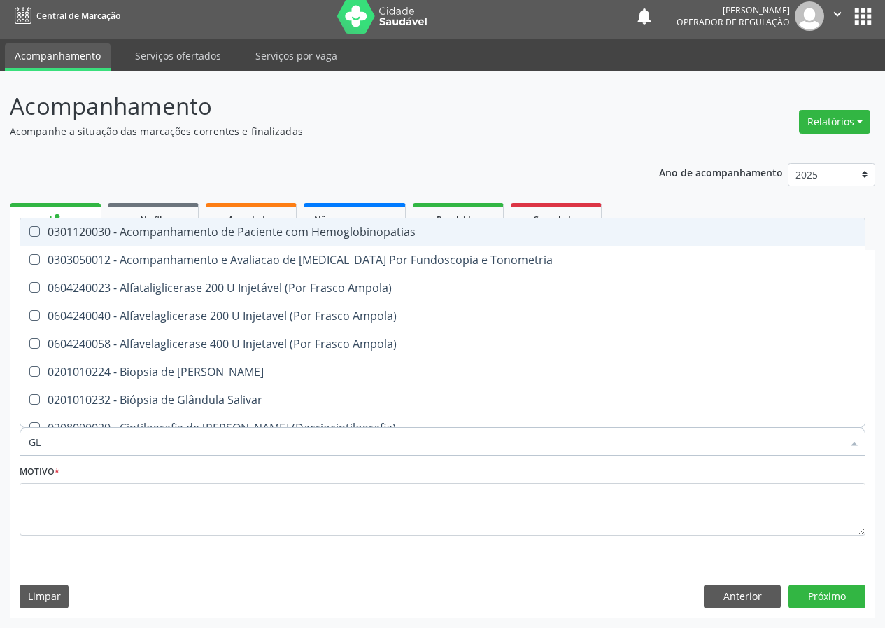
type input "GLI"
checkbox Ampola\) "true"
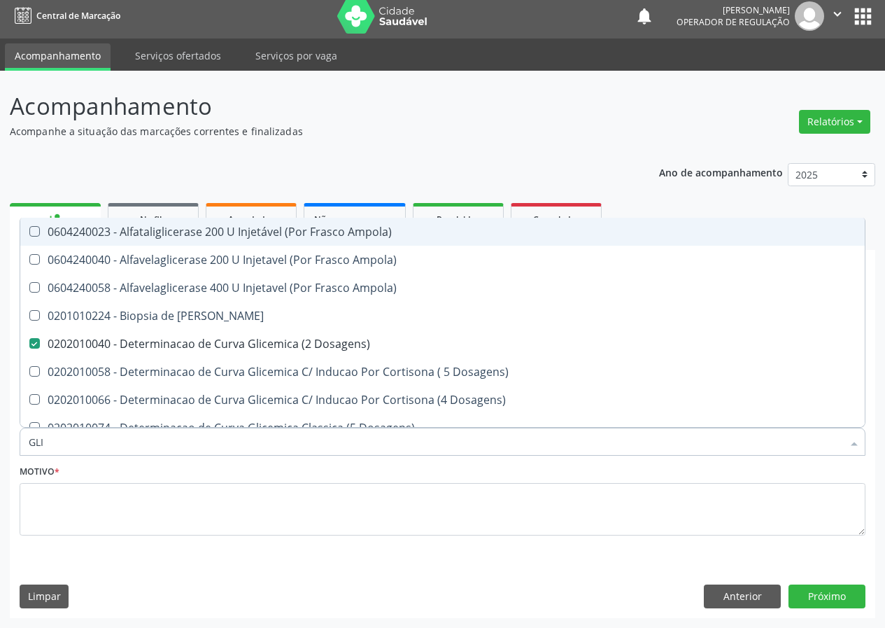
type input "GLIC"
checkbox Linfatico "true"
checkbox Dosagens\) "false"
checkbox Glicosilada "true"
checkbox Triglicerideos "false"
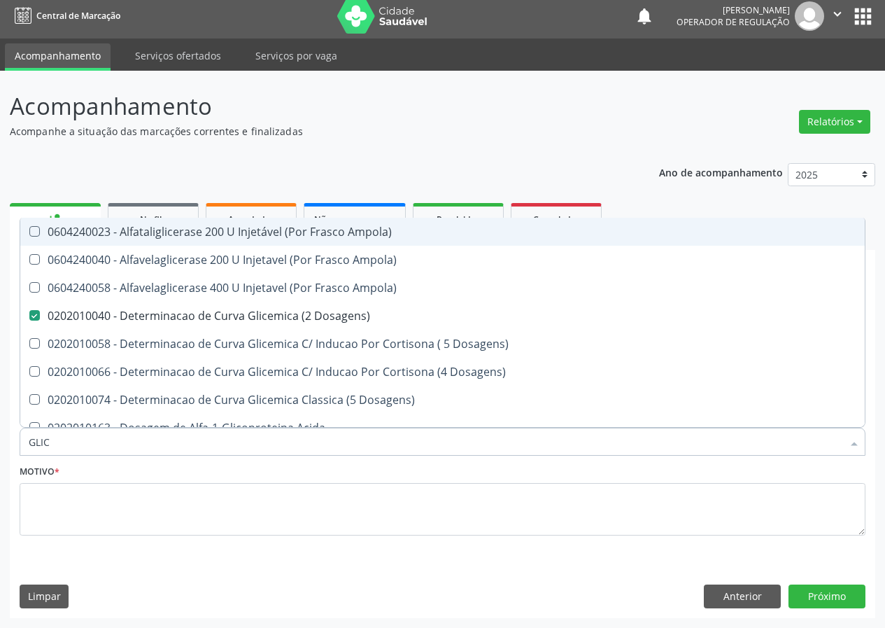
type input "GLICO"
checkbox Dosagens\) "false"
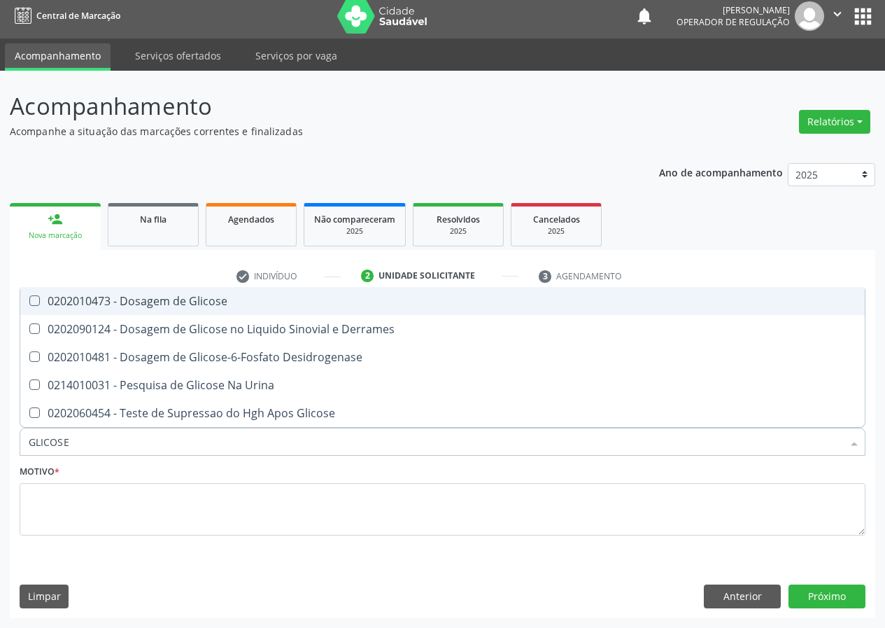
drag, startPoint x: 35, startPoint y: 302, endPoint x: 40, endPoint y: 394, distance: 92.5
click at [29, 317] on ul "Desfazer seleção 0202010473 - Dosagem de Glicose 0202090124 - Dosagem de Glicos…" at bounding box center [442, 357] width 844 height 140
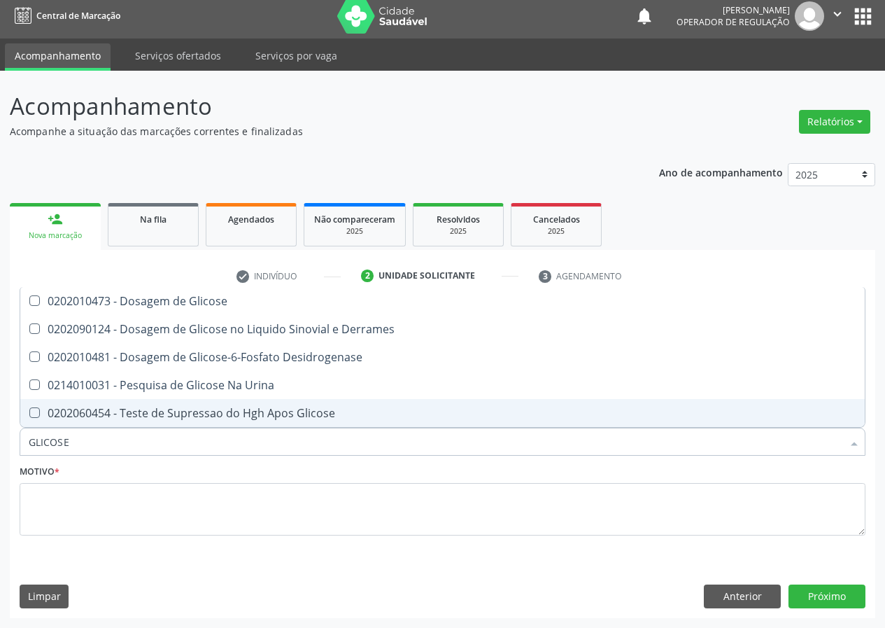
drag, startPoint x: 87, startPoint y: 437, endPoint x: 0, endPoint y: 453, distance: 88.1
click at [0, 453] on div "Acompanhamento Acompanhe a situação das marcações correntes e finalizadas Relat…" at bounding box center [442, 349] width 885 height 557
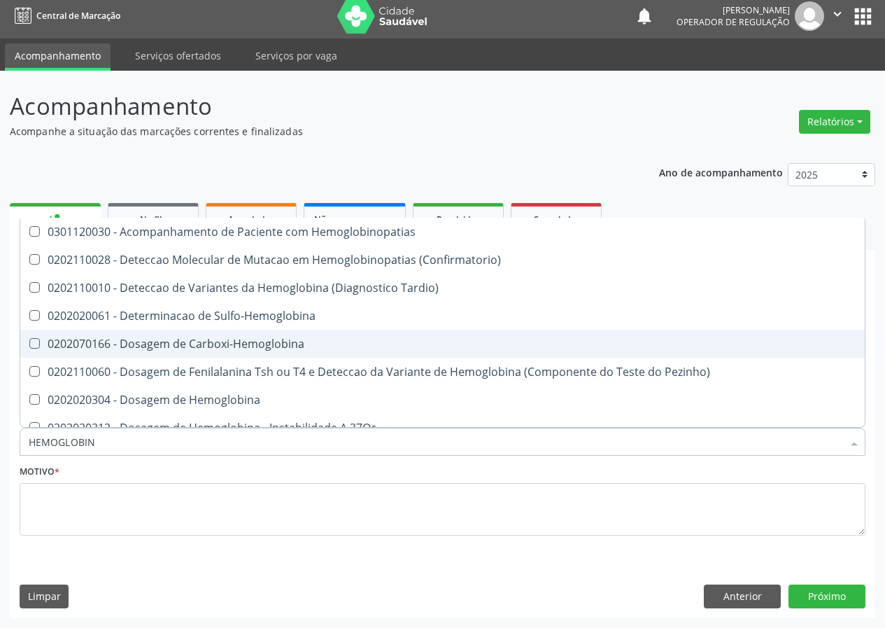
type input "HEMOGLOBINA"
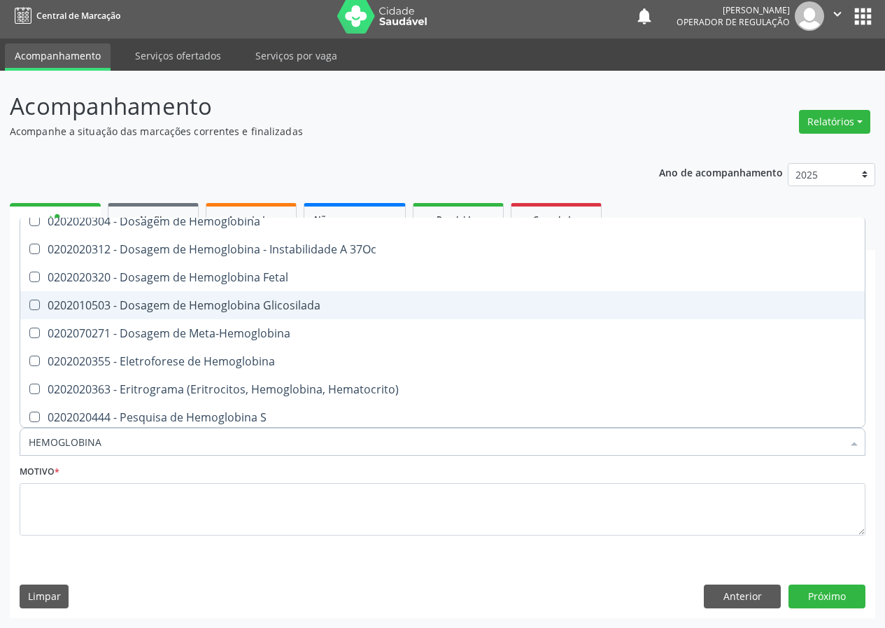
scroll to position [127, 0]
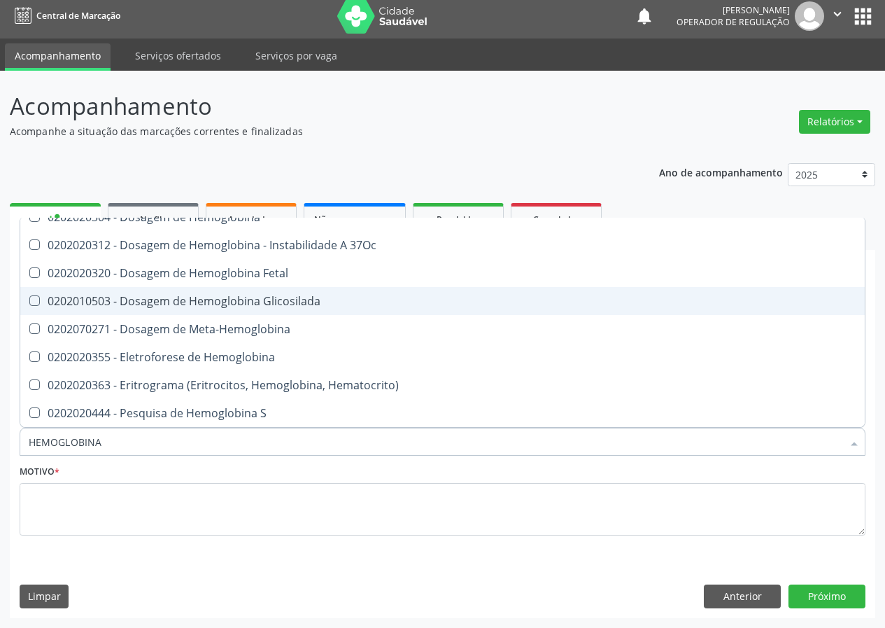
drag, startPoint x: 234, startPoint y: 309, endPoint x: 151, endPoint y: 392, distance: 117.2
click at [234, 307] on span "0202010503 - Dosagem de Hemoglobina Glicosilada" at bounding box center [442, 301] width 844 height 28
checkbox Glicosilada "true"
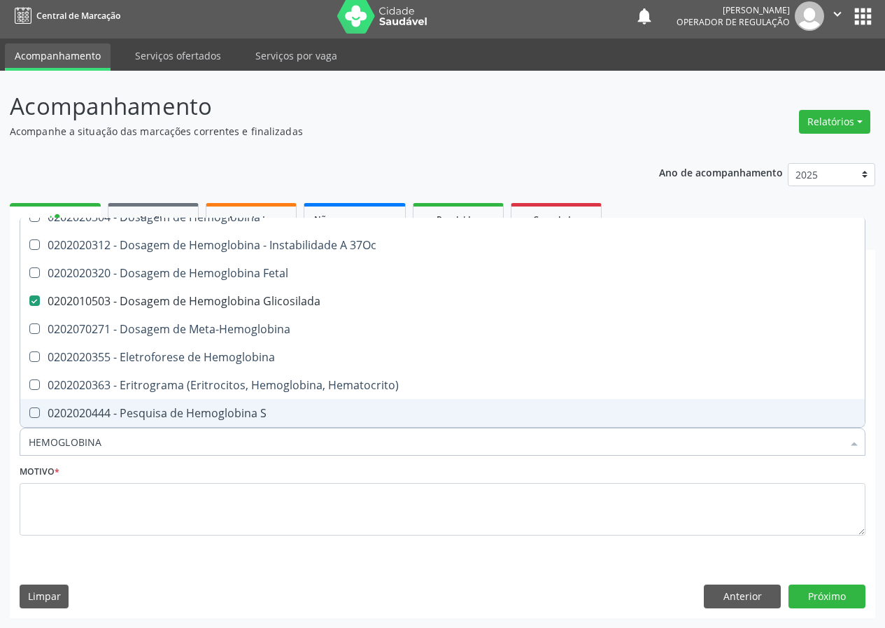
drag, startPoint x: 115, startPoint y: 436, endPoint x: 0, endPoint y: 437, distance: 115.4
click at [0, 437] on div "Acompanhamento Acompanhe a situação das marcações correntes e finalizadas Relat…" at bounding box center [442, 349] width 885 height 557
type input "HE"
checkbox Glicosilada "false"
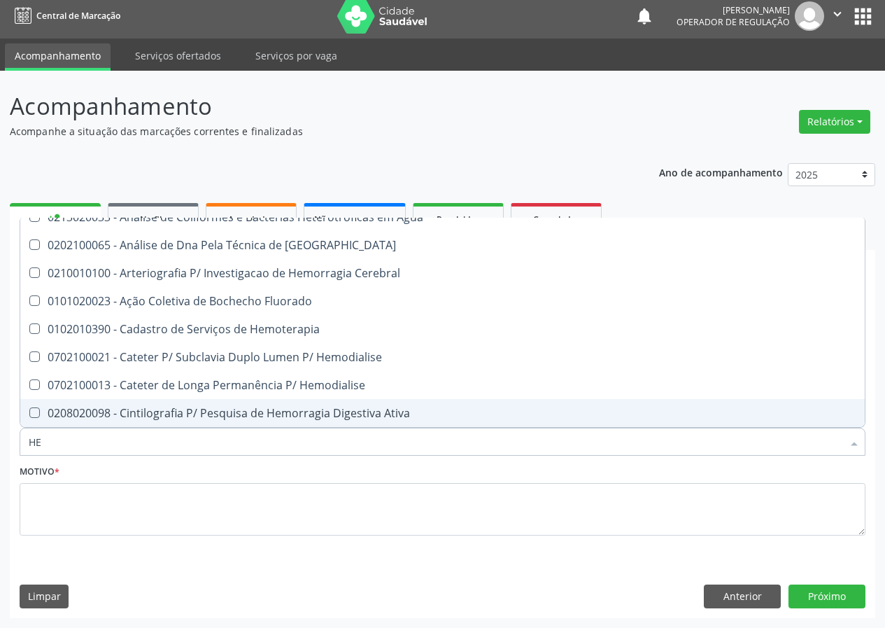
type input "HEM"
checkbox Radiosotopos\) "true"
checkbox Glicosilada "false"
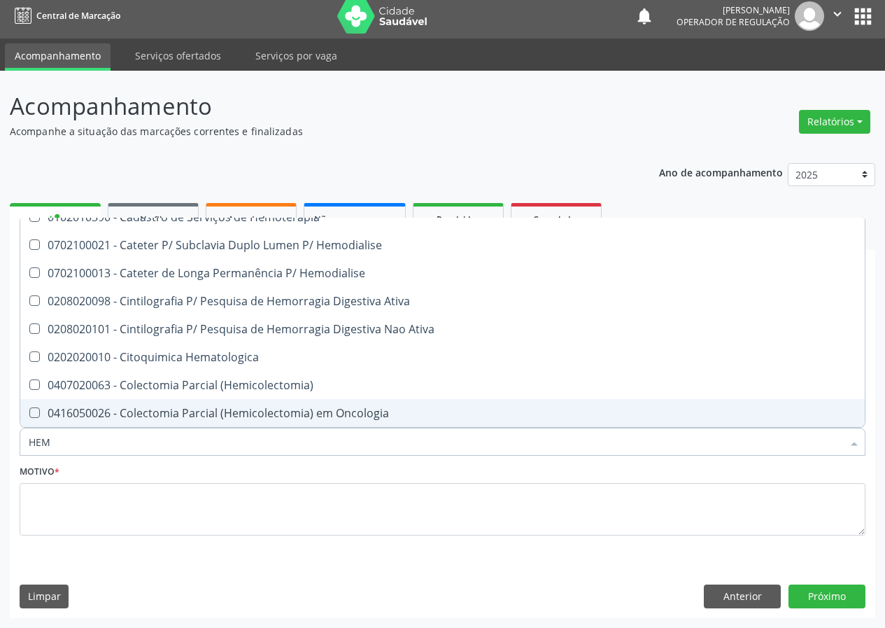
type input "HEMO"
checkbox Fase "true"
checkbox Glicosilada "false"
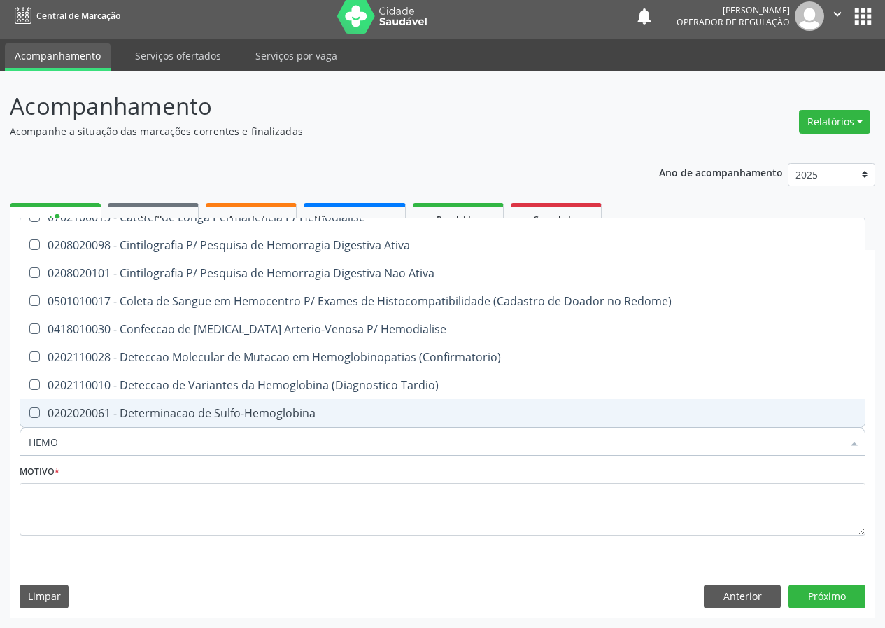
type input "HEMOG"
checkbox \(Confirmatorio\) "true"
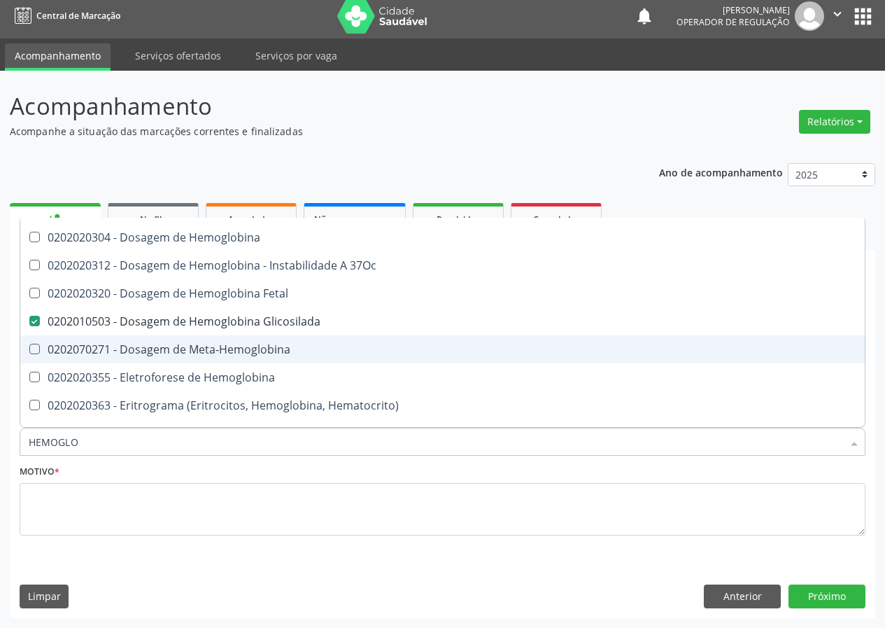
scroll to position [183, 0]
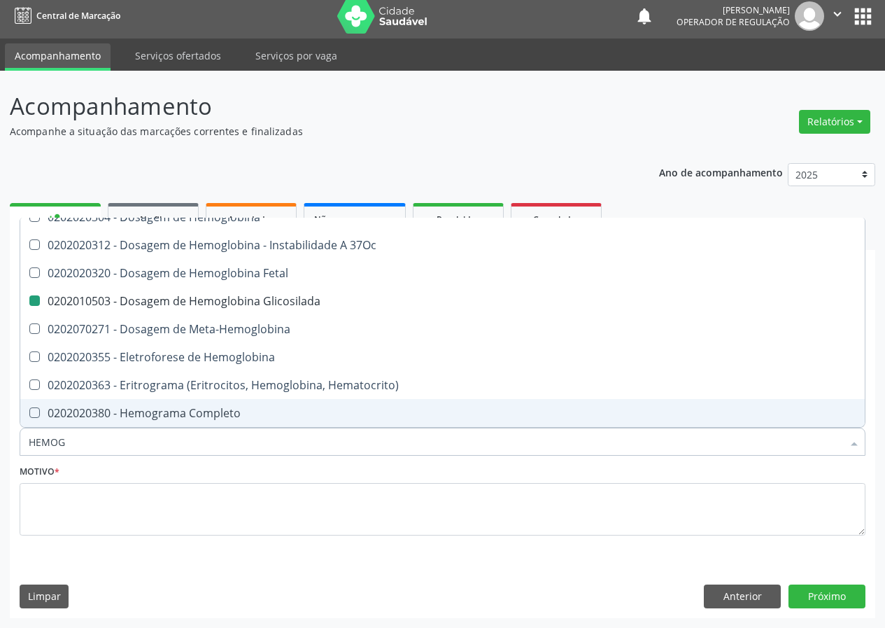
type input "HEMO"
checkbox Glicosilada "false"
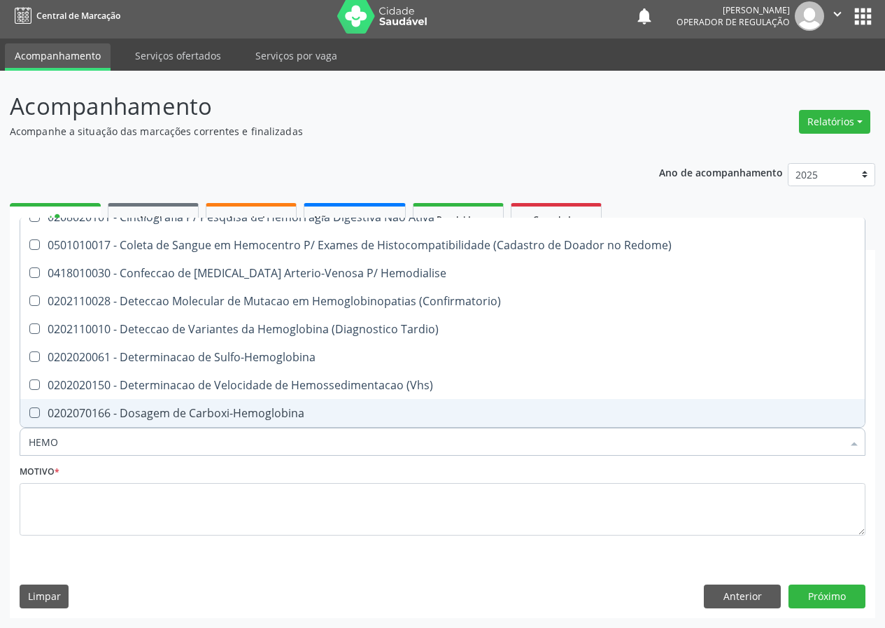
type input "HEMOG"
checkbox \(Confirmatorio\) "true"
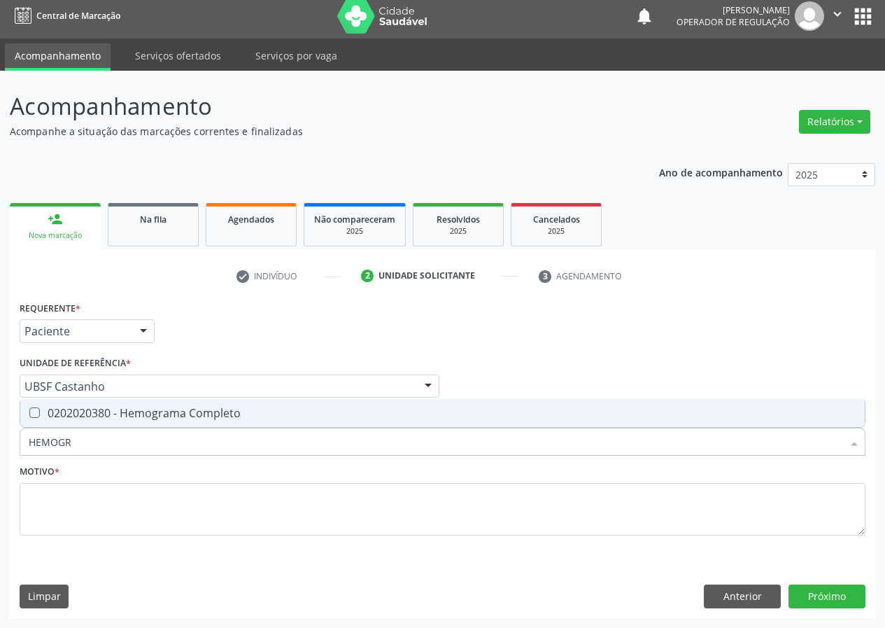
scroll to position [0, 0]
type input "HEMOGRA"
drag, startPoint x: 37, startPoint y: 411, endPoint x: 63, endPoint y: 452, distance: 48.1
click at [38, 425] on span "0202020380 - Hemograma Completo" at bounding box center [442, 413] width 844 height 28
checkbox Completo "true"
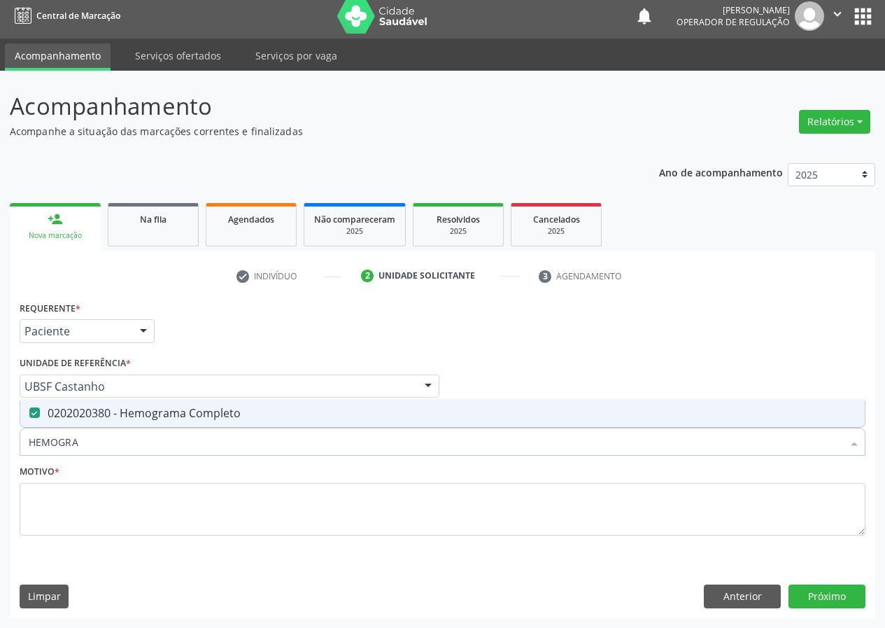
drag, startPoint x: 83, startPoint y: 443, endPoint x: 0, endPoint y: 469, distance: 87.2
click at [0, 469] on div "Acompanhamento Acompanhe a situação das marcações correntes e finalizadas Relat…" at bounding box center [442, 349] width 885 height 557
type input "C"
checkbox Completo "false"
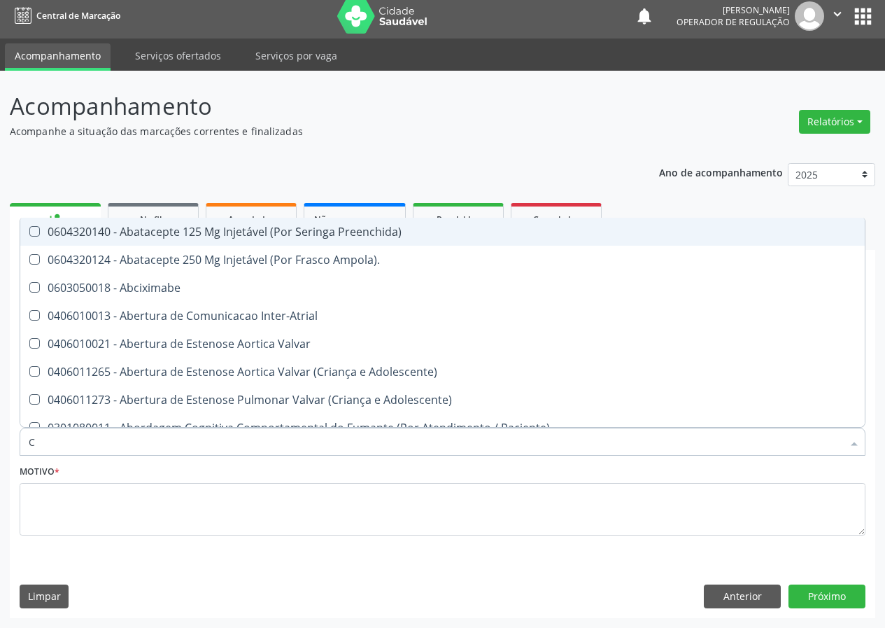
type input "CU"
checkbox Urina "false"
checkbox Toraco-Abdominal "true"
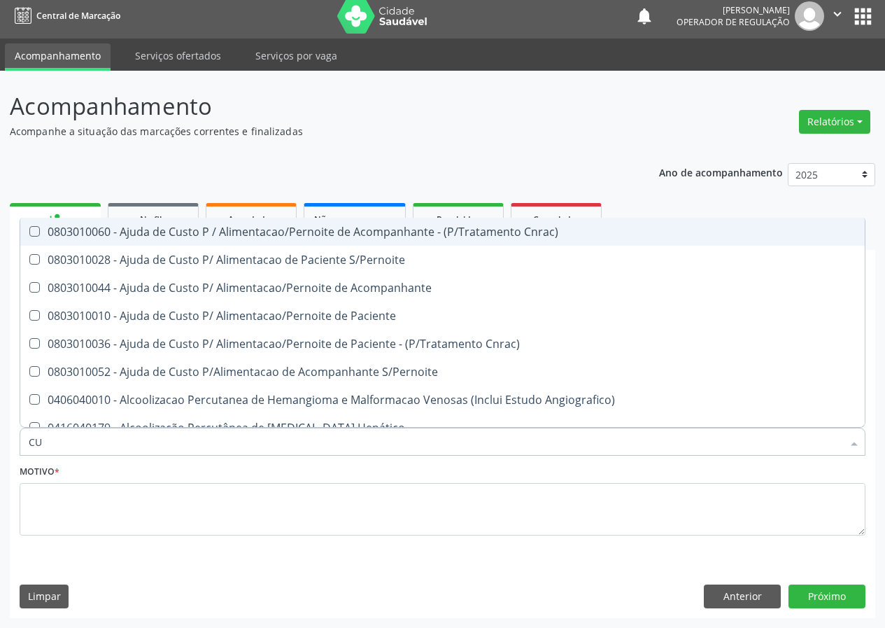
type input "CUL"
checkbox Dosagens\) "false"
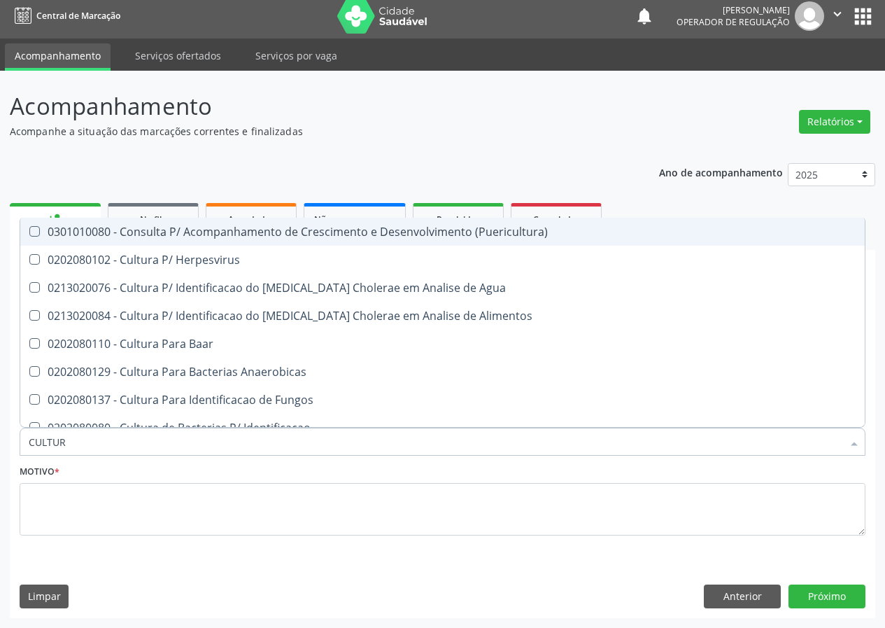
type input "CULTURA"
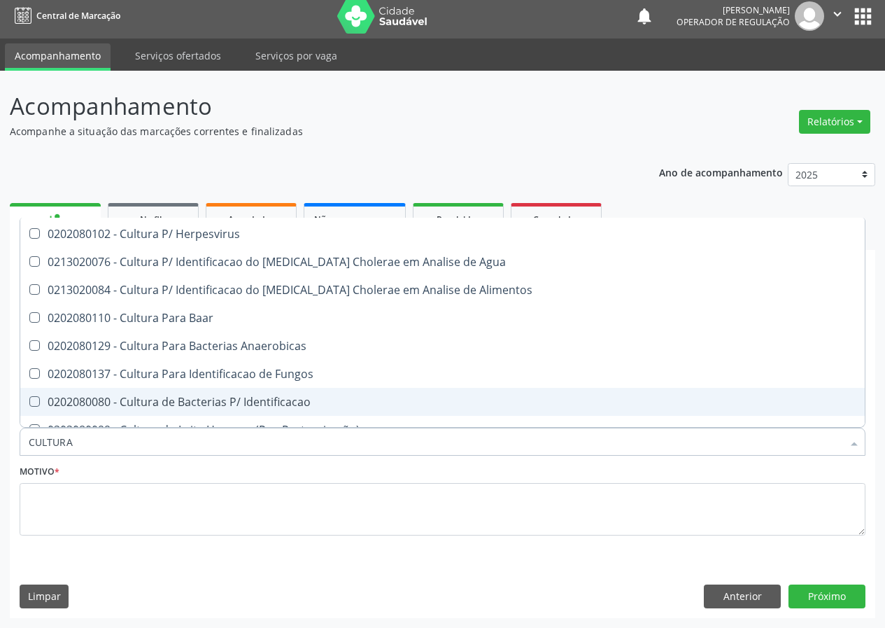
scroll to position [70, 0]
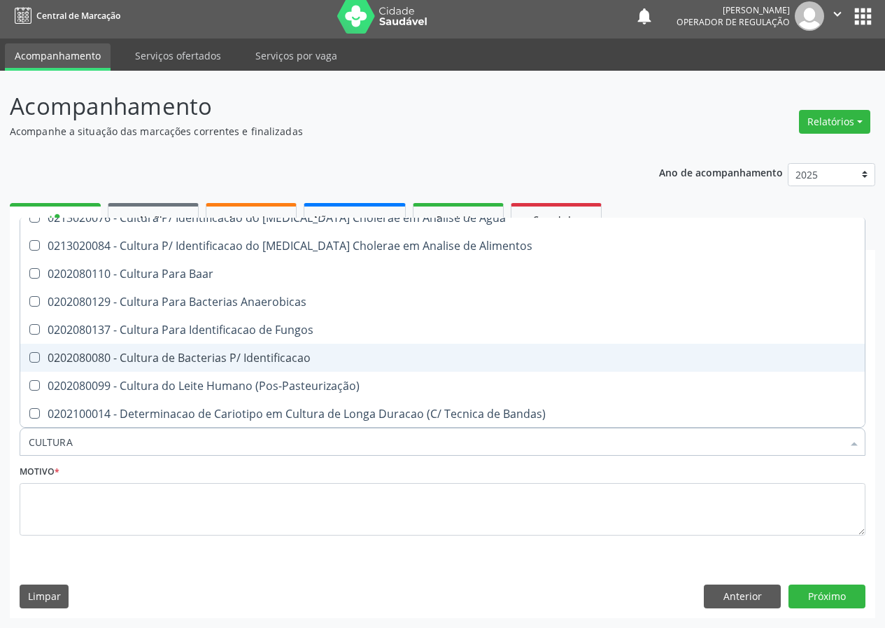
drag, startPoint x: 247, startPoint y: 358, endPoint x: 183, endPoint y: 417, distance: 87.2
click at [235, 370] on span "0202080080 - Cultura de Bacterias P/ Identificacao" at bounding box center [442, 358] width 844 height 28
checkbox Identificacao "true"
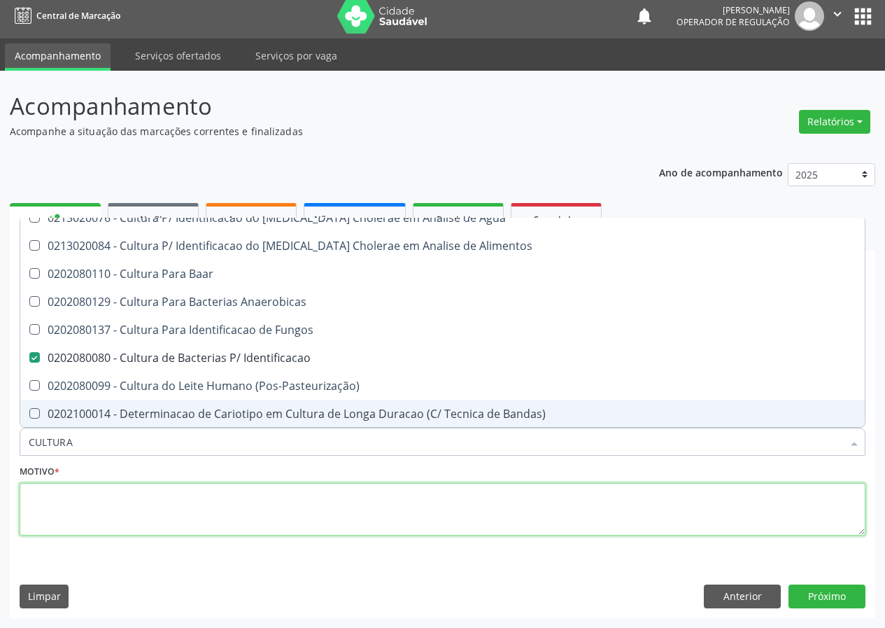
drag, startPoint x: 115, startPoint y: 503, endPoint x: 107, endPoint y: 474, distance: 29.7
click at [112, 491] on textarea at bounding box center [443, 509] width 846 height 53
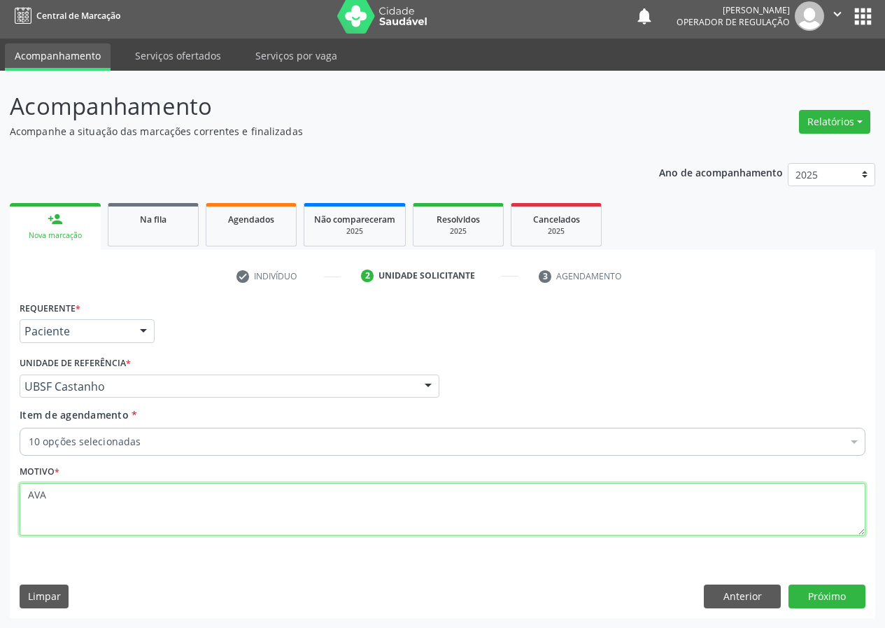
scroll to position [0, 0]
type textarea "AVALIAÇÃO"
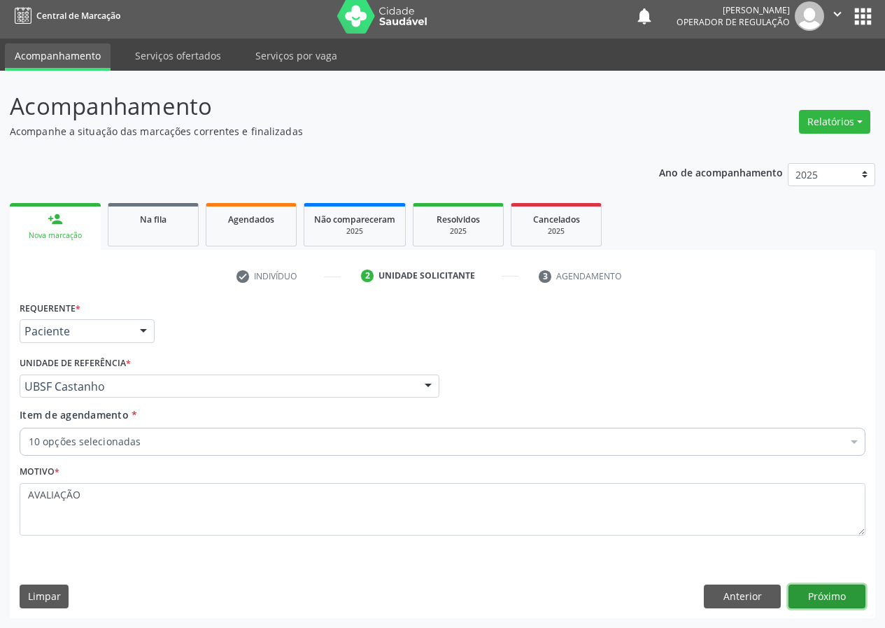
click at [812, 595] on button "Próximo" at bounding box center [826, 596] width 77 height 24
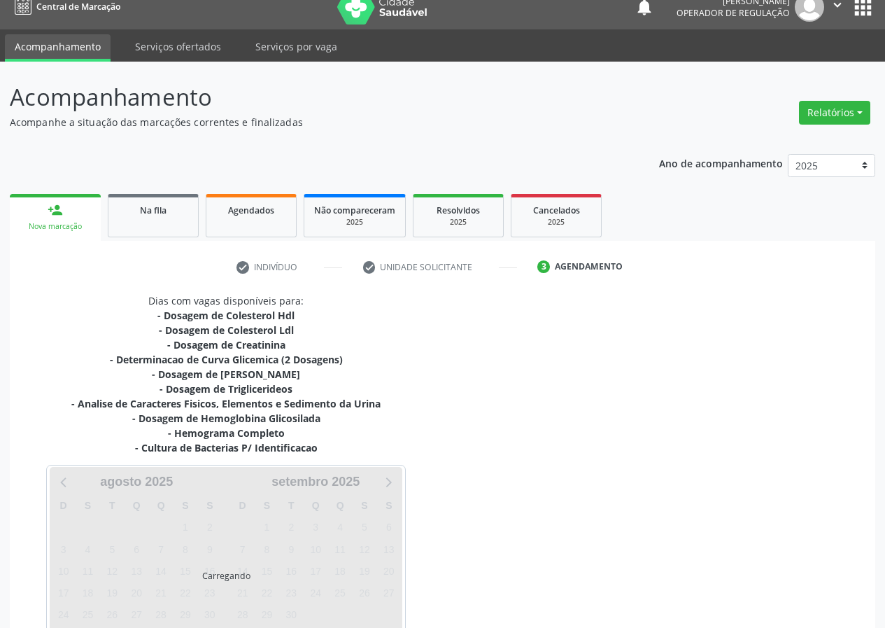
scroll to position [113, 0]
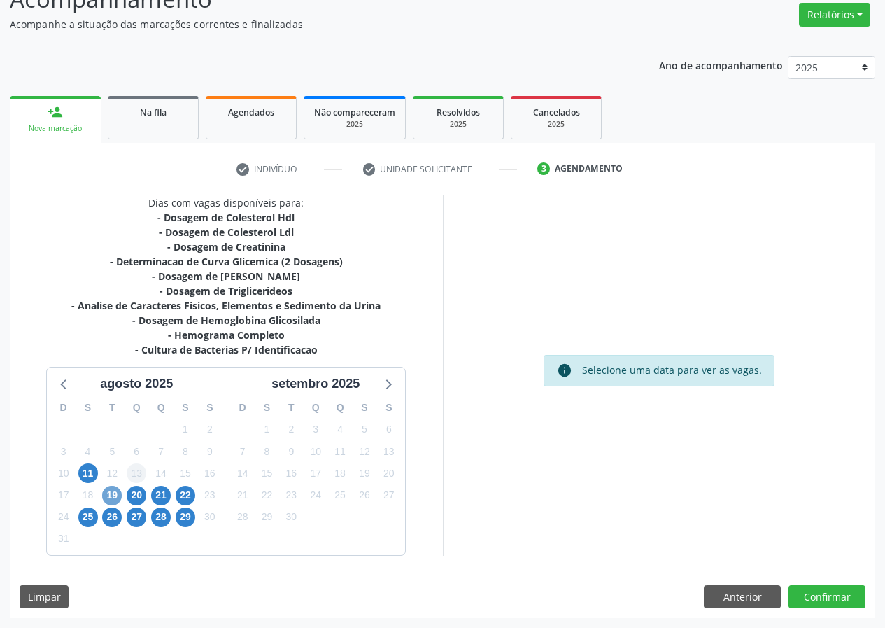
drag, startPoint x: 111, startPoint y: 497, endPoint x: 144, endPoint y: 474, distance: 40.8
click at [111, 496] on span "19" at bounding box center [112, 496] width 20 height 20
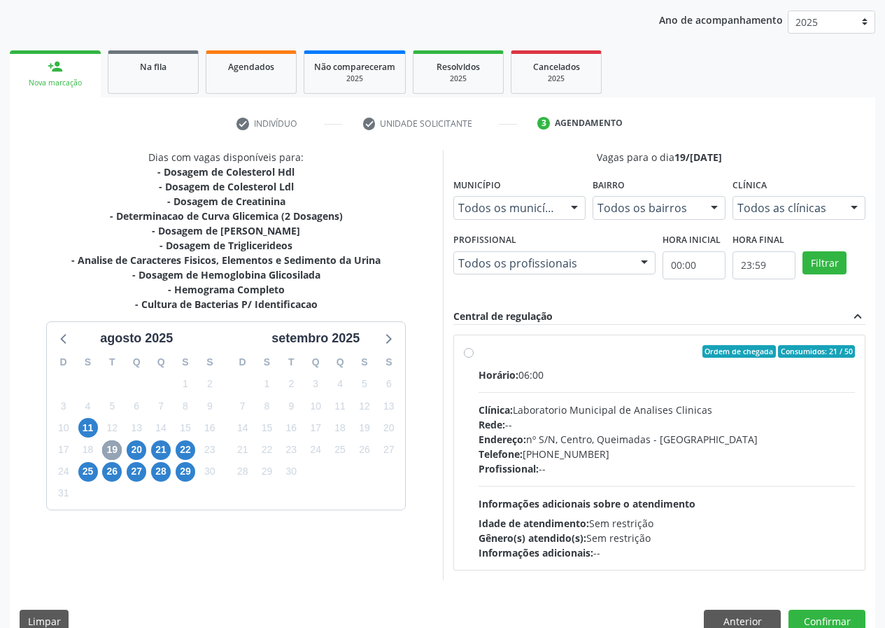
scroll to position [183, 0]
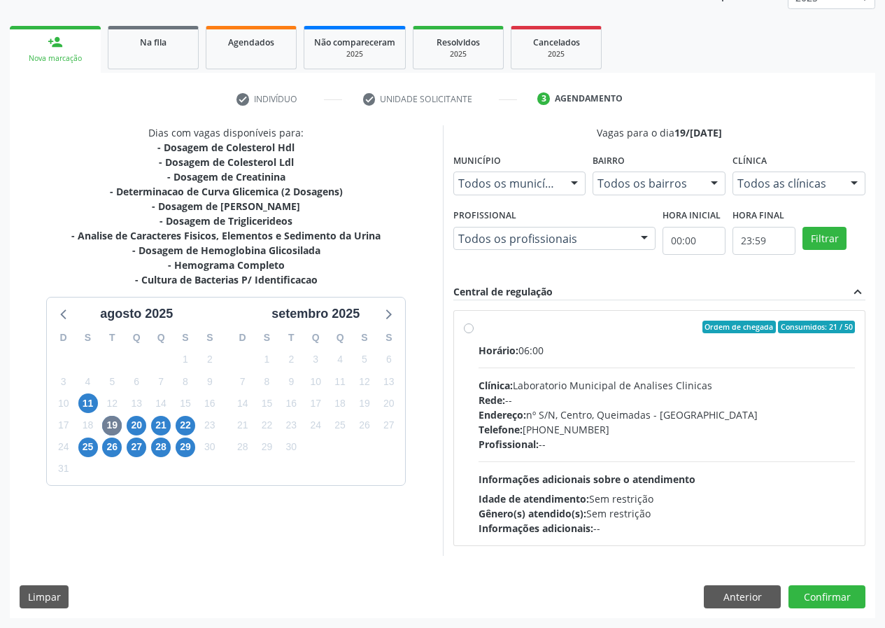
drag, startPoint x: 469, startPoint y: 327, endPoint x: 525, endPoint y: 412, distance: 101.5
click at [479, 327] on label "Ordem de chegada Consumidos: 21 / 50 Horário: 06:00 Clínica: Laboratorio Munici…" at bounding box center [667, 427] width 377 height 215
click at [469, 327] on input "Ordem de chegada Consumidos: 21 / 50 Horário: 06:00 Clínica: Laboratorio Munici…" at bounding box center [469, 326] width 10 height 13
radio input "true"
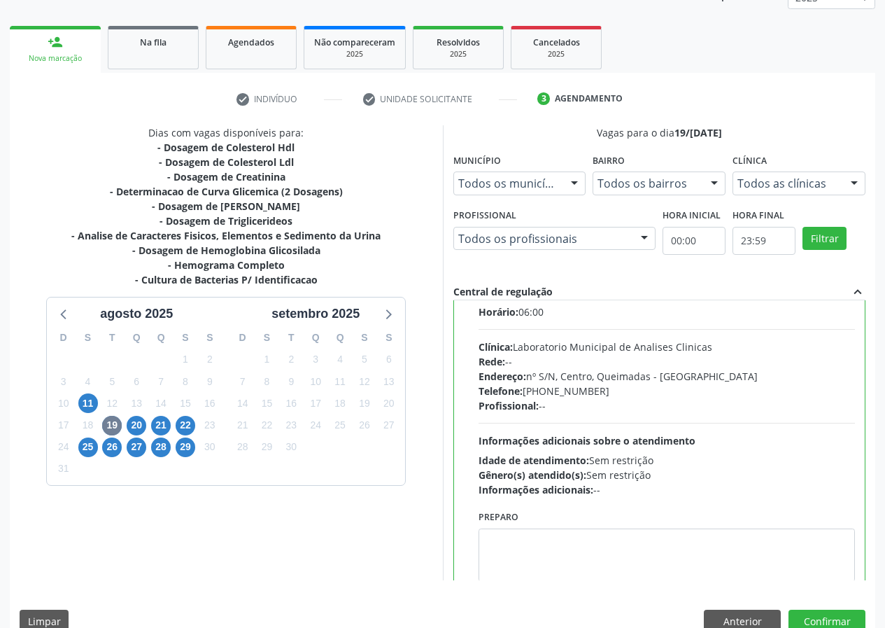
scroll to position [69, 0]
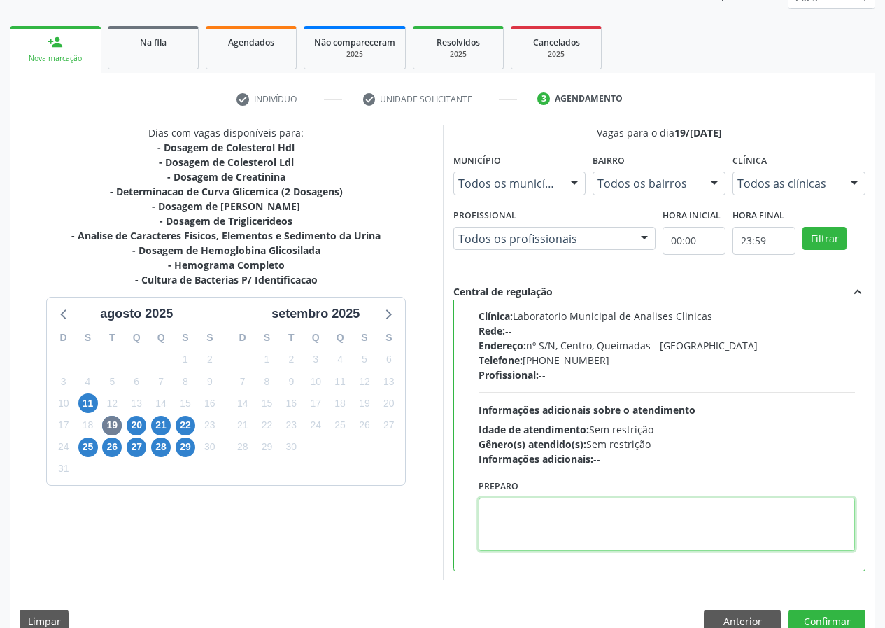
drag, startPoint x: 530, startPoint y: 512, endPoint x: 530, endPoint y: 502, distance: 10.5
click at [530, 504] on textarea at bounding box center [667, 523] width 377 height 53
drag, startPoint x: 519, startPoint y: 507, endPoint x: 511, endPoint y: 461, distance: 46.8
click at [511, 476] on div "Preparo IR EMMJEJUM" at bounding box center [667, 513] width 377 height 75
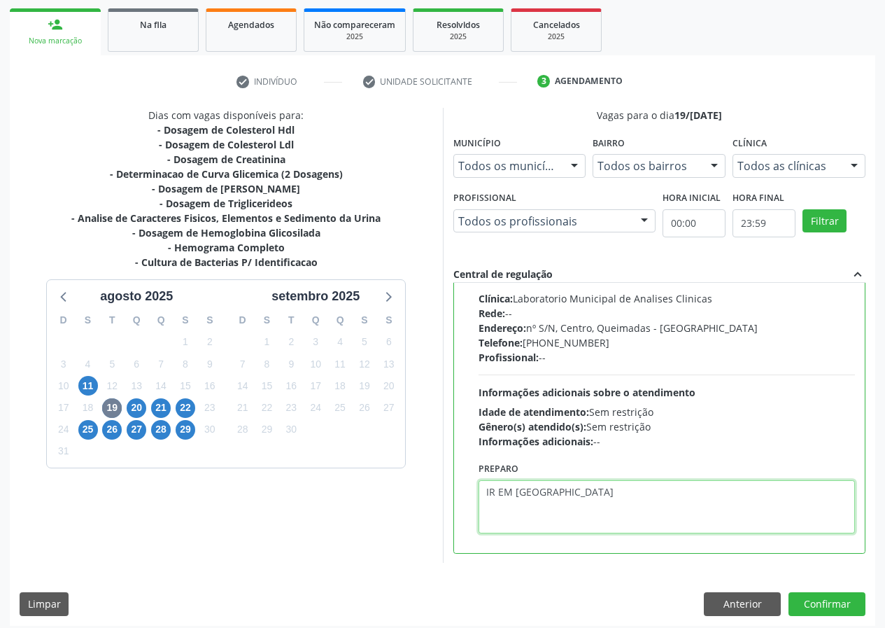
scroll to position [208, 0]
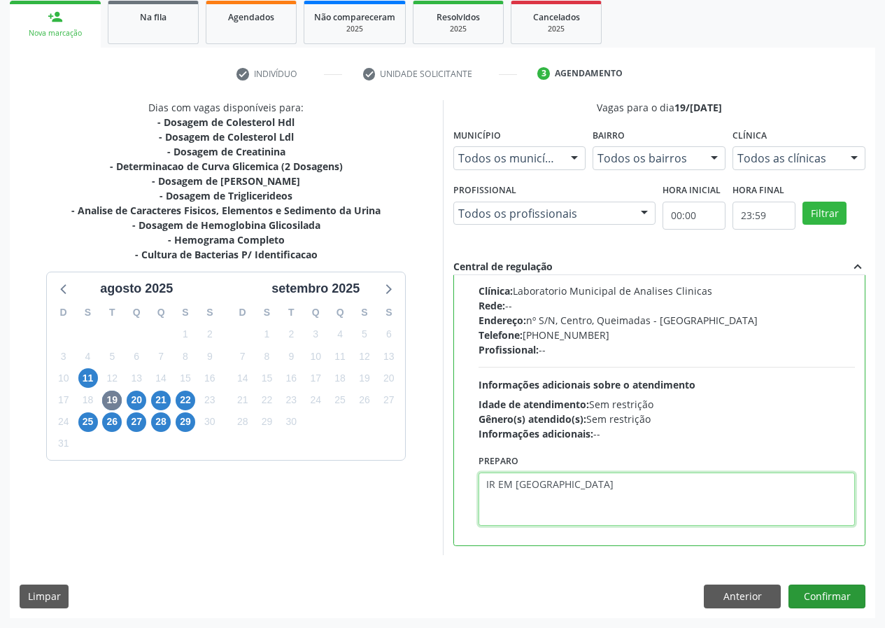
type textarea "IR EM JEJUM"
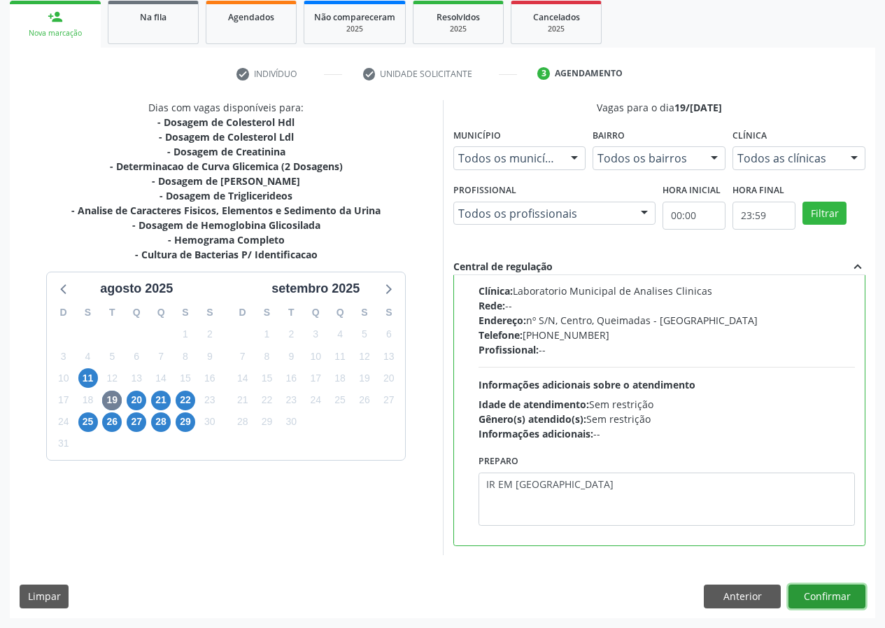
click at [823, 597] on button "Confirmar" at bounding box center [826, 596] width 77 height 24
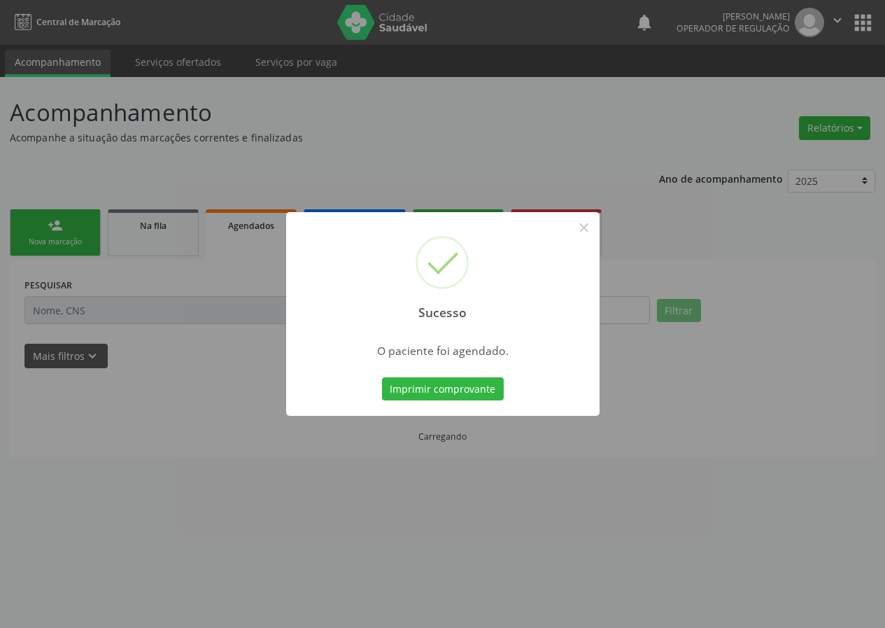
scroll to position [0, 0]
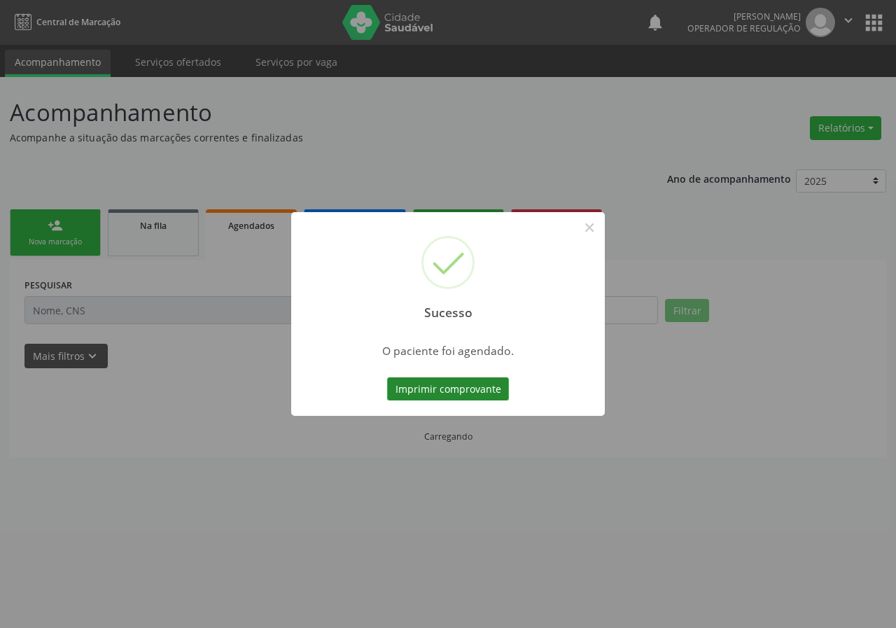
click at [441, 380] on button "Imprimir comprovante" at bounding box center [448, 389] width 122 height 24
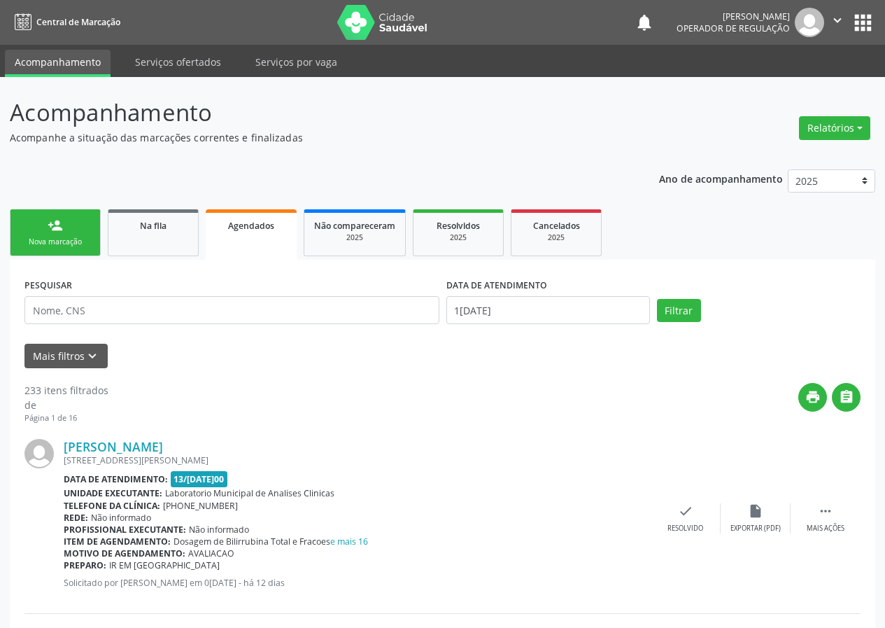
click at [36, 226] on link "person_add Nova marcação" at bounding box center [55, 232] width 91 height 47
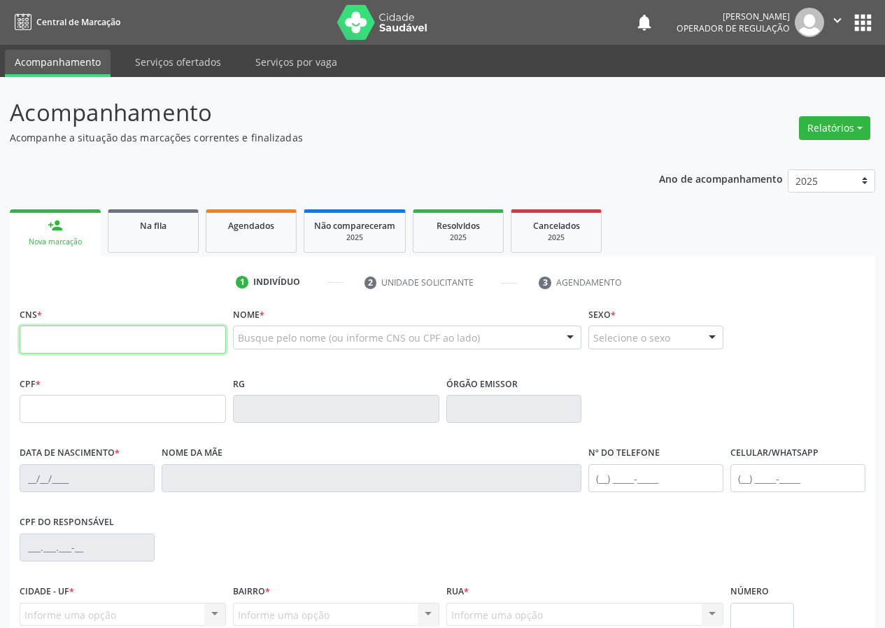
click at [57, 339] on input "text" at bounding box center [123, 339] width 206 height 28
click at [35, 327] on input "text" at bounding box center [123, 339] width 206 height 28
type input "700 5029 0237 6960"
type input "141.031.164-39"
type input "23/01/2006"
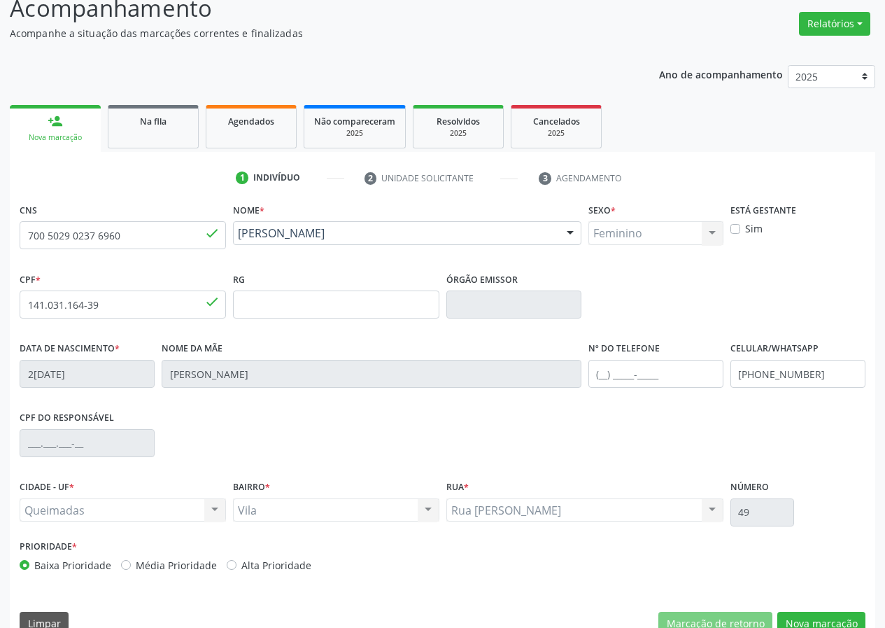
scroll to position [131, 0]
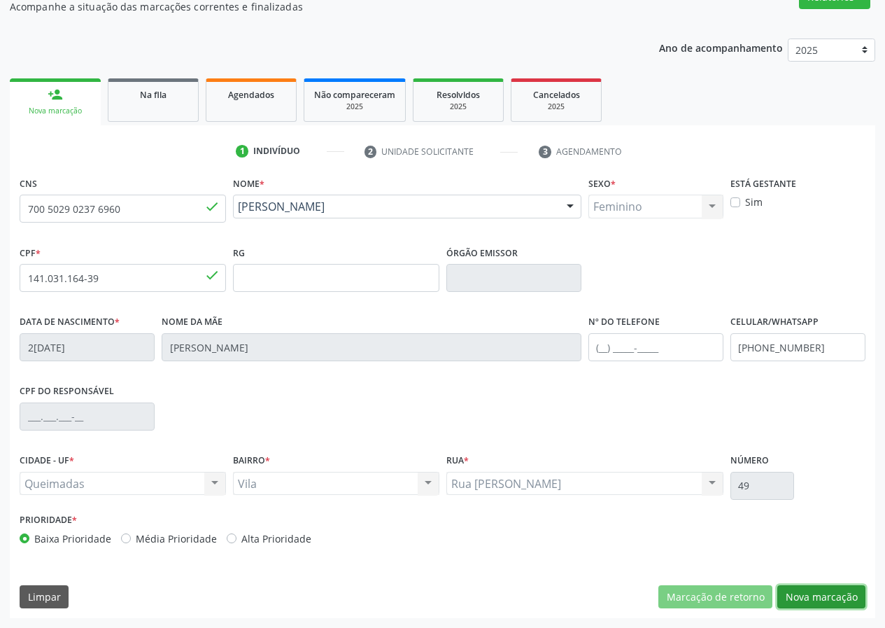
click at [842, 588] on button "Nova marcação" at bounding box center [821, 597] width 88 height 24
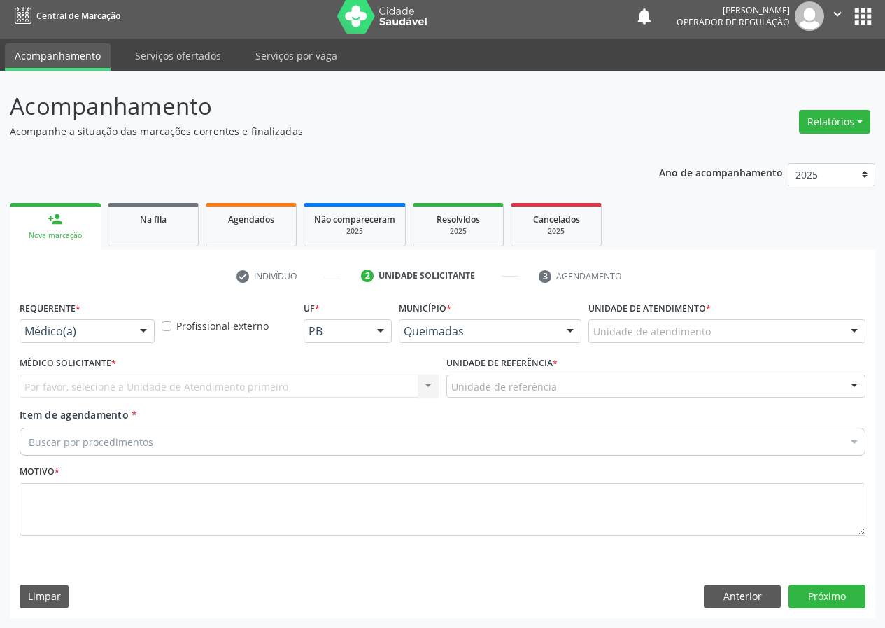
scroll to position [6, 0]
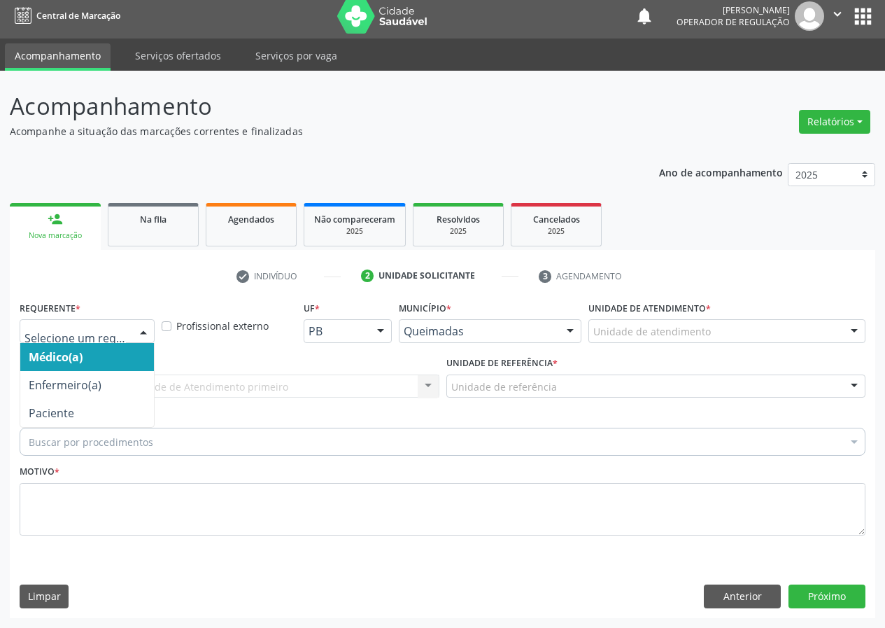
drag, startPoint x: 141, startPoint y: 334, endPoint x: 139, endPoint y: 371, distance: 37.1
click at [141, 333] on div at bounding box center [143, 332] width 21 height 24
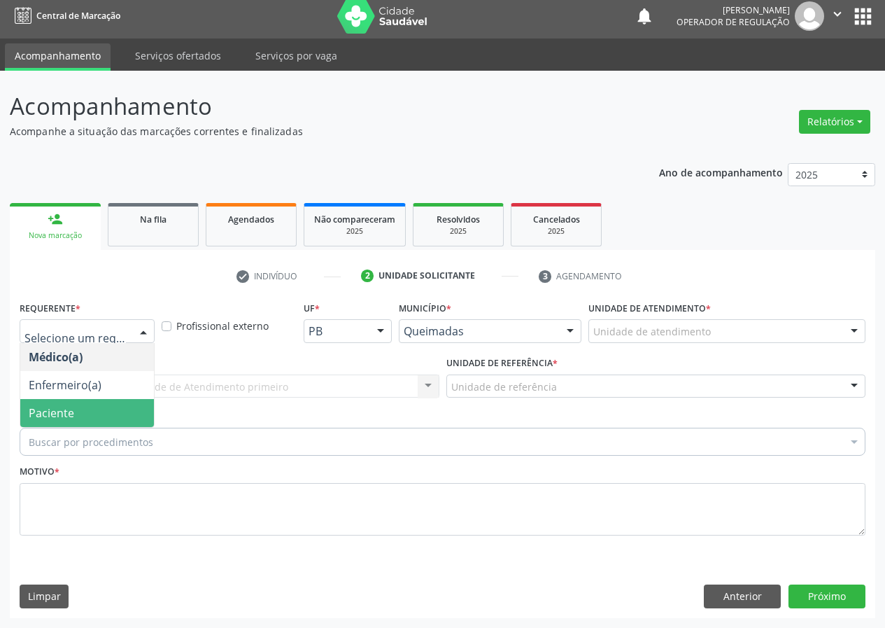
drag, startPoint x: 135, startPoint y: 418, endPoint x: 299, endPoint y: 392, distance: 165.7
click at [134, 418] on span "Paciente" at bounding box center [87, 413] width 134 height 28
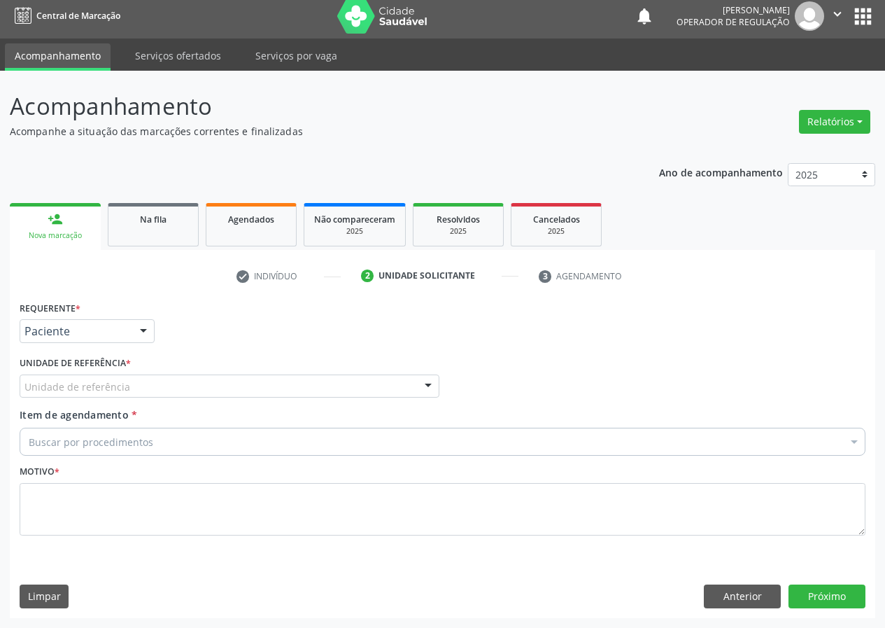
click at [422, 388] on div at bounding box center [428, 387] width 21 height 24
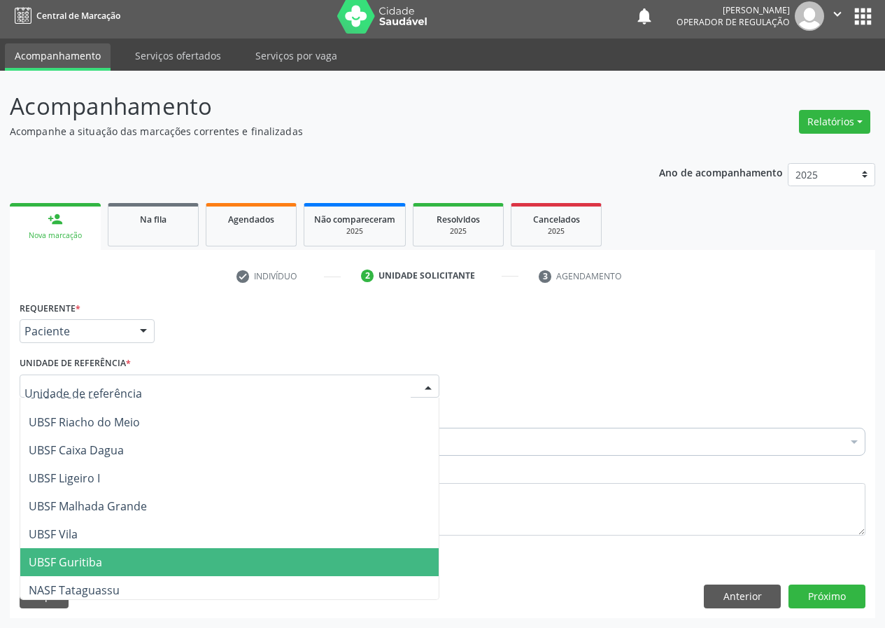
scroll to position [350, 0]
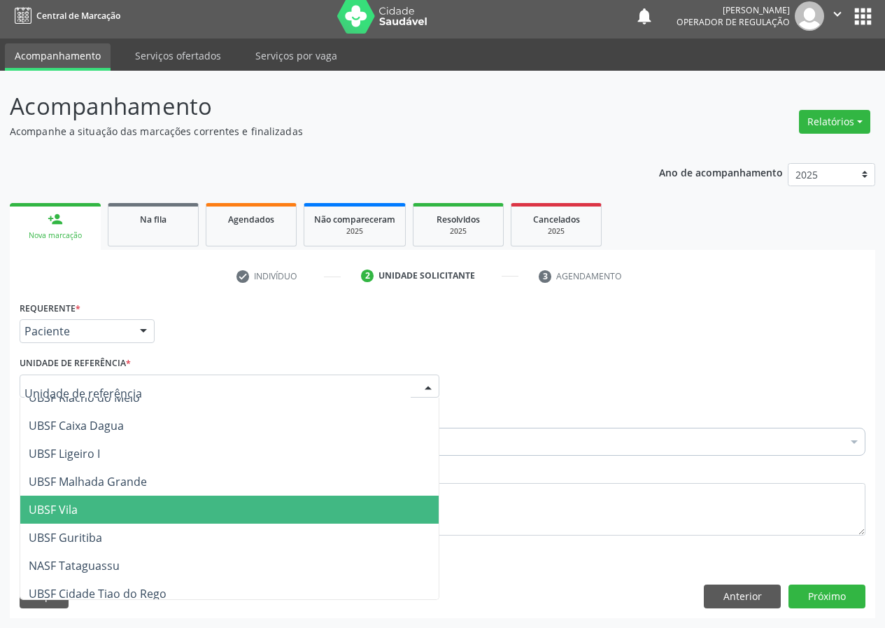
drag, startPoint x: 90, startPoint y: 510, endPoint x: 0, endPoint y: 507, distance: 89.6
click at [87, 509] on span "UBSF Vila" at bounding box center [229, 509] width 418 height 28
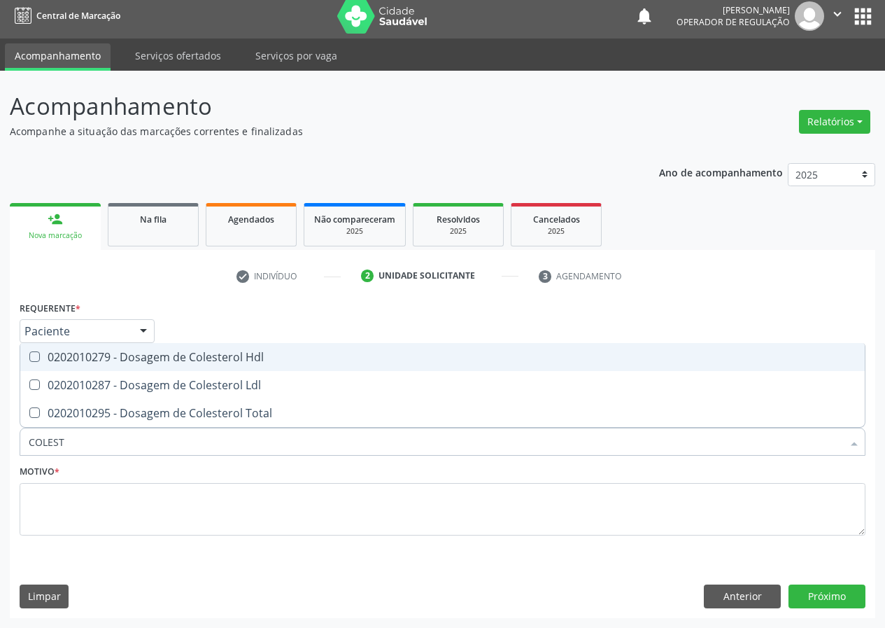
drag, startPoint x: 34, startPoint y: 351, endPoint x: 43, endPoint y: 382, distance: 32.1
click at [36, 358] on Hdl at bounding box center [34, 356] width 10 height 10
click at [29, 358] on Hdl "checkbox" at bounding box center [24, 356] width 9 height 9
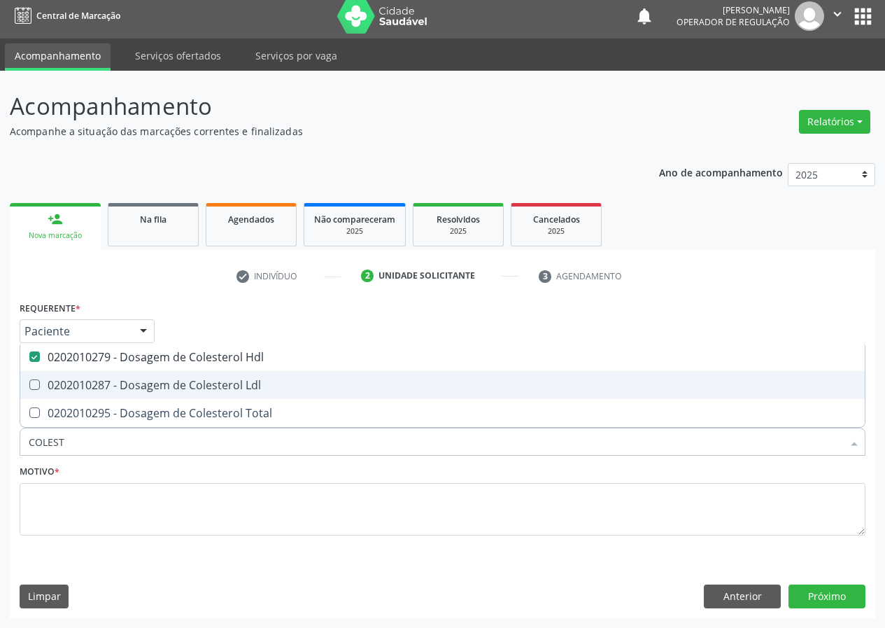
drag, startPoint x: 27, startPoint y: 384, endPoint x: 37, endPoint y: 391, distance: 12.0
click at [31, 389] on div at bounding box center [25, 384] width 10 height 11
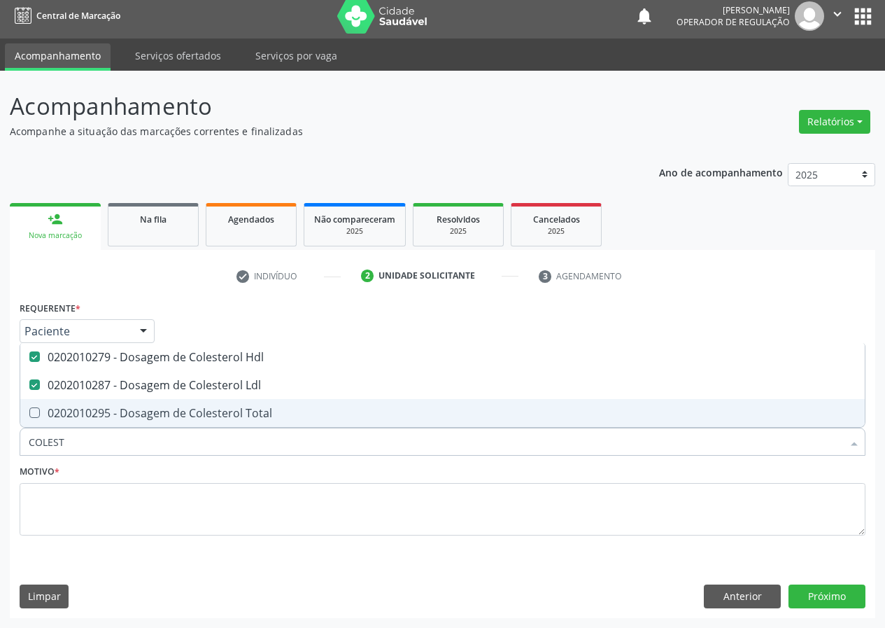
drag, startPoint x: 52, startPoint y: 442, endPoint x: 8, endPoint y: 443, distance: 44.1
click at [3, 455] on div "Acompanhamento Acompanhe a situação das marcações correntes e finalizadas Relat…" at bounding box center [442, 349] width 885 height 557
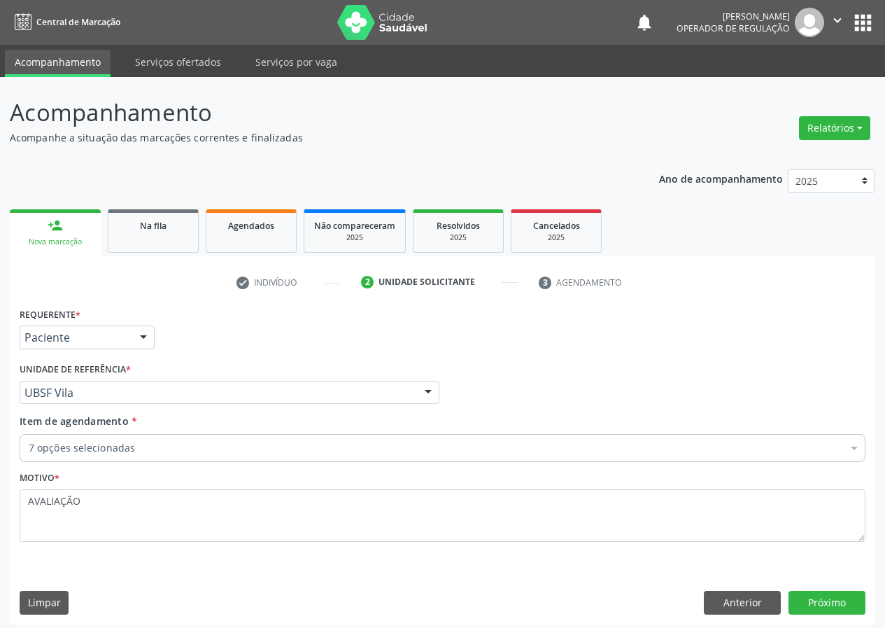
scroll to position [6, 0]
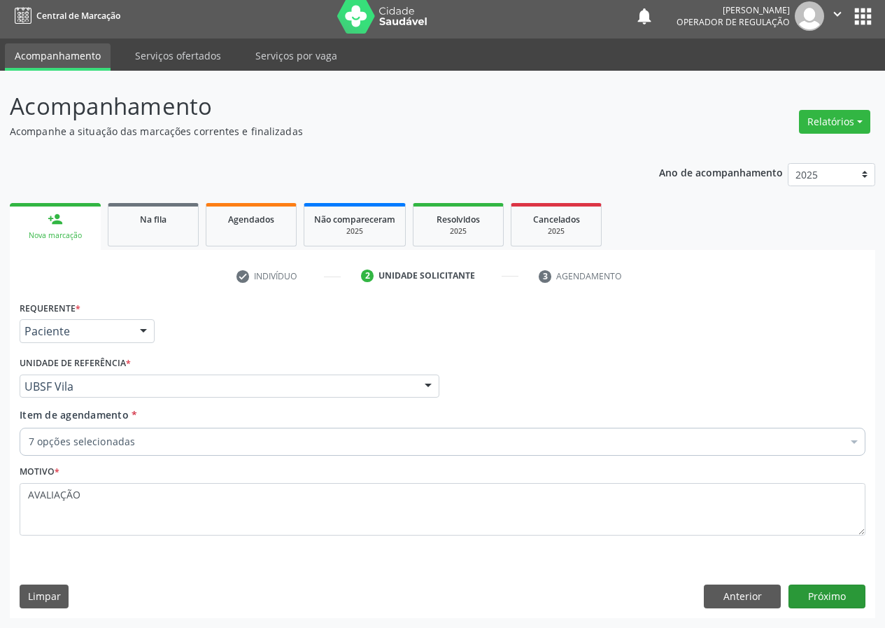
type textarea "AVALIAÇÃO"
drag, startPoint x: 811, startPoint y: 589, endPoint x: 790, endPoint y: 584, distance: 21.6
click at [790, 584] on button "Próximo" at bounding box center [826, 596] width 77 height 24
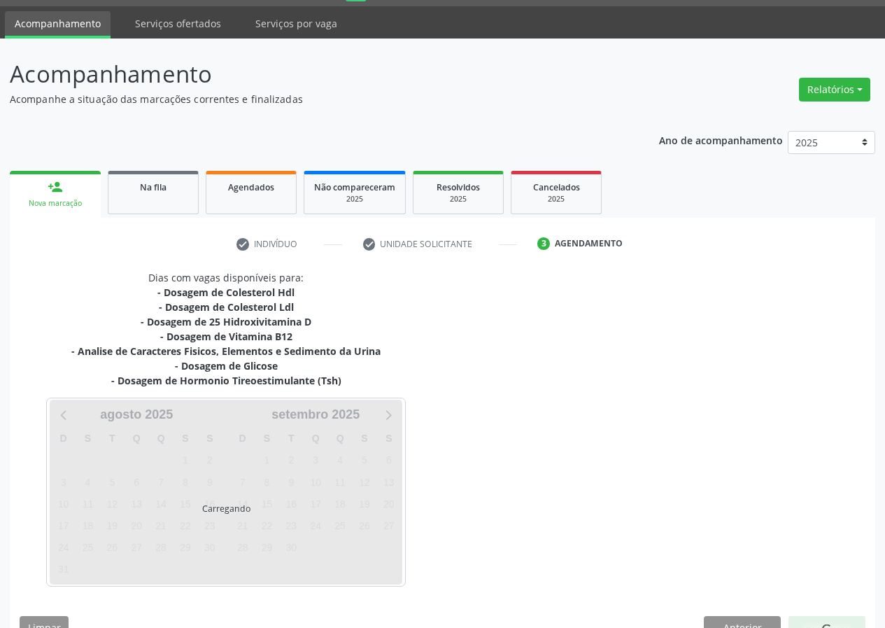
scroll to position [69, 0]
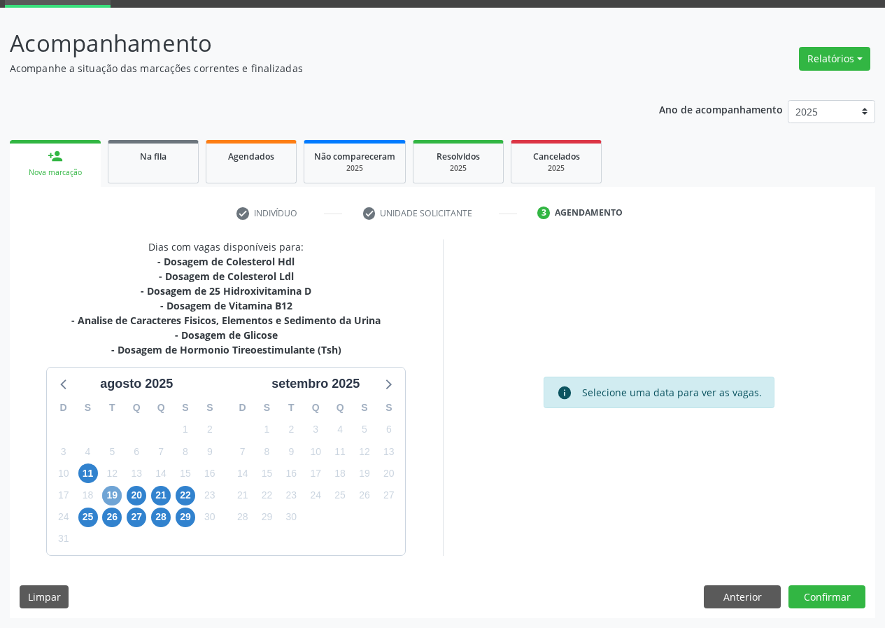
click at [107, 492] on span "19" at bounding box center [112, 496] width 20 height 20
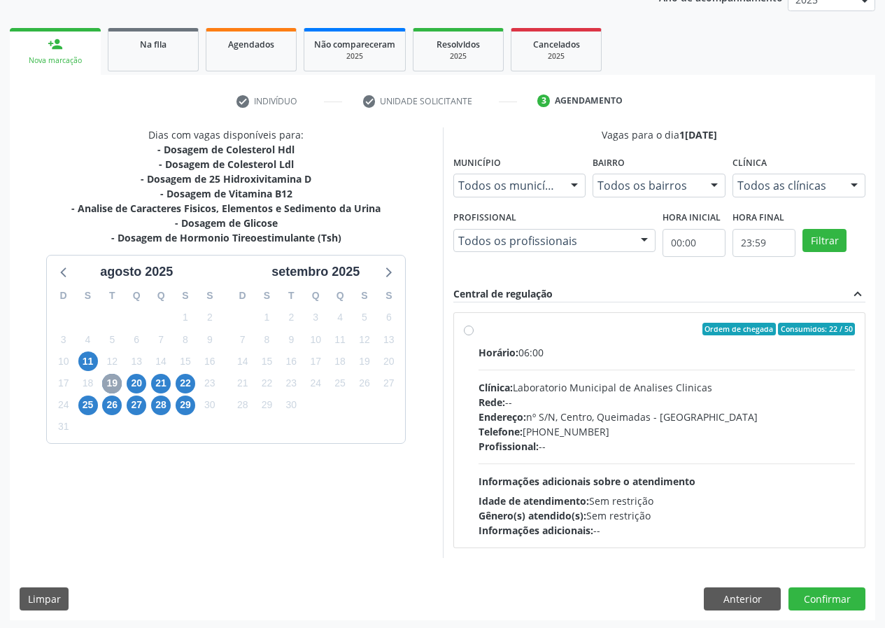
scroll to position [183, 0]
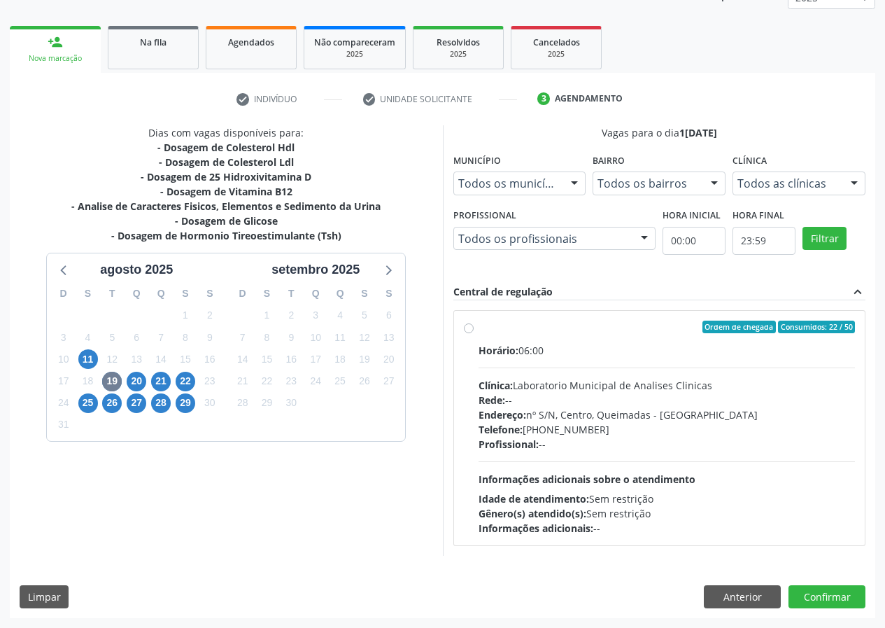
click at [479, 330] on label "Ordem de chegada Consumidos: 22 / 50 Horário: 06:00 Clínica: Laboratorio Munici…" at bounding box center [667, 427] width 377 height 215
click at [472, 330] on input "Ordem de chegada Consumidos: 22 / 50 Horário: 06:00 Clínica: Laboratorio Munici…" at bounding box center [469, 326] width 10 height 13
radio input "true"
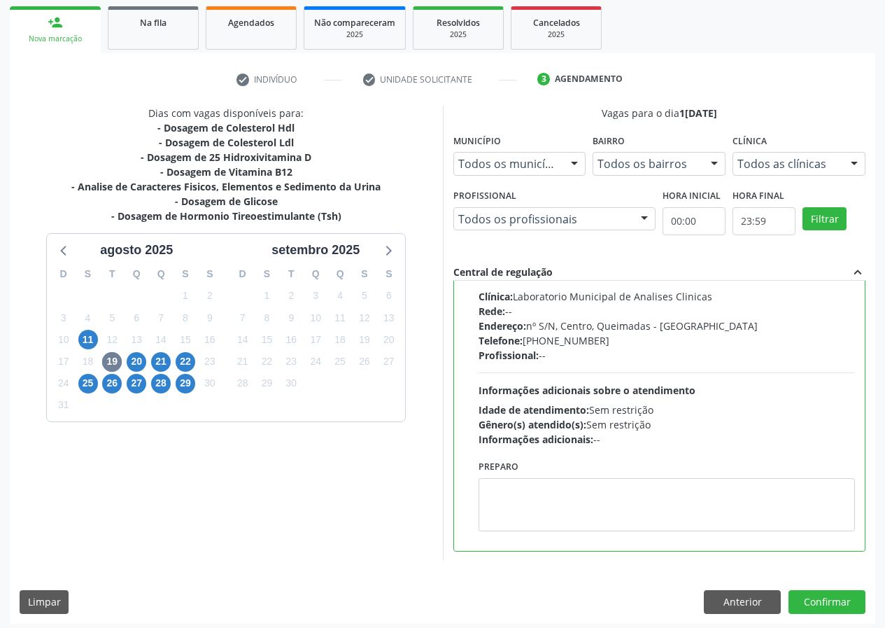
scroll to position [208, 0]
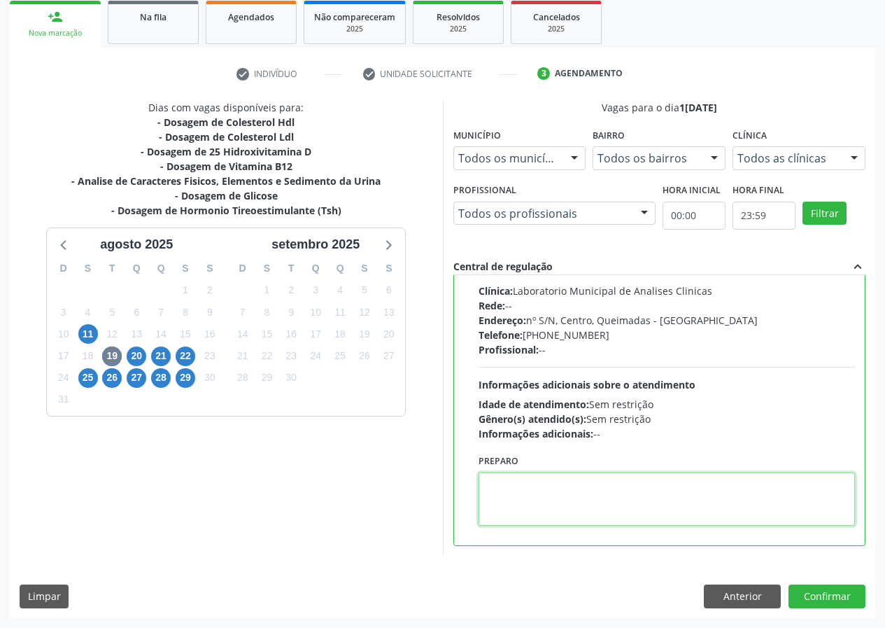
click at [530, 507] on textarea at bounding box center [667, 498] width 377 height 53
type textarea "IR EM [GEOGRAPHIC_DATA]"
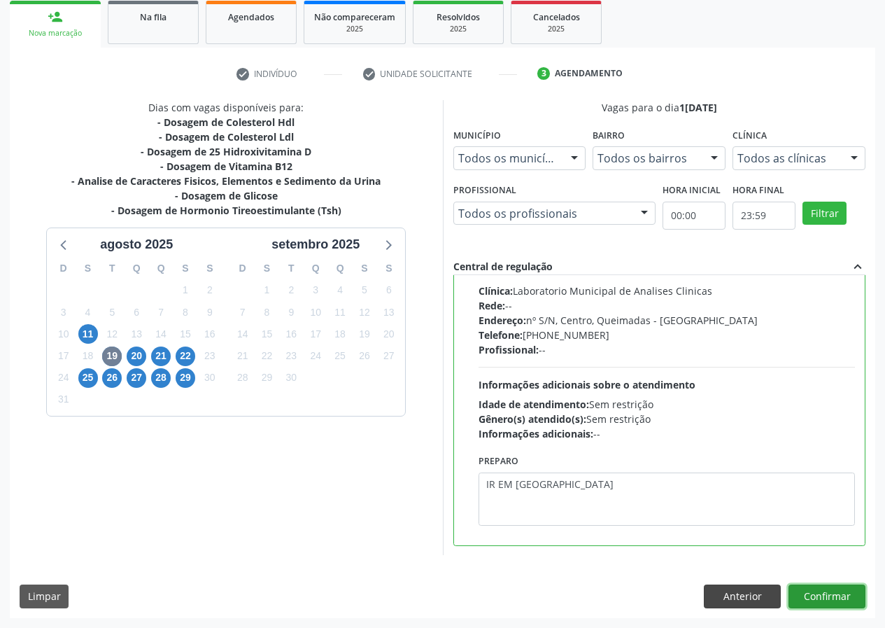
drag, startPoint x: 816, startPoint y: 591, endPoint x: 753, endPoint y: 586, distance: 63.2
click at [809, 589] on button "Confirmar" at bounding box center [826, 596] width 77 height 24
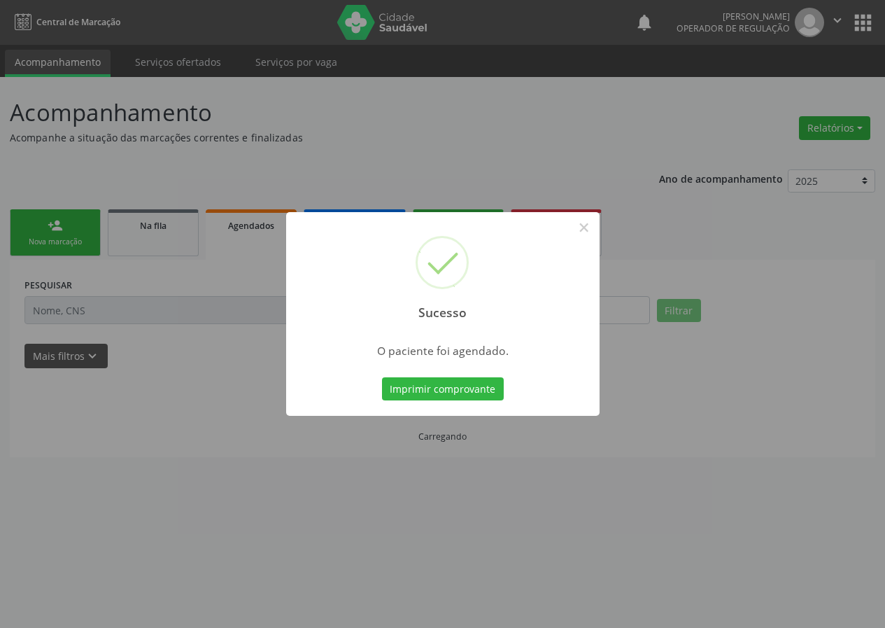
scroll to position [0, 0]
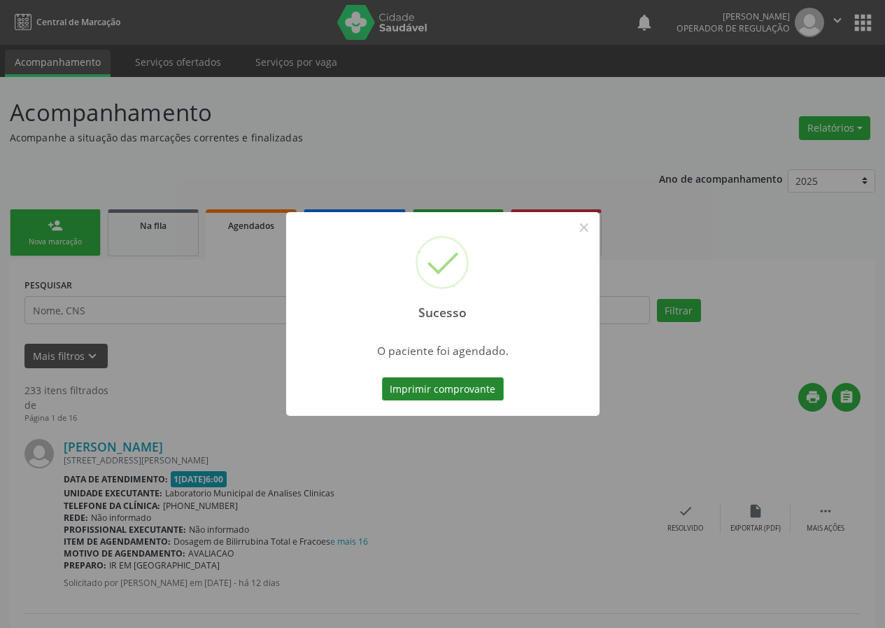
click at [441, 388] on button "Imprimir comprovante" at bounding box center [443, 389] width 122 height 24
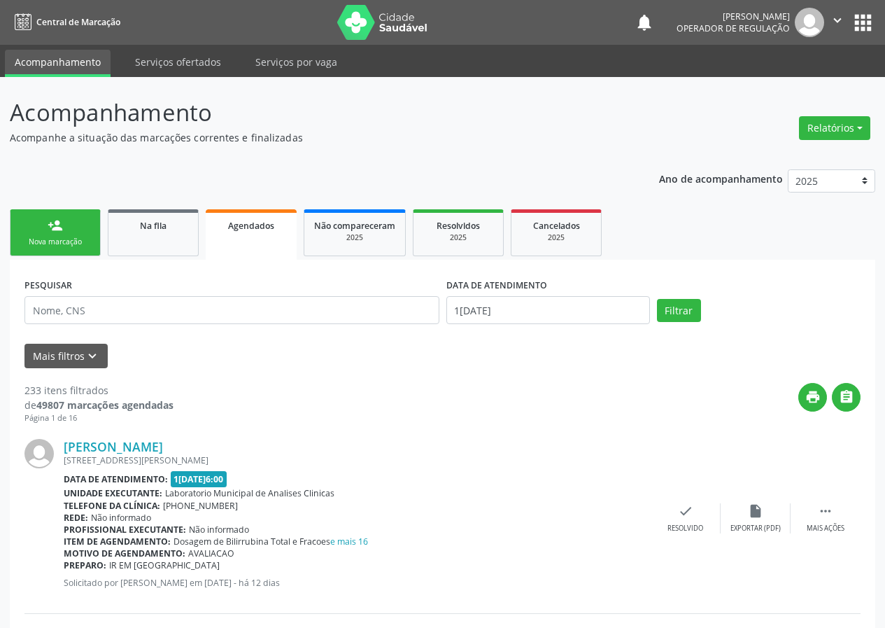
click at [55, 232] on div "person_add" at bounding box center [55, 225] width 15 height 15
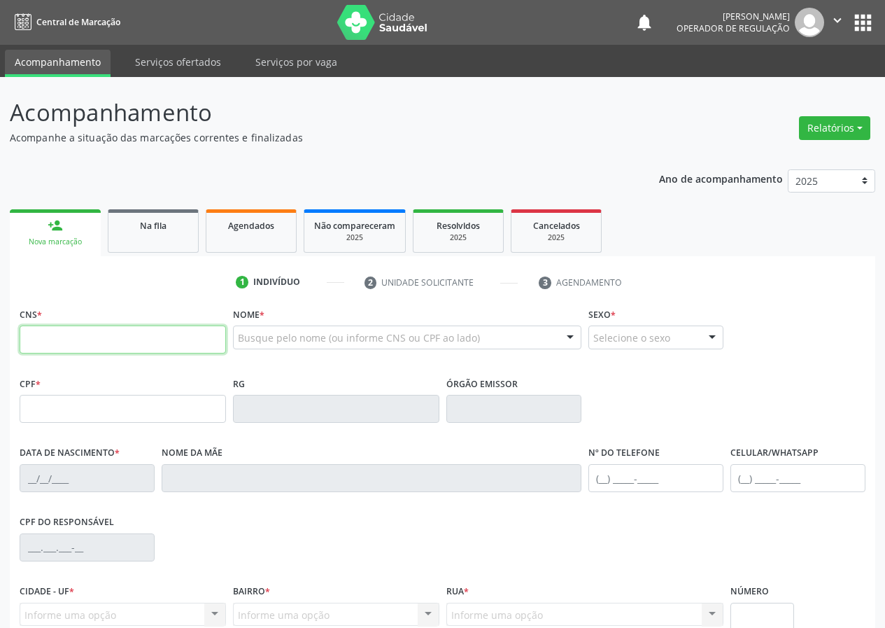
click at [35, 330] on input "text" at bounding box center [123, 339] width 206 height 28
click at [43, 344] on input "text" at bounding box center [123, 339] width 206 height 28
type input "701 0048 5553 0894"
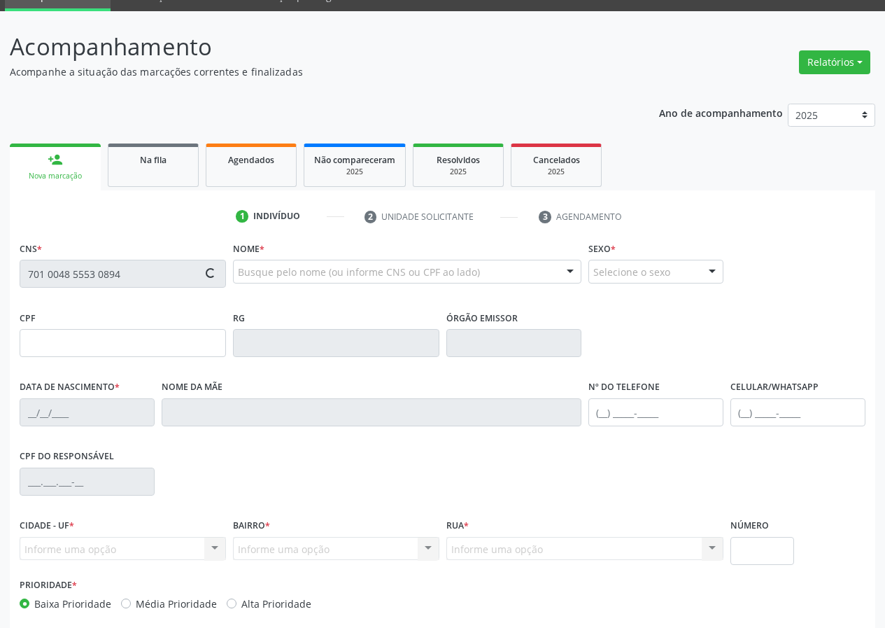
scroll to position [131, 0]
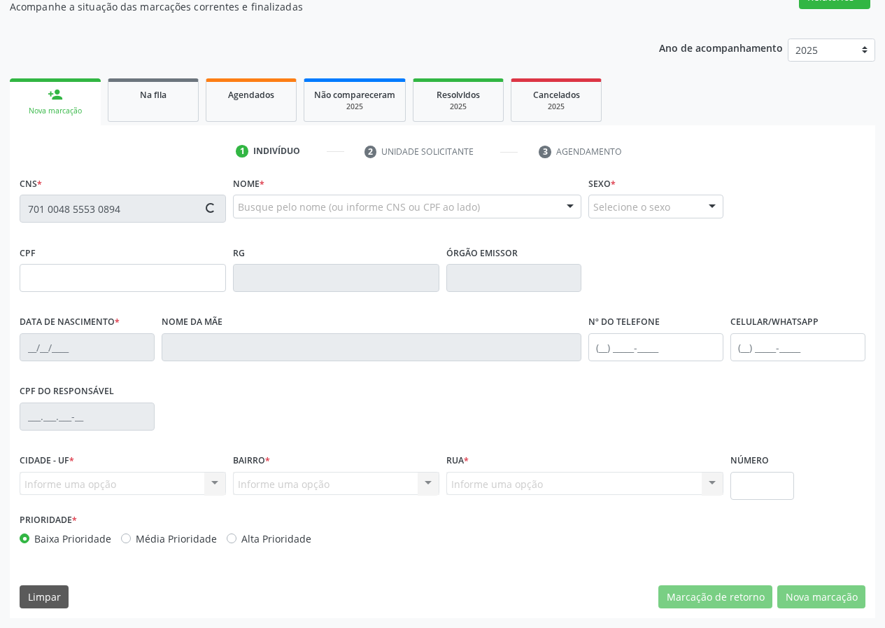
type input "23/01/2025"
type input "Carla Karine de Alcantara"
type input "(83) 99143-7064"
type input "067.418.374-69"
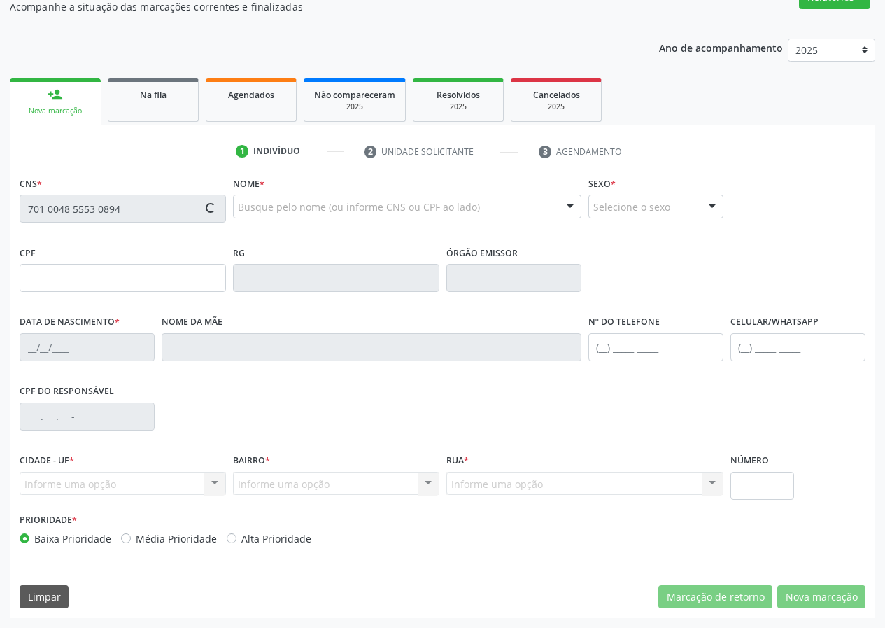
type input "110"
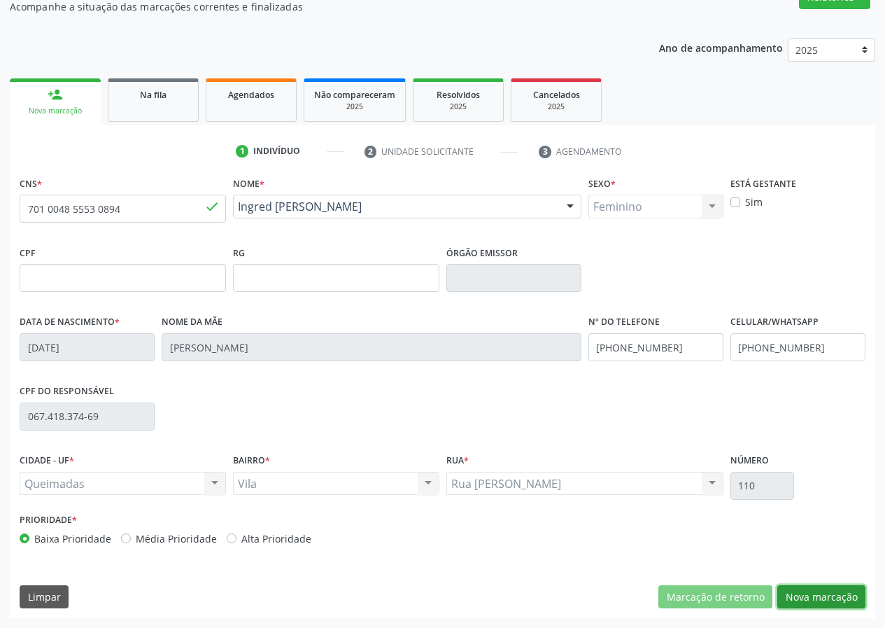
drag, startPoint x: 846, startPoint y: 600, endPoint x: 321, endPoint y: 472, distance: 540.1
click at [844, 600] on button "Nova marcação" at bounding box center [821, 597] width 88 height 24
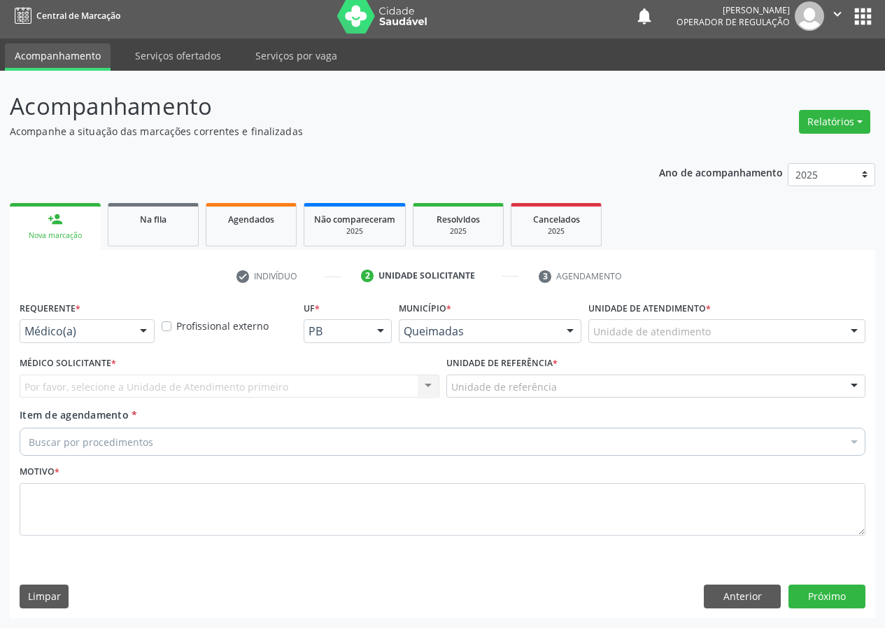
click at [146, 335] on div at bounding box center [143, 332] width 21 height 24
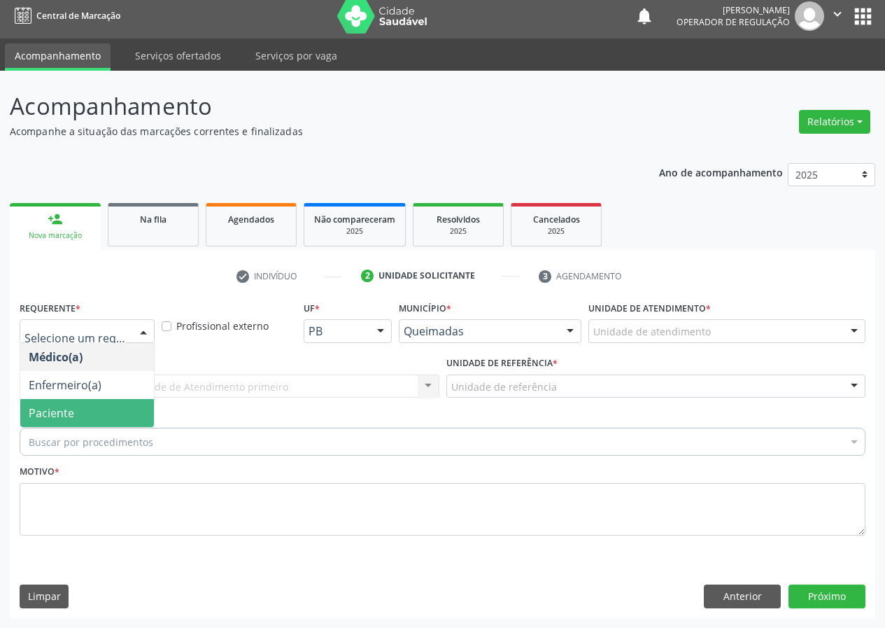
click at [101, 409] on span "Paciente" at bounding box center [87, 413] width 134 height 28
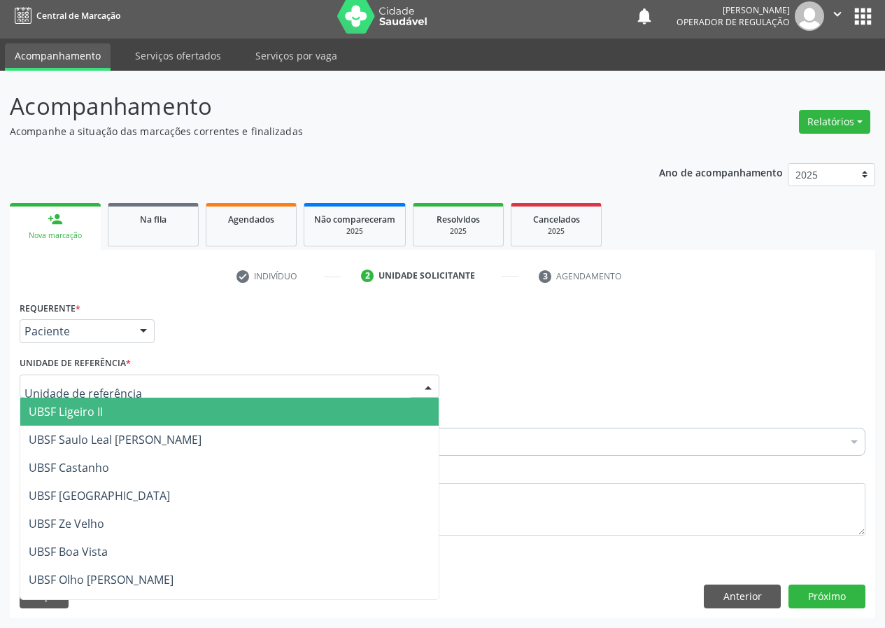
drag, startPoint x: 369, startPoint y: 391, endPoint x: 168, endPoint y: 469, distance: 215.9
click at [368, 391] on div at bounding box center [230, 386] width 420 height 24
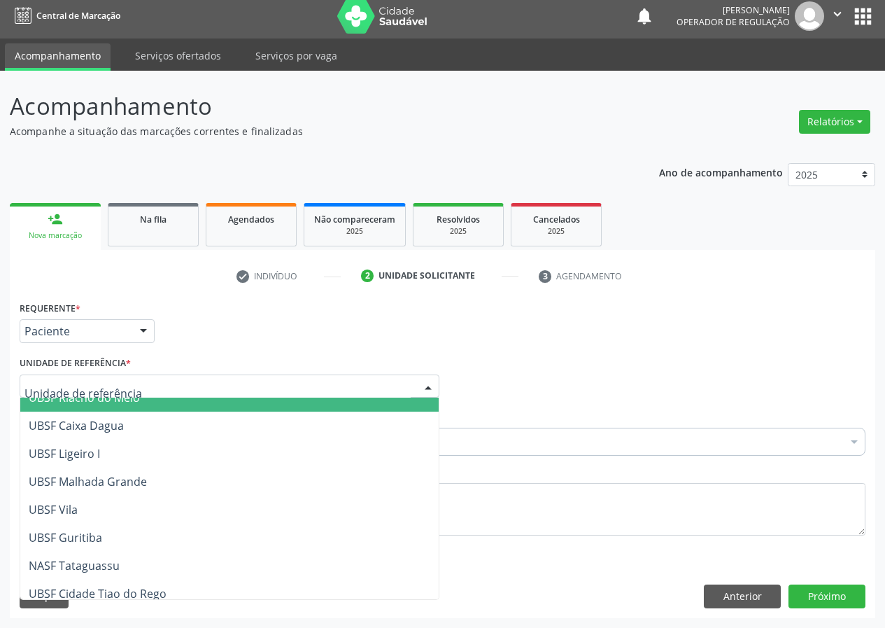
scroll to position [358, 0]
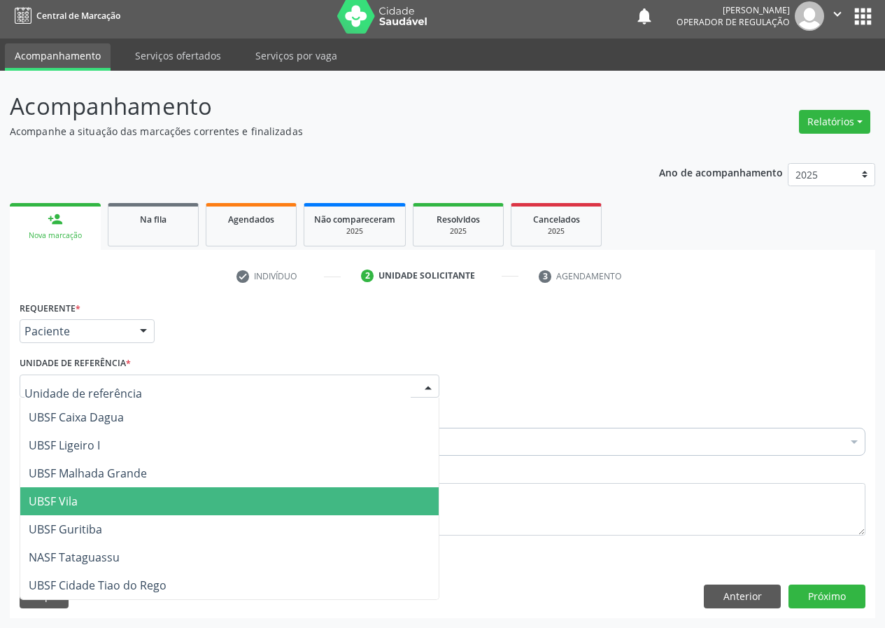
drag, startPoint x: 74, startPoint y: 501, endPoint x: 0, endPoint y: 522, distance: 77.1
click at [73, 501] on span "UBSF Vila" at bounding box center [53, 500] width 49 height 15
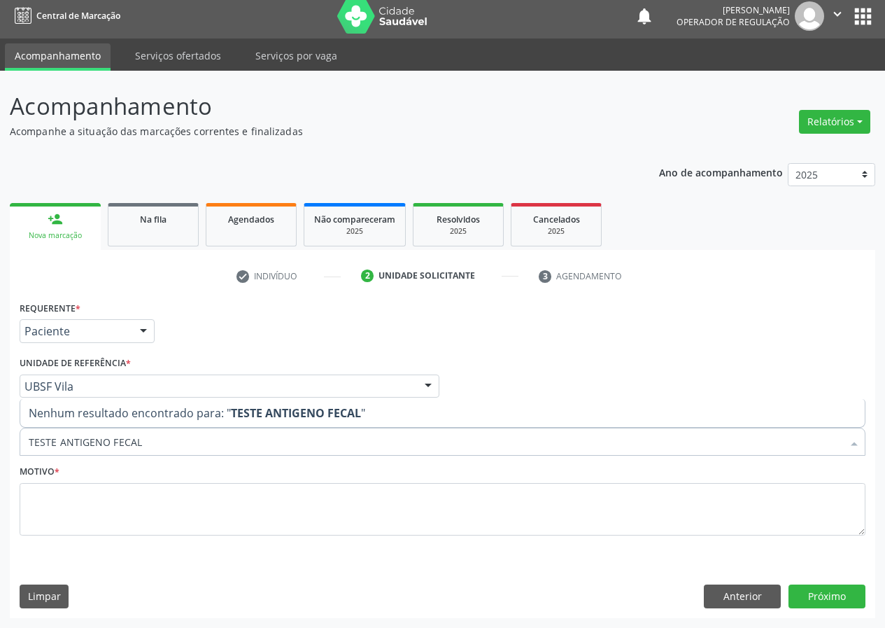
drag, startPoint x: 149, startPoint y: 440, endPoint x: 0, endPoint y: 451, distance: 149.4
click at [0, 451] on div "Acompanhamento Acompanhe a situação das marcações correntes e finalizadas Relat…" at bounding box center [442, 349] width 885 height 557
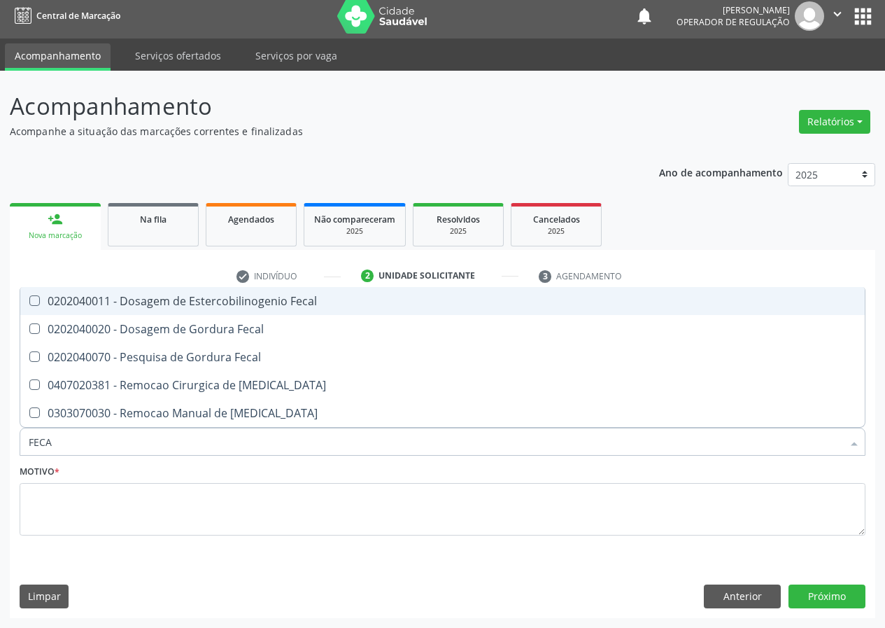
type input "FECAL"
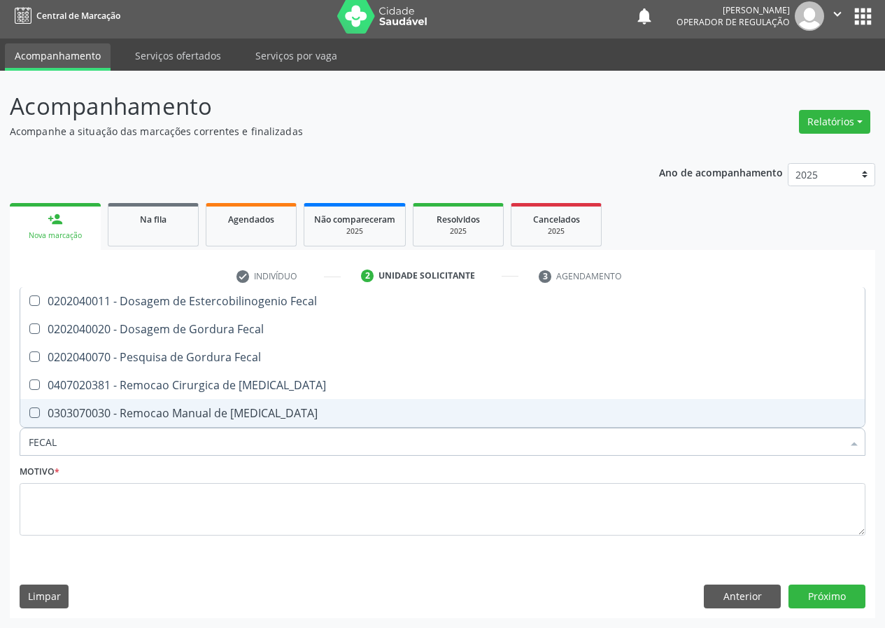
drag, startPoint x: 61, startPoint y: 438, endPoint x: 0, endPoint y: 482, distance: 75.1
click at [0, 482] on div "Acompanhamento Acompanhe a situação das marcações correntes e finalizadas Relat…" at bounding box center [442, 349] width 885 height 557
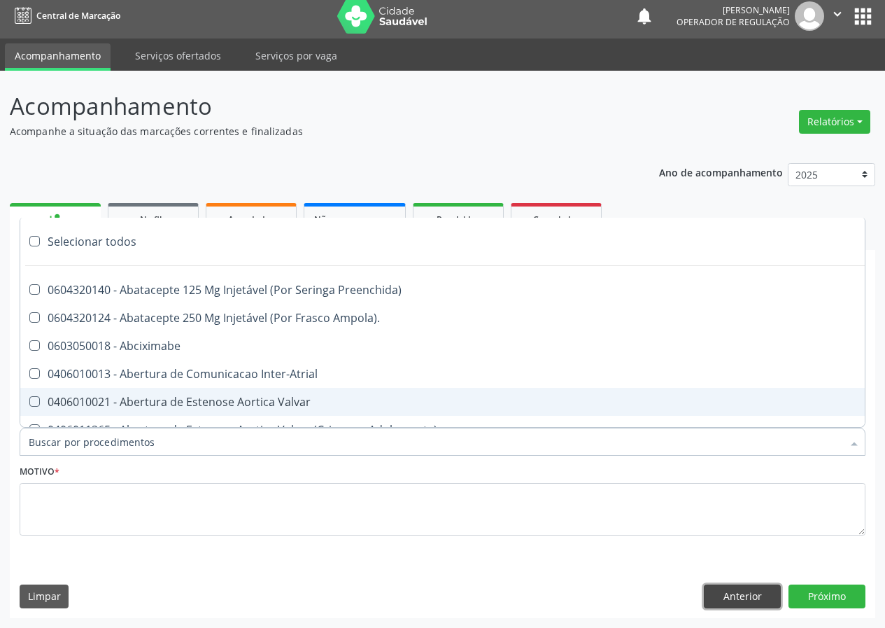
click at [747, 596] on button "Anterior" at bounding box center [742, 596] width 77 height 24
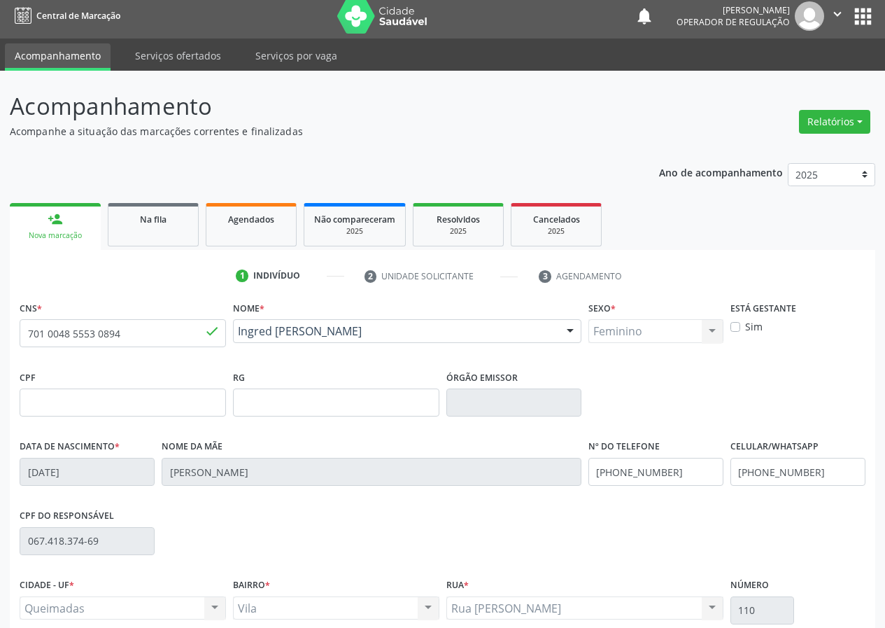
scroll to position [131, 0]
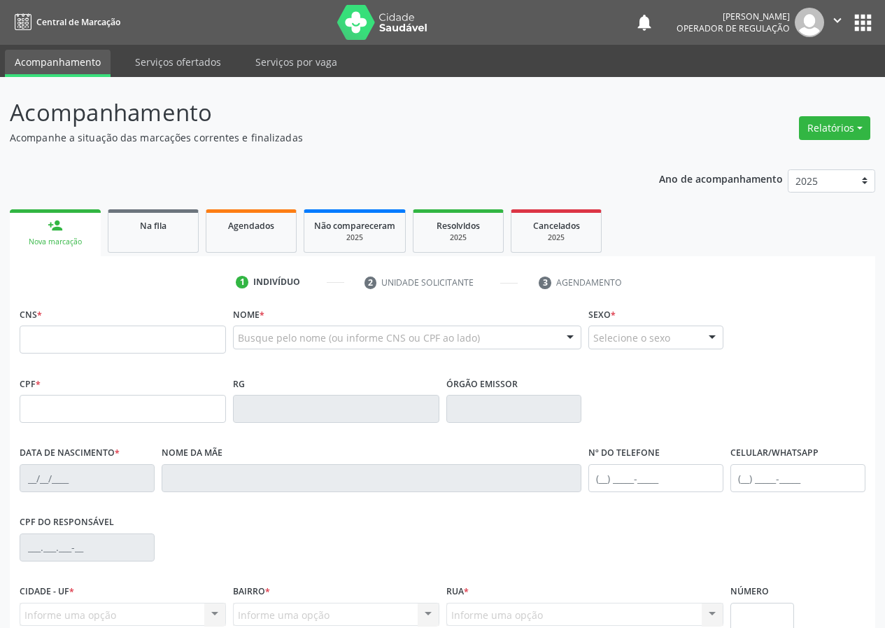
drag, startPoint x: 0, startPoint y: 0, endPoint x: 45, endPoint y: 346, distance: 348.5
click at [45, 346] on input "text" at bounding box center [123, 339] width 206 height 28
type input "700 0002 6726 9506"
type input "419.235.614-72"
type input "[DATE]"
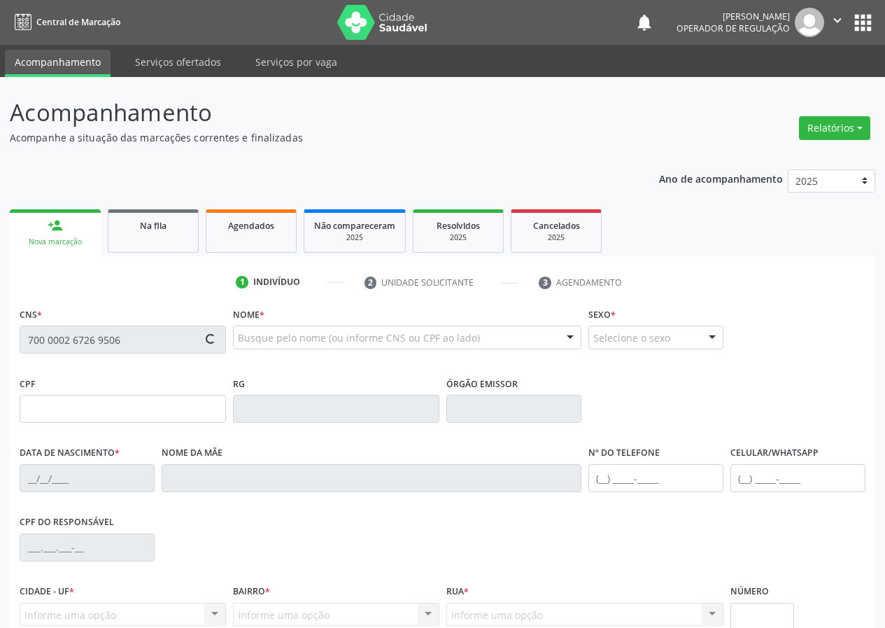
type input "[PERSON_NAME]"
type input "[PHONE_NUMBER]"
type input "033.119.824-01"
type input "81"
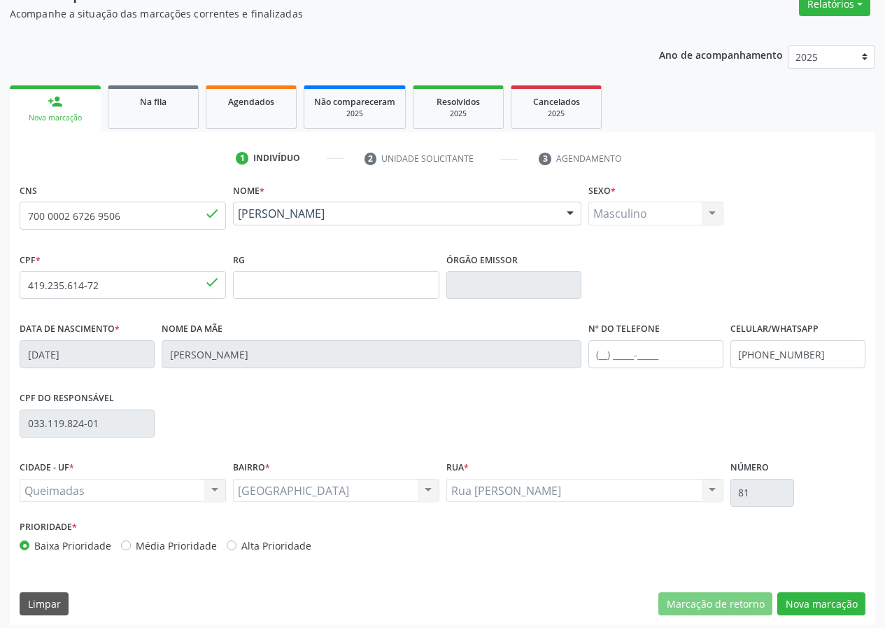
scroll to position [131, 0]
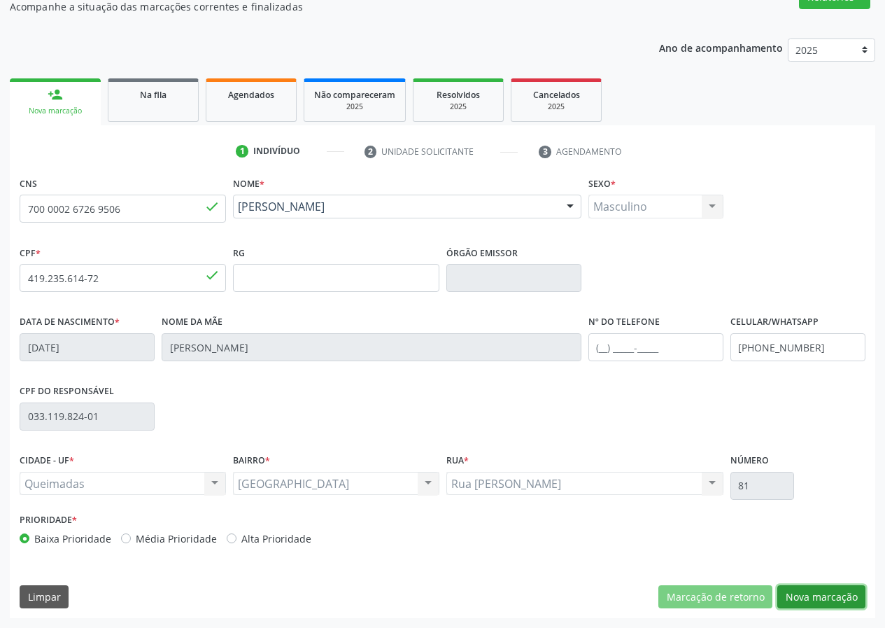
drag, startPoint x: 842, startPoint y: 601, endPoint x: 494, endPoint y: 595, distance: 347.8
click at [841, 601] on button "Nova marcação" at bounding box center [821, 597] width 88 height 24
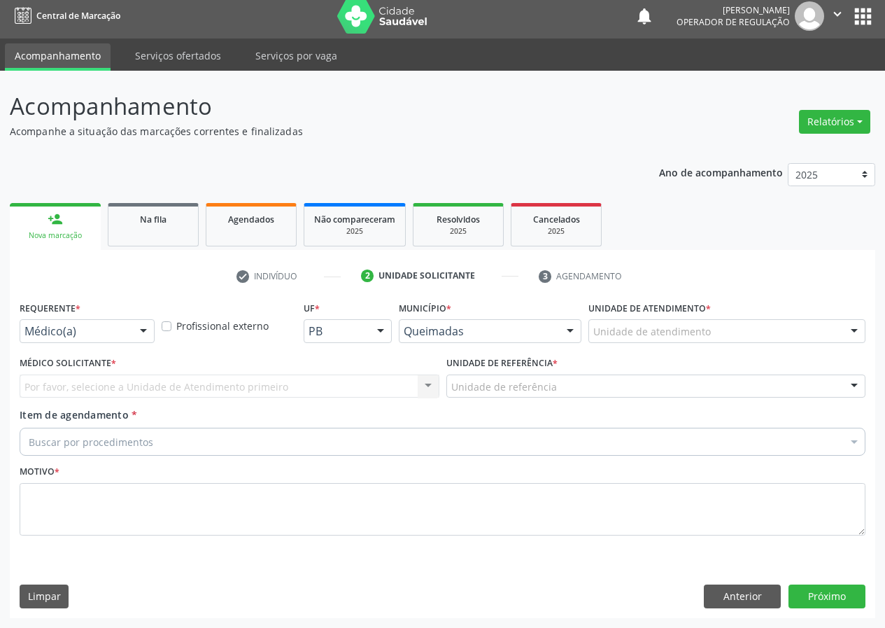
scroll to position [6, 0]
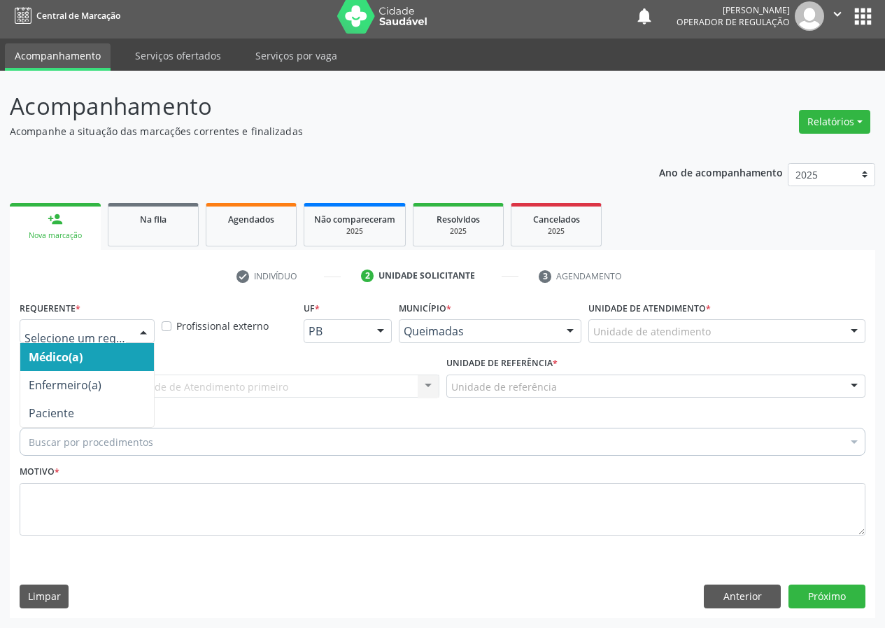
click at [141, 332] on div at bounding box center [143, 332] width 21 height 24
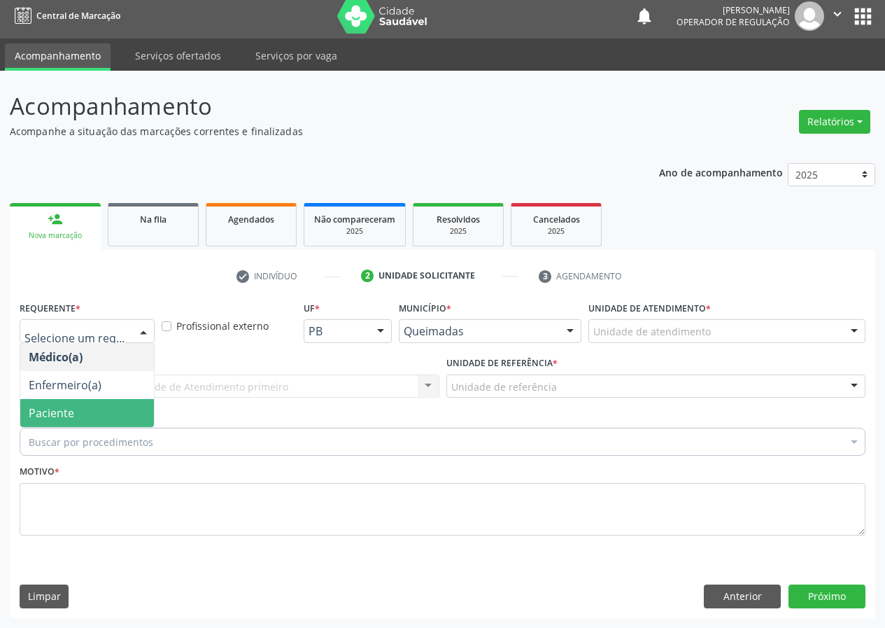
click at [129, 412] on span "Paciente" at bounding box center [87, 413] width 134 height 28
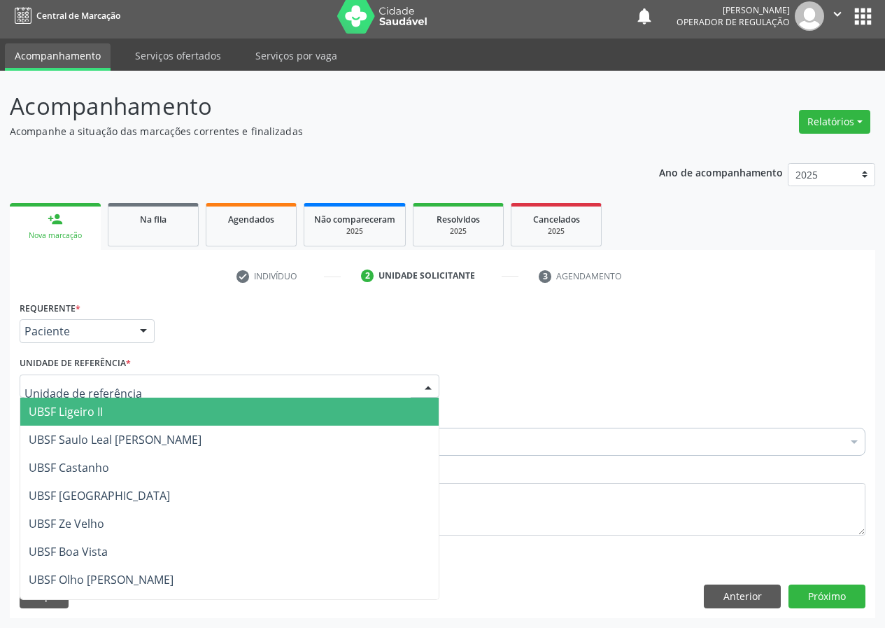
click at [411, 382] on div at bounding box center [230, 386] width 420 height 24
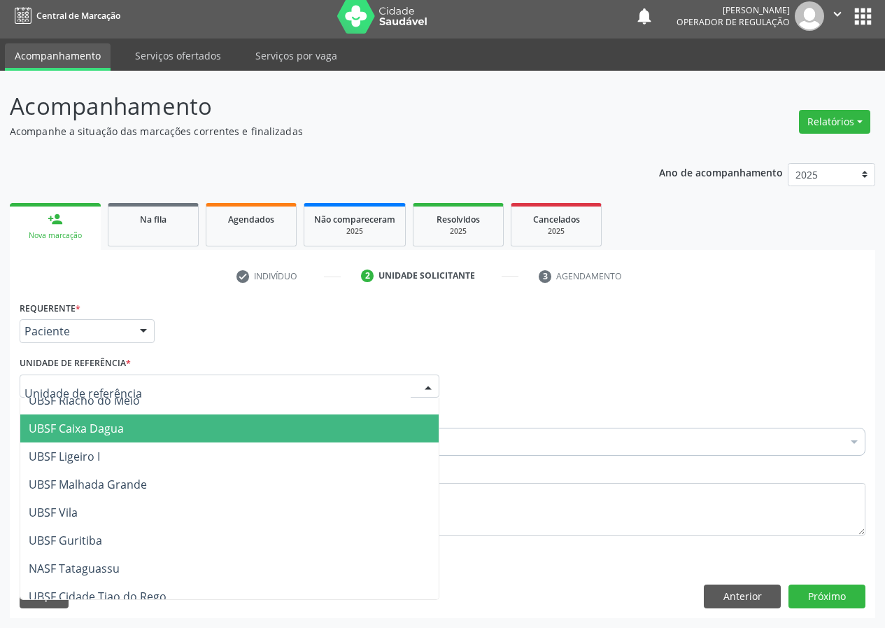
scroll to position [350, 0]
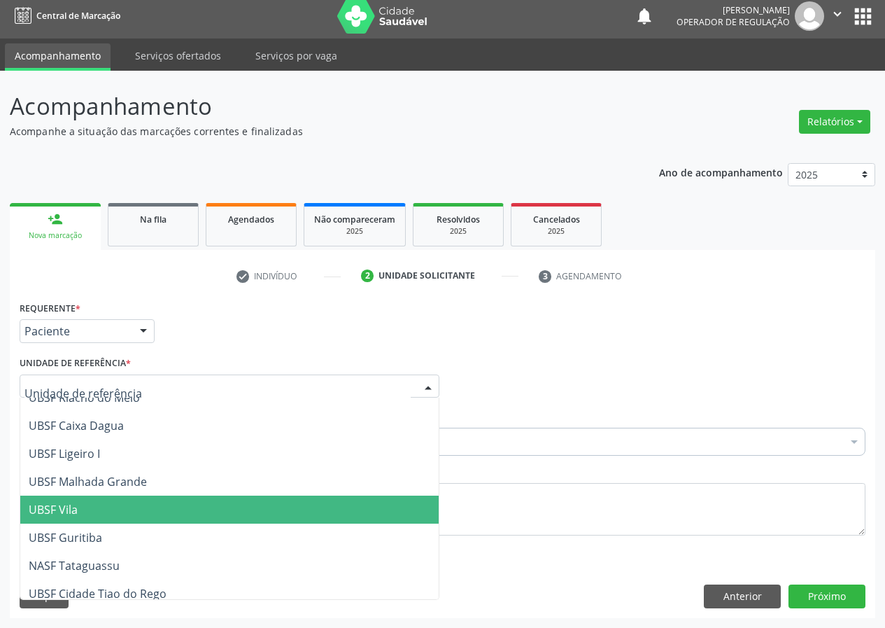
drag, startPoint x: 81, startPoint y: 516, endPoint x: 0, endPoint y: 476, distance: 90.4
click at [80, 515] on span "UBSF Vila" at bounding box center [229, 509] width 418 height 28
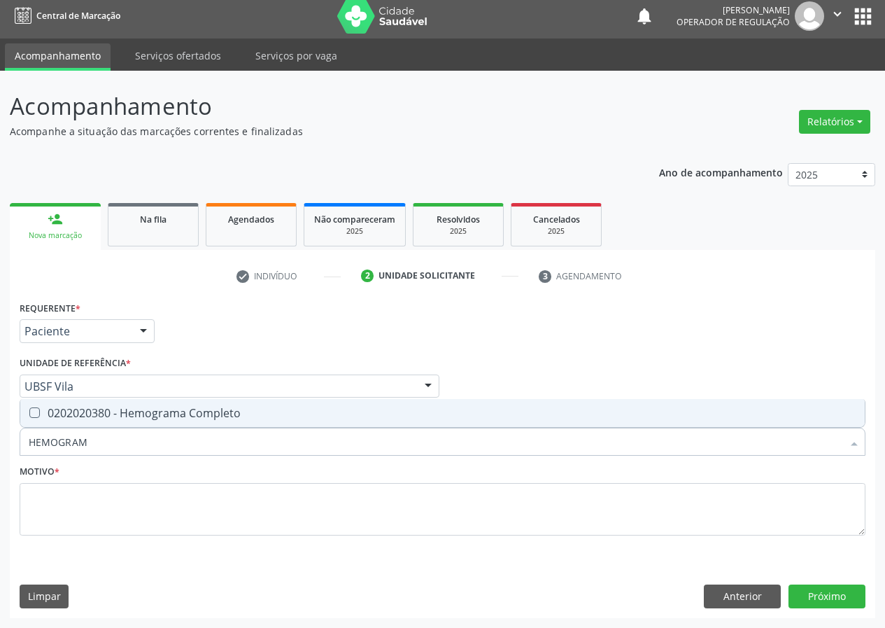
type input "HEMOGRAMA"
click at [30, 411] on Completo at bounding box center [34, 412] width 10 height 10
click at [29, 411] on Completo "checkbox" at bounding box center [24, 412] width 9 height 9
checkbox Completo "true"
drag, startPoint x: 111, startPoint y: 439, endPoint x: 20, endPoint y: 451, distance: 92.5
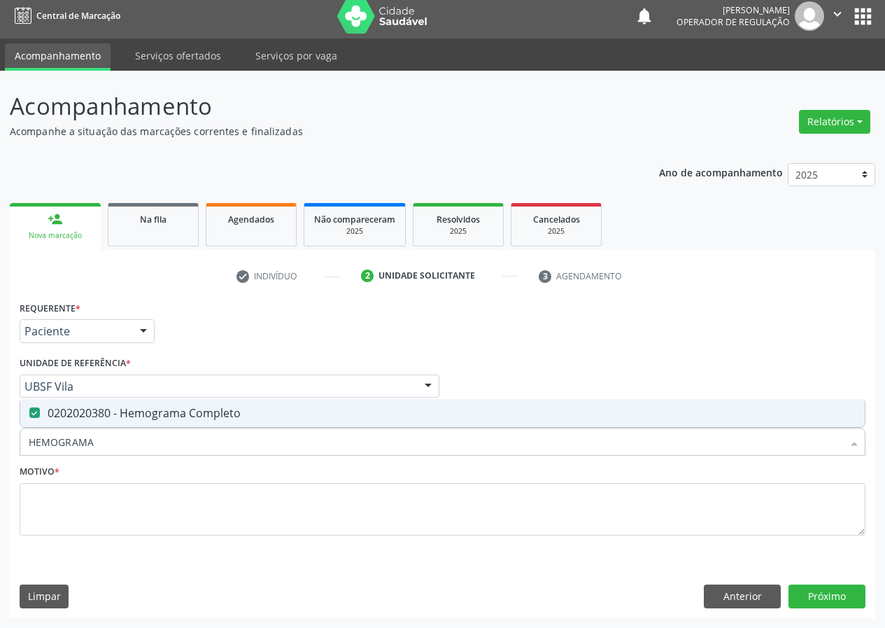
click at [18, 454] on div "Item de agendamento * HEMOGRAMA Desfazer seleção 0202020380 - Hemograma Complet…" at bounding box center [442, 434] width 853 height 54
type input "C"
checkbox Completo "false"
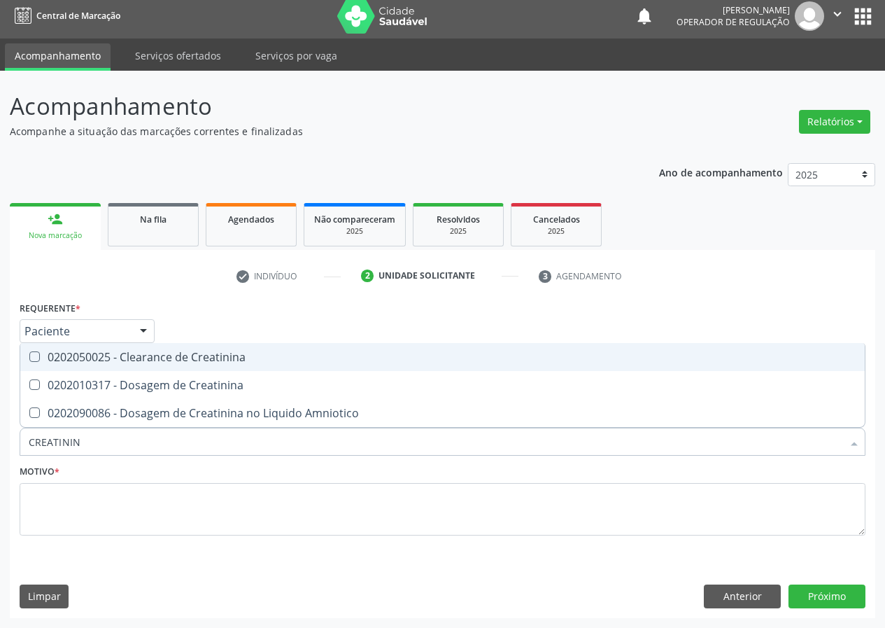
type input "CREATININA"
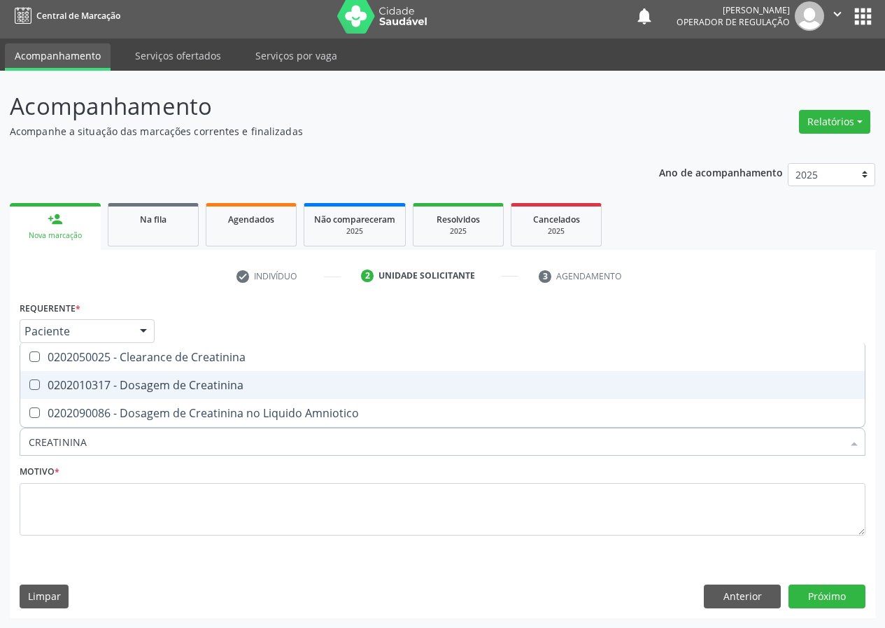
click at [32, 386] on Creatinina at bounding box center [34, 384] width 10 height 10
click at [29, 386] on Creatinina "checkbox" at bounding box center [24, 384] width 9 height 9
checkbox Creatinina "true"
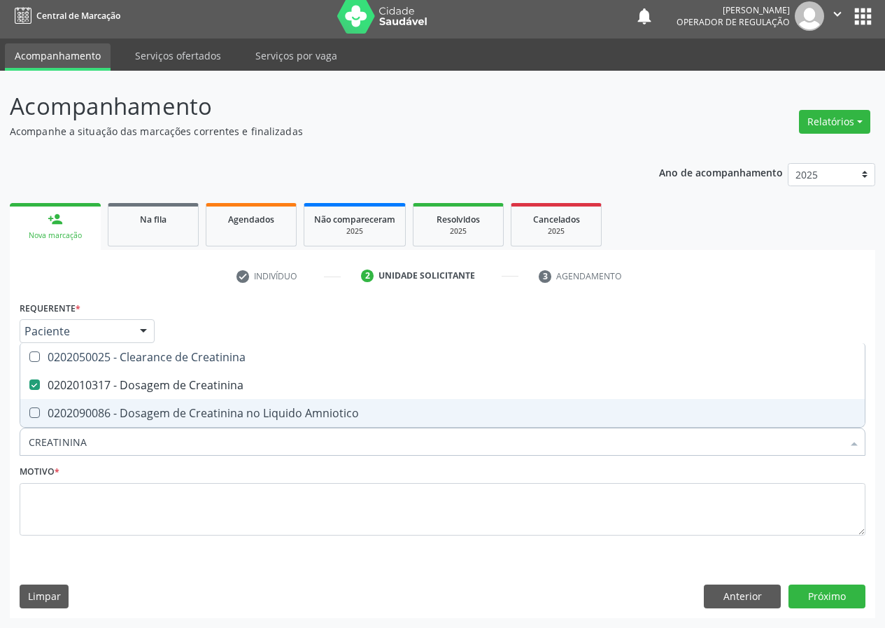
drag, startPoint x: 92, startPoint y: 429, endPoint x: 1, endPoint y: 450, distance: 93.3
click at [1, 450] on div "Acompanhamento Acompanhe a situação das marcações correntes e finalizadas Relat…" at bounding box center [442, 349] width 885 height 557
type input "U"
checkbox Creatinina "false"
type input "UREIA"
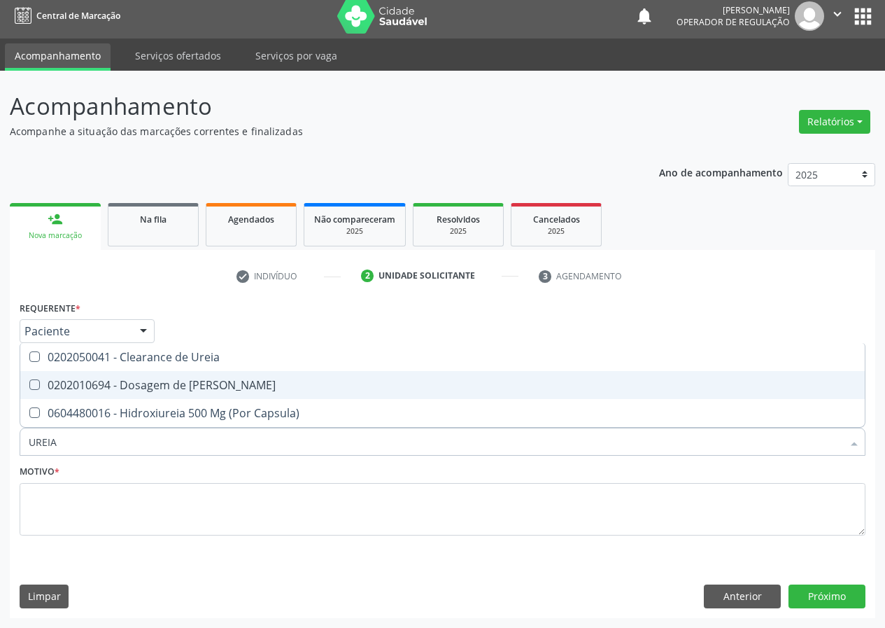
drag, startPoint x: 36, startPoint y: 379, endPoint x: 39, endPoint y: 397, distance: 17.8
click at [36, 381] on Ureia at bounding box center [34, 384] width 10 height 10
click at [29, 381] on Ureia "checkbox" at bounding box center [24, 384] width 9 height 9
checkbox Ureia "true"
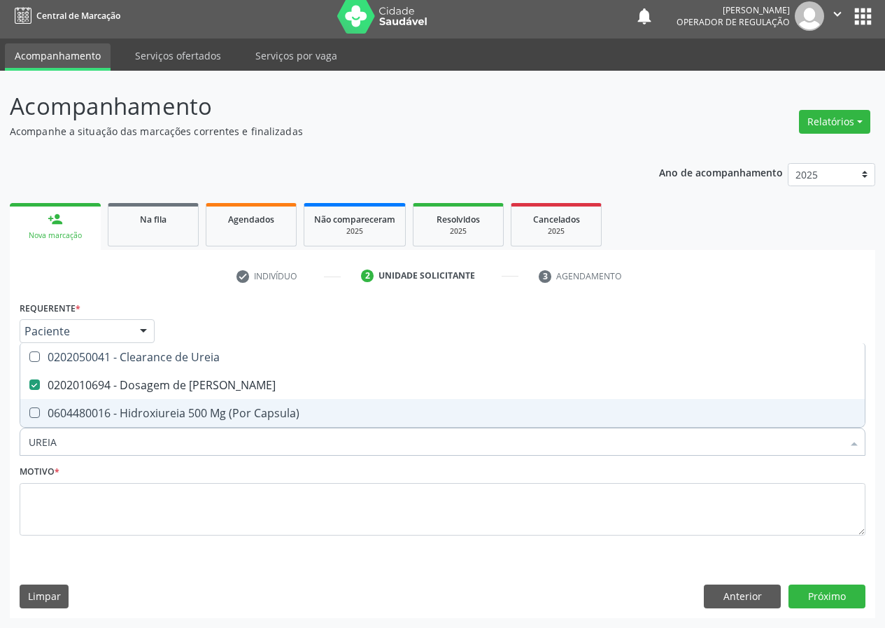
drag, startPoint x: 67, startPoint y: 438, endPoint x: 0, endPoint y: 454, distance: 69.1
click at [0, 458] on div "Acompanhamento Acompanhe a situação das marcações correntes e finalizadas Relat…" at bounding box center [442, 349] width 885 height 557
type input "S"
checkbox Ureia "false"
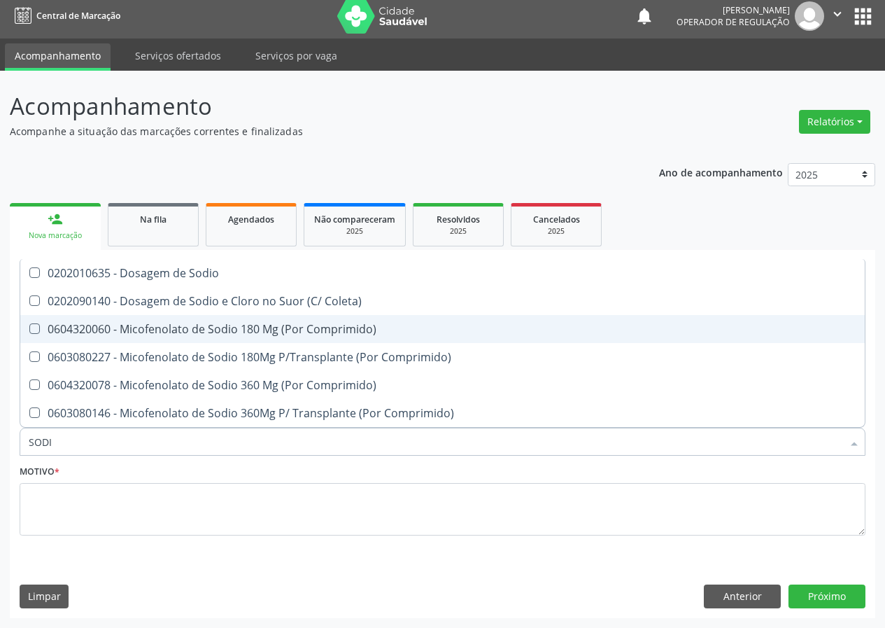
type input "SODIO"
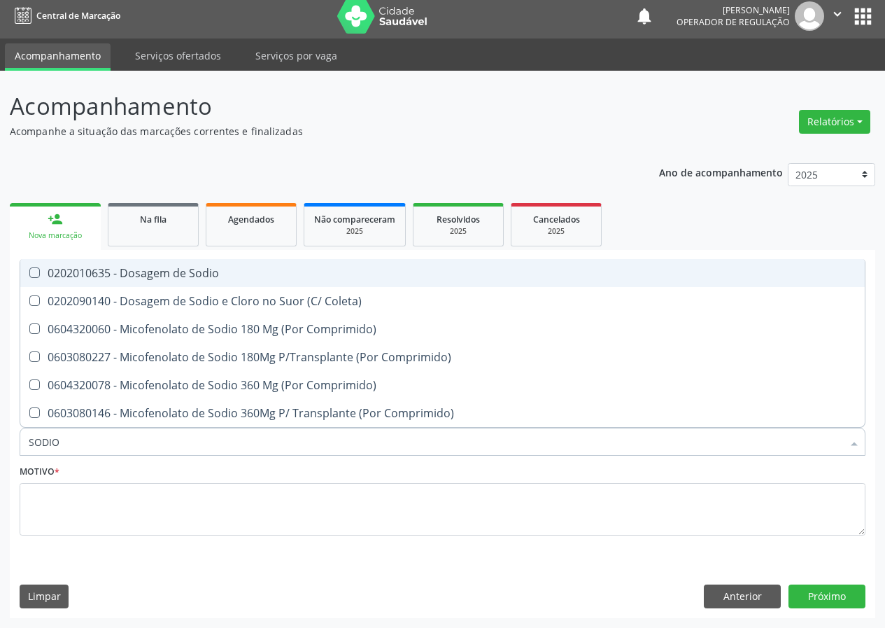
drag, startPoint x: 142, startPoint y: 273, endPoint x: 55, endPoint y: 399, distance: 152.9
click at [138, 281] on span "0202010635 - Dosagem de Sodio" at bounding box center [442, 273] width 844 height 28
checkbox Sodio "true"
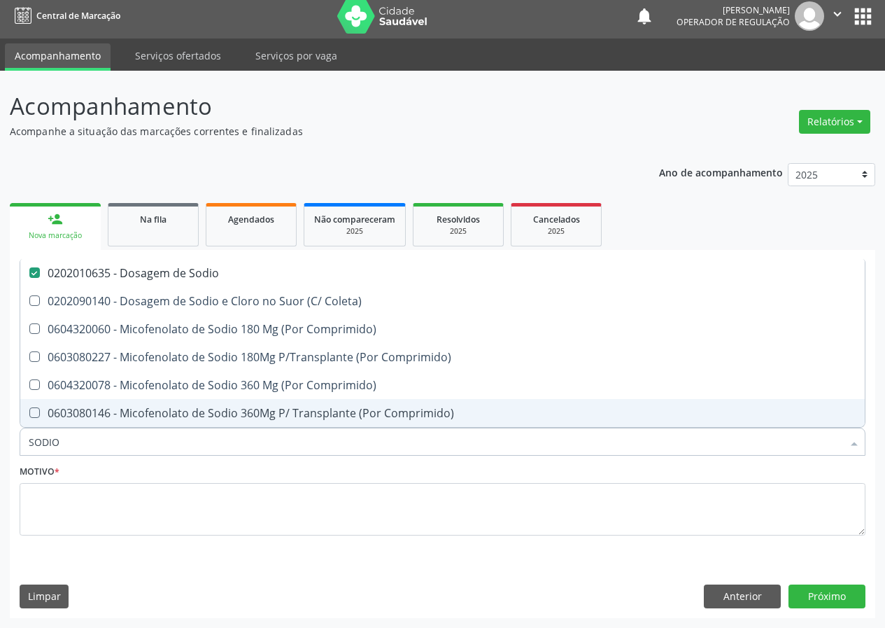
drag, startPoint x: 69, startPoint y: 434, endPoint x: 3, endPoint y: 437, distance: 65.1
click at [0, 449] on div "Acompanhamento Acompanhe a situação das marcações correntes e finalizadas Relat…" at bounding box center [442, 349] width 885 height 557
type input "PO"
checkbox Sodio "false"
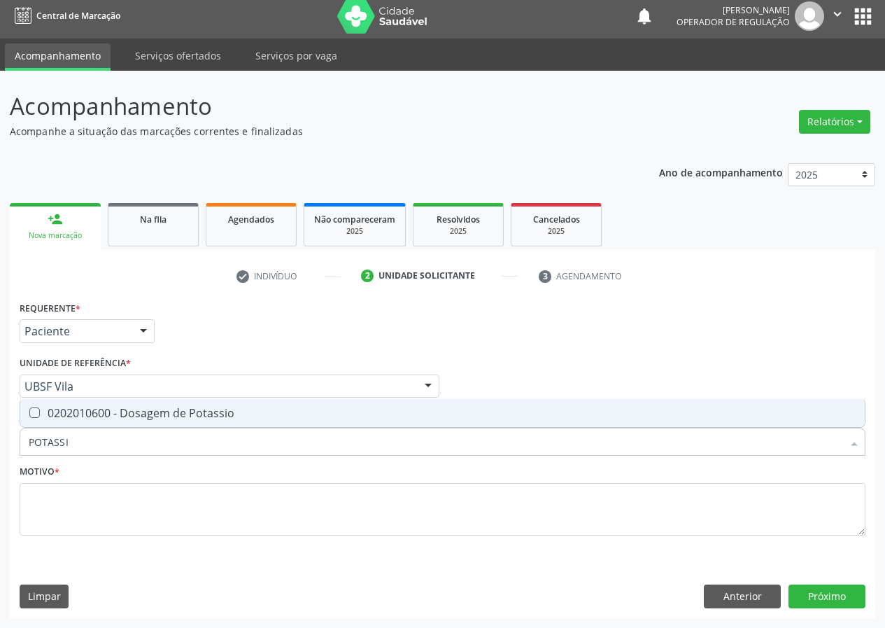
type input "POTASSIO"
drag, startPoint x: 34, startPoint y: 413, endPoint x: 45, endPoint y: 442, distance: 31.4
click at [36, 416] on Potassio at bounding box center [34, 412] width 10 height 10
click at [29, 416] on Potassio "checkbox" at bounding box center [24, 412] width 9 height 9
checkbox Potassio "true"
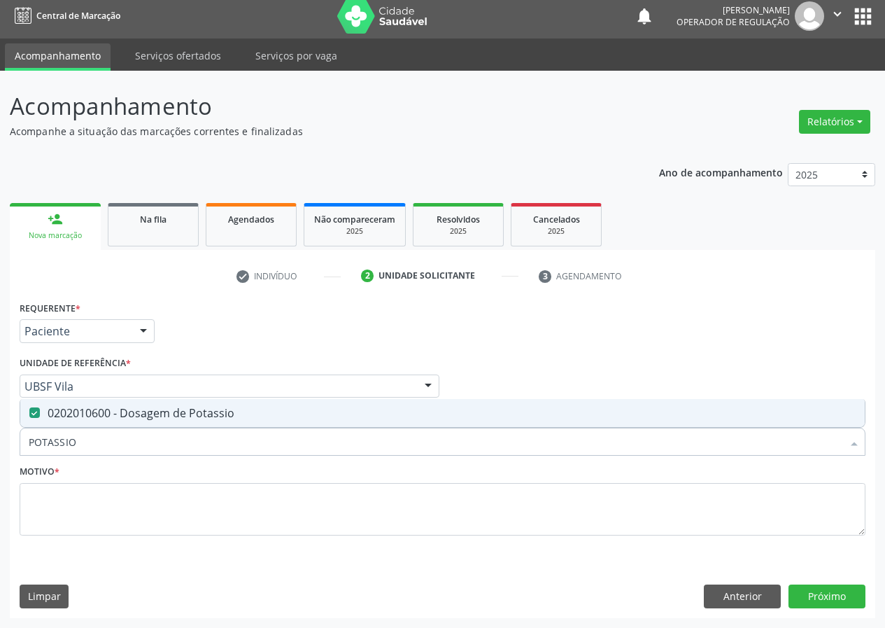
drag, startPoint x: 81, startPoint y: 443, endPoint x: 0, endPoint y: 460, distance: 83.0
click at [0, 460] on div "Acompanhamento Acompanhe a situação das marcações correntes e finalizadas Relat…" at bounding box center [442, 349] width 885 height 557
type input "G"
checkbox Potassio "false"
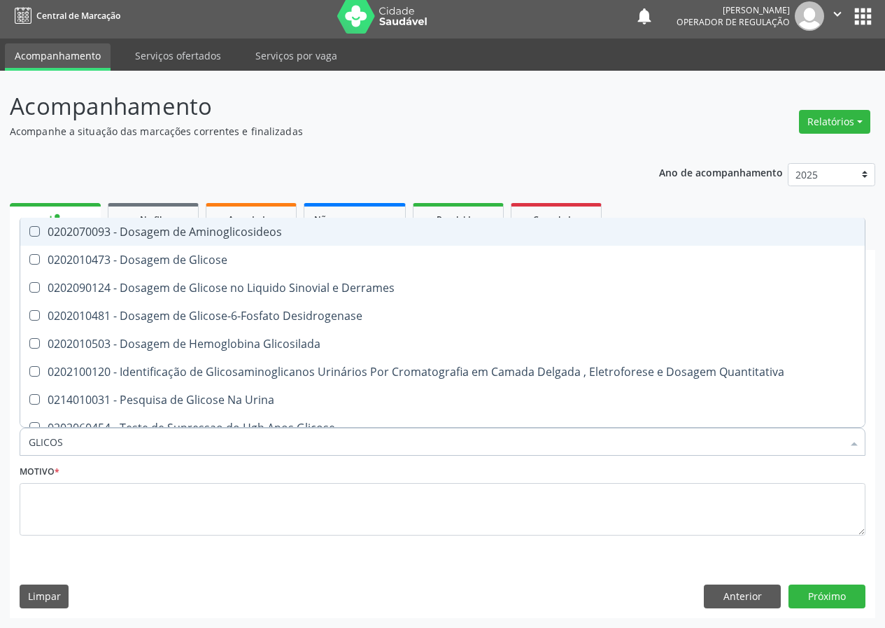
type input "GLICOSE"
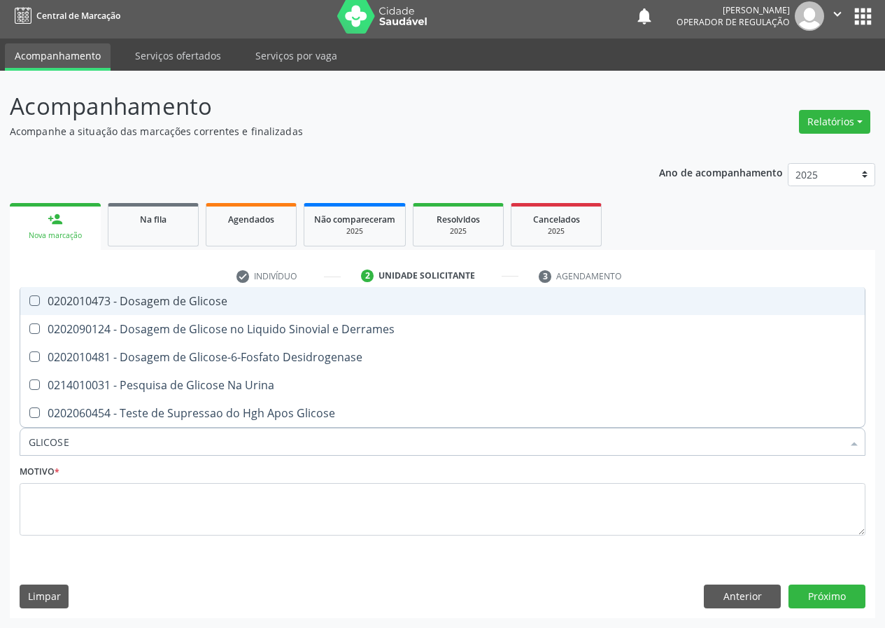
drag, startPoint x: 33, startPoint y: 300, endPoint x: 43, endPoint y: 378, distance: 79.1
click at [34, 303] on Glicose at bounding box center [34, 300] width 10 height 10
click at [29, 303] on Glicose "checkbox" at bounding box center [24, 300] width 9 height 9
checkbox Glicose "true"
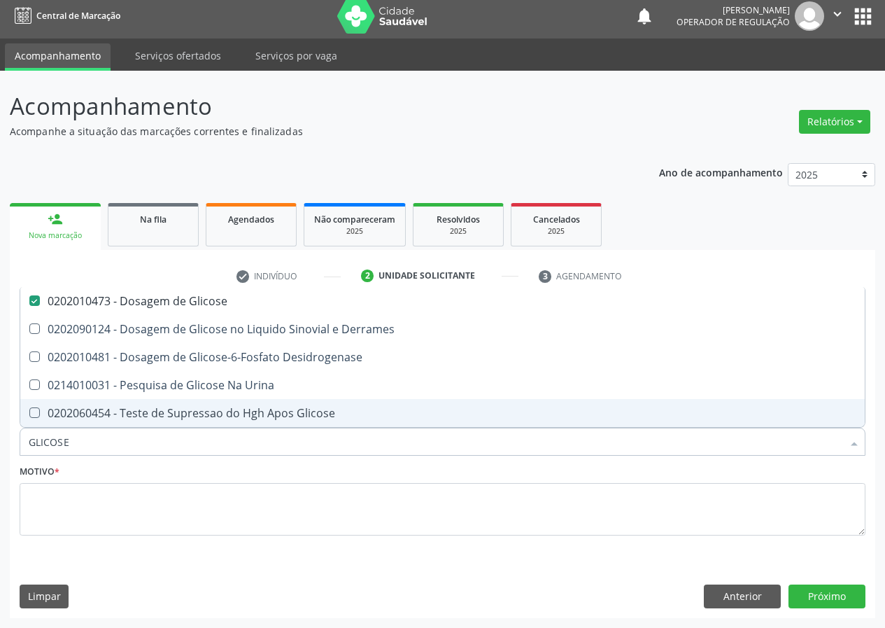
drag, startPoint x: 81, startPoint y: 439, endPoint x: 0, endPoint y: 449, distance: 81.8
click at [0, 449] on div "Acompanhamento Acompanhe a situação das marcações correntes e finalizadas Relat…" at bounding box center [442, 349] width 885 height 557
type input "H"
checkbox Glicose "false"
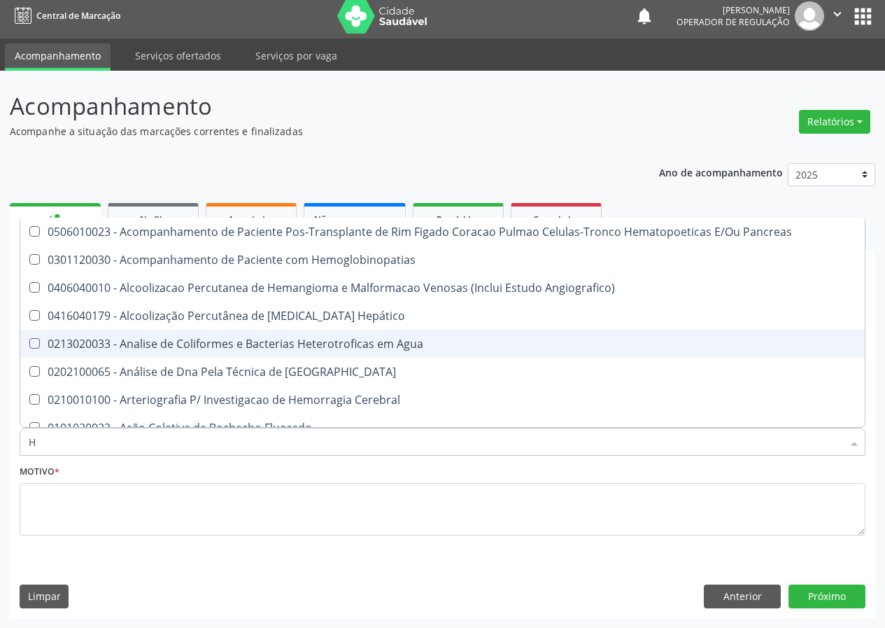
type input "HE"
checkbox Completo "true"
type input "HEM"
checkbox Transplante "true"
checkbox Completo "false"
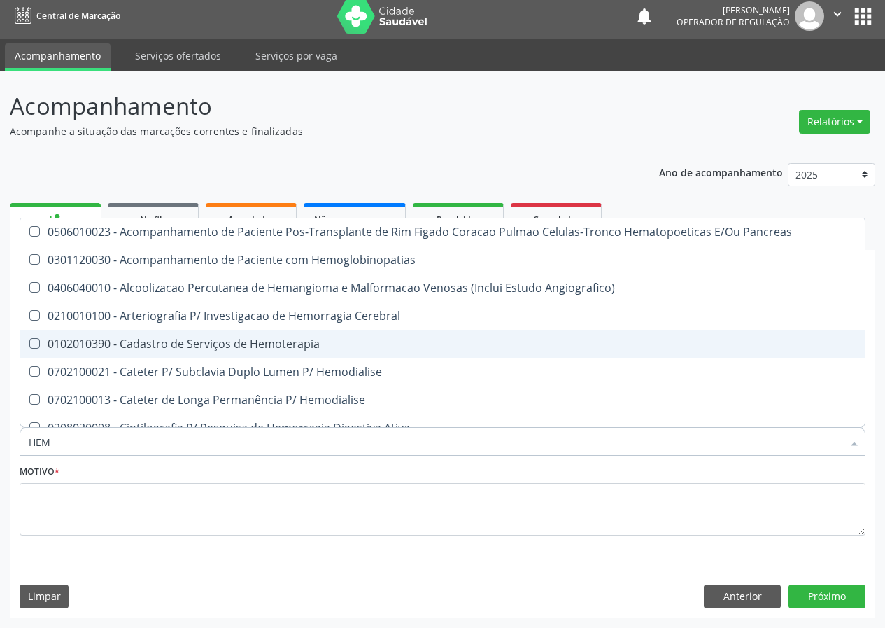
type input "HEMO"
checkbox Retro-Retal "true"
checkbox Completo "false"
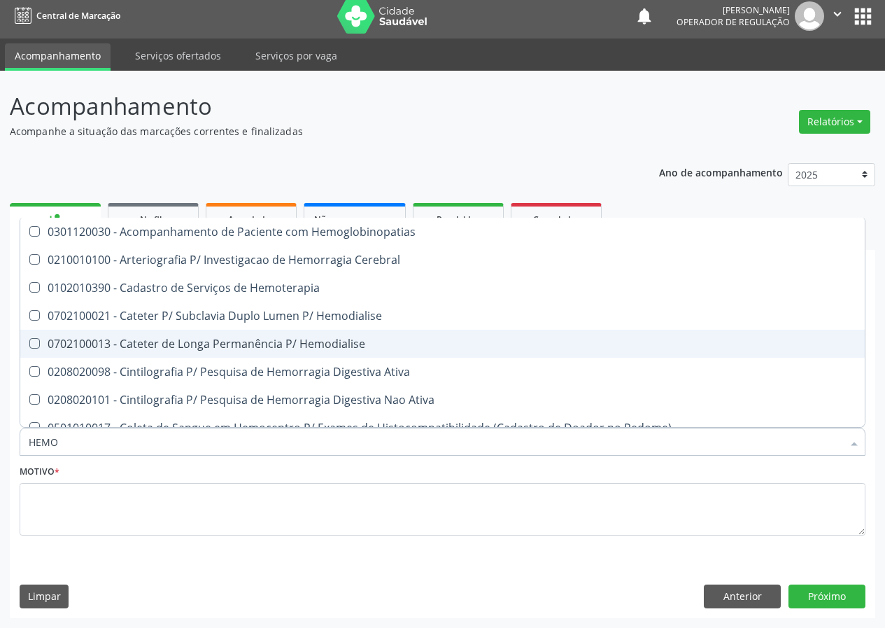
type input "HEMOG"
checkbox Carboxi-Hemoglobina "true"
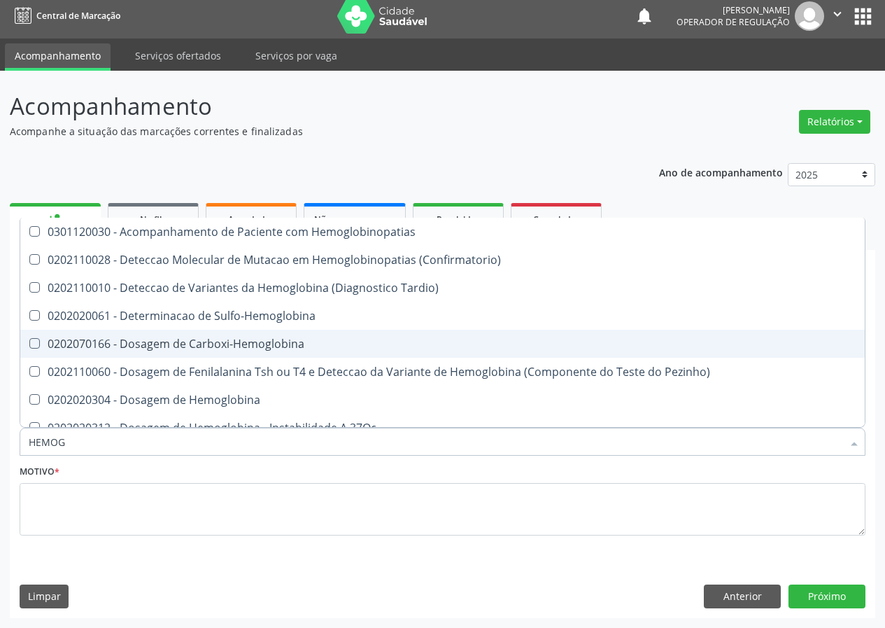
type input "HEMOGL"
checkbox Completo "false"
type input "HEMOGLOBINA"
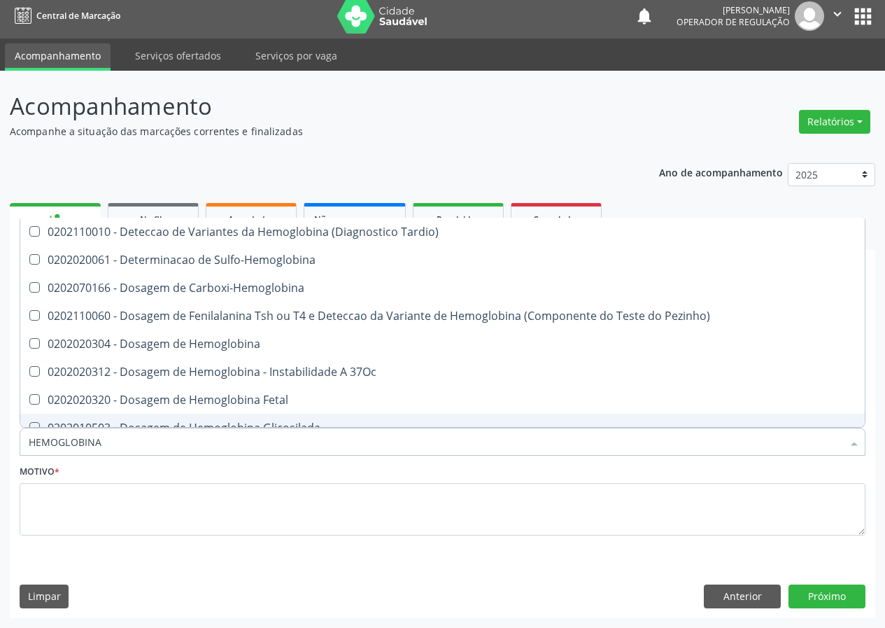
scroll to position [70, 0]
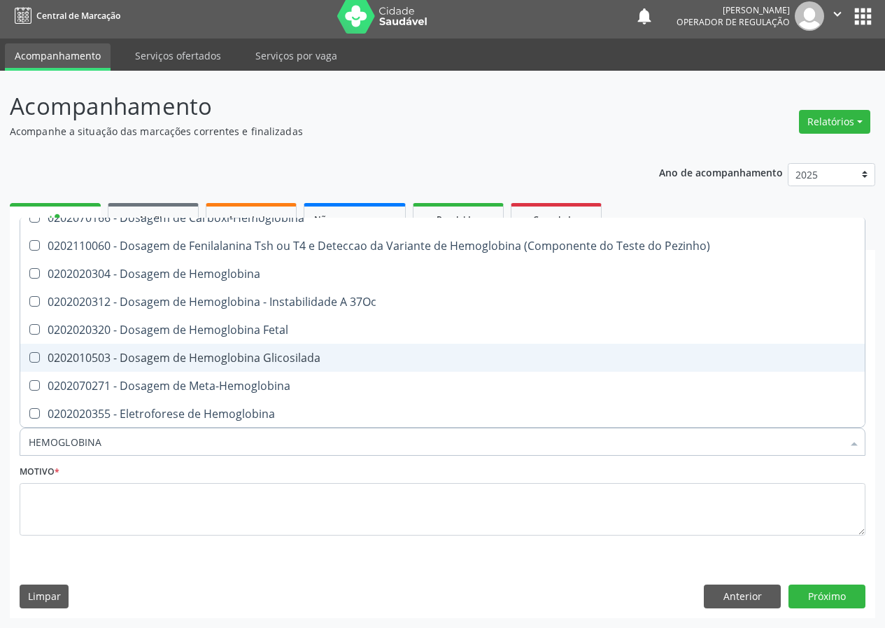
drag, startPoint x: 244, startPoint y: 356, endPoint x: 236, endPoint y: 362, distance: 10.5
click at [243, 359] on div "0202010503 - Dosagem de Hemoglobina Glicosilada" at bounding box center [443, 357] width 828 height 11
checkbox Glicosilada "true"
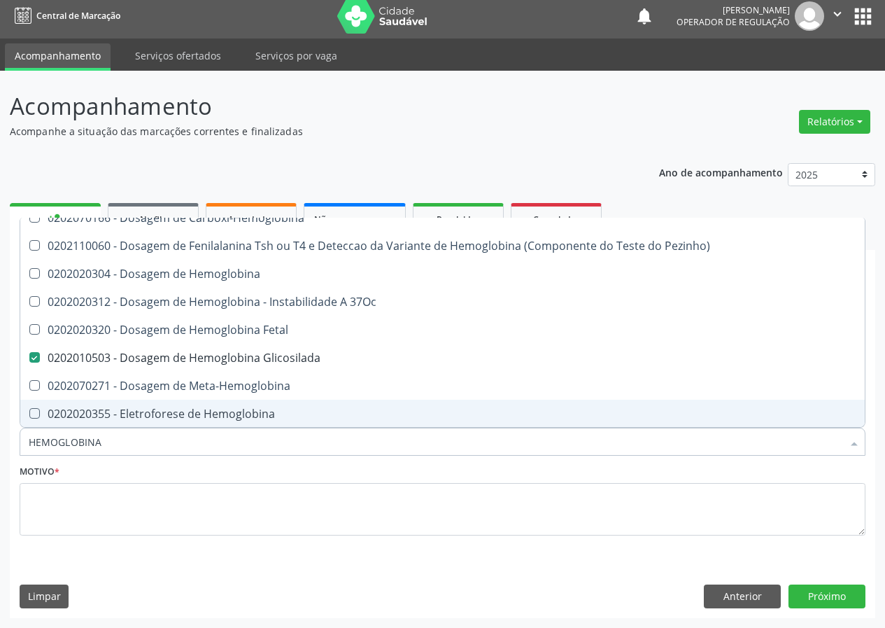
drag, startPoint x: 106, startPoint y: 442, endPoint x: 0, endPoint y: 437, distance: 106.5
click at [0, 437] on div "Acompanhamento Acompanhe a situação das marcações correntes e finalizadas Relat…" at bounding box center [442, 349] width 885 height 557
type input "P"
checkbox Glicosilada "false"
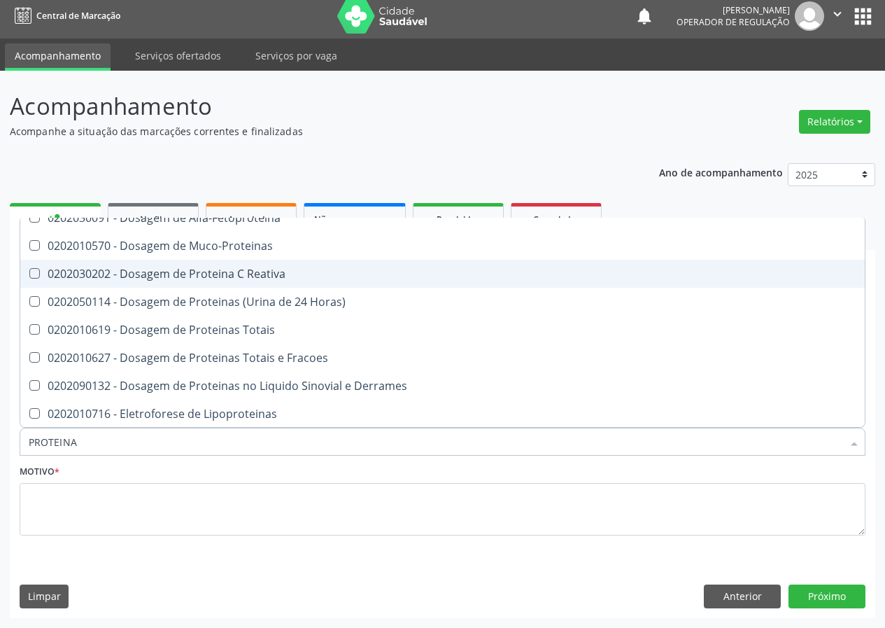
drag, startPoint x: 180, startPoint y: 278, endPoint x: 87, endPoint y: 334, distance: 108.9
click at [162, 288] on ul "Desfazer seleção 0202030083 - Determinacao Quantitativa de Proteina C Reativa 0…" at bounding box center [442, 358] width 844 height 420
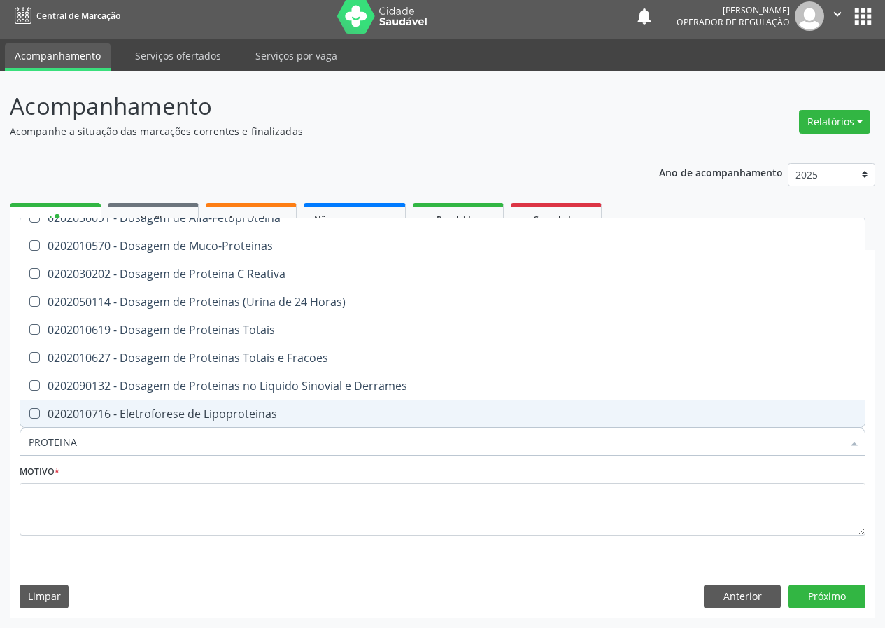
drag, startPoint x: 78, startPoint y: 438, endPoint x: 0, endPoint y: 448, distance: 79.1
click at [0, 448] on div "Acompanhamento Acompanhe a situação das marcações correntes e finalizadas Relat…" at bounding box center [442, 349] width 885 height 557
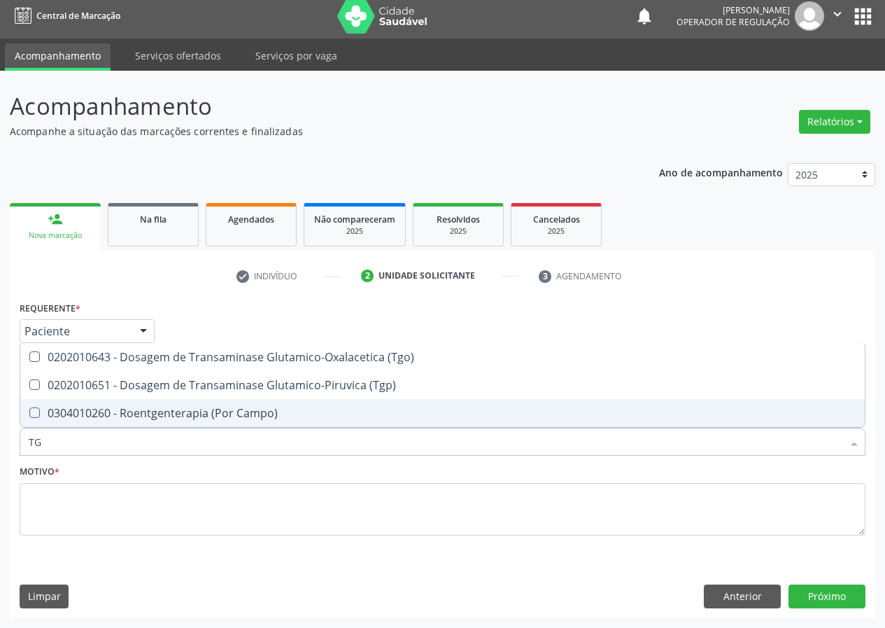
scroll to position [0, 0]
type input "TGO"
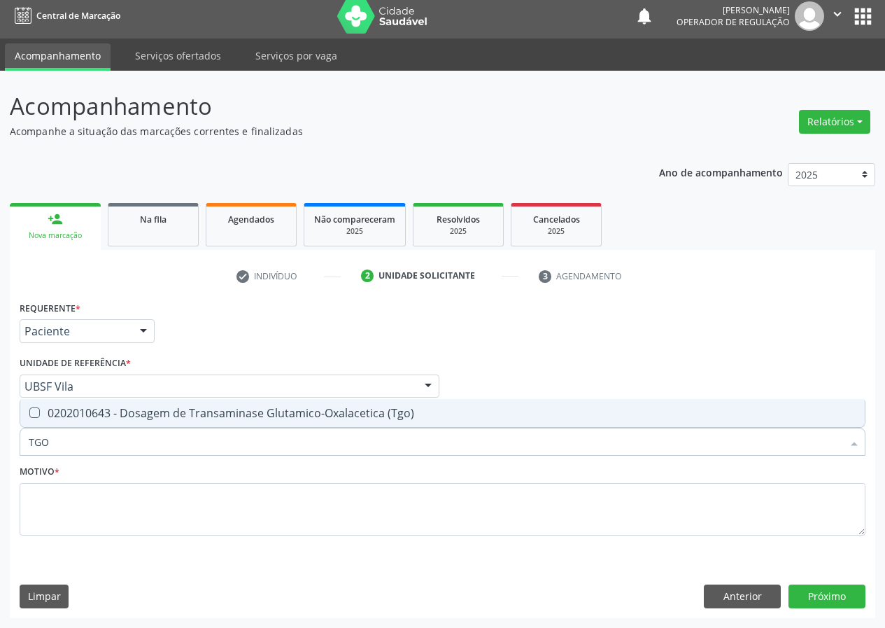
drag, startPoint x: 36, startPoint y: 413, endPoint x: 43, endPoint y: 439, distance: 26.0
click at [37, 419] on span "0202010643 - Dosagem de Transaminase Glutamico-Oxalacetica (Tgo)" at bounding box center [442, 413] width 844 height 28
checkbox \(Tgo\) "true"
drag, startPoint x: 48, startPoint y: 444, endPoint x: 39, endPoint y: 440, distance: 9.1
click at [39, 442] on input "TGO" at bounding box center [436, 441] width 814 height 28
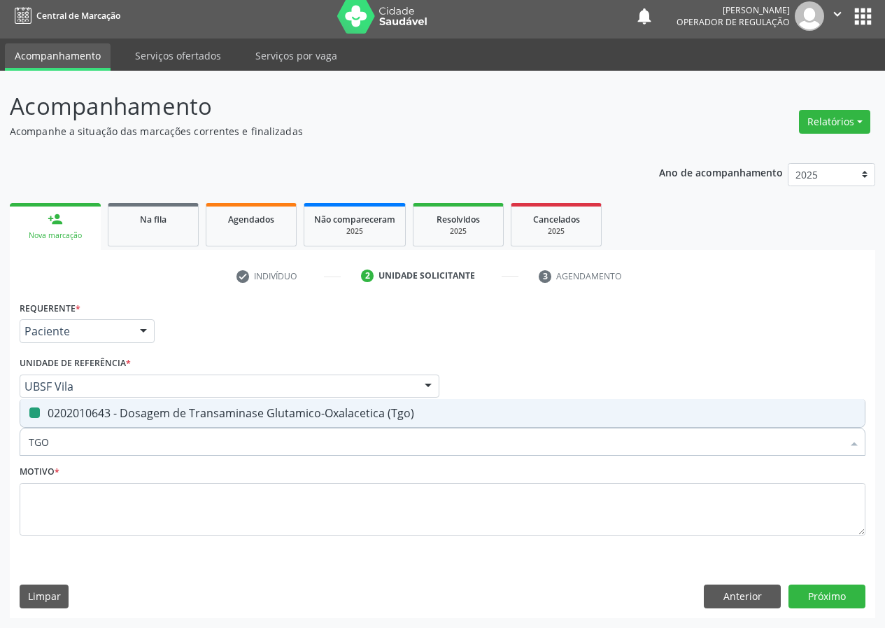
type input "TGP"
drag, startPoint x: 32, startPoint y: 414, endPoint x: 46, endPoint y: 440, distance: 29.4
click at [35, 418] on div "0202010651 - Dosagem de Transaminase Glutamico-Piruvica (Tgp)" at bounding box center [443, 412] width 828 height 11
checkbox \(Tgp\) "true"
drag, startPoint x: 46, startPoint y: 440, endPoint x: 11, endPoint y: 437, distance: 35.2
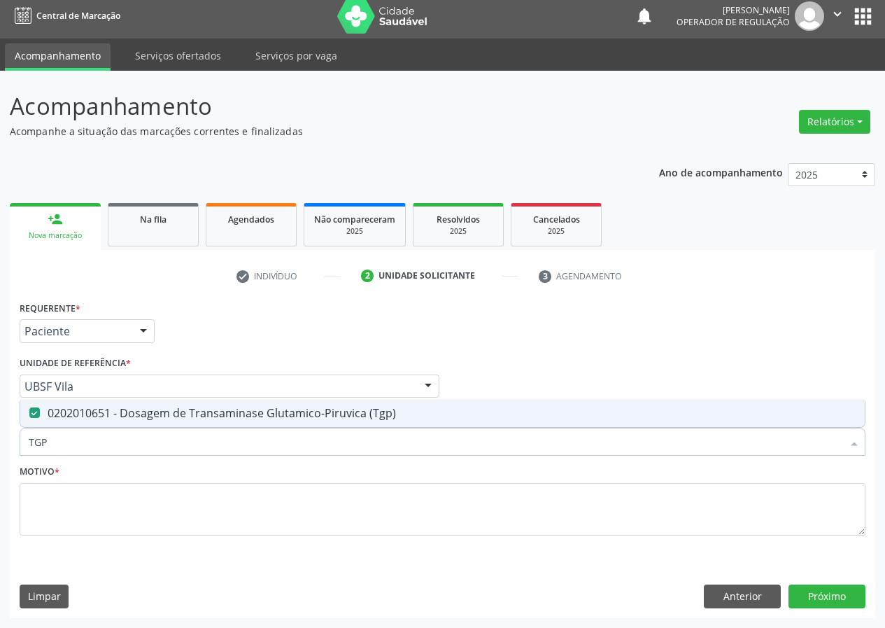
click at [10, 441] on div "Requerente * Paciente Médico(a) Enfermeiro(a) Paciente Nenhum resultado encontr…" at bounding box center [442, 457] width 865 height 320
type input "GA"
checkbox \(Tgp\) "false"
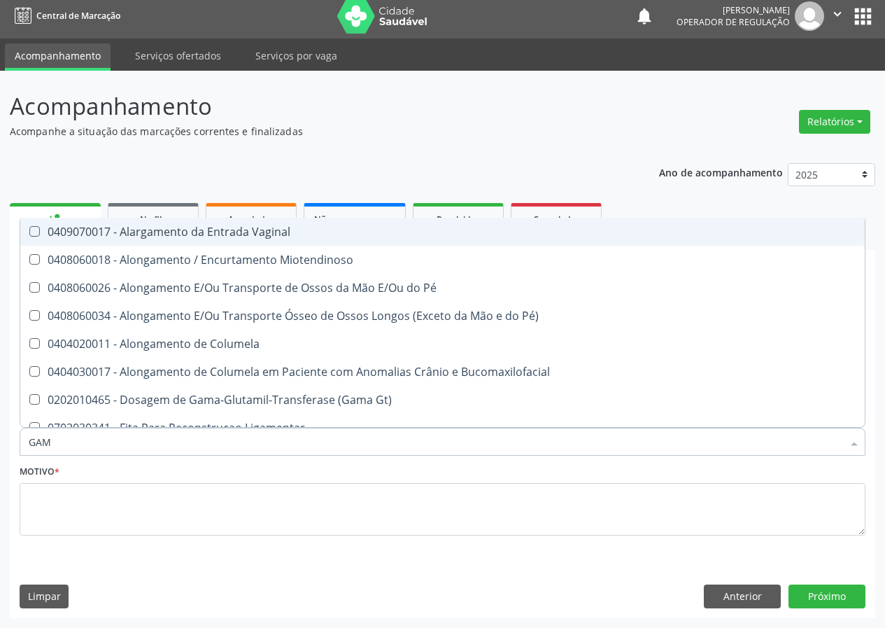
type input "GAMA"
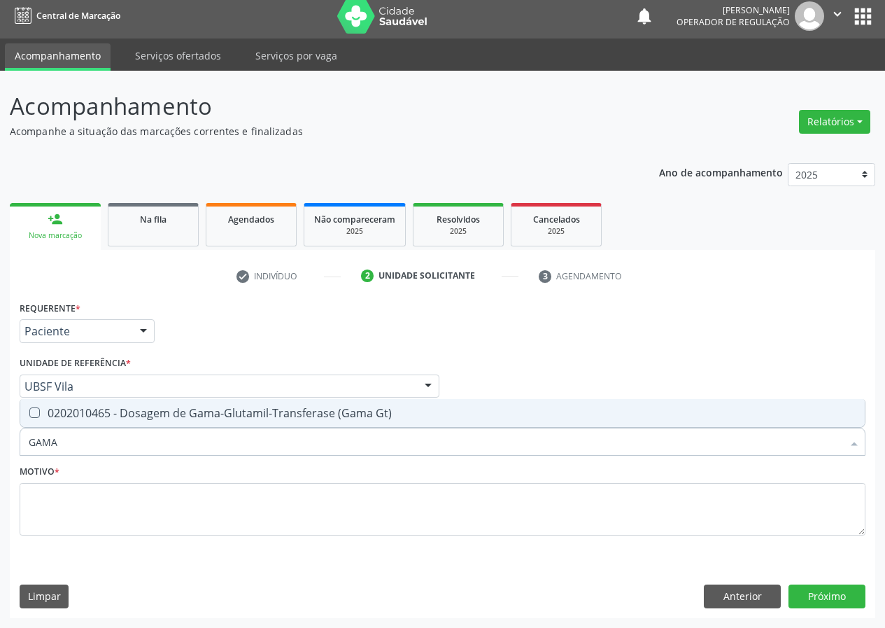
drag, startPoint x: 38, startPoint y: 415, endPoint x: 94, endPoint y: 442, distance: 62.9
click at [41, 417] on div "0202010465 - Dosagem de Gama-Glutamil-Transferase (Gama Gt)" at bounding box center [443, 412] width 828 height 11
checkbox Gt\) "true"
drag, startPoint x: 74, startPoint y: 446, endPoint x: 5, endPoint y: 443, distance: 69.3
click at [6, 444] on div "Acompanhamento Acompanhe a situação das marcações correntes e finalizadas Relat…" at bounding box center [442, 349] width 885 height 557
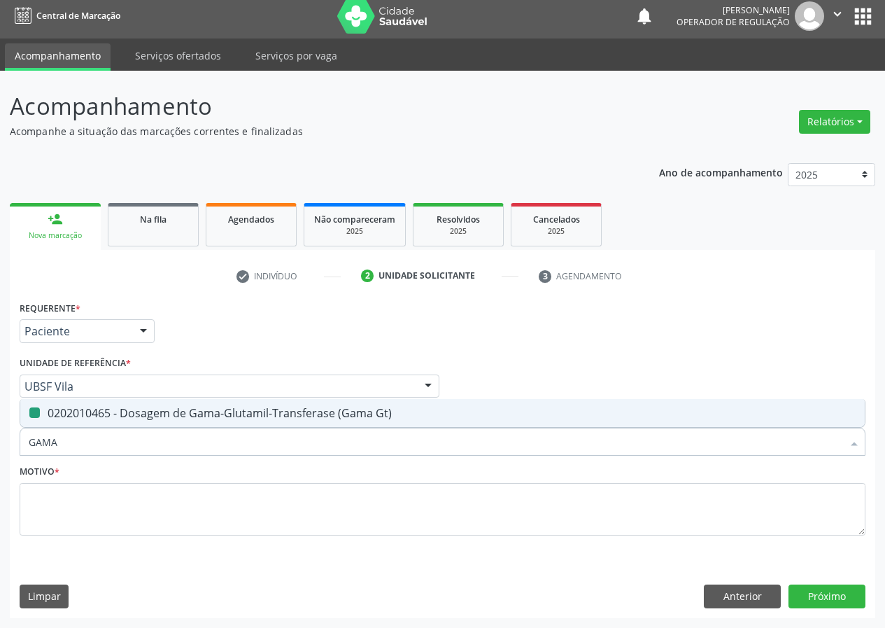
type input "G"
checkbox Gt\) "false"
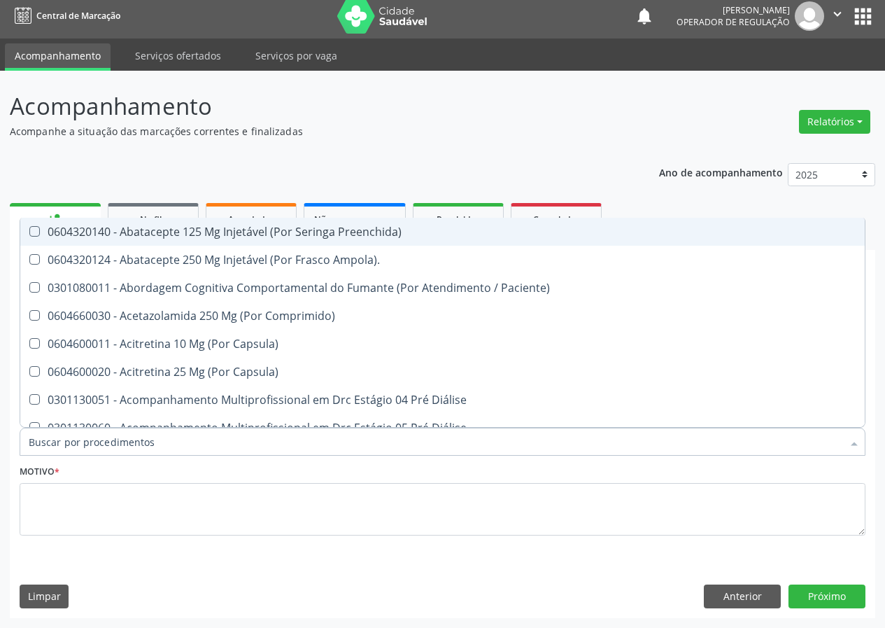
checkbox Creatinina "false"
checkbox Gt\) "false"
checkbox Glicose "false"
checkbox Glicosilada "false"
checkbox Potassio "false"
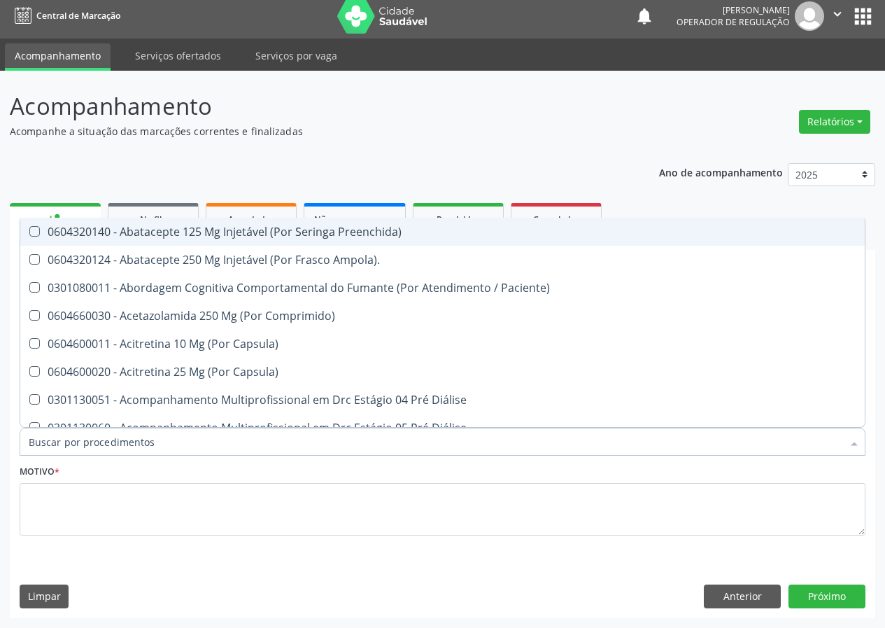
checkbox Sodio "false"
checkbox \(Tgo\) "false"
checkbox \(Tgp\) "false"
checkbox Ureia "false"
checkbox Completo "false"
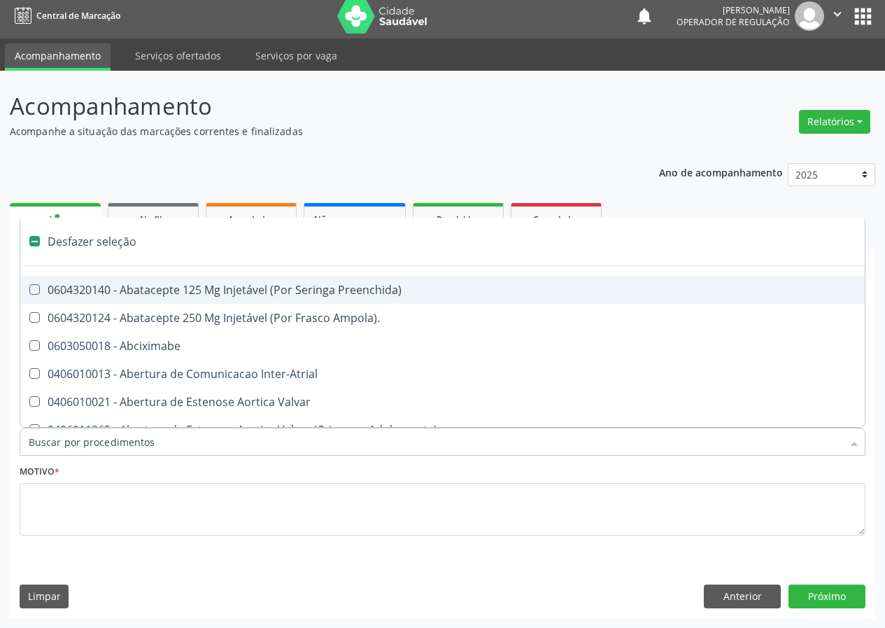
type input "F"
checkbox Muscular "true"
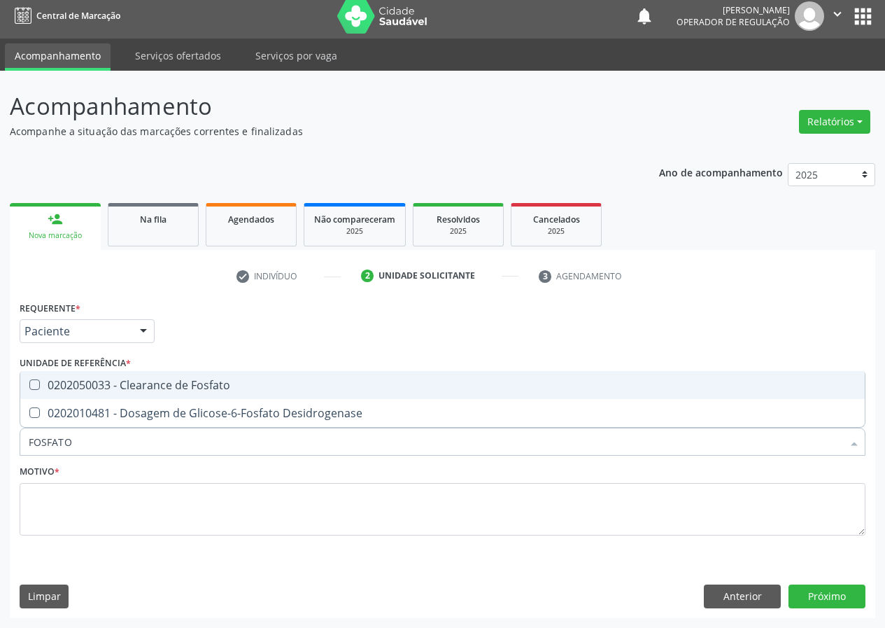
type input "FOSFAT"
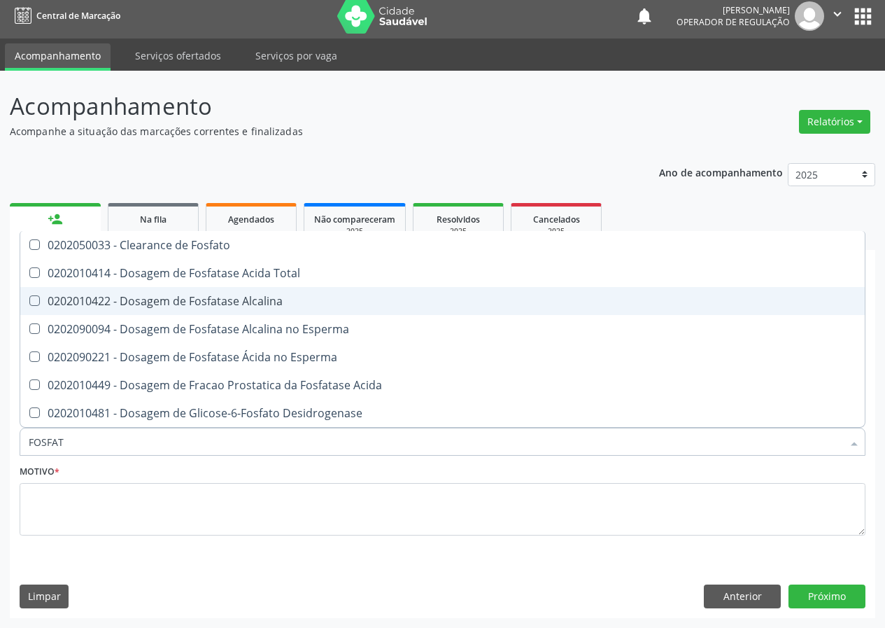
drag, startPoint x: 38, startPoint y: 297, endPoint x: 50, endPoint y: 395, distance: 99.4
click at [37, 301] on Alcalina at bounding box center [34, 300] width 10 height 10
click at [29, 301] on Alcalina "checkbox" at bounding box center [24, 300] width 9 height 9
checkbox Alcalina "true"
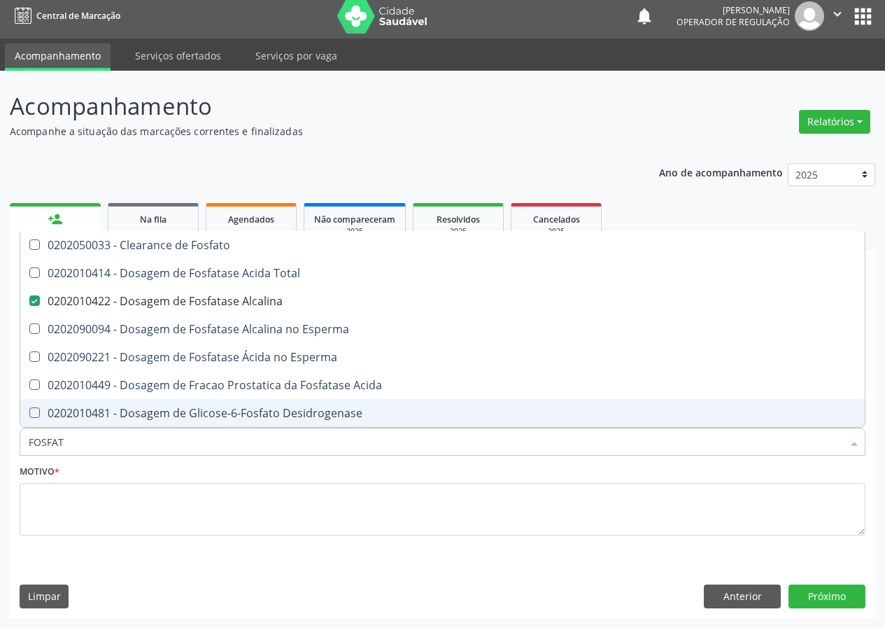
drag, startPoint x: 72, startPoint y: 445, endPoint x: 1, endPoint y: 464, distance: 73.8
click at [0, 468] on div "Acompanhamento Acompanhe a situação das marcações correntes e finalizadas Relat…" at bounding box center [442, 349] width 885 height 557
type input "B"
checkbox Alcalina "false"
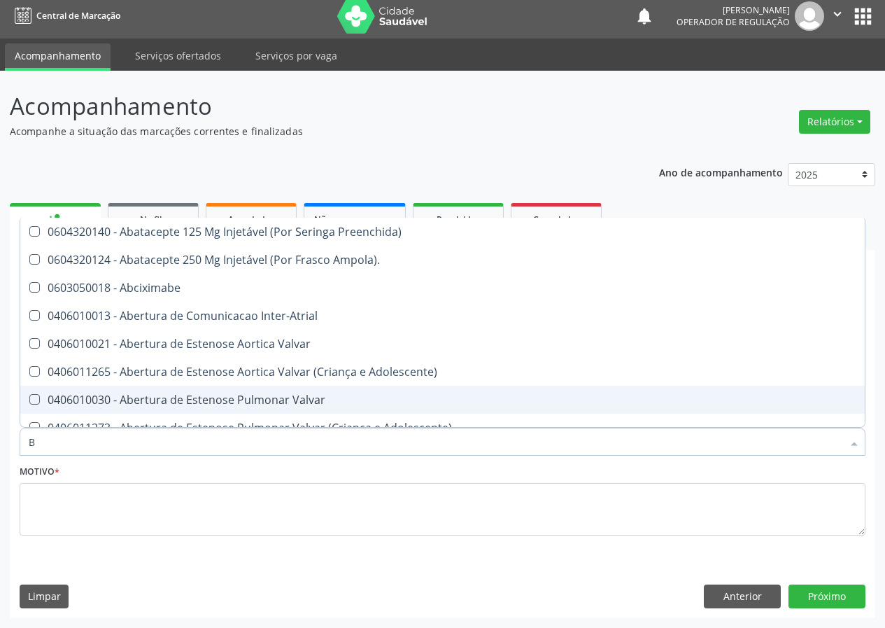
type input "BI"
checkbox Frasco-Ampola\) "true"
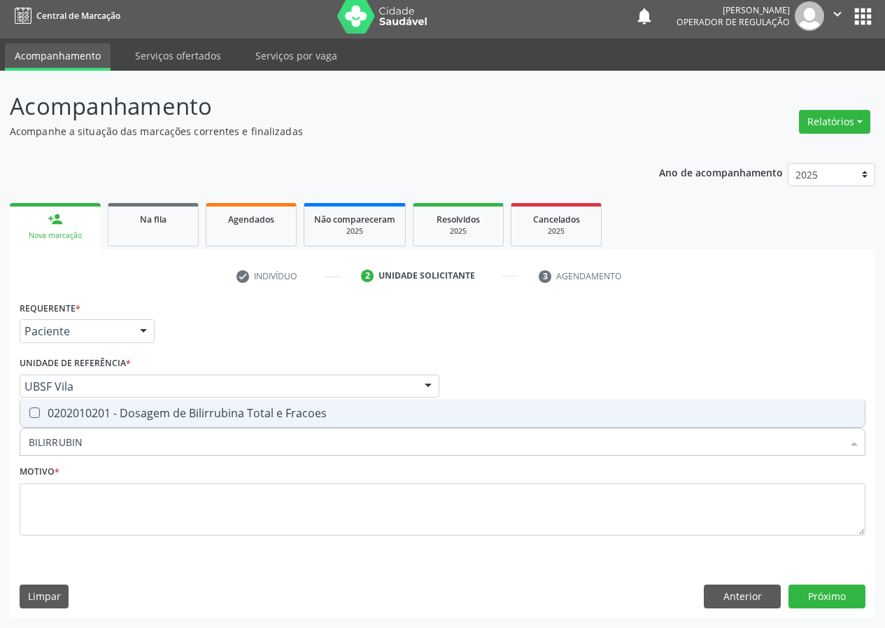
type input "BILIRRUBINA"
drag, startPoint x: 36, startPoint y: 411, endPoint x: 48, endPoint y: 483, distance: 72.3
click at [36, 412] on Fracoes at bounding box center [34, 412] width 10 height 10
click at [29, 412] on Fracoes "checkbox" at bounding box center [24, 412] width 9 height 9
checkbox Fracoes "true"
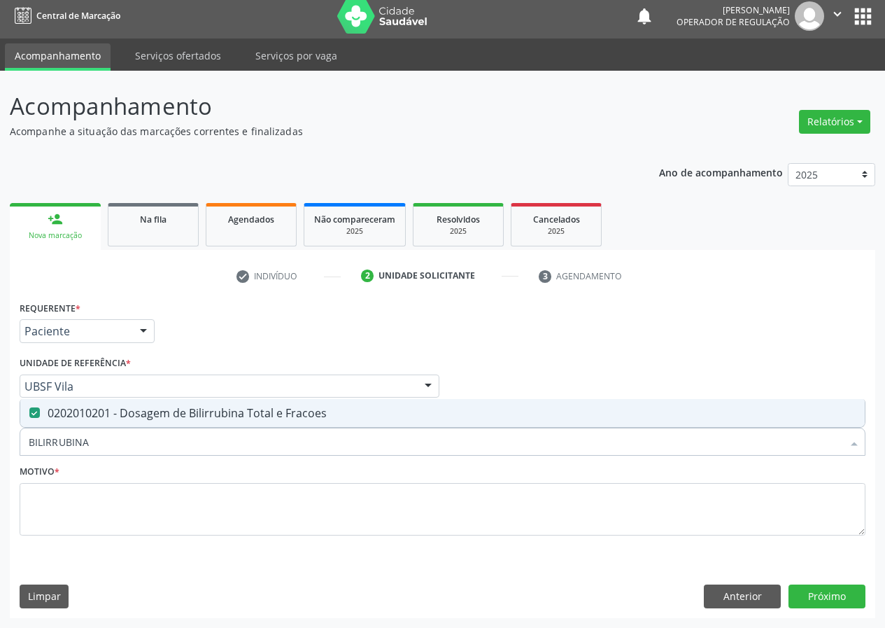
click at [0, 456] on div "Acompanhamento Acompanhe a situação das marcações correntes e finalizadas Relat…" at bounding box center [442, 349] width 885 height 557
type input "T"
checkbox Fracoes "false"
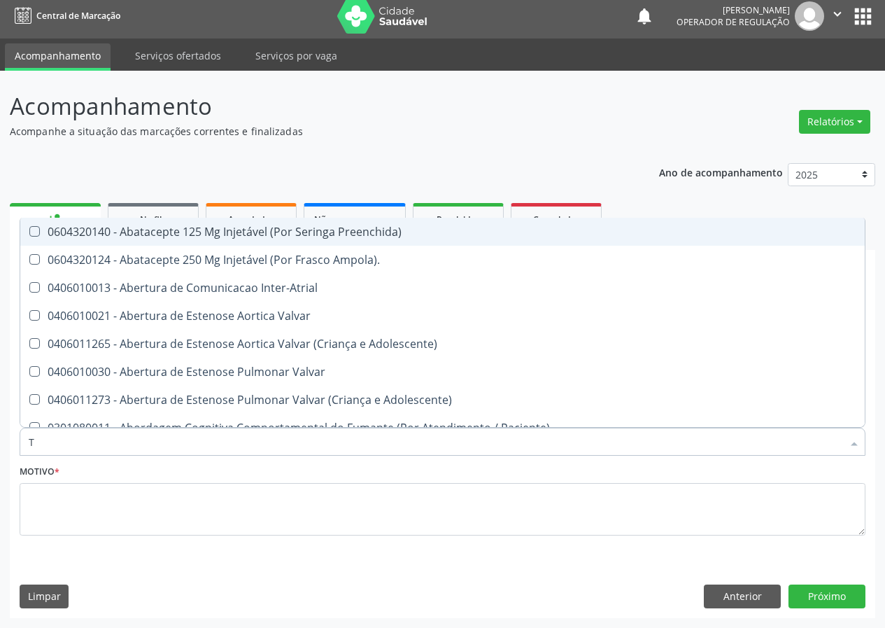
type input "T4"
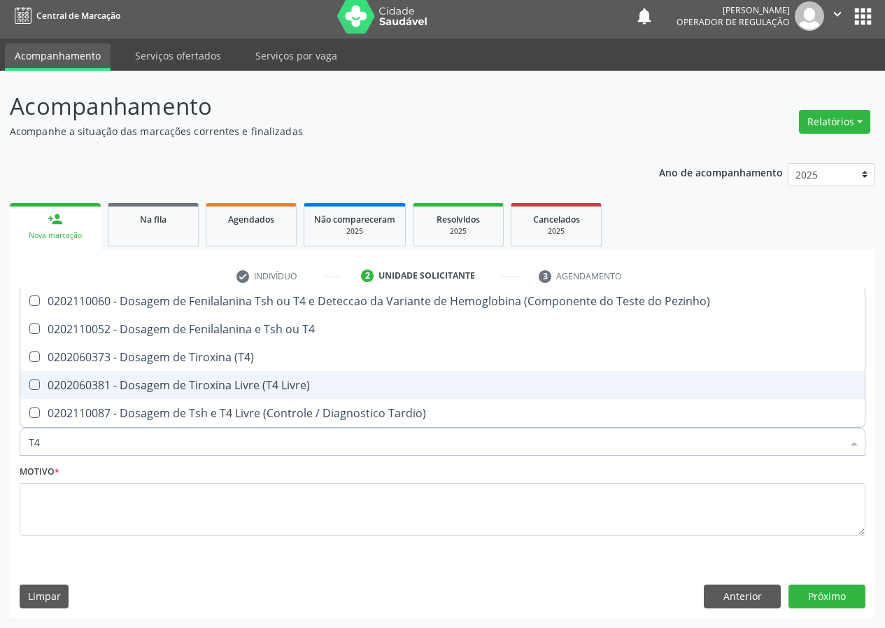
drag, startPoint x: 35, startPoint y: 386, endPoint x: 36, endPoint y: 426, distance: 39.9
click at [36, 390] on Livre\) at bounding box center [34, 384] width 10 height 10
click at [29, 389] on Livre\) "checkbox" at bounding box center [24, 384] width 9 height 9
checkbox Livre\) "true"
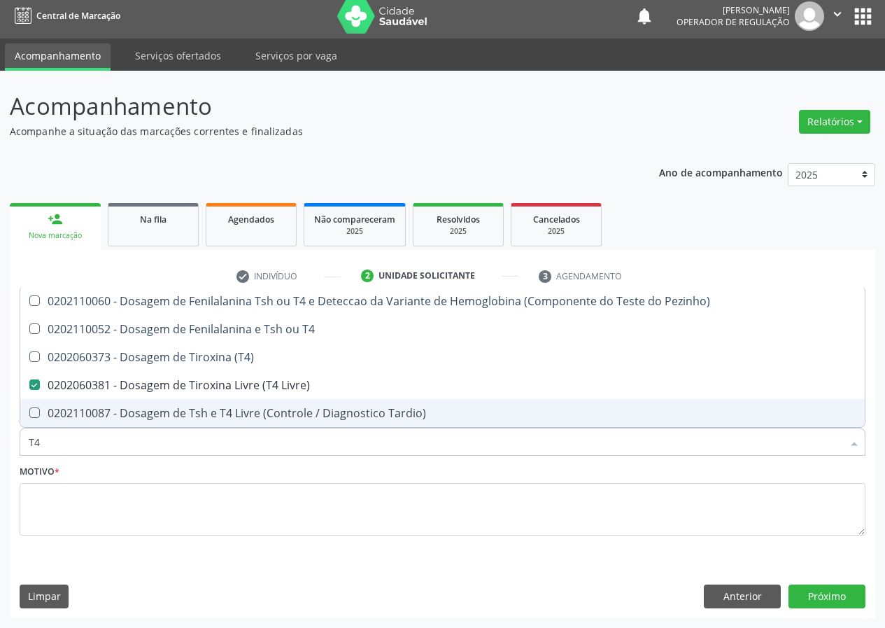
drag, startPoint x: 45, startPoint y: 444, endPoint x: 5, endPoint y: 445, distance: 39.9
click at [6, 446] on div "Acompanhamento Acompanhe a situação das marcações correntes e finalizadas Relat…" at bounding box center [442, 349] width 885 height 557
type input "TR"
checkbox Livre\) "false"
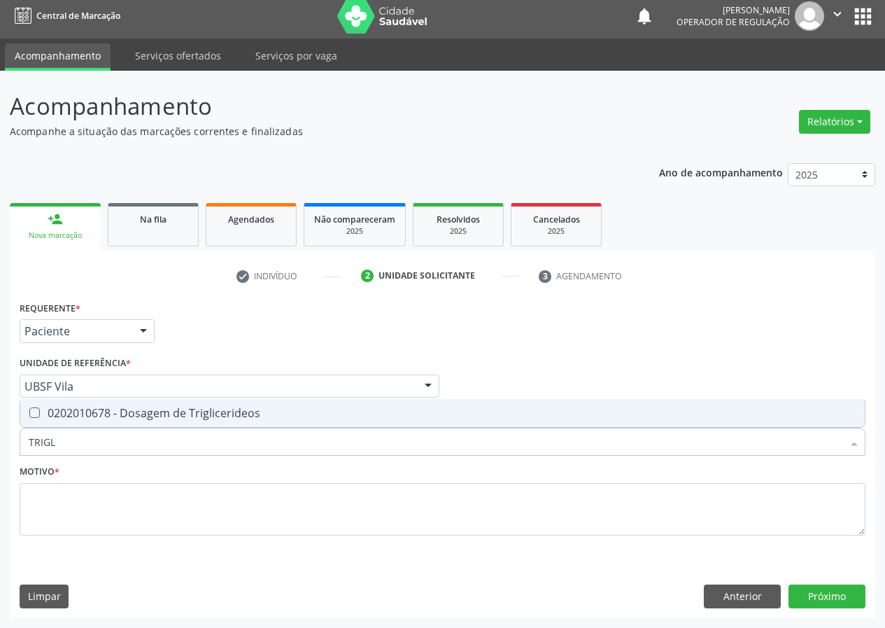
type input "TRIGLI"
drag, startPoint x: 33, startPoint y: 412, endPoint x: 41, endPoint y: 425, distance: 14.8
click at [38, 422] on span "0202010678 - Dosagem de Triglicerideos" at bounding box center [442, 413] width 844 height 28
checkbox Triglicerideos "true"
drag, startPoint x: 61, startPoint y: 445, endPoint x: 0, endPoint y: 456, distance: 61.9
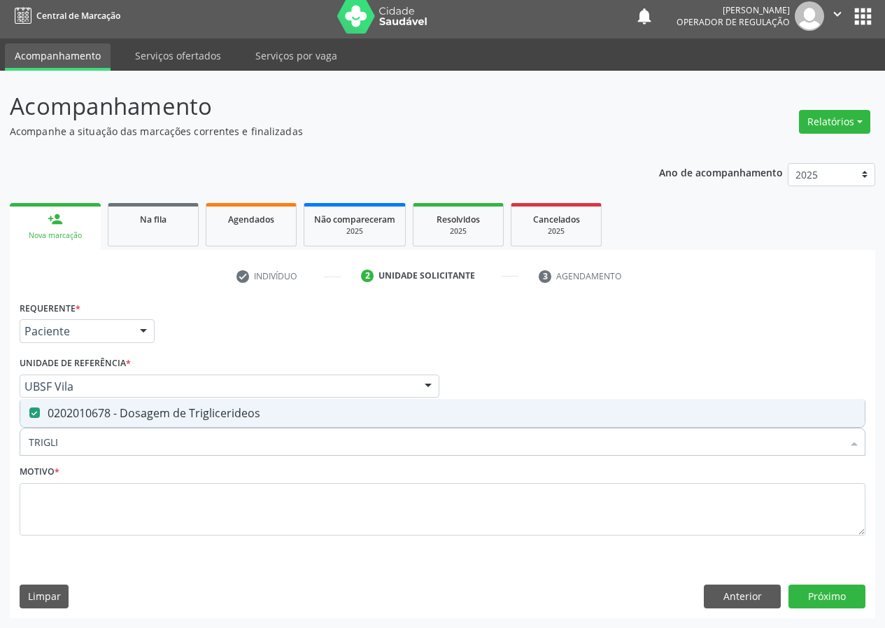
click at [0, 456] on div "Acompanhamento Acompanhe a situação das marcações correntes e finalizadas Relat…" at bounding box center [442, 349] width 885 height 557
type input "V"
checkbox Triglicerideos "false"
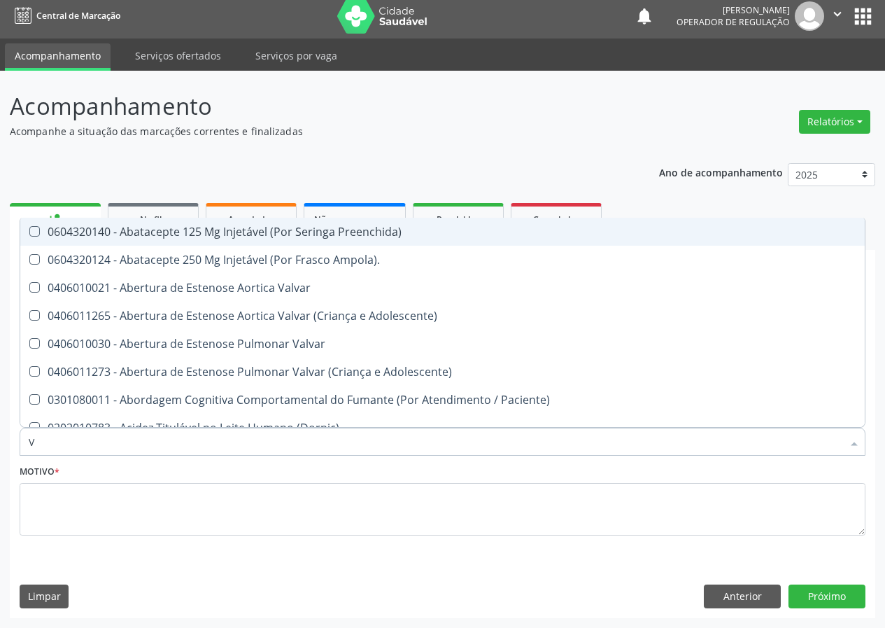
type input "VI"
checkbox Psicoterapia "true"
checkbox Livre\) "false"
checkbox \(Tgp\) "false"
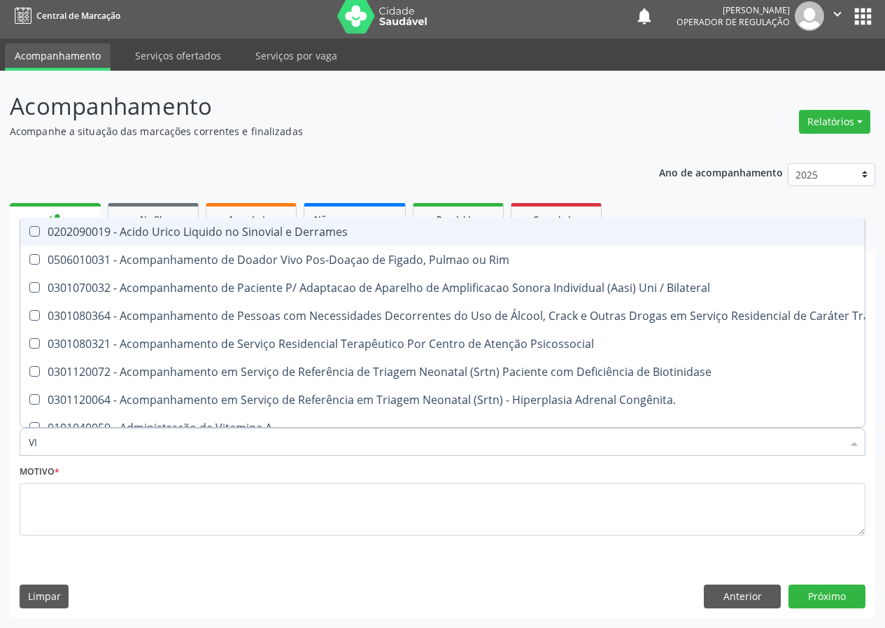
type input "VIT"
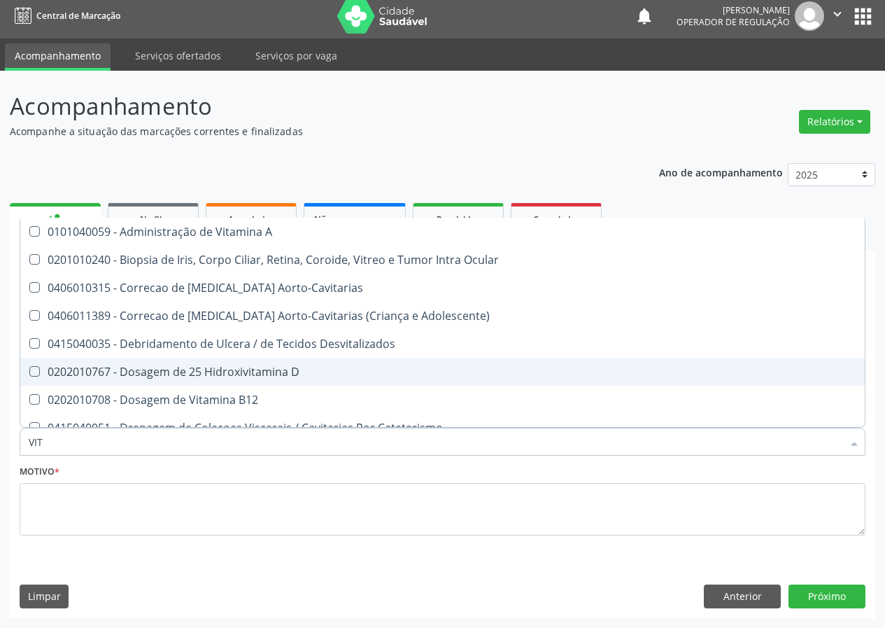
drag, startPoint x: 226, startPoint y: 365, endPoint x: 224, endPoint y: 378, distance: 12.8
click at [225, 370] on div "0202010767 - Dosagem de 25 Hidroxivitamina D" at bounding box center [443, 371] width 828 height 11
checkbox D "true"
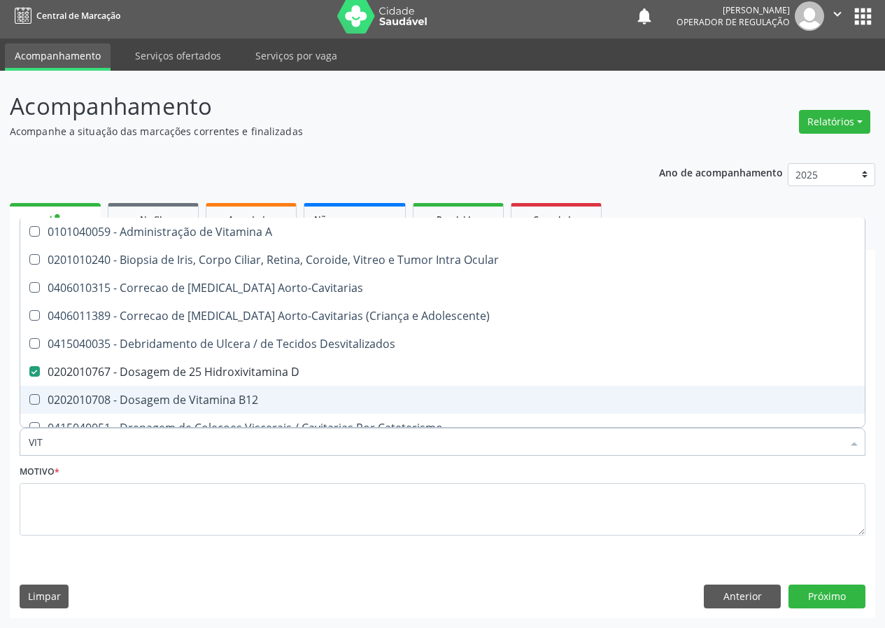
drag, startPoint x: 213, startPoint y: 392, endPoint x: 197, endPoint y: 409, distance: 23.3
click at [206, 402] on div "0202010708 - Dosagem de Vitamina B12" at bounding box center [443, 399] width 828 height 11
checkbox B12 "true"
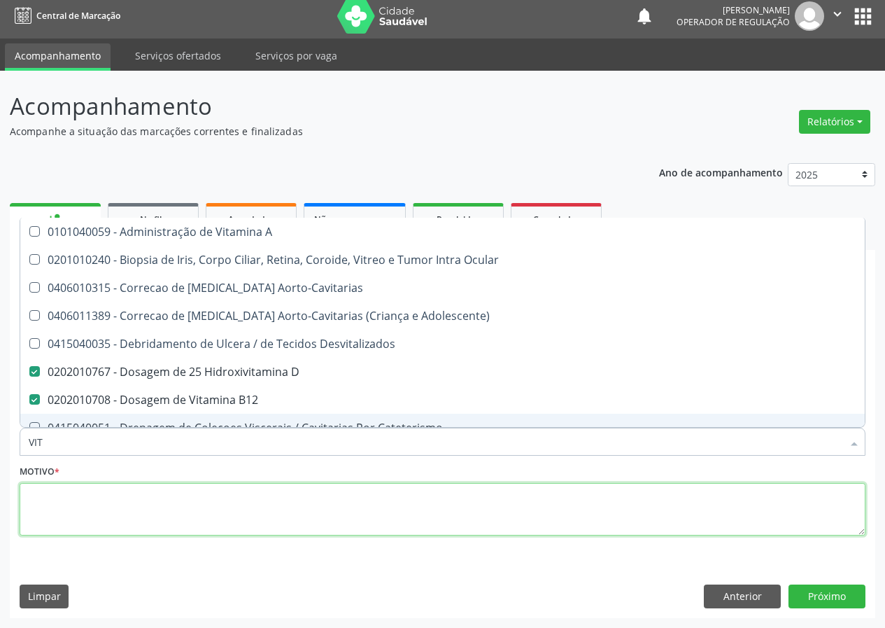
drag, startPoint x: 115, startPoint y: 519, endPoint x: 147, endPoint y: 479, distance: 51.8
click at [127, 502] on textarea at bounding box center [443, 509] width 846 height 53
checkbox Ocular "true"
checkbox Aorto-Cavitarias "true"
checkbox Adolescente\) "true"
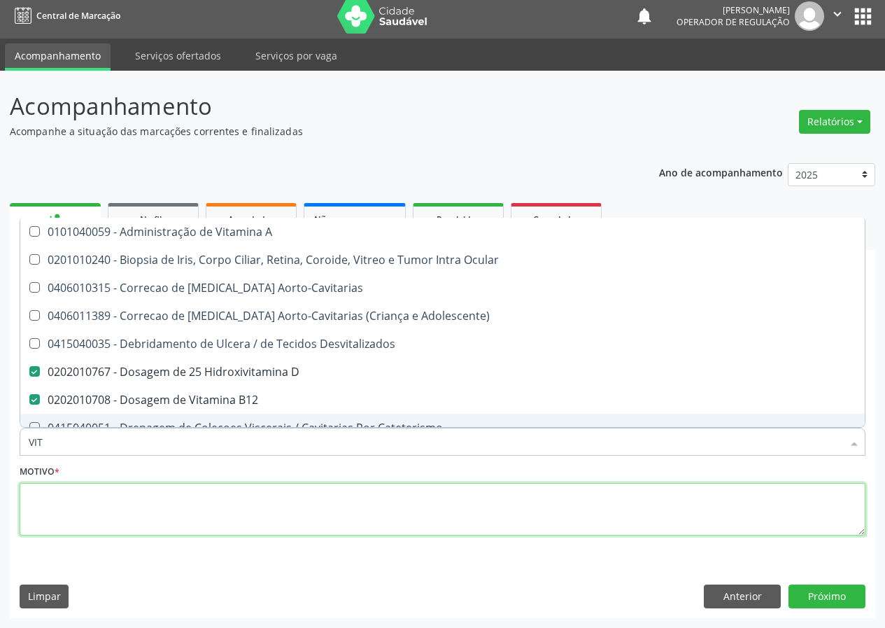
checkbox Desvitalizados "true"
checkbox Cateterismo "true"
checkbox Toracotomia "true"
checkbox Toracotomia\) "true"
checkbox Intra-Vitreo "true"
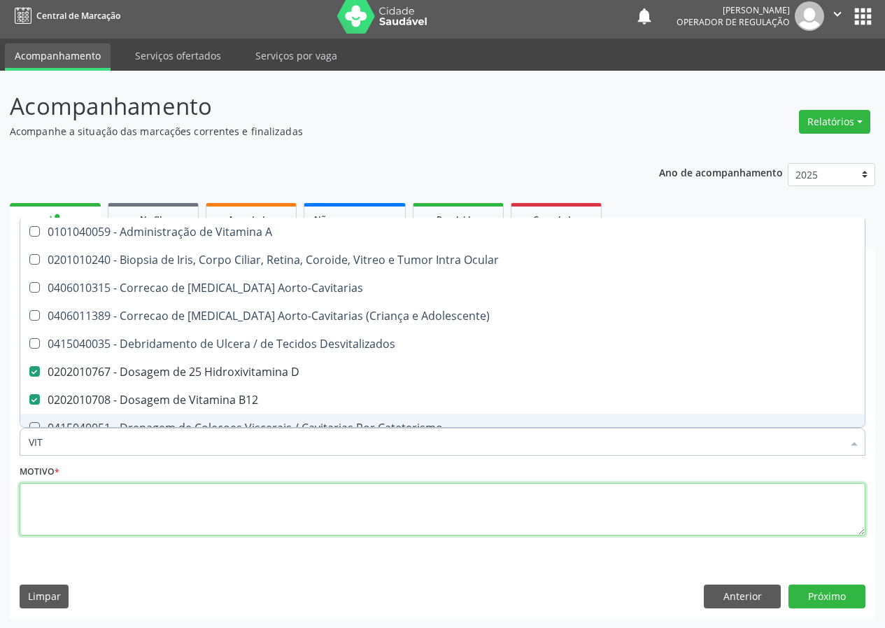
checkbox Estranho "true"
checkbox Vitro\) "true"
checkbox Intracavitaria "true"
checkbox Anterior "true"
checkbox Posterior "true"
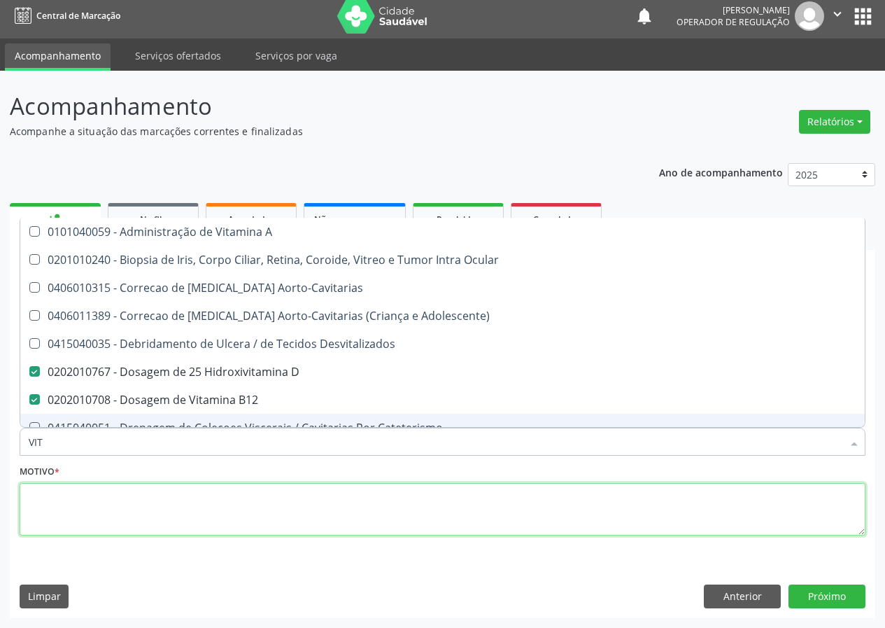
checkbox Endolaser "true"
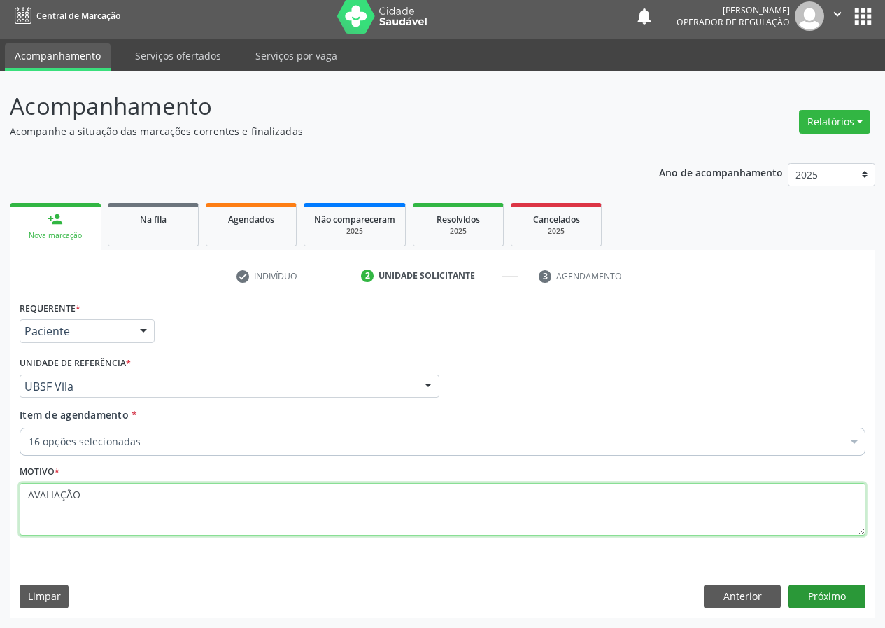
type textarea "AVALIAÇÃO"
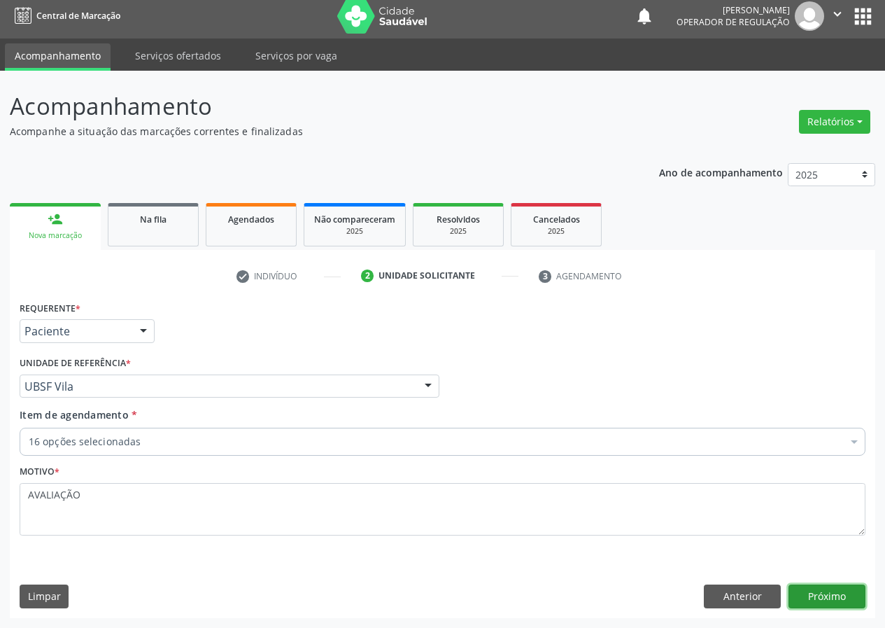
click at [819, 599] on button "Próximo" at bounding box center [826, 596] width 77 height 24
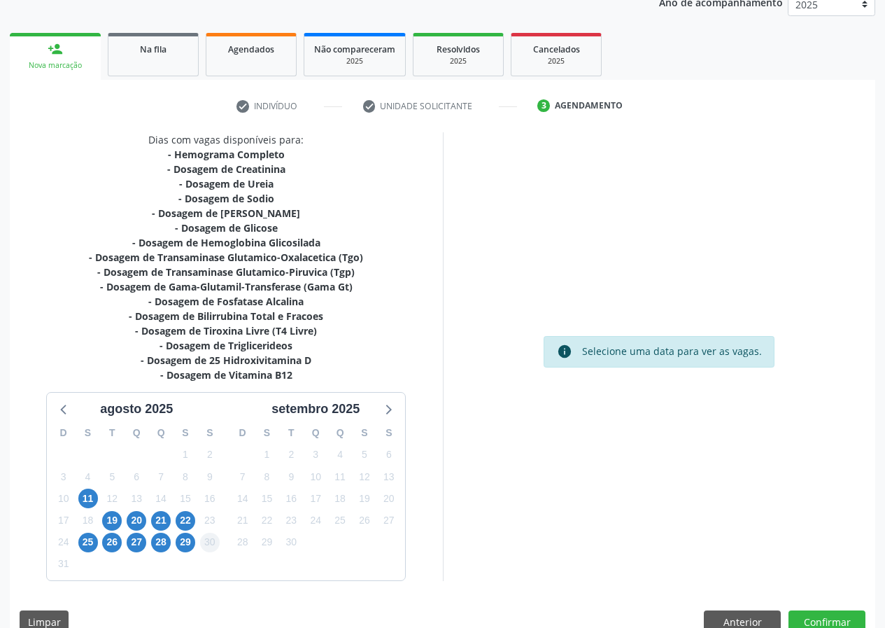
scroll to position [201, 0]
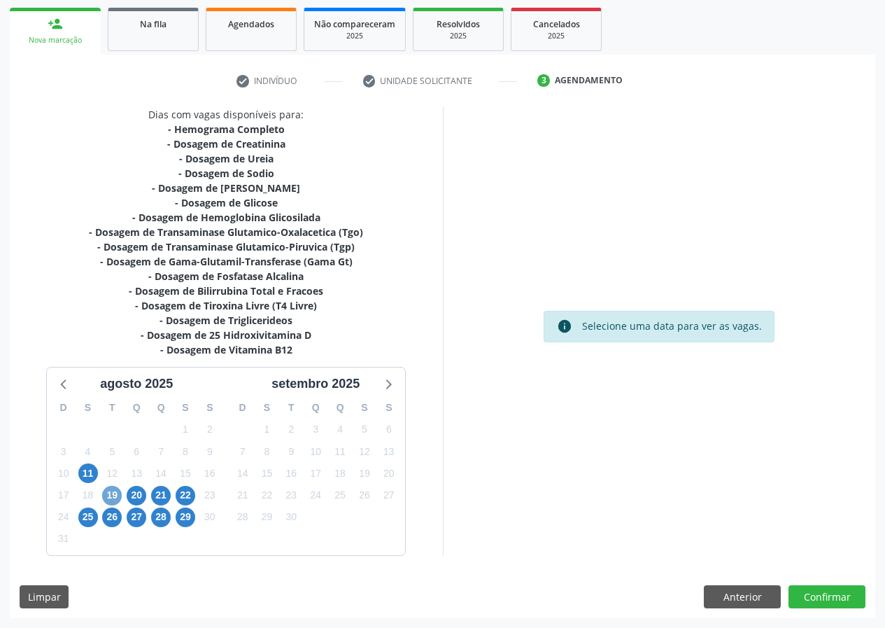
click at [108, 493] on span "19" at bounding box center [112, 496] width 20 height 20
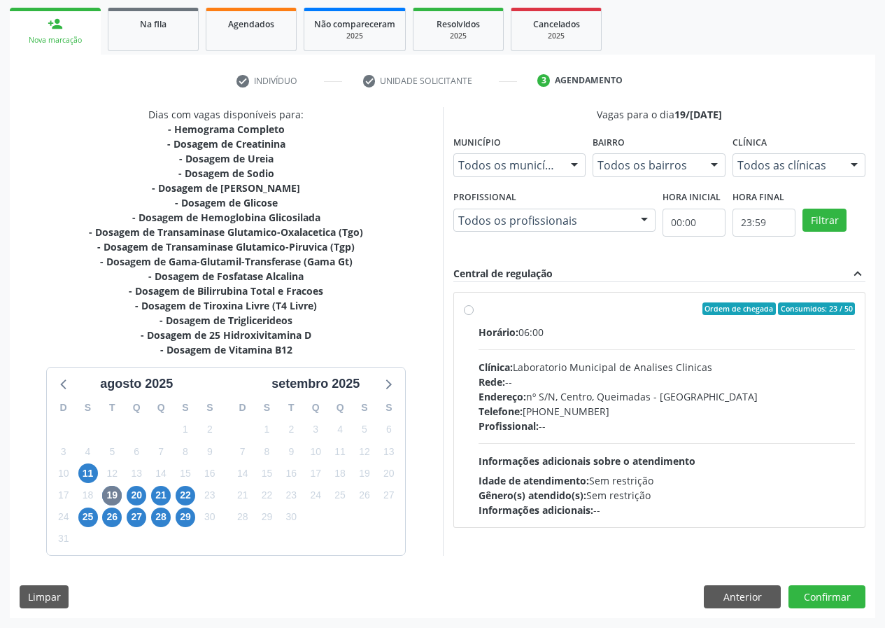
drag, startPoint x: 469, startPoint y: 308, endPoint x: 503, endPoint y: 352, distance: 55.4
click at [479, 308] on label "Ordem de chegada Consumidos: 23 / 50 Horário: 06:00 Clínica: Laboratorio Munici…" at bounding box center [667, 409] width 377 height 215
click at [470, 308] on input "Ordem de chegada Consumidos: 23 / 50 Horário: 06:00 Clínica: Laboratorio Munici…" at bounding box center [469, 308] width 10 height 13
radio input "true"
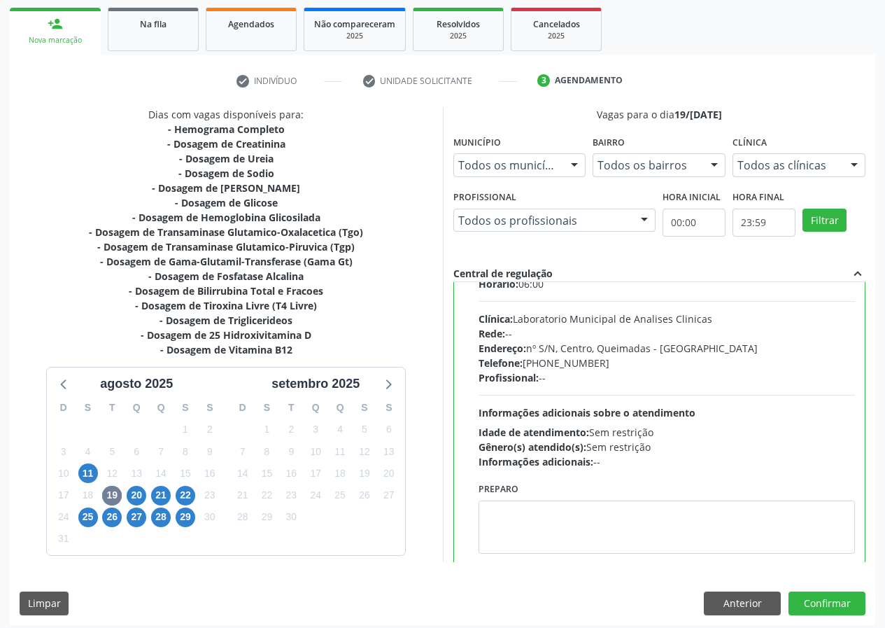
scroll to position [69, 0]
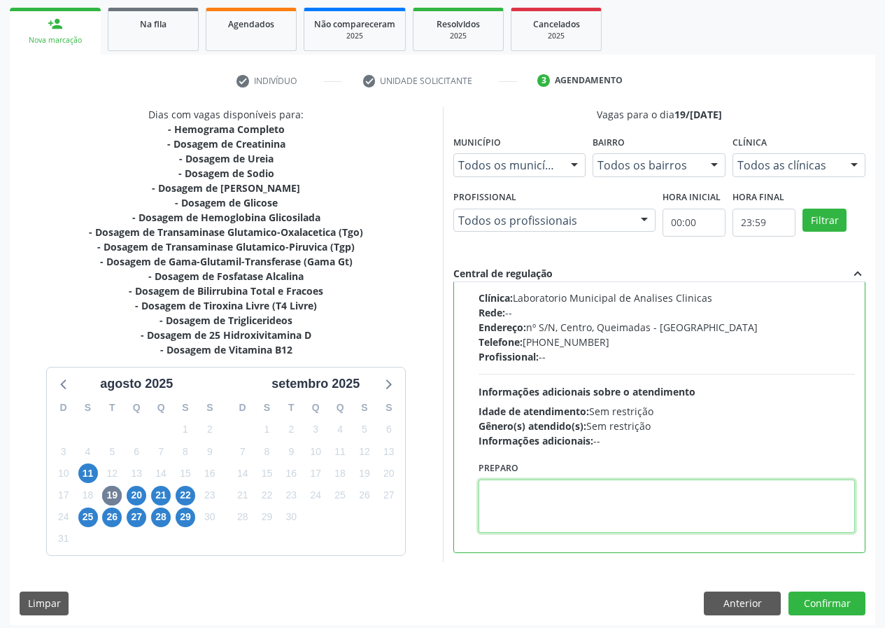
drag, startPoint x: 524, startPoint y: 500, endPoint x: 532, endPoint y: 486, distance: 16.3
click at [532, 487] on textarea at bounding box center [667, 505] width 377 height 53
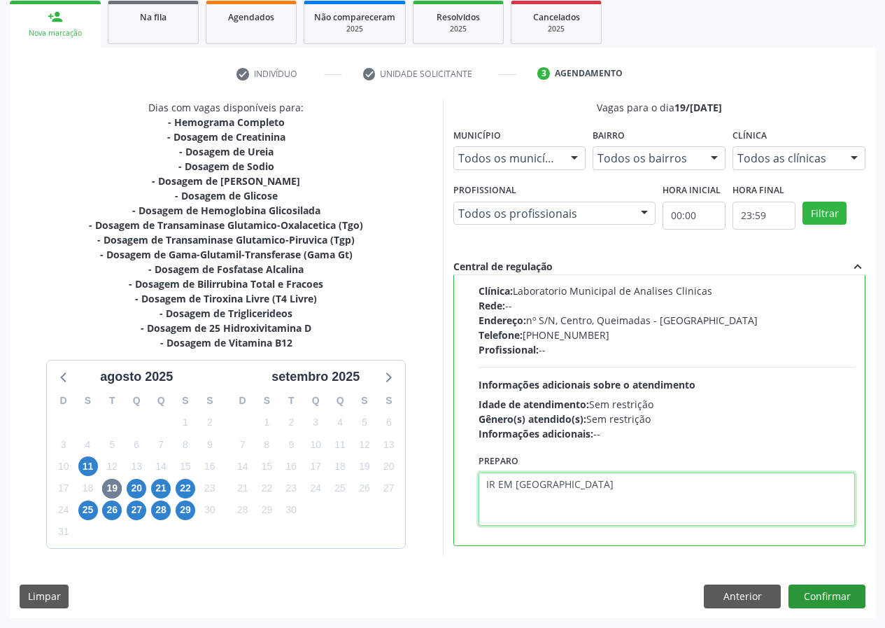
type textarea "IR EM [GEOGRAPHIC_DATA]"
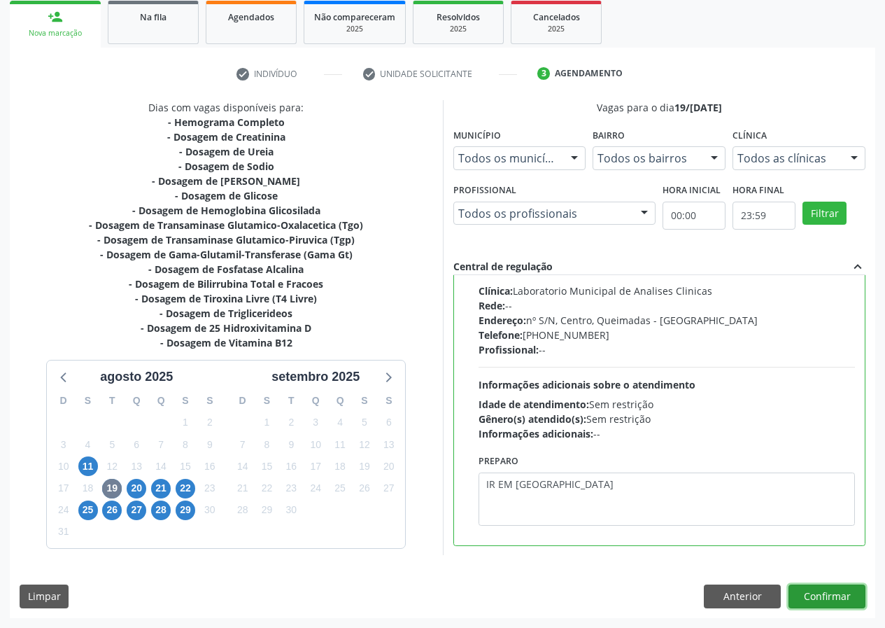
click at [819, 593] on button "Confirmar" at bounding box center [826, 596] width 77 height 24
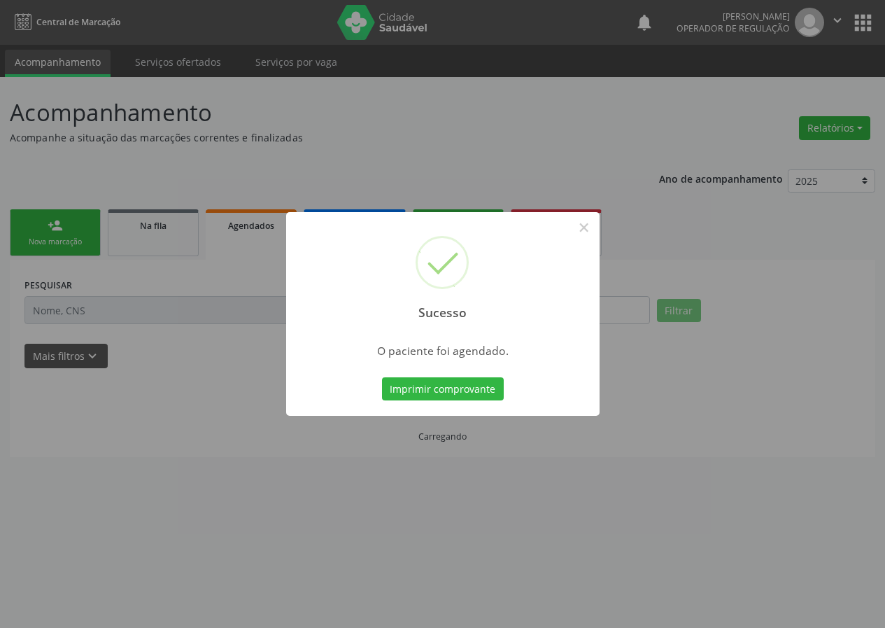
scroll to position [0, 0]
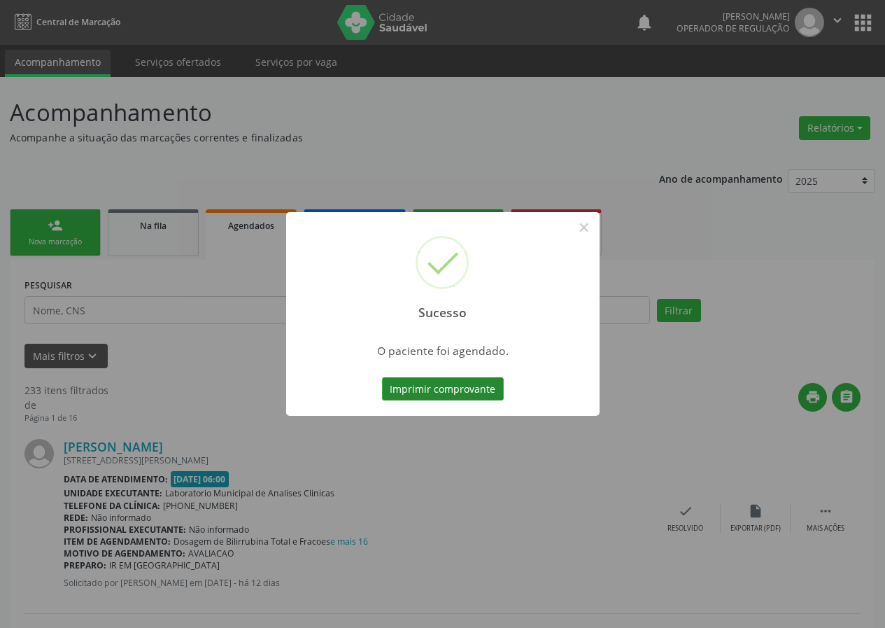
click at [462, 382] on button "Imprimir comprovante" at bounding box center [443, 389] width 122 height 24
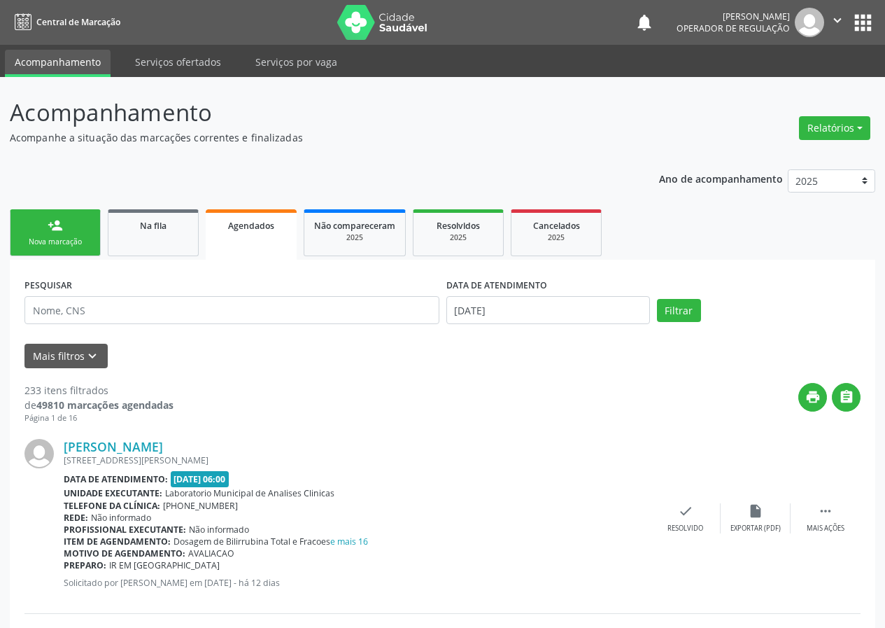
click at [85, 227] on link "person_add Nova marcação" at bounding box center [55, 232] width 91 height 47
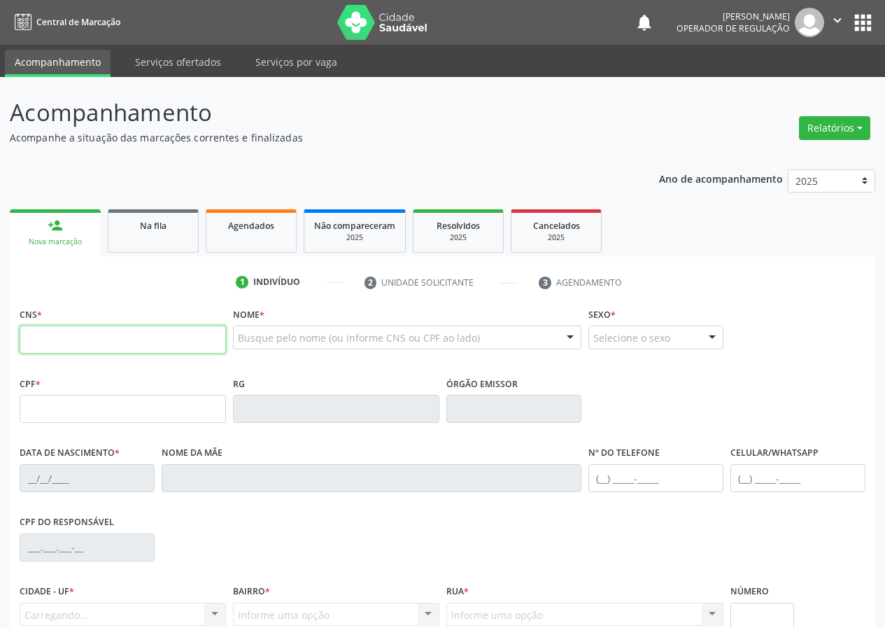
click at [41, 339] on input "text" at bounding box center [123, 339] width 206 height 28
click at [44, 335] on input "text" at bounding box center [123, 339] width 206 height 28
type input "701 4056 1752 3936"
type input "016.776.567-19"
type input "10/01/1953"
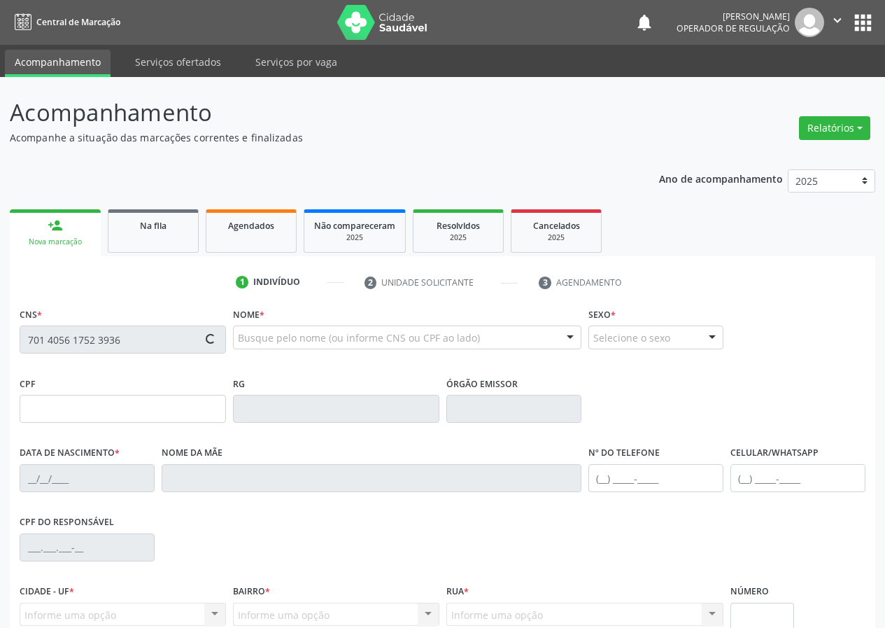
type input "Maria da Costa"
type input "(83) 99917-8072"
type input "195"
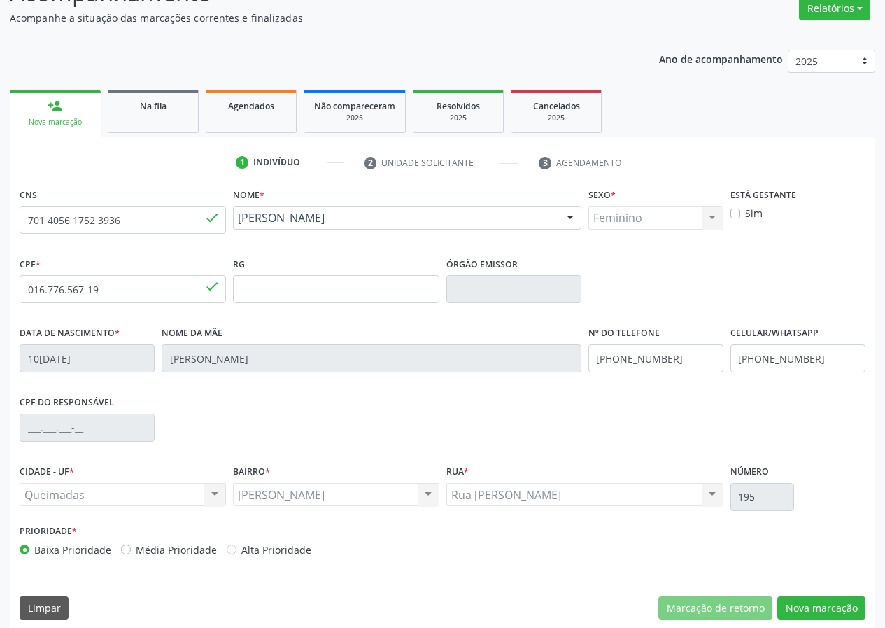
scroll to position [131, 0]
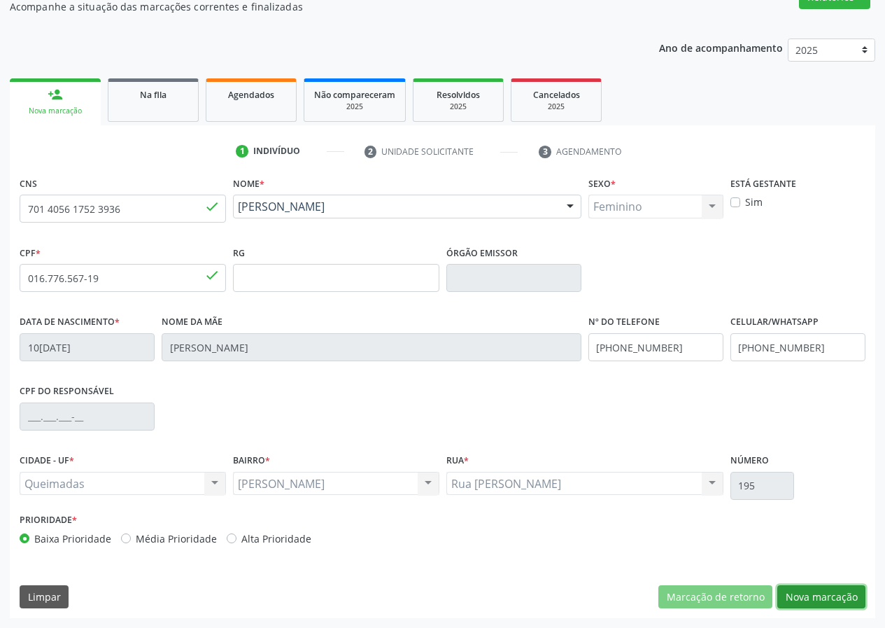
drag, startPoint x: 803, startPoint y: 595, endPoint x: 774, endPoint y: 593, distance: 28.8
click at [774, 593] on div "Marcação de retorno Nova marcação" at bounding box center [761, 597] width 207 height 24
drag, startPoint x: 830, startPoint y: 590, endPoint x: 781, endPoint y: 590, distance: 48.3
click at [828, 590] on button "Nova marcação" at bounding box center [821, 597] width 88 height 24
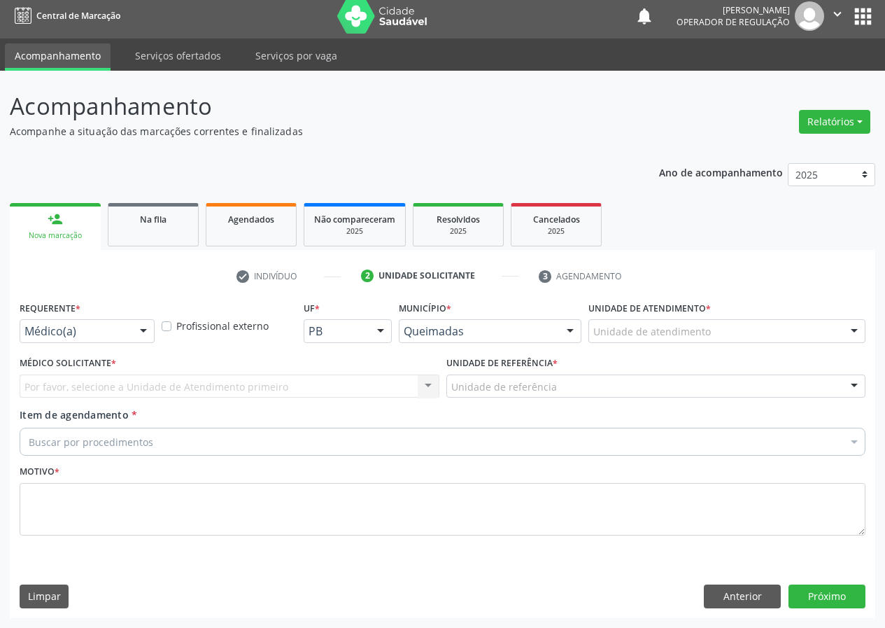
scroll to position [6, 0]
drag, startPoint x: 145, startPoint y: 331, endPoint x: 150, endPoint y: 369, distance: 38.9
click at [145, 332] on div at bounding box center [143, 332] width 21 height 24
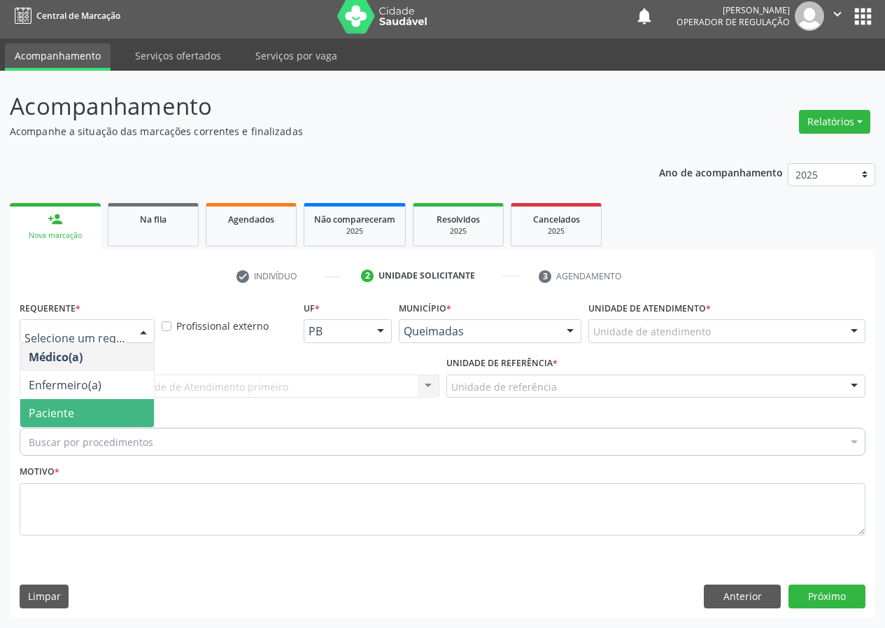
click at [155, 411] on div "Médico(a) Enfermeiro(a) Paciente Nenhum resultado encontrado para: " " Não há n…" at bounding box center [87, 385] width 135 height 85
drag, startPoint x: 106, startPoint y: 422, endPoint x: 221, endPoint y: 381, distance: 122.4
click at [115, 417] on span "Paciente" at bounding box center [87, 413] width 134 height 28
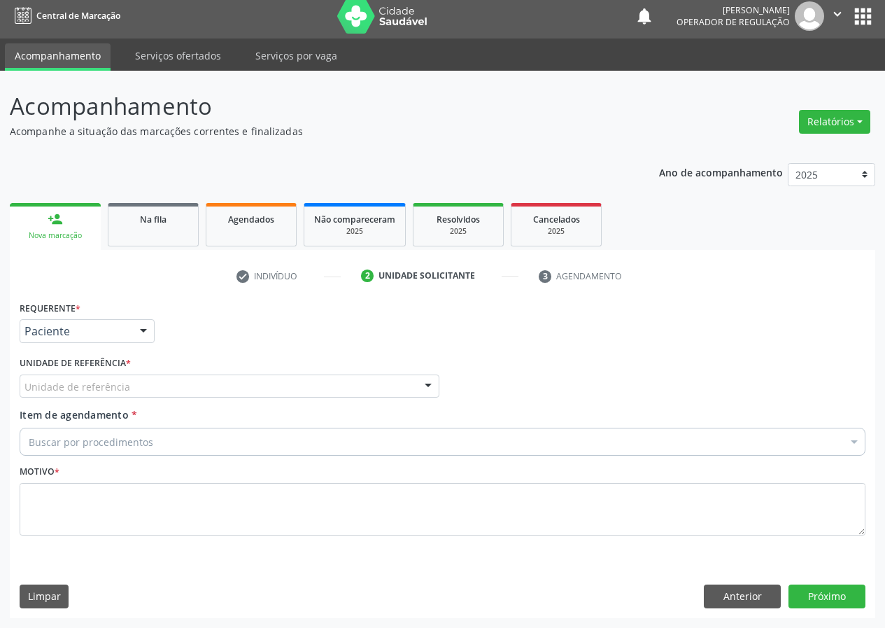
drag, startPoint x: 430, startPoint y: 384, endPoint x: 404, endPoint y: 390, distance: 26.5
click at [404, 390] on div "Unidade de referência UBSF Ligeiro II UBSF Saulo Leal [PERSON_NAME] UBSF Castan…" at bounding box center [230, 386] width 420 height 24
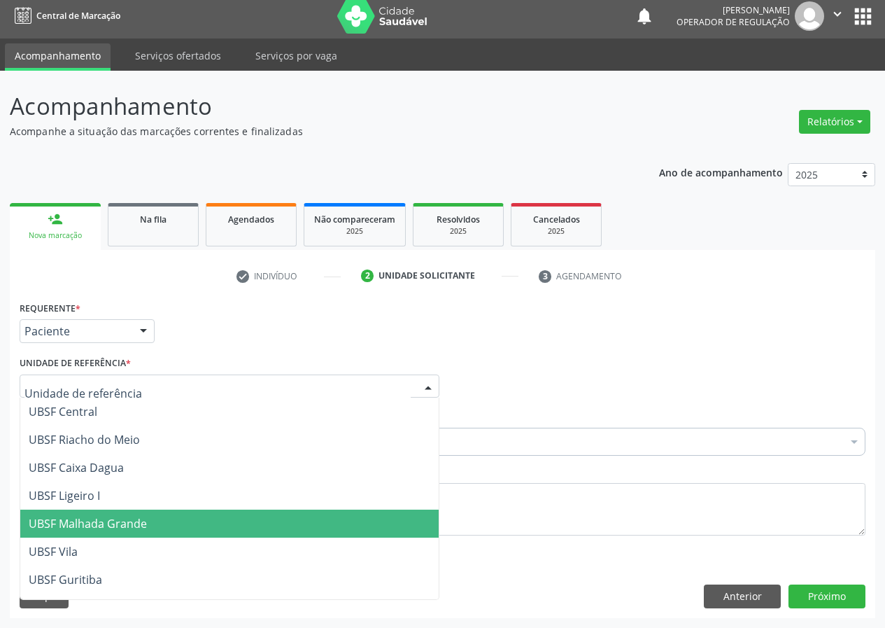
scroll to position [218, 0]
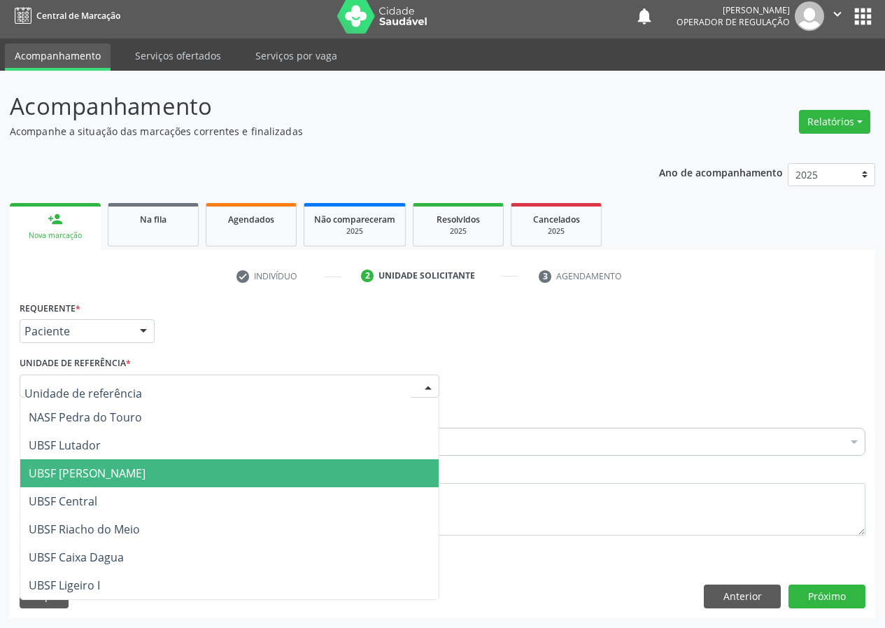
click at [113, 470] on span "UBSF [PERSON_NAME]" at bounding box center [87, 472] width 117 height 15
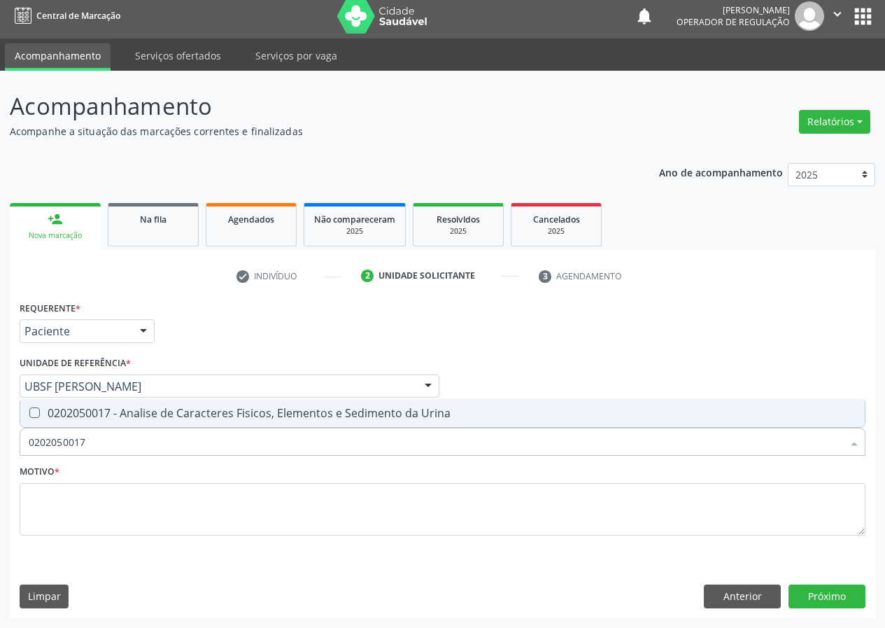
drag, startPoint x: 33, startPoint y: 411, endPoint x: 48, endPoint y: 485, distance: 74.9
click at [39, 434] on div "0202050017 Selecionar todos 0202050017 - Analise de Caracteres Fisicos, Element…" at bounding box center [443, 439] width 846 height 24
type input "0202050017"
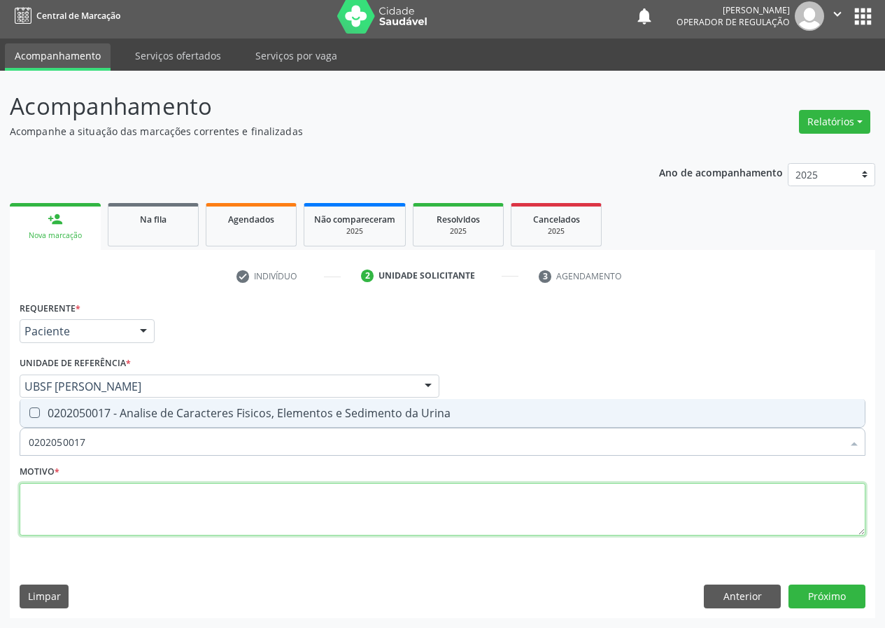
drag, startPoint x: 50, startPoint y: 502, endPoint x: 71, endPoint y: 497, distance: 21.4
click at [64, 500] on textarea at bounding box center [443, 509] width 846 height 53
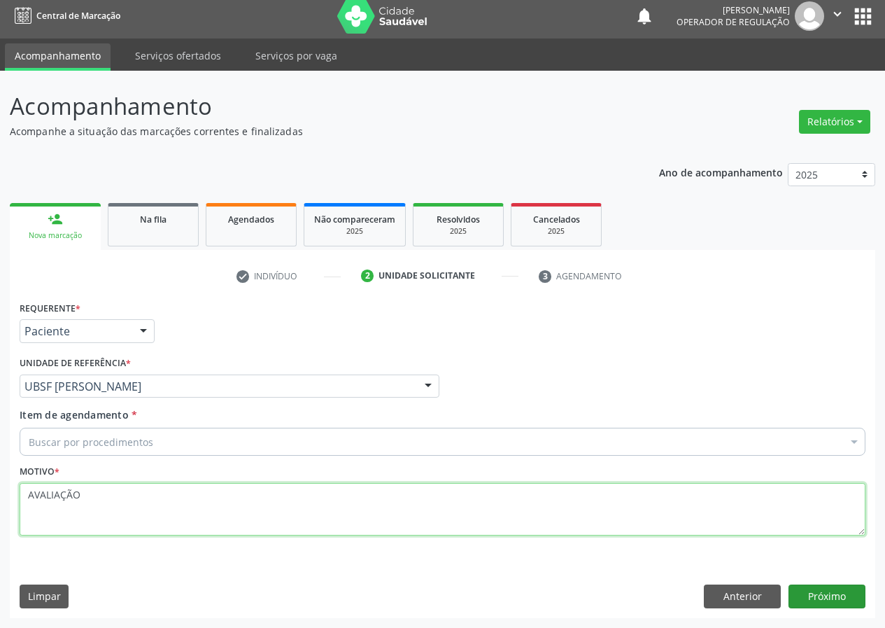
type textarea "AVALIAÇÃO"
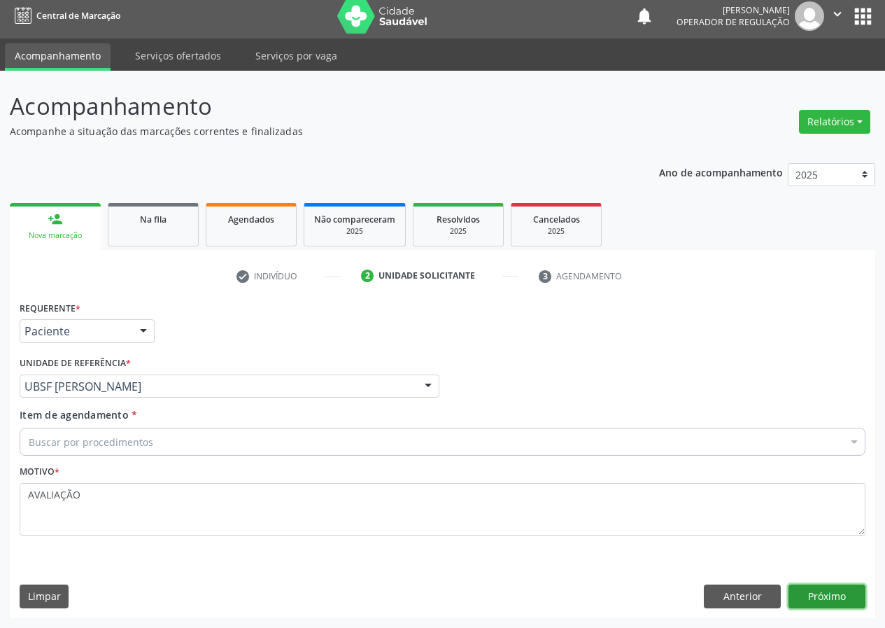
drag, startPoint x: 826, startPoint y: 595, endPoint x: 190, endPoint y: 539, distance: 639.0
click at [823, 593] on button "Próximo" at bounding box center [826, 596] width 77 height 24
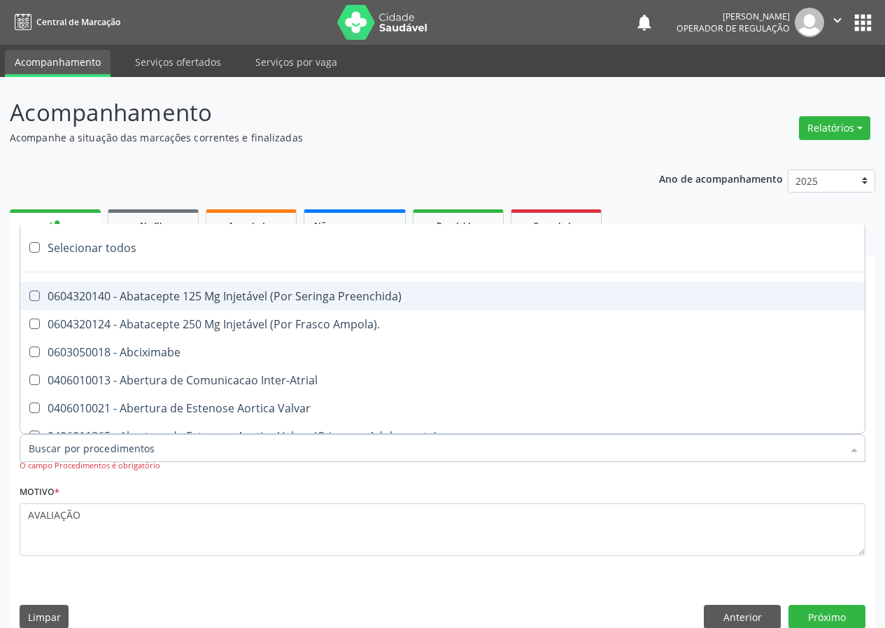
scroll to position [6, 0]
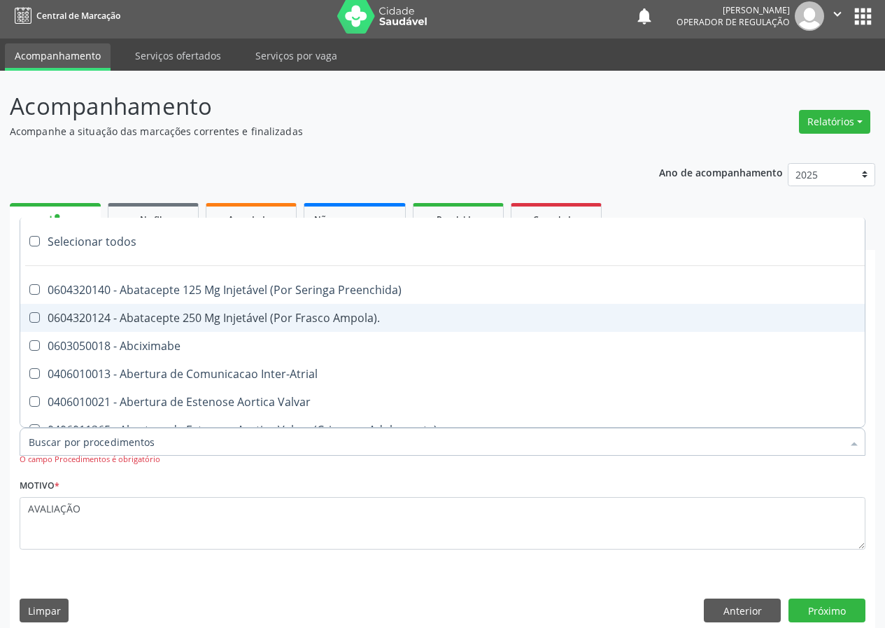
click at [50, 443] on input "Item de agendamento *" at bounding box center [436, 441] width 814 height 28
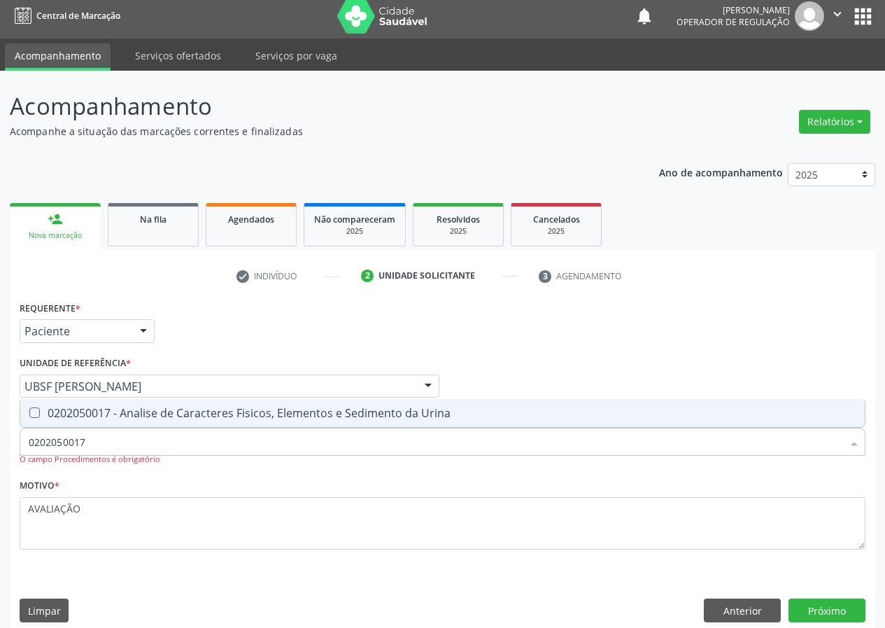
drag, startPoint x: 30, startPoint y: 409, endPoint x: 81, endPoint y: 523, distance: 125.0
click at [34, 431] on div "0202050017 Selecionar todos 0202050017 - Analise de Caracteres Fisicos, Element…" at bounding box center [443, 439] width 846 height 24
drag, startPoint x: 814, startPoint y: 604, endPoint x: 38, endPoint y: 455, distance: 789.9
click at [786, 601] on div "Anterior Próximo" at bounding box center [785, 610] width 162 height 24
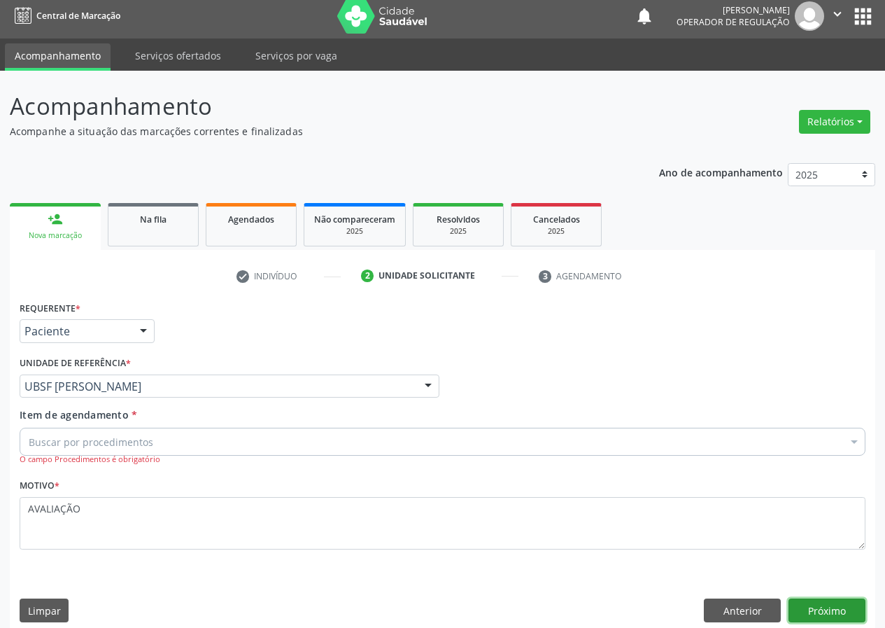
click at [811, 605] on button "Próximo" at bounding box center [826, 610] width 77 height 24
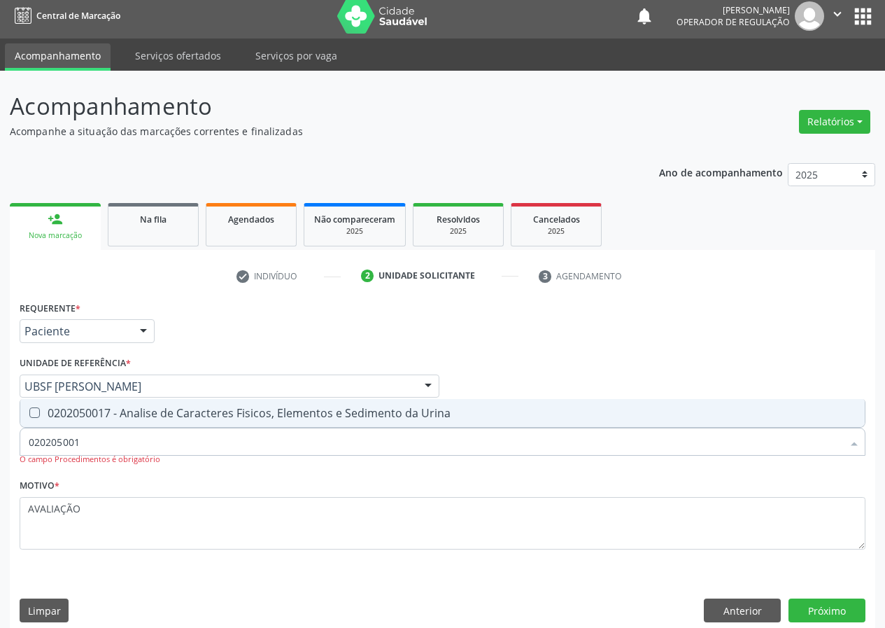
type input "0202050017"
click at [30, 411] on Urina at bounding box center [34, 412] width 10 height 10
click at [29, 411] on Urina "checkbox" at bounding box center [24, 412] width 9 height 9
checkbox Urina "true"
click at [835, 609] on button "Próximo" at bounding box center [826, 610] width 77 height 24
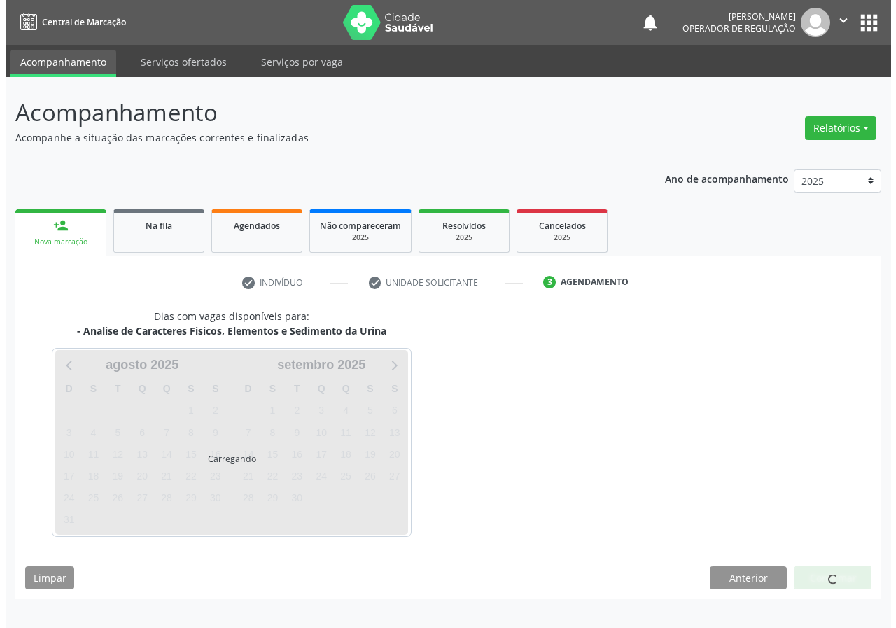
scroll to position [0, 0]
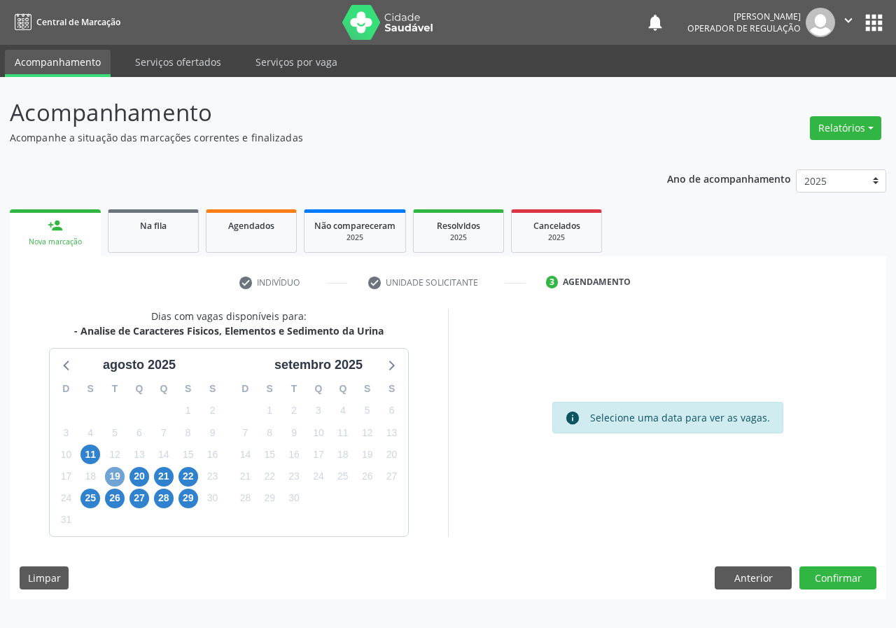
click at [114, 475] on span "19" at bounding box center [115, 477] width 20 height 20
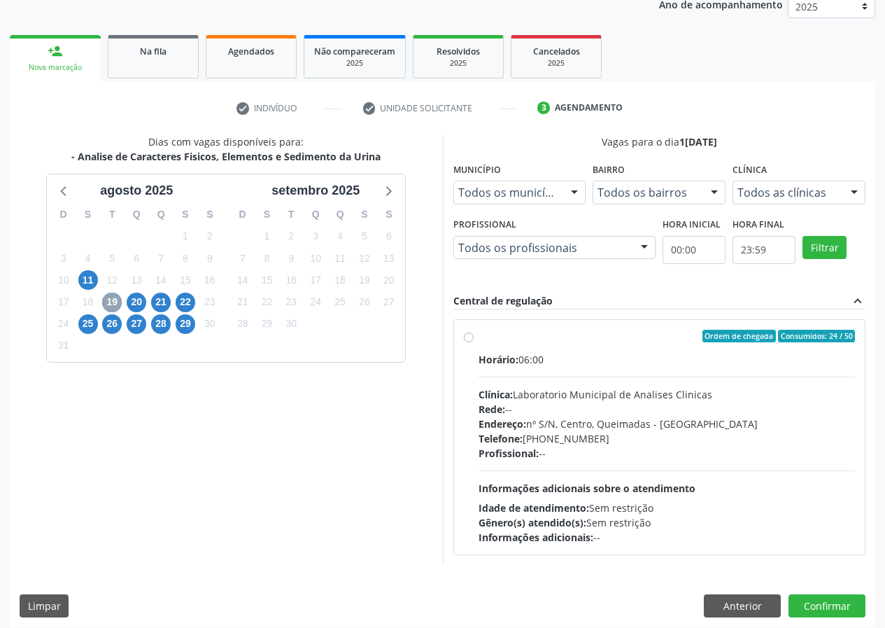
scroll to position [183, 0]
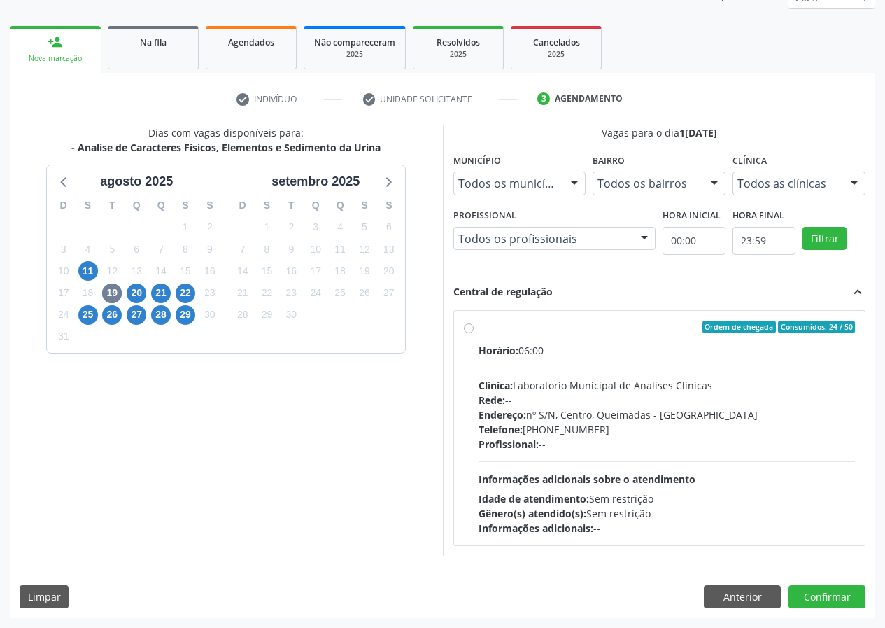
click at [474, 329] on div "Ordem de chegada Consumidos: 24 / 50 Horário: 06:00 Clínica: Laboratorio Munici…" at bounding box center [660, 427] width 392 height 215
radio input "true"
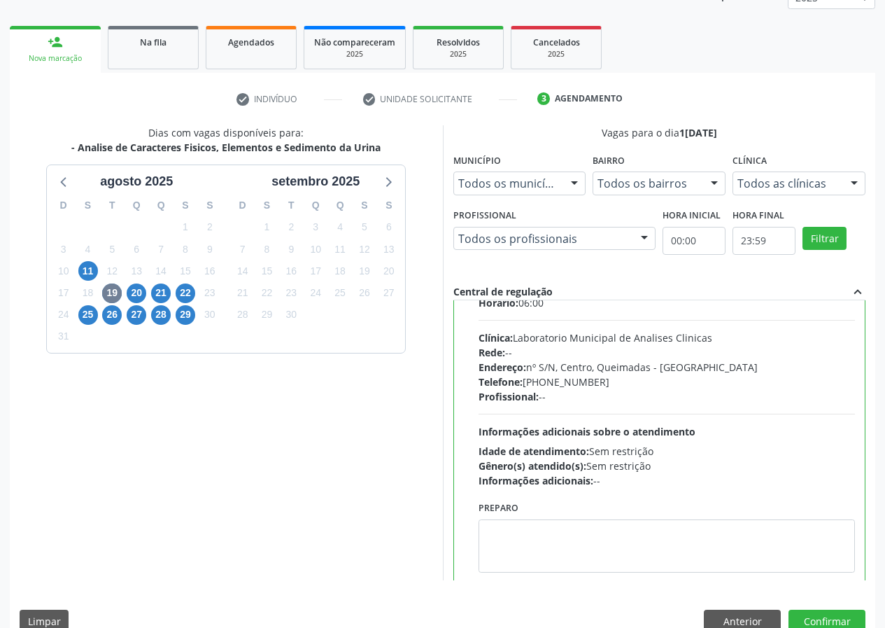
scroll to position [69, 0]
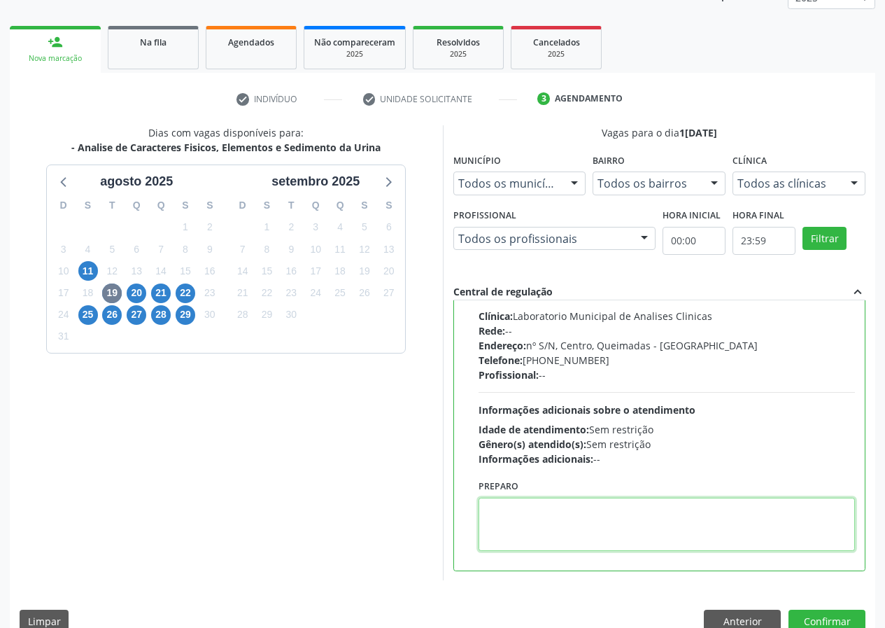
drag, startPoint x: 500, startPoint y: 515, endPoint x: 472, endPoint y: 405, distance: 113.2
click at [483, 465] on div "Ordem de chegada Consumidos: 24 / 50 Horário: 06:00 Clínica: Laboratorio Munici…" at bounding box center [659, 405] width 411 height 328
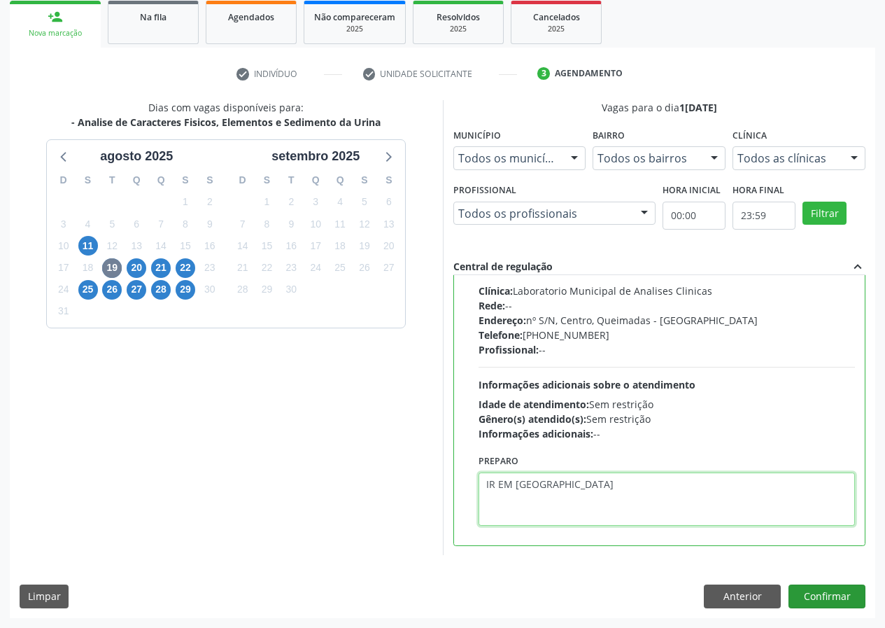
type textarea "IR EM [GEOGRAPHIC_DATA]"
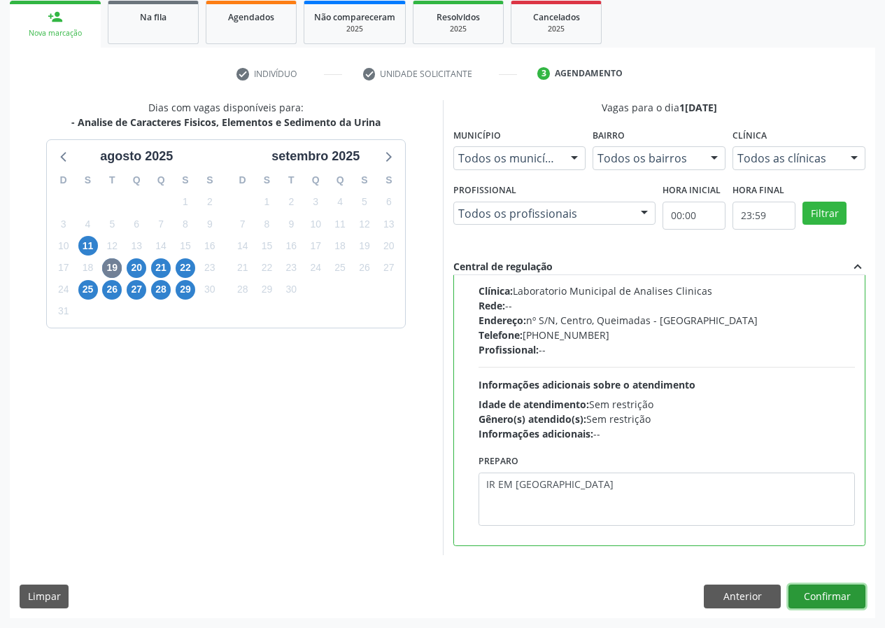
click at [830, 597] on button "Confirmar" at bounding box center [826, 596] width 77 height 24
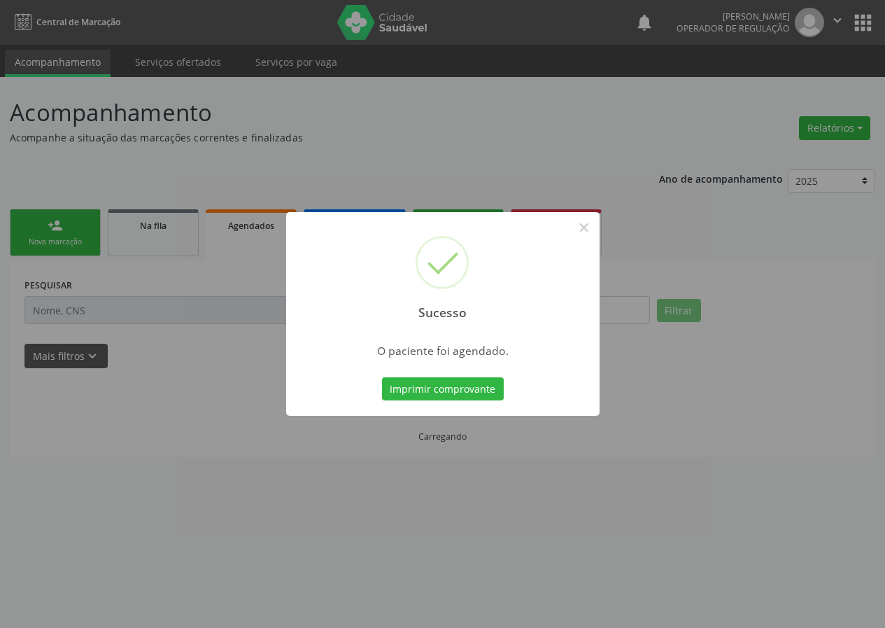
scroll to position [0, 0]
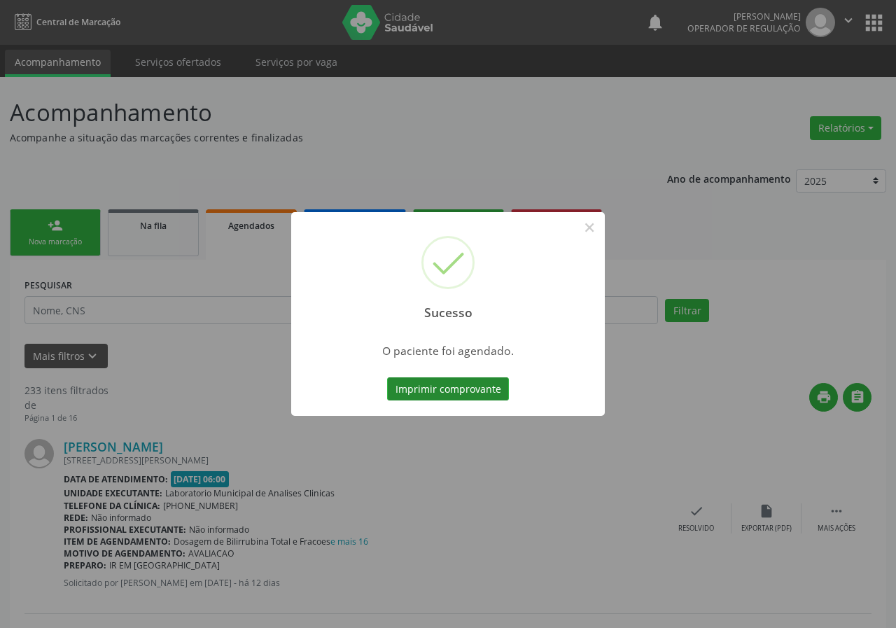
click at [440, 392] on button "Imprimir comprovante" at bounding box center [448, 389] width 122 height 24
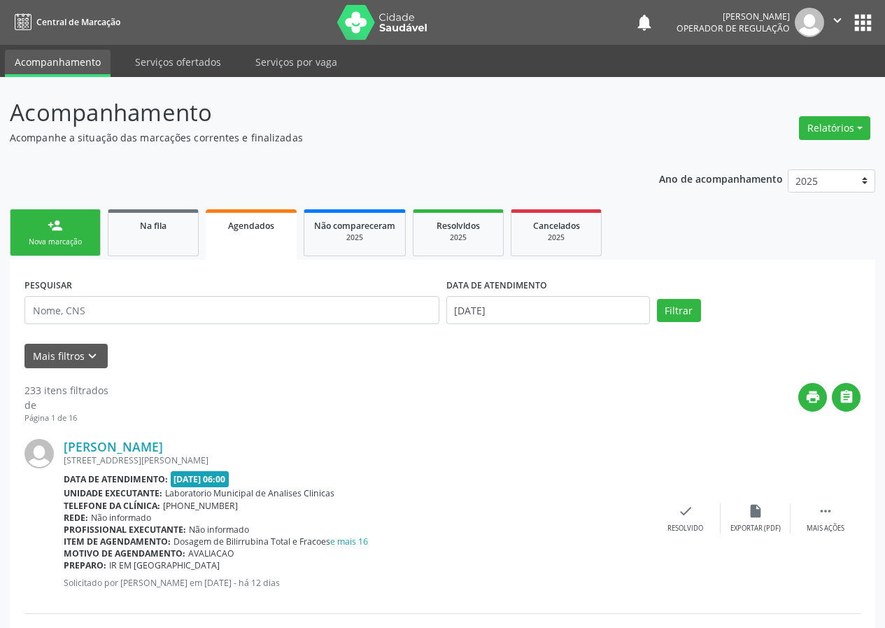
click at [64, 231] on link "person_add Nova marcação" at bounding box center [55, 232] width 91 height 47
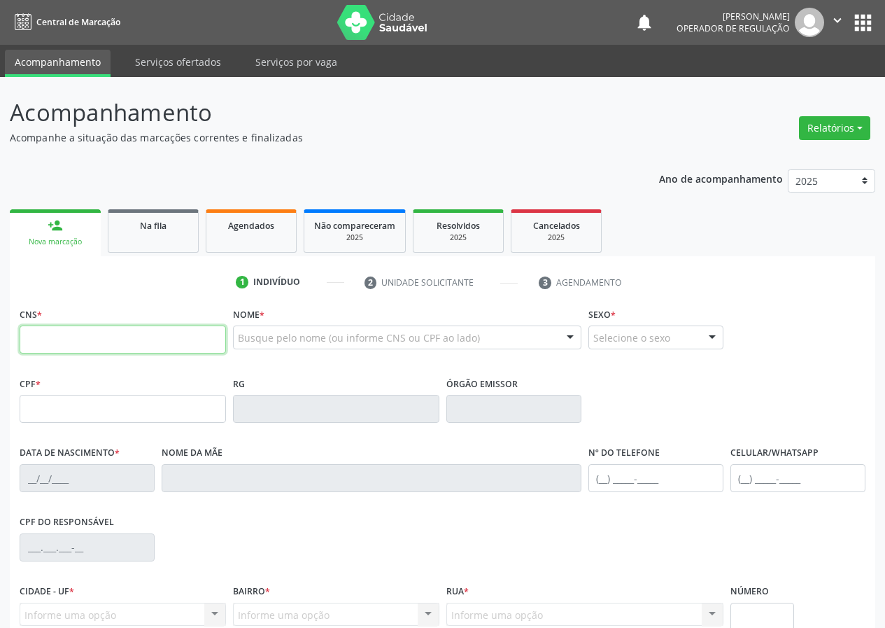
click at [38, 335] on input "text" at bounding box center [123, 339] width 206 height 28
drag, startPoint x: 246, startPoint y: 339, endPoint x: 255, endPoint y: 336, distance: 8.8
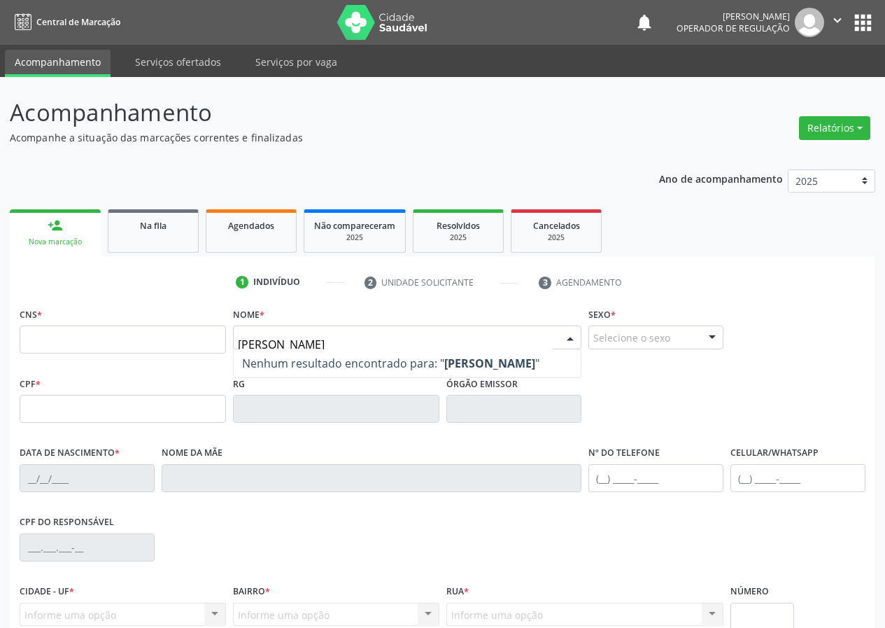
drag, startPoint x: 424, startPoint y: 345, endPoint x: 271, endPoint y: 346, distance: 152.5
click at [271, 349] on div "[PERSON_NAME] resultado encontrado para: " [PERSON_NAME] " Não há nenhuma opção…" at bounding box center [407, 337] width 348 height 24
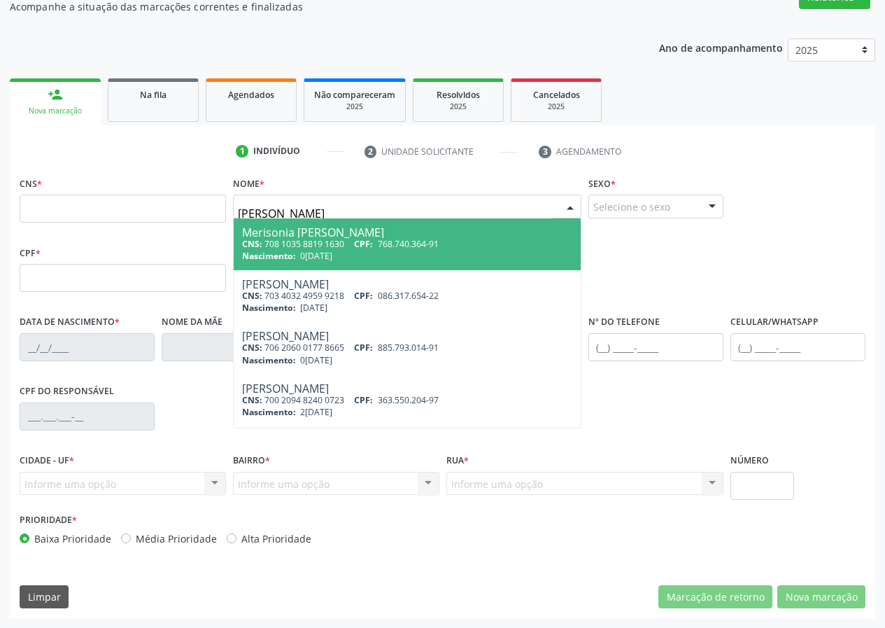
type input "[PERSON_NAME]"
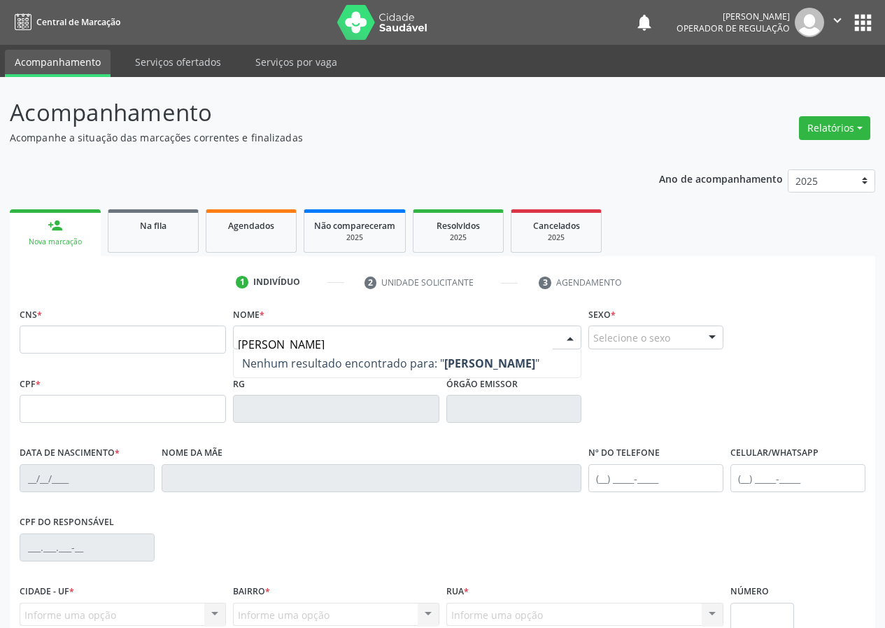
drag, startPoint x: 356, startPoint y: 353, endPoint x: 238, endPoint y: 369, distance: 119.3
click at [233, 349] on div "[PERSON_NAME] resultado encontrado para: " [PERSON_NAME] " Não há nenhuma opção…" at bounding box center [407, 337] width 348 height 24
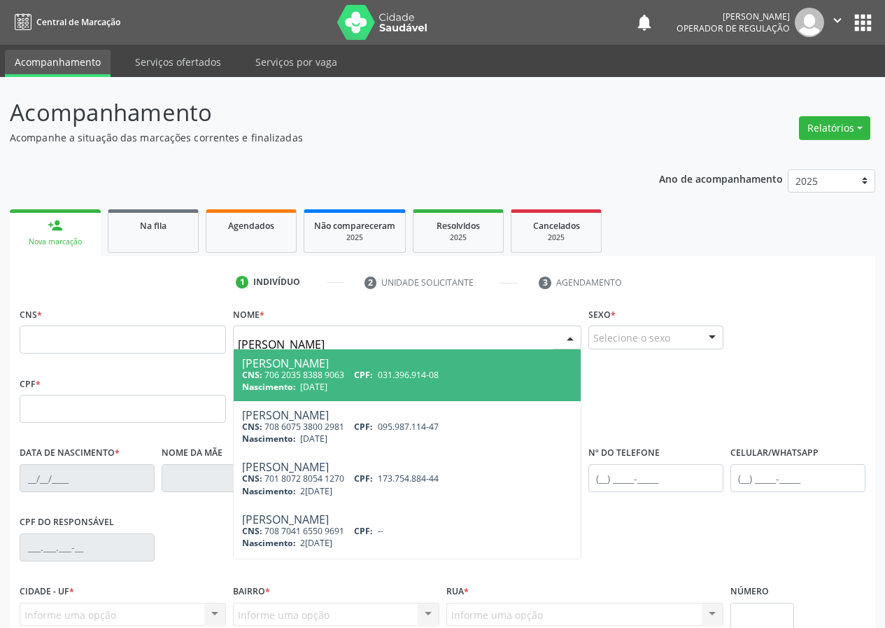
drag, startPoint x: 231, startPoint y: 344, endPoint x: 194, endPoint y: 351, distance: 37.0
click at [194, 351] on div "CNS * Nome * [PERSON_NAME] CNS: 706 2035 8388 9063 CPF: 031.396.914-08 Nascimen…" at bounding box center [442, 338] width 853 height 69
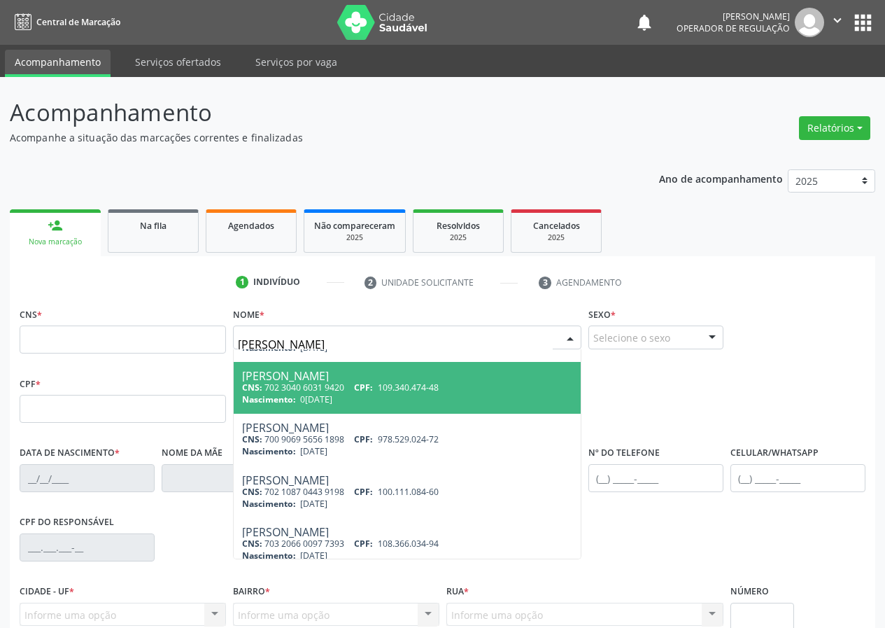
scroll to position [506, 0]
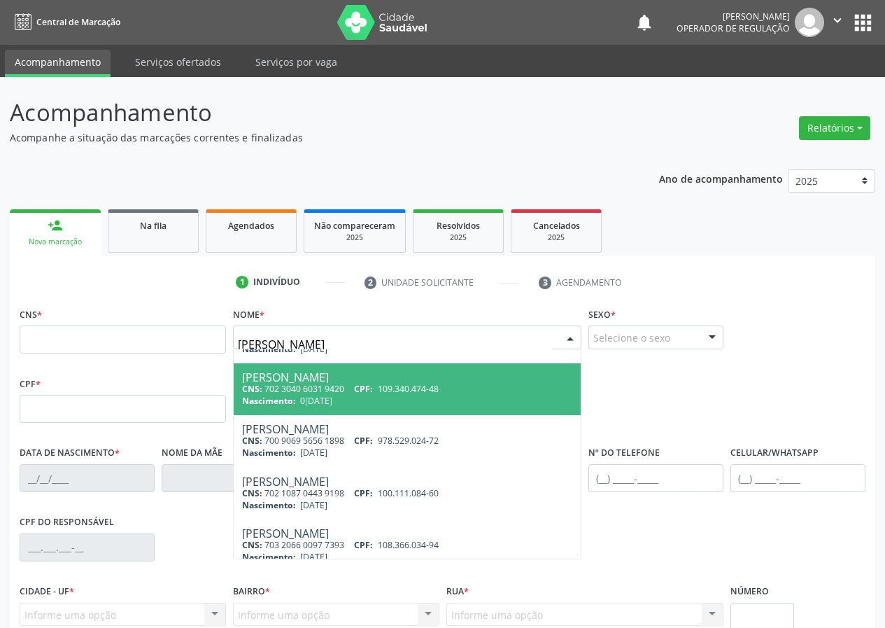
drag, startPoint x: 319, startPoint y: 346, endPoint x: 191, endPoint y: 367, distance: 129.9
click at [191, 367] on div "CNS * Nome * [PERSON_NAME] CNS: 702 4095 5542 7124 CPF: 713.507.994-91 Nascimen…" at bounding box center [442, 338] width 853 height 69
type input "[PERSON_NAME]"
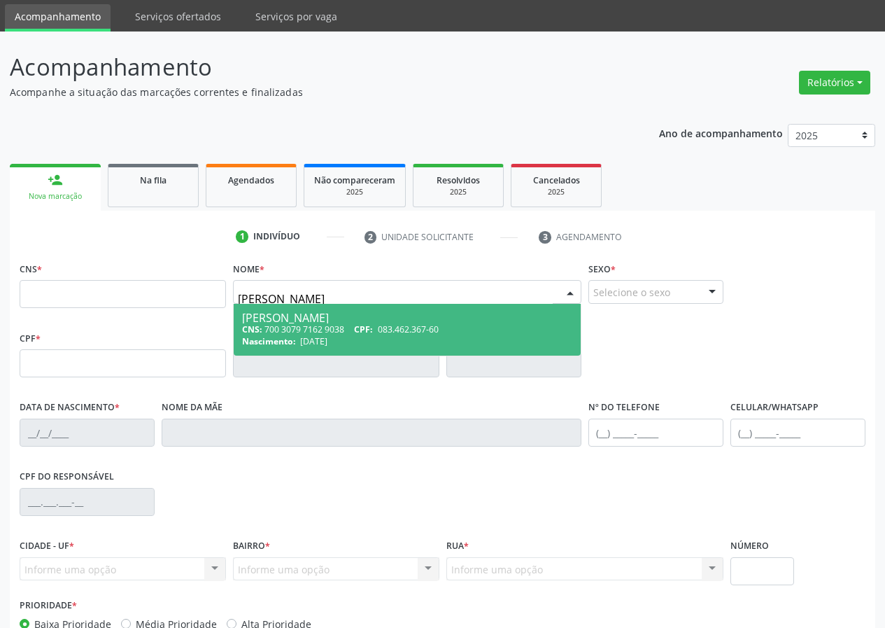
scroll to position [70, 0]
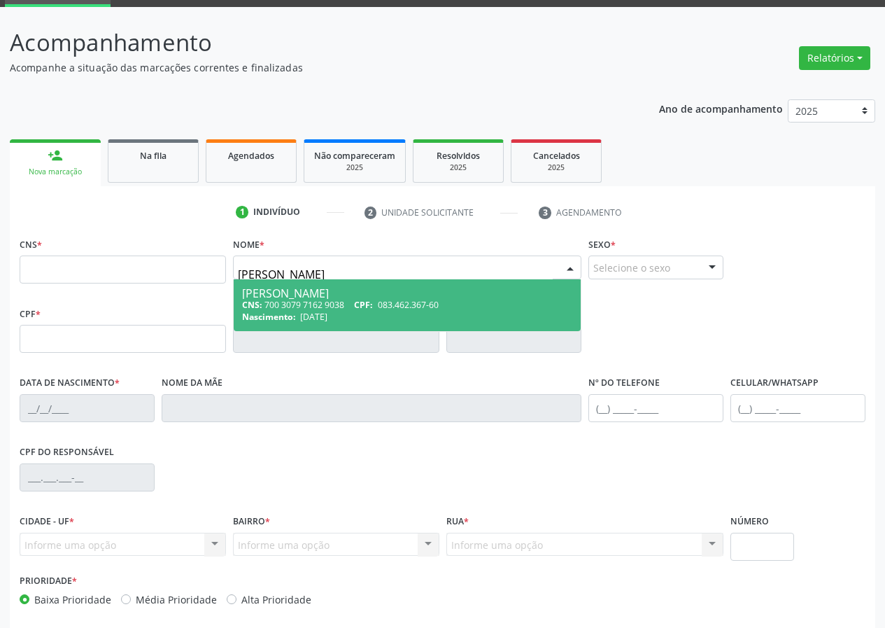
click at [302, 301] on div "CNS: 700 3079 7162 9038 CPF: 083.462.367-60" at bounding box center [407, 305] width 330 height 12
type input "700 3079 7162 9038"
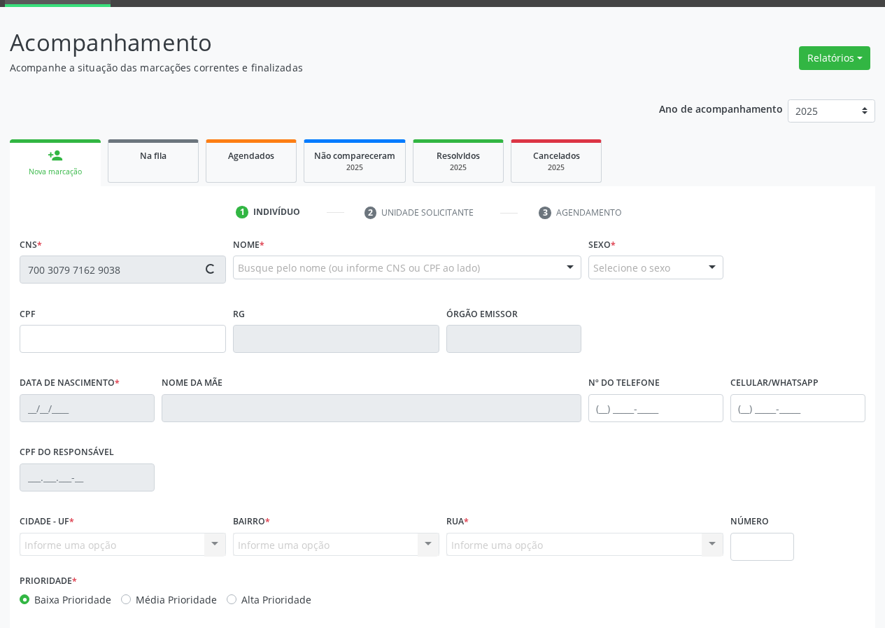
type input "083.462.367-60"
type input "[DATE]"
type input "[PERSON_NAME]"
type input "[PHONE_NUMBER]"
type input "S/N"
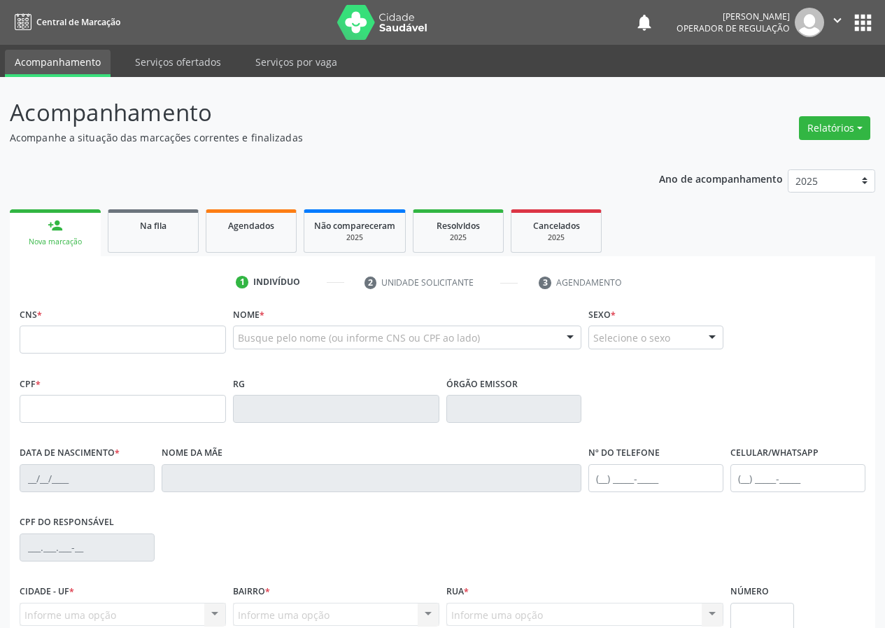
scroll to position [70, 0]
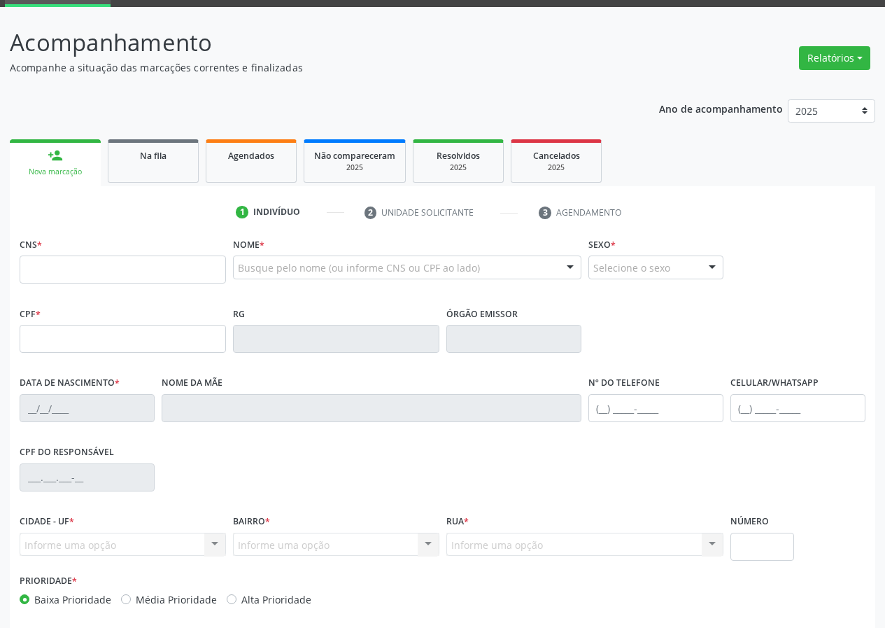
drag, startPoint x: 246, startPoint y: 270, endPoint x: 239, endPoint y: 257, distance: 14.4
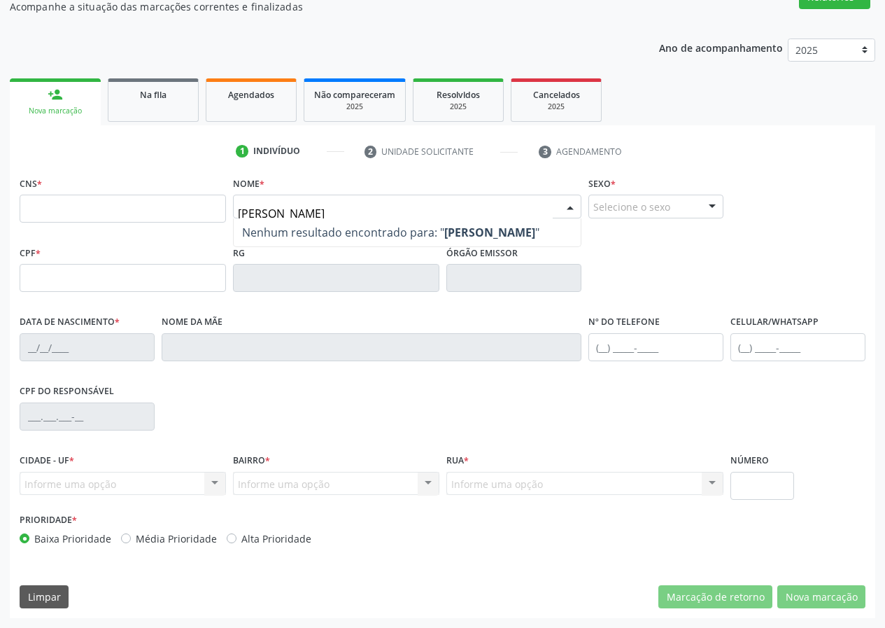
scroll to position [61, 0]
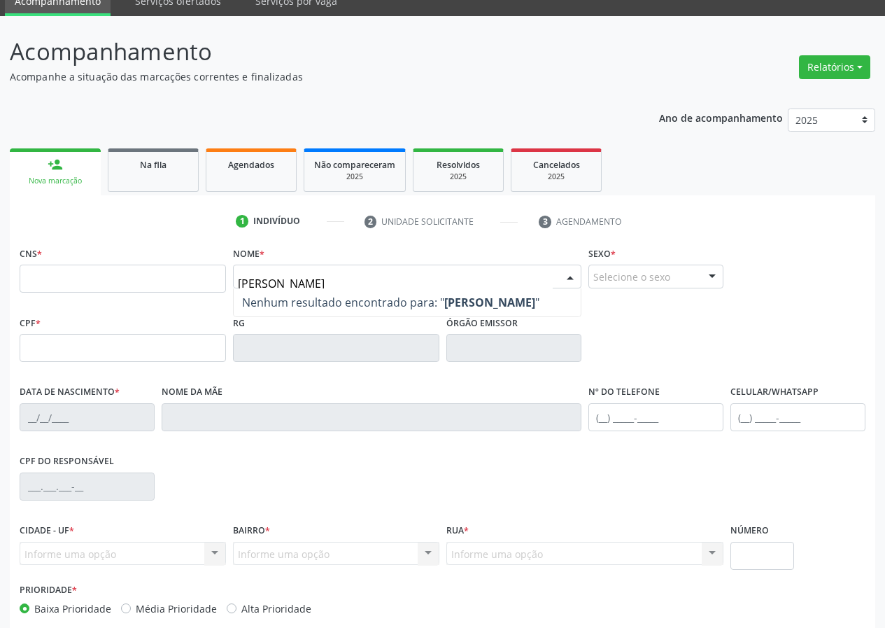
drag, startPoint x: 360, startPoint y: 283, endPoint x: 276, endPoint y: 299, distance: 86.3
click at [277, 288] on div "[PERSON_NAME] resultado encontrado para: " [PERSON_NAME] " Não há nenhuma opção…" at bounding box center [407, 276] width 348 height 24
type input "[PERSON_NAME]"
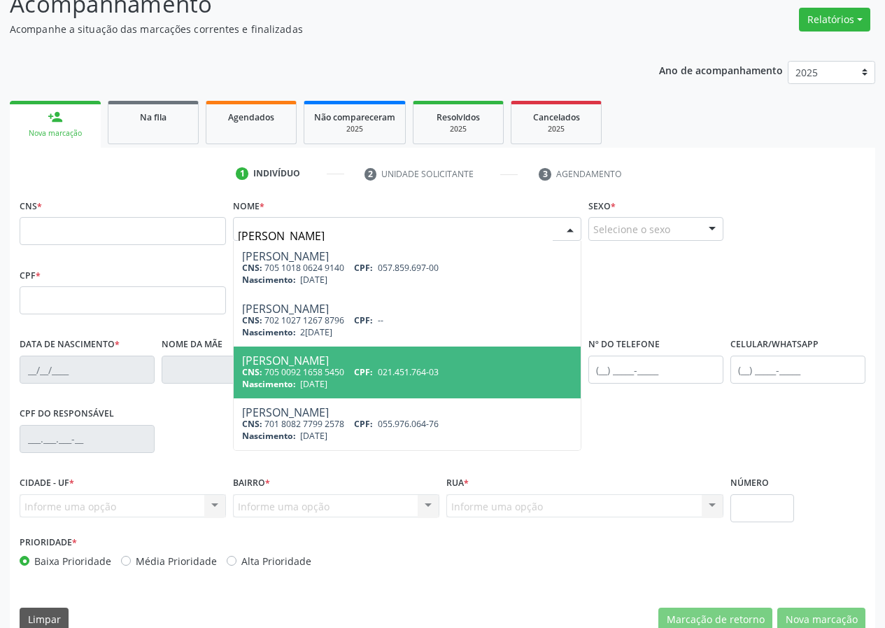
scroll to position [131, 0]
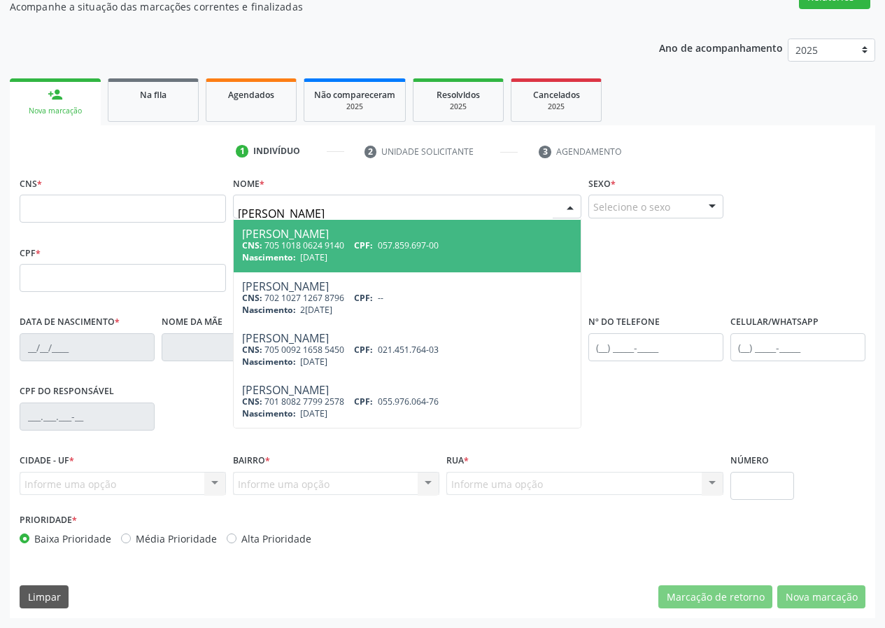
drag, startPoint x: 293, startPoint y: 218, endPoint x: 215, endPoint y: 229, distance: 78.5
click at [215, 229] on div "CNS * Nome * [PERSON_NAME] CNS: 708 1035 8819 1630 CPF: 768.740.364-91 Nascimen…" at bounding box center [442, 207] width 853 height 69
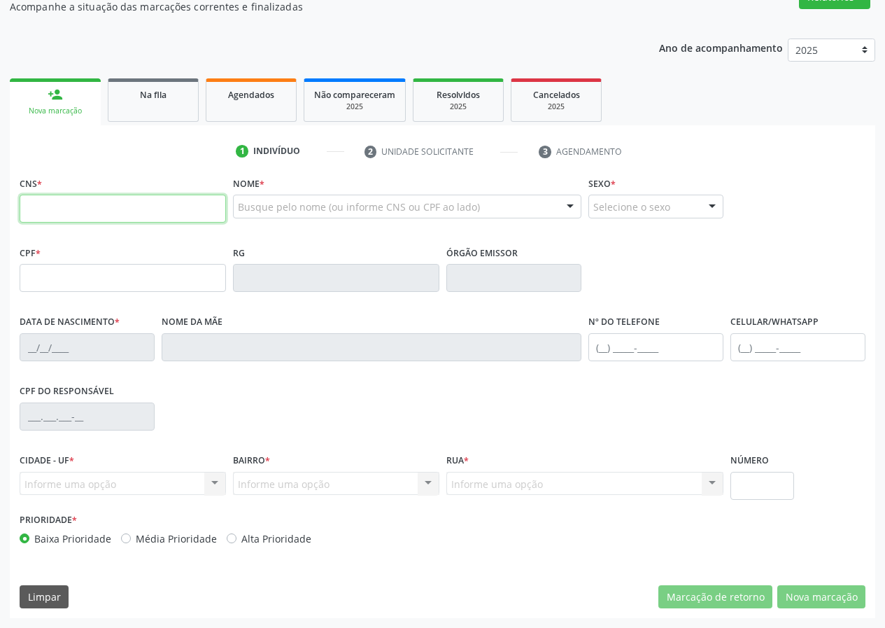
click at [31, 199] on input "text" at bounding box center [123, 208] width 206 height 28
type input "702 5003 0730 4236"
type input "917.691.674-04"
type input "2[DATE]"
type input "Eudete [PERSON_NAME]"
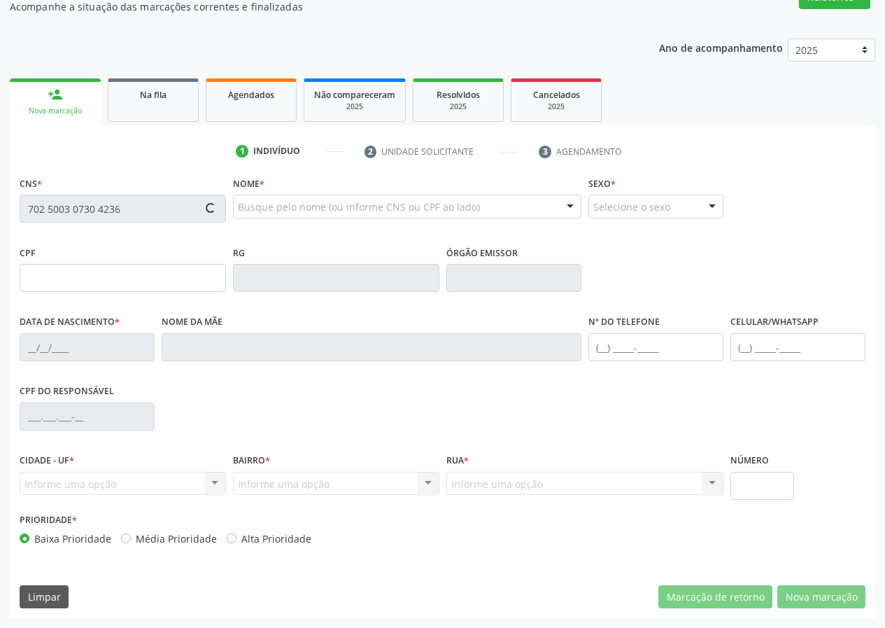
type input "[PHONE_NUMBER]"
type input "87"
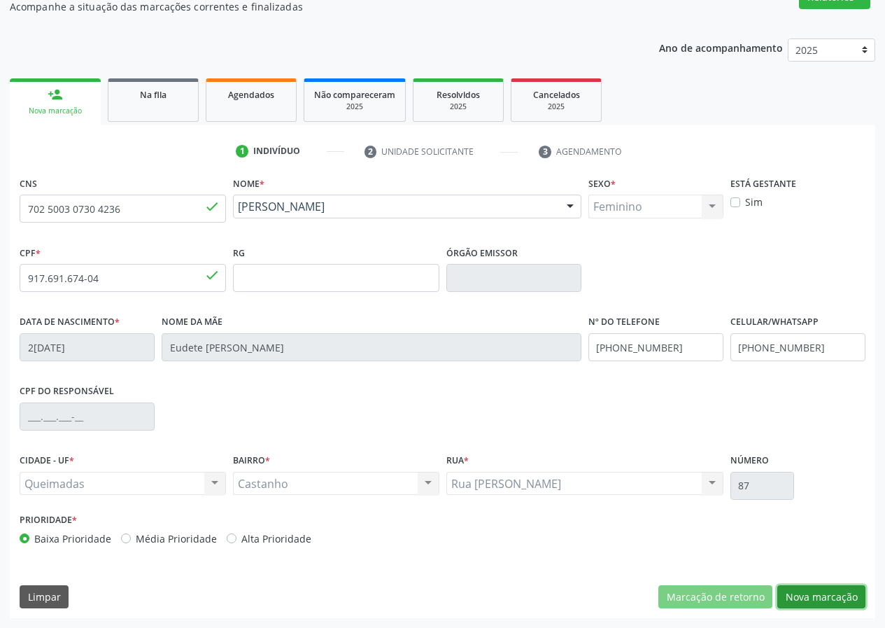
click at [810, 596] on button "Nova marcação" at bounding box center [821, 597] width 88 height 24
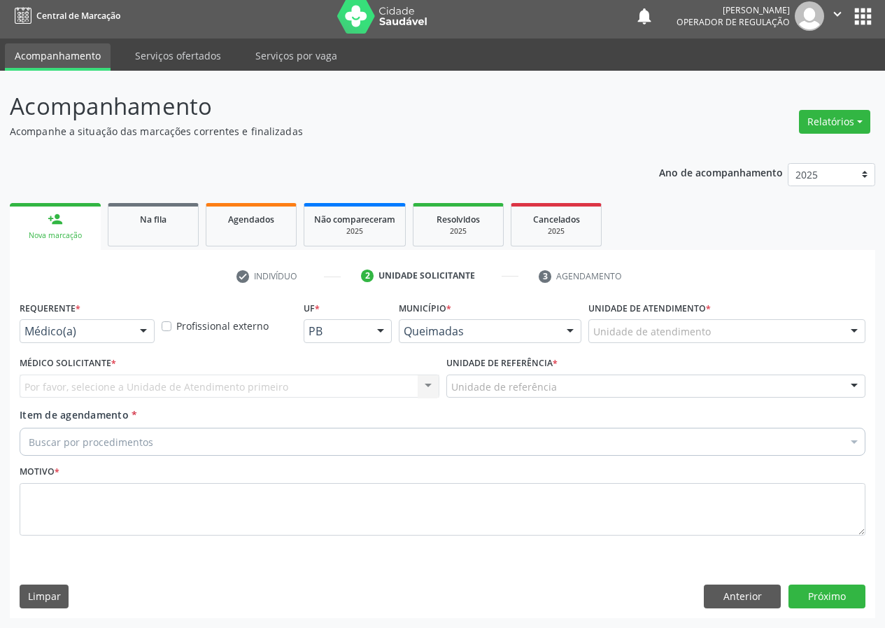
scroll to position [6, 0]
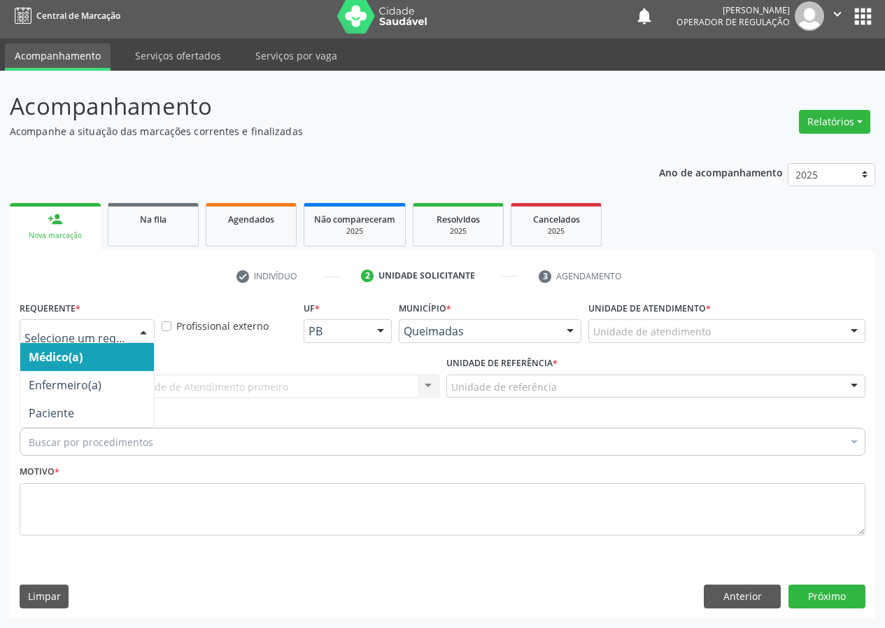
drag, startPoint x: 139, startPoint y: 328, endPoint x: 139, endPoint y: 442, distance: 114.0
click at [139, 329] on div at bounding box center [143, 332] width 21 height 24
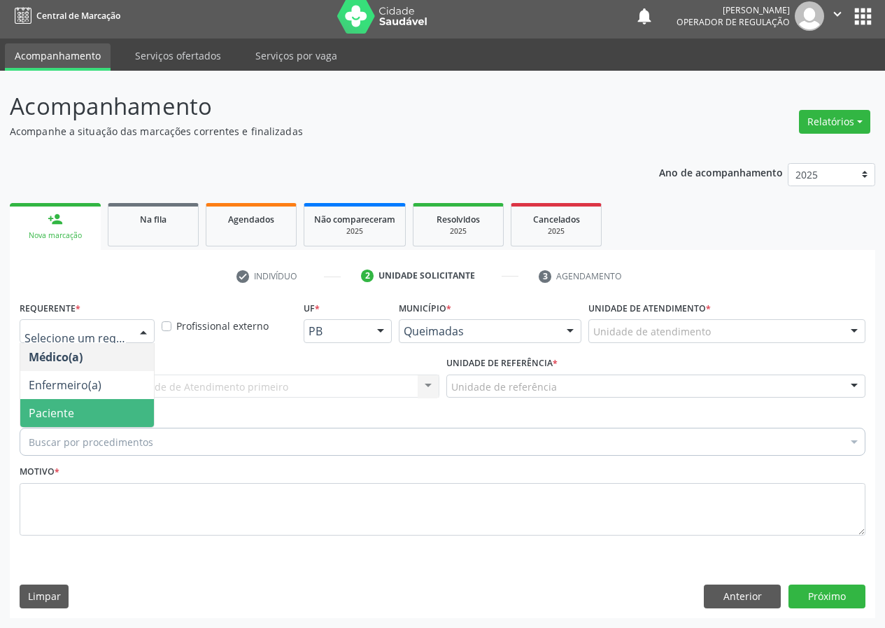
click at [131, 418] on span "Paciente" at bounding box center [87, 413] width 134 height 28
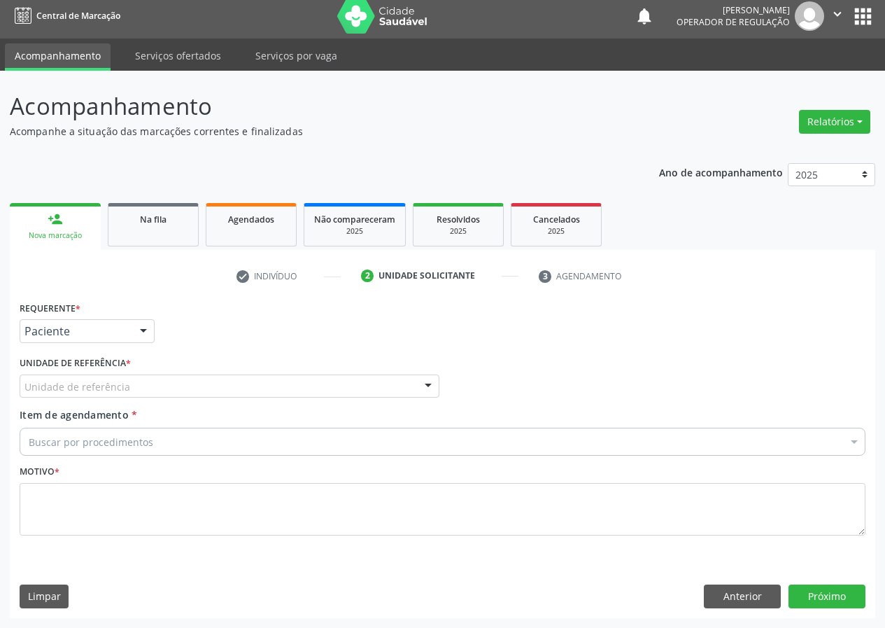
drag, startPoint x: 409, startPoint y: 390, endPoint x: 363, endPoint y: 392, distance: 45.5
click at [406, 389] on div "Unidade de referência" at bounding box center [230, 386] width 420 height 24
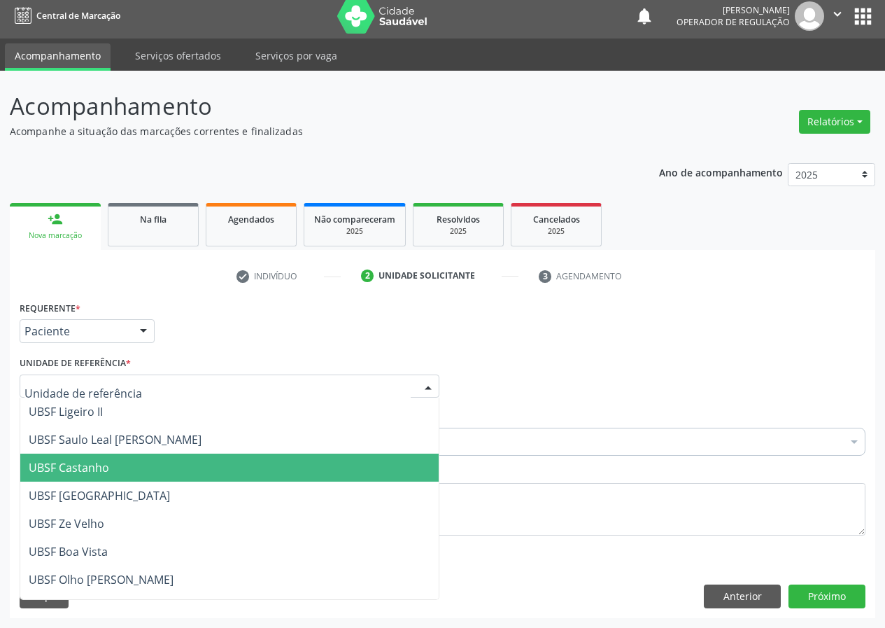
click at [77, 467] on span "UBSF Castanho" at bounding box center [69, 467] width 80 height 15
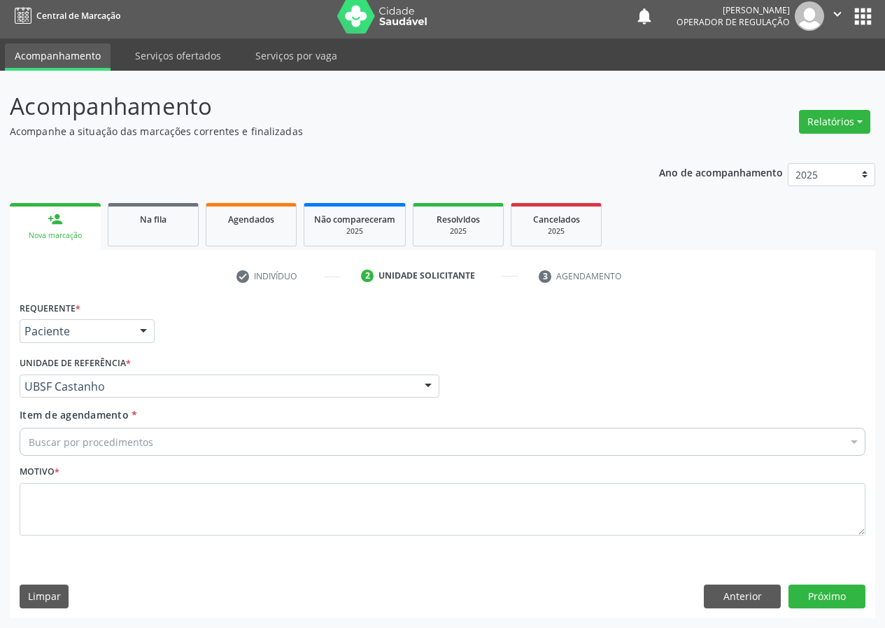
drag, startPoint x: 38, startPoint y: 441, endPoint x: 36, endPoint y: 420, distance: 21.1
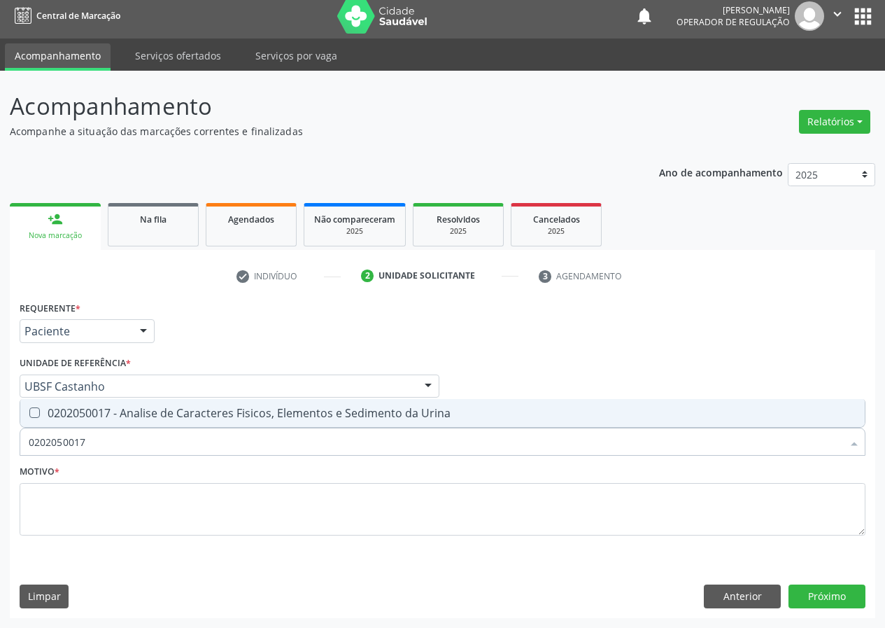
drag, startPoint x: 35, startPoint y: 413, endPoint x: 42, endPoint y: 487, distance: 74.5
click at [37, 427] on div "Selecionar todos 0202050017 - Analise de Caracteres Fisicos, Elementos e Sedime…" at bounding box center [443, 413] width 846 height 29
type input "0202050017"
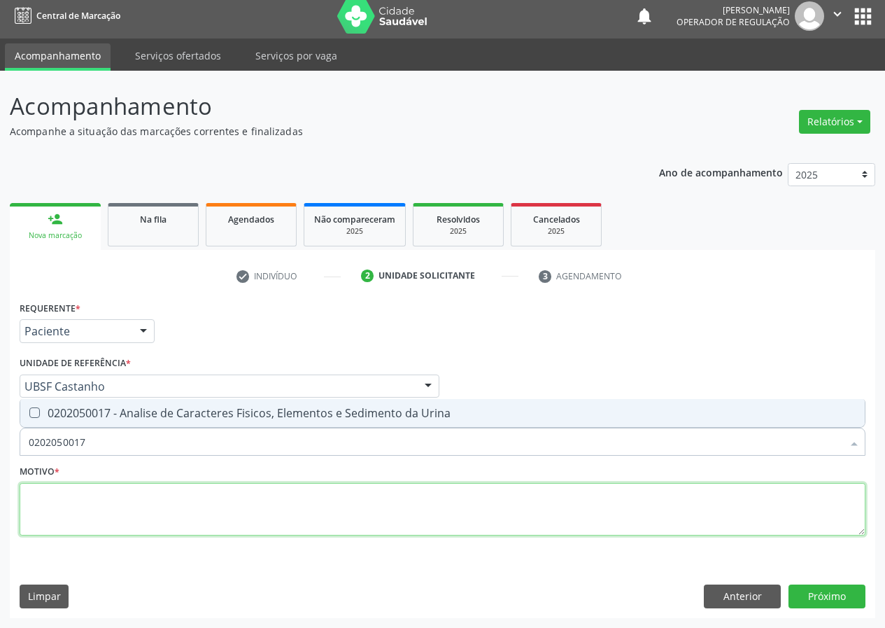
click at [61, 461] on div "Motivo *" at bounding box center [443, 498] width 846 height 74
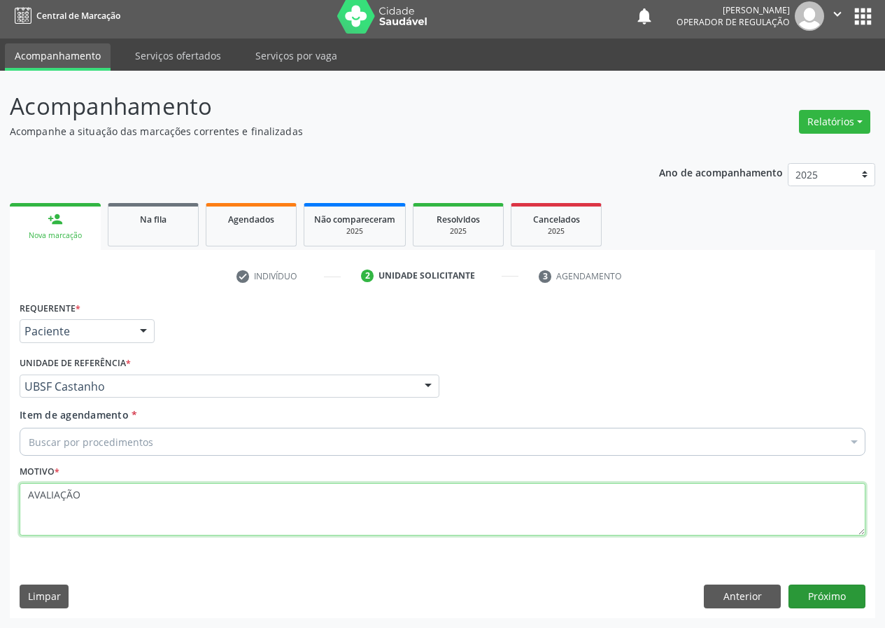
type textarea "AVALIAÇÃO"
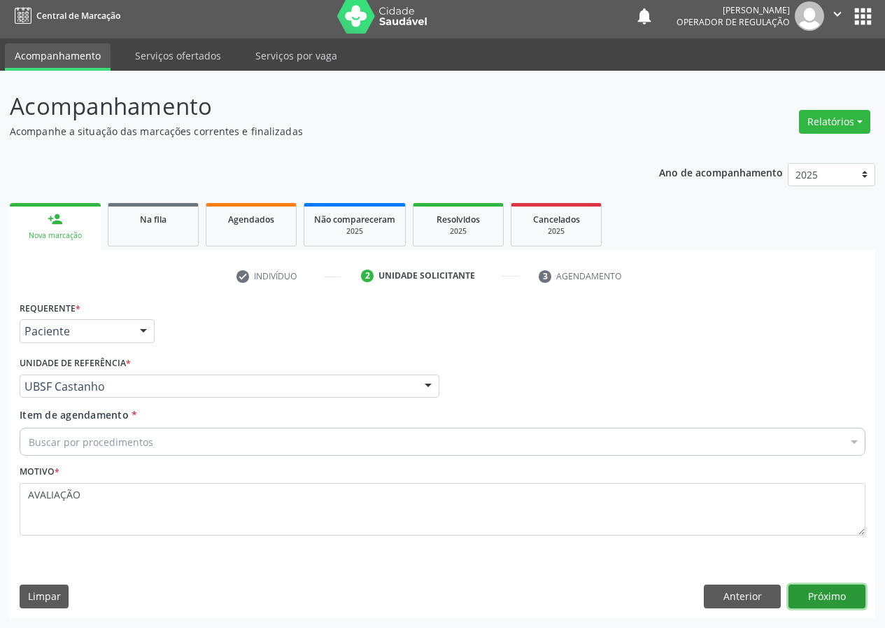
drag, startPoint x: 815, startPoint y: 597, endPoint x: 23, endPoint y: 477, distance: 800.9
click at [784, 586] on div "Anterior Próximo" at bounding box center [785, 596] width 162 height 24
click at [835, 595] on button "Próximo" at bounding box center [826, 596] width 77 height 24
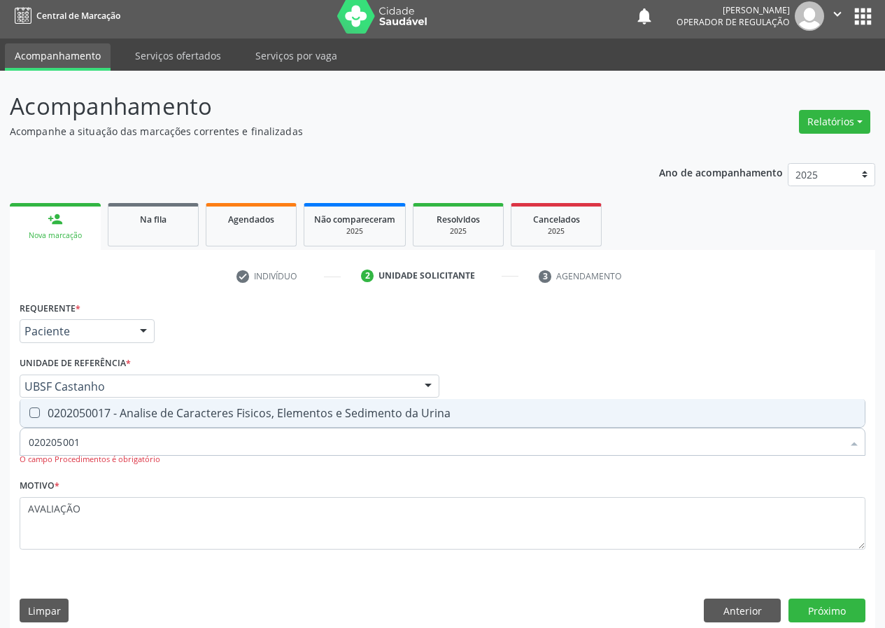
type input "0202050017"
click at [33, 412] on Urina at bounding box center [34, 412] width 10 height 10
click at [29, 412] on Urina "checkbox" at bounding box center [24, 412] width 9 height 9
checkbox Urina "true"
click at [832, 600] on button "Próximo" at bounding box center [826, 610] width 77 height 24
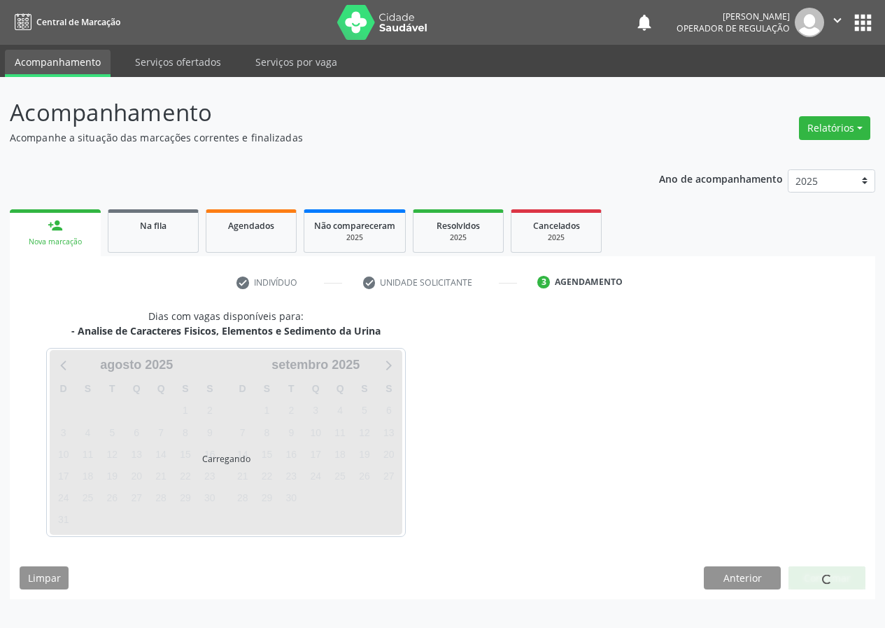
scroll to position [0, 0]
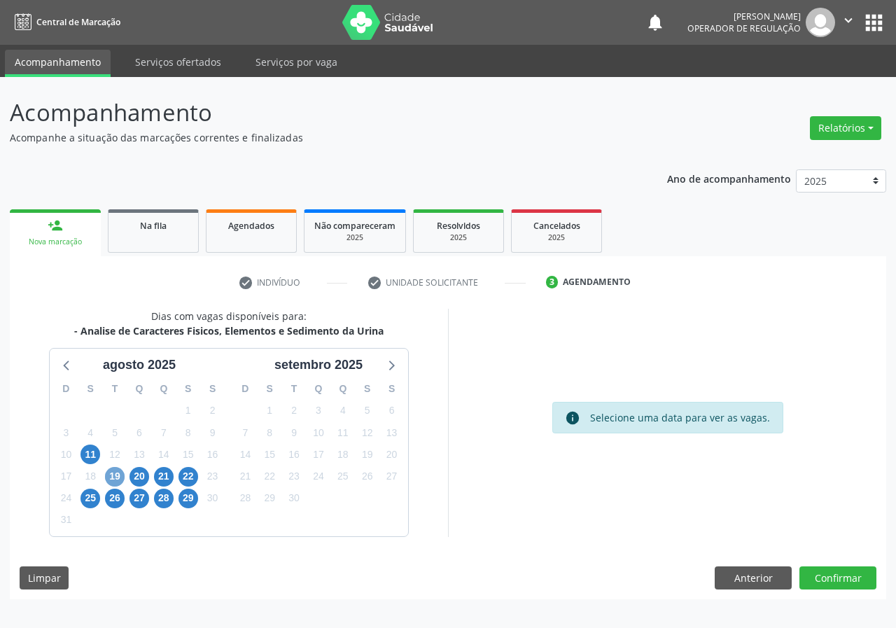
drag, startPoint x: 112, startPoint y: 478, endPoint x: 146, endPoint y: 469, distance: 34.6
click at [112, 477] on span "19" at bounding box center [115, 477] width 20 height 20
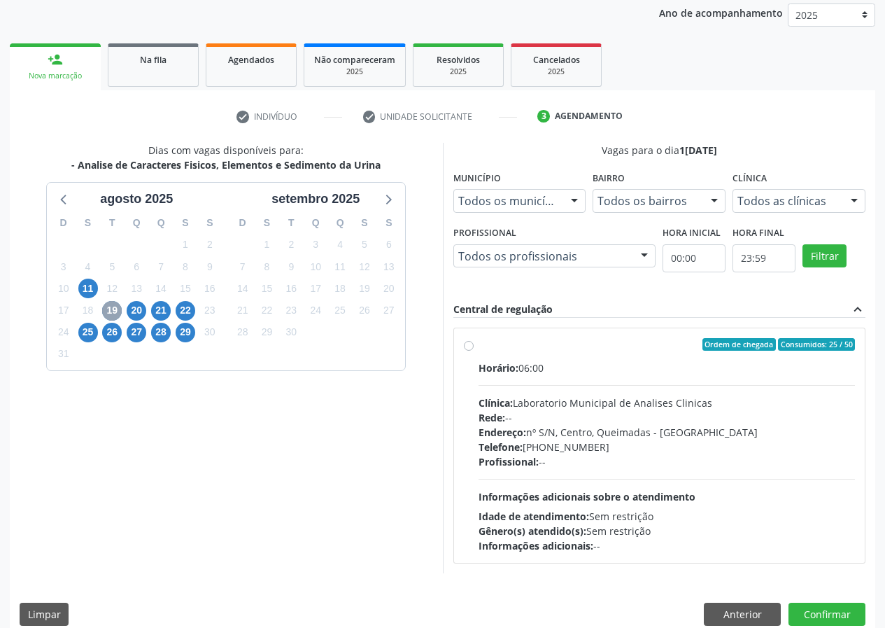
scroll to position [183, 0]
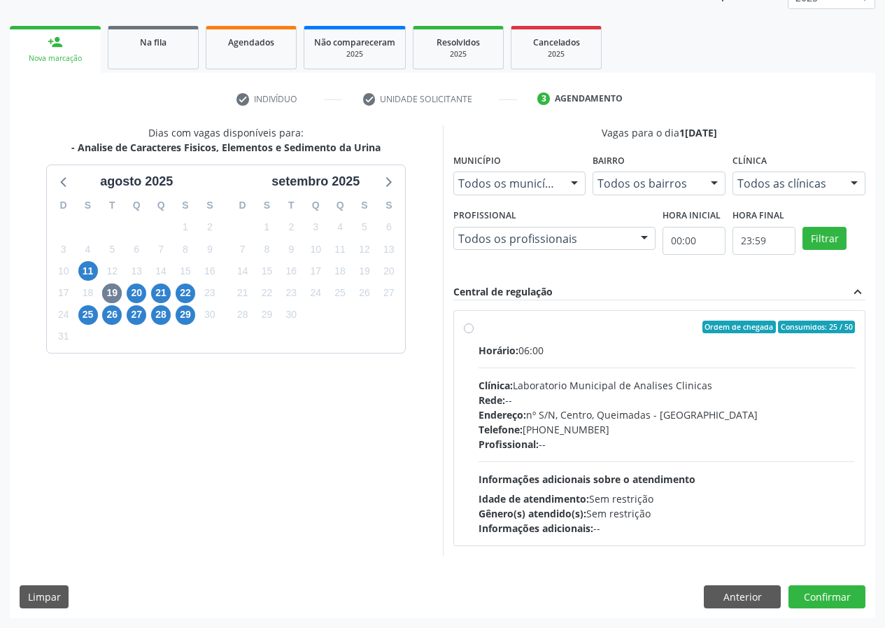
click at [479, 331] on label "Ordem de chegada Consumidos: 25 / 50 Horário: 06:00 Clínica: Laboratorio Munici…" at bounding box center [667, 427] width 377 height 215
click at [471, 331] on input "Ordem de chegada Consumidos: 25 / 50 Horário: 06:00 Clínica: Laboratorio Munici…" at bounding box center [469, 326] width 10 height 13
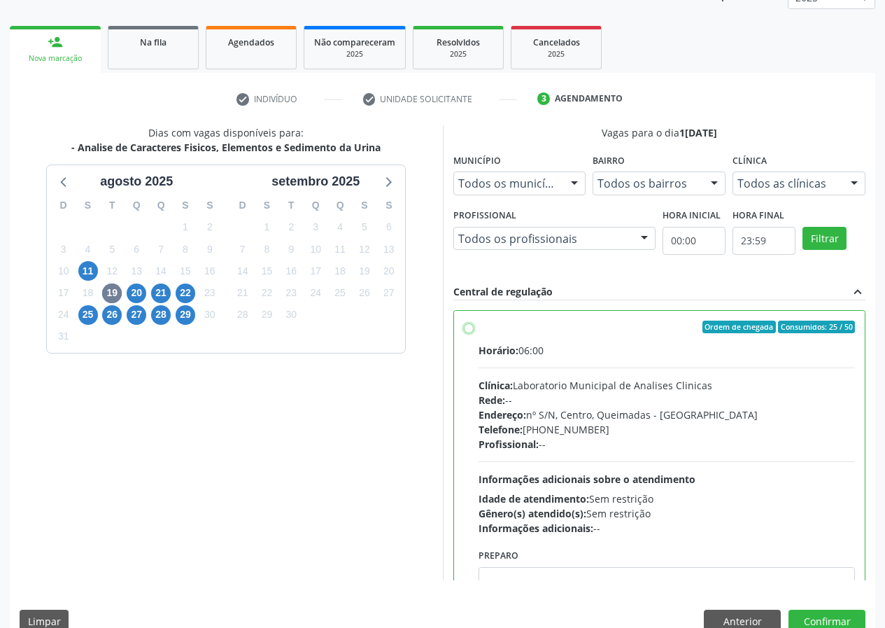
radio input "true"
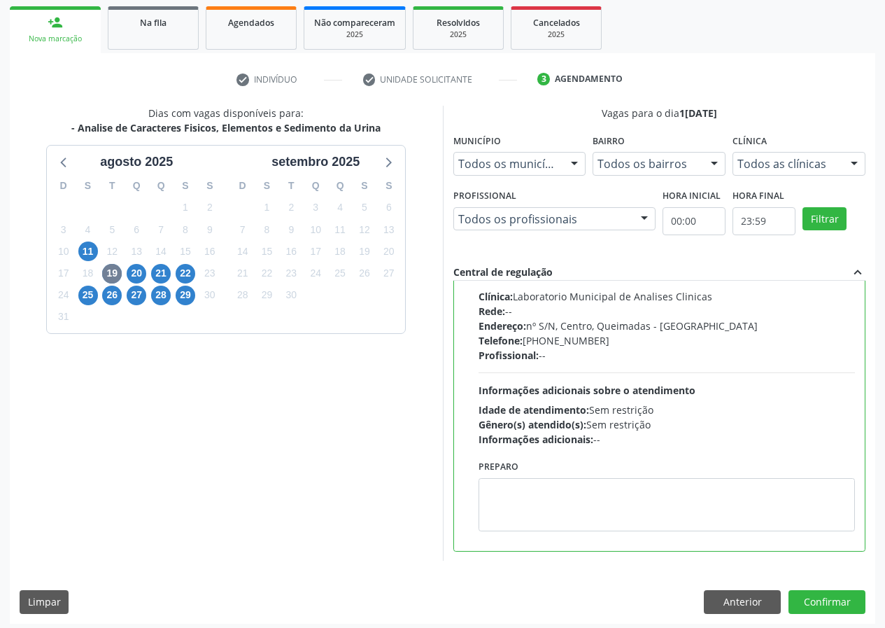
scroll to position [208, 0]
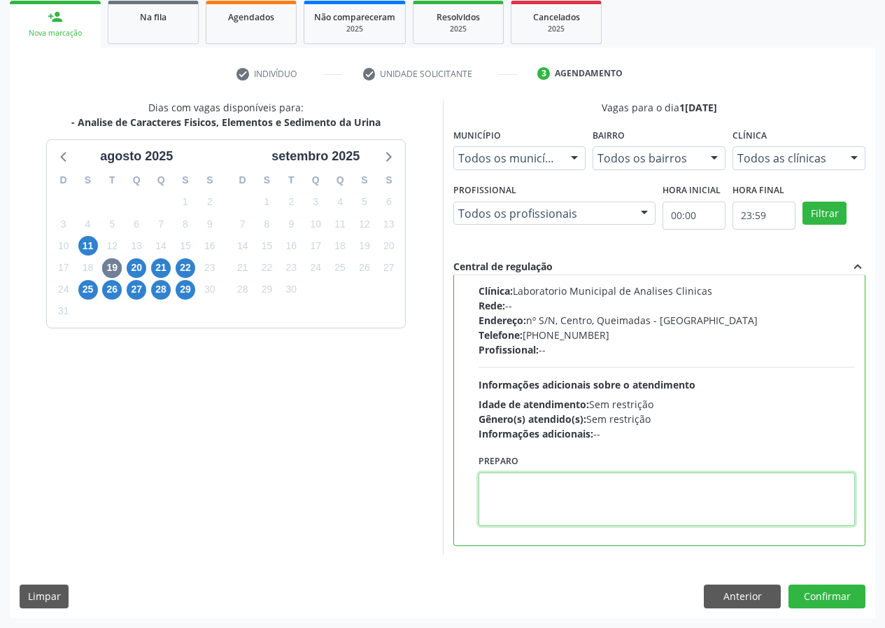
drag, startPoint x: 533, startPoint y: 510, endPoint x: 553, endPoint y: 404, distance: 107.4
click at [545, 440] on div "Ordem de chegada Consumidos: 25 / 50 Horário: 06:00 Clínica: Laboratorio Munici…" at bounding box center [659, 380] width 411 height 328
type textarea "IR EM [GEOGRAPHIC_DATA]"
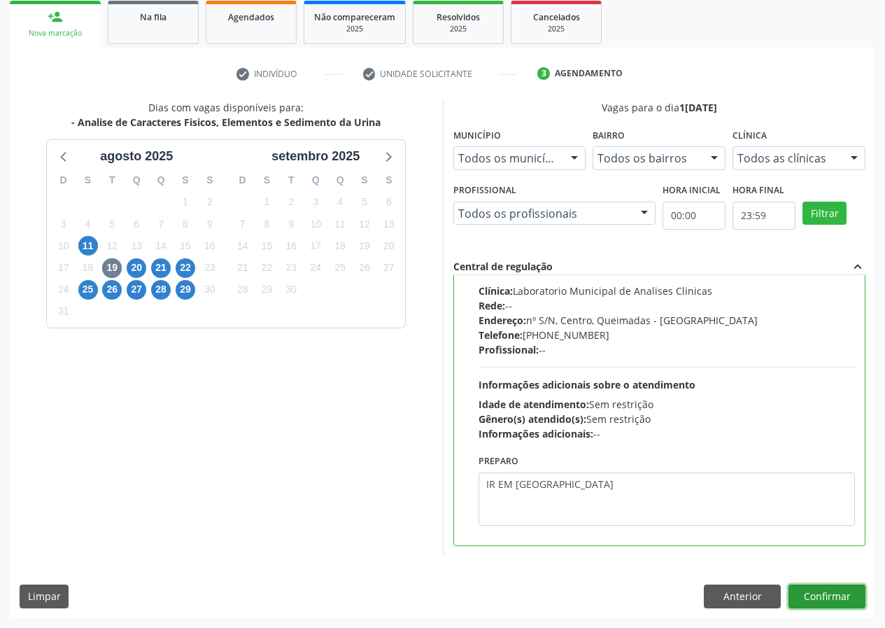
click at [816, 595] on button "Confirmar" at bounding box center [826, 596] width 77 height 24
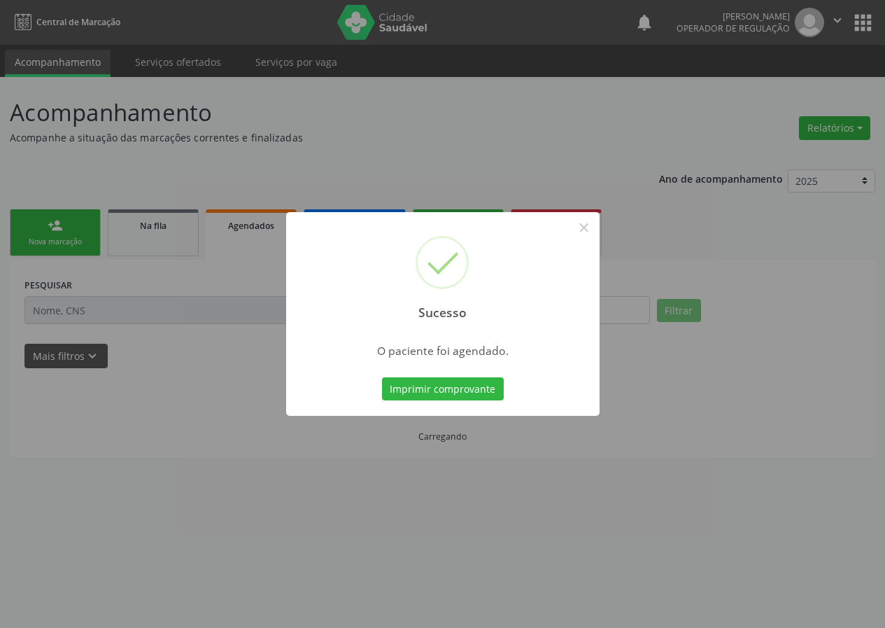
scroll to position [0, 0]
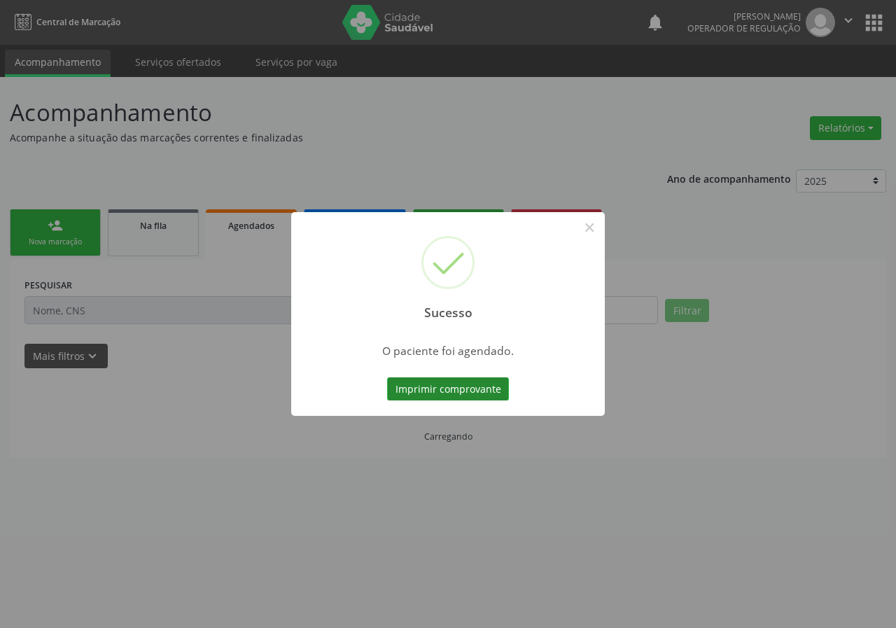
click at [453, 391] on button "Imprimir comprovante" at bounding box center [448, 389] width 122 height 24
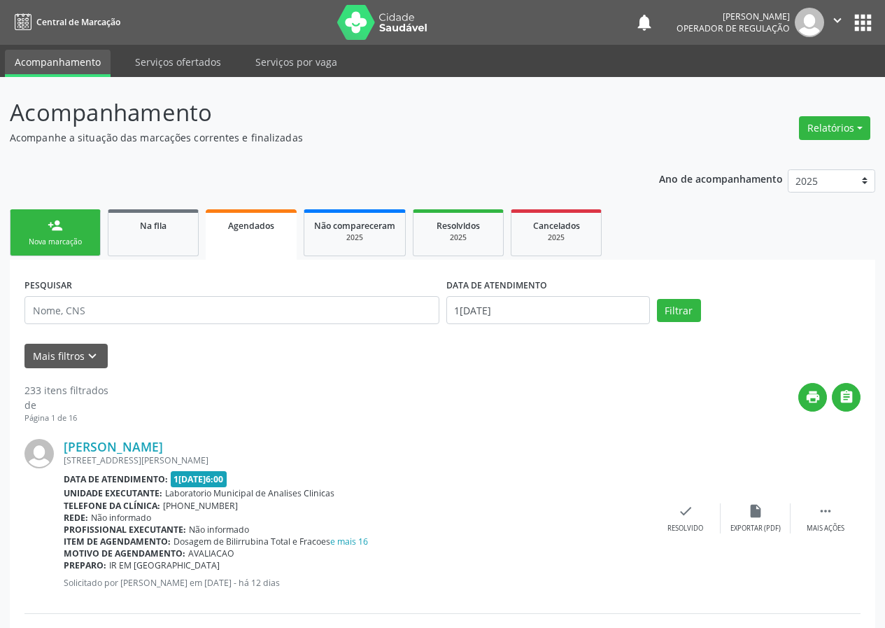
click at [57, 232] on div "person_add" at bounding box center [55, 225] width 15 height 15
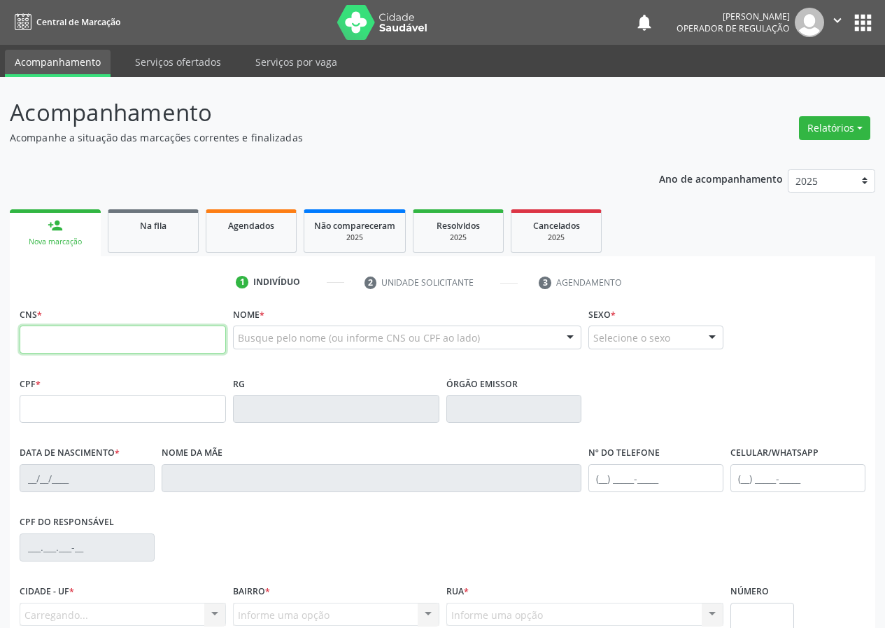
click at [45, 344] on input "text" at bounding box center [123, 339] width 206 height 28
drag, startPoint x: 40, startPoint y: 339, endPoint x: 34, endPoint y: 326, distance: 13.8
click at [36, 332] on input "text" at bounding box center [123, 339] width 206 height 28
type input "700 0069 5511 9804"
type input "26/04/1987"
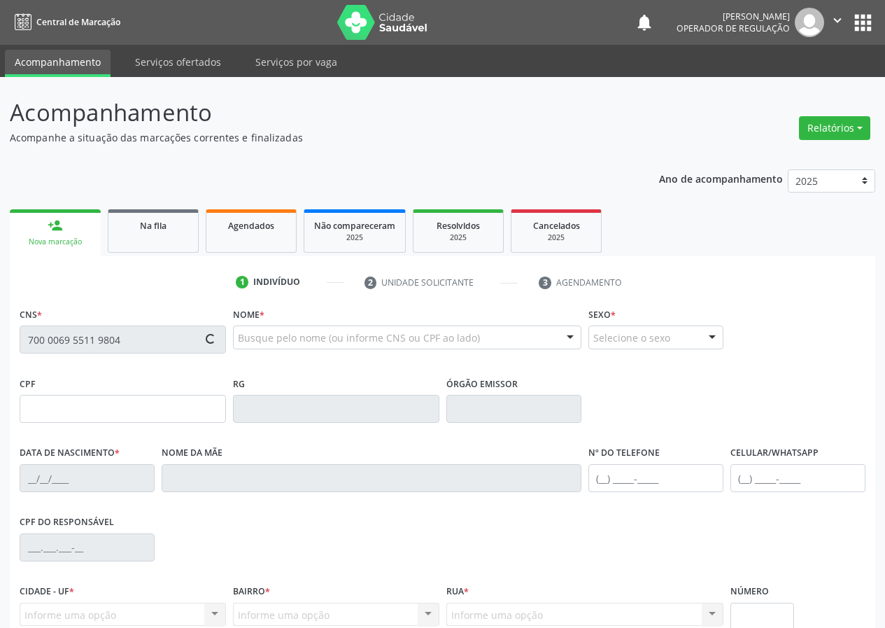
type input "Vera Lucia Nunes da Silva"
type input "(83) 99128-0663"
type input "75"
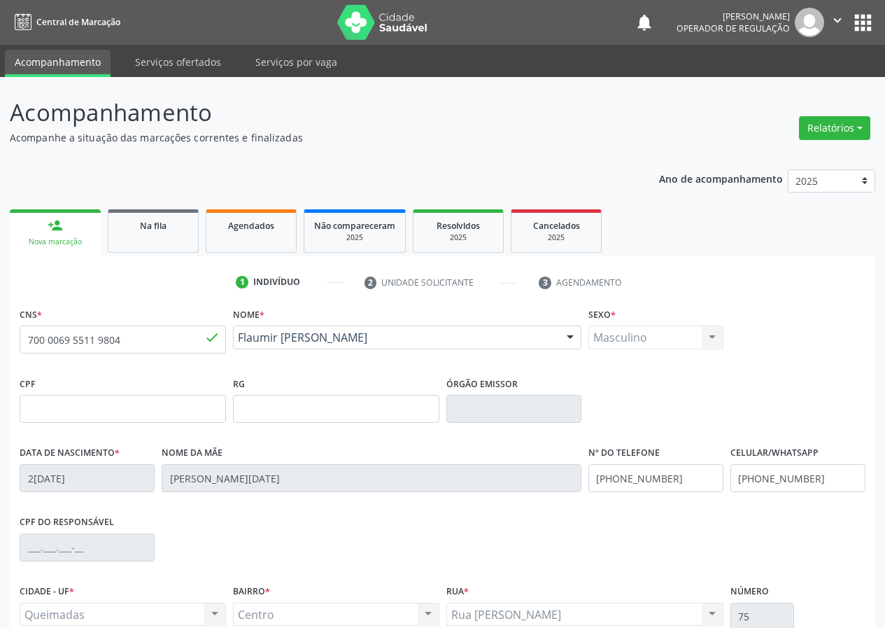
scroll to position [131, 0]
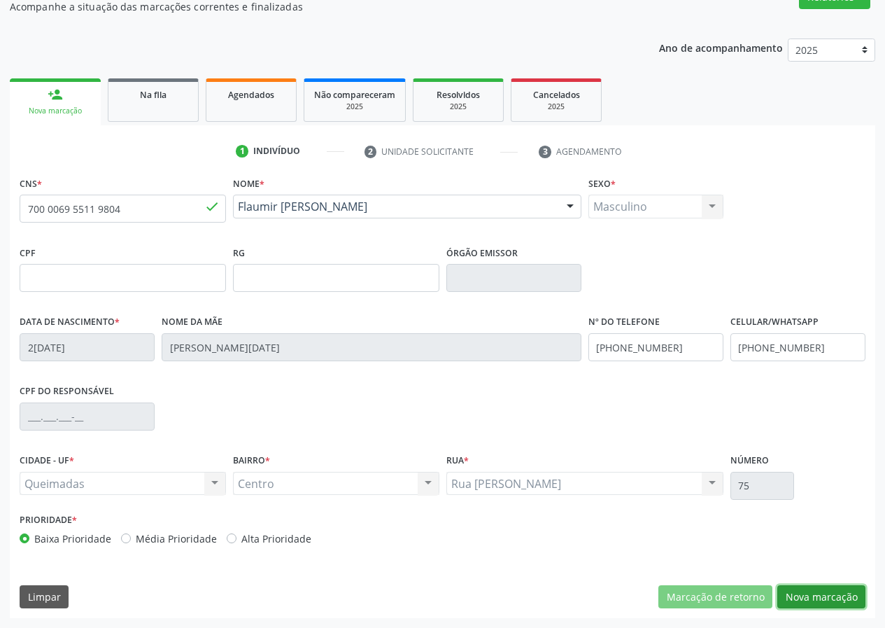
drag, startPoint x: 824, startPoint y: 589, endPoint x: 434, endPoint y: 625, distance: 392.0
click at [821, 589] on button "Nova marcação" at bounding box center [821, 597] width 88 height 24
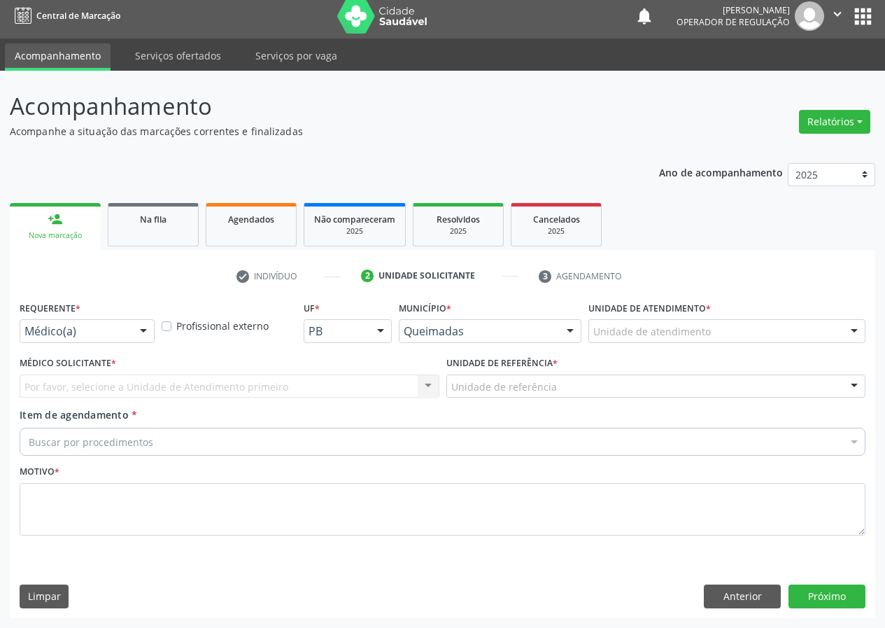
click at [143, 327] on div at bounding box center [143, 332] width 21 height 24
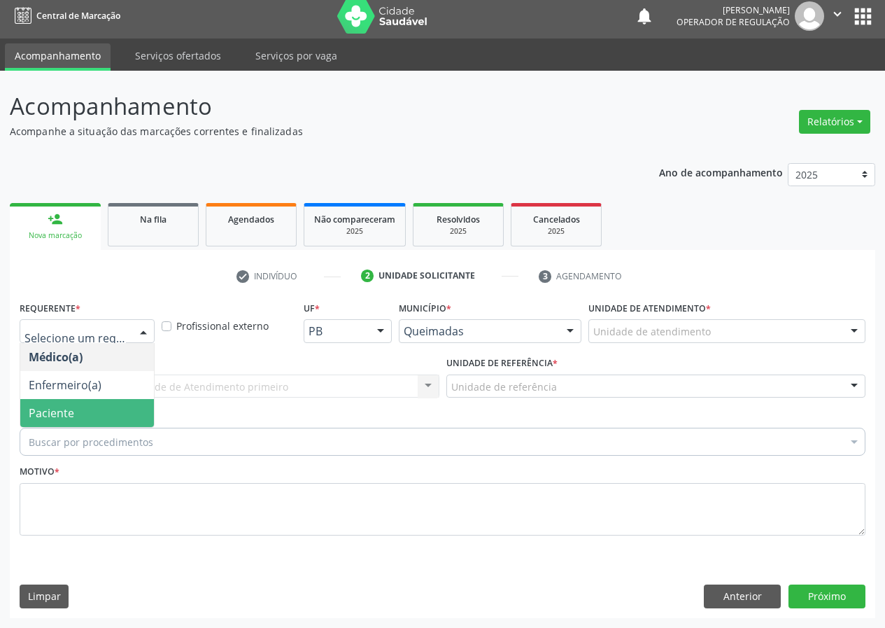
drag, startPoint x: 103, startPoint y: 413, endPoint x: 253, endPoint y: 378, distance: 153.7
click at [106, 413] on span "Paciente" at bounding box center [87, 413] width 134 height 28
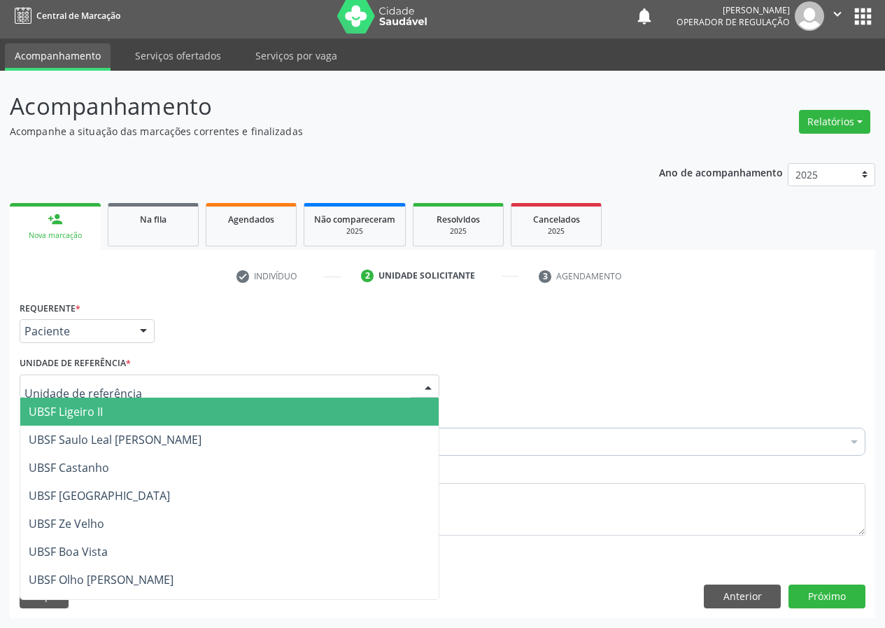
drag, startPoint x: 415, startPoint y: 383, endPoint x: 239, endPoint y: 524, distance: 225.5
click at [405, 385] on div at bounding box center [230, 386] width 420 height 24
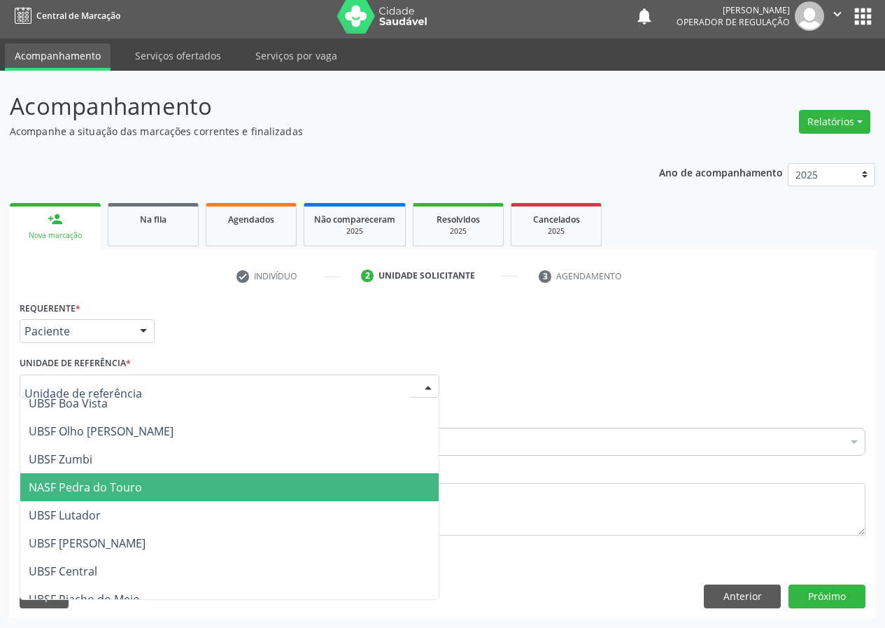
scroll to position [78, 0]
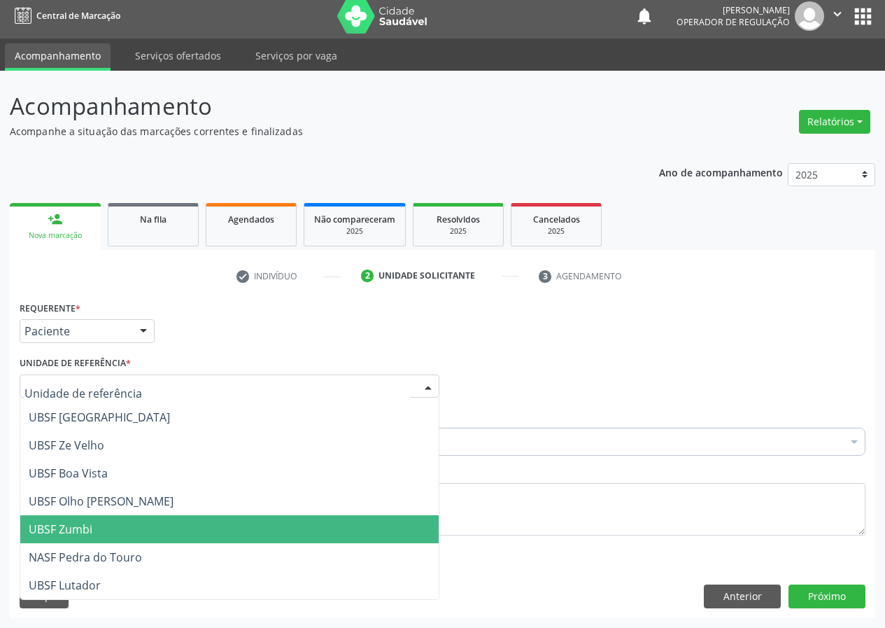
drag, startPoint x: 80, startPoint y: 529, endPoint x: 0, endPoint y: 514, distance: 81.2
click at [77, 529] on span "UBSF Zumbi" at bounding box center [61, 528] width 64 height 15
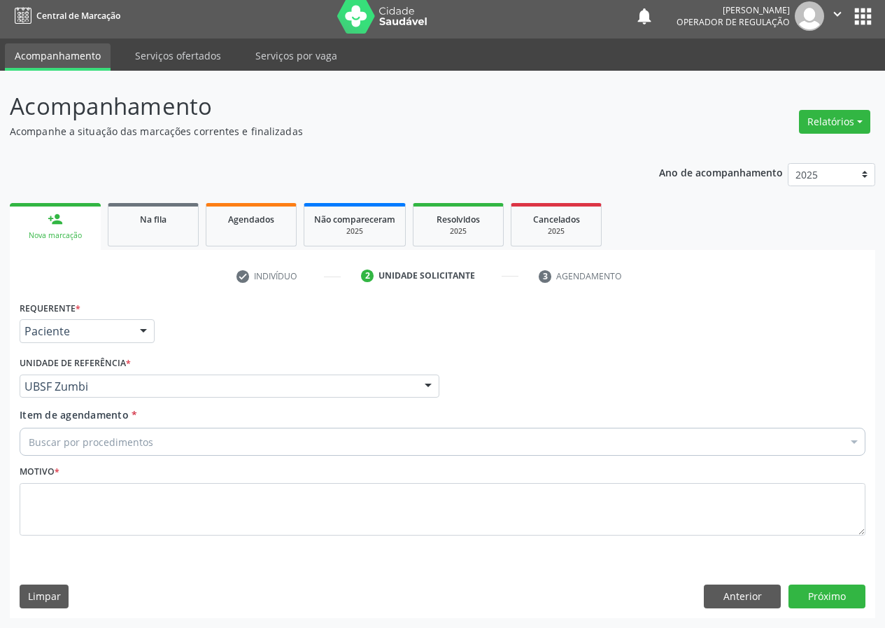
drag, startPoint x: 38, startPoint y: 444, endPoint x: 54, endPoint y: 441, distance: 15.6
type input "TOSTE"
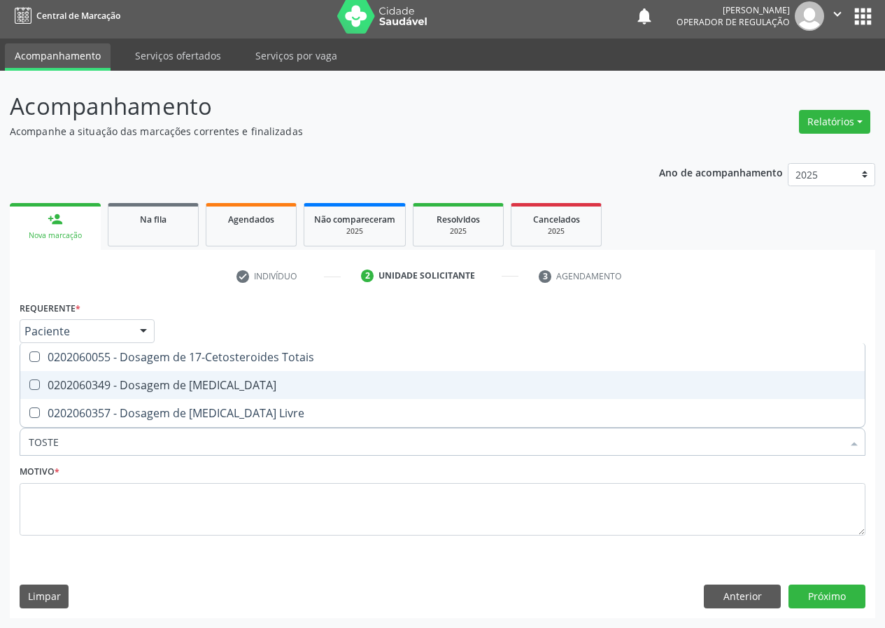
drag, startPoint x: 34, startPoint y: 381, endPoint x: 44, endPoint y: 415, distance: 35.7
click at [36, 389] on Testosterona at bounding box center [34, 384] width 10 height 10
click at [29, 389] on Testosterona "checkbox" at bounding box center [24, 384] width 9 height 9
checkbox Testosterona "true"
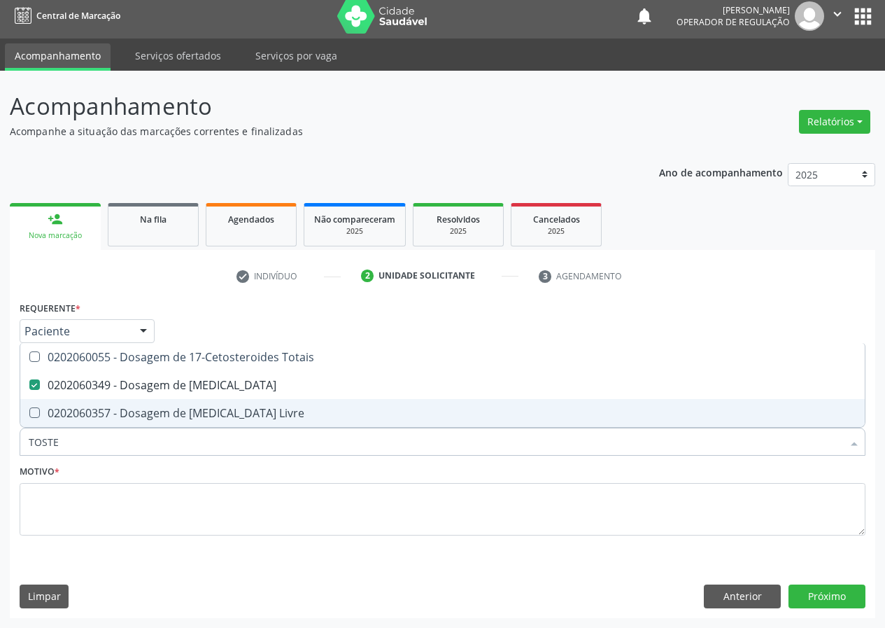
drag, startPoint x: 68, startPoint y: 441, endPoint x: 1, endPoint y: 469, distance: 72.8
click at [0, 473] on div "Acompanhamento Acompanhe a situação das marcações correntes e finalizadas Relat…" at bounding box center [442, 349] width 885 height 557
type input "T"
checkbox Testosterona "false"
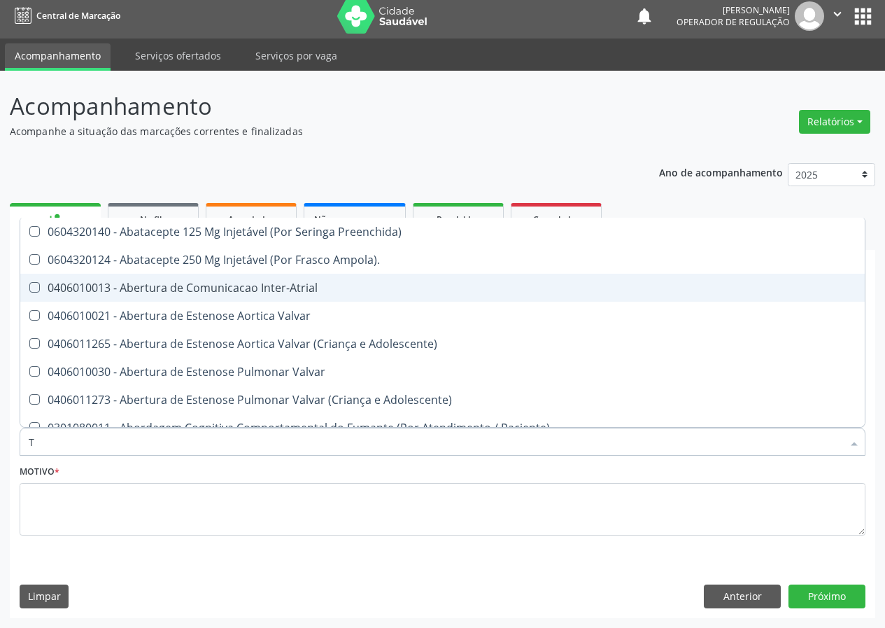
type input "T3"
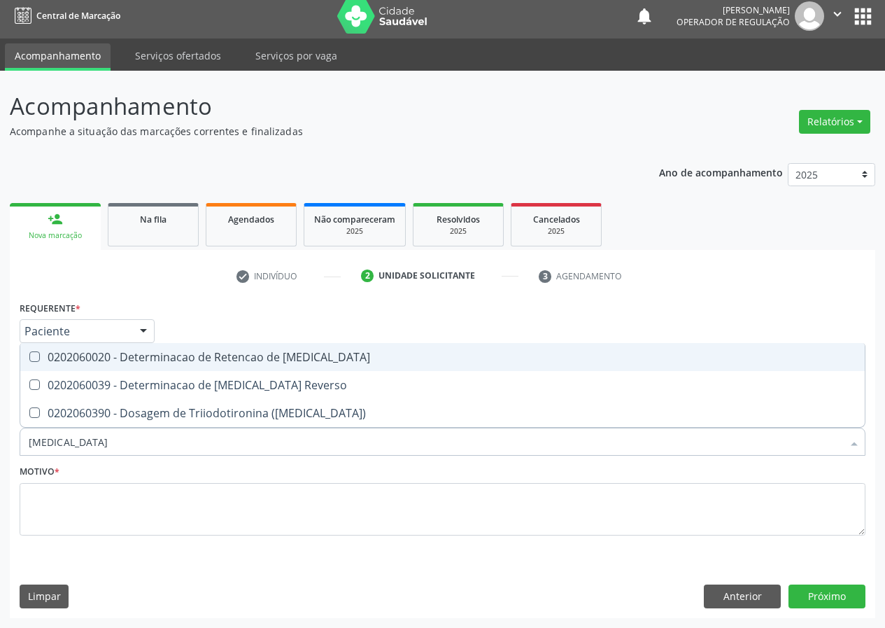
click at [143, 352] on div "0202060020 - Determinacao de Retencao de T3" at bounding box center [443, 356] width 828 height 11
click at [38, 358] on T3 at bounding box center [34, 356] width 10 height 10
click at [29, 358] on T3 "checkbox" at bounding box center [24, 356] width 9 height 9
checkbox T3 "false"
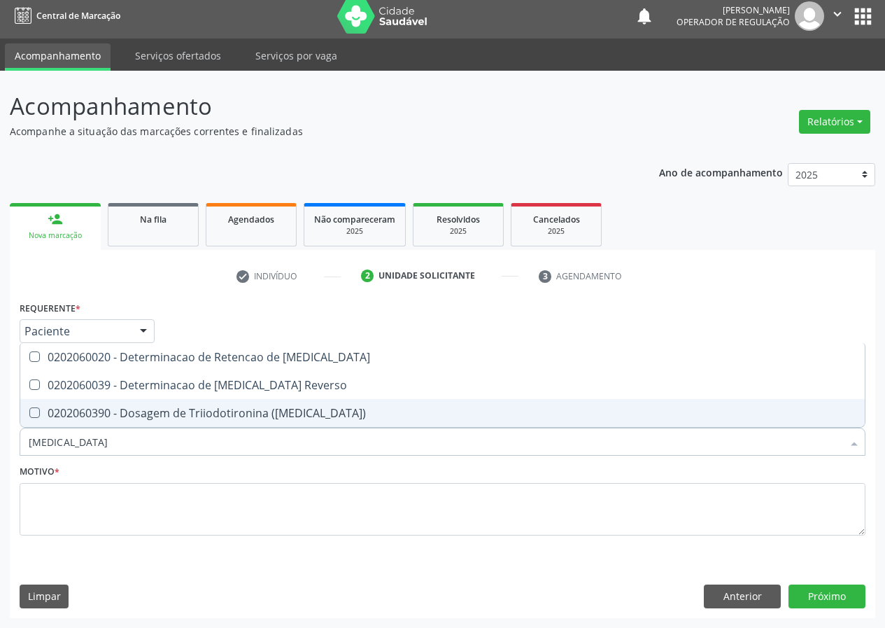
click at [173, 413] on div "0202060390 - Dosagem de Triiodotironina ([MEDICAL_DATA])" at bounding box center [443, 412] width 828 height 11
checkbox \(T3\) "true"
drag, startPoint x: 50, startPoint y: 439, endPoint x: 0, endPoint y: 453, distance: 52.3
click at [0, 453] on div "Acompanhamento Acompanhe a situação das marcações correntes e finalizadas Relat…" at bounding box center [442, 349] width 885 height 557
type input "T"
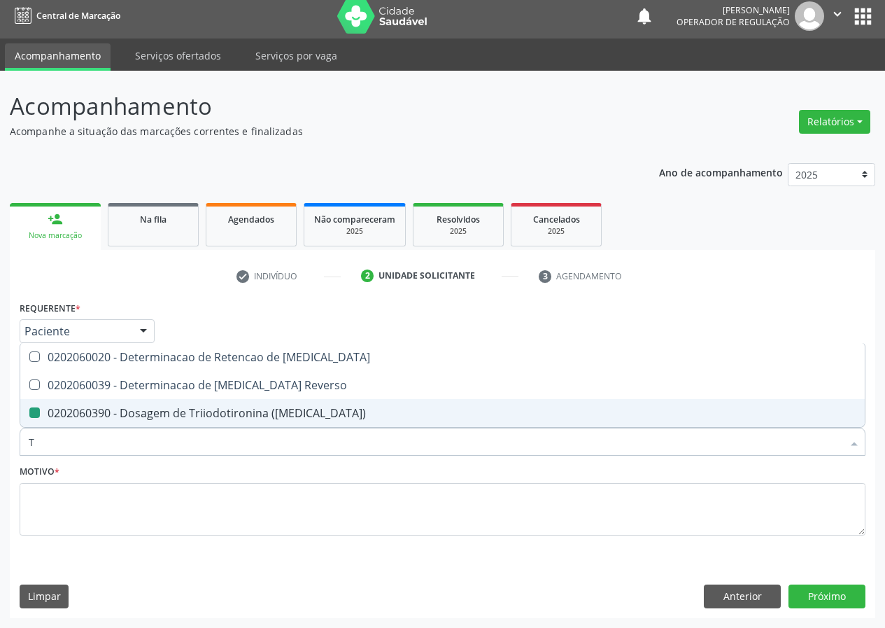
checkbox \(T3\) "false"
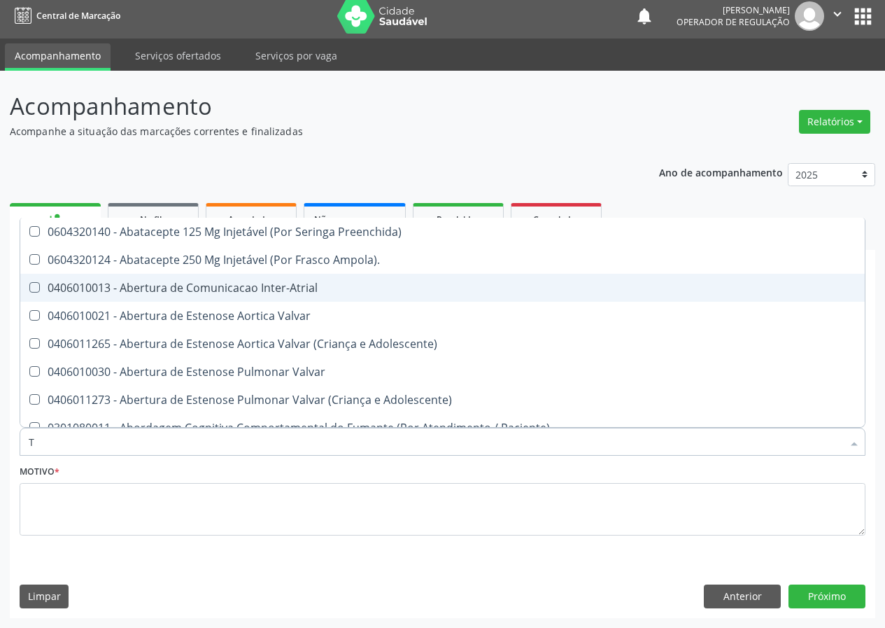
type input "T4"
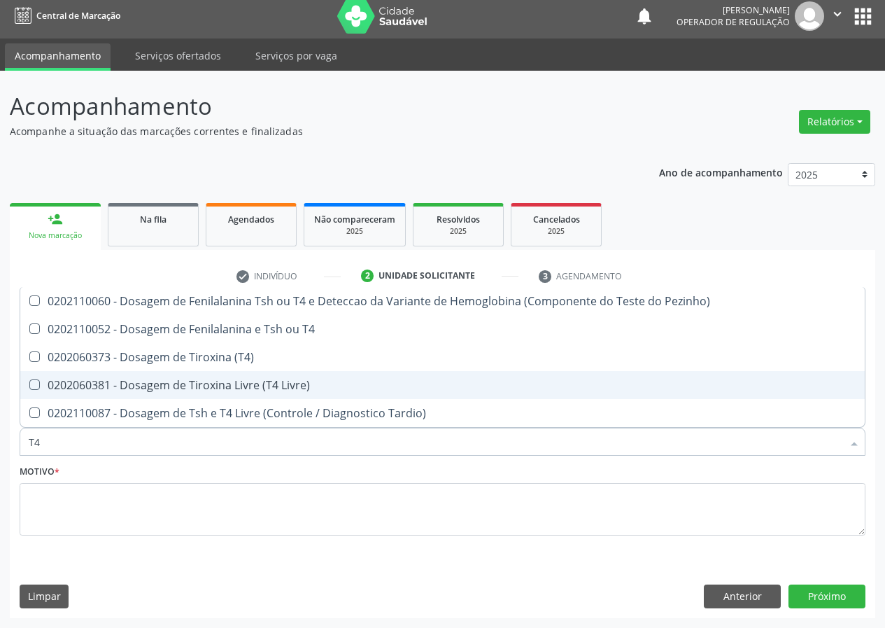
drag, startPoint x: 37, startPoint y: 382, endPoint x: 37, endPoint y: 500, distance: 117.5
click at [37, 395] on span "0202060381 - Dosagem de Tiroxina Livre (T4 Livre)" at bounding box center [442, 385] width 844 height 28
checkbox Livre\) "true"
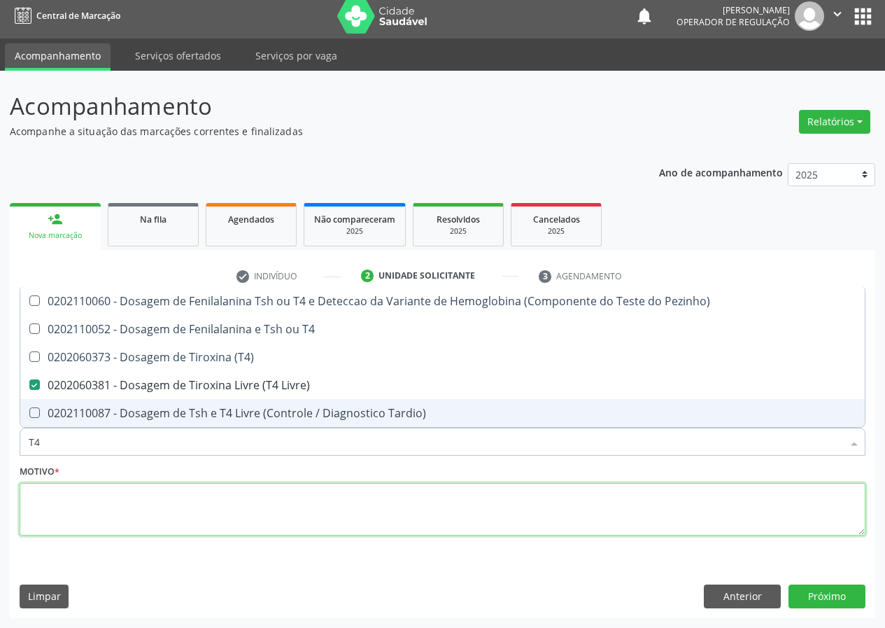
click at [57, 518] on textarea at bounding box center [443, 509] width 846 height 53
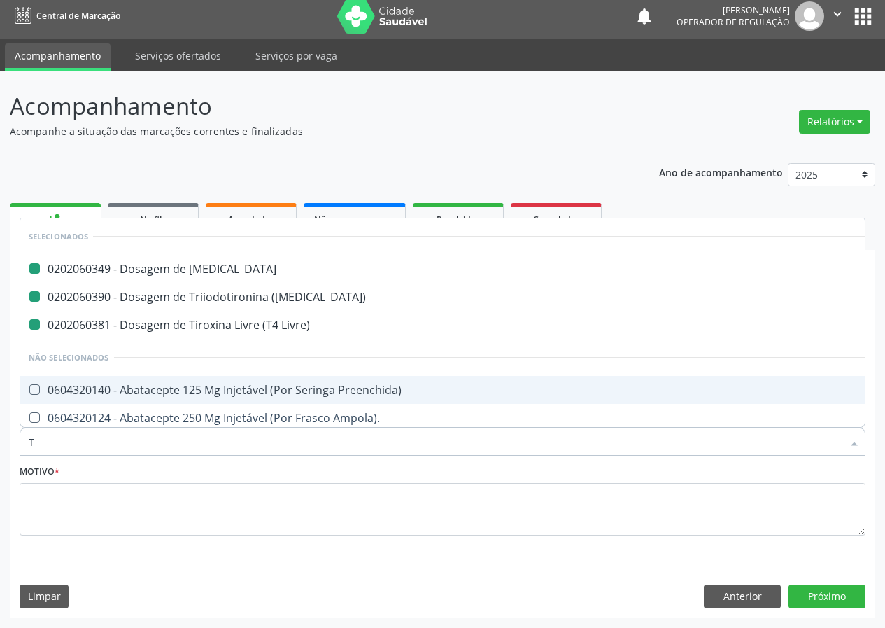
type input "TS"
checkbox Testosterona "false"
checkbox \(T3\) "false"
checkbox Livre\) "false"
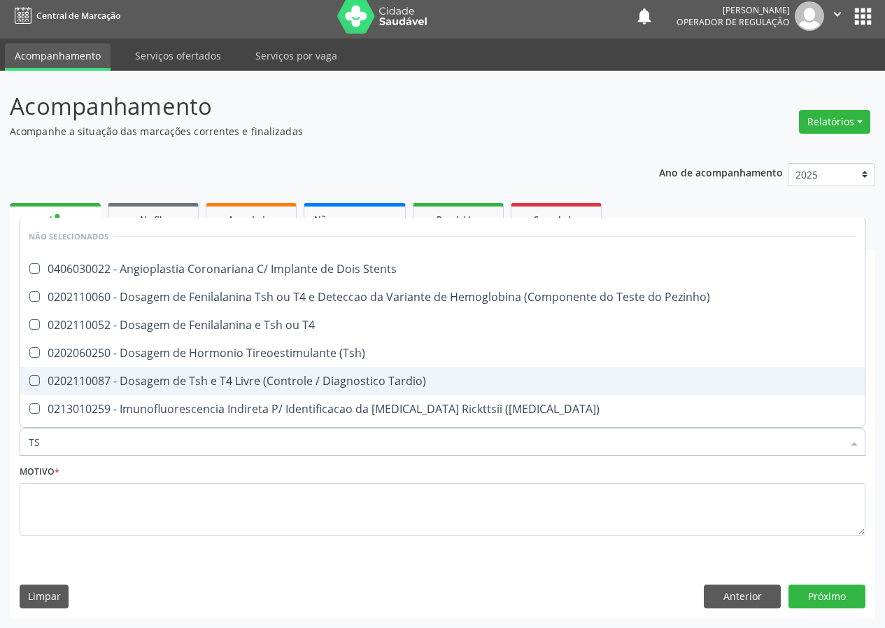
type input "TSH"
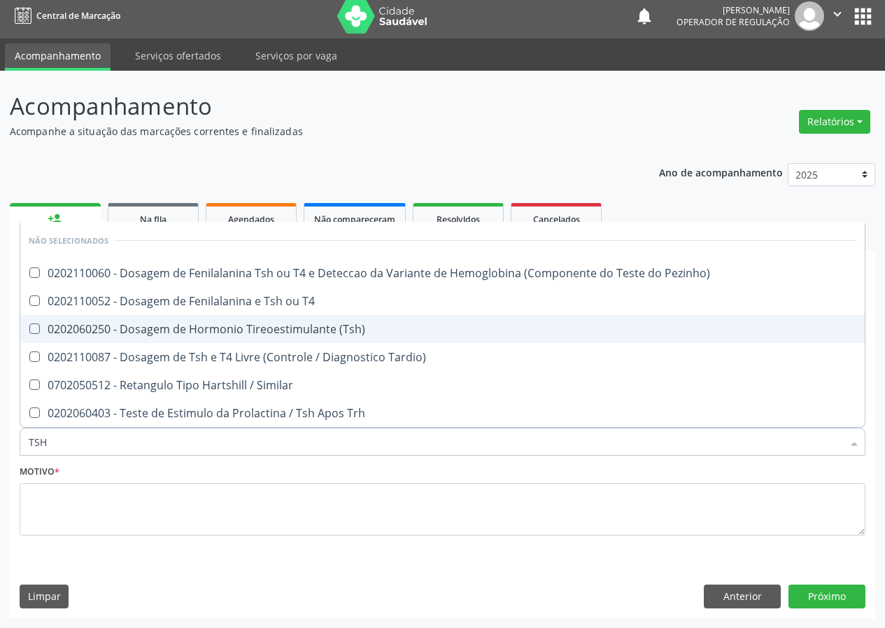
click at [162, 323] on div "0202060250 - Dosagem de Hormonio Tireoestimulante (Tsh)" at bounding box center [443, 328] width 828 height 11
checkbox \(Tsh\) "true"
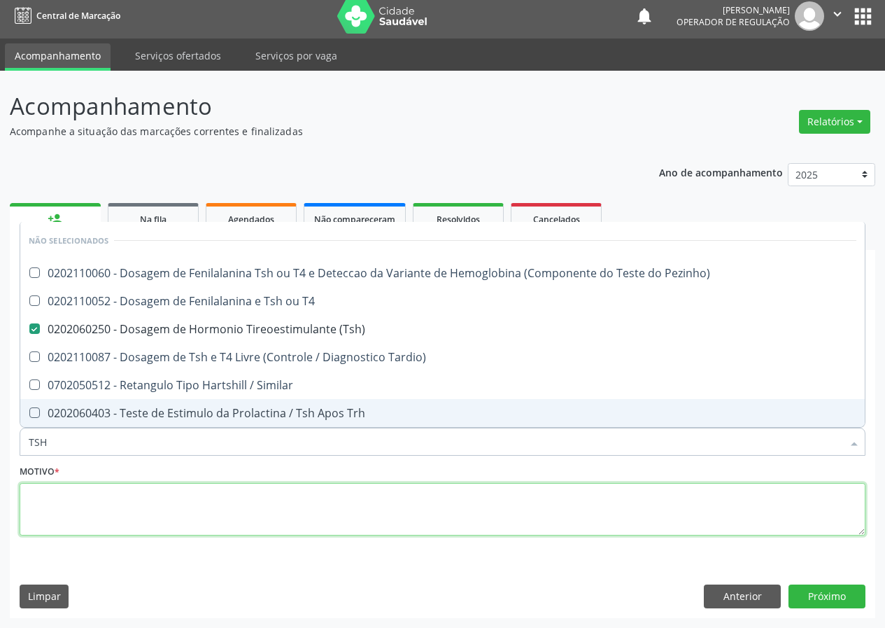
click at [51, 510] on textarea at bounding box center [443, 509] width 846 height 53
checkbox Pezinho\) "true"
checkbox T4 "true"
checkbox Tardio\) "true"
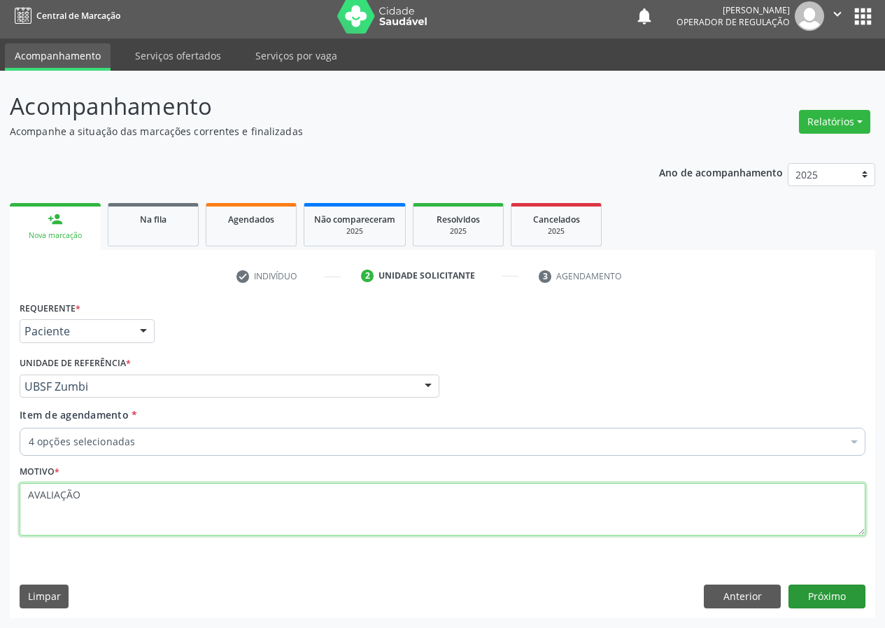
type textarea "AVALIAÇÃO"
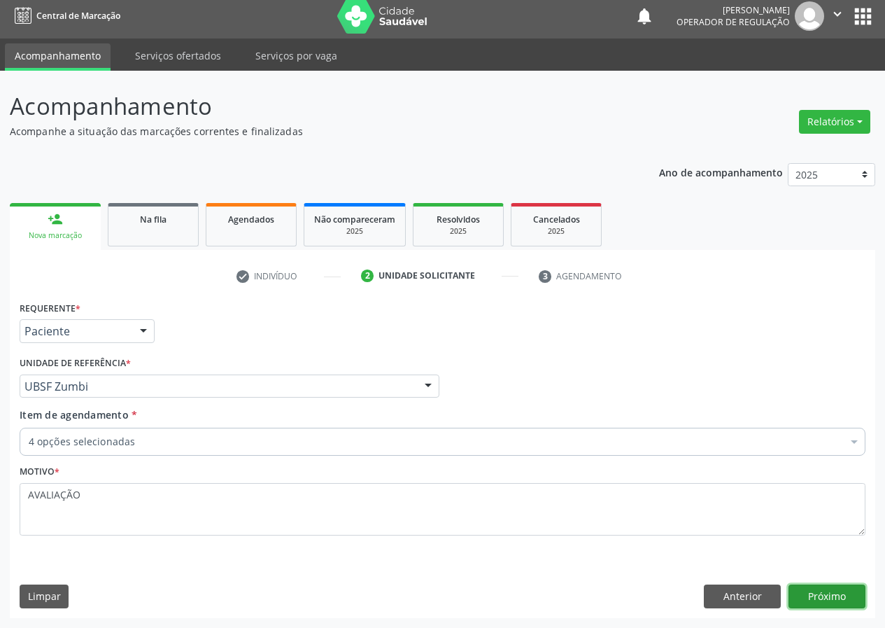
drag, startPoint x: 824, startPoint y: 593, endPoint x: 814, endPoint y: 593, distance: 9.8
click at [814, 593] on button "Próximo" at bounding box center [826, 596] width 77 height 24
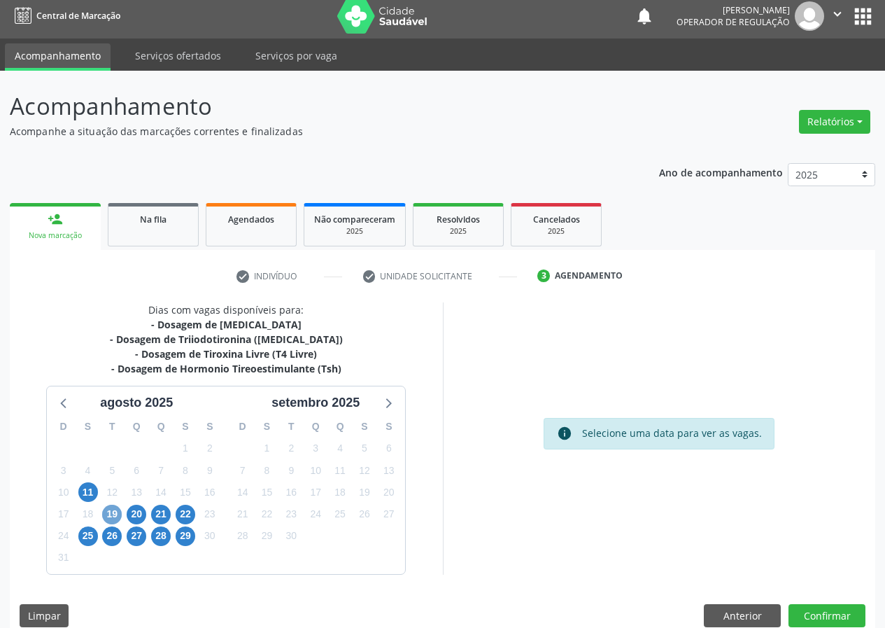
drag, startPoint x: 108, startPoint y: 511, endPoint x: 459, endPoint y: 439, distance: 358.5
click at [110, 512] on span "19" at bounding box center [112, 514] width 20 height 20
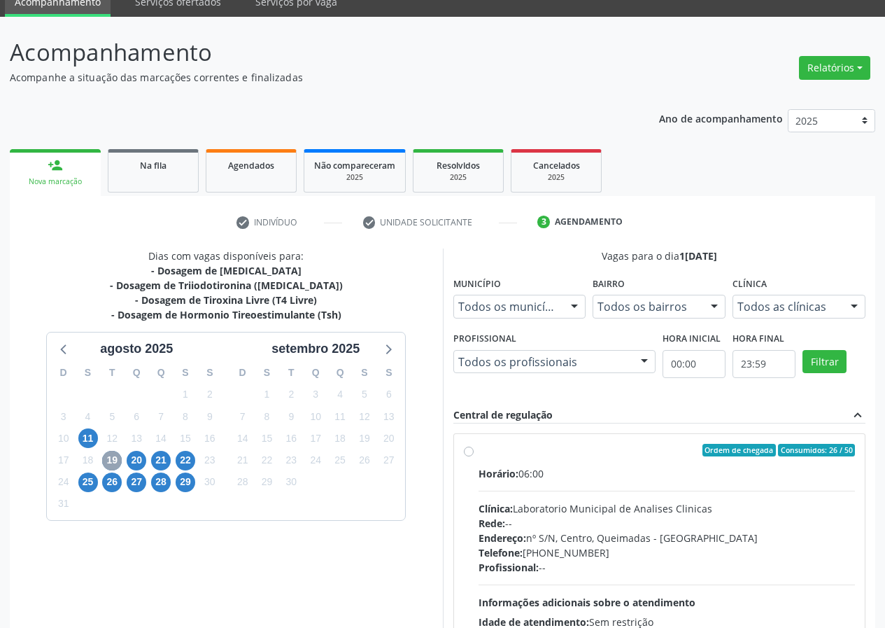
scroll to position [183, 0]
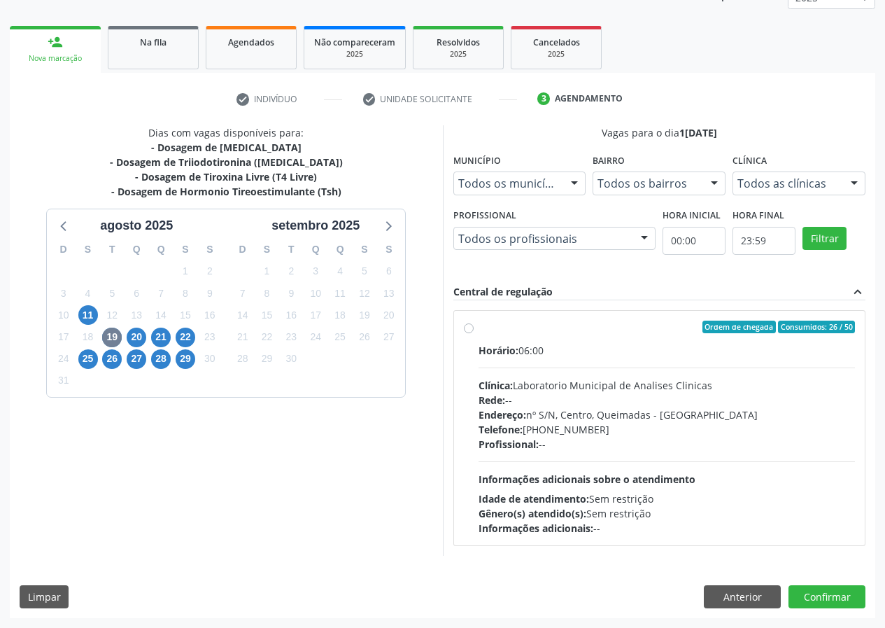
click at [479, 328] on label "Ordem de chegada Consumidos: 26 / 50 Horário: 06:00 Clínica: Laboratorio Munici…" at bounding box center [667, 427] width 377 height 215
click at [472, 328] on input "Ordem de chegada Consumidos: 26 / 50 Horário: 06:00 Clínica: Laboratorio Munici…" at bounding box center [469, 326] width 10 height 13
radio input "true"
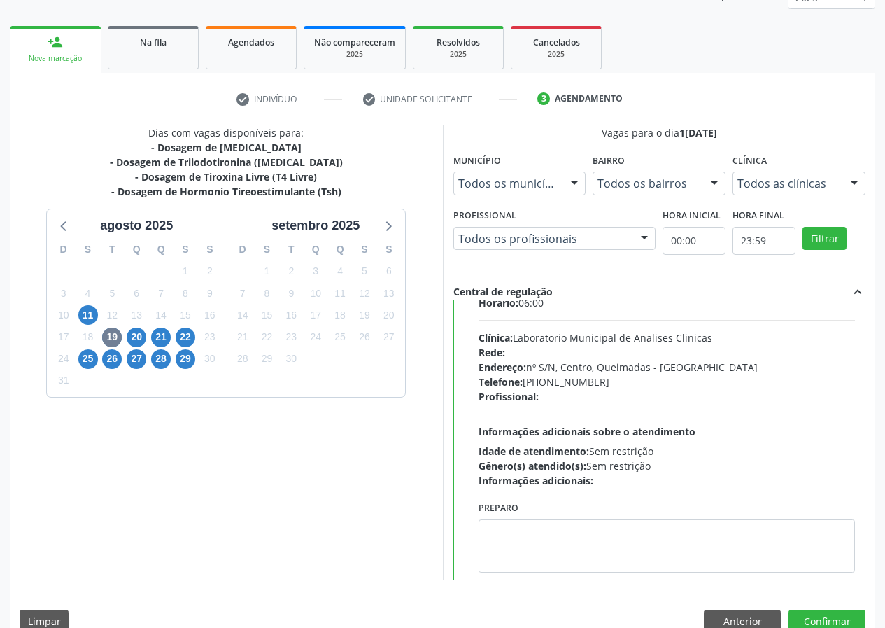
scroll to position [69, 0]
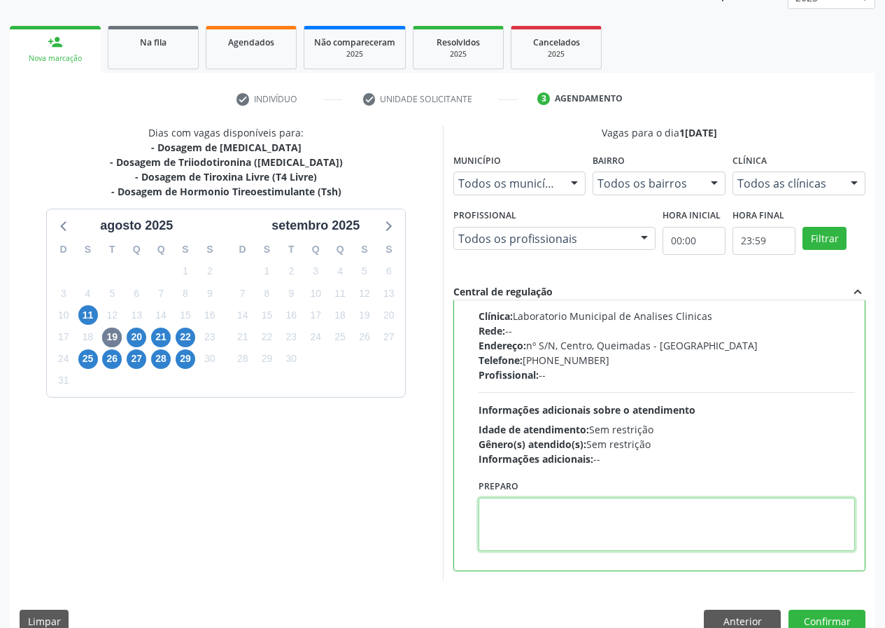
drag, startPoint x: 510, startPoint y: 528, endPoint x: 512, endPoint y: 521, distance: 7.3
click at [512, 521] on textarea at bounding box center [667, 523] width 377 height 53
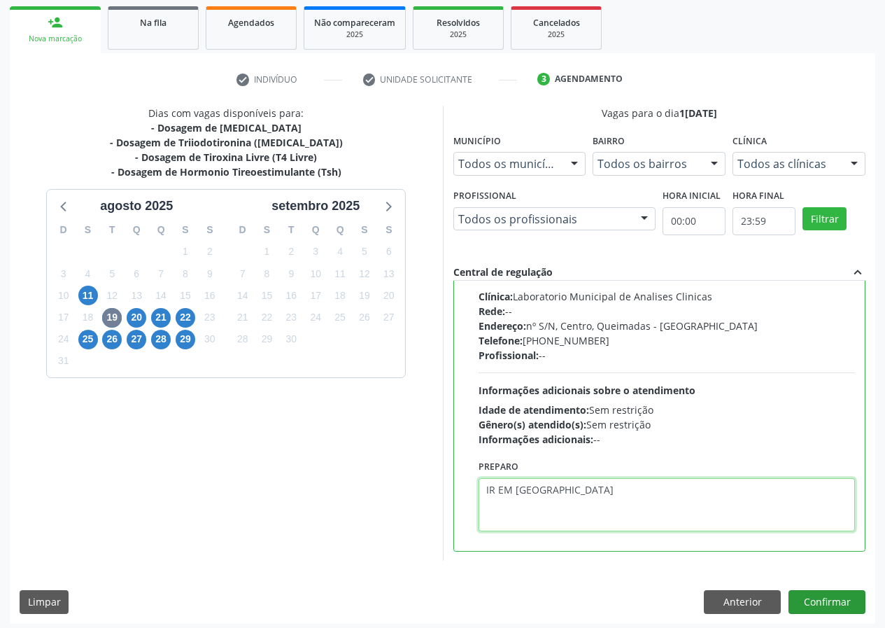
scroll to position [208, 0]
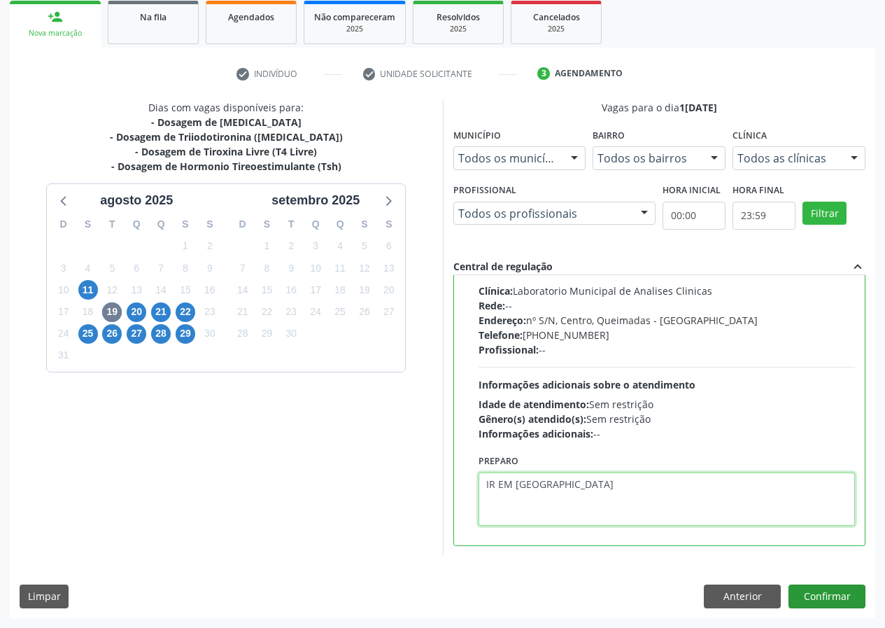
type textarea "IR EM JEJUM"
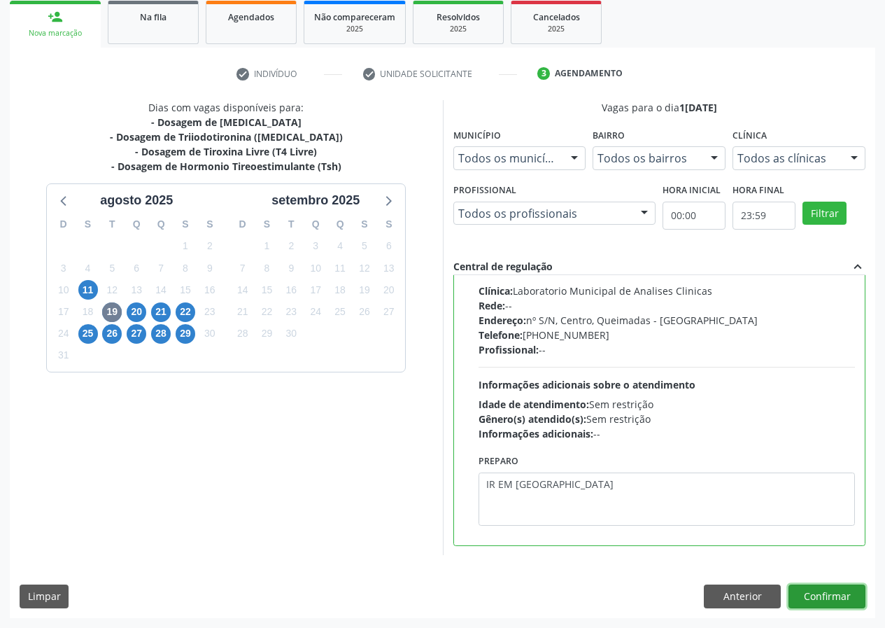
click at [833, 595] on button "Confirmar" at bounding box center [826, 596] width 77 height 24
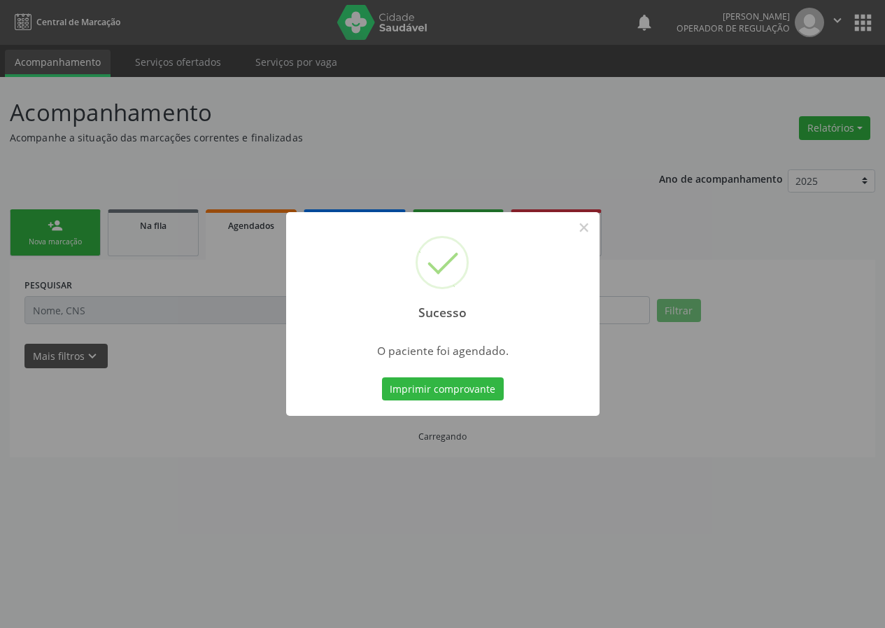
scroll to position [0, 0]
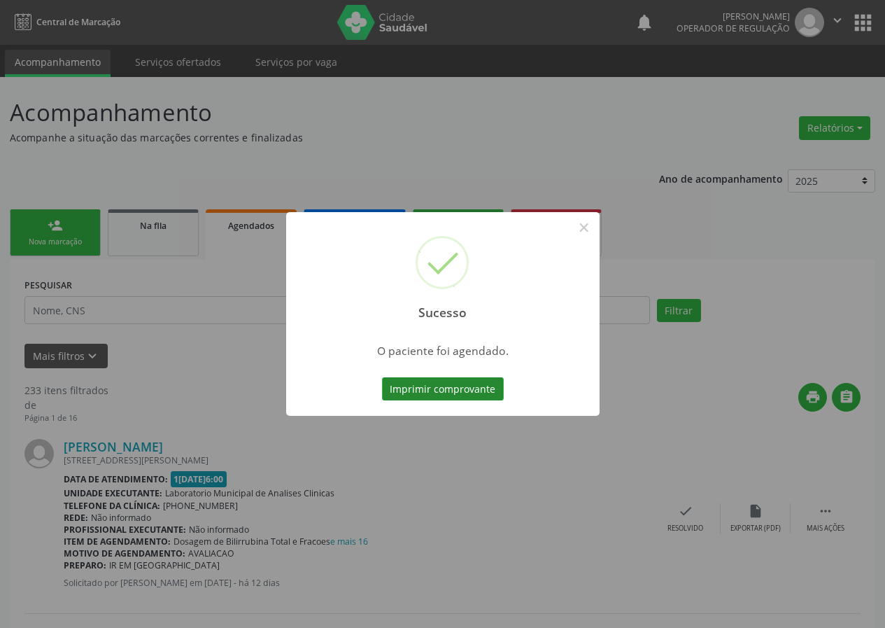
click at [436, 394] on button "Imprimir comprovante" at bounding box center [443, 389] width 122 height 24
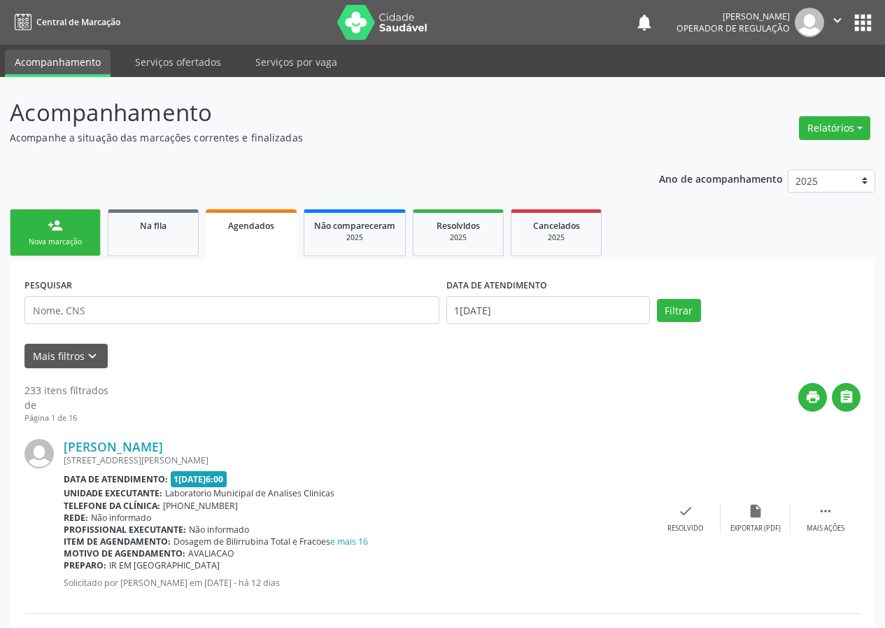
click at [46, 238] on div "Nova marcação" at bounding box center [55, 241] width 70 height 10
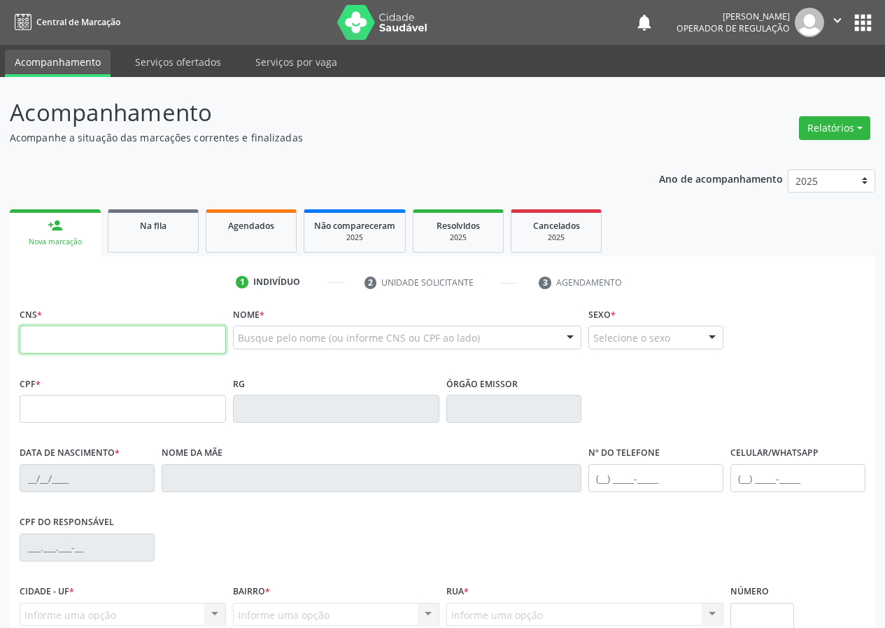
click at [38, 341] on input "text" at bounding box center [123, 339] width 206 height 28
click at [32, 332] on input "text" at bounding box center [123, 339] width 206 height 28
type input "700 0068 4674 1105"
type input "173.542.464-17"
type input "19/03/2010"
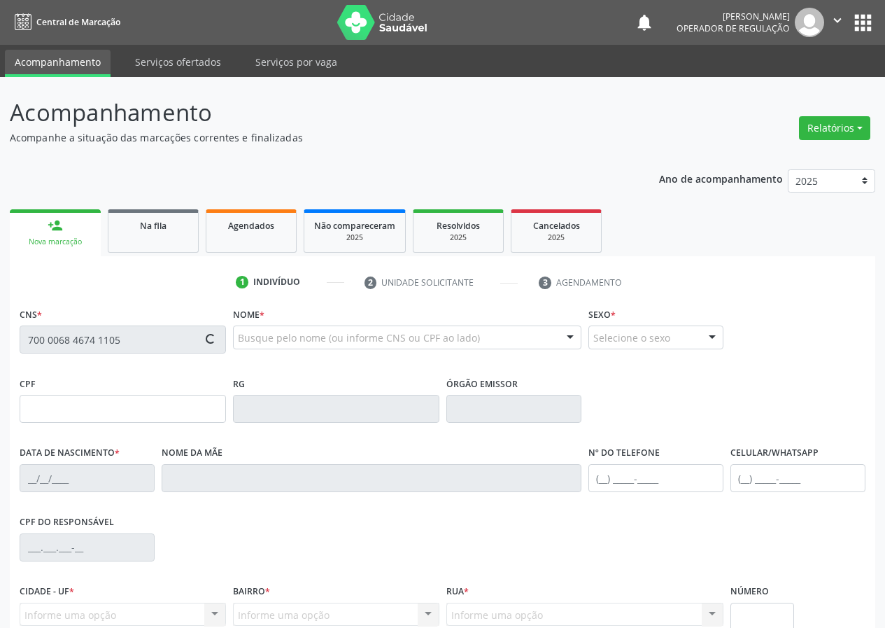
type input "Lucineide de França Silva"
type input "(83) 99352-4503"
type input "964.240.014-68"
type input "1078"
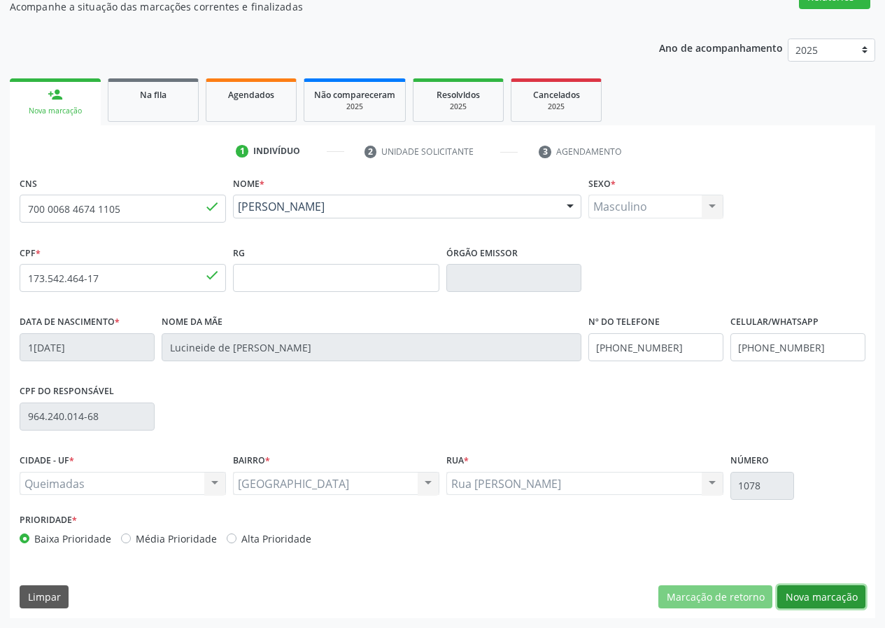
click at [821, 606] on button "Nova marcação" at bounding box center [821, 597] width 88 height 24
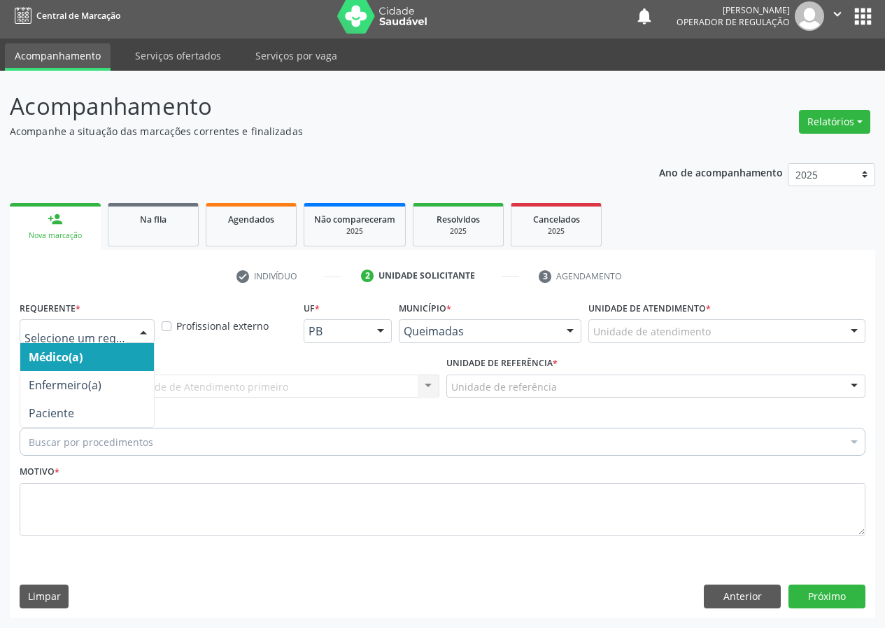
click at [141, 329] on div at bounding box center [143, 332] width 21 height 24
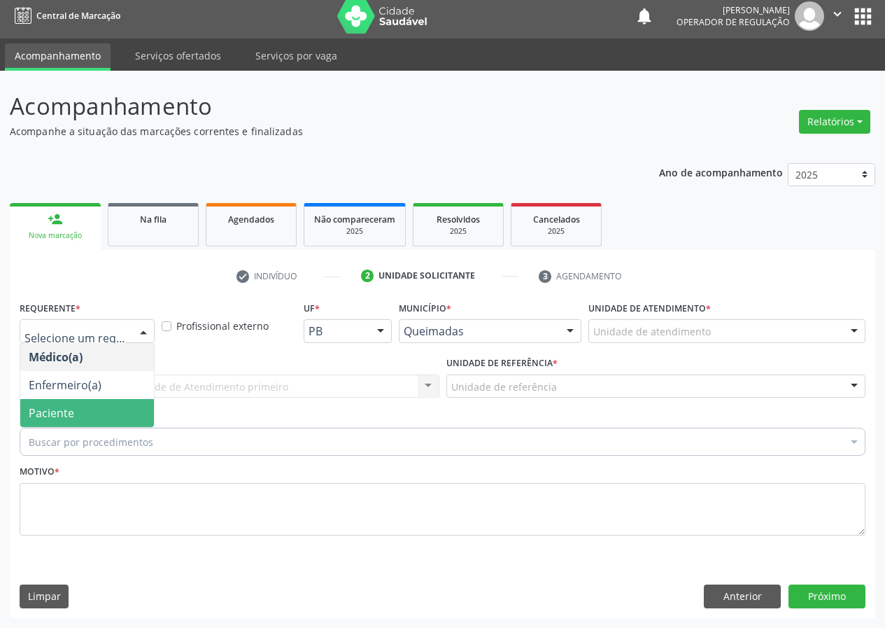
click at [108, 399] on span "Paciente" at bounding box center [87, 413] width 134 height 28
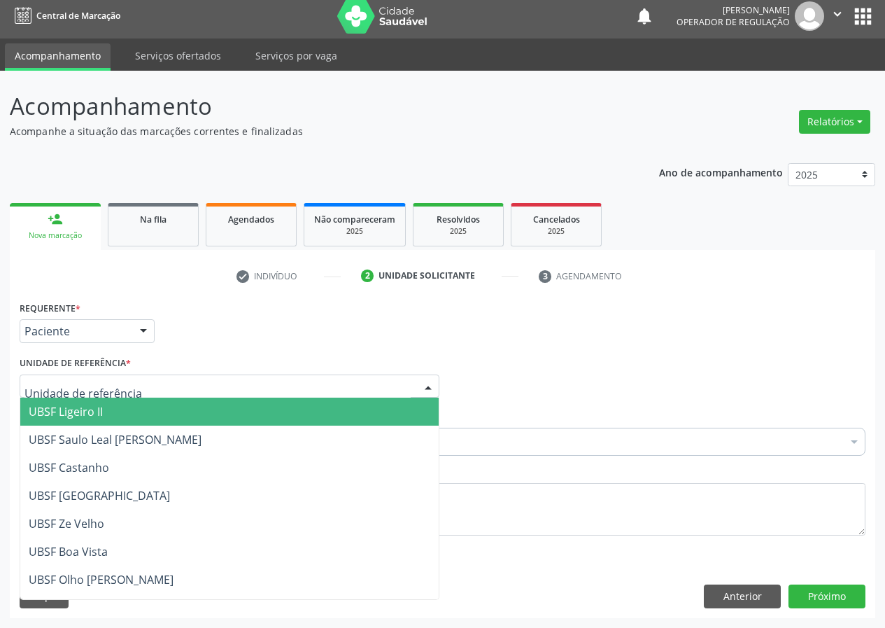
drag, startPoint x: 381, startPoint y: 378, endPoint x: 192, endPoint y: 509, distance: 229.2
click at [376, 379] on div at bounding box center [230, 386] width 420 height 24
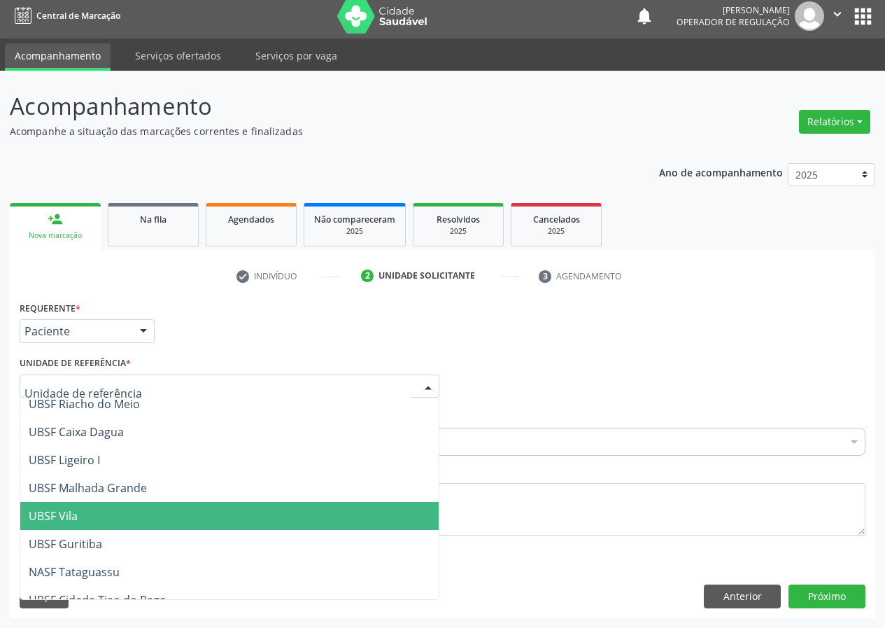
scroll to position [350, 0]
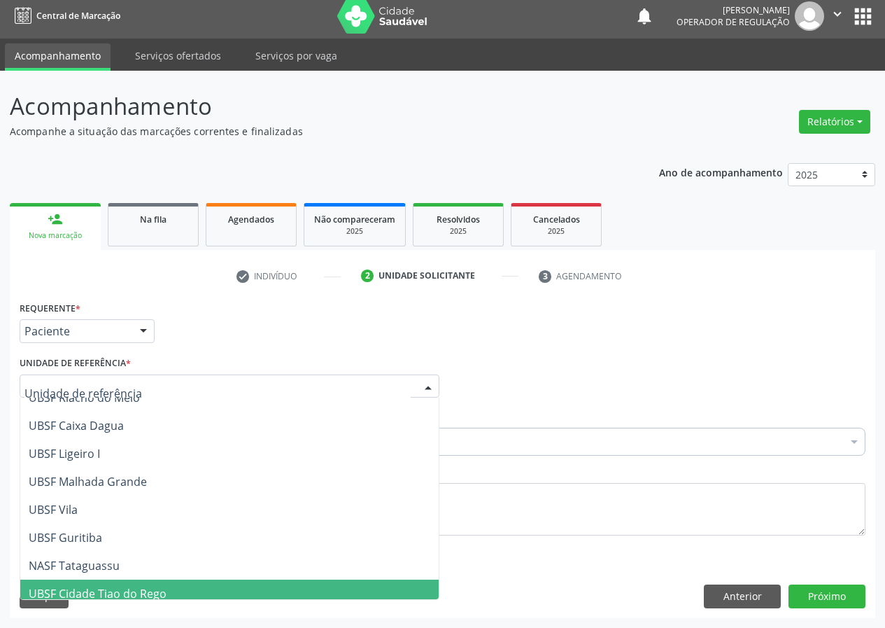
click at [97, 593] on span "UBSF Cidade Tiao do Rego" at bounding box center [98, 593] width 138 height 15
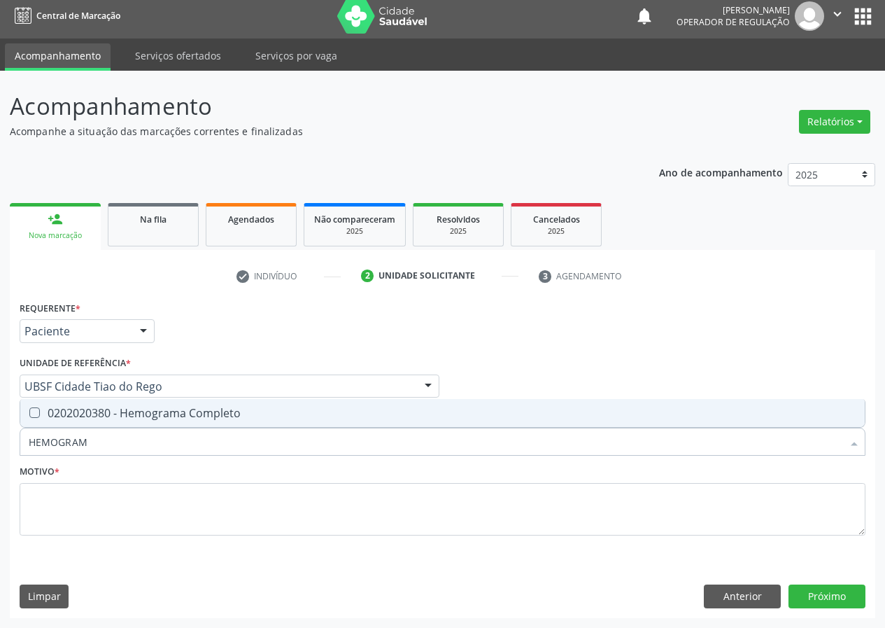
type input "HEMOGRAMA"
drag, startPoint x: 36, startPoint y: 410, endPoint x: 83, endPoint y: 440, distance: 55.7
click at [40, 414] on div "0202020380 - Hemograma Completo" at bounding box center [443, 412] width 828 height 11
checkbox Completo "true"
drag, startPoint x: 66, startPoint y: 447, endPoint x: 0, endPoint y: 429, distance: 68.9
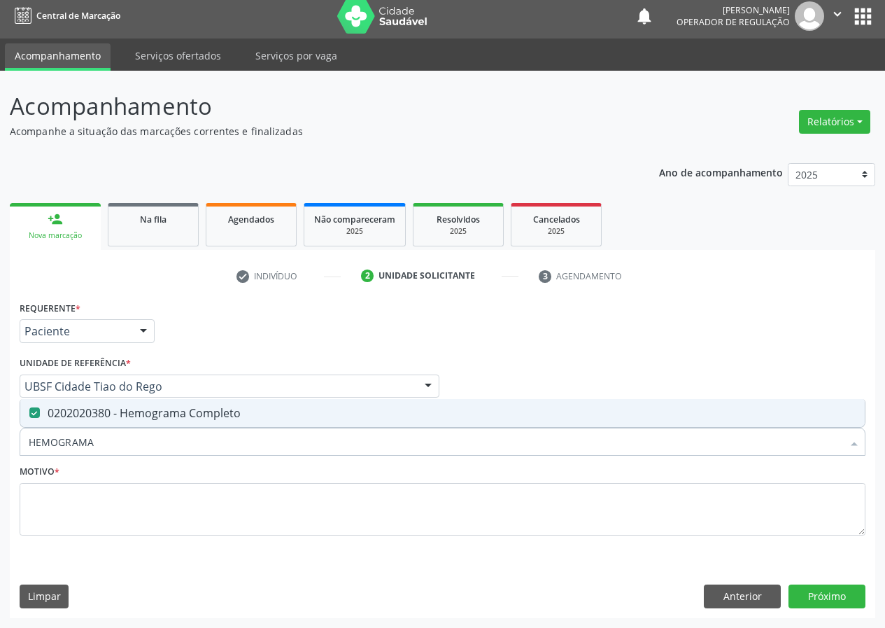
click at [0, 457] on div "Acompanhamento Acompanhe a situação das marcações correntes e finalizadas Relat…" at bounding box center [442, 349] width 885 height 557
type input "CO"
checkbox Completo "false"
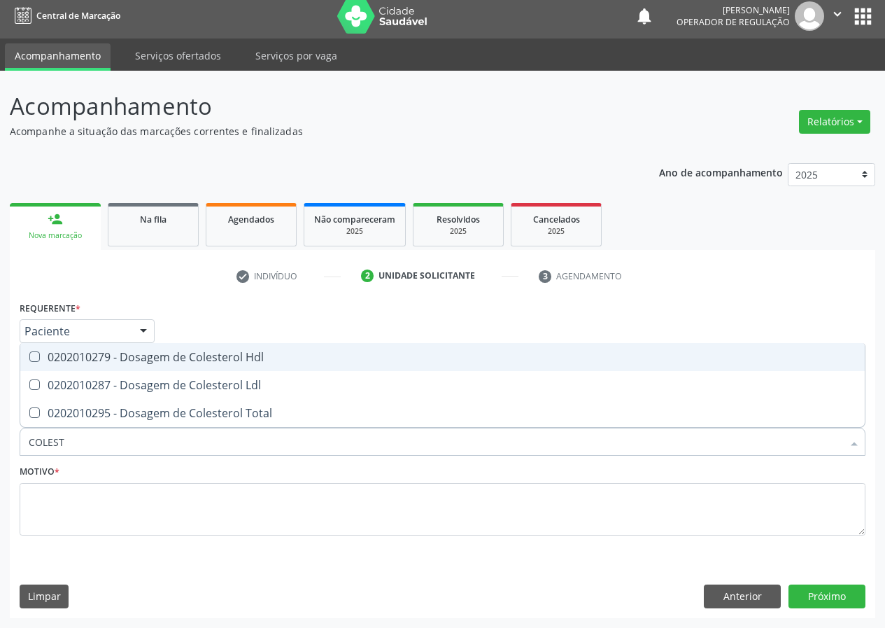
type input "COLESTE"
drag, startPoint x: 34, startPoint y: 355, endPoint x: 32, endPoint y: 383, distance: 28.1
click at [34, 358] on Hdl at bounding box center [34, 356] width 10 height 10
click at [29, 358] on Hdl "checkbox" at bounding box center [24, 356] width 9 height 9
checkbox Hdl "true"
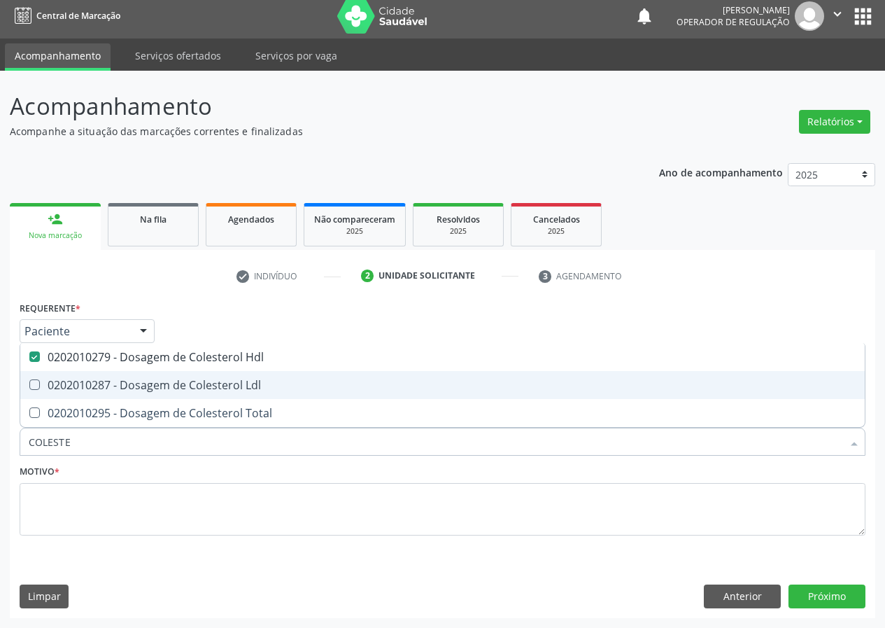
drag, startPoint x: 31, startPoint y: 386, endPoint x: 55, endPoint y: 418, distance: 39.0
click at [32, 388] on Ldl at bounding box center [34, 384] width 10 height 10
click at [29, 388] on Ldl "checkbox" at bounding box center [24, 384] width 9 height 9
checkbox Ldl "true"
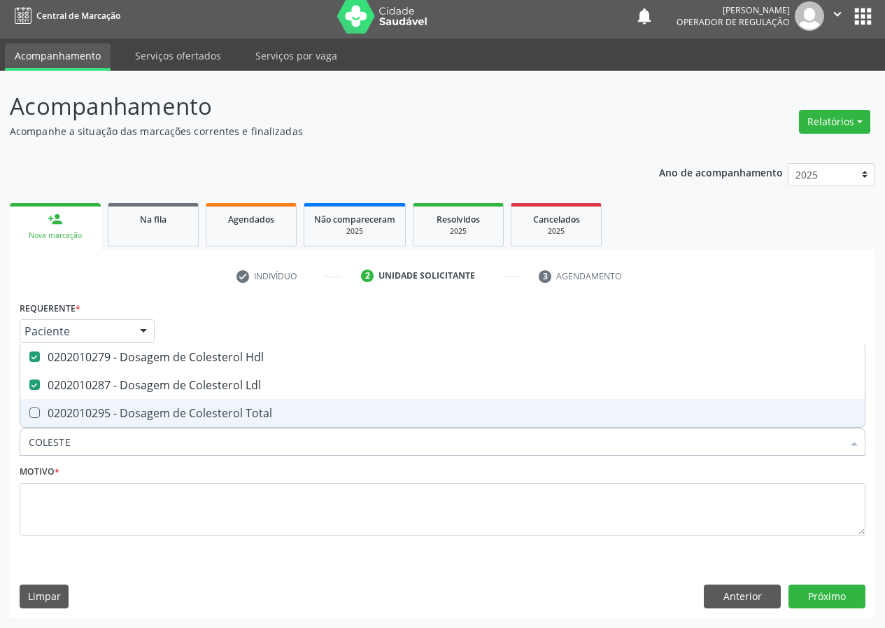
drag, startPoint x: 77, startPoint y: 441, endPoint x: 0, endPoint y: 471, distance: 82.4
click at [0, 475] on div "Acompanhamento Acompanhe a situação das marcações correntes e finalizadas Relat…" at bounding box center [442, 349] width 885 height 557
type input "TR"
checkbox Hdl "false"
checkbox Ldl "false"
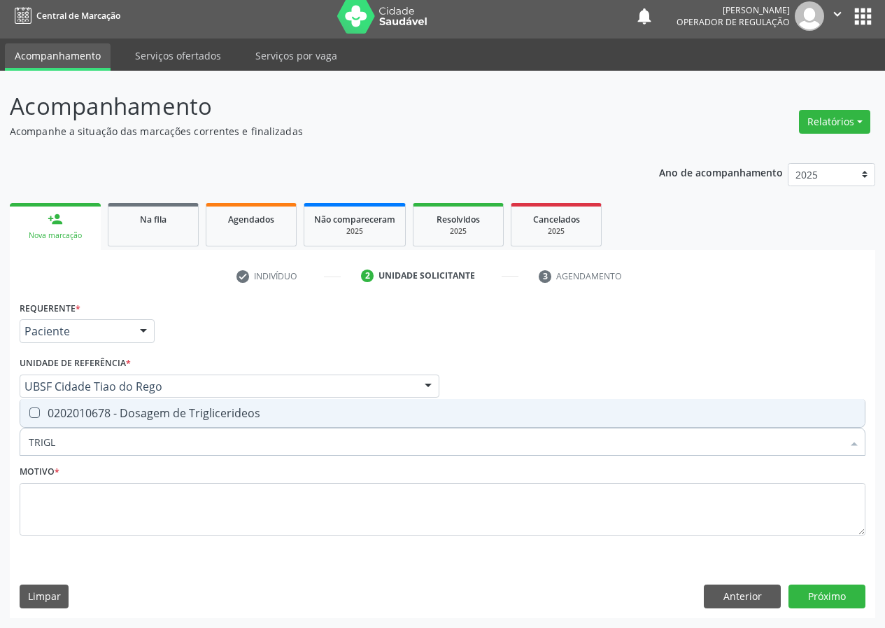
type input "TRIGLI"
drag, startPoint x: 35, startPoint y: 411, endPoint x: 38, endPoint y: 430, distance: 19.1
click at [35, 415] on Triglicerideos at bounding box center [34, 412] width 10 height 10
click at [29, 415] on Triglicerideos "checkbox" at bounding box center [24, 412] width 9 height 9
checkbox Triglicerideos "true"
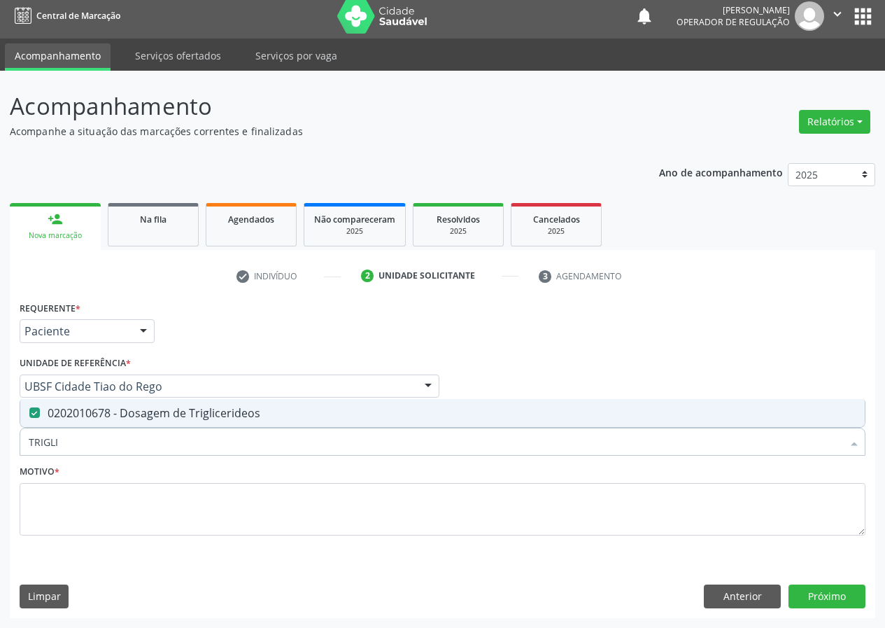
drag, startPoint x: 64, startPoint y: 441, endPoint x: 0, endPoint y: 422, distance: 67.3
click at [0, 442] on div "Acompanhamento Acompanhe a situação das marcações correntes e finalizadas Relat…" at bounding box center [442, 349] width 885 height 557
type input "G"
checkbox Triglicerideos "false"
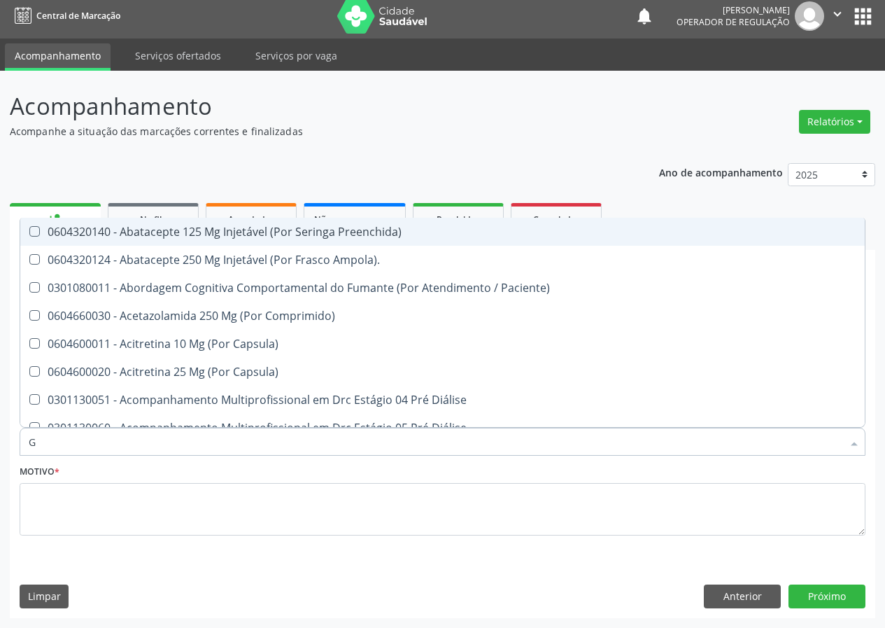
type input "GL"
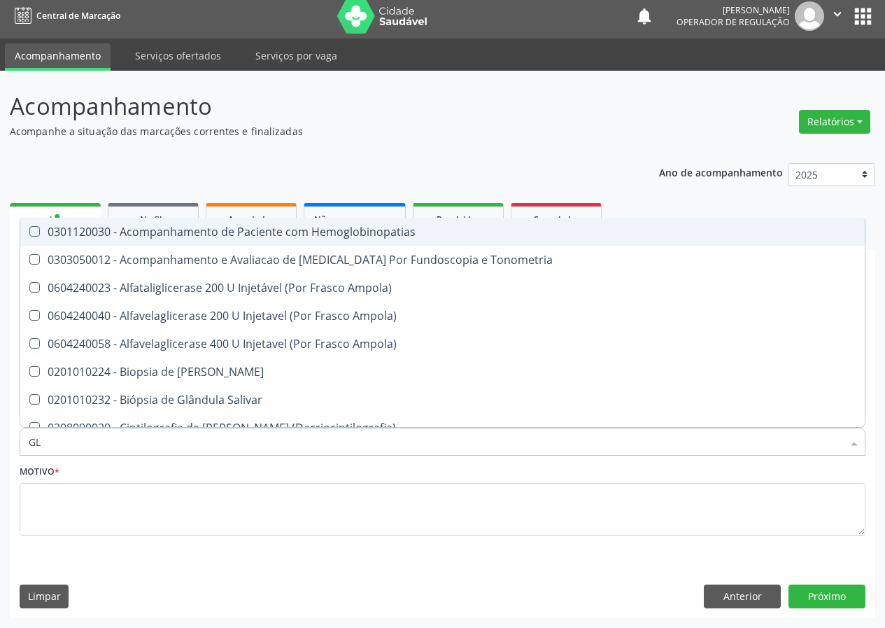
checkbox Triglicerideos "true"
type input "GLI"
checkbox Dosagens\) "true"
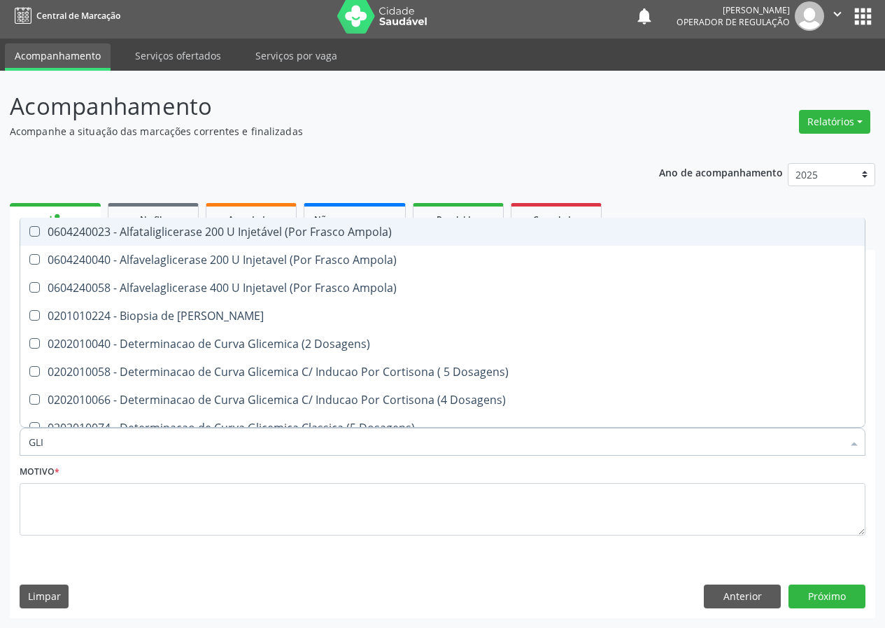
type input "GLIC"
checkbox Glicosilada "true"
checkbox Triglicerideos "false"
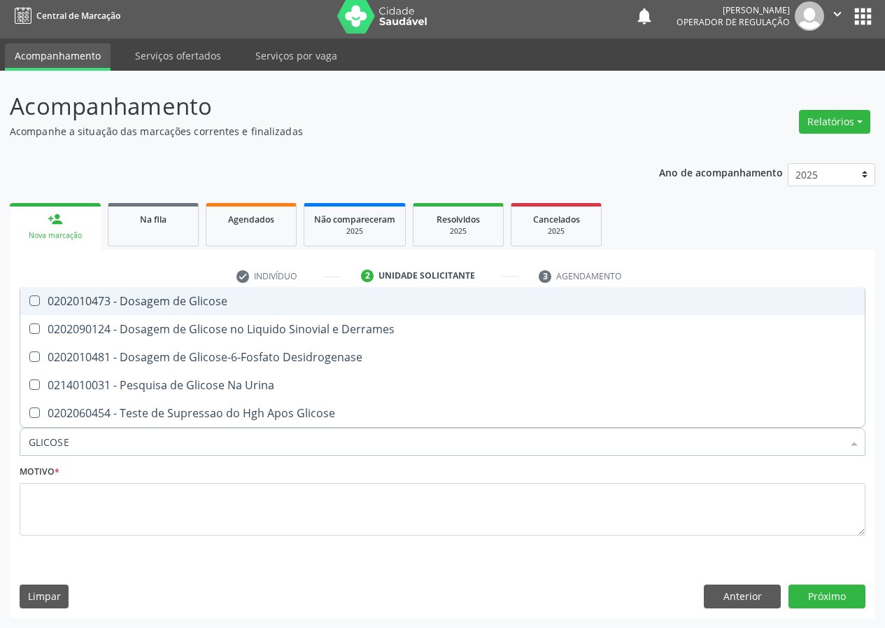
drag, startPoint x: 37, startPoint y: 298, endPoint x: 34, endPoint y: 346, distance: 47.7
click at [35, 322] on ul "Desfazer seleção 0202010473 - Dosagem de Glicose 0202090124 - Dosagem de Glicos…" at bounding box center [442, 357] width 844 height 140
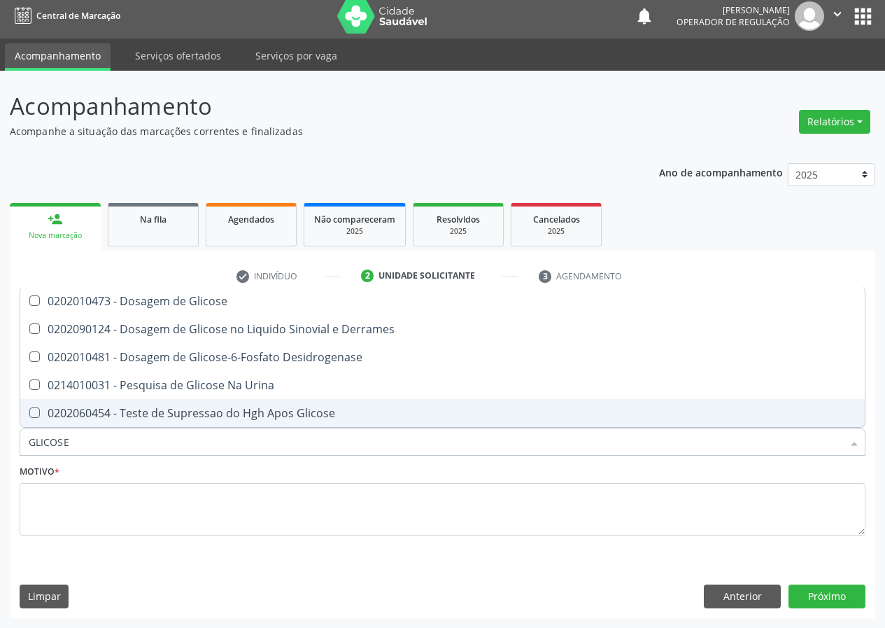
drag, startPoint x: 77, startPoint y: 435, endPoint x: 0, endPoint y: 481, distance: 89.4
click at [0, 482] on div "Acompanhamento Acompanhe a situação das marcações correntes e finalizadas Relat…" at bounding box center [442, 349] width 885 height 557
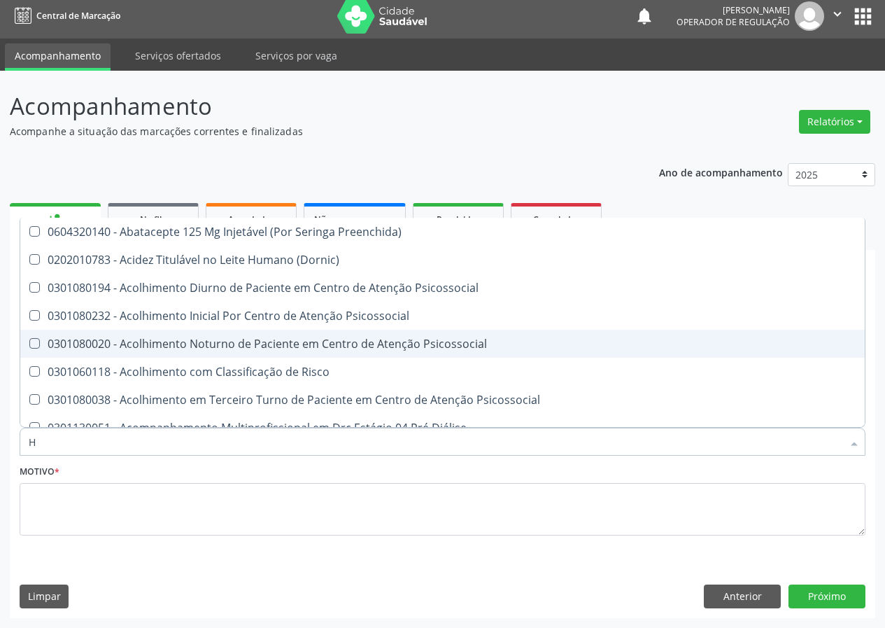
type input "HE"
checkbox C "true"
checkbox Hdl "false"
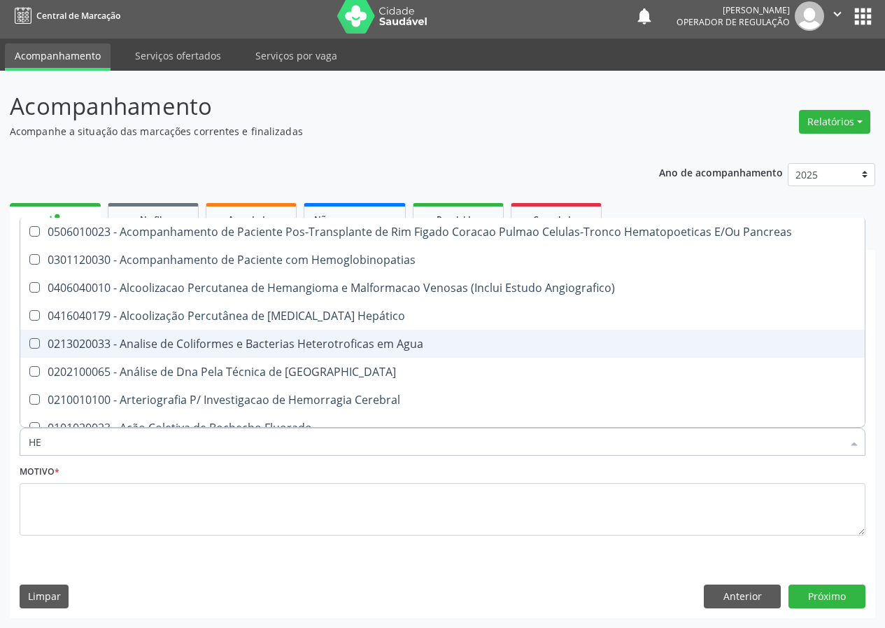
type input "HEM"
checkbox Transplante "true"
checkbox Completo "false"
type input "HEMO"
checkbox Retro-Retal "true"
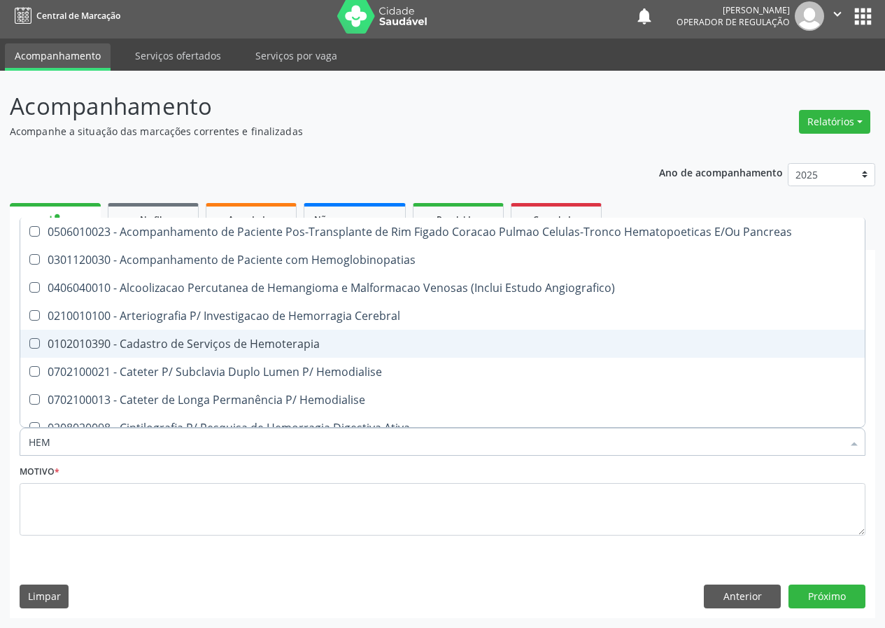
checkbox Completo "false"
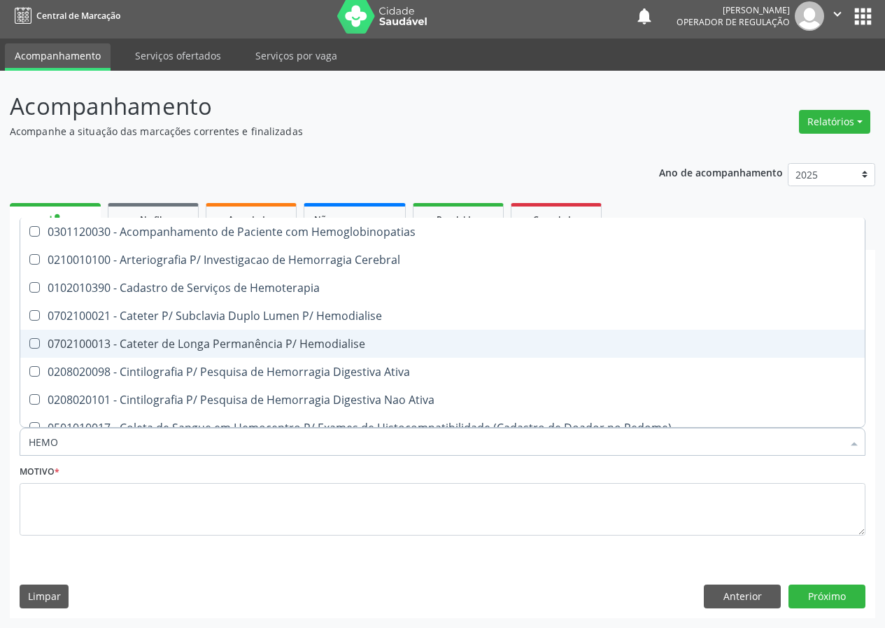
type input "HEMOG"
checkbox Carboxi-Hemoglobina "true"
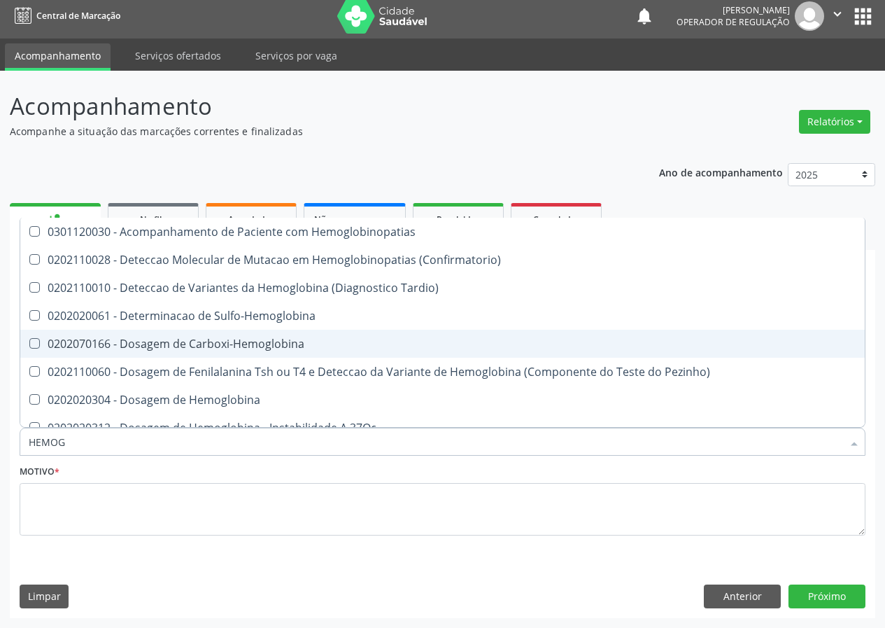
type input "HEMOGL"
checkbox Completo "false"
type input "HEMOGLOBINA"
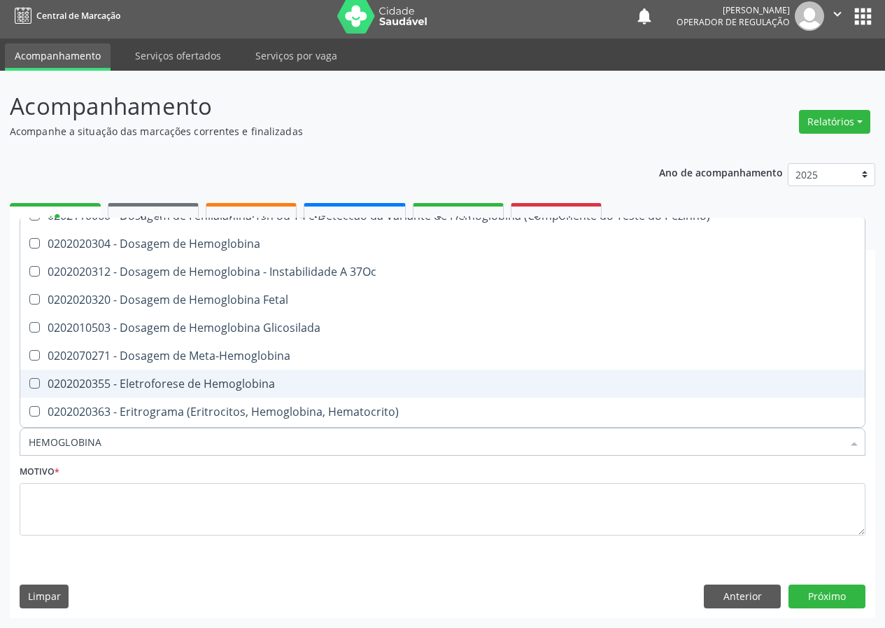
scroll to position [127, 0]
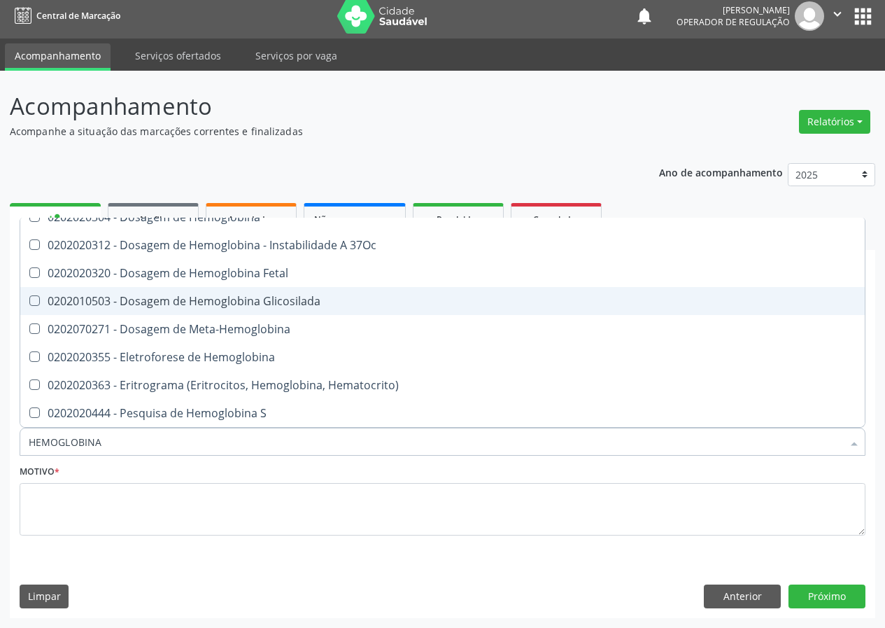
drag, startPoint x: 216, startPoint y: 301, endPoint x: 96, endPoint y: 351, distance: 130.5
click at [215, 301] on div "0202010503 - Dosagem de Hemoglobina Glicosilada" at bounding box center [443, 300] width 828 height 11
checkbox Glicosilada "true"
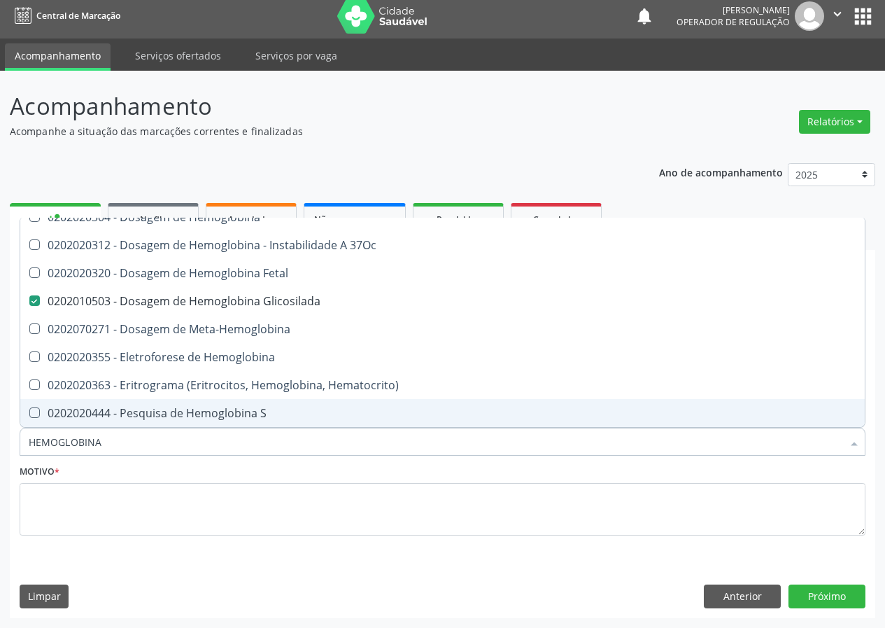
drag, startPoint x: 108, startPoint y: 446, endPoint x: 0, endPoint y: 465, distance: 110.2
click at [0, 466] on div "Acompanhamento Acompanhe a situação das marcações correntes e finalizadas Relat…" at bounding box center [442, 349] width 885 height 557
type input "UR"
checkbox Glicosilada "false"
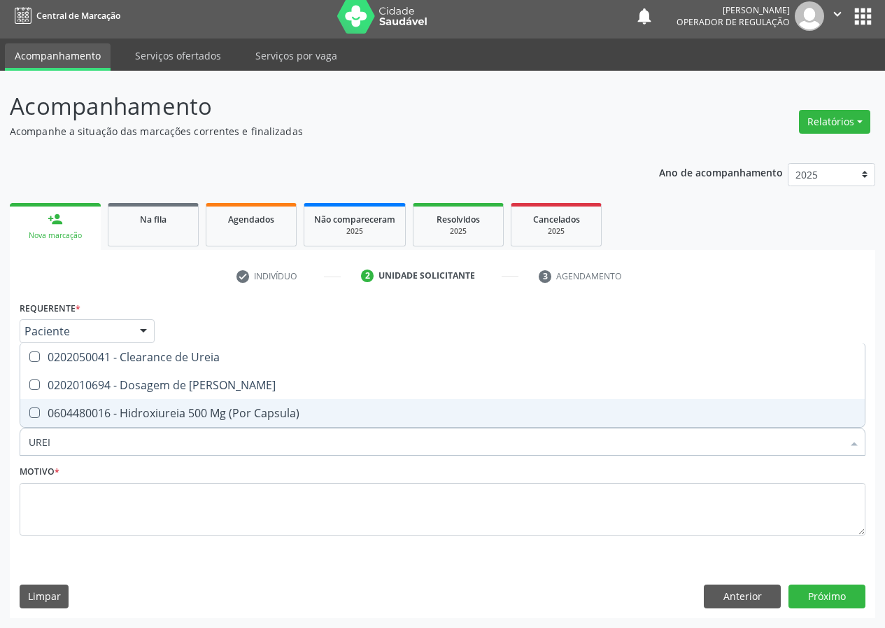
scroll to position [0, 0]
type input "UREIA"
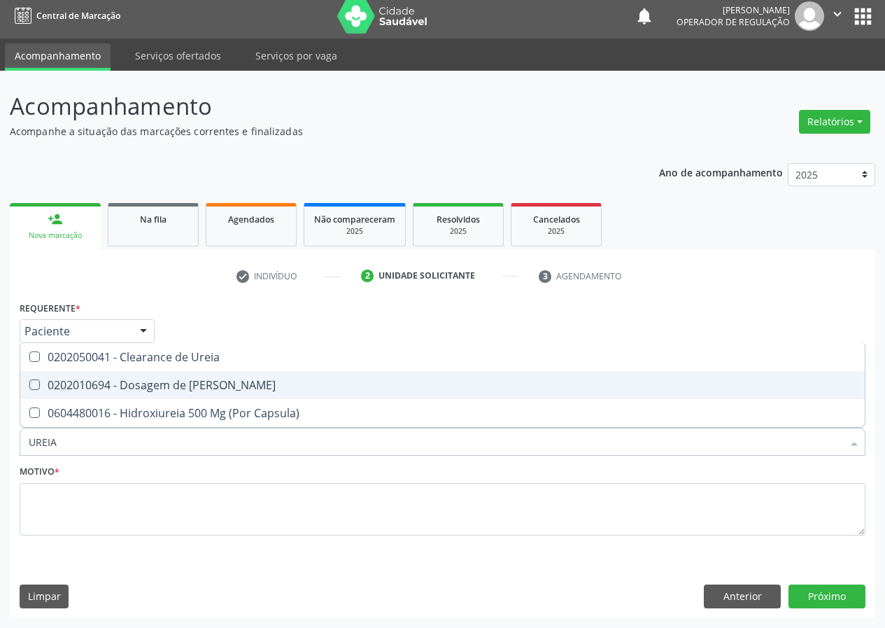
drag, startPoint x: 34, startPoint y: 383, endPoint x: 52, endPoint y: 446, distance: 65.7
click at [38, 394] on span "0202010694 - Dosagem de Ureia" at bounding box center [442, 385] width 844 height 28
checkbox Ureia "true"
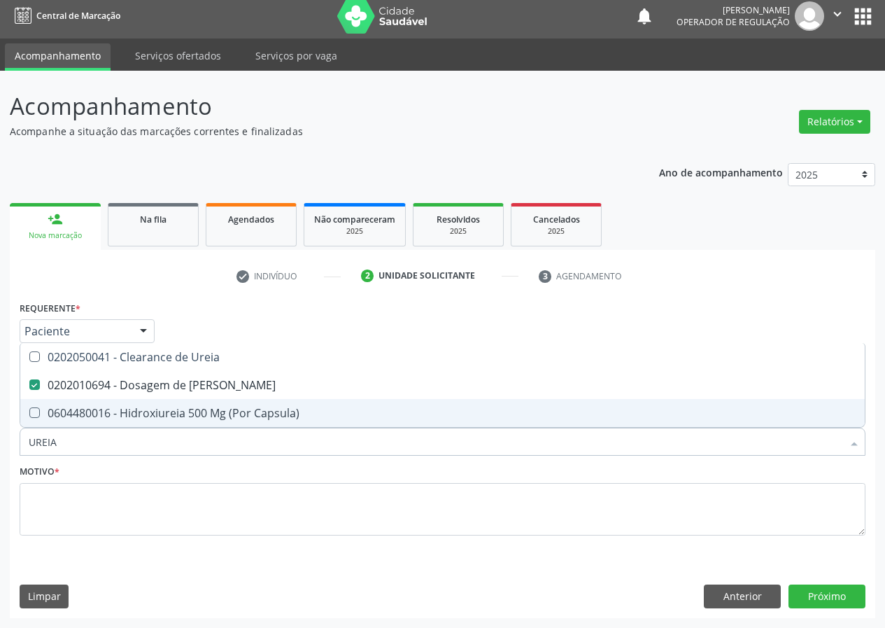
drag, startPoint x: 65, startPoint y: 440, endPoint x: 0, endPoint y: 453, distance: 66.3
click at [4, 466] on div "Acompanhamento Acompanhe a situação das marcações correntes e finalizadas Relat…" at bounding box center [442, 349] width 885 height 557
type input "C"
checkbox Ureia "false"
type input "CREATININA"
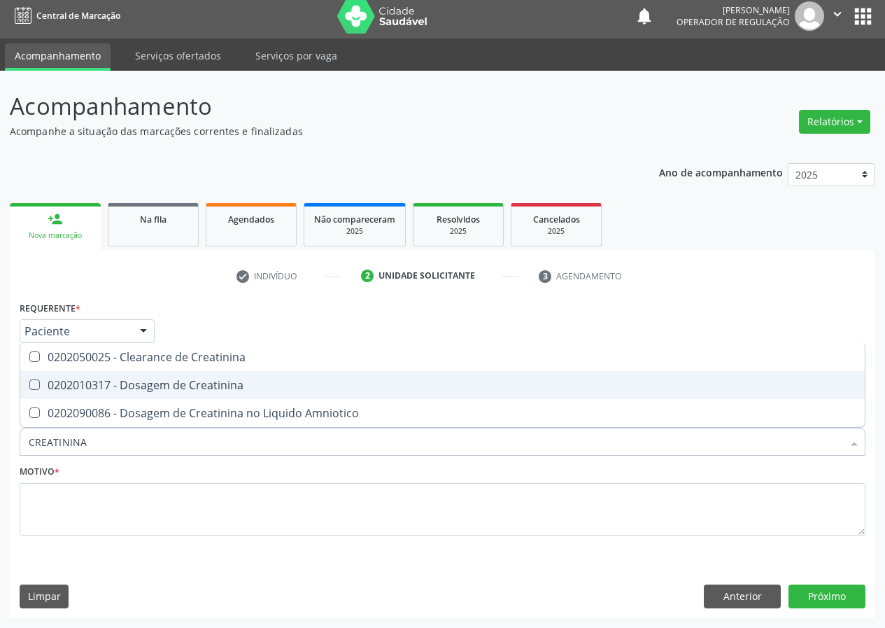
click at [40, 384] on div "0202010317 - Dosagem de Creatinina" at bounding box center [443, 384] width 828 height 11
checkbox Creatinina "true"
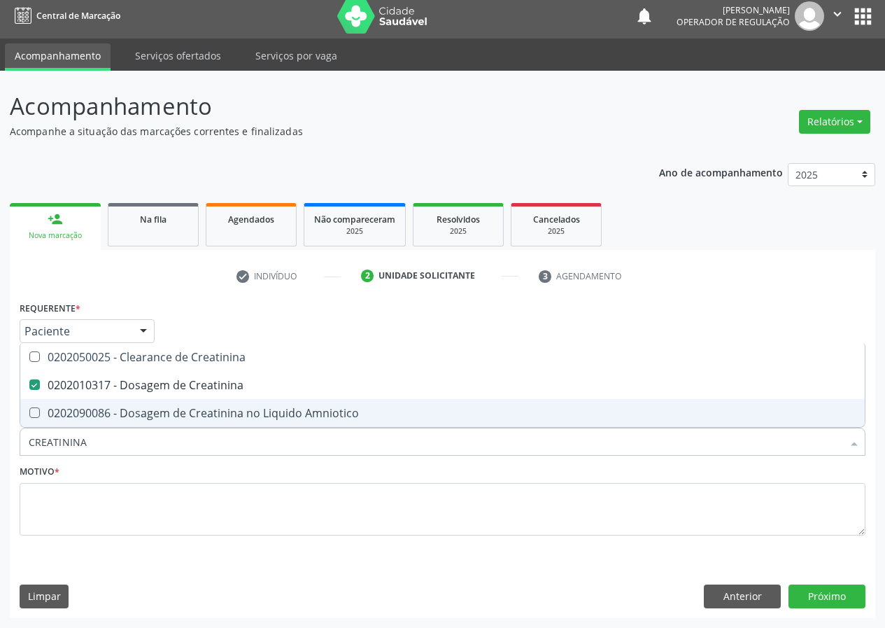
drag, startPoint x: 96, startPoint y: 446, endPoint x: 0, endPoint y: 437, distance: 96.3
click at [0, 442] on div "Acompanhamento Acompanhe a situação das marcações correntes e finalizadas Relat…" at bounding box center [442, 349] width 885 height 557
type input "02"
checkbox Creatinina "false"
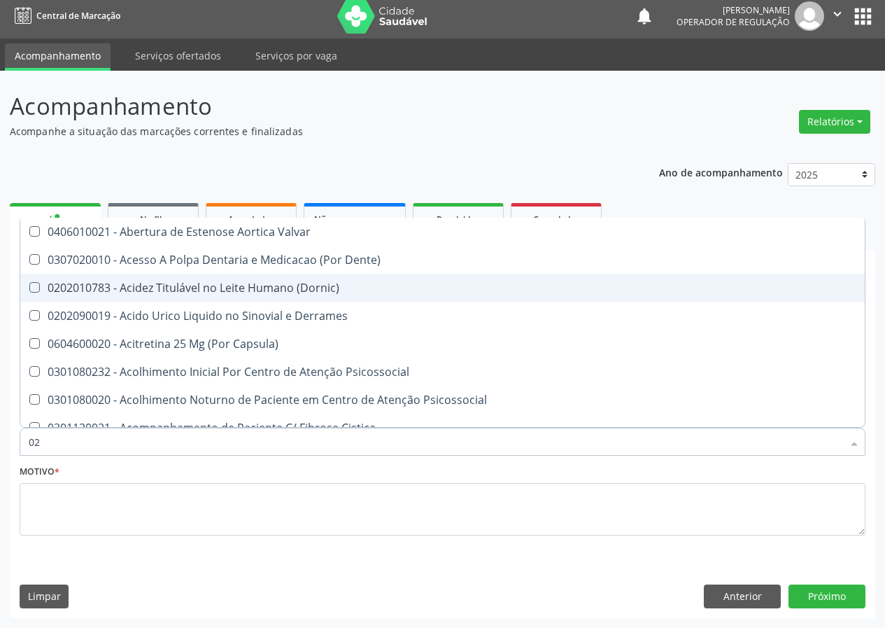
type input "020"
checkbox \(Pos-Pasteurização\) "true"
checkbox Debridamento "true"
checkbox Dacriocistografia "true"
checkbox Ivy "true"
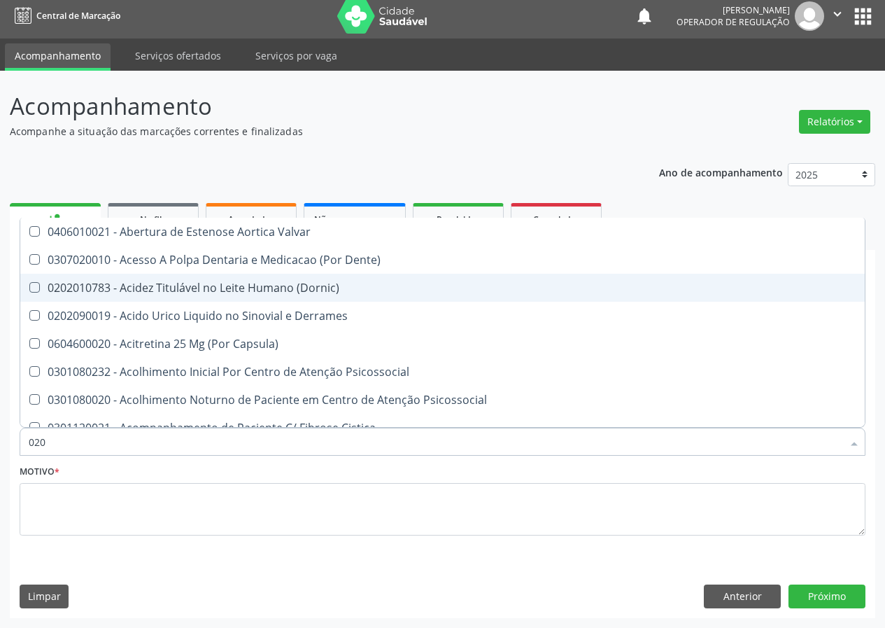
checkbox Acetona "true"
checkbox Metil-Hipurico "true"
checkbox Hdl "false"
checkbox Ldl "false"
checkbox Creatinina "false"
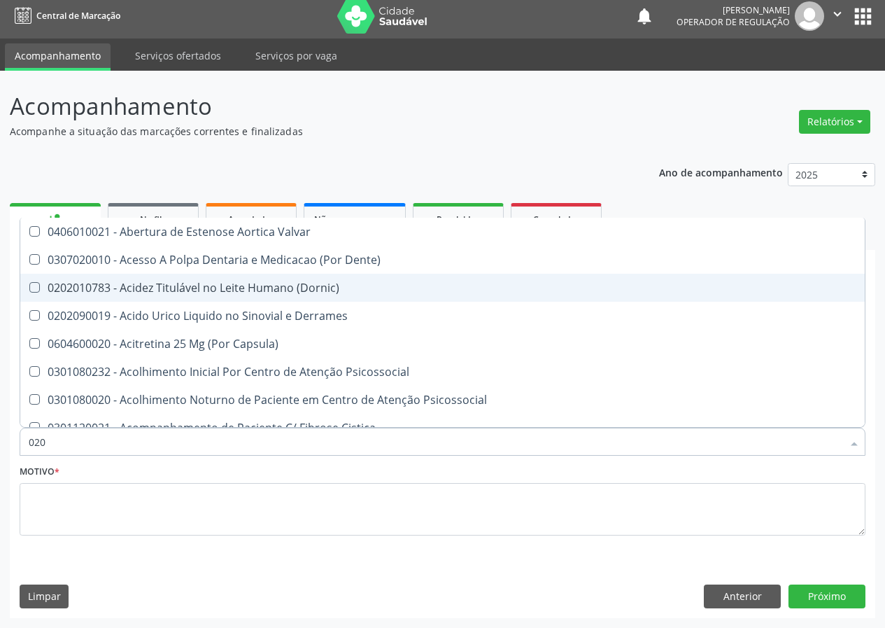
checkbox Glicosilada "false"
checkbox Triglicerideos "false"
checkbox Ureia "false"
checkbox Eletro-Oculografia "true"
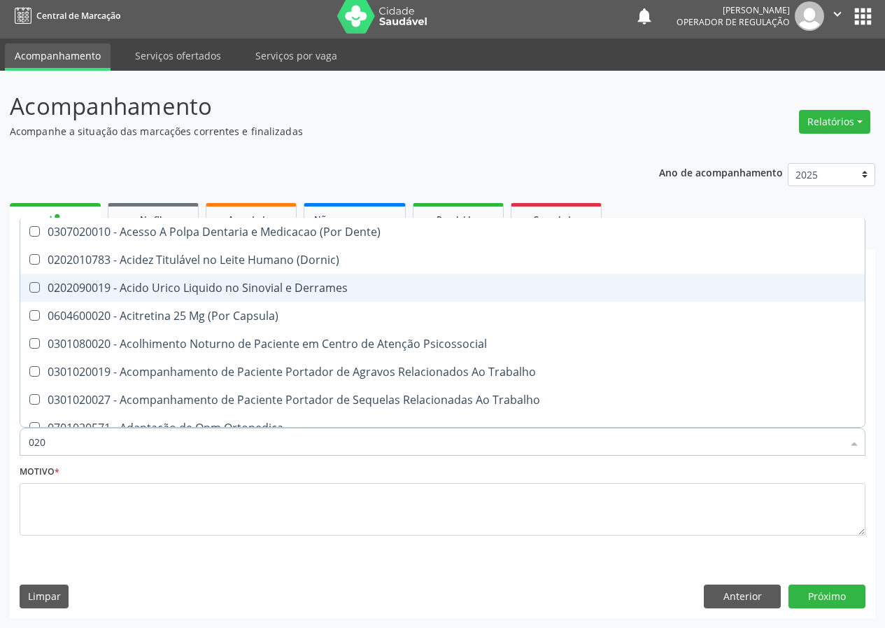
type input "0202"
checkbox Ocular "true"
checkbox Aberto\) "true"
checkbox Drogas "true"
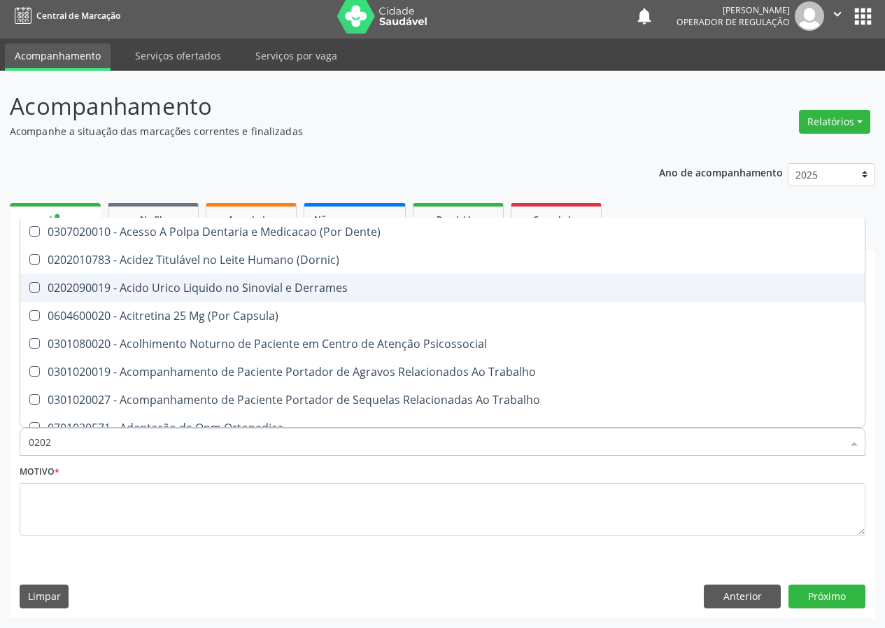
checkbox Projecoes\) "true"
checkbox Captacao "true"
checkbox Revisao "true"
checkbox Hdl "false"
checkbox Ldl "false"
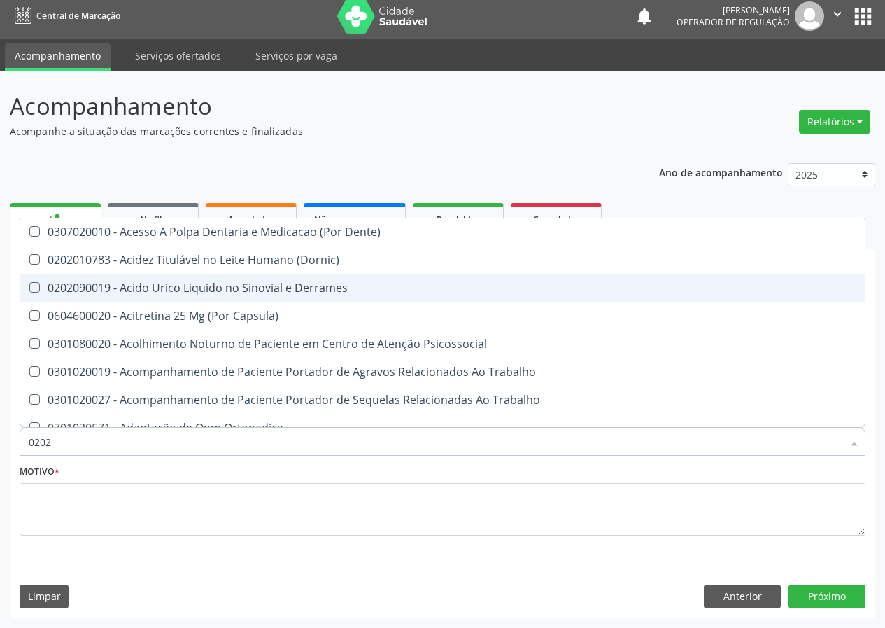
checkbox Creatinina "false"
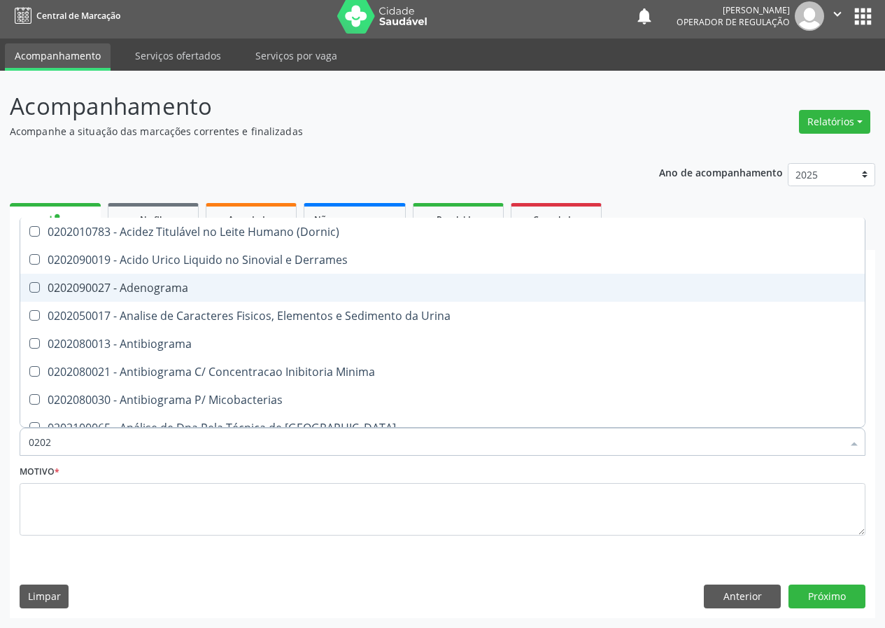
type input "02020"
checkbox Barbituratos "true"
checkbox Benzodiazepinicos "true"
checkbox Calcitonina "true"
checkbox Hdl "false"
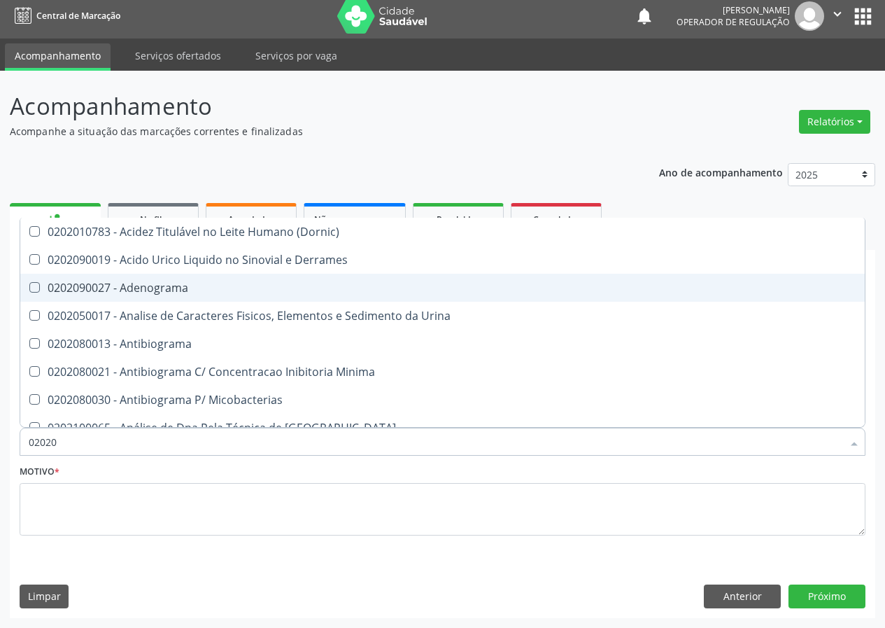
checkbox Ldl "false"
checkbox Creatinina "false"
checkbox Formaldeido "true"
checkbox Glicosilada "false"
checkbox Horas\) "true"
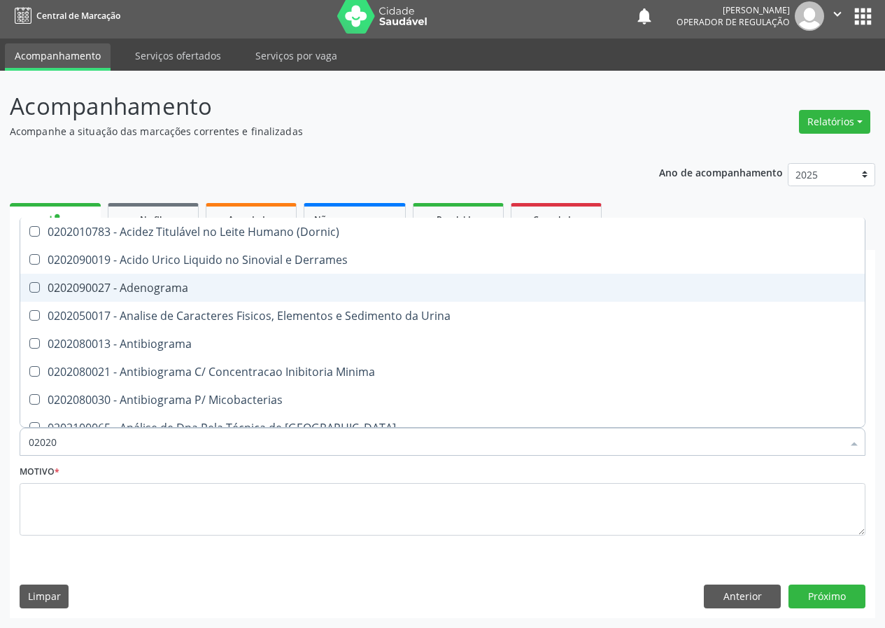
checkbox Quinidina "true"
checkbox Triglicerideos "false"
checkbox Ureia "false"
checkbox Zinco "true"
checkbox Completo "false"
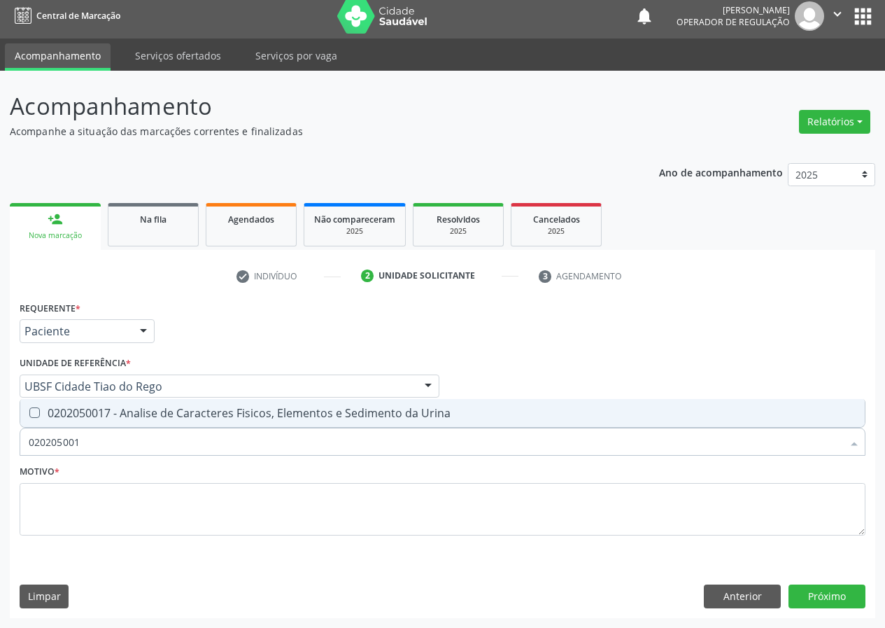
type input "0202050017"
drag, startPoint x: 31, startPoint y: 411, endPoint x: 65, endPoint y: 472, distance: 68.9
click at [37, 419] on span "0202050017 - Analise de Caracteres Fisicos, Elementos e Sedimento da Urina" at bounding box center [442, 413] width 844 height 28
checkbox Urina "true"
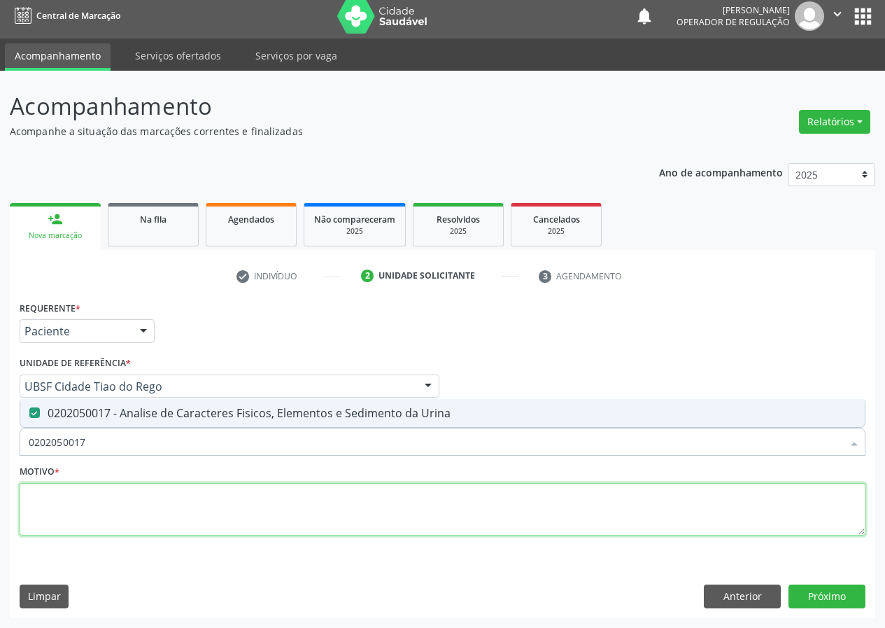
drag, startPoint x: 45, startPoint y: 510, endPoint x: 66, endPoint y: 472, distance: 43.5
click at [59, 486] on textarea at bounding box center [443, 509] width 846 height 53
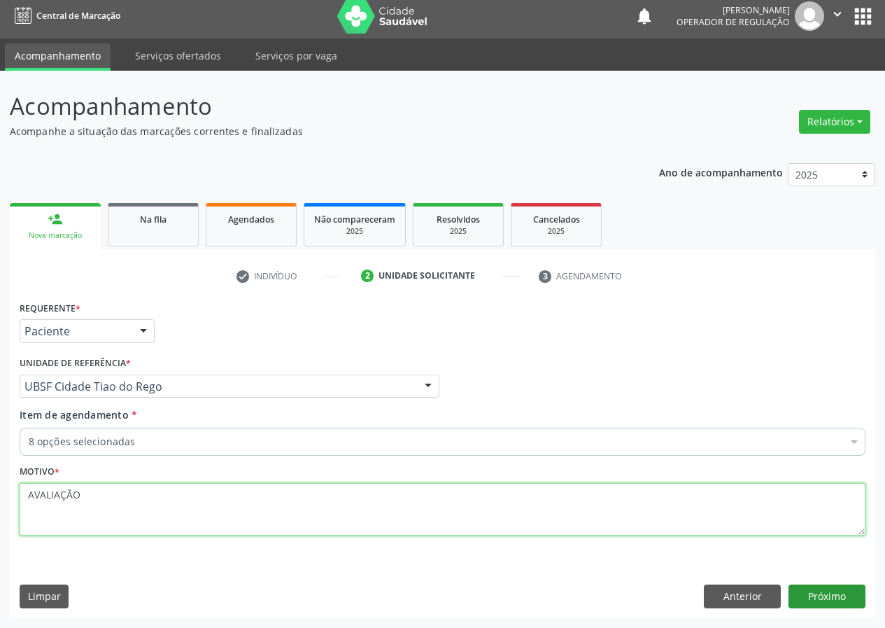
type textarea "AVALIAÇÃO"
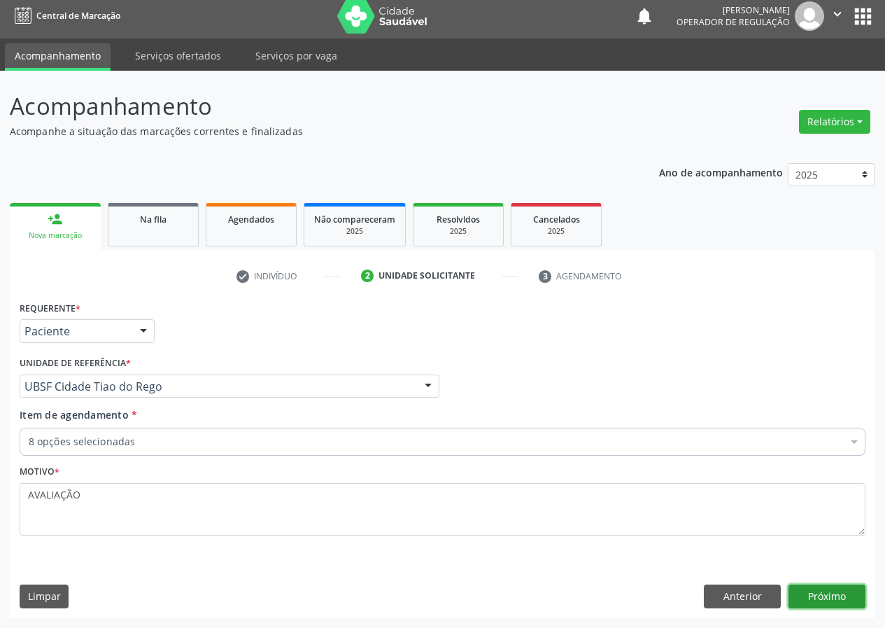
click at [825, 594] on button "Próximo" at bounding box center [826, 596] width 77 height 24
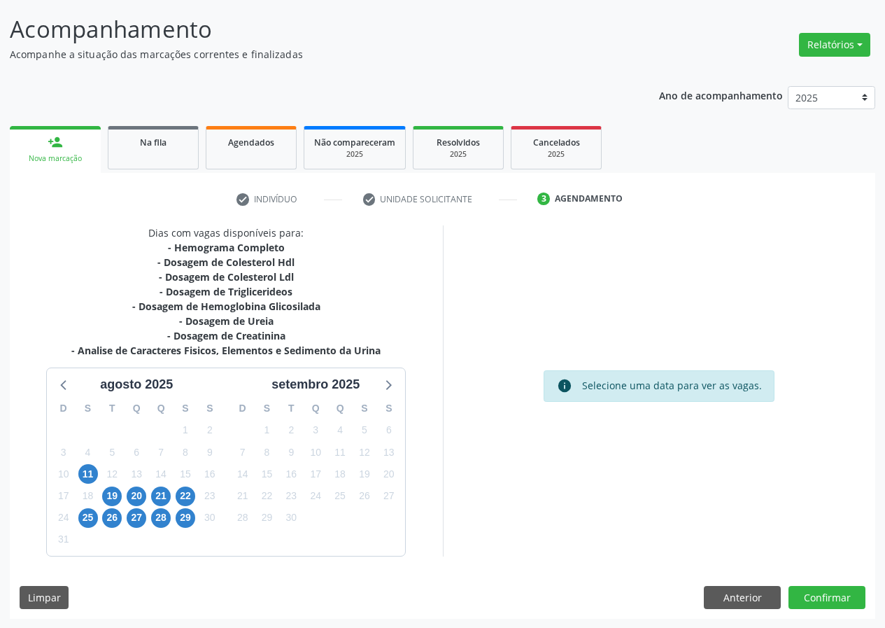
scroll to position [84, 0]
click at [111, 496] on span "19" at bounding box center [112, 496] width 20 height 20
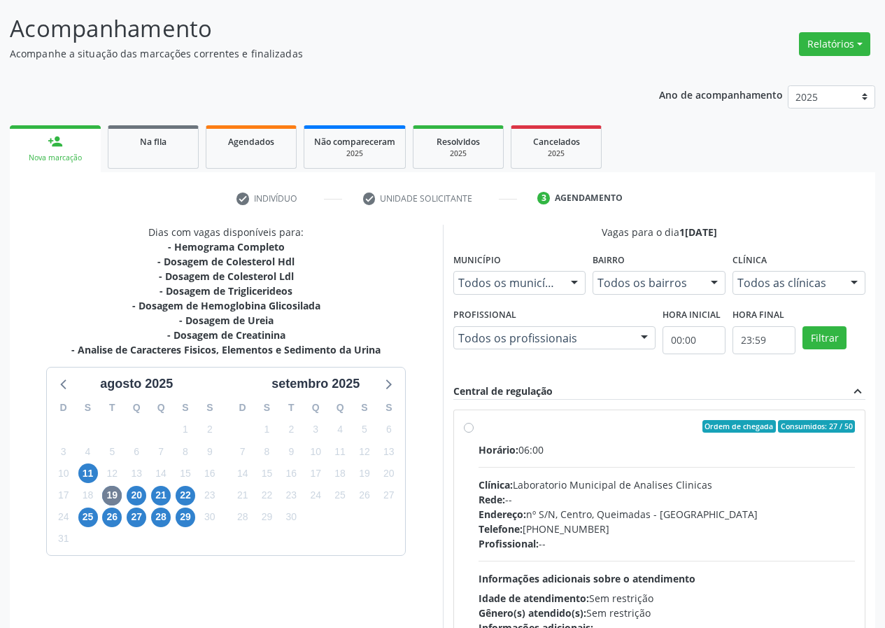
click at [479, 428] on label "Ordem de chegada Consumidos: 27 / 50 Horário: 06:00 Clínica: Laboratorio Munici…" at bounding box center [667, 527] width 377 height 215
click at [467, 428] on input "Ordem de chegada Consumidos: 27 / 50 Horário: 06:00 Clínica: Laboratorio Munici…" at bounding box center [469, 426] width 10 height 13
radio input "true"
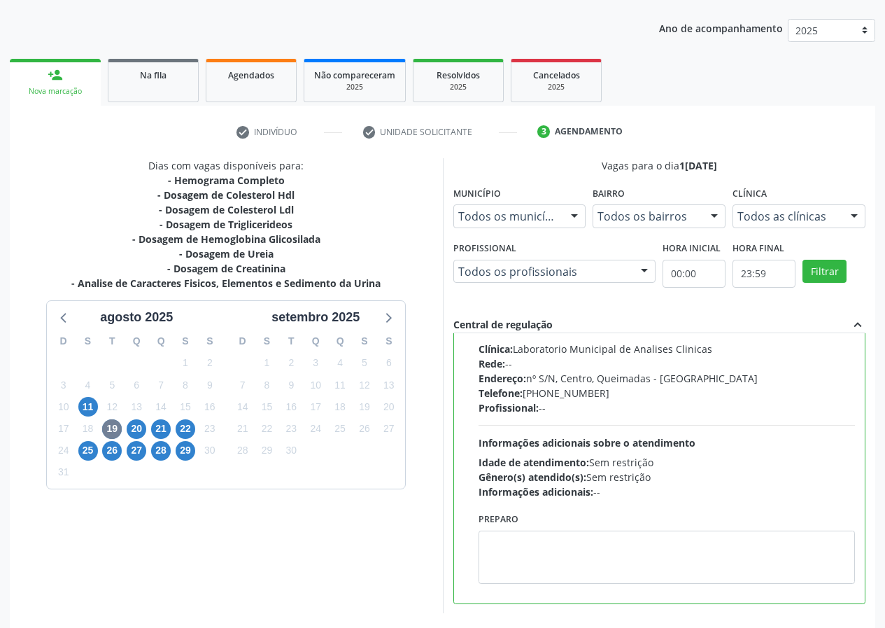
scroll to position [208, 0]
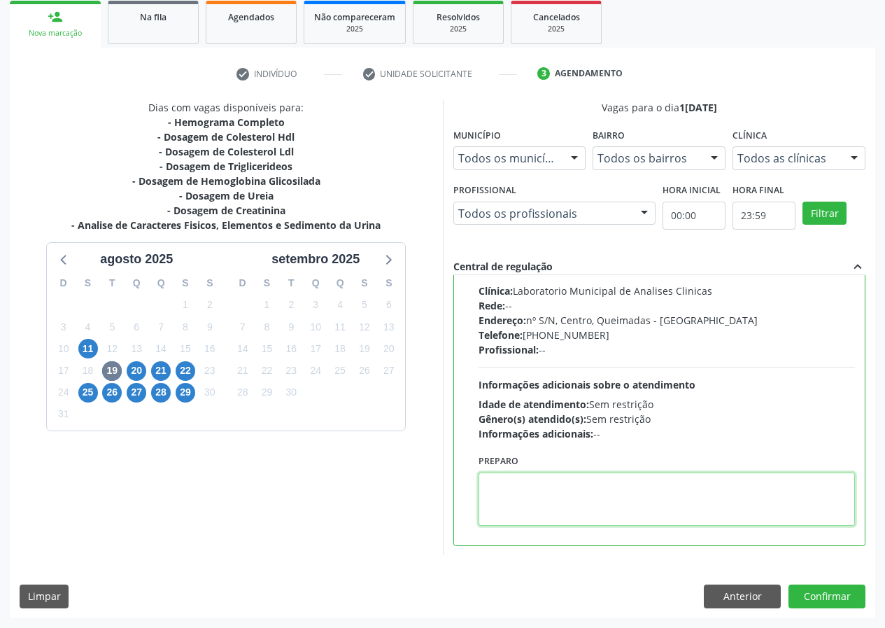
drag, startPoint x: 514, startPoint y: 511, endPoint x: 516, endPoint y: 483, distance: 28.1
click at [515, 496] on textarea at bounding box center [667, 498] width 377 height 53
type textarea "IR EM JEJUM"
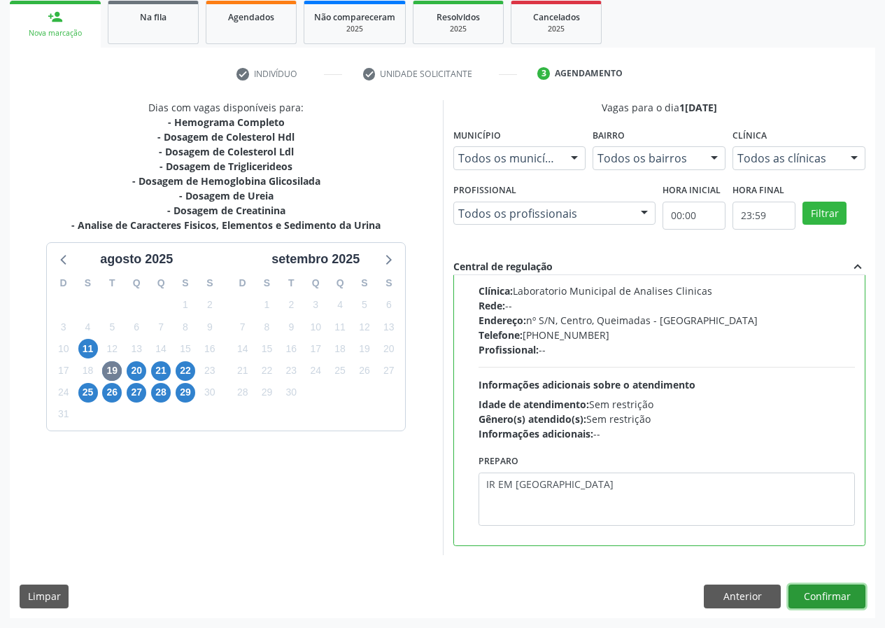
drag, startPoint x: 827, startPoint y: 595, endPoint x: 590, endPoint y: 526, distance: 246.9
click at [824, 593] on button "Confirmar" at bounding box center [826, 596] width 77 height 24
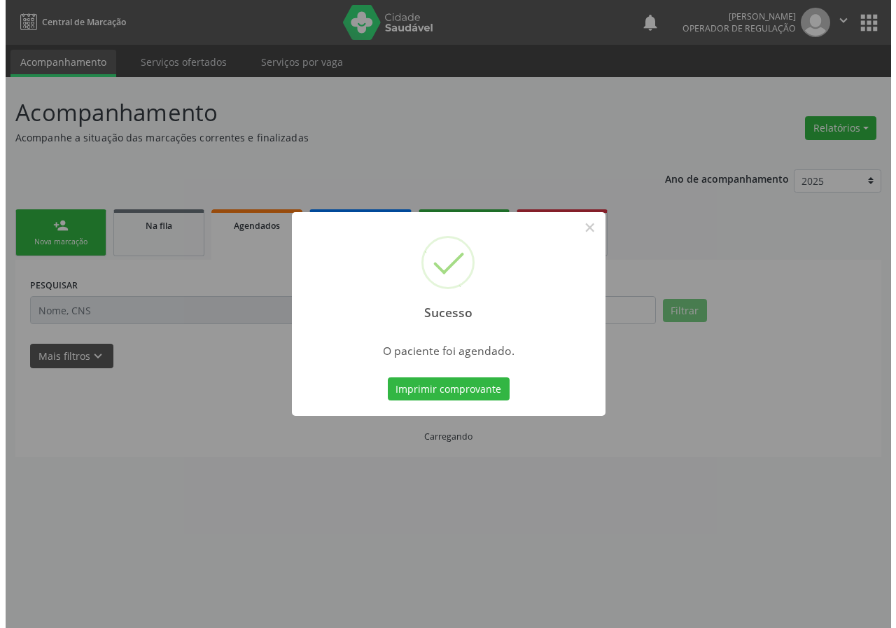
scroll to position [0, 0]
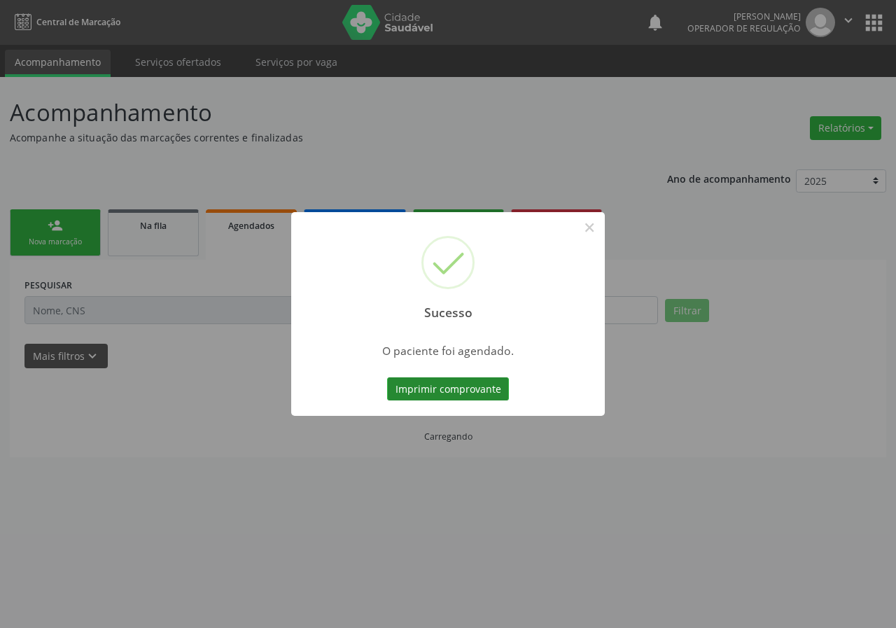
click at [446, 385] on button "Imprimir comprovante" at bounding box center [448, 389] width 122 height 24
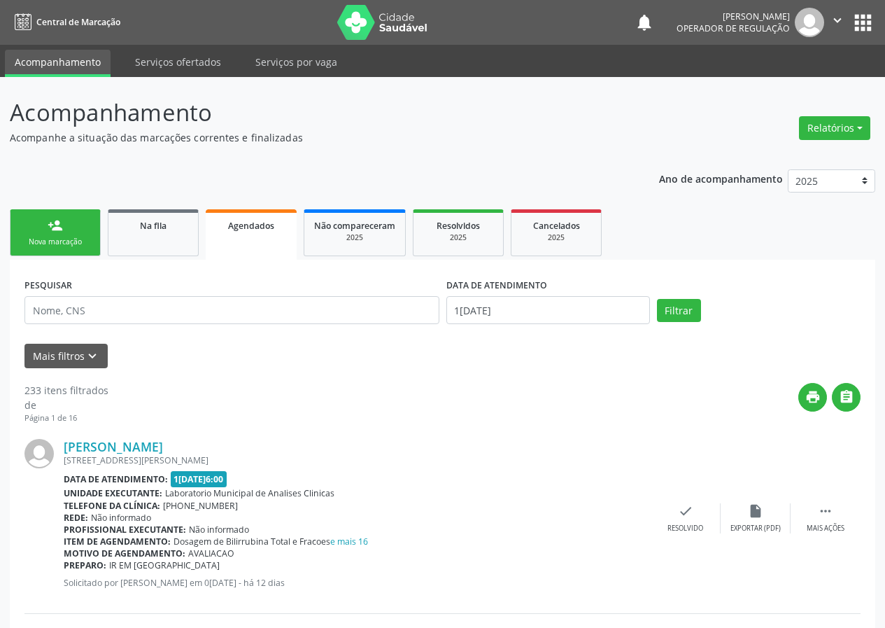
click at [73, 227] on link "person_add Nova marcação" at bounding box center [55, 232] width 91 height 47
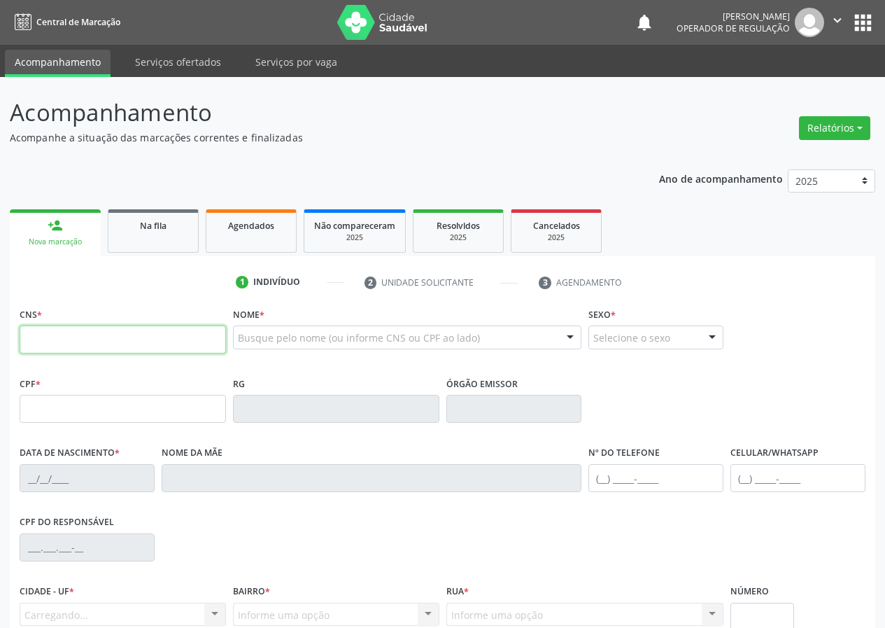
click at [39, 332] on input "text" at bounding box center [123, 339] width 206 height 28
drag, startPoint x: 42, startPoint y: 343, endPoint x: 41, endPoint y: 330, distance: 13.3
click at [42, 341] on input "text" at bounding box center [123, 339] width 206 height 28
type input "704 6036 4017 9120"
type input "155.444.224-94"
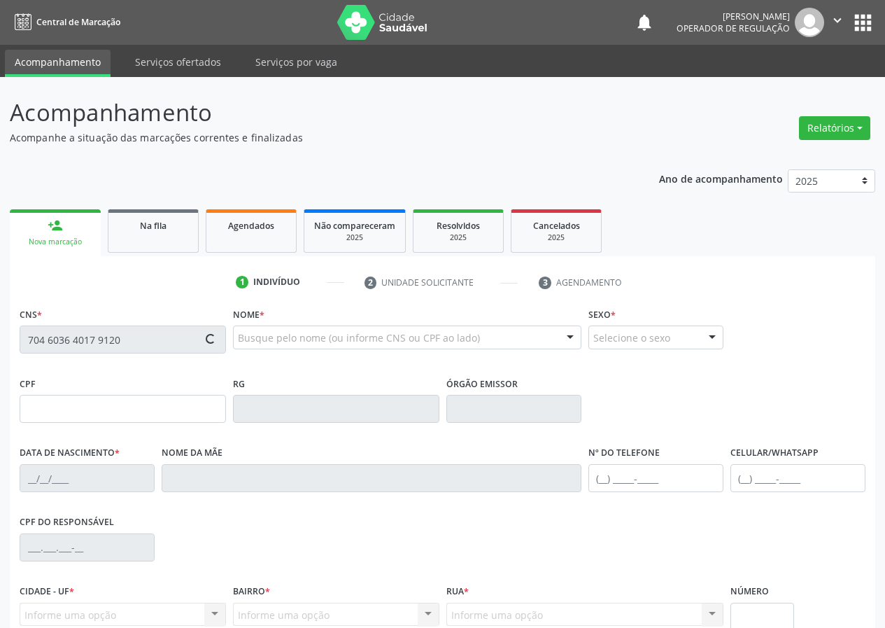
type input "1[DATE]"
type input "[PERSON_NAME]"
type input "[PHONE_NUMBER]"
type input "143.154.774-35"
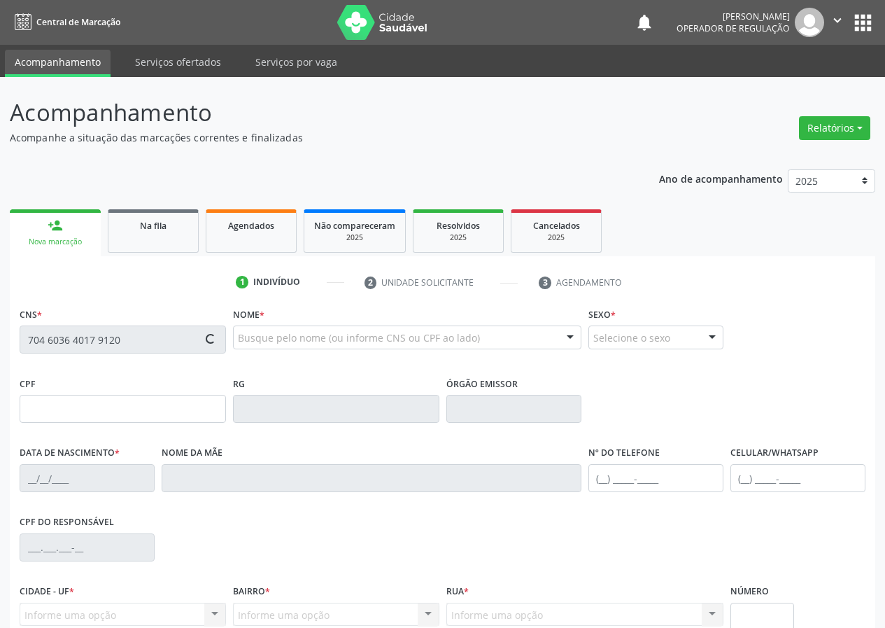
type input "922"
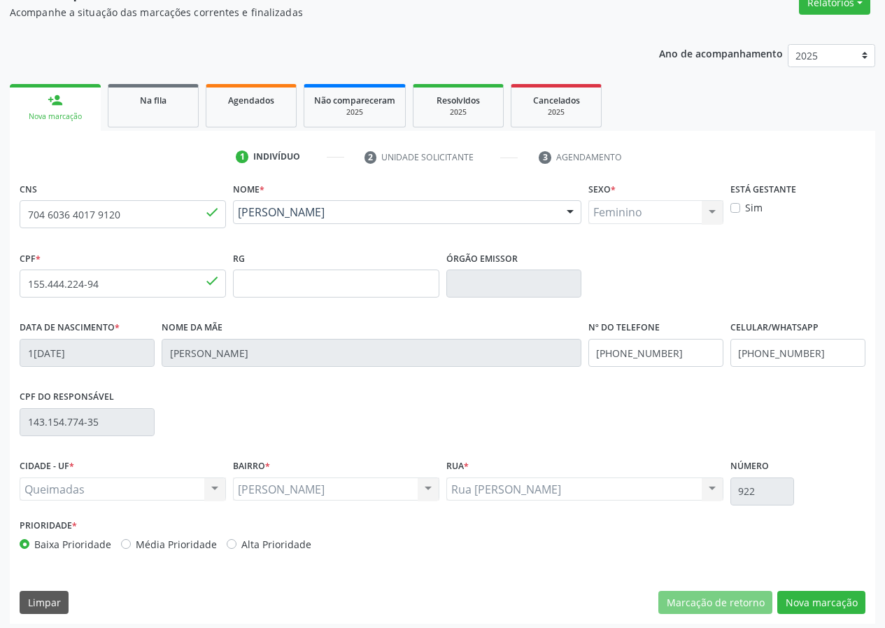
scroll to position [131, 0]
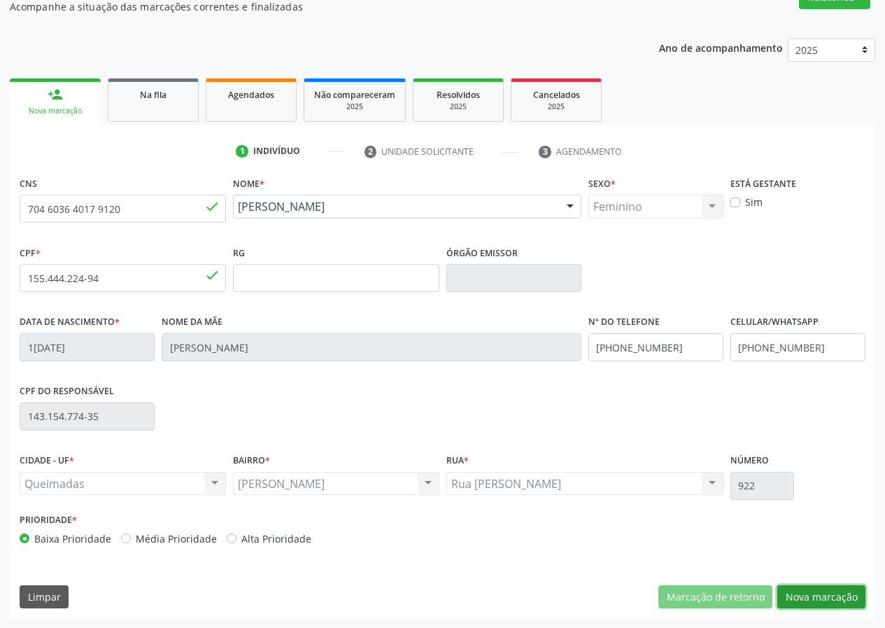
drag, startPoint x: 821, startPoint y: 595, endPoint x: 574, endPoint y: 590, distance: 247.0
click at [811, 594] on button "Nova marcação" at bounding box center [821, 597] width 88 height 24
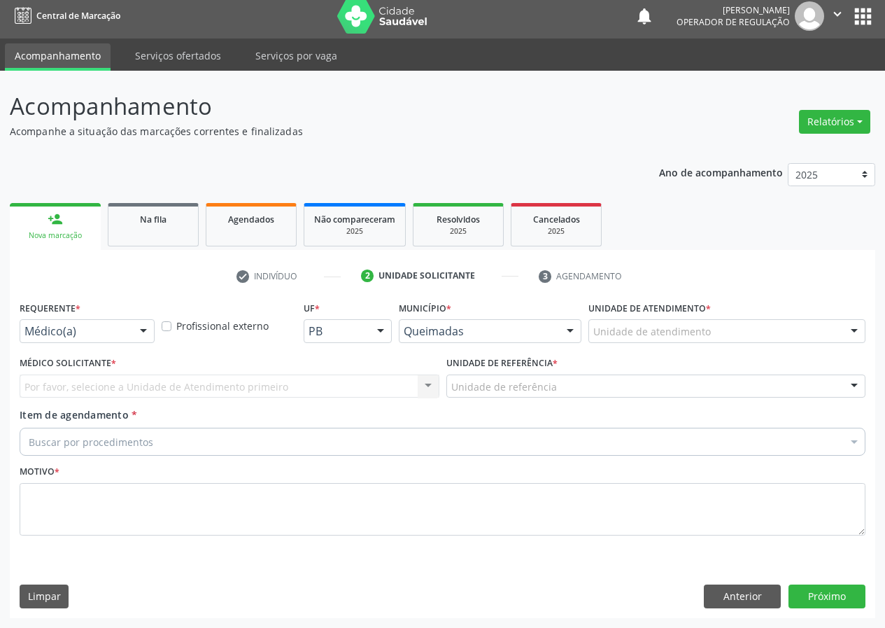
scroll to position [6, 0]
drag, startPoint x: 150, startPoint y: 332, endPoint x: 136, endPoint y: 365, distance: 36.1
click at [147, 337] on div at bounding box center [143, 332] width 21 height 24
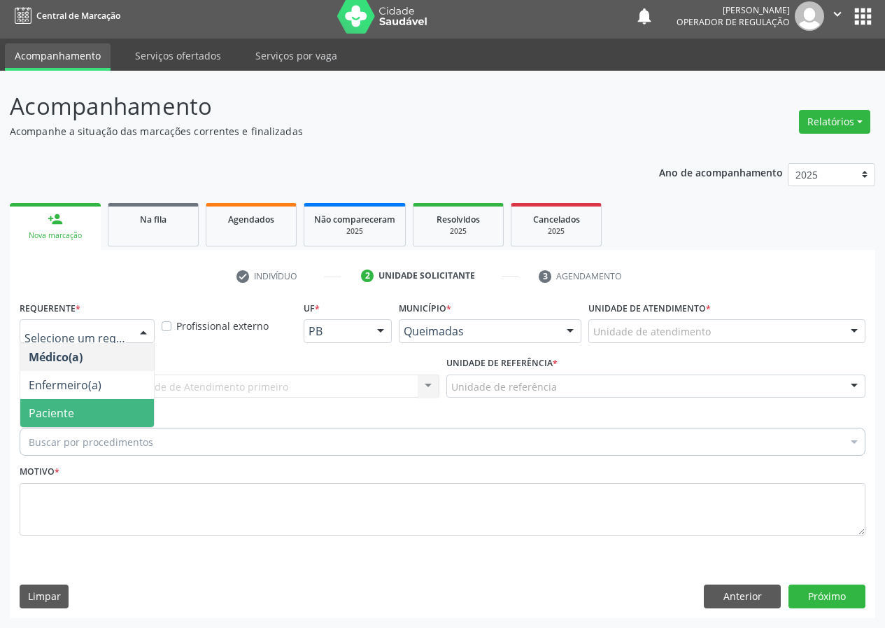
drag, startPoint x: 118, startPoint y: 411, endPoint x: 340, endPoint y: 401, distance: 222.0
click at [124, 411] on span "Paciente" at bounding box center [87, 413] width 134 height 28
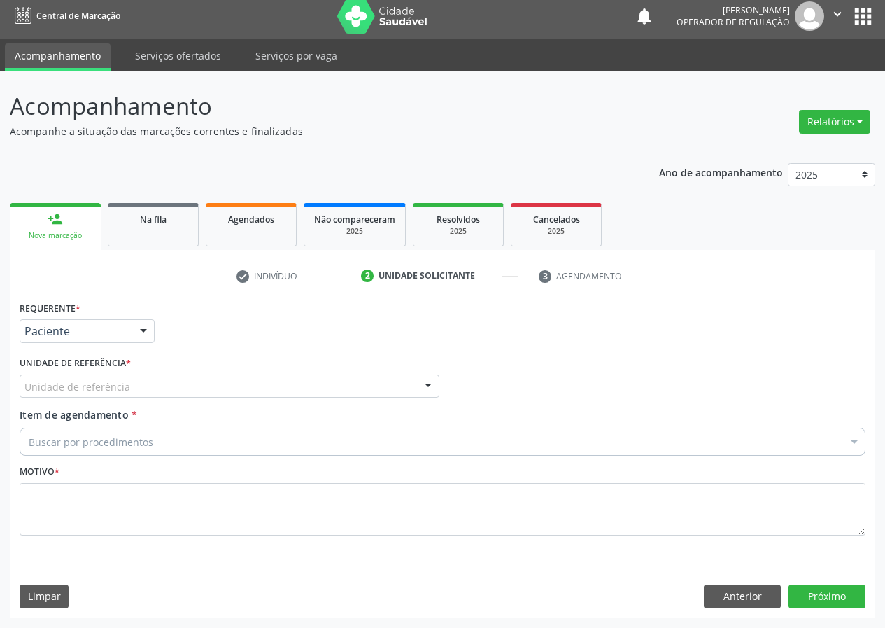
click at [392, 377] on div "Unidade de referência" at bounding box center [230, 386] width 420 height 24
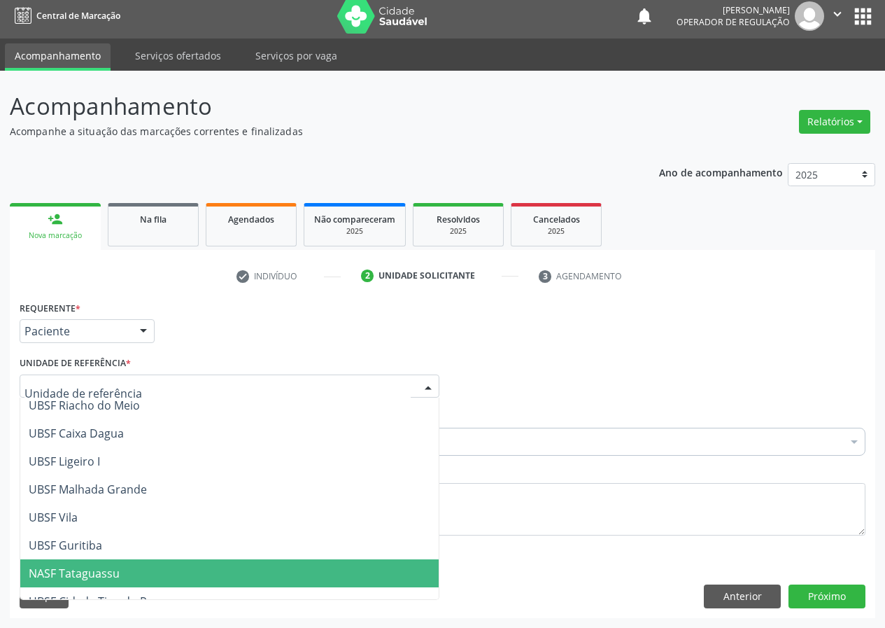
scroll to position [358, 0]
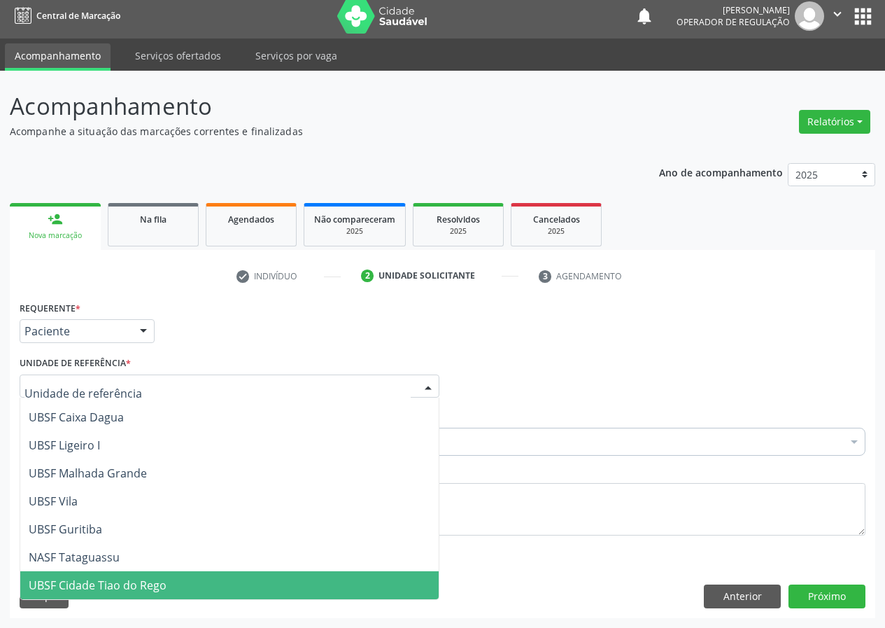
click at [119, 580] on span "UBSF Cidade Tiao do Rego" at bounding box center [98, 584] width 138 height 15
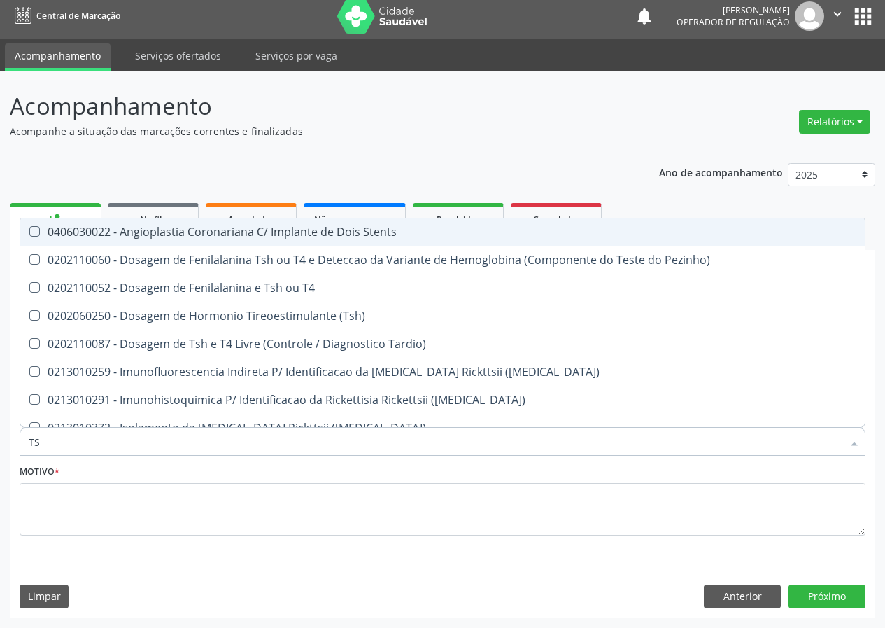
type input "TSH"
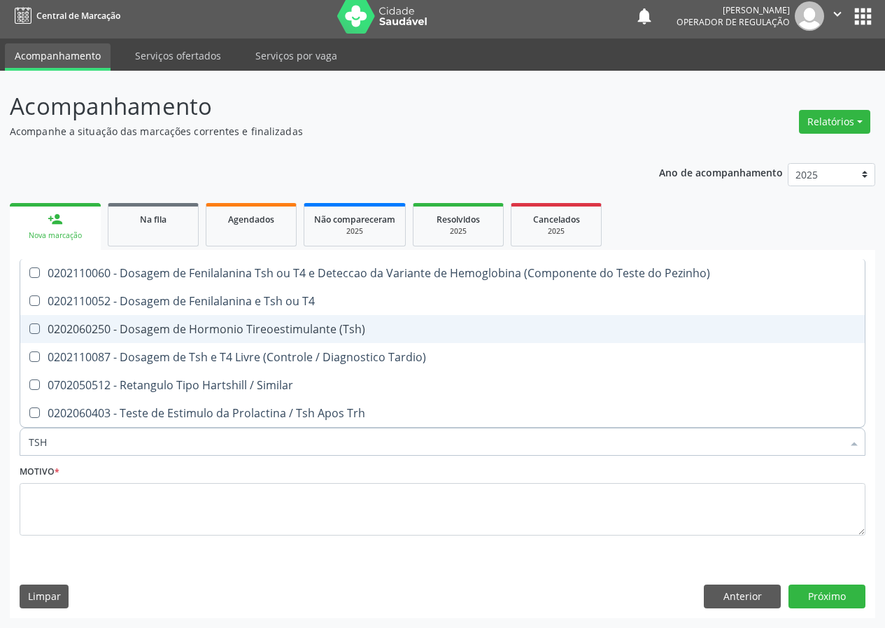
drag, startPoint x: 286, startPoint y: 324, endPoint x: 104, endPoint y: 439, distance: 216.0
click at [279, 334] on div "0202060250 - Dosagem de Hormonio Tireoestimulante (Tsh)" at bounding box center [443, 328] width 828 height 11
checkbox \(Tsh\) "true"
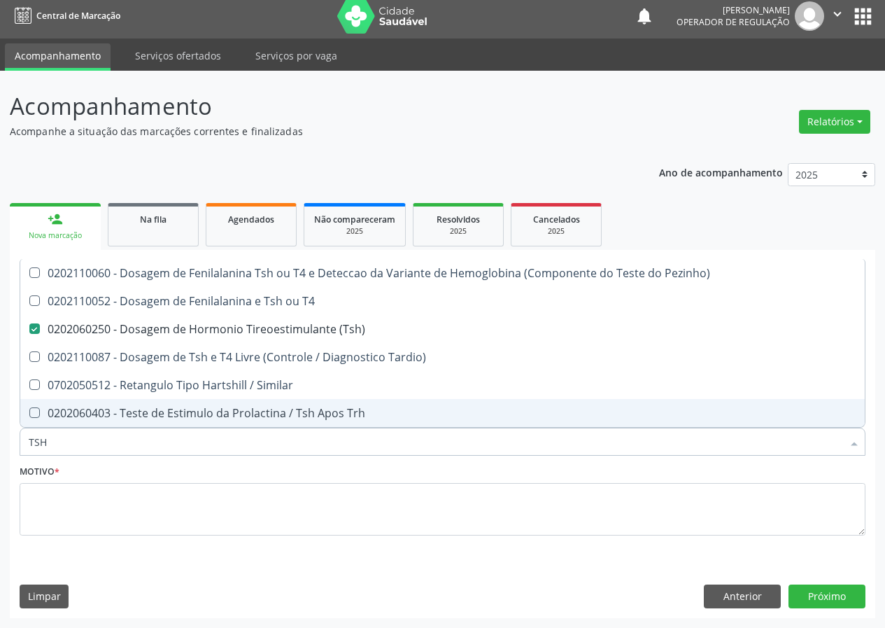
drag, startPoint x: 55, startPoint y: 444, endPoint x: 0, endPoint y: 466, distance: 59.6
click at [0, 465] on div "Acompanhamento Acompanhe a situação das marcações correntes e finalizadas Relat…" at bounding box center [442, 349] width 885 height 557
type input "T"
checkbox \(Tsh\) "false"
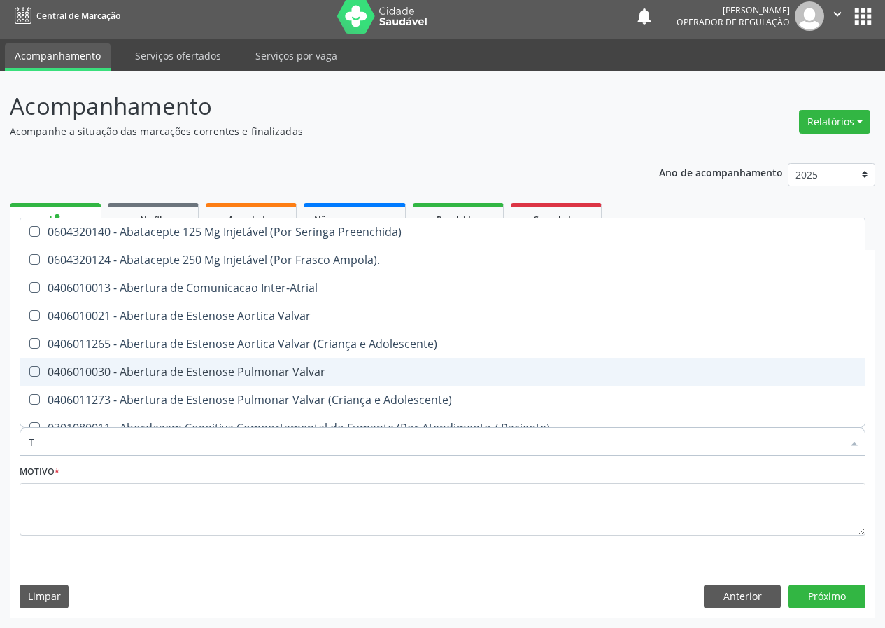
type input "T4"
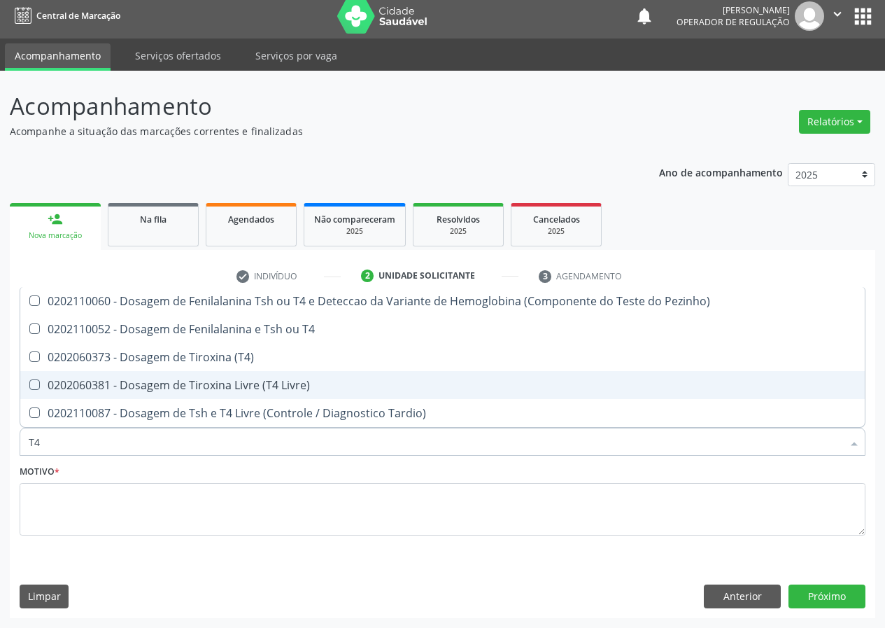
drag, startPoint x: 34, startPoint y: 380, endPoint x: 35, endPoint y: 451, distance: 70.7
click at [34, 390] on Livre\) at bounding box center [34, 384] width 10 height 10
click at [29, 389] on Livre\) "checkbox" at bounding box center [24, 384] width 9 height 9
checkbox Livre\) "true"
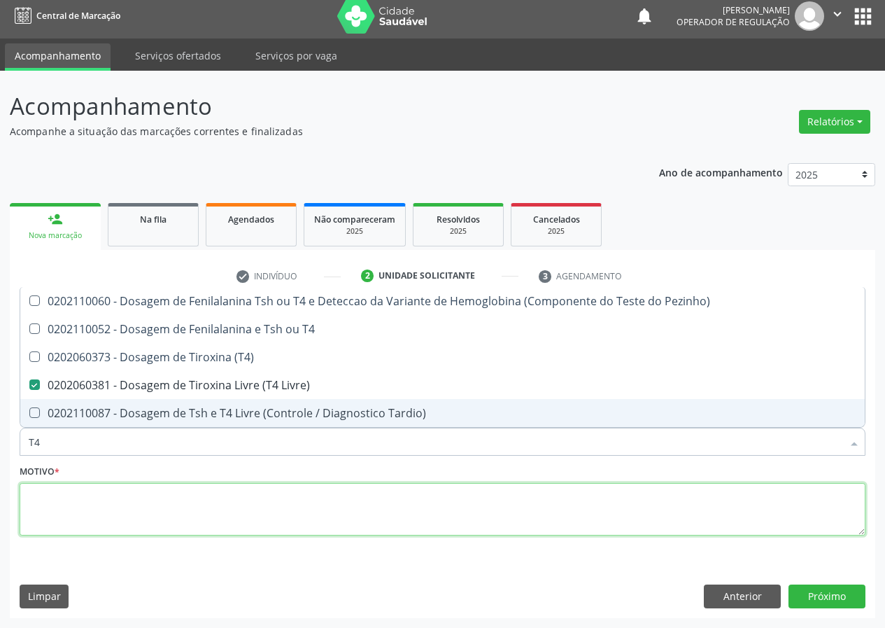
click at [60, 492] on textarea at bounding box center [443, 509] width 846 height 53
checkbox T4 "true"
checkbox \(T4\) "true"
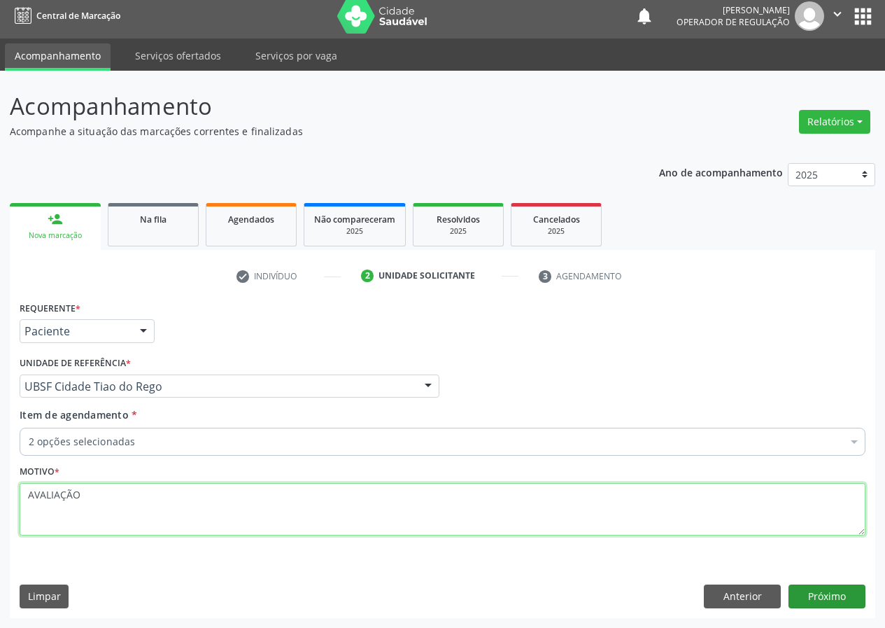
type textarea "AVALIAÇÃO"
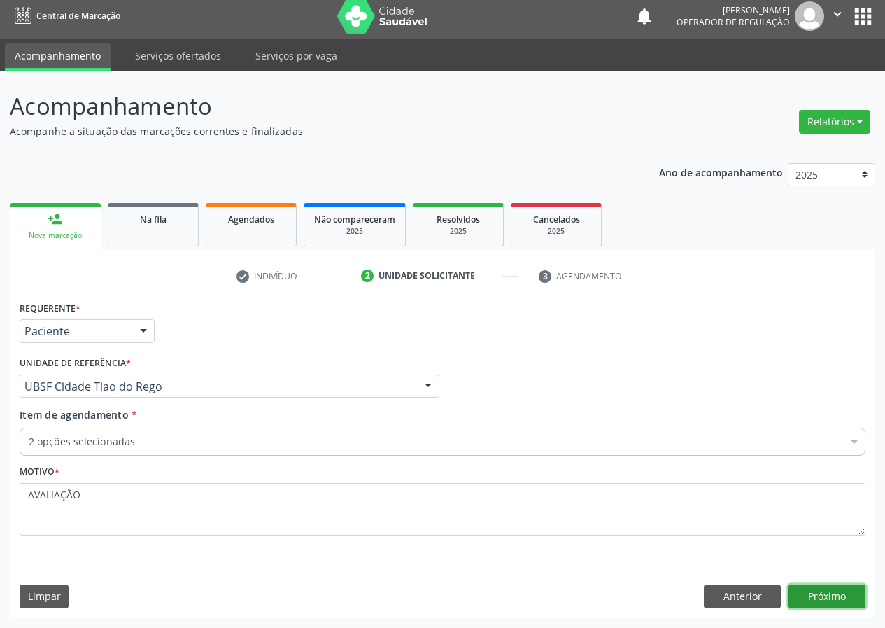
drag, startPoint x: 815, startPoint y: 597, endPoint x: 807, endPoint y: 593, distance: 8.8
click at [807, 593] on button "Próximo" at bounding box center [826, 596] width 77 height 24
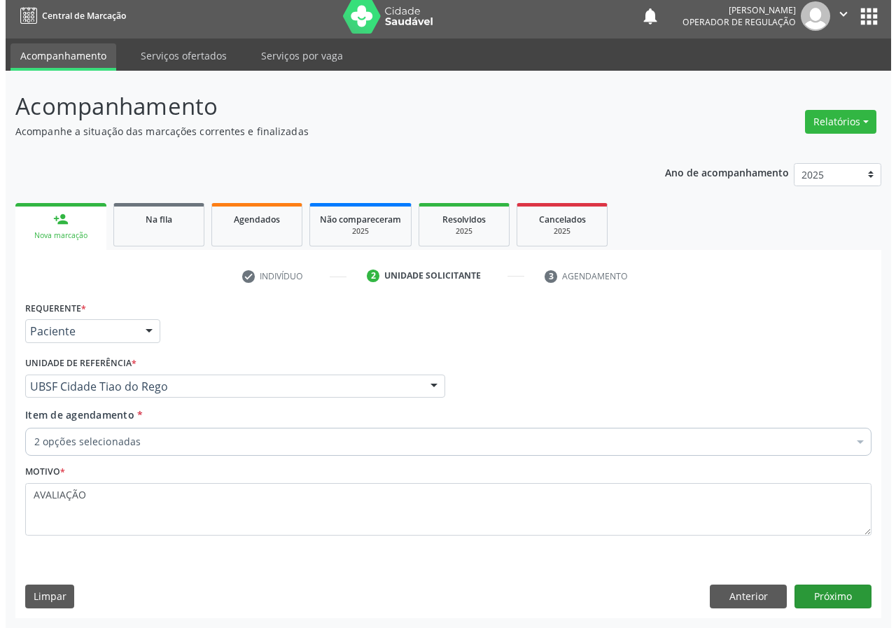
scroll to position [0, 0]
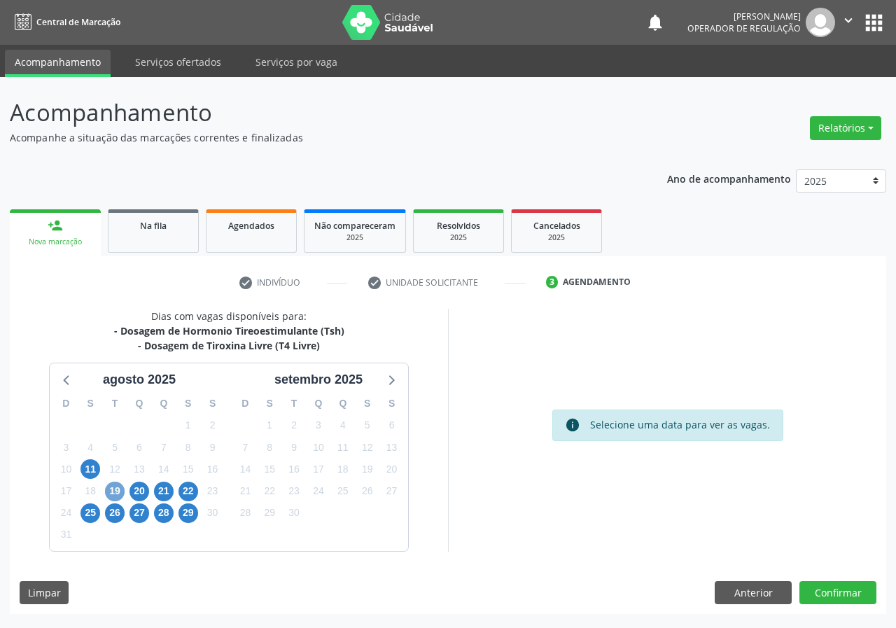
click at [109, 493] on span "19" at bounding box center [115, 491] width 20 height 20
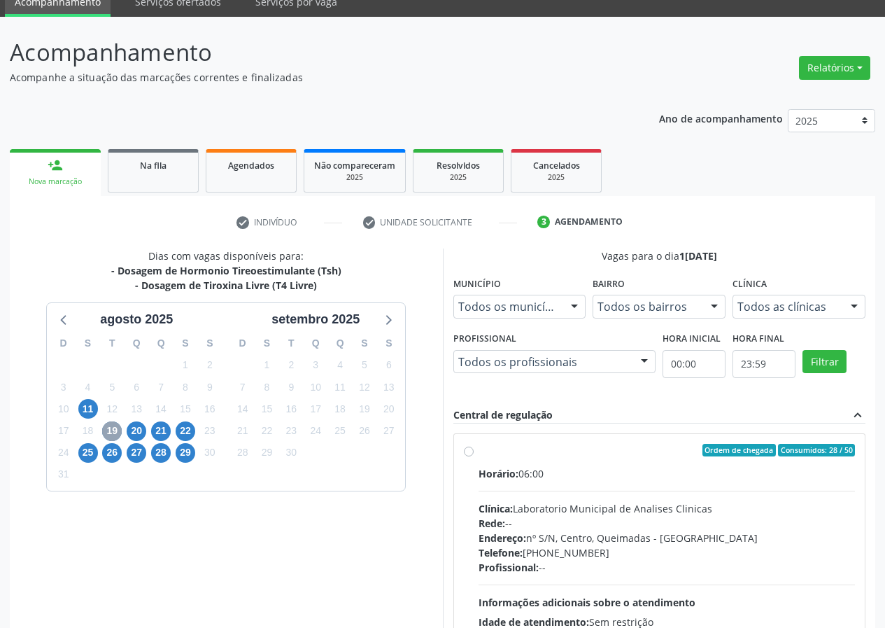
scroll to position [183, 0]
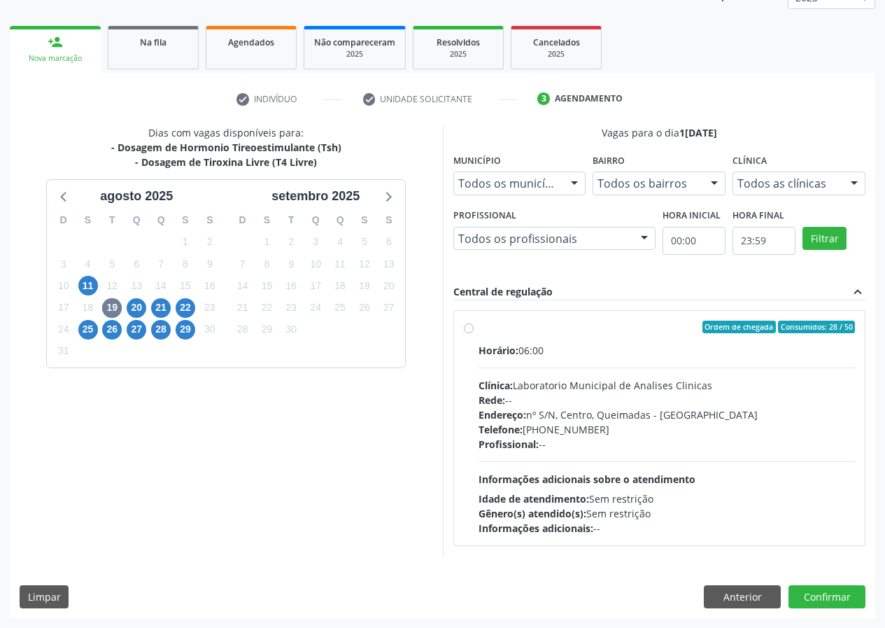
click at [479, 329] on label "Ordem de chegada Consumidos: 28 / 50 Horário: 06:00 Clínica: Laboratorio Munici…" at bounding box center [667, 427] width 377 height 215
click at [470, 329] on input "Ordem de chegada Consumidos: 28 / 50 Horário: 06:00 Clínica: Laboratorio Munici…" at bounding box center [469, 326] width 10 height 13
radio input "true"
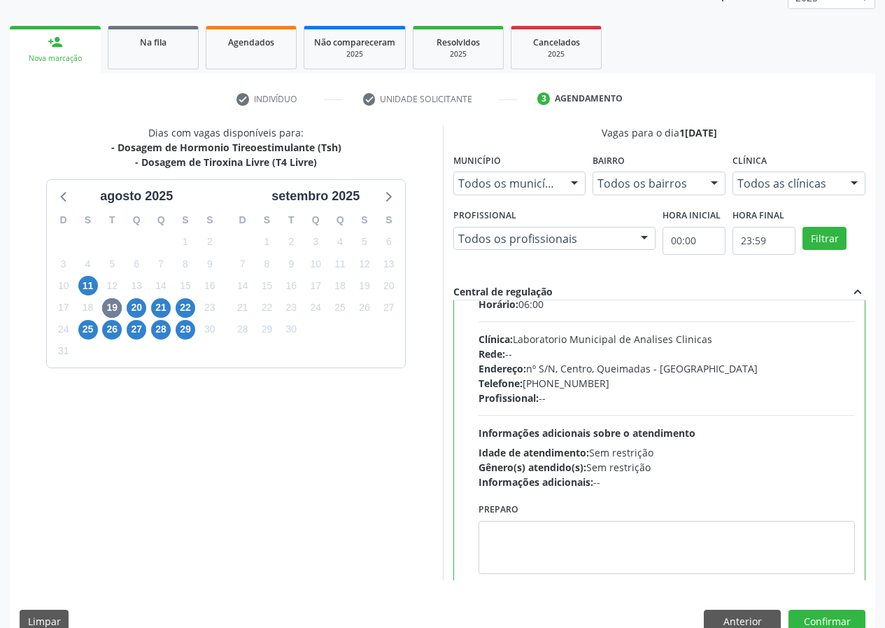
scroll to position [69, 0]
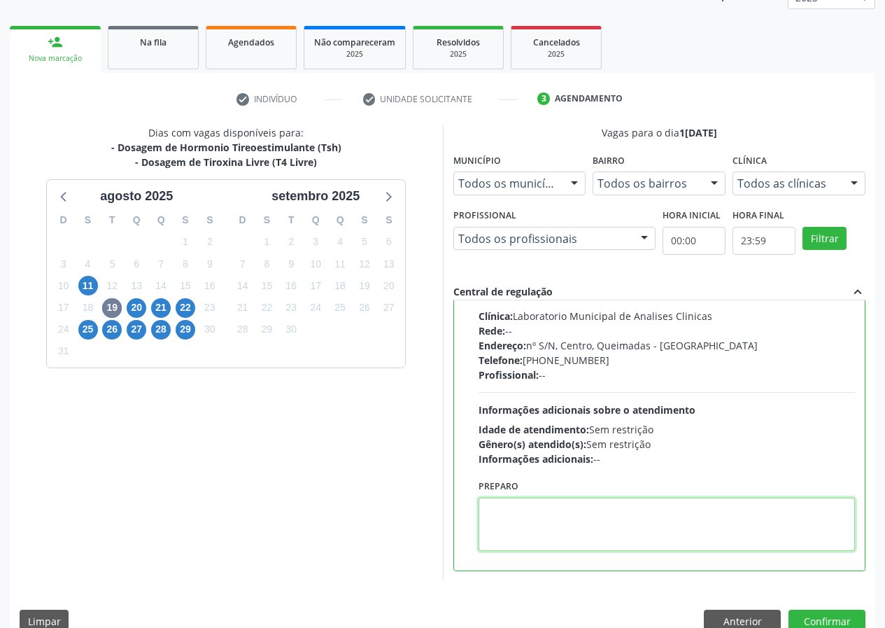
click at [523, 511] on textarea at bounding box center [667, 523] width 377 height 53
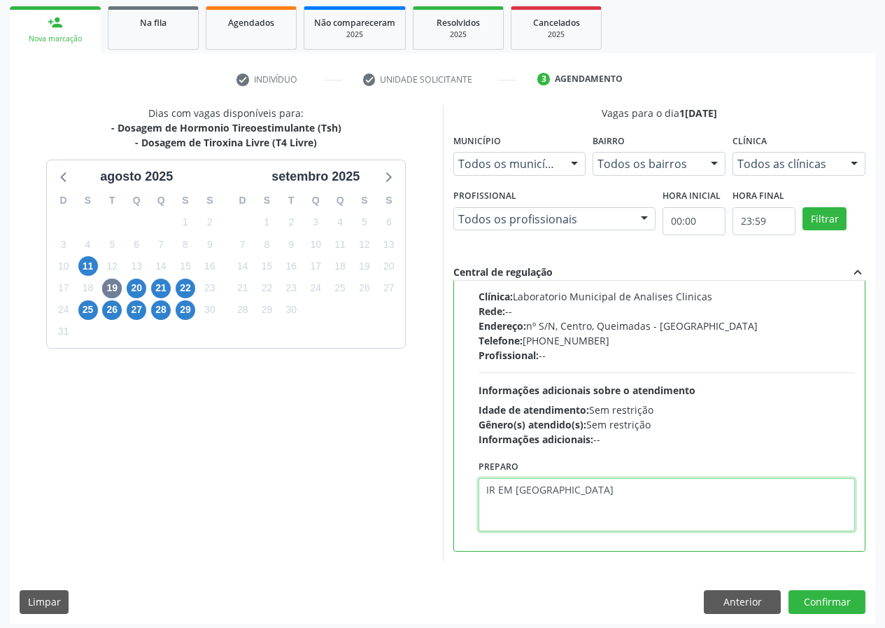
scroll to position [208, 0]
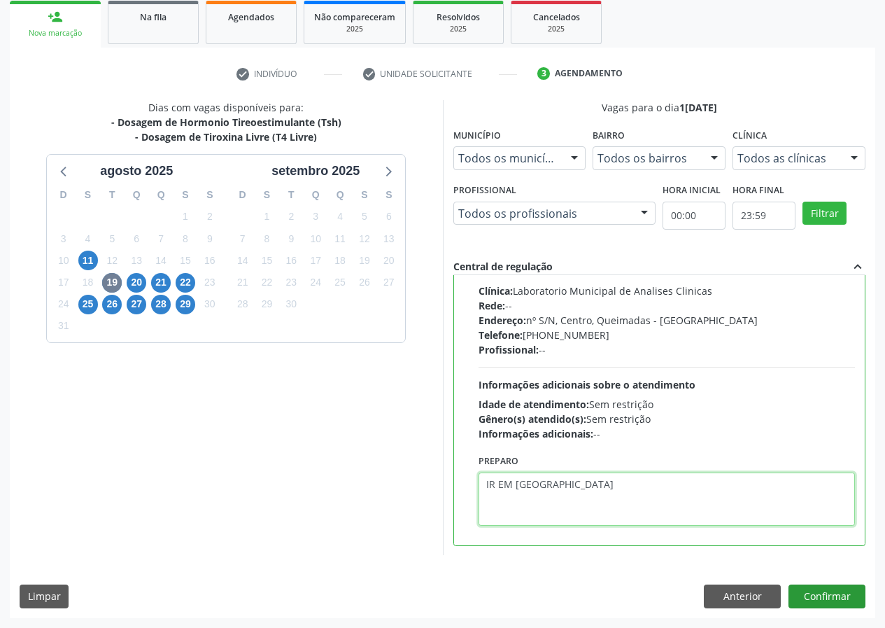
type textarea "IR EM [GEOGRAPHIC_DATA]"
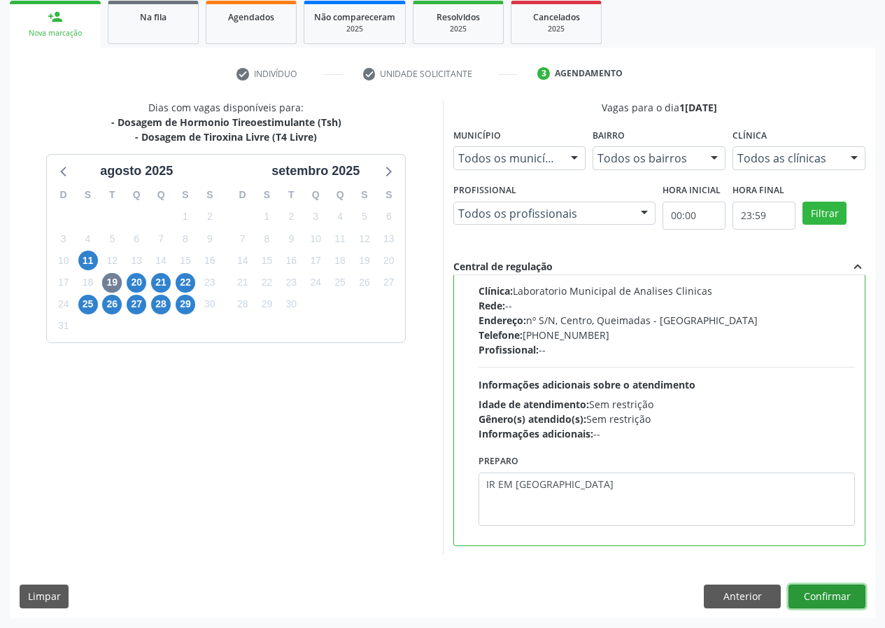
click at [834, 595] on button "Confirmar" at bounding box center [826, 596] width 77 height 24
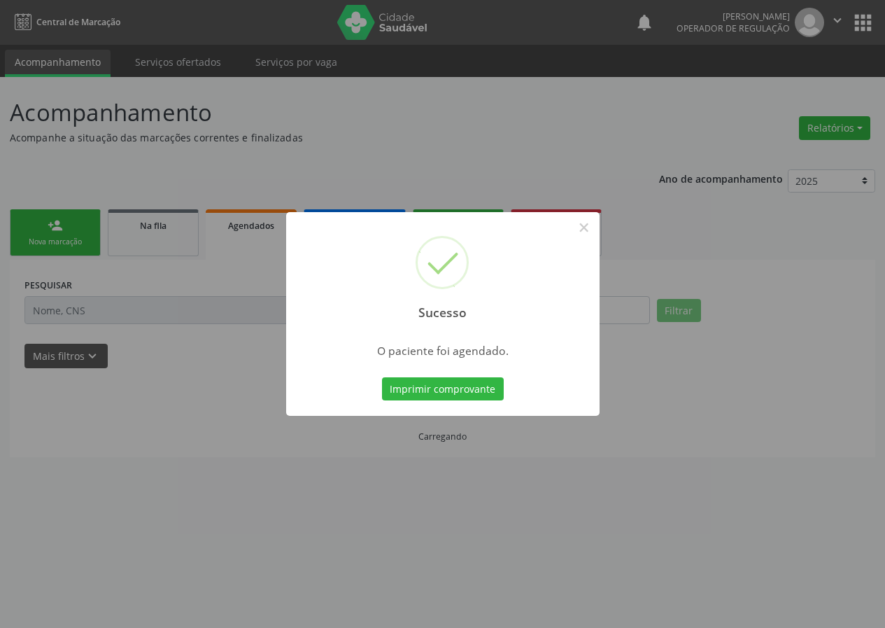
scroll to position [0, 0]
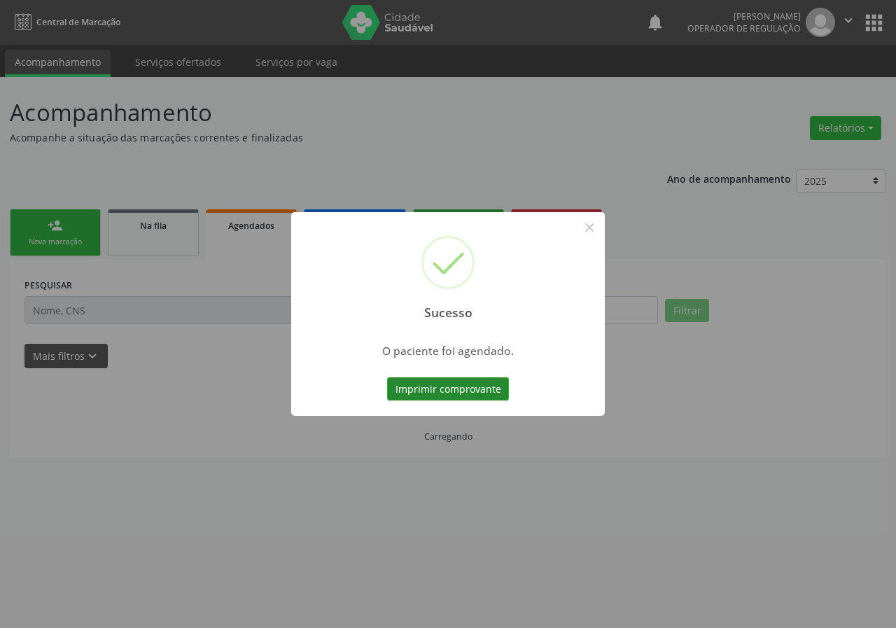
click at [429, 388] on button "Imprimir comprovante" at bounding box center [448, 389] width 122 height 24
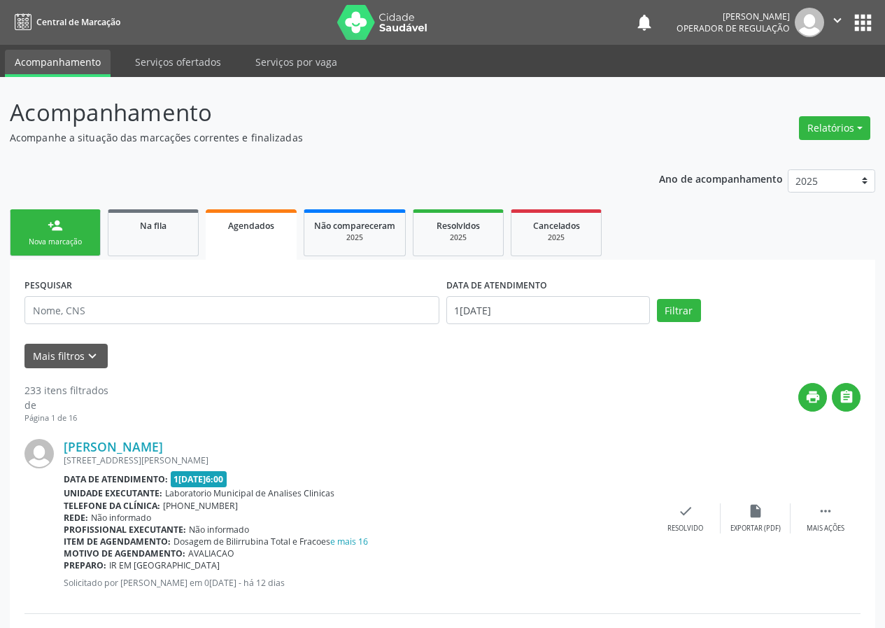
click at [43, 246] on div "Nova marcação" at bounding box center [55, 241] width 70 height 10
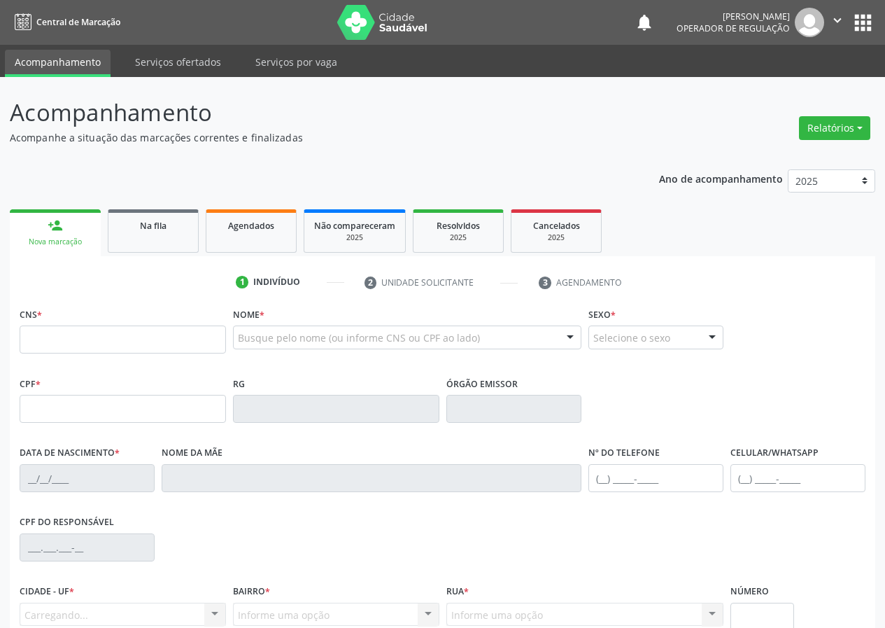
click at [42, 240] on div "Nova marcação" at bounding box center [55, 241] width 71 height 10
click at [43, 338] on input "text" at bounding box center [123, 339] width 206 height 28
click at [39, 335] on input "text" at bounding box center [123, 339] width 206 height 28
type input "700 8069 6748 7180"
type input "727.595.424-91"
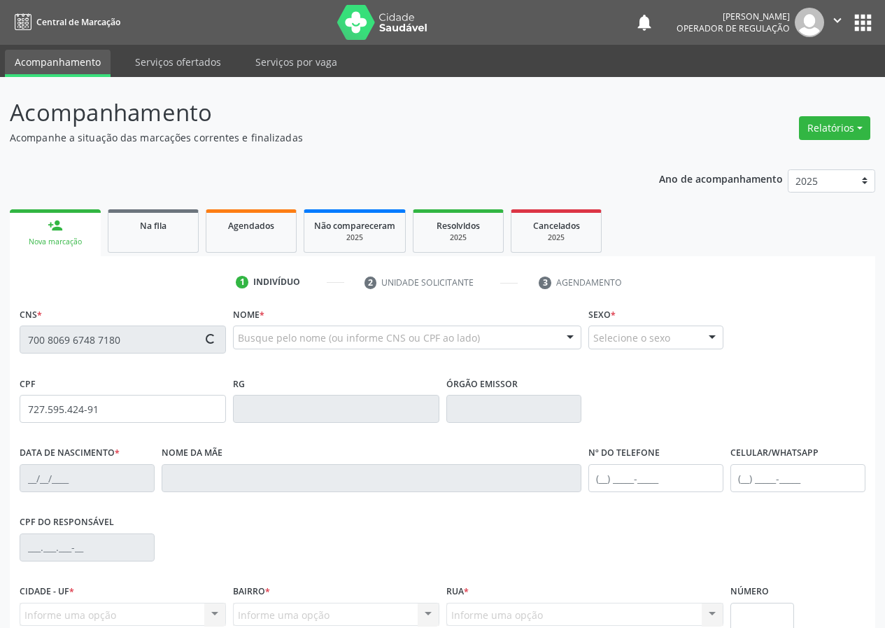
type input "1[DATE]"
type input "[PERSON_NAME]"
type input "[PHONE_NUMBER]"
type input "106.163.754-92"
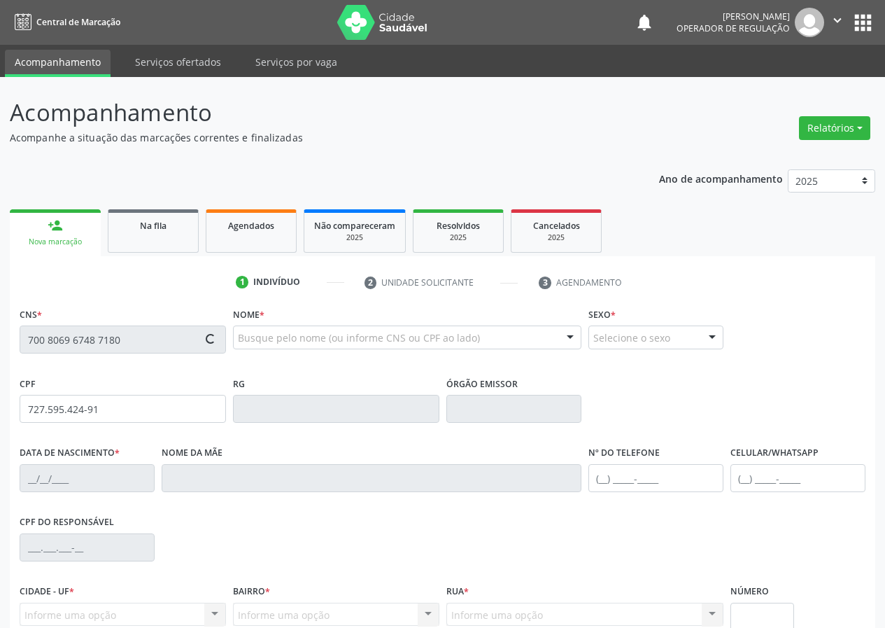
type input "44"
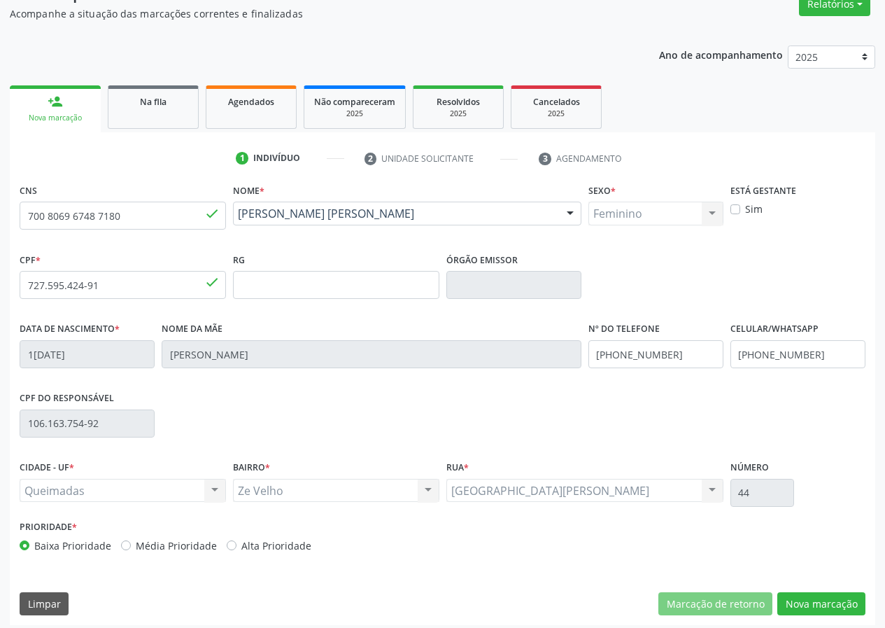
scroll to position [131, 0]
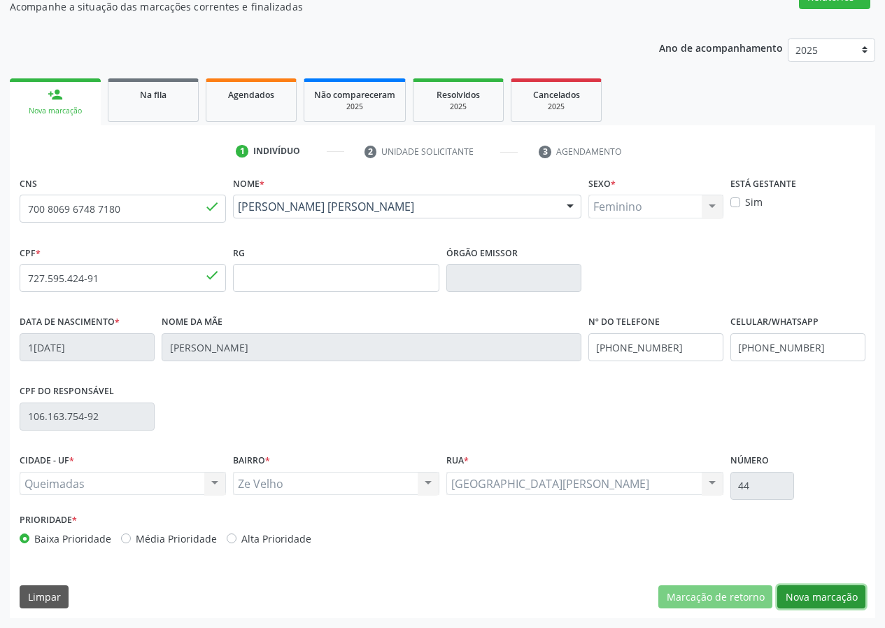
click at [811, 588] on button "Nova marcação" at bounding box center [821, 597] width 88 height 24
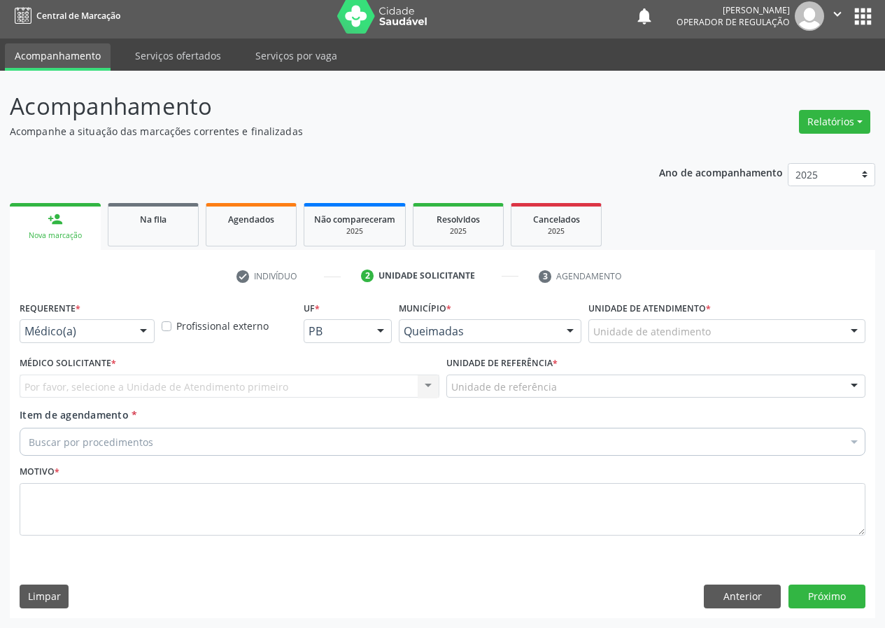
scroll to position [6, 0]
click at [141, 327] on div at bounding box center [143, 332] width 21 height 24
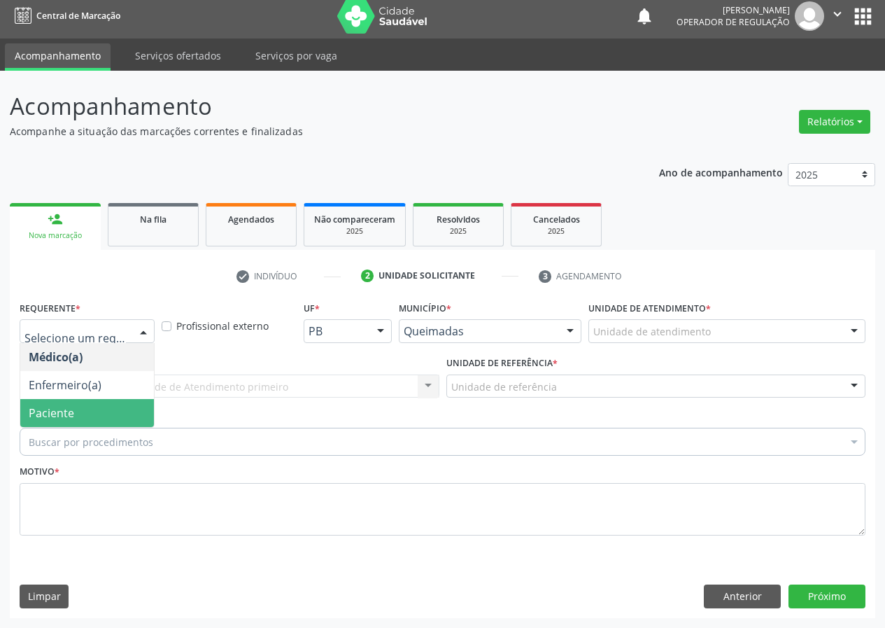
click at [120, 411] on span "Paciente" at bounding box center [87, 413] width 134 height 28
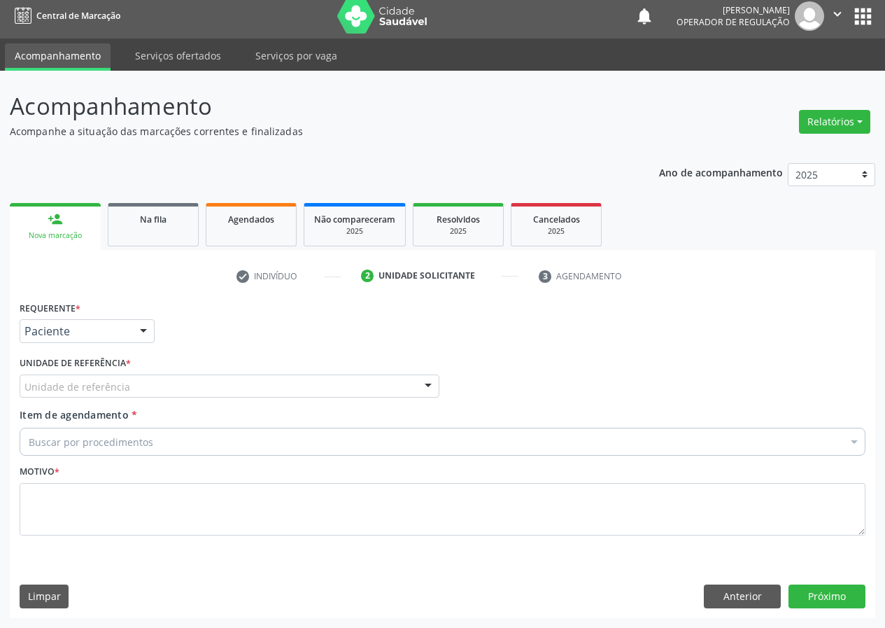
drag, startPoint x: 344, startPoint y: 378, endPoint x: 332, endPoint y: 381, distance: 11.4
click at [343, 379] on div "Unidade de referência" at bounding box center [230, 386] width 420 height 24
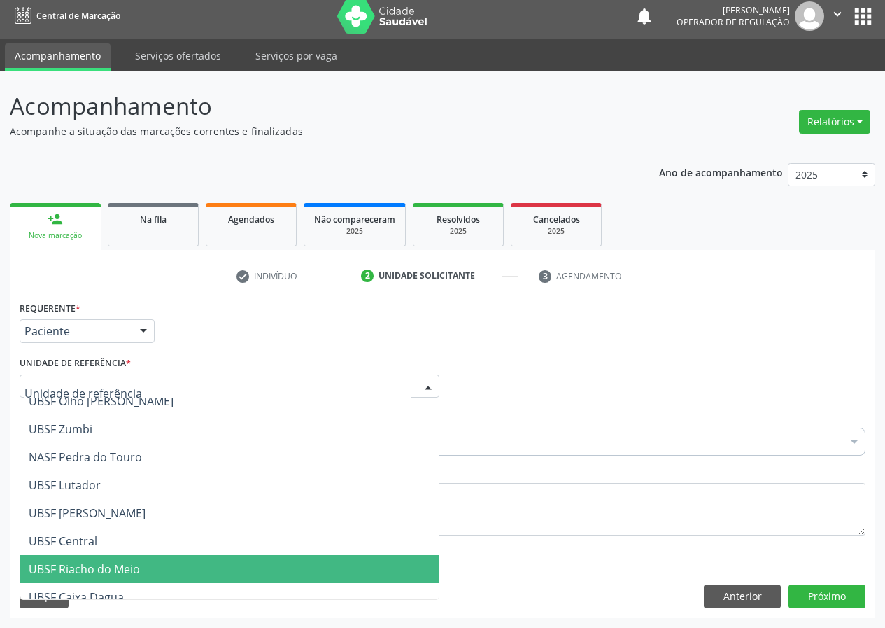
scroll to position [210, 0]
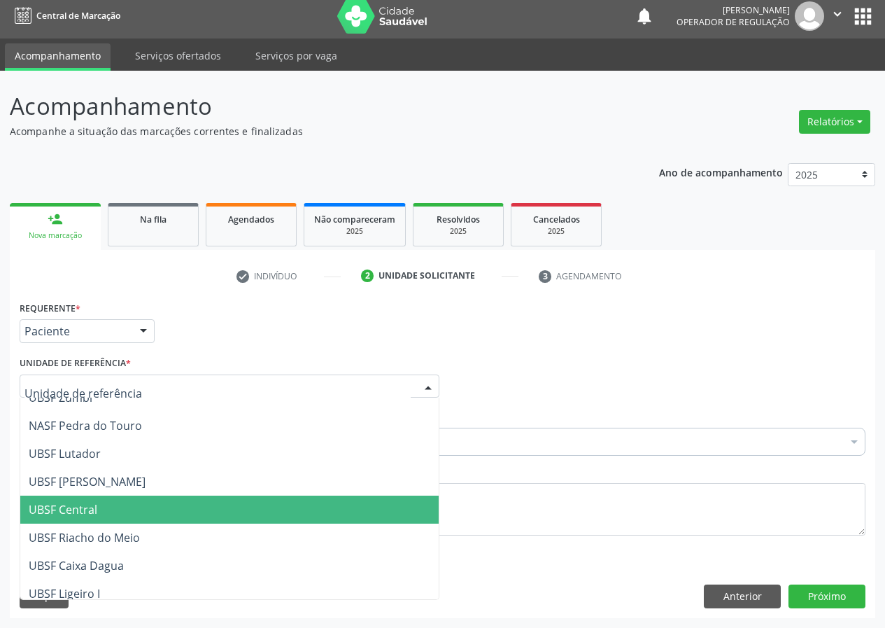
click at [76, 509] on span "UBSF Central" at bounding box center [63, 509] width 69 height 15
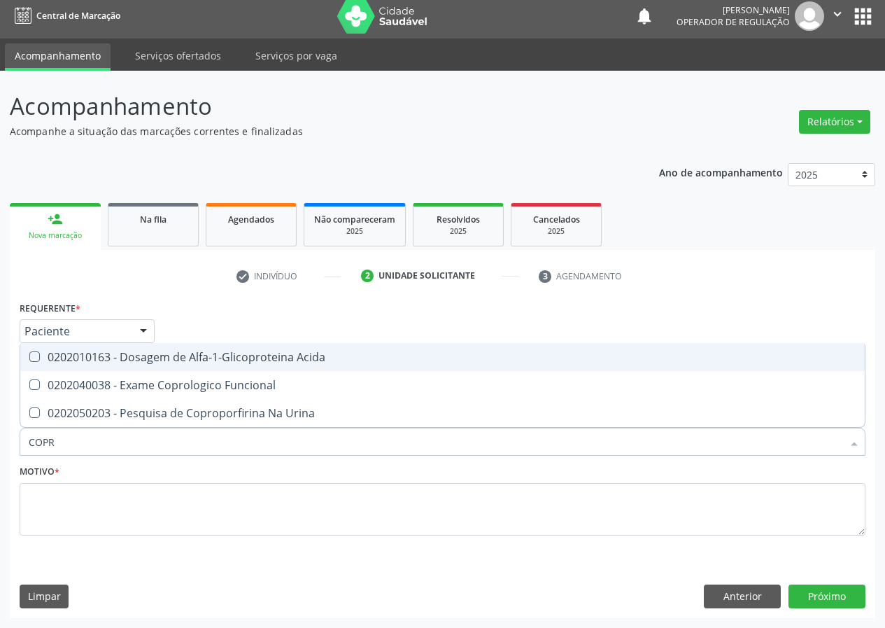
type input "COPRO"
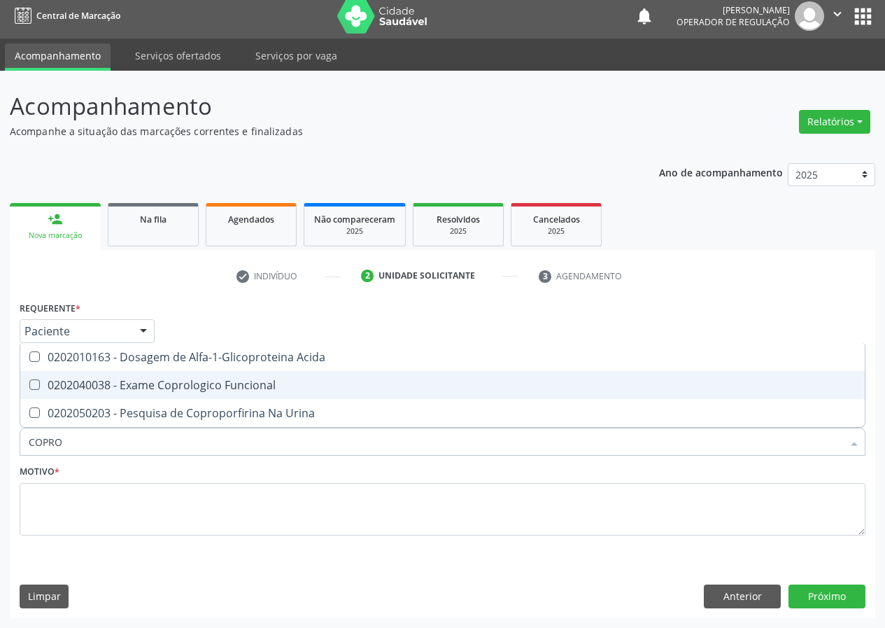
click at [174, 385] on div "0202040038 - Exame Coprologico Funcional" at bounding box center [443, 384] width 828 height 11
checkbox Funcional "true"
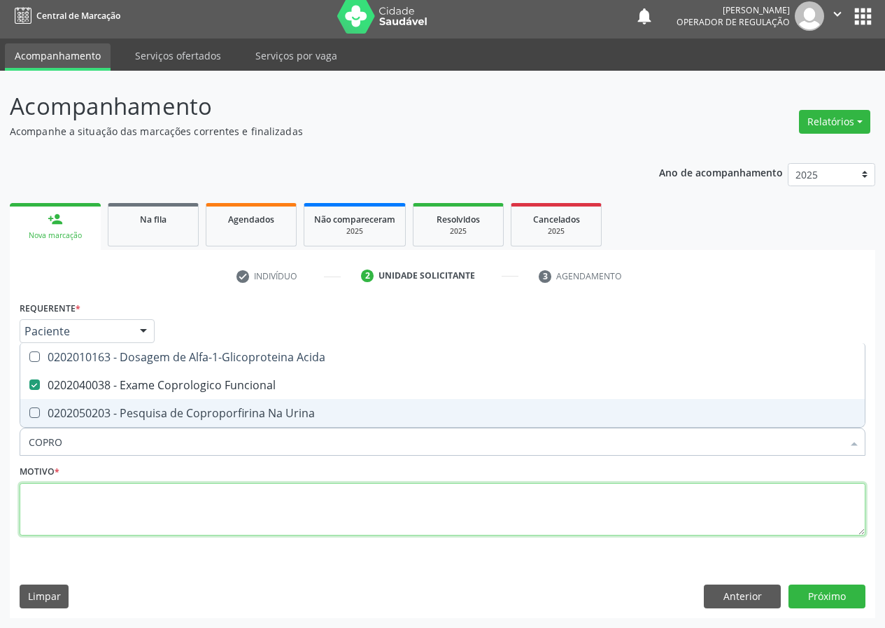
click at [87, 502] on textarea at bounding box center [443, 509] width 846 height 53
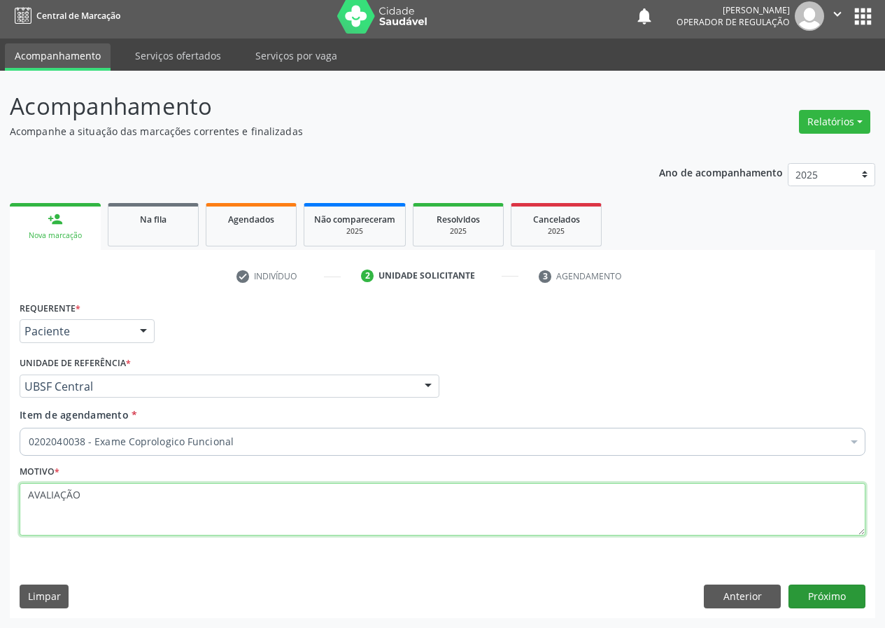
type textarea "AVALIAÇÃO"
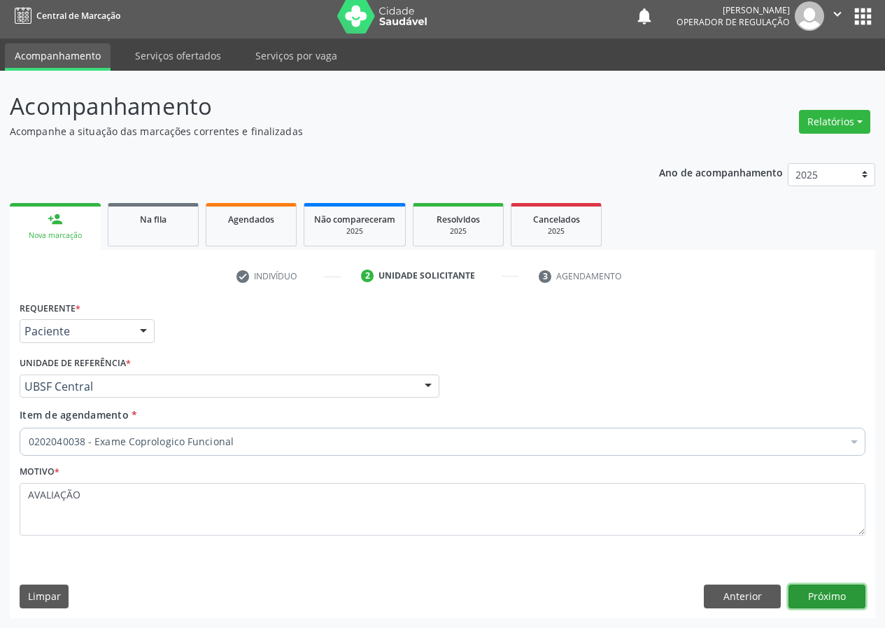
click at [821, 592] on button "Próximo" at bounding box center [826, 596] width 77 height 24
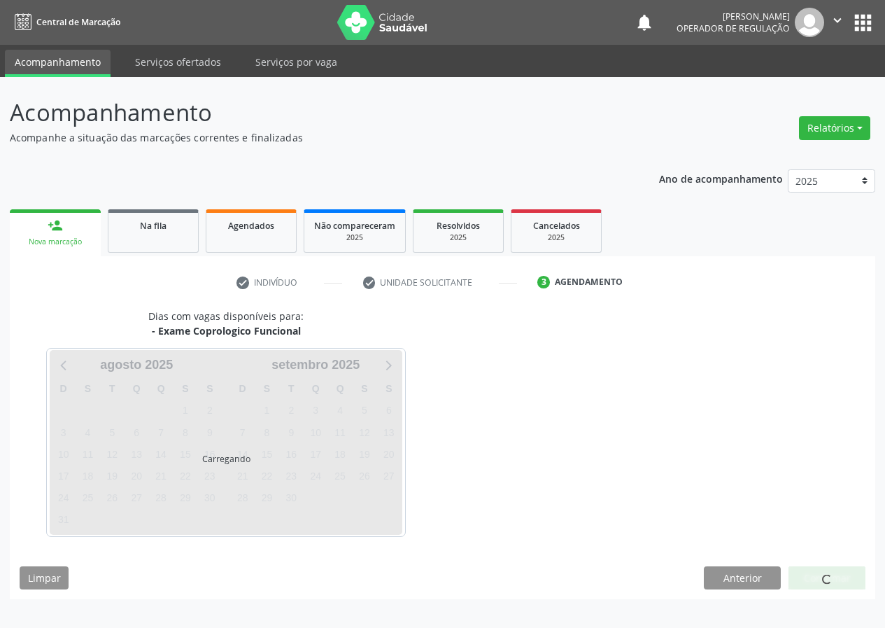
scroll to position [0, 0]
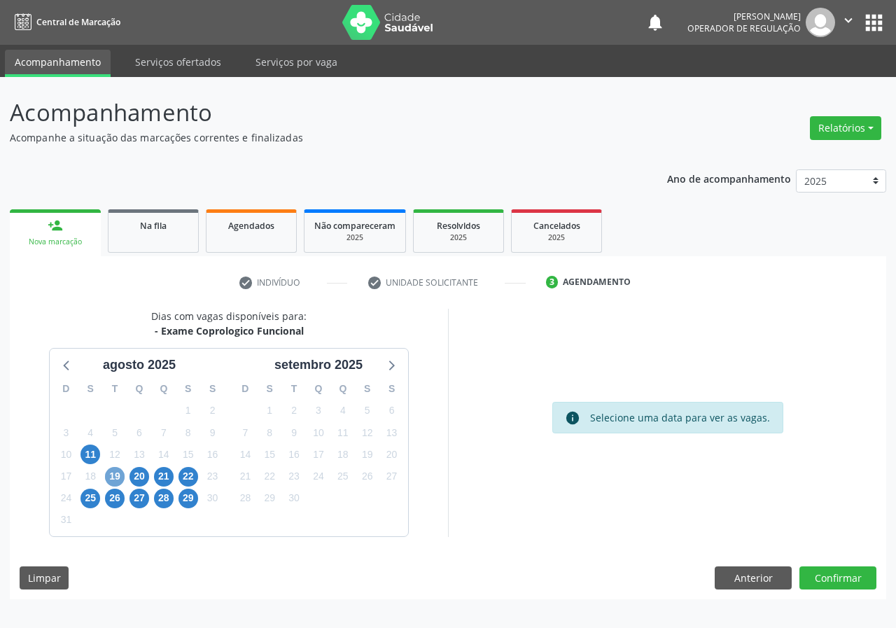
click at [115, 478] on span "19" at bounding box center [115, 477] width 20 height 20
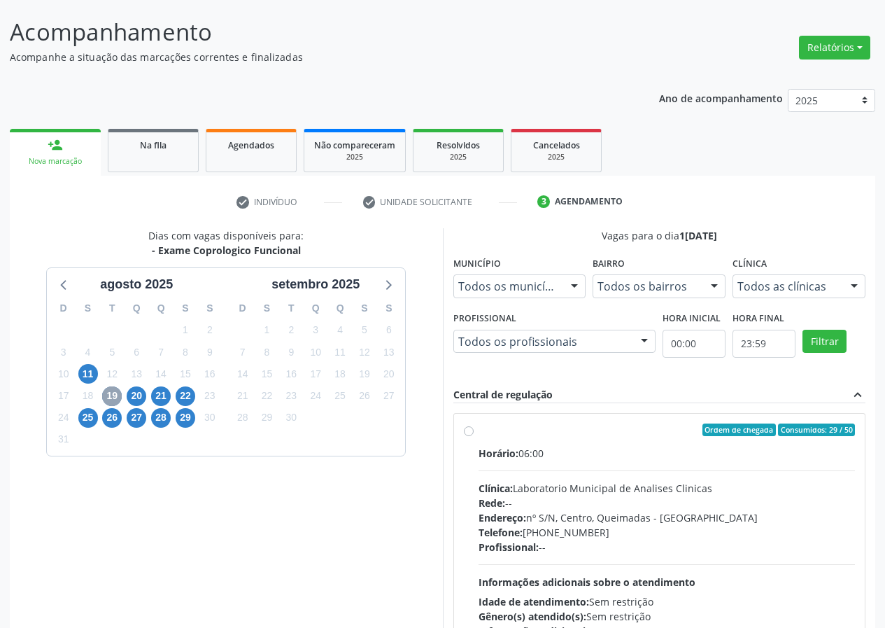
scroll to position [183, 0]
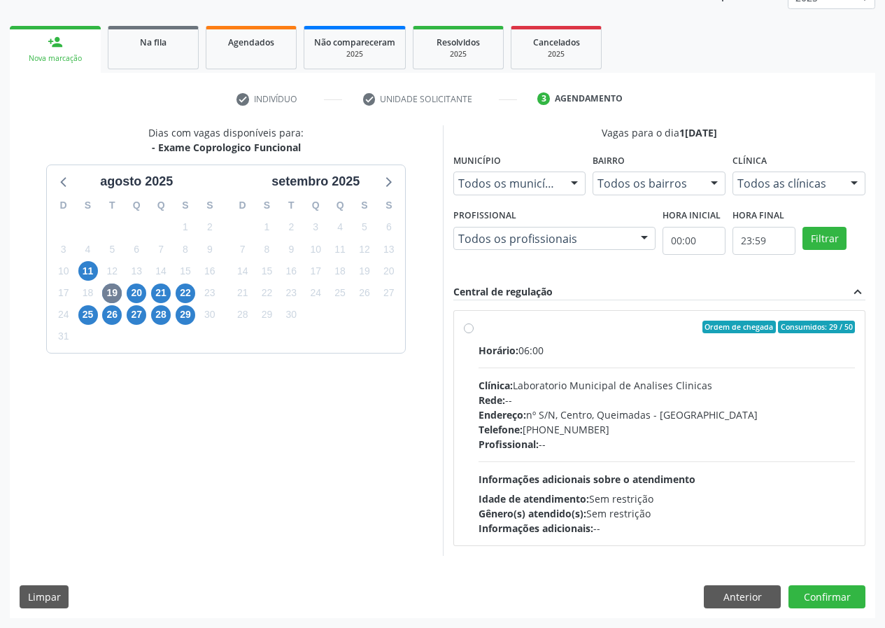
click at [479, 328] on label "Ordem de chegada Consumidos: 29 / 50 Horário: 06:00 Clínica: Laboratorio Munici…" at bounding box center [667, 427] width 377 height 215
click at [465, 328] on input "Ordem de chegada Consumidos: 29 / 50 Horário: 06:00 Clínica: Laboratorio Munici…" at bounding box center [469, 326] width 10 height 13
radio input "true"
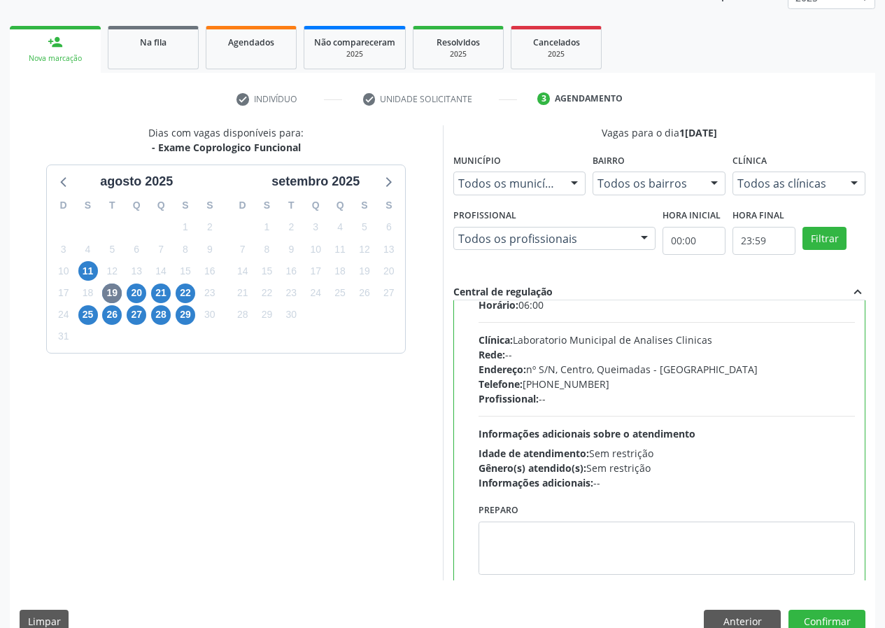
scroll to position [69, 0]
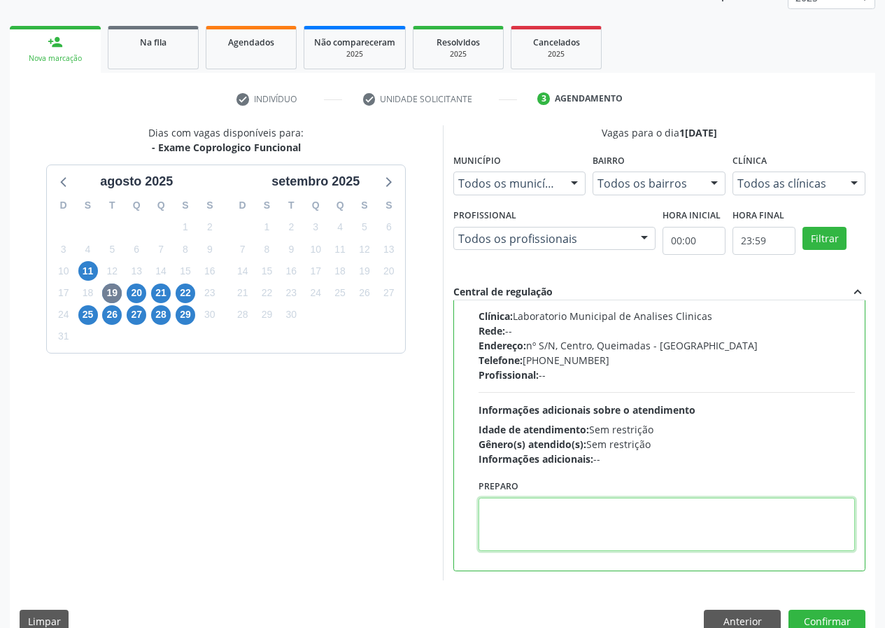
drag, startPoint x: 504, startPoint y: 525, endPoint x: 522, endPoint y: 487, distance: 41.9
click at [518, 492] on div "Preparo" at bounding box center [667, 513] width 377 height 75
type textarea "IR EM [GEOGRAPHIC_DATA]"
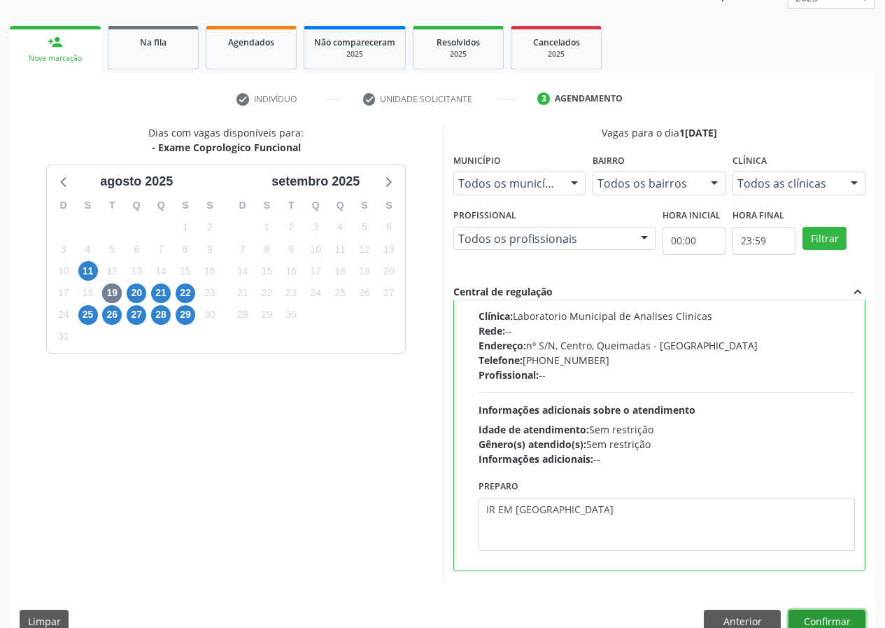
click at [829, 616] on button "Confirmar" at bounding box center [826, 621] width 77 height 24
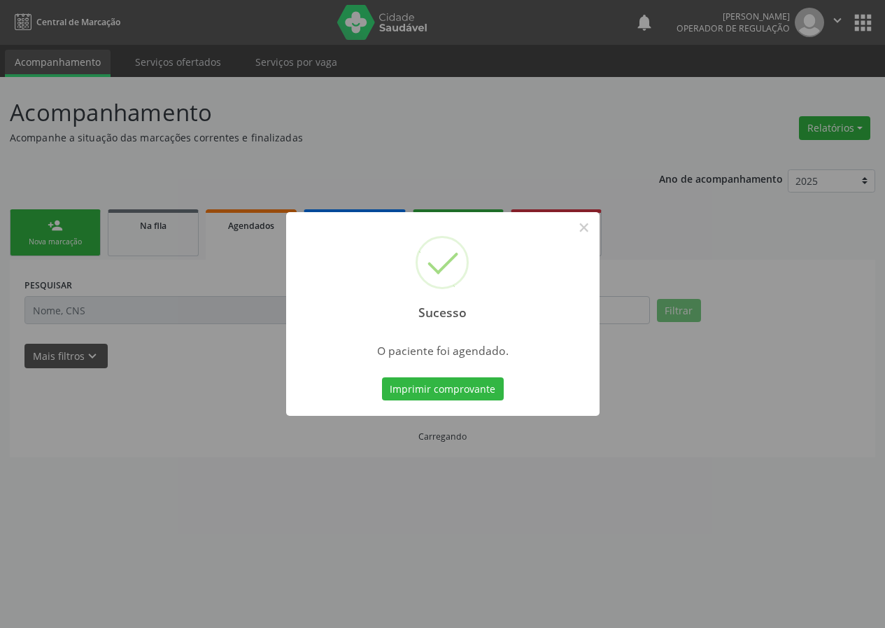
scroll to position [0, 0]
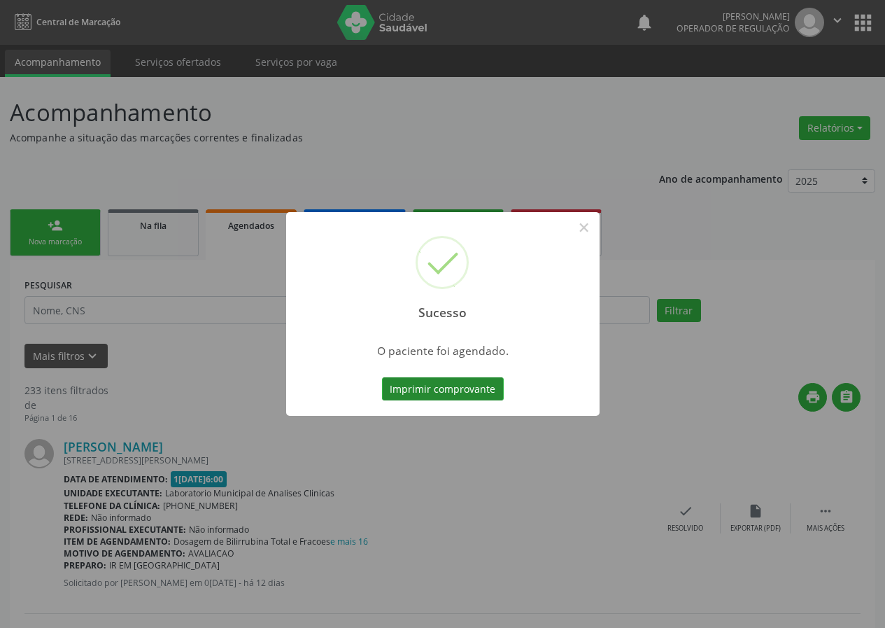
click at [446, 383] on button "Imprimir comprovante" at bounding box center [443, 389] width 122 height 24
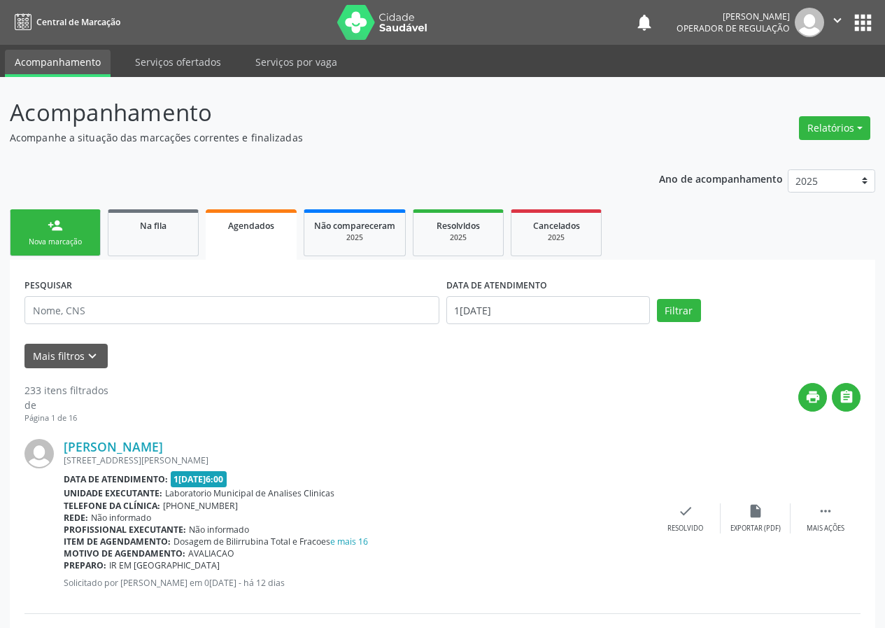
click at [41, 239] on div "Nova marcação" at bounding box center [55, 241] width 70 height 10
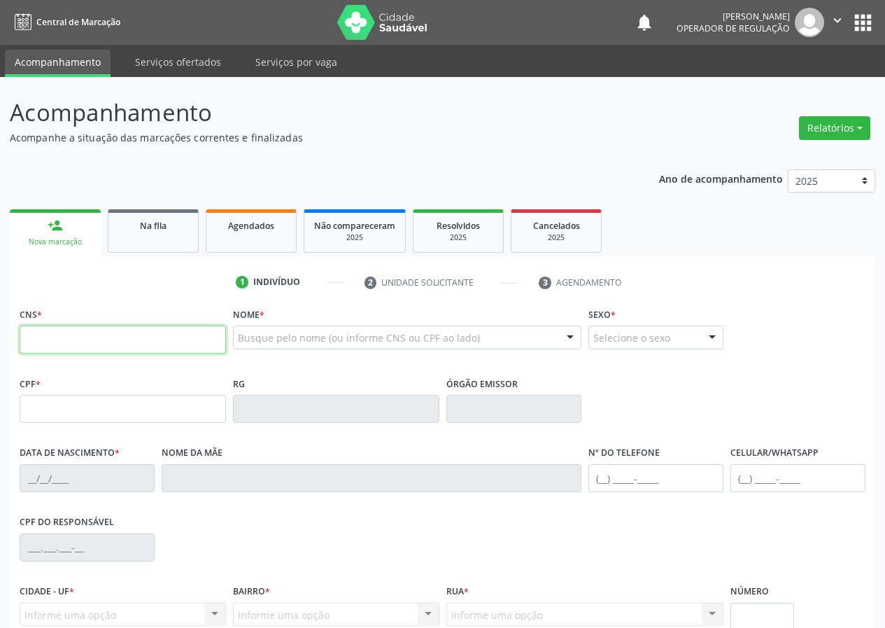
click at [45, 340] on input "text" at bounding box center [123, 339] width 206 height 28
click at [43, 332] on input "text" at bounding box center [123, 339] width 206 height 28
type input "700 0099 1808 8405"
type input "020.949.384-41"
type input "1[DATE]"
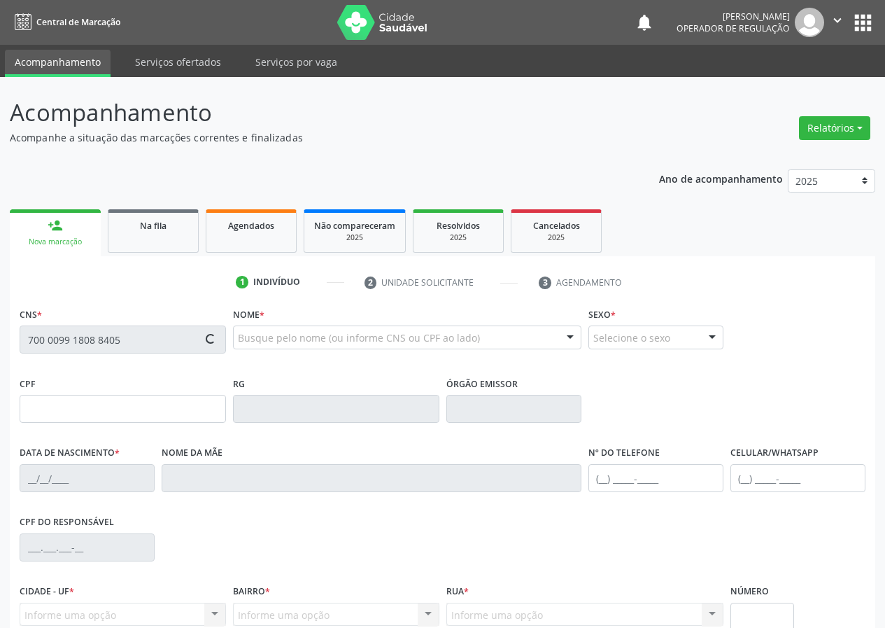
type input "[PERSON_NAME] da Conceição"
type input "[PHONE_NUMBER]"
type input "241"
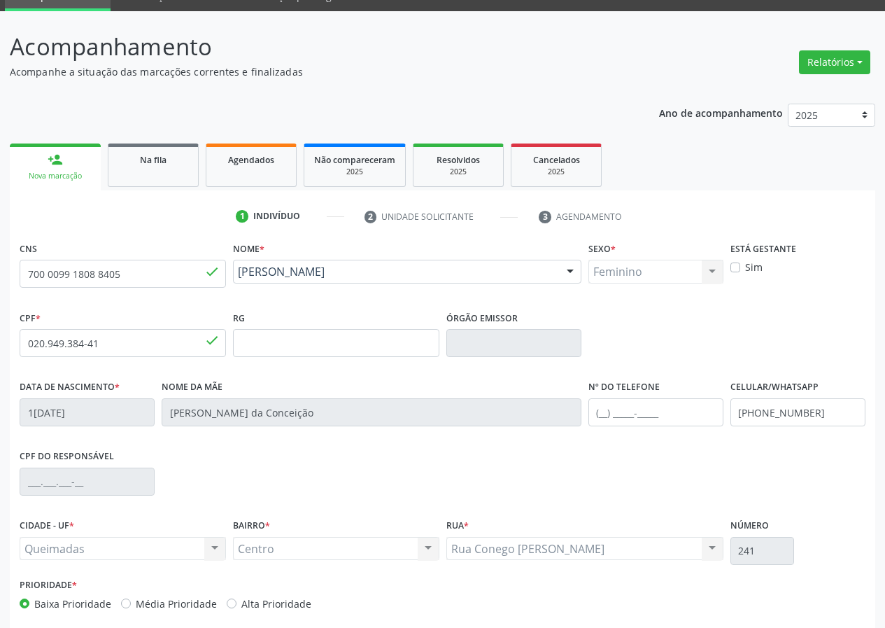
scroll to position [131, 0]
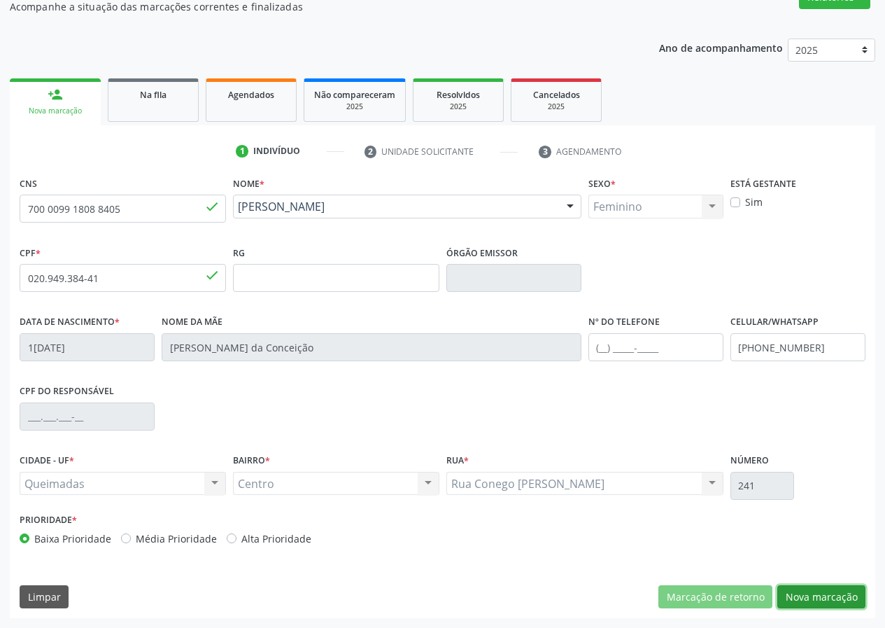
drag, startPoint x: 803, startPoint y: 597, endPoint x: 551, endPoint y: 539, distance: 258.3
click at [793, 594] on button "Nova marcação" at bounding box center [821, 597] width 88 height 24
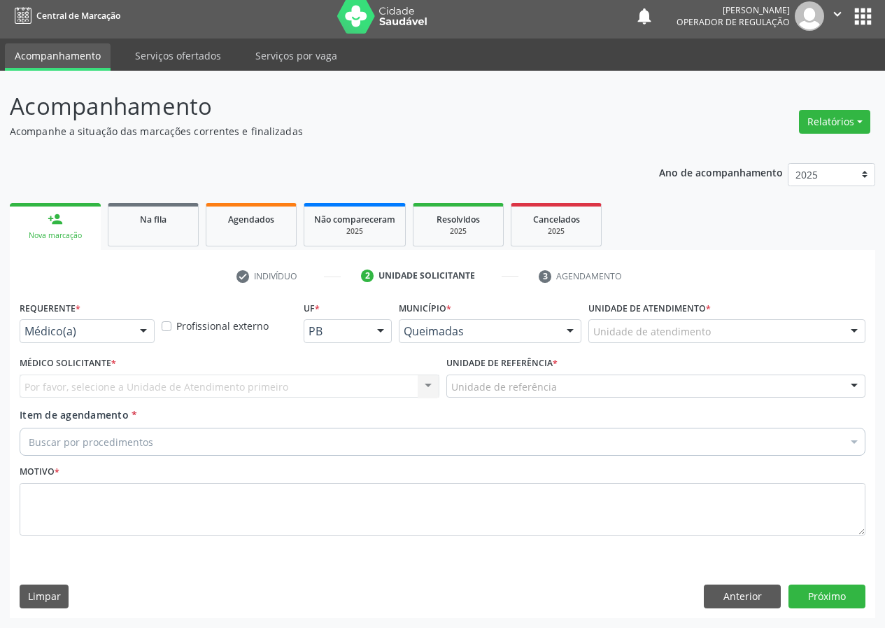
scroll to position [6, 0]
click at [139, 326] on div at bounding box center [143, 332] width 21 height 24
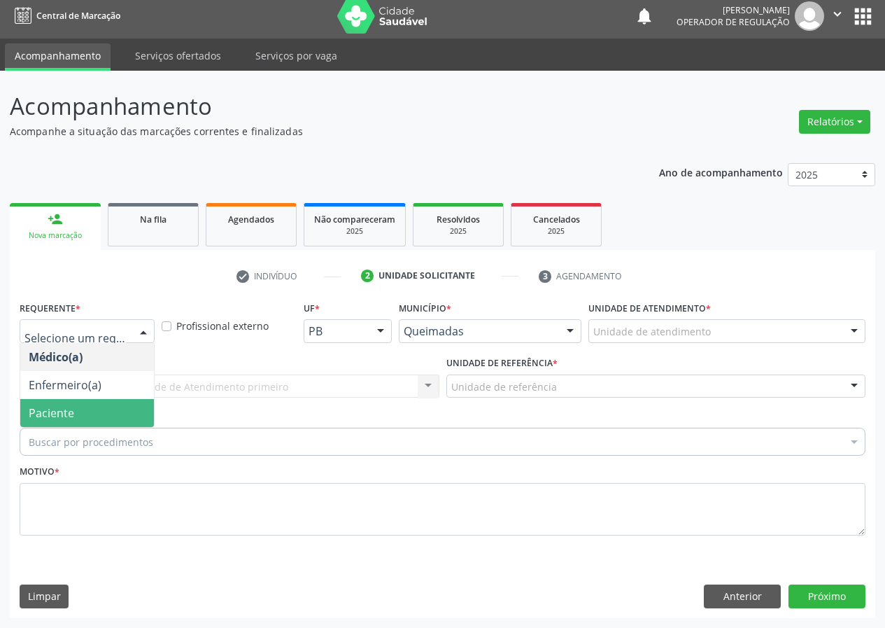
drag, startPoint x: 136, startPoint y: 414, endPoint x: 364, endPoint y: 347, distance: 238.4
click at [139, 411] on span "Paciente" at bounding box center [87, 413] width 134 height 28
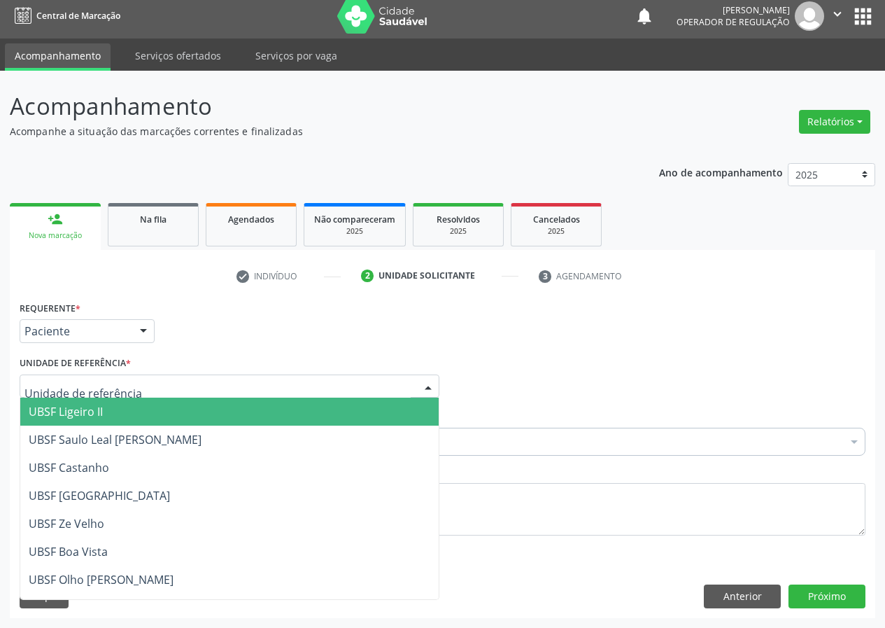
drag, startPoint x: 418, startPoint y: 385, endPoint x: 253, endPoint y: 470, distance: 185.5
click at [418, 385] on div at bounding box center [428, 387] width 21 height 24
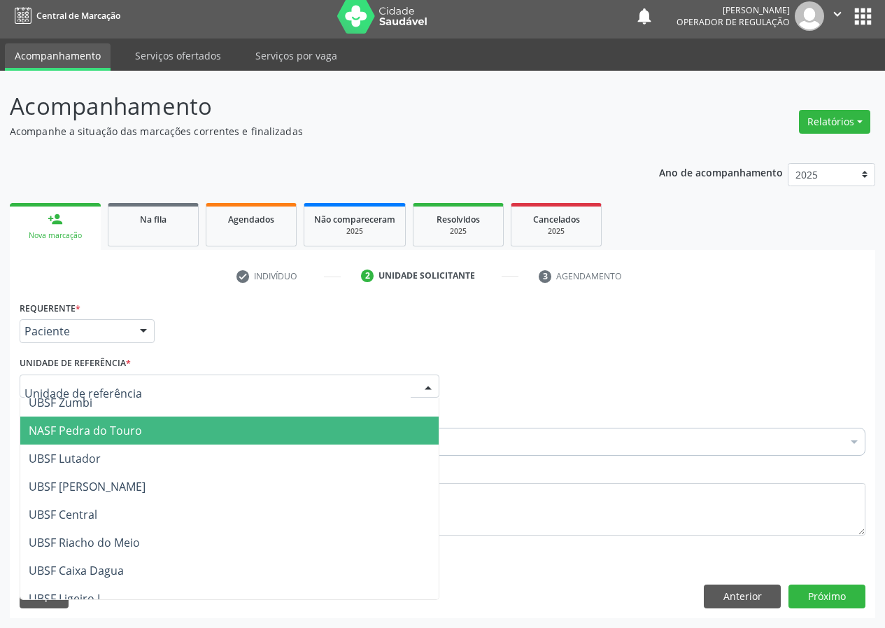
scroll to position [210, 0]
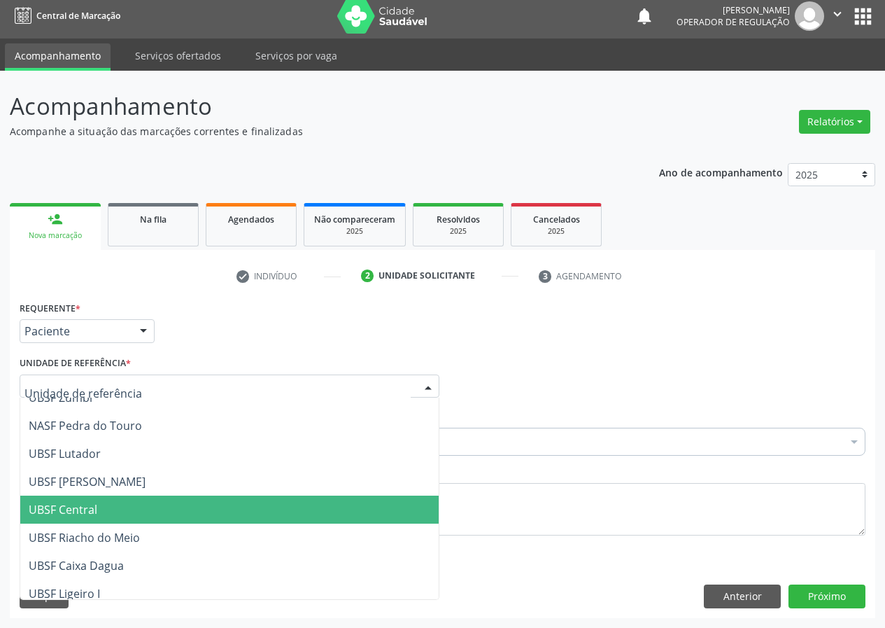
click at [122, 510] on span "UBSF Central" at bounding box center [229, 509] width 418 height 28
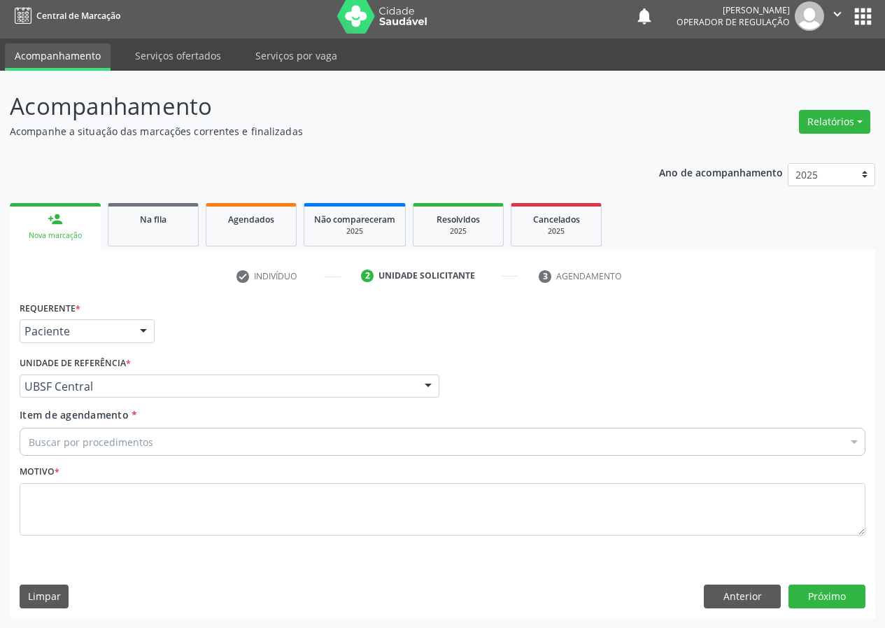
drag, startPoint x: 44, startPoint y: 439, endPoint x: 41, endPoint y: 411, distance: 28.8
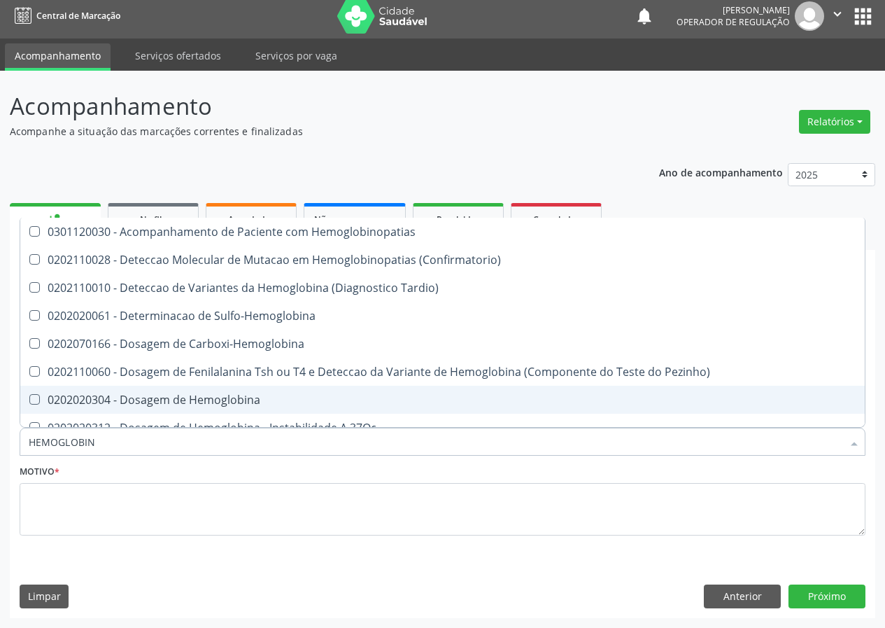
type input "HEMOGLOBINA"
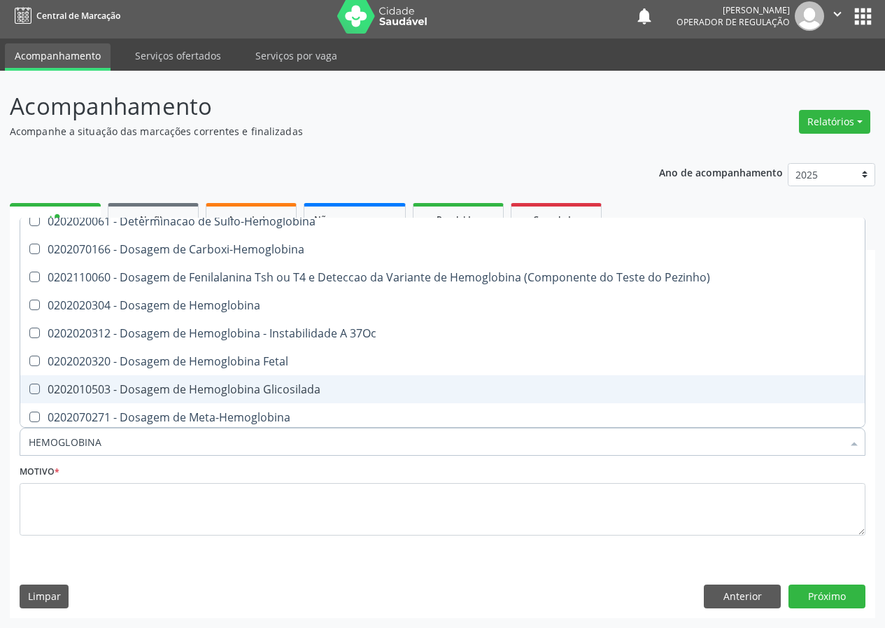
scroll to position [70, 0]
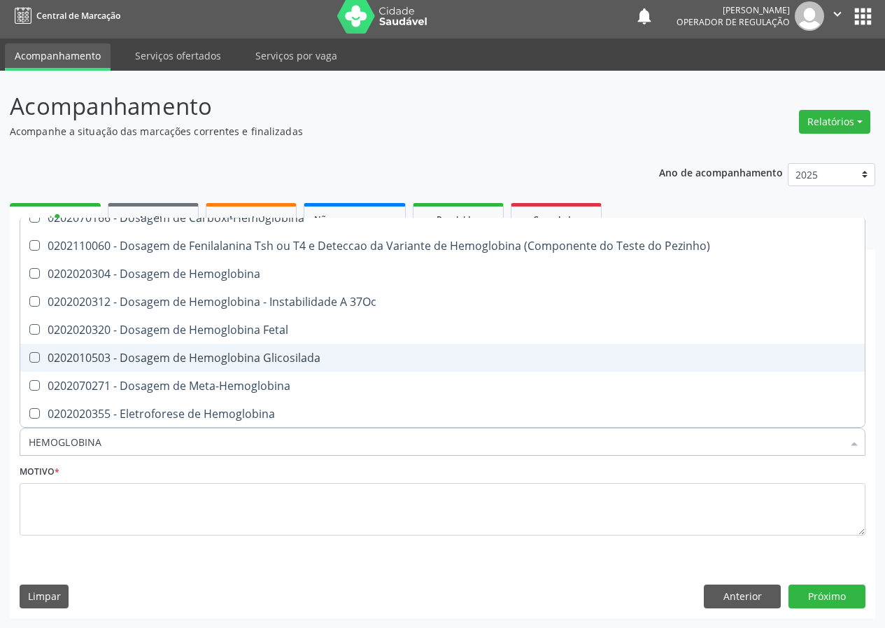
click at [210, 362] on div "0202010503 - Dosagem de Hemoglobina Glicosilada" at bounding box center [443, 357] width 828 height 11
checkbox Glicosilada "true"
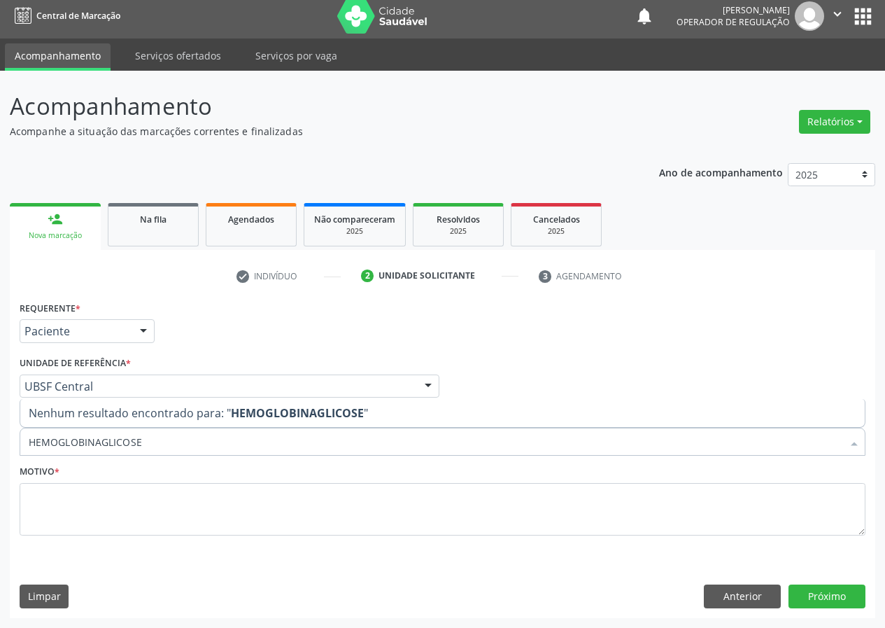
drag, startPoint x: 146, startPoint y: 453, endPoint x: 0, endPoint y: 481, distance: 148.3
click at [0, 486] on div "Acompanhamento Acompanhe a situação das marcações correntes e finalizadas Relat…" at bounding box center [442, 349] width 885 height 557
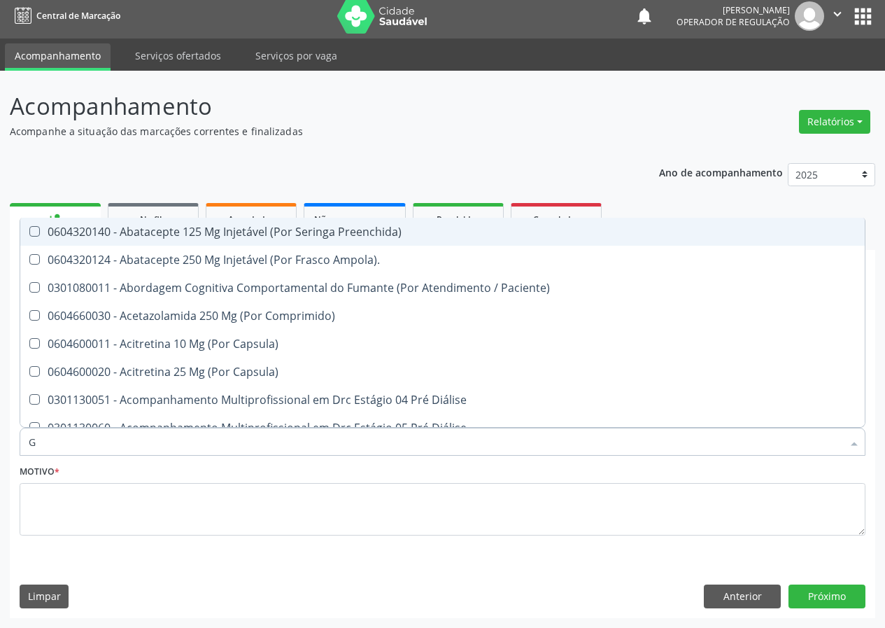
type input "GL"
checkbox Frasco-Ampola\) "true"
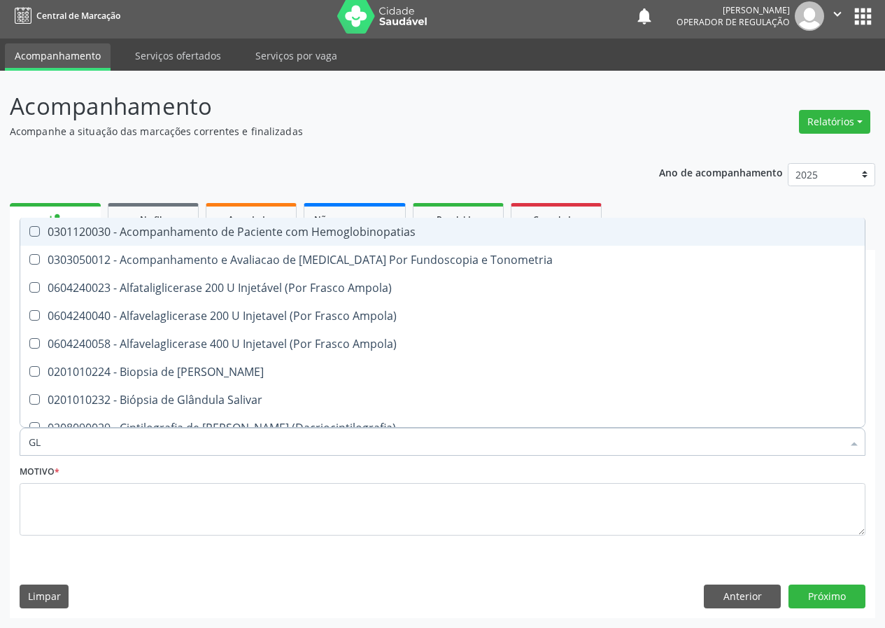
type input "GLI"
checkbox Tardio\) "true"
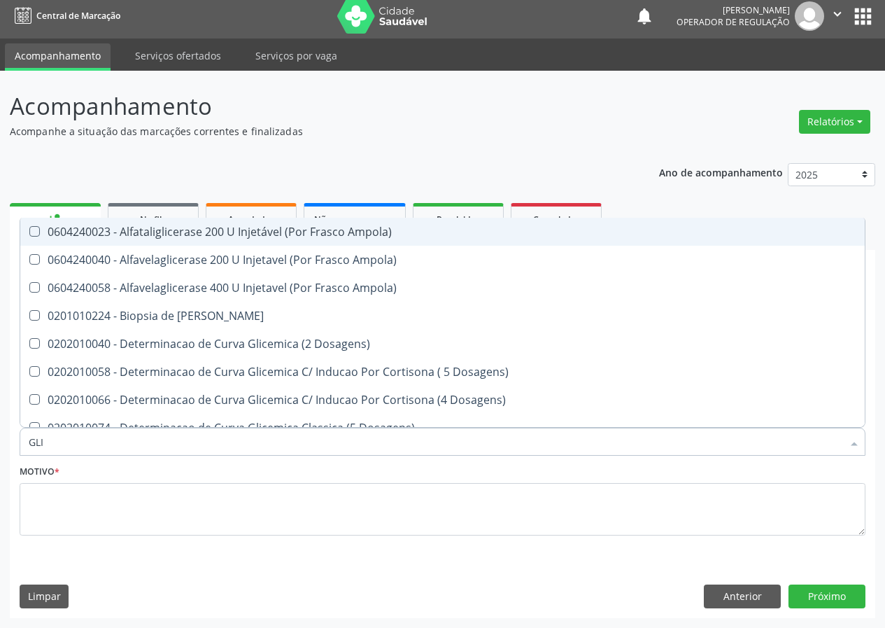
type input "GLIC"
checkbox Desidrogenase "true"
checkbox Glicosilada "false"
type input "GLICO"
checkbox Dosagens\) "true"
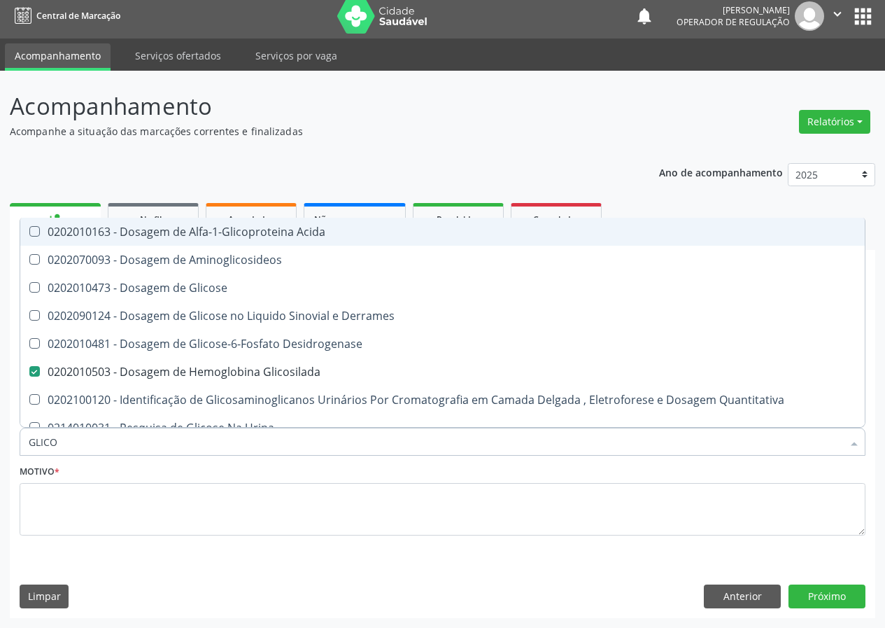
type input "GLICOS"
checkbox Desidrogenase "true"
checkbox Glicosilada "false"
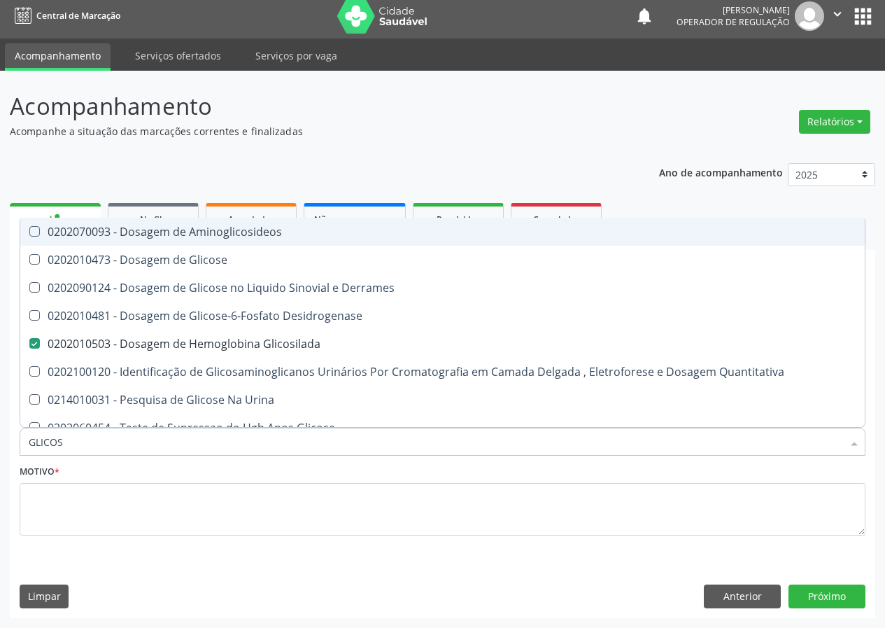
type input "GLICOSE"
checkbox Glicosilada "false"
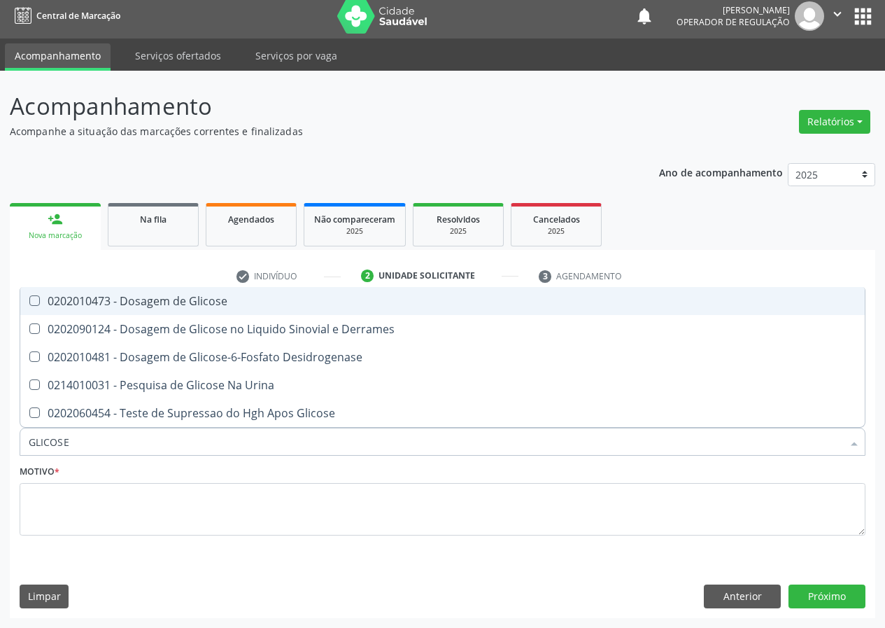
drag, startPoint x: 36, startPoint y: 298, endPoint x: 43, endPoint y: 413, distance: 114.9
click at [36, 301] on Glicose at bounding box center [34, 300] width 10 height 10
click at [29, 301] on Glicose "checkbox" at bounding box center [24, 300] width 9 height 9
checkbox Glicose "true"
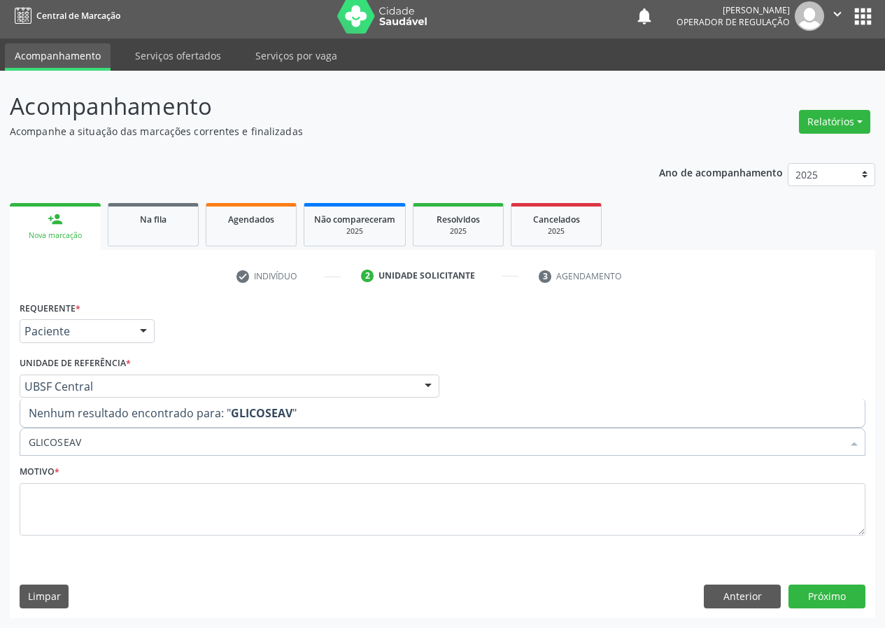
type input "GLICOSEAVA"
drag, startPoint x: 97, startPoint y: 439, endPoint x: 0, endPoint y: 474, distance: 103.6
click at [0, 474] on div "Acompanhamento Acompanhe a situação das marcações correntes e finalizadas Relat…" at bounding box center [442, 349] width 885 height 557
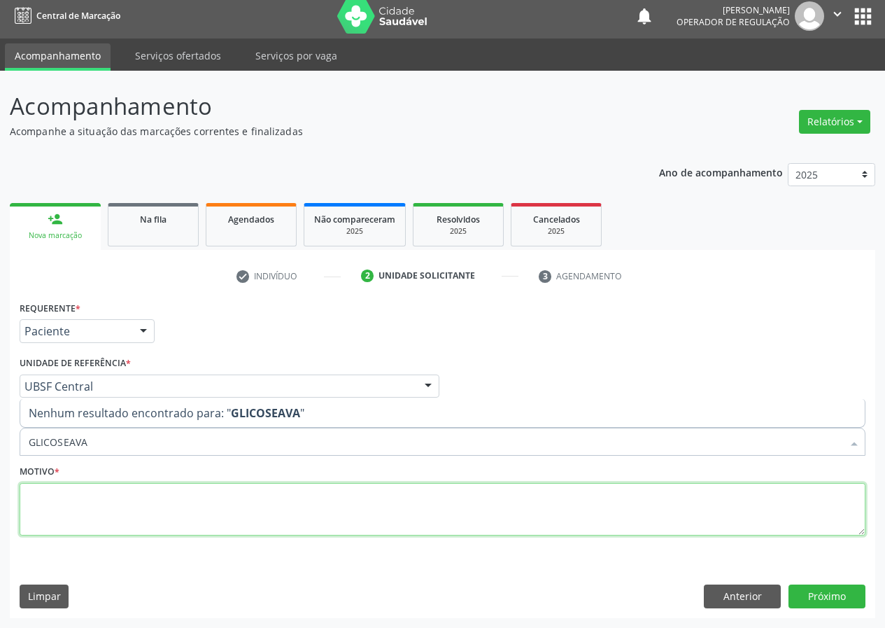
click at [51, 525] on textarea at bounding box center [443, 509] width 846 height 53
drag, startPoint x: 67, startPoint y: 497, endPoint x: 62, endPoint y: 470, distance: 27.9
click at [64, 476] on div "Motivo * AVALIALÇÃO" at bounding box center [443, 498] width 846 height 74
type textarea "AVALIAÇÃO"
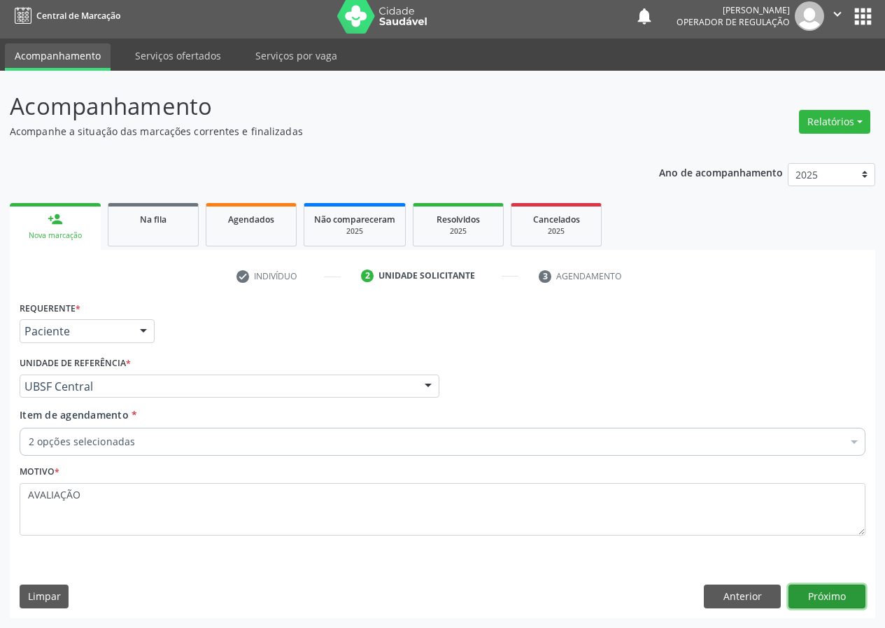
drag, startPoint x: 816, startPoint y: 591, endPoint x: 756, endPoint y: 576, distance: 61.4
click at [798, 583] on div "Requerente * Paciente Médico(a) Enfermeiro(a) Paciente Nenhum resultado encontr…" at bounding box center [442, 457] width 865 height 320
click at [793, 590] on button "Próximo" at bounding box center [826, 596] width 77 height 24
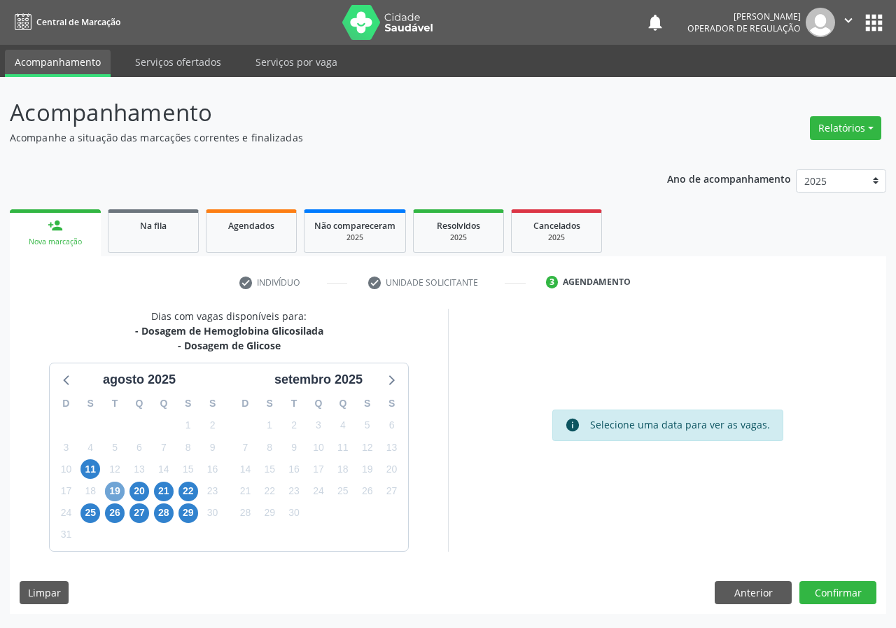
click at [110, 492] on span "19" at bounding box center [115, 491] width 20 height 20
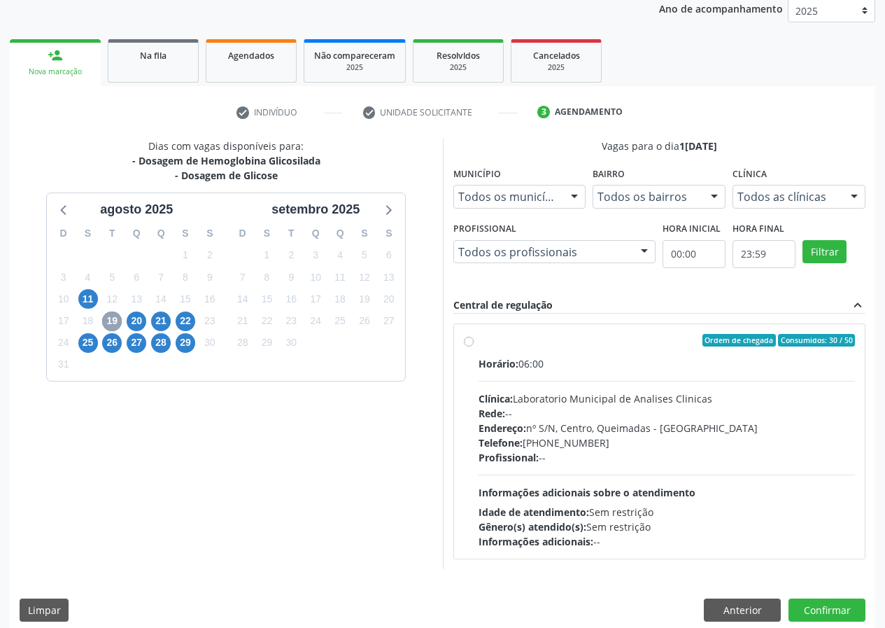
scroll to position [183, 0]
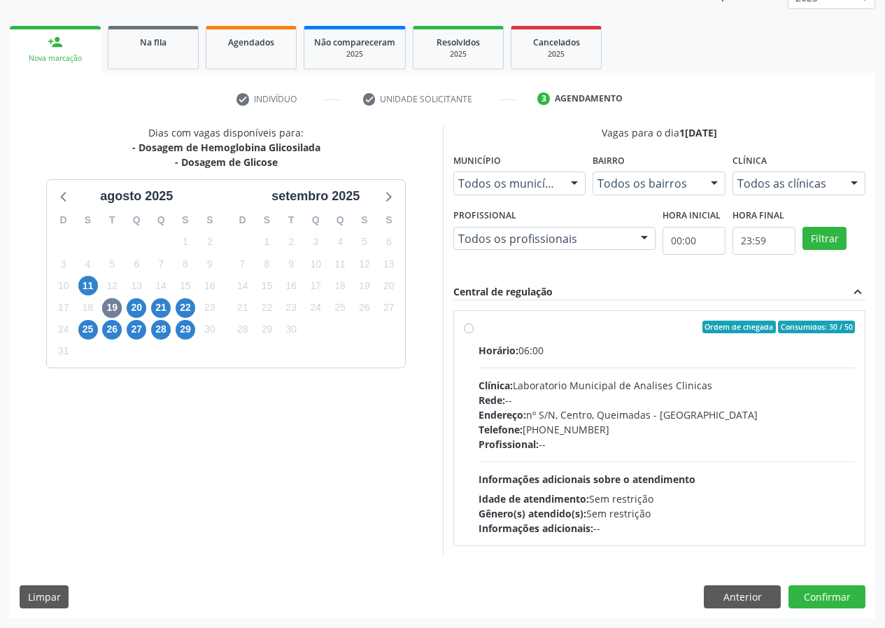
click at [479, 330] on label "Ordem de chegada Consumidos: 30 / 50 Horário: 06:00 Clínica: Laboratorio Munici…" at bounding box center [667, 427] width 377 height 215
click at [466, 330] on input "Ordem de chegada Consumidos: 30 / 50 Horário: 06:00 Clínica: Laboratorio Munici…" at bounding box center [469, 326] width 10 height 13
radio input "true"
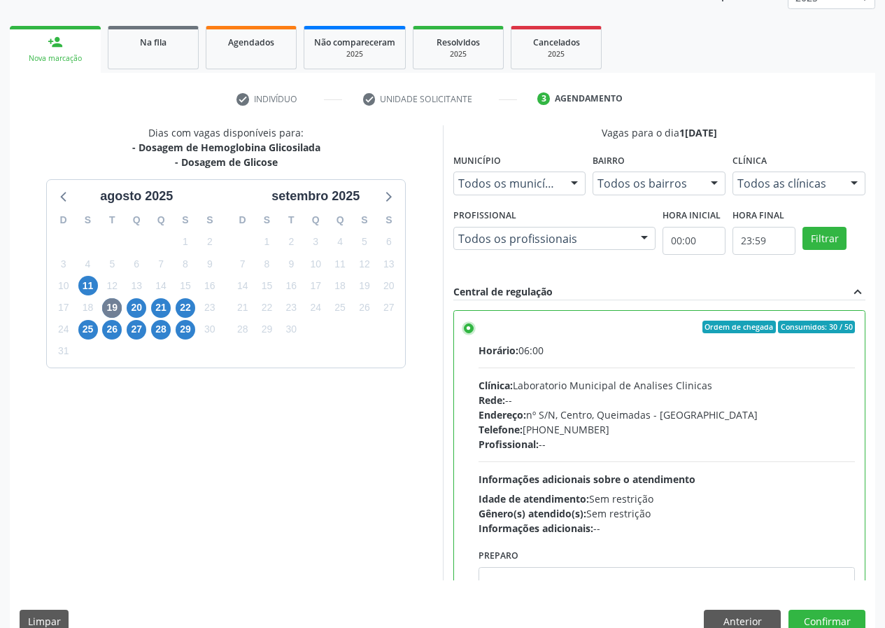
scroll to position [69, 0]
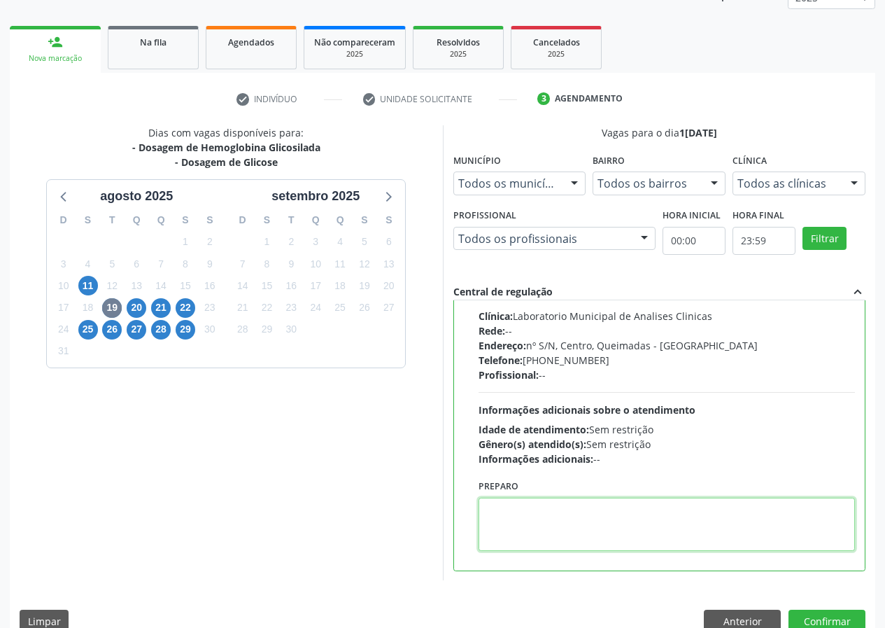
drag, startPoint x: 513, startPoint y: 525, endPoint x: 544, endPoint y: 480, distance: 54.9
click at [528, 501] on textarea at bounding box center [667, 523] width 377 height 53
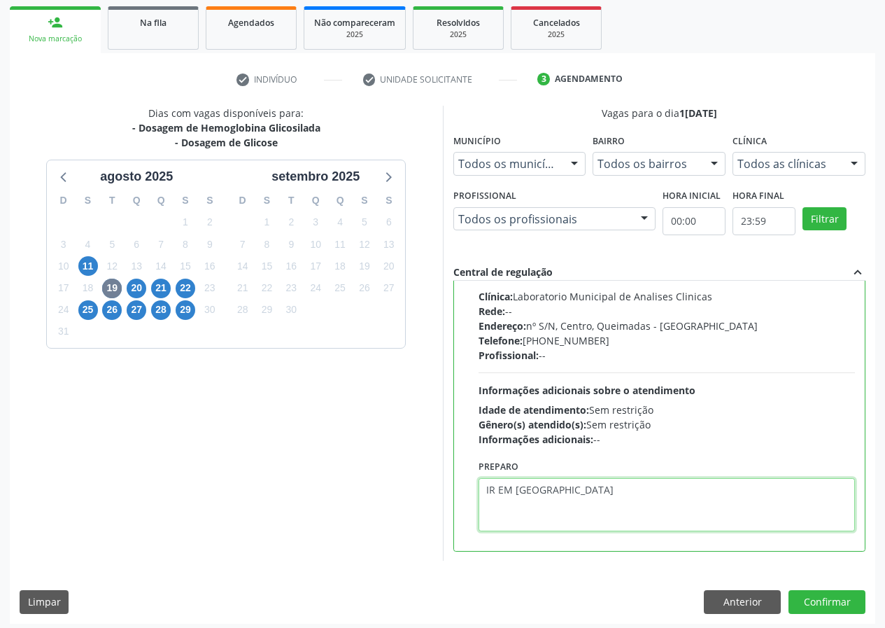
scroll to position [208, 0]
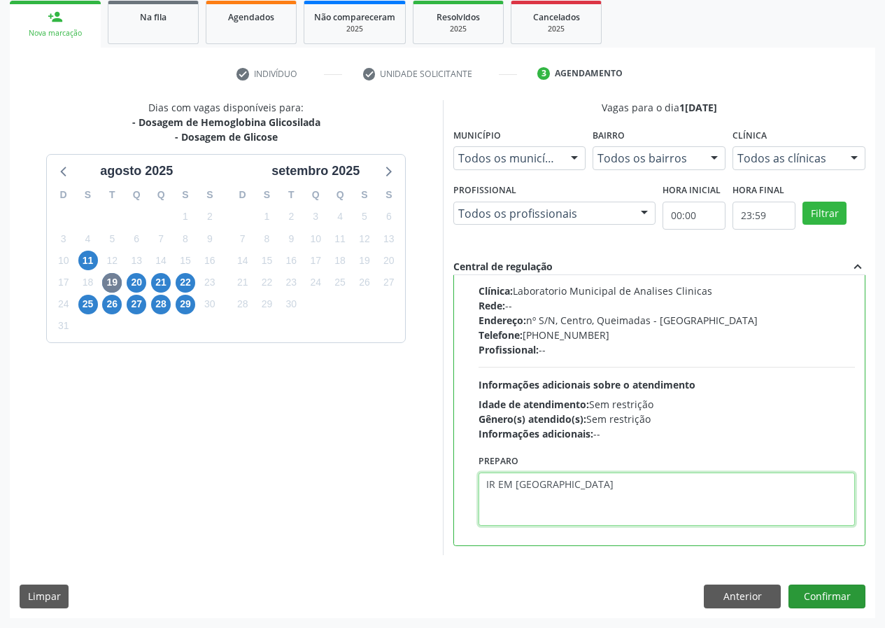
type textarea "IR EM [GEOGRAPHIC_DATA]"
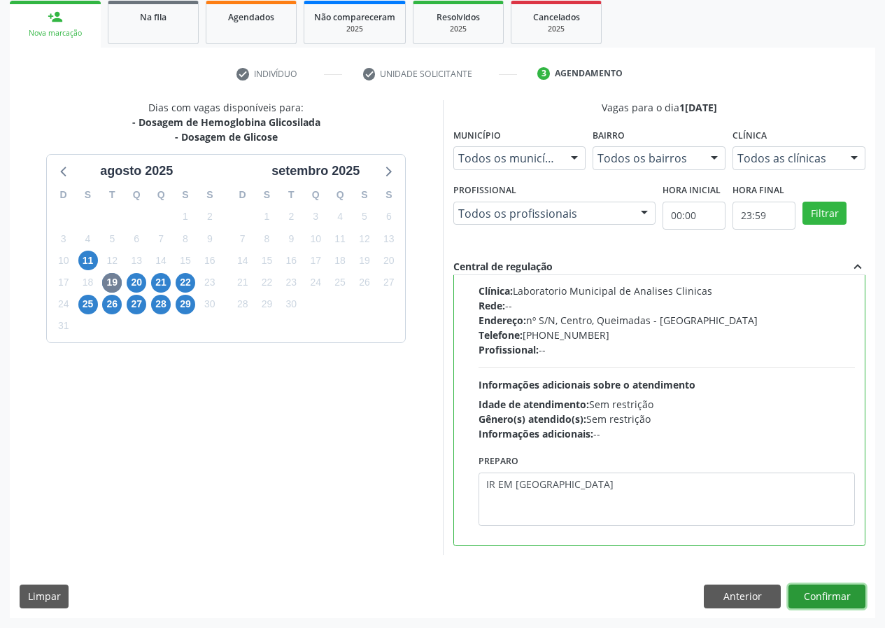
drag, startPoint x: 822, startPoint y: 602, endPoint x: 769, endPoint y: 577, distance: 58.8
click at [821, 602] on button "Confirmar" at bounding box center [826, 596] width 77 height 24
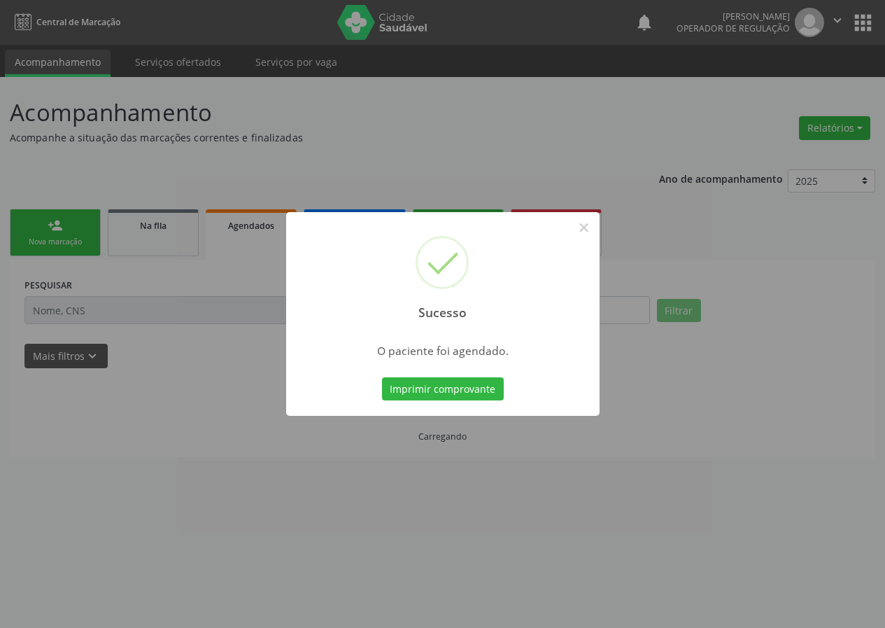
scroll to position [0, 0]
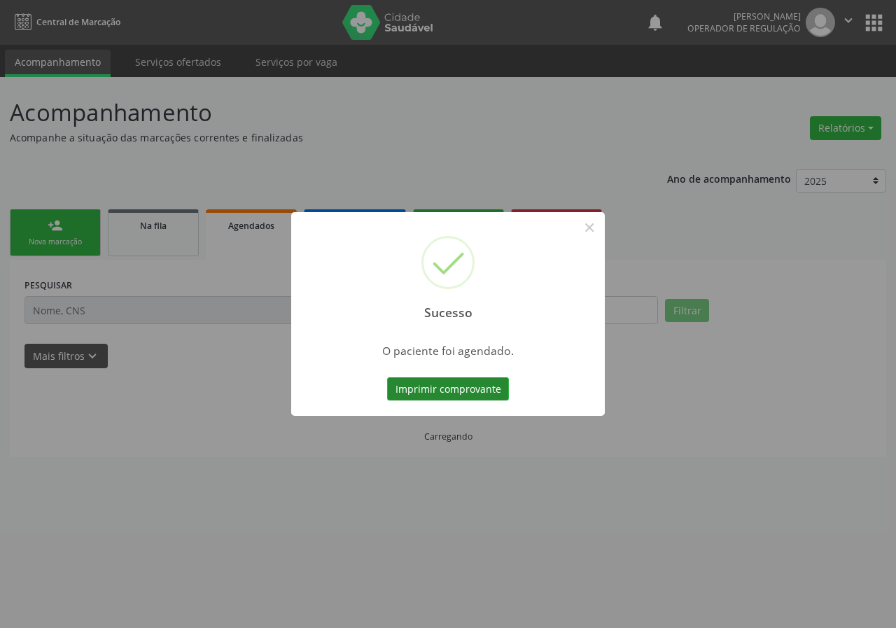
click at [467, 389] on button "Imprimir comprovante" at bounding box center [448, 389] width 122 height 24
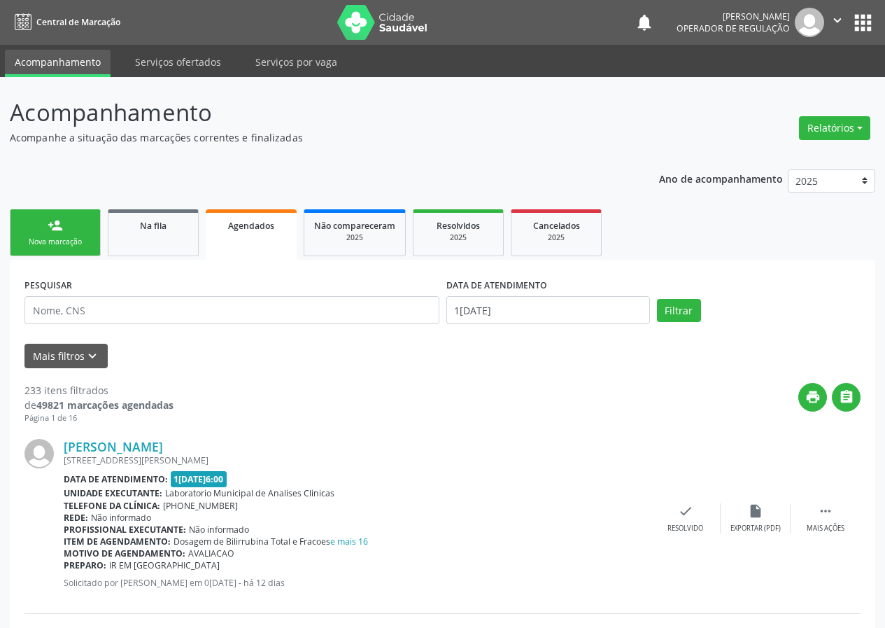
click at [59, 242] on div "Sucesso × O paciente foi agendado. Imprimir comprovante Cancel" at bounding box center [442, 314] width 885 height 628
click at [66, 239] on div "Sucesso × O paciente foi agendado. Imprimir comprovante Cancel" at bounding box center [442, 314] width 885 height 628
click at [39, 232] on div "Sucesso × O paciente foi agendado. Imprimir comprovante Cancel" at bounding box center [442, 314] width 885 height 628
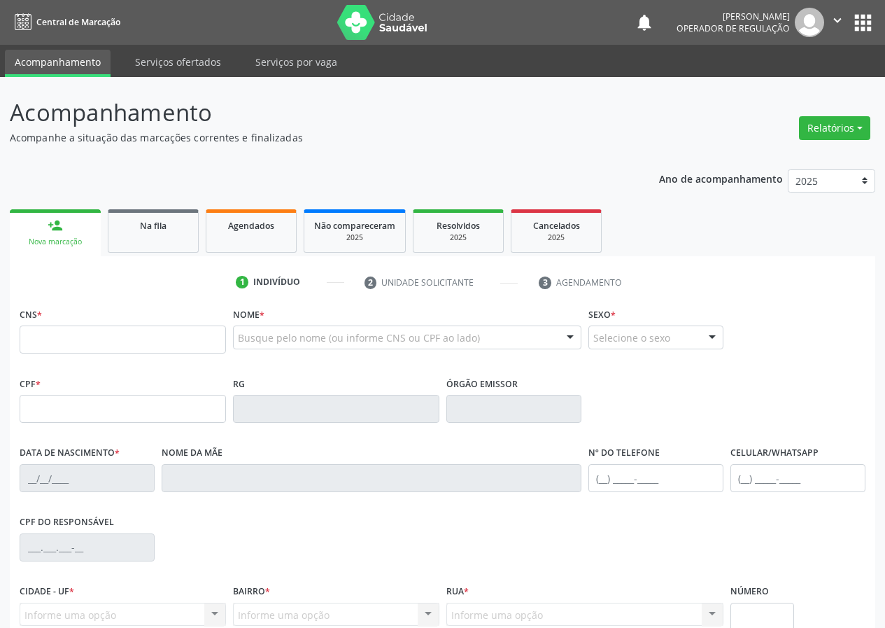
drag, startPoint x: 0, startPoint y: 0, endPoint x: 44, endPoint y: 302, distance: 304.7
click at [42, 308] on div "CNS *" at bounding box center [123, 329] width 206 height 50
type input "709 1062 1961 7530"
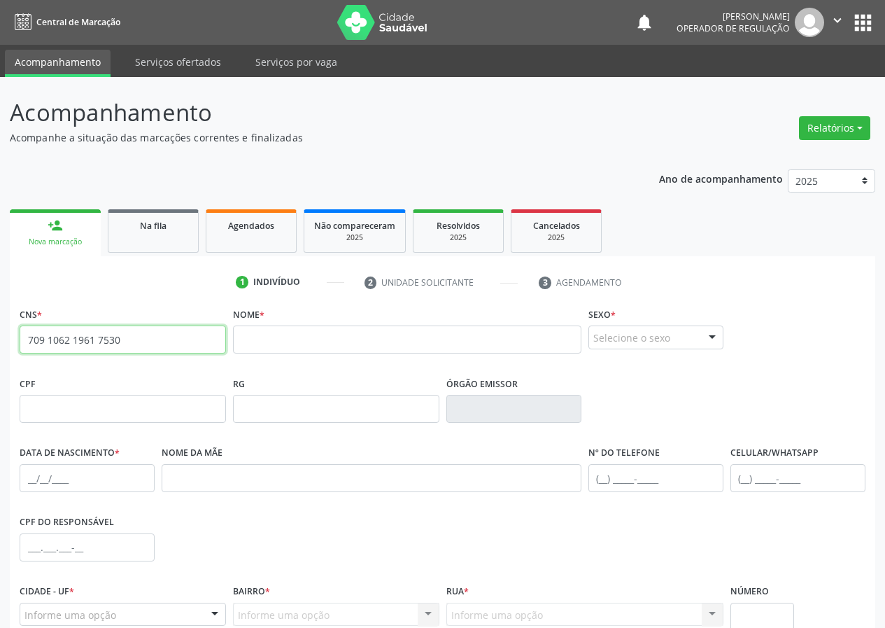
click at [0, 338] on div "Acompanhamento Acompanhe a situação das marcações correntes e finalizadas Relat…" at bounding box center [442, 417] width 885 height 681
type input "709 1062 1961 7530"
drag, startPoint x: 87, startPoint y: 348, endPoint x: 0, endPoint y: 360, distance: 88.3
click at [0, 360] on div "Acompanhamento Acompanhe a situação das marcações correntes e finalizadas Relat…" at bounding box center [442, 417] width 885 height 681
drag, startPoint x: 38, startPoint y: 339, endPoint x: 64, endPoint y: 296, distance: 50.2
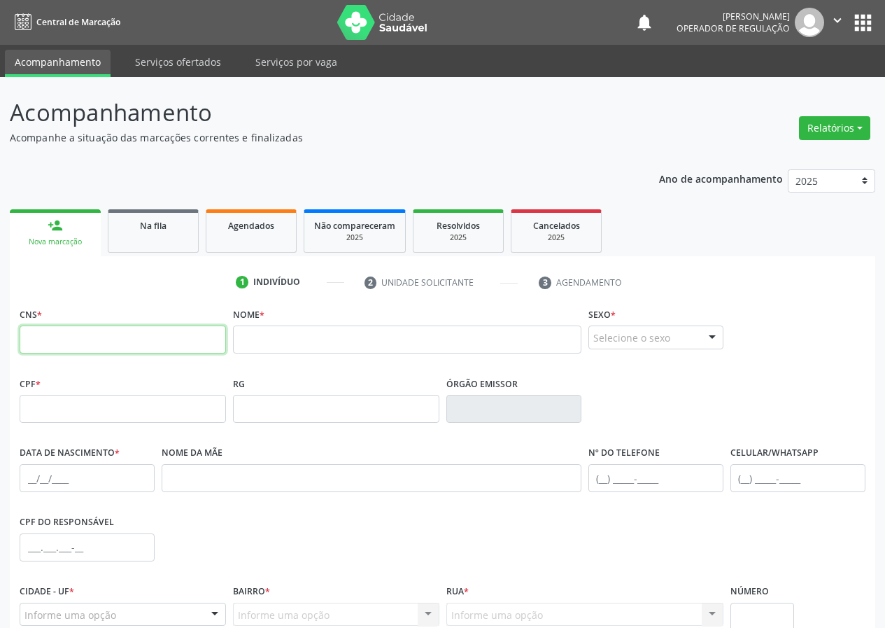
click at [45, 325] on div "CNS *" at bounding box center [123, 329] width 206 height 50
type input "709 1062 1961 7530"
drag, startPoint x: 146, startPoint y: 344, endPoint x: 34, endPoint y: 299, distance: 120.8
click at [6, 339] on div "Acompanhamento Acompanhe a situação das marcações correntes e finalizadas Relat…" at bounding box center [442, 417] width 885 height 681
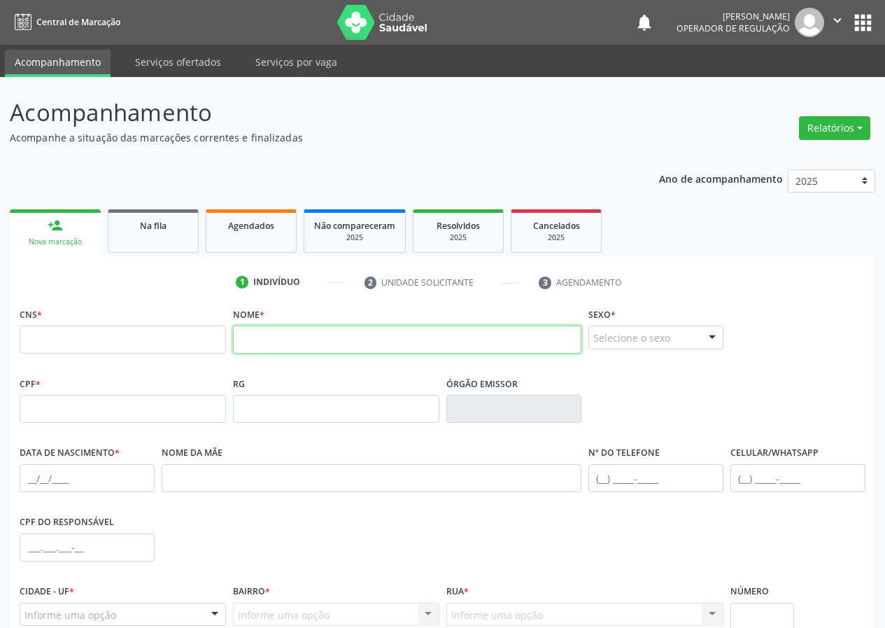
drag, startPoint x: 238, startPoint y: 337, endPoint x: 241, endPoint y: 328, distance: 9.7
click at [237, 329] on input "text" at bounding box center [407, 339] width 348 height 28
type input "[PERSON_NAME]"
drag, startPoint x: 413, startPoint y: 334, endPoint x: 212, endPoint y: 362, distance: 203.5
click at [212, 362] on div "CNS * Nome * [PERSON_NAME] * Selecione o sexo Masculino Feminino Nenhum resulta…" at bounding box center [442, 338] width 853 height 69
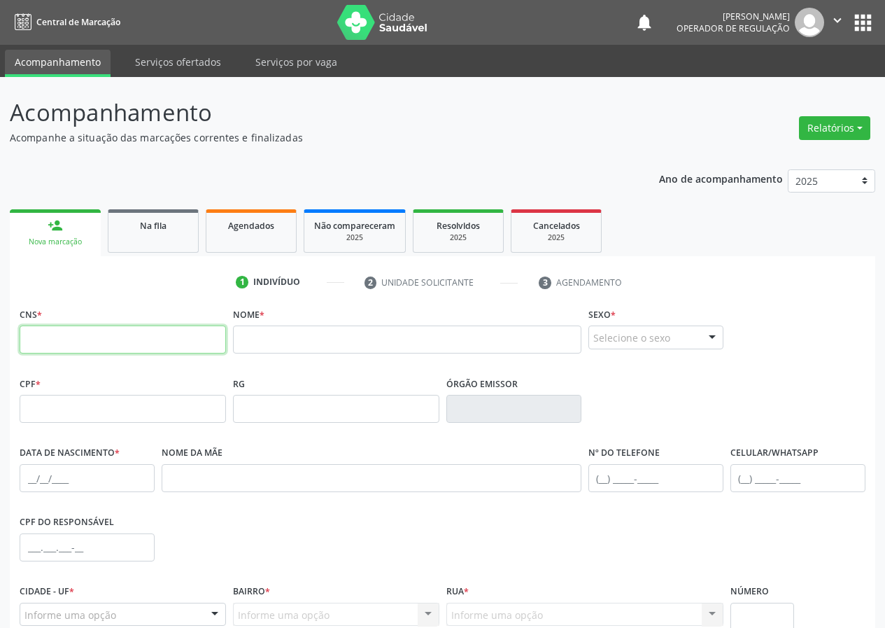
drag, startPoint x: 59, startPoint y: 334, endPoint x: 96, endPoint y: 260, distance: 83.5
click at [63, 323] on div "CNS *" at bounding box center [123, 329] width 206 height 50
type input "700 2069 4137 0621"
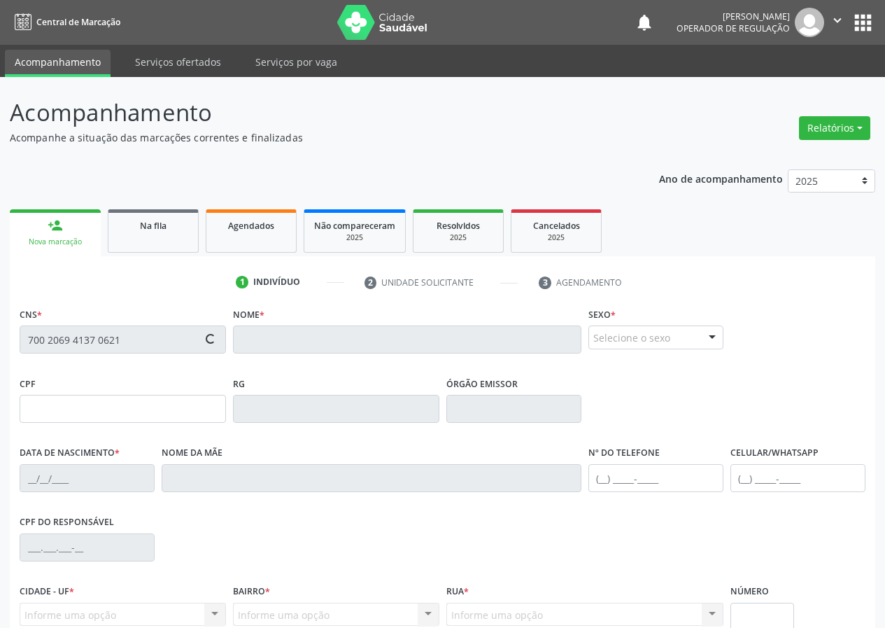
type input "027.168.823-80"
type input "[DATE]"
type input "[PERSON_NAME]"
type input "[PHONE_NUMBER]"
type input "1042"
